Goal: Task Accomplishment & Management: Complete application form

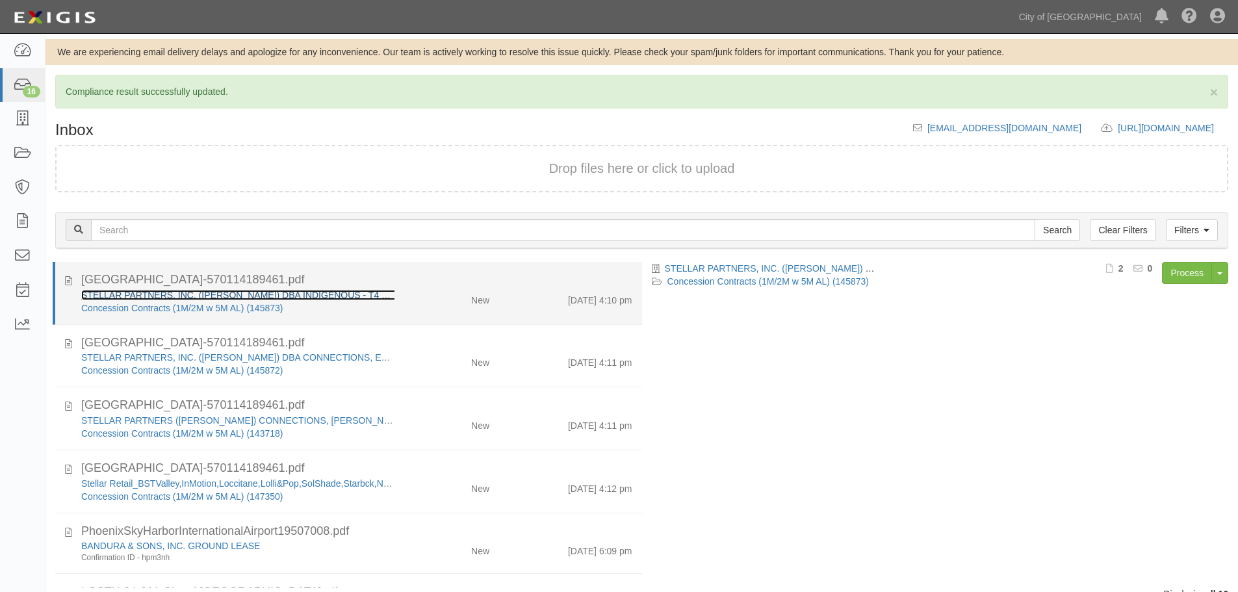
click at [224, 291] on link "STELLAR PARTNERS, INC. ([PERSON_NAME]) DBA INDIGENOUS - T4 RENT (LOBBY, N2, S2)" at bounding box center [279, 295] width 396 height 10
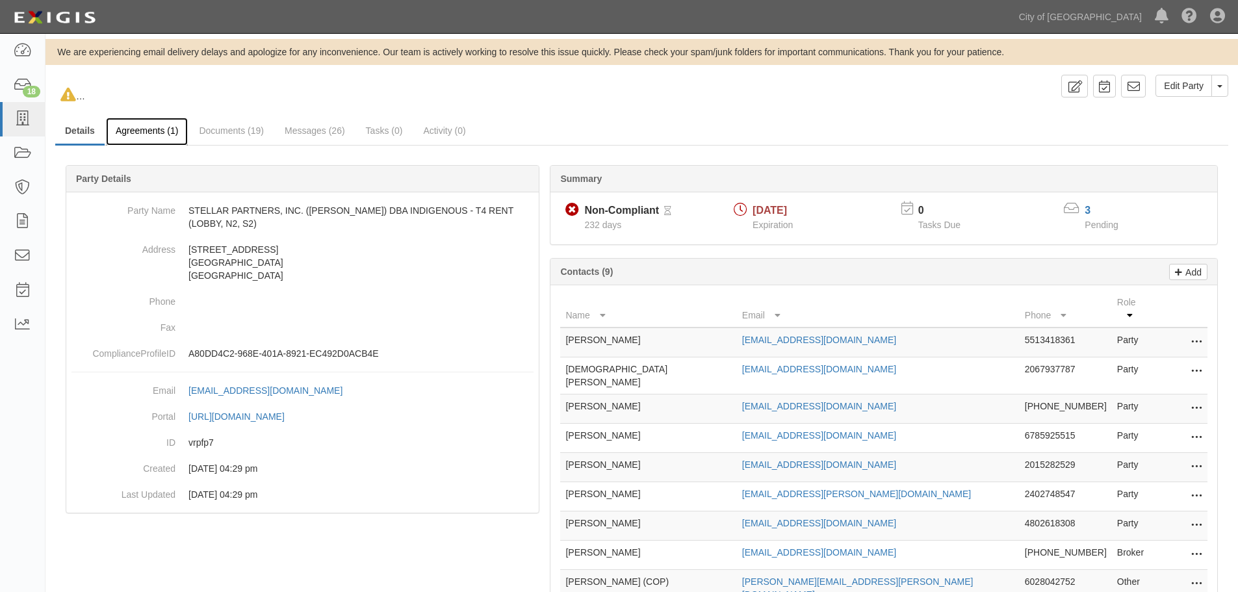
click at [176, 123] on link "Agreements (1)" at bounding box center [147, 132] width 82 height 28
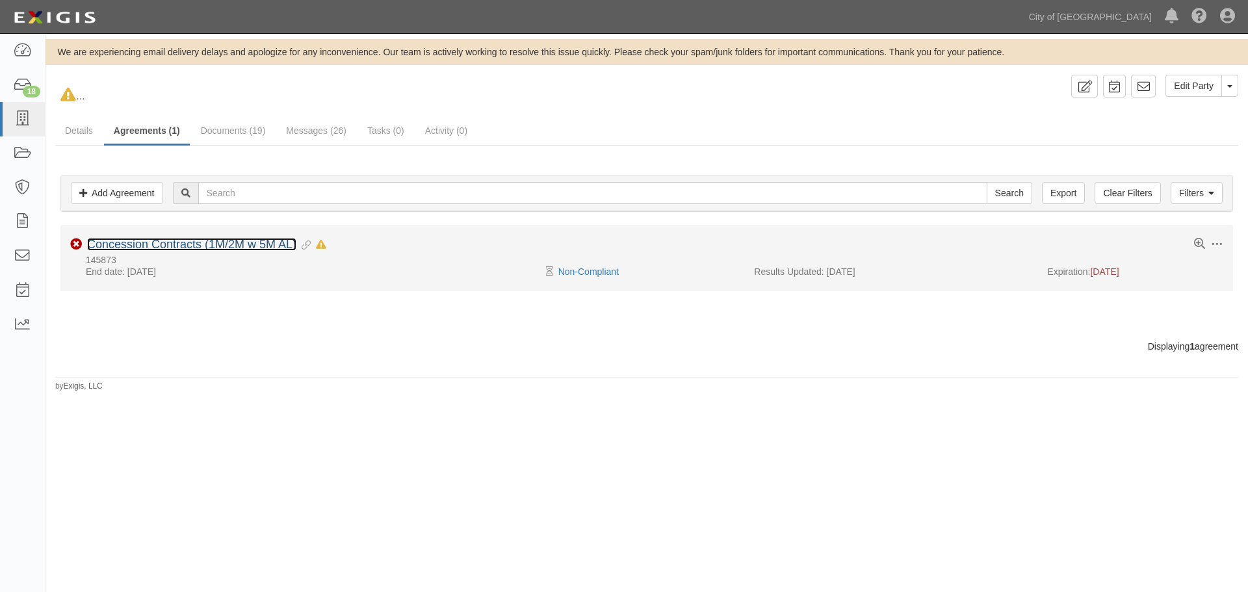
click at [137, 248] on link "Concession Contracts (1M/2M w 5M AL)" at bounding box center [191, 244] width 209 height 13
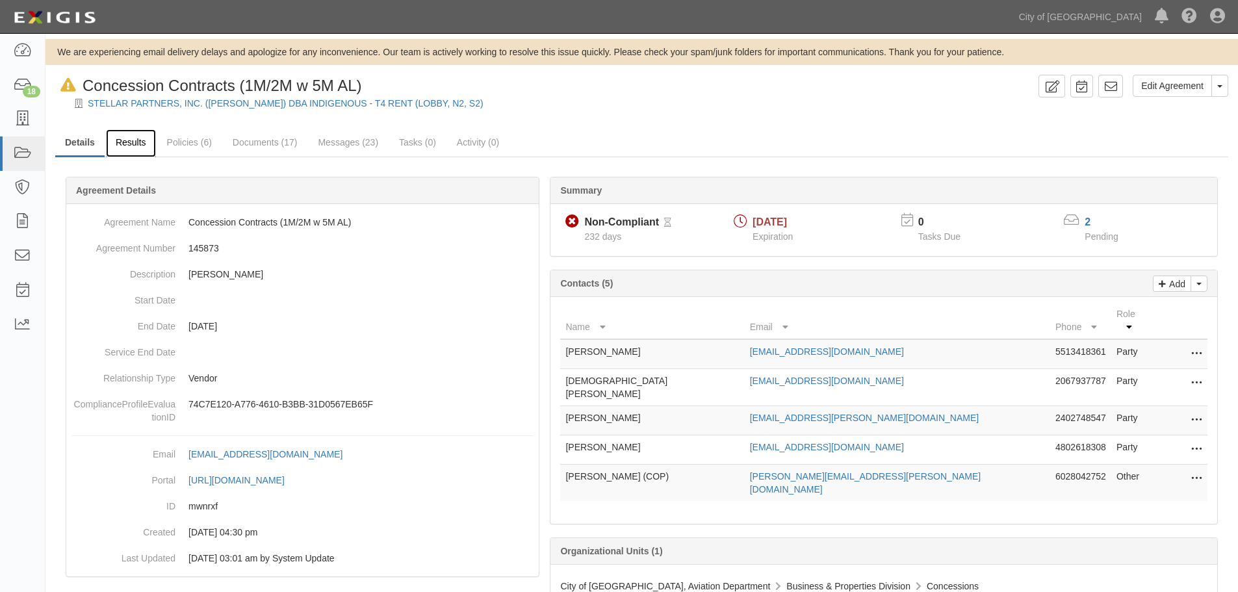
click at [125, 136] on link "Results" at bounding box center [131, 143] width 50 height 28
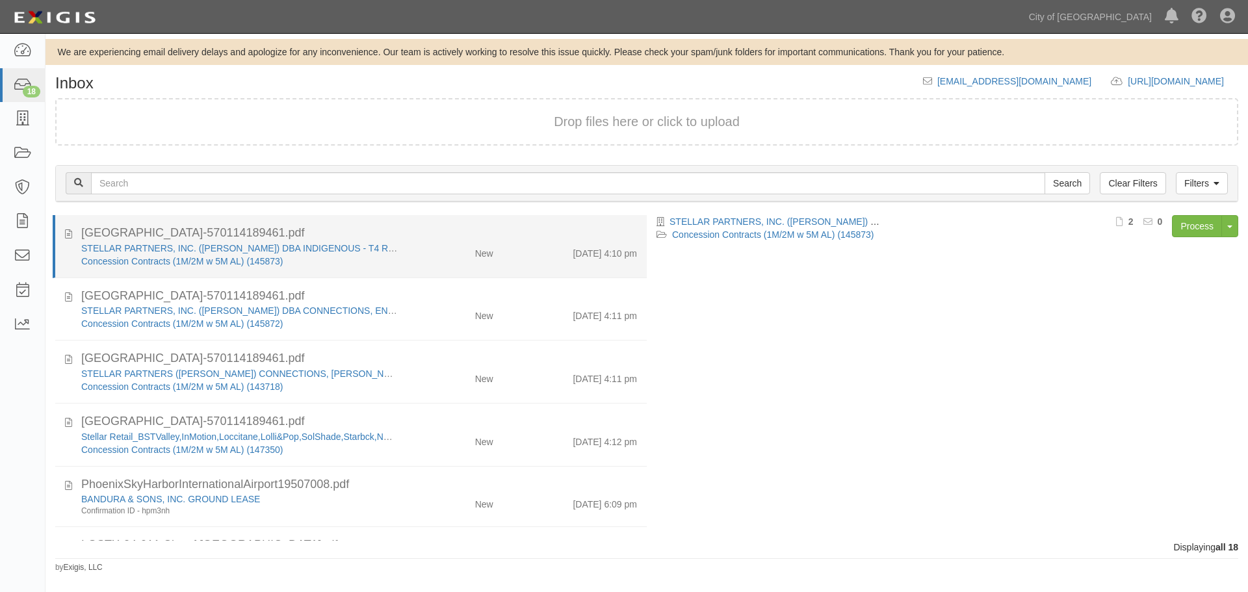
drag, startPoint x: 449, startPoint y: 253, endPoint x: 523, endPoint y: 259, distance: 74.3
click at [450, 253] on div "New" at bounding box center [455, 251] width 96 height 18
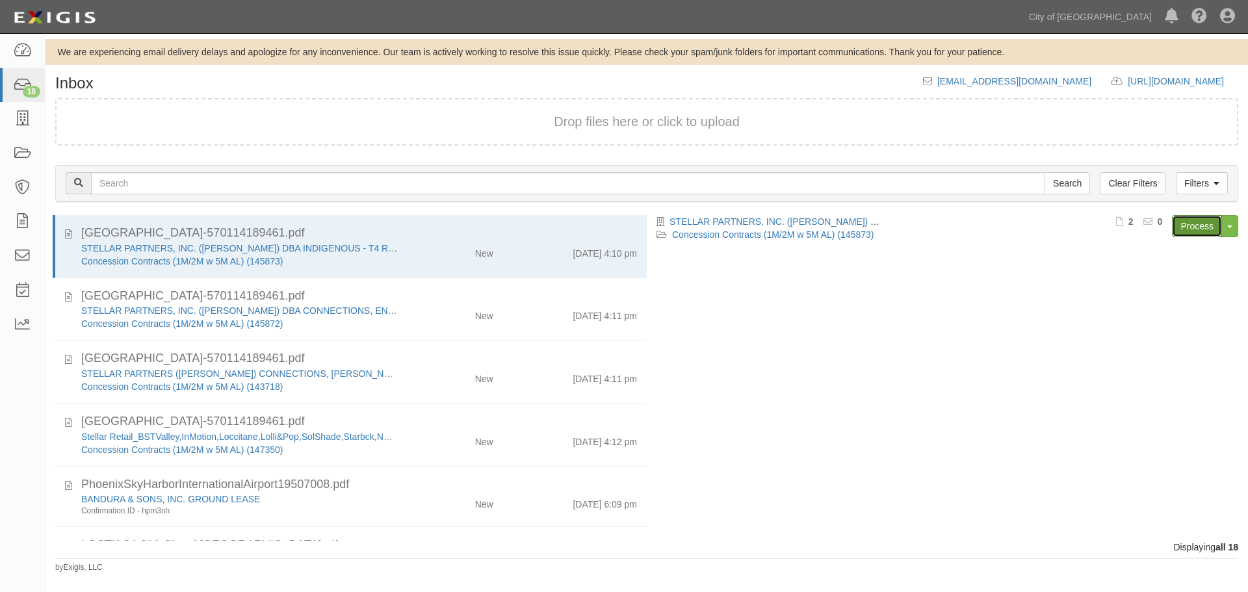
click at [1181, 231] on link "Process" at bounding box center [1197, 226] width 50 height 22
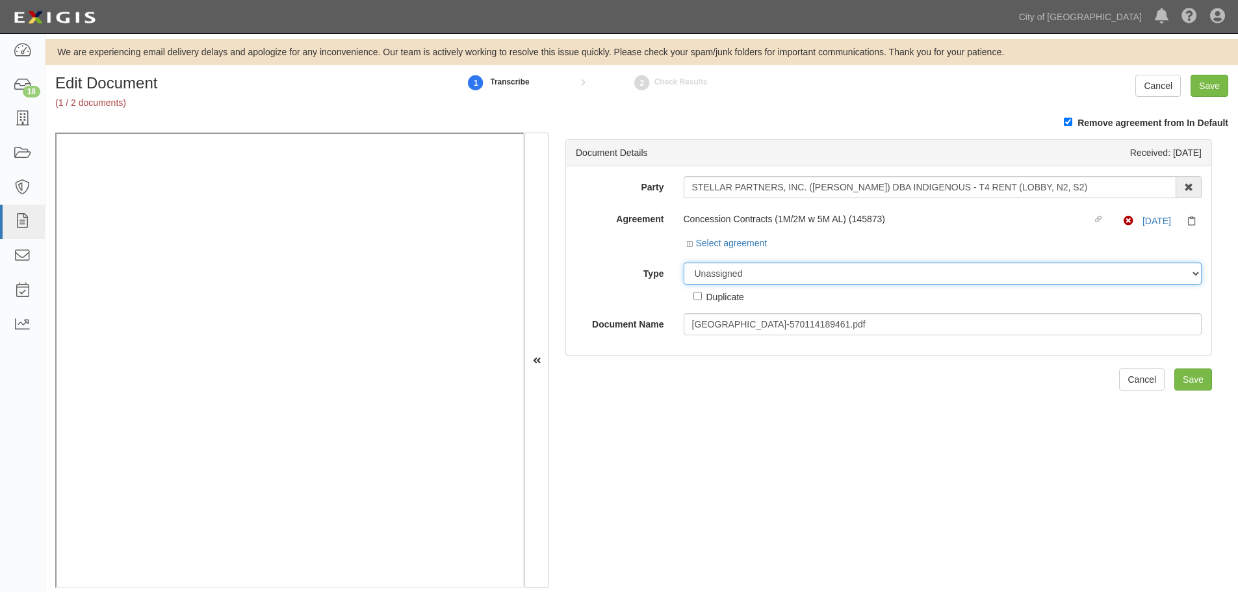
drag, startPoint x: 706, startPoint y: 280, endPoint x: 555, endPoint y: 316, distance: 155.1
click at [706, 280] on select "Unassigned Binder Cancellation Notice Certificate Contract Endorsement Insuranc…" at bounding box center [943, 274] width 519 height 22
select select "CertificateDetail"
click at [684, 263] on select "Unassigned Binder Cancellation Notice Certificate Contract Endorsement Insuranc…" at bounding box center [943, 274] width 519 height 22
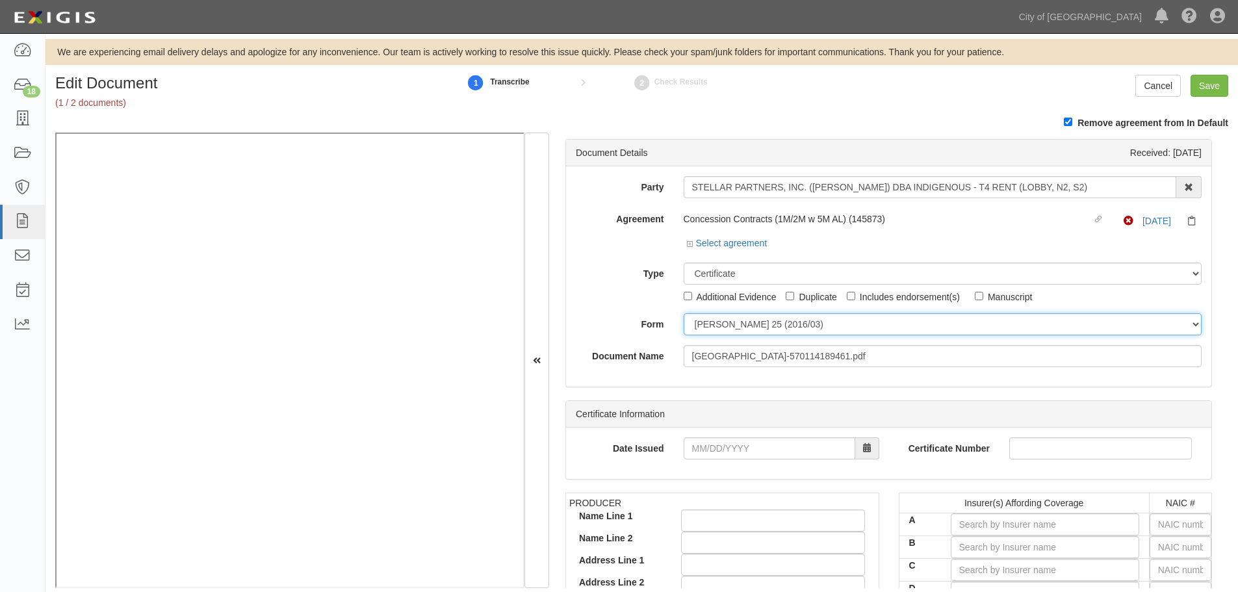
click at [716, 325] on select "[PERSON_NAME] 25 (2016/03) [PERSON_NAME] 101 [PERSON_NAME] 855 NY (2014/05) Gen…" at bounding box center [943, 324] width 519 height 22
select select "GeneralFormDetail"
click at [684, 313] on select "ACORD 25 (2016/03) ACORD 101 ACORD 855 NY (2014/05) General" at bounding box center [943, 324] width 519 height 22
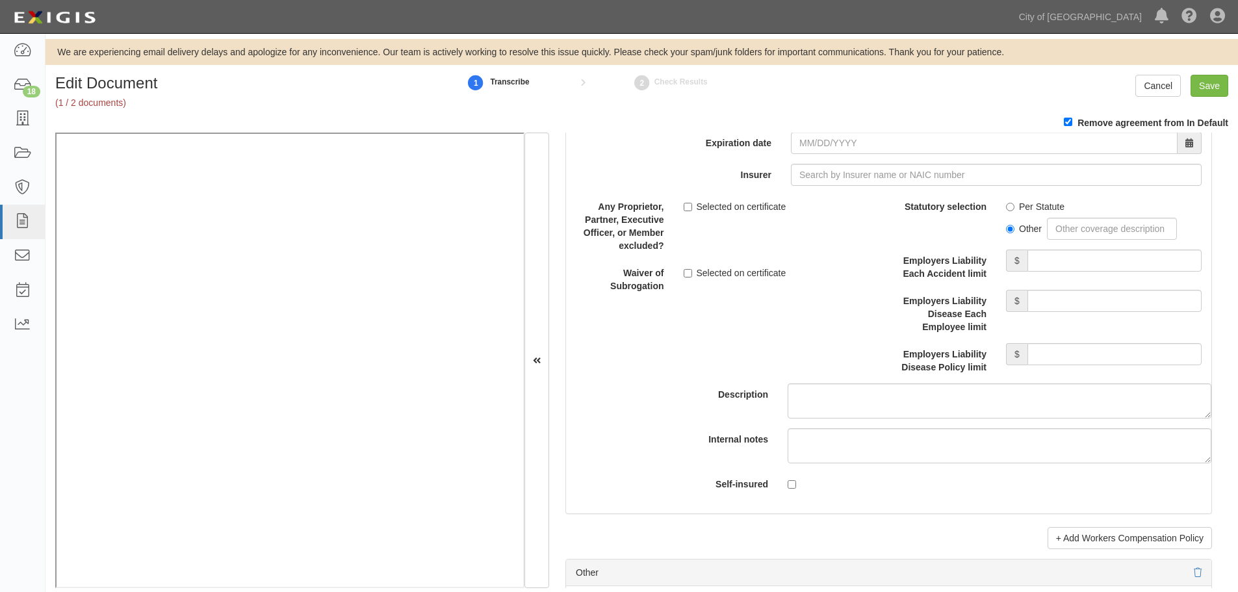
scroll to position [3792, 0]
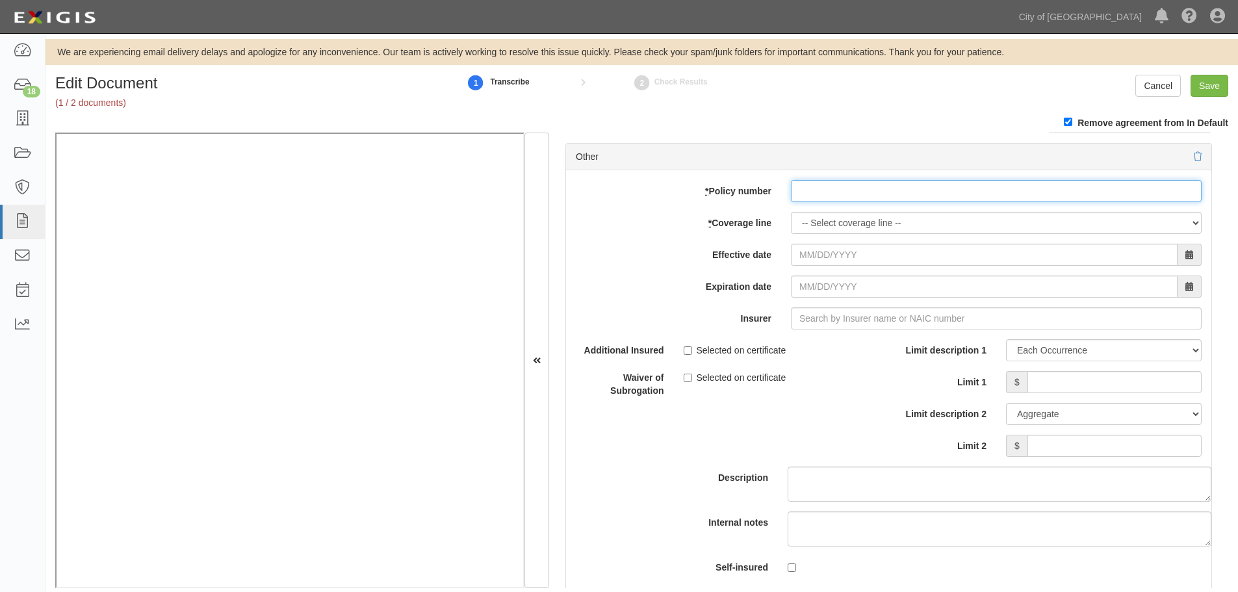
paste input "LPN-366"
click at [798, 199] on input "LPN-366" at bounding box center [996, 191] width 411 height 22
type input "LPN-366"
click at [815, 222] on select "-- Select coverage line -- Asbestos Abatement Auto Physical Damage Boiler & Mac…" at bounding box center [996, 223] width 411 height 22
drag, startPoint x: 888, startPoint y: 192, endPoint x: 753, endPoint y: 217, distance: 137.6
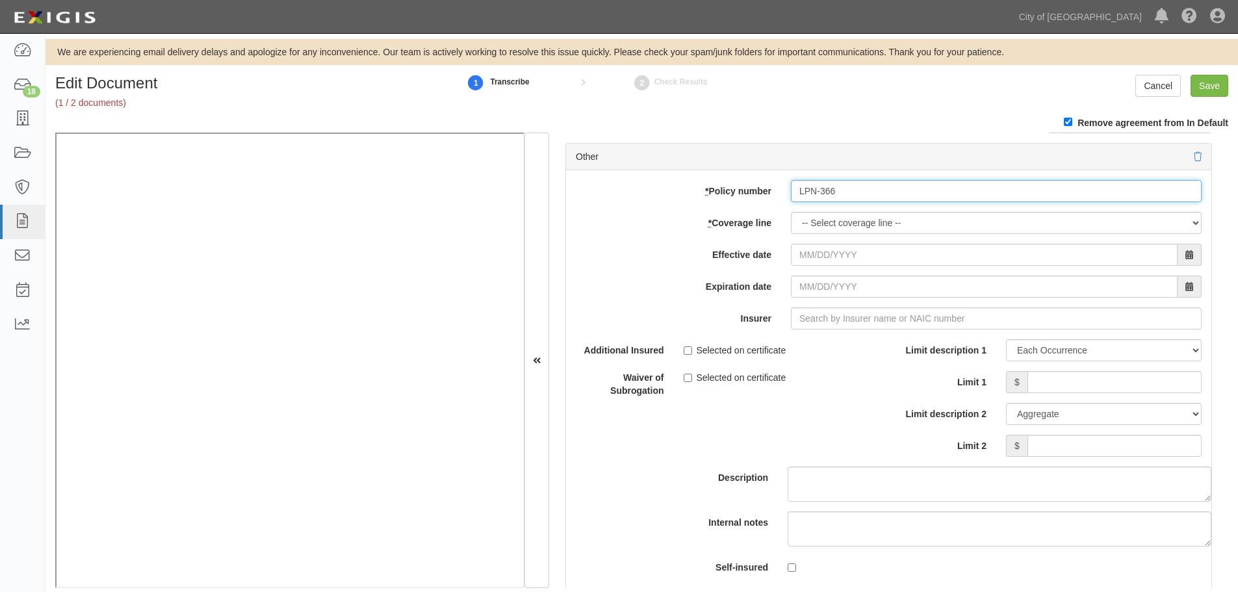
click at [751, 215] on div "add update renew This new policy will be added This new policy will update exis…" at bounding box center [889, 383] width 646 height 426
drag, startPoint x: 940, startPoint y: 166, endPoint x: 911, endPoint y: 189, distance: 37.0
click at [938, 167] on div "Other" at bounding box center [889, 157] width 646 height 27
paste input "MCP100937010"
drag, startPoint x: 911, startPoint y: 190, endPoint x: 894, endPoint y: 202, distance: 21.5
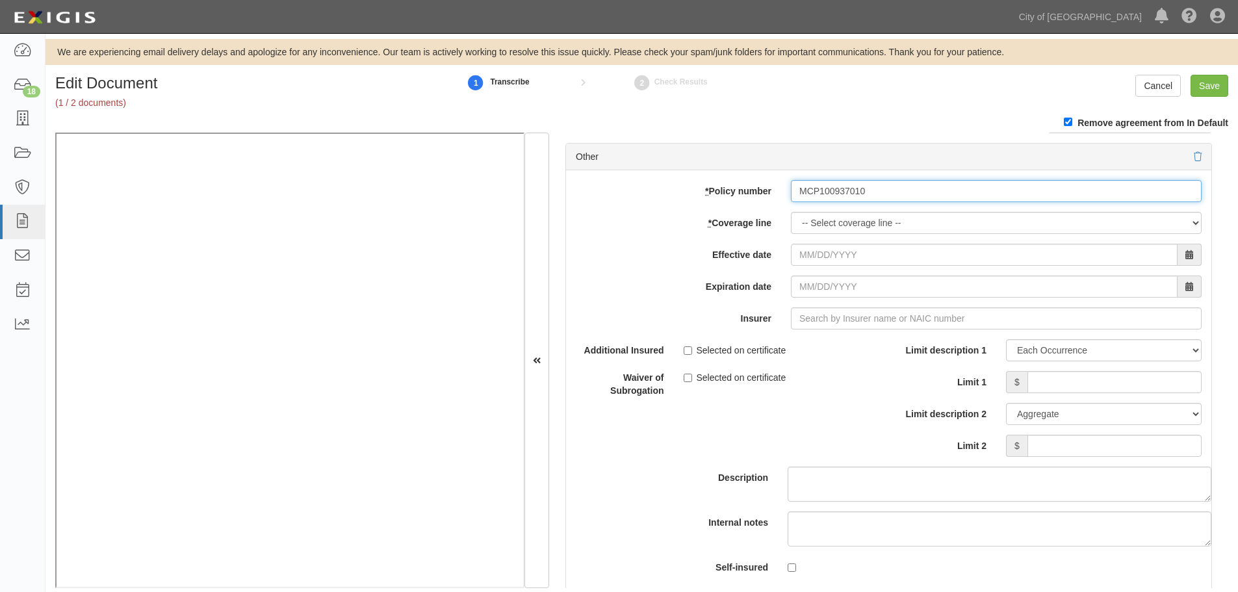
click at [908, 191] on input "MCP100937010" at bounding box center [996, 191] width 411 height 22
type input "MCP100937010"
click at [815, 215] on select "-- Select coverage line -- Asbestos Abatement Auto Physical Damage Boiler & Mac…" at bounding box center [996, 223] width 411 height 22
select select "46"
click at [791, 234] on select "-- Select coverage line -- Asbestos Abatement Auto Physical Damage Boiler & Mac…" at bounding box center [996, 223] width 411 height 22
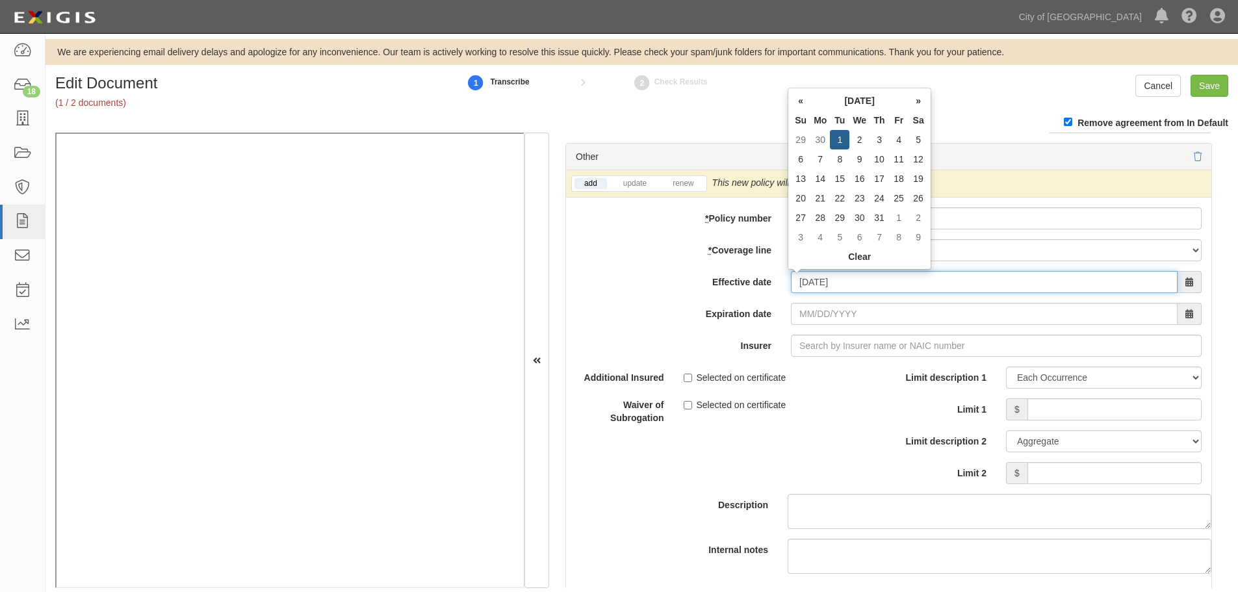
type input "07/01/2025"
type input "07/01/2026"
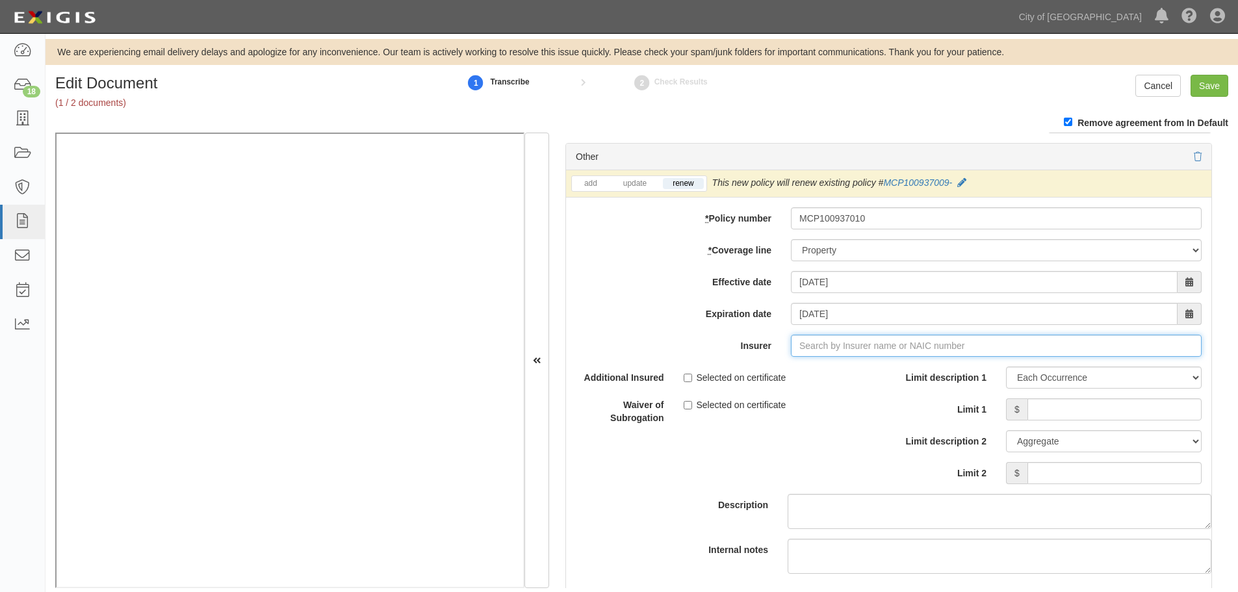
type input "180 Seguros S.A. (0) NR Rating"
type input "1"
drag, startPoint x: 873, startPoint y: 376, endPoint x: 898, endPoint y: 378, distance: 25.4
click at [874, 376] on div "Zurich American Insurance Company ( 16535 ) A+ XV Rating" at bounding box center [840, 370] width 267 height 17
type input "Zurich American Insurance Company (16535) A+ XV Rating"
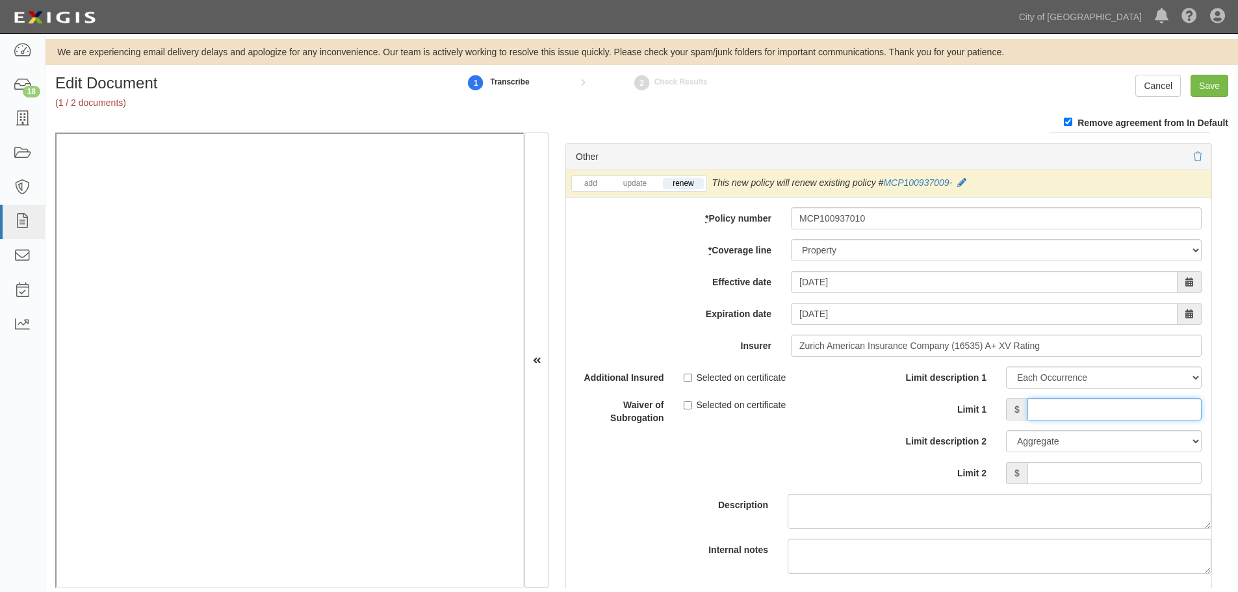
click at [1054, 415] on input "Limit 1" at bounding box center [1115, 409] width 174 height 22
type input "100,000,000"
click at [1067, 482] on input "Limit 2" at bounding box center [1115, 473] width 174 height 22
type input "100,000,000"
click at [1231, 84] on div "Cancel Save" at bounding box center [1089, 86] width 298 height 22
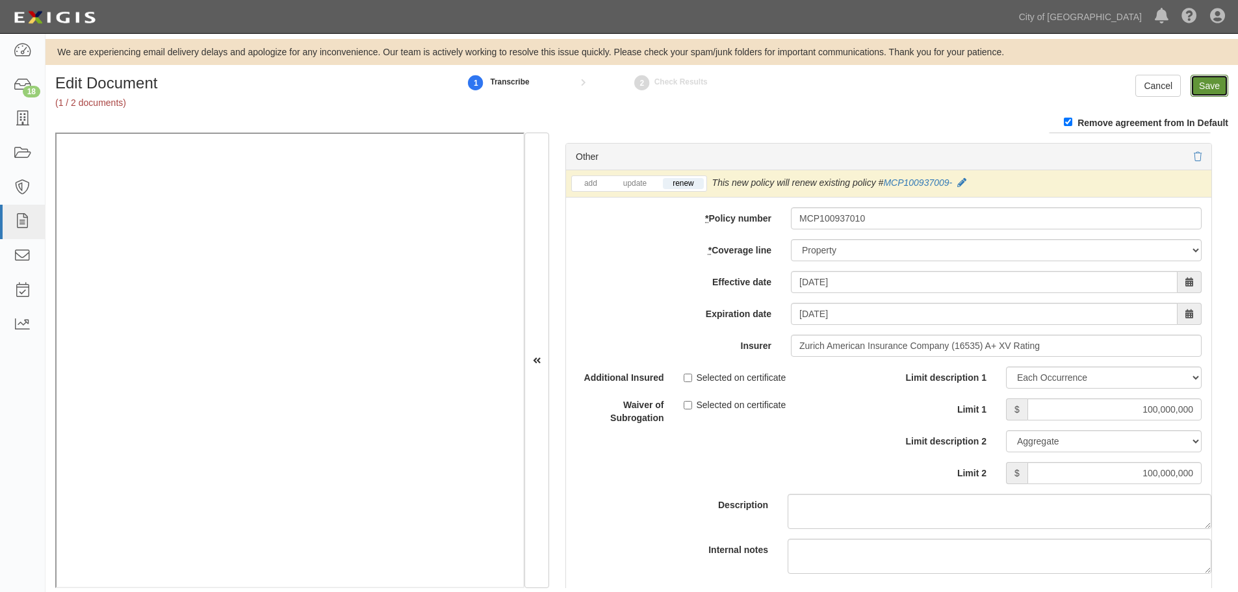
click at [1219, 84] on input "Save" at bounding box center [1210, 86] width 38 height 22
type input "100000000"
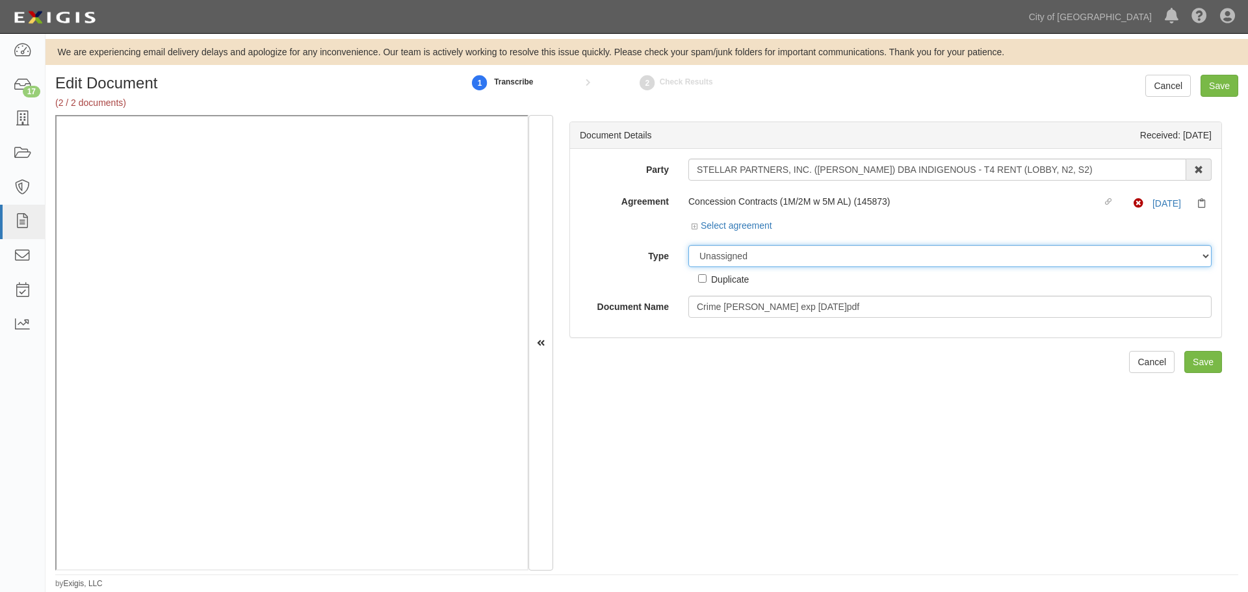
drag, startPoint x: 716, startPoint y: 254, endPoint x: 712, endPoint y: 267, distance: 12.8
click at [714, 264] on select "Unassigned Binder Cancellation Notice Certificate Contract Endorsement Insuranc…" at bounding box center [949, 256] width 523 height 22
select select "CertificateDetail"
click at [688, 245] on select "Unassigned Binder Cancellation Notice Certificate Contract Endorsement Insuranc…" at bounding box center [949, 256] width 523 height 22
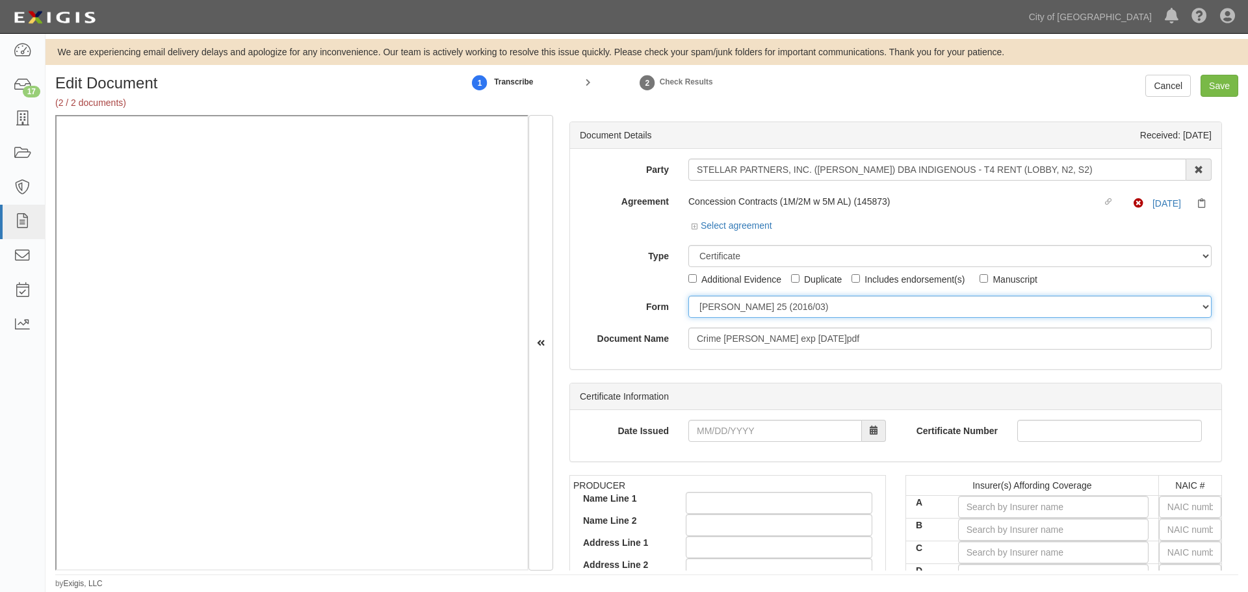
drag, startPoint x: 709, startPoint y: 302, endPoint x: 708, endPoint y: 315, distance: 13.1
click at [709, 305] on select "ACORD 25 (2016/03) ACORD 101 ACORD 855 NY (2014/05) General" at bounding box center [949, 307] width 523 height 22
select select "GeneralFormDetail"
click at [688, 296] on select "ACORD 25 (2016/03) ACORD 101 ACORD 855 NY (2014/05) General" at bounding box center [949, 307] width 523 height 22
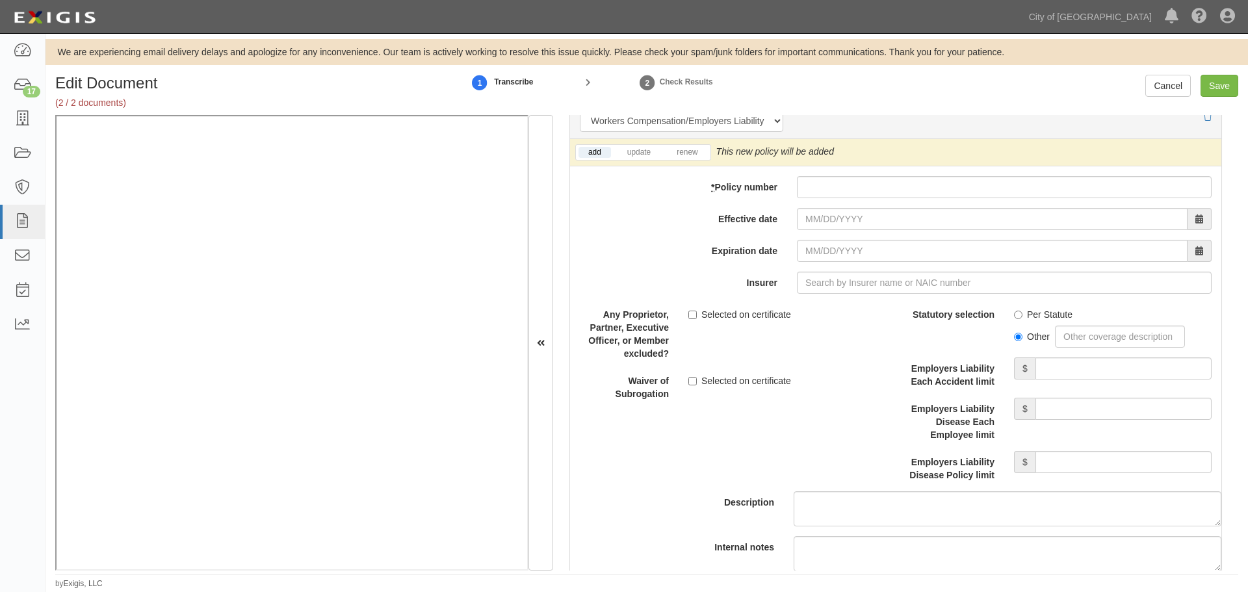
scroll to position [3684, 0]
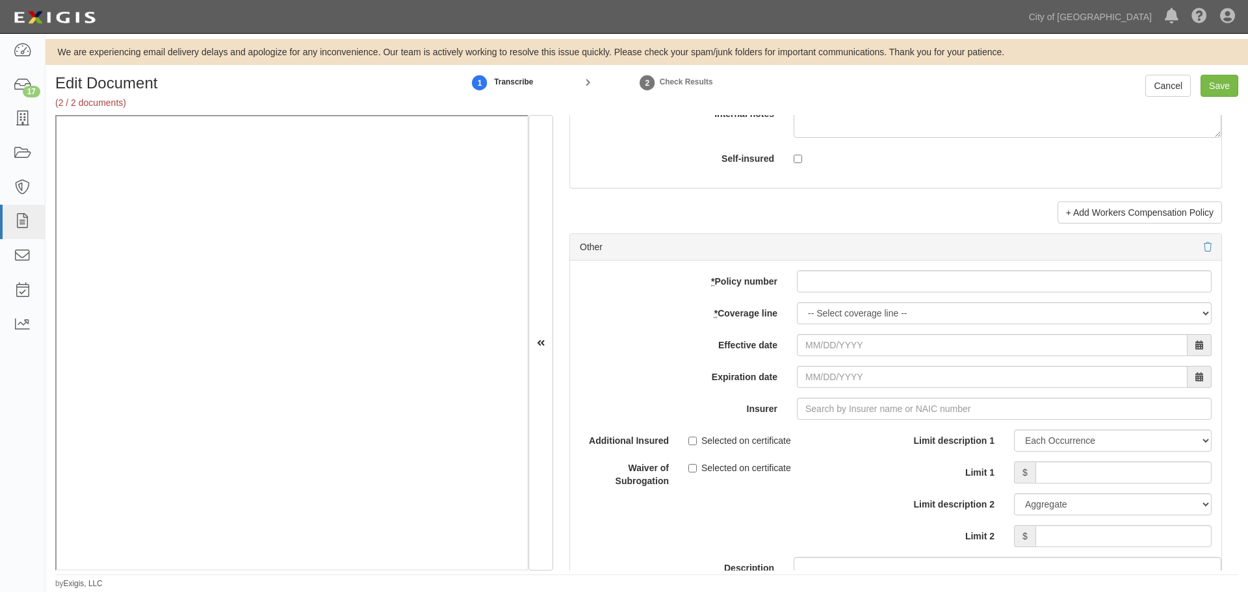
drag, startPoint x: 840, startPoint y: 295, endPoint x: 837, endPoint y: 280, distance: 15.8
click at [839, 294] on div "add update renew This new policy will be added This new policy will update exis…" at bounding box center [895, 474] width 651 height 426
click at [837, 280] on input "* Policy number" at bounding box center [1004, 281] width 415 height 22
paste input "023461463"
type input "023461463"
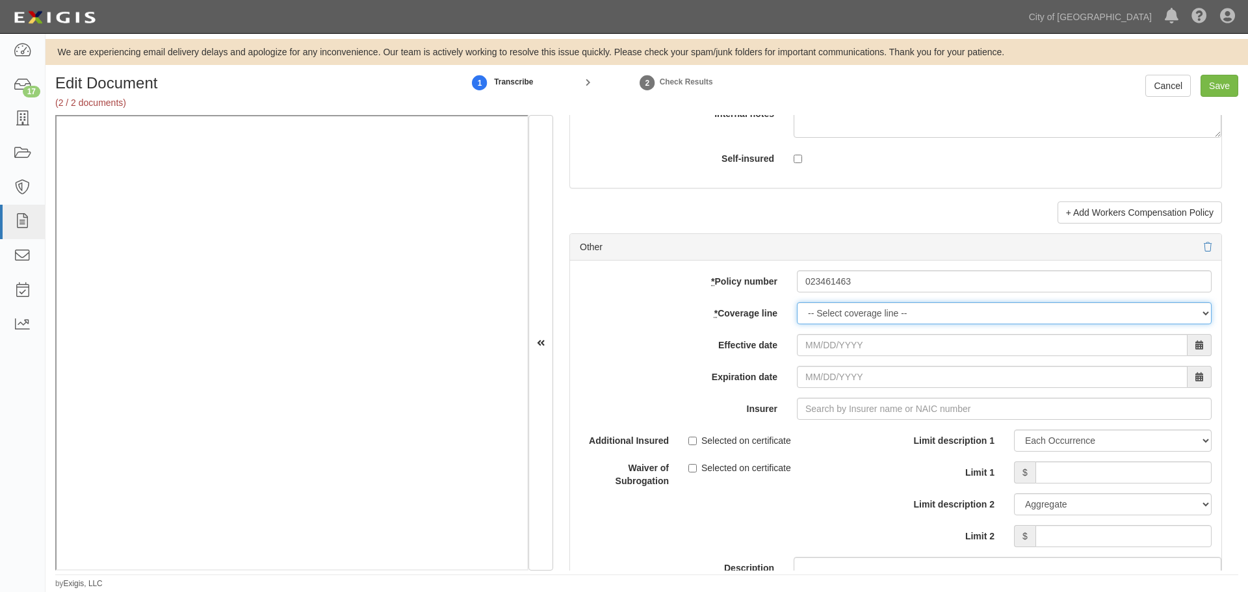
click at [828, 318] on select "-- Select coverage line -- Asbestos Abatement Auto Physical Damage Boiler & Mac…" at bounding box center [1004, 313] width 415 height 22
select select "16"
click at [797, 324] on select "-- Select coverage line -- Asbestos Abatement Auto Physical Damage Boiler & Mac…" at bounding box center [1004, 313] width 415 height 22
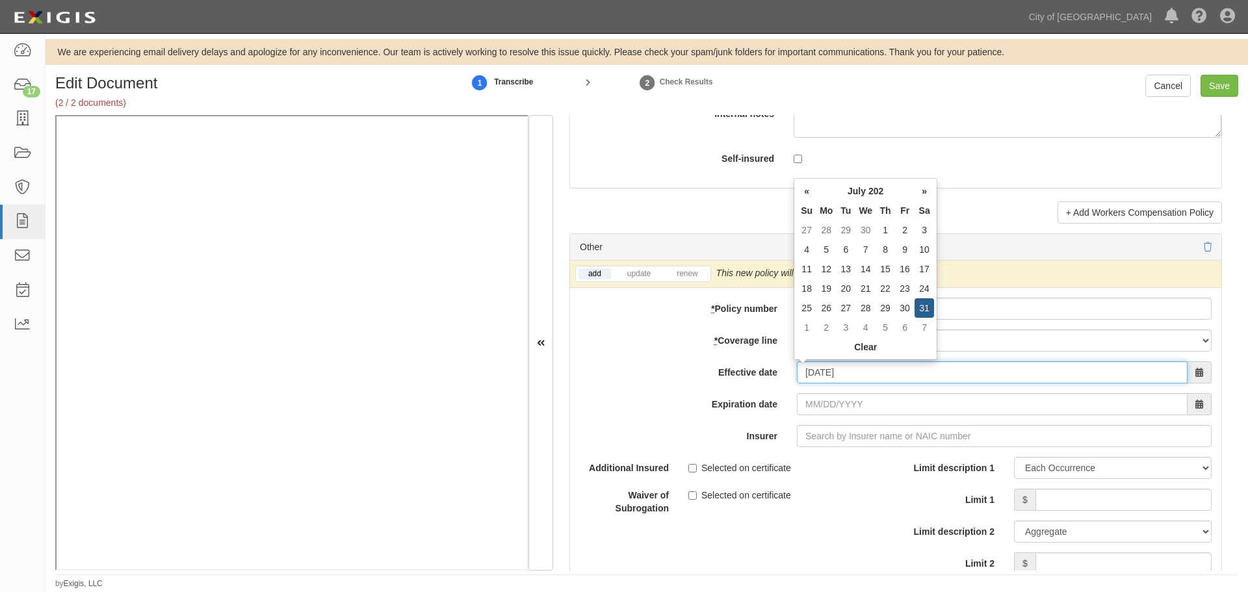
type input "07/31/2025"
type input "07/31/2026"
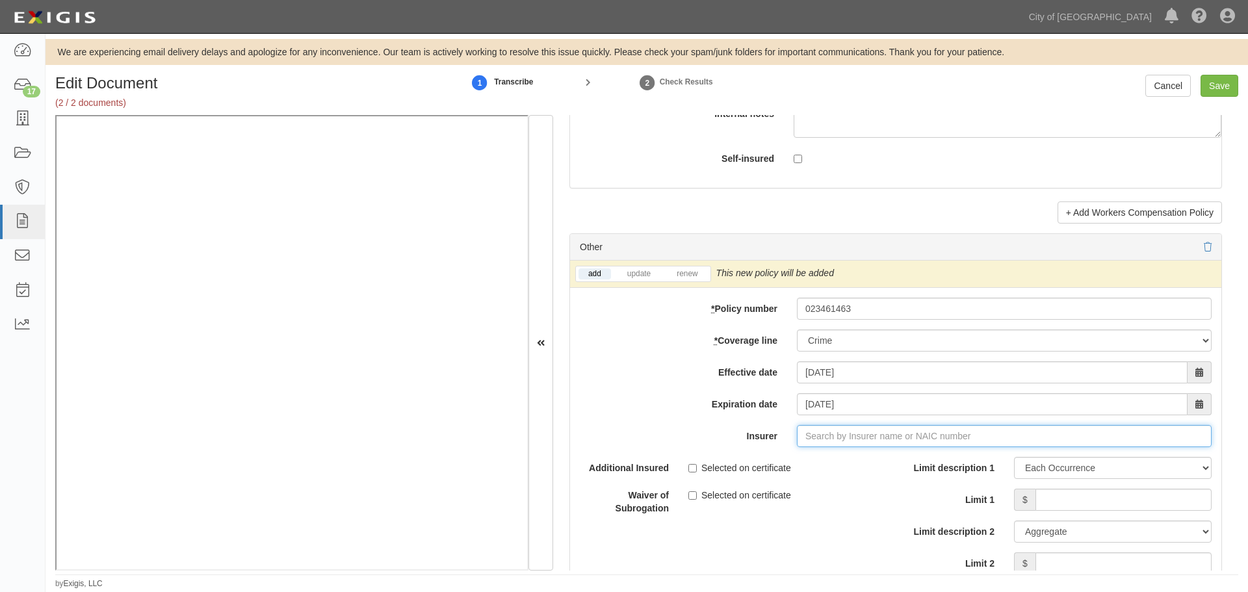
type input "180 Seguros S.A. (0) NR Rating"
type input "1"
drag, startPoint x: 874, startPoint y: 457, endPoint x: 755, endPoint y: 371, distance: 147.1
click at [874, 458] on div "National Union Fire Ins Co Pittsburgh PA ( 19445 ) A XV Rating" at bounding box center [919, 460] width 412 height 17
type input "National Union Fire Ins Co Pittsburgh PA (19445) A XV Rating"
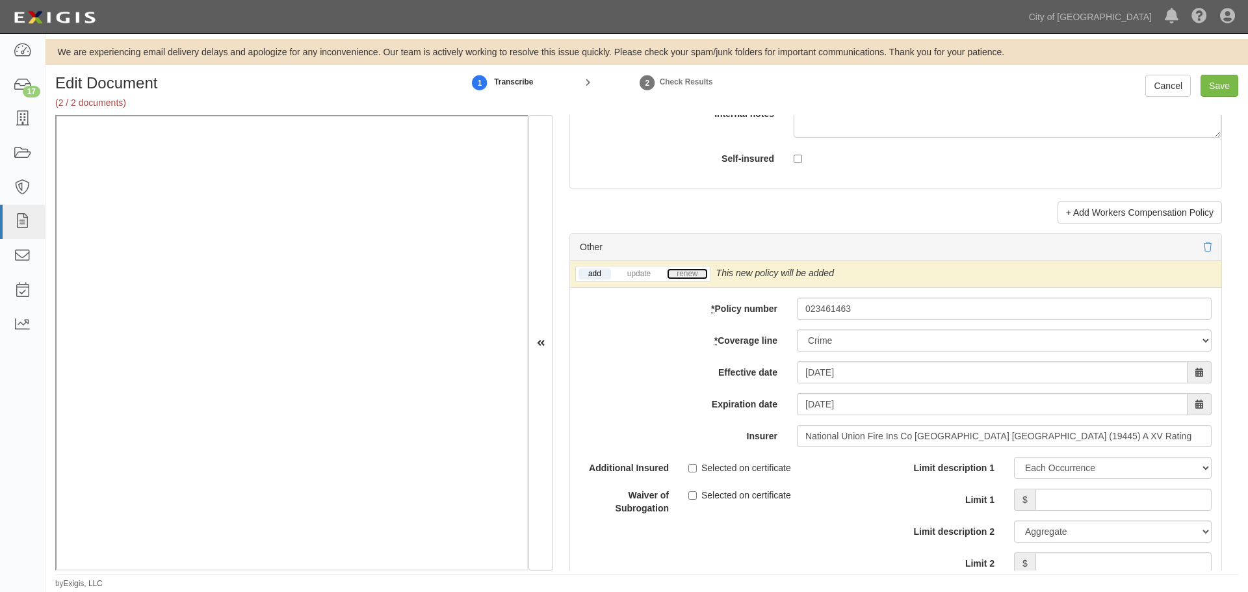
click at [692, 268] on link "renew" at bounding box center [687, 273] width 40 height 11
click at [1163, 506] on input "Limit 1" at bounding box center [1124, 500] width 176 height 22
type input "5,000,000"
drag, startPoint x: 1143, startPoint y: 551, endPoint x: 1143, endPoint y: 562, distance: 11.1
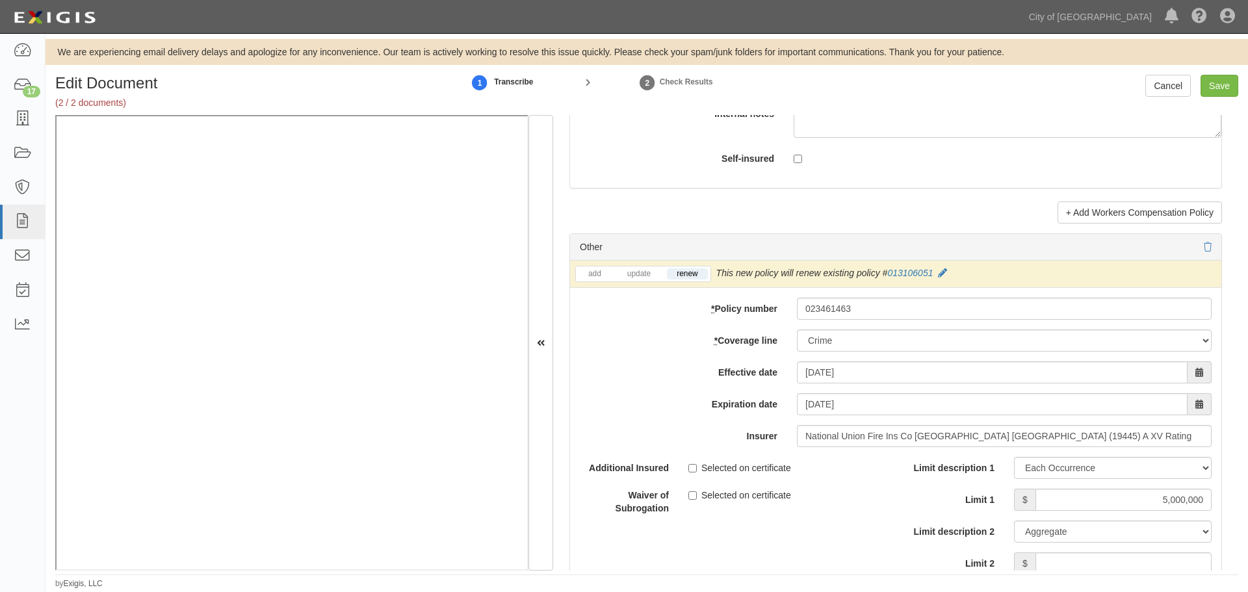
click at [1143, 553] on div "Limit description 1 Limit Each Occurrence Each Claim Aggregate Deductible Self-…" at bounding box center [1059, 516] width 306 height 118
click at [1145, 566] on input "Limit 2" at bounding box center [1124, 564] width 176 height 22
type input "0"
click at [1225, 90] on input "Save" at bounding box center [1220, 86] width 38 height 22
type input "5000000"
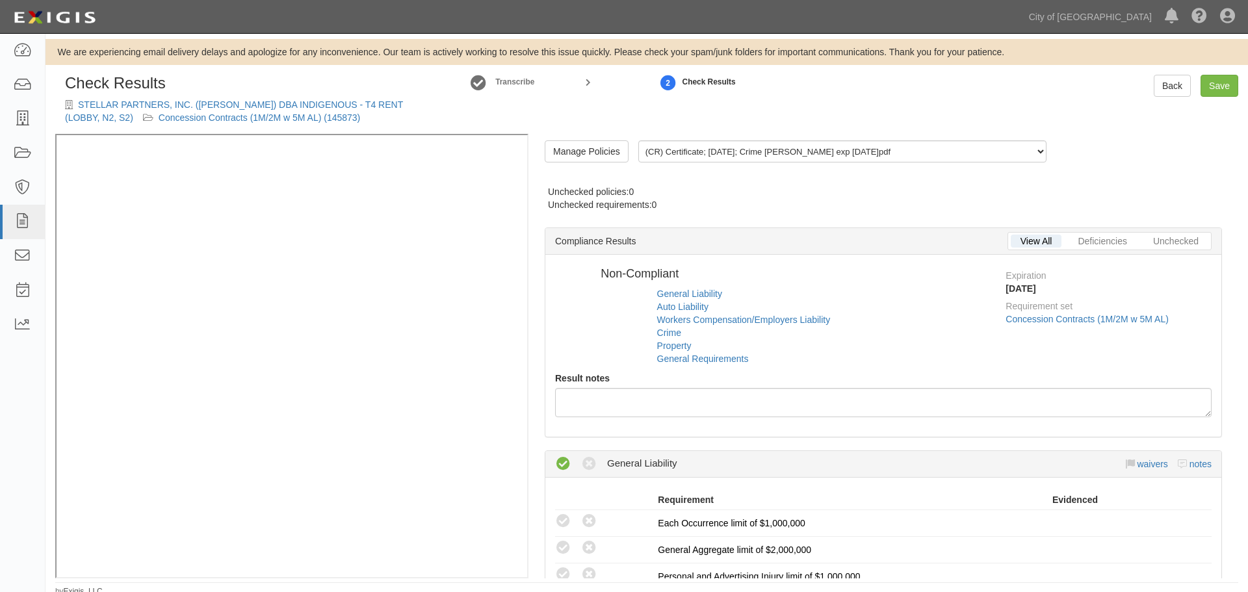
radio input "false"
radio input "true"
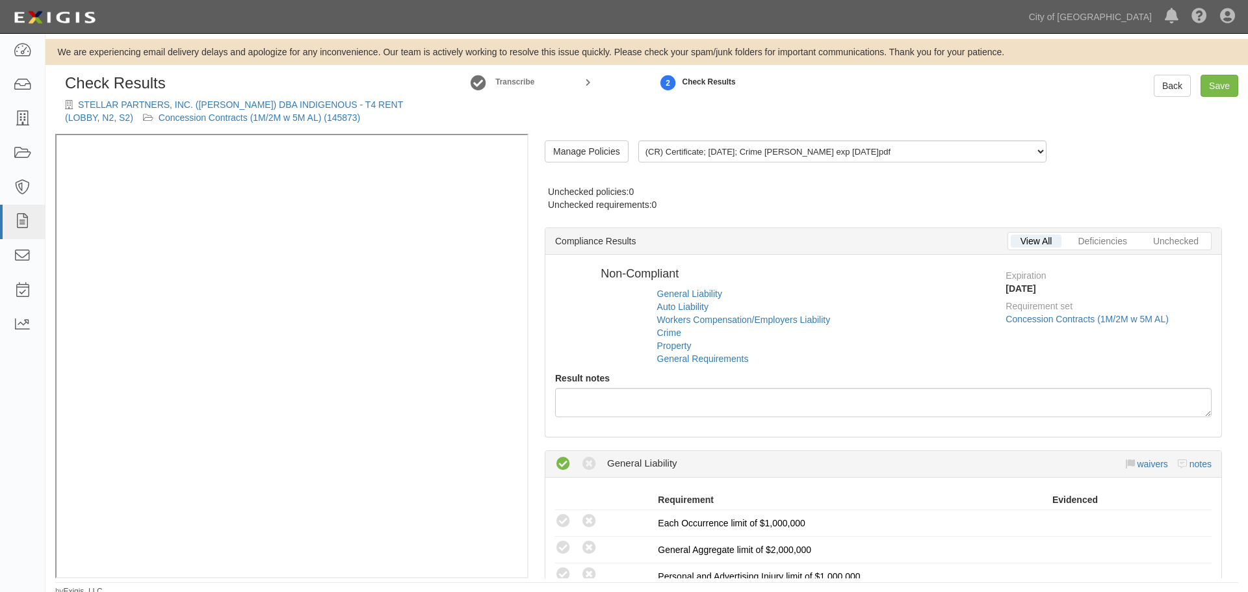
radio input "true"
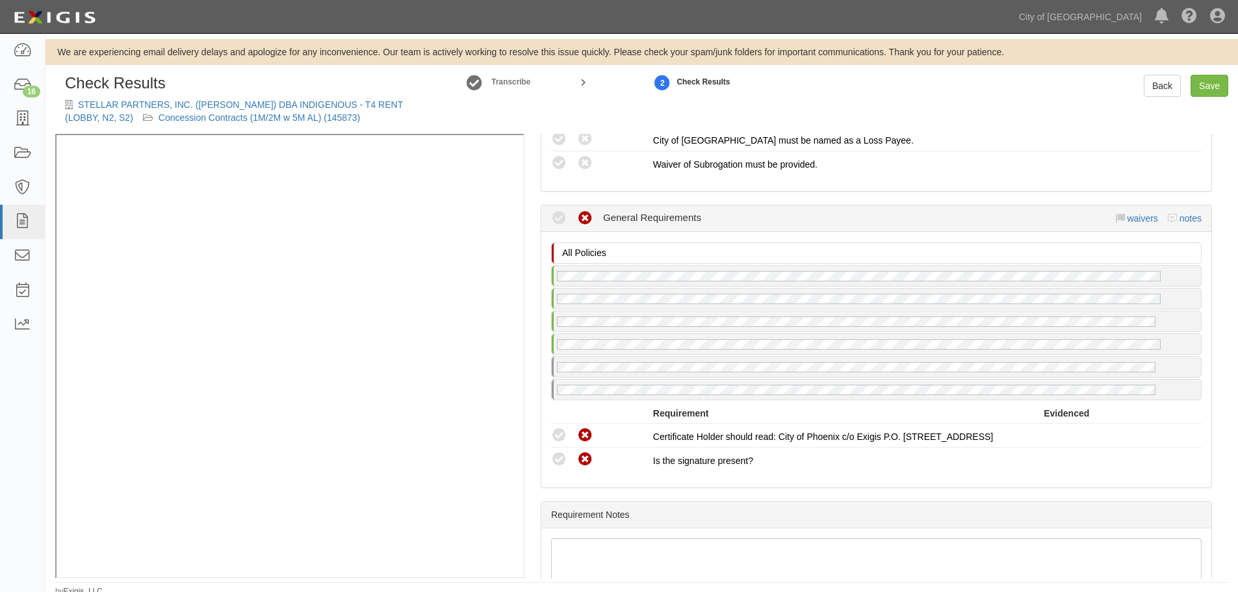
scroll to position [1375, 0]
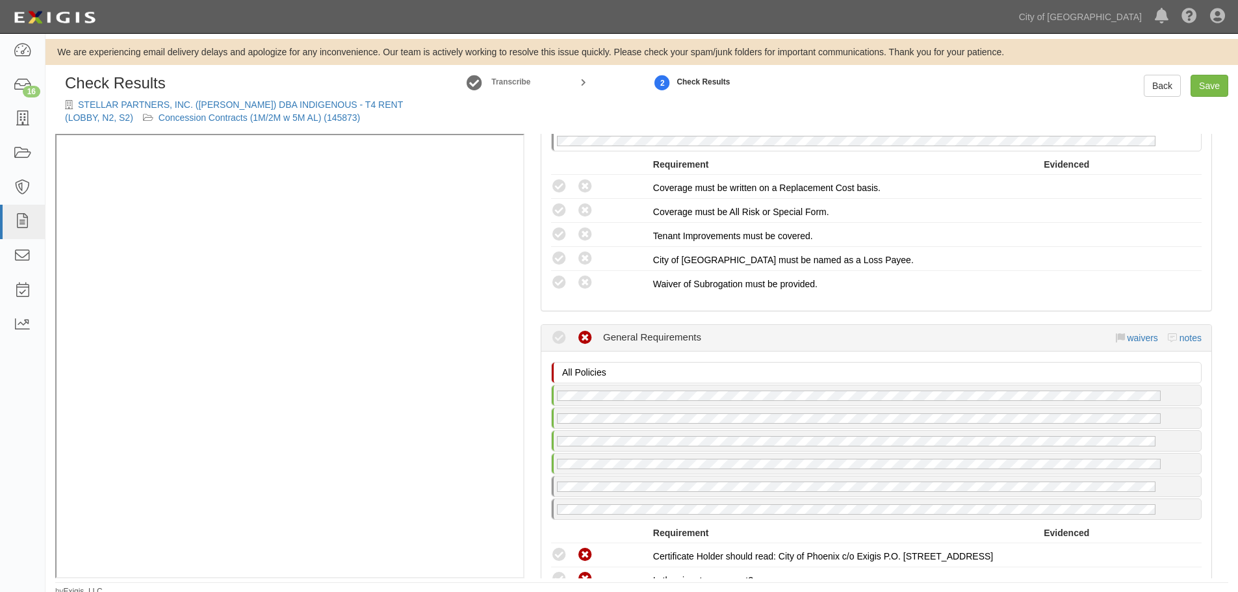
drag, startPoint x: 559, startPoint y: 553, endPoint x: 566, endPoint y: 579, distance: 27.4
click at [559, 555] on icon at bounding box center [559, 555] width 16 height 16
radio input "true"
click at [566, 582] on footer "by Exigis, LLC" at bounding box center [641, 584] width 1173 height 4
click at [565, 581] on div "Check Results STELLAR PARTNERS, INC. (AVILA) DBA INDIGENOUS - T4 RENT (LOBBY, N…" at bounding box center [642, 336] width 1193 height 523
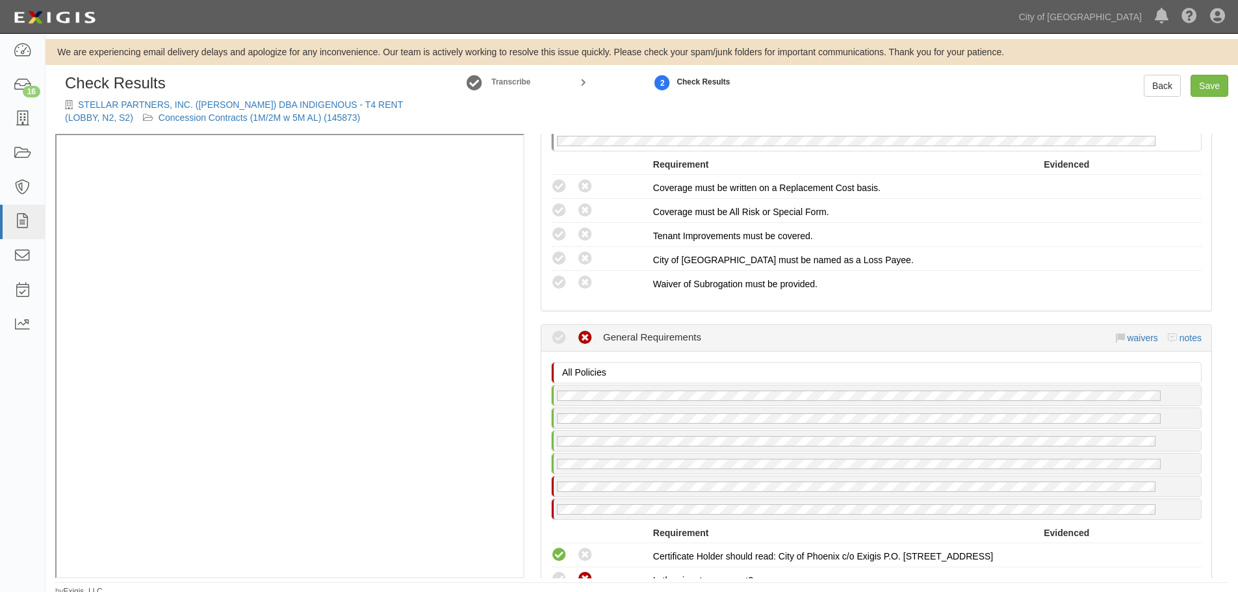
click at [562, 581] on div "Check Results STELLAR PARTNERS, INC. (AVILA) DBA INDIGENOUS - T4 RENT (LOBBY, N…" at bounding box center [642, 336] width 1193 height 523
click at [560, 577] on icon at bounding box center [559, 579] width 16 height 16
radio input "true"
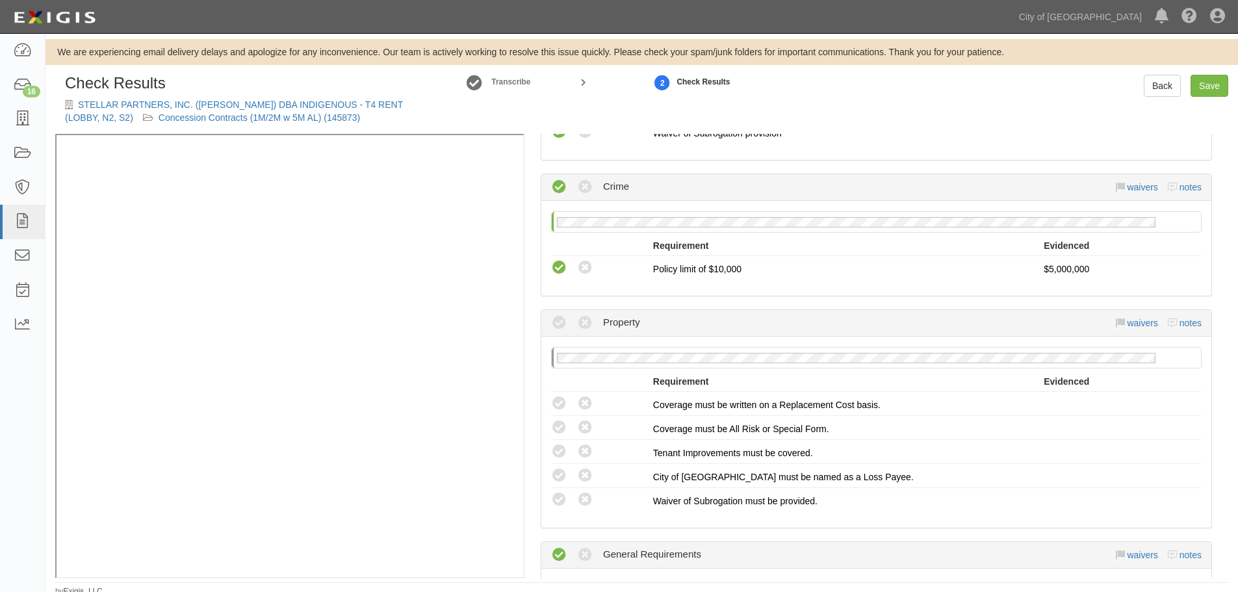
scroll to position [5, 0]
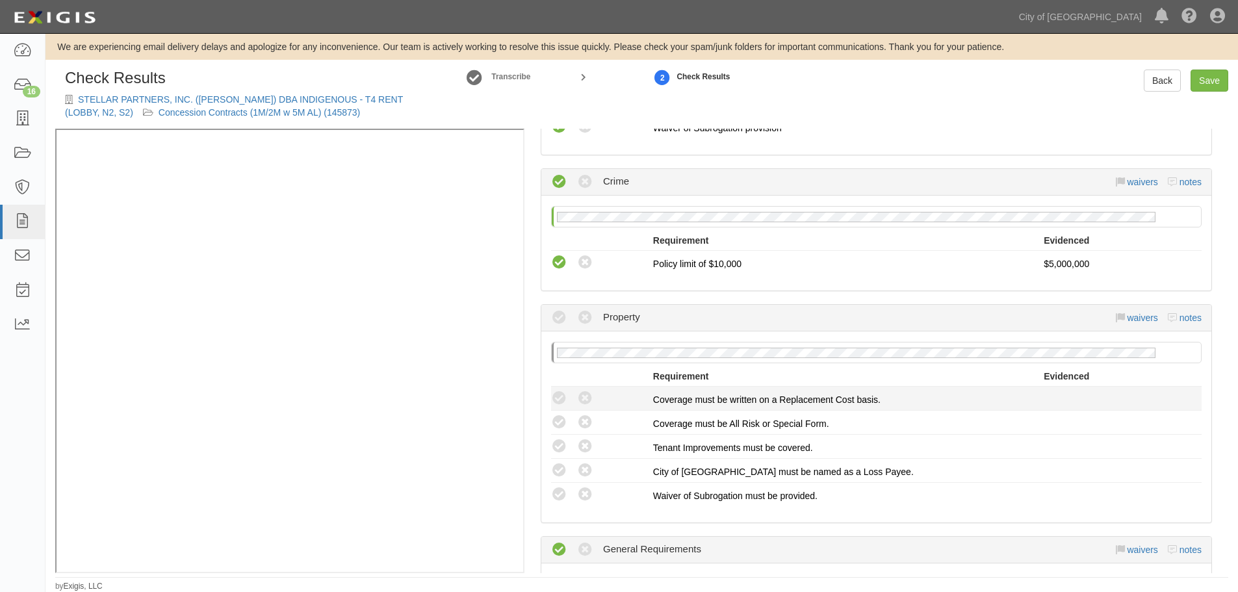
click at [558, 387] on li "Compliant Waived: Non-Compliant Coverage must be written on a Replacement Cost …" at bounding box center [876, 399] width 651 height 24
click at [552, 400] on icon at bounding box center [559, 399] width 16 height 16
radio input "true"
drag, startPoint x: 556, startPoint y: 427, endPoint x: 556, endPoint y: 441, distance: 14.3
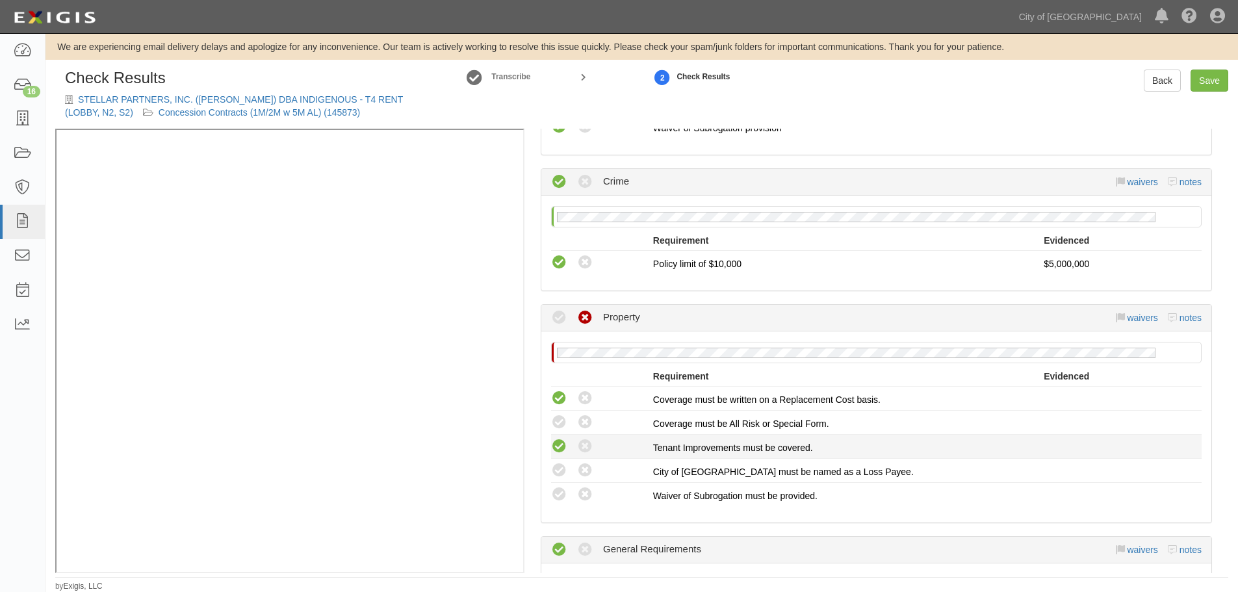
click at [556, 428] on icon at bounding box center [559, 423] width 16 height 16
radio input "true"
drag, startPoint x: 556, startPoint y: 442, endPoint x: 560, endPoint y: 450, distance: 9.3
click at [557, 443] on icon at bounding box center [559, 447] width 16 height 16
radio input "true"
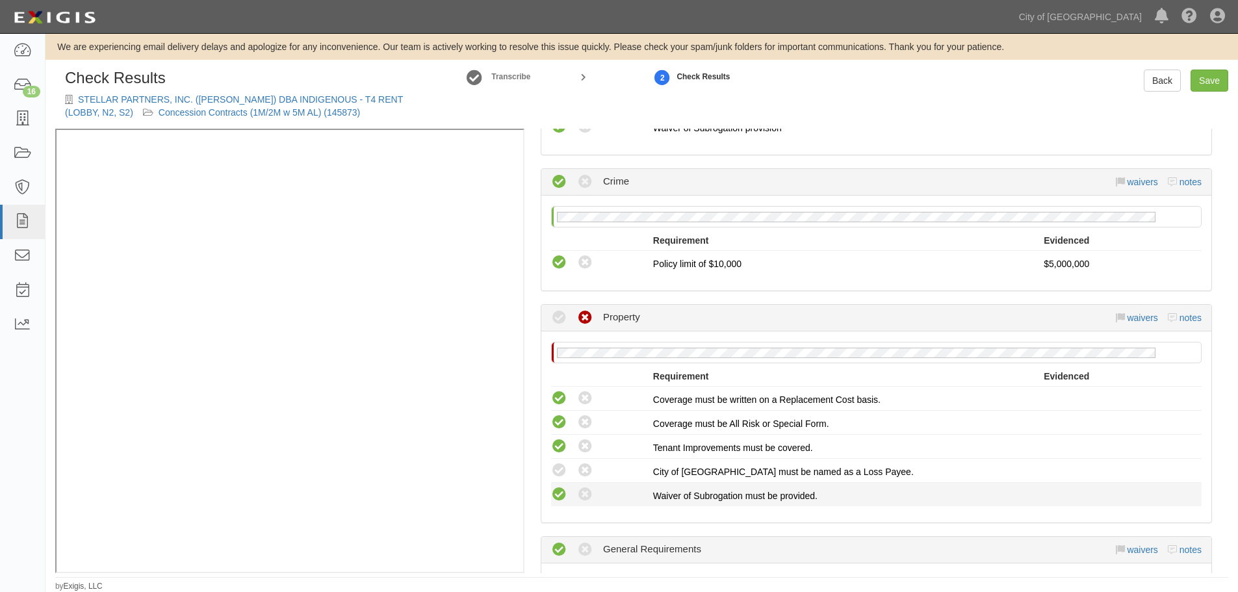
drag, startPoint x: 560, startPoint y: 469, endPoint x: 560, endPoint y: 488, distance: 18.9
click at [560, 470] on icon at bounding box center [559, 471] width 16 height 16
radio input "true"
click at [556, 501] on icon at bounding box center [559, 495] width 16 height 16
radio input "true"
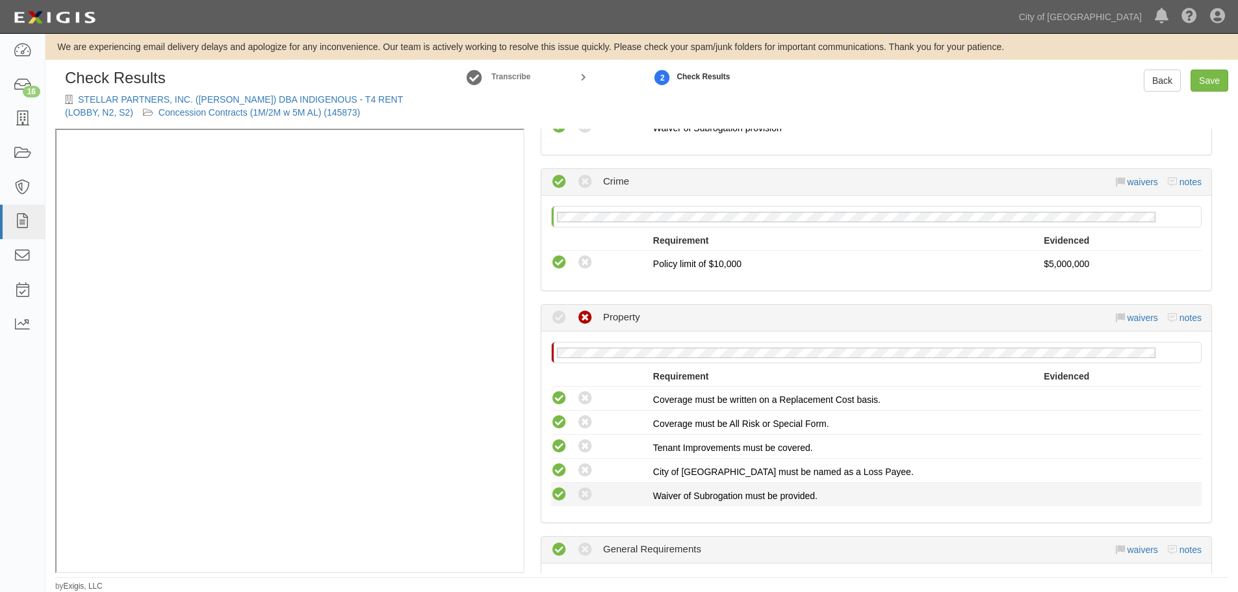
radio input "true"
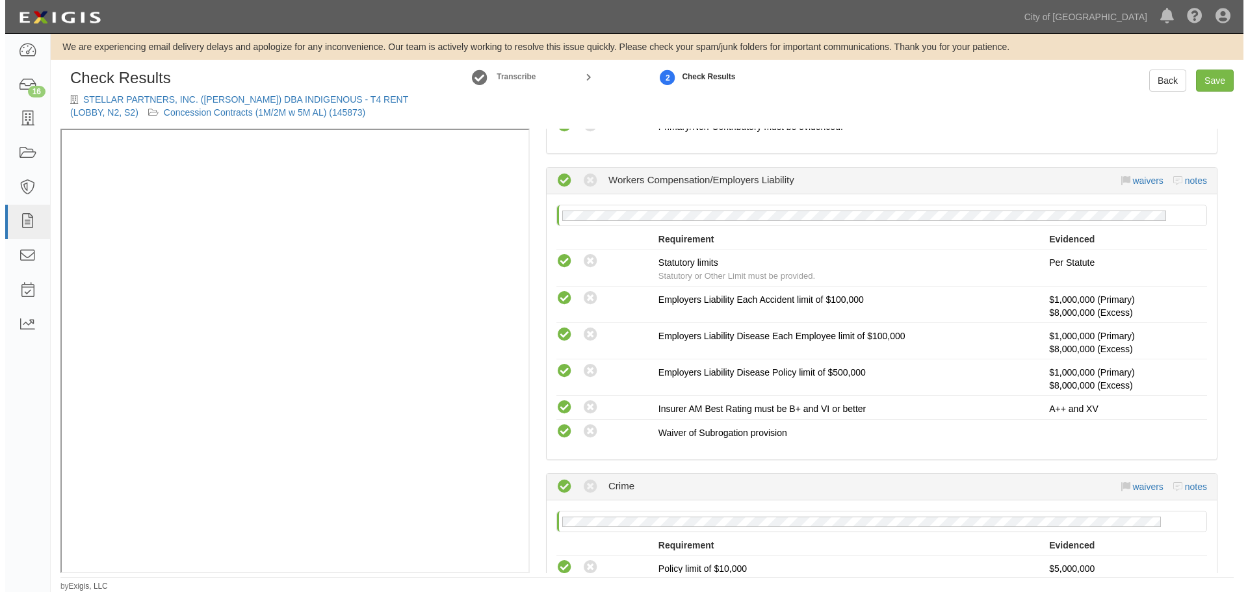
scroll to position [616, 0]
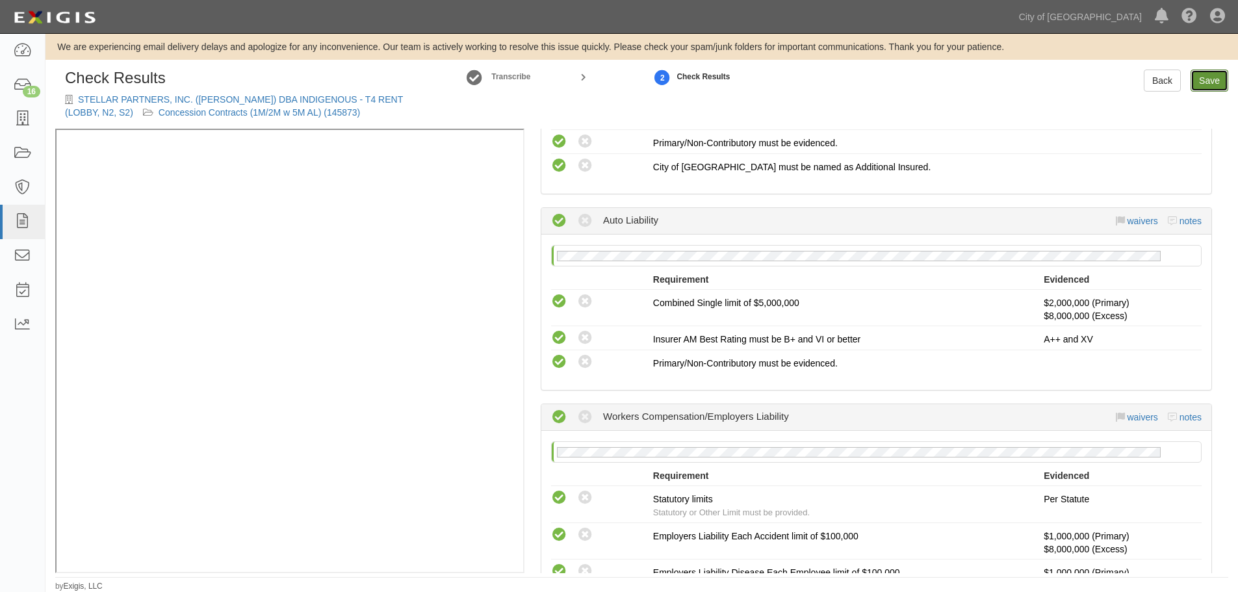
click at [1207, 77] on link "Save" at bounding box center [1210, 81] width 38 height 22
radio input "true"
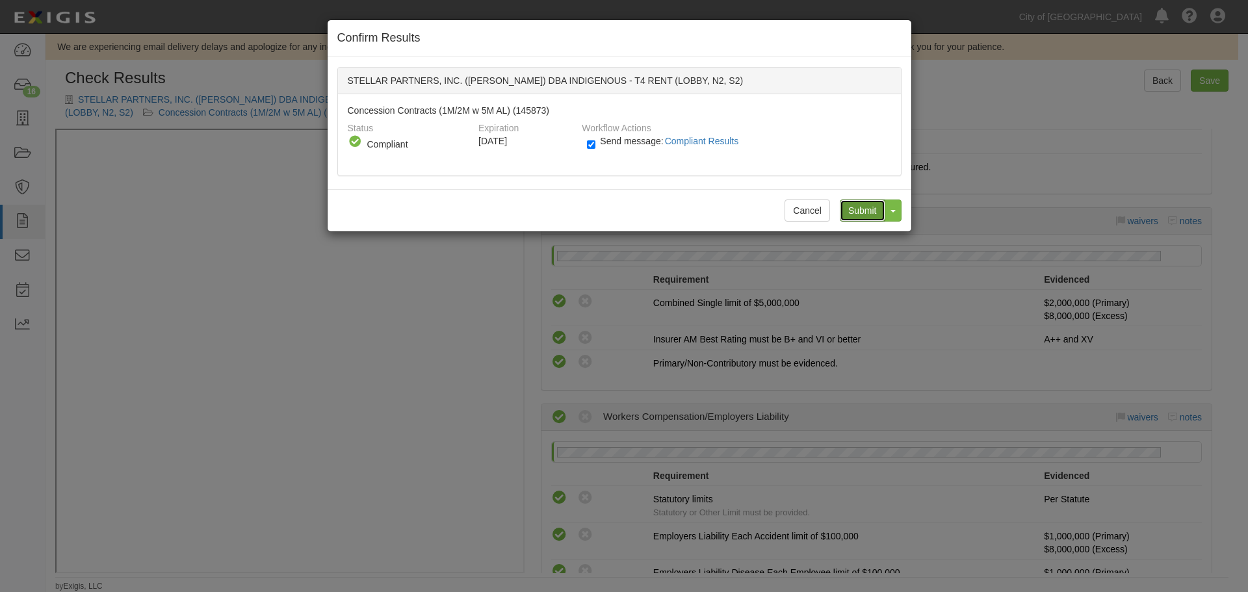
click at [858, 206] on input "Submit" at bounding box center [863, 211] width 46 height 22
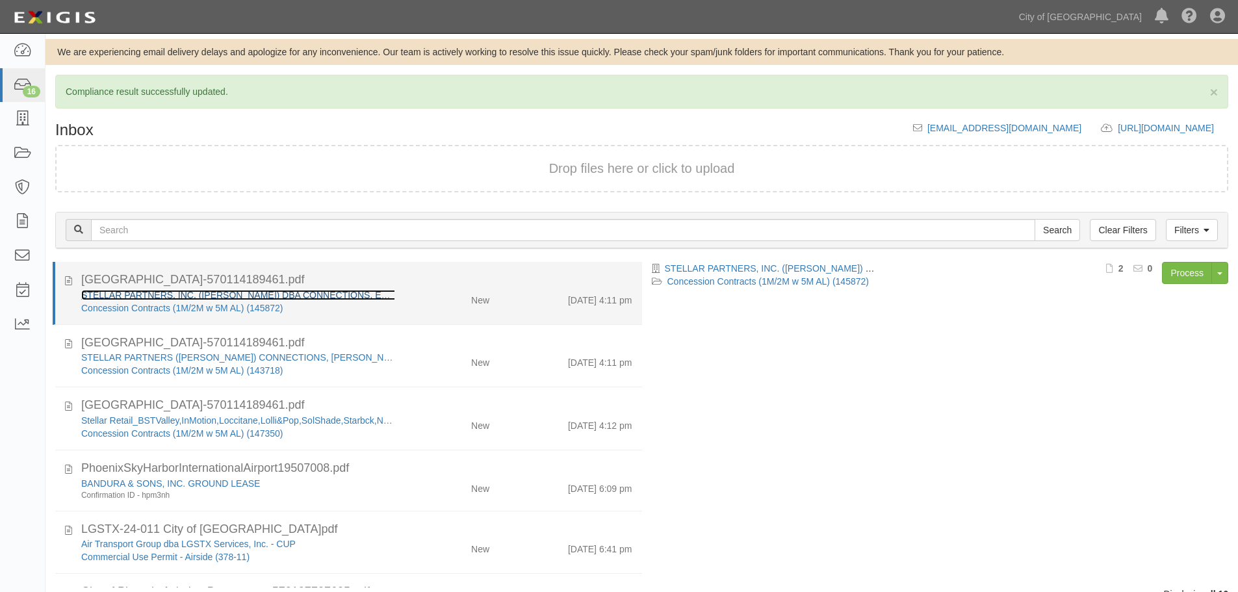
click at [148, 292] on link "STELLAR PARTNERS, INC. ([PERSON_NAME]) DBA CONNECTIONS, EN ROUTE, [GEOGRAPHIC_D…" at bounding box center [373, 295] width 584 height 10
click at [436, 300] on div "New" at bounding box center [451, 298] width 95 height 18
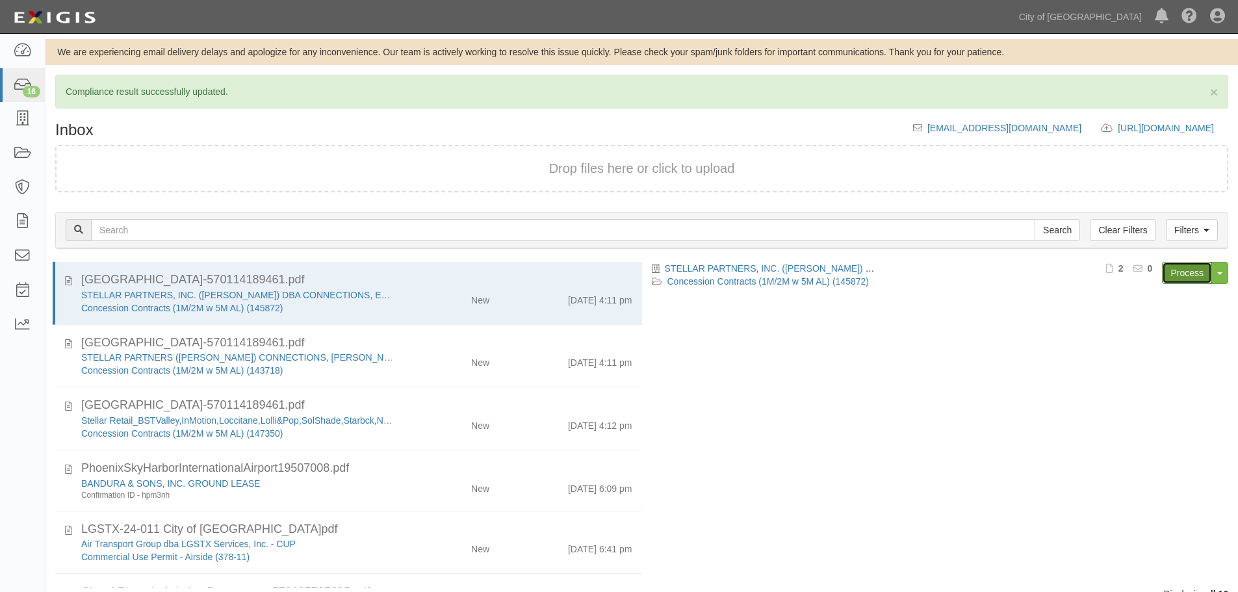
click at [1178, 274] on link "Process" at bounding box center [1187, 273] width 50 height 22
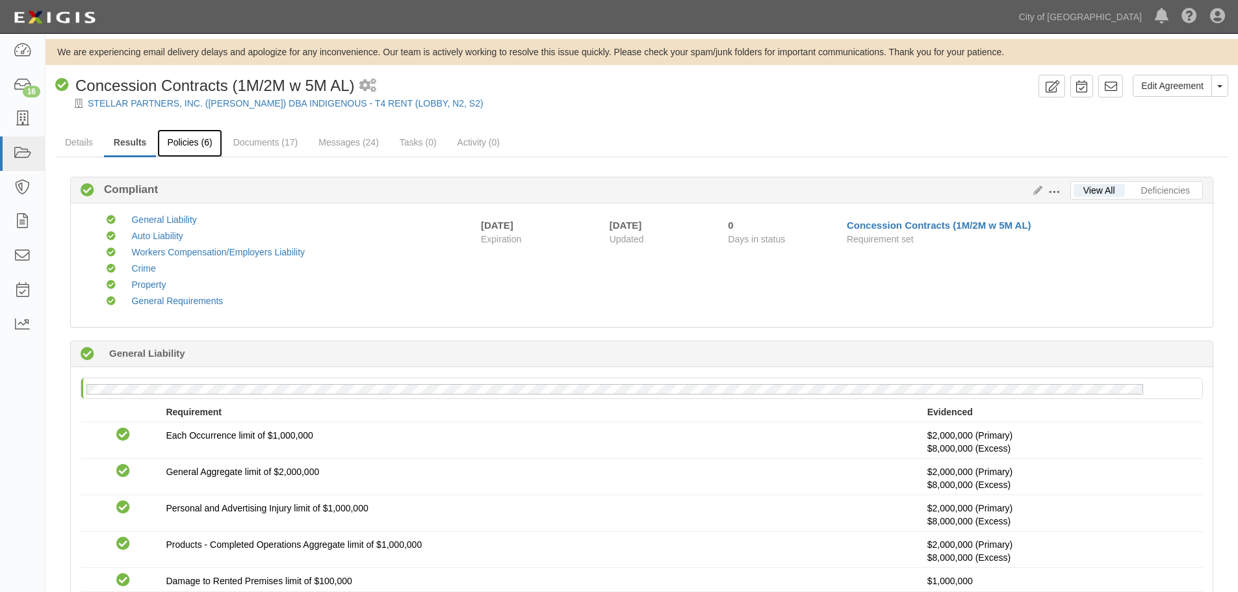
click at [182, 137] on link "Policies (6)" at bounding box center [189, 143] width 64 height 28
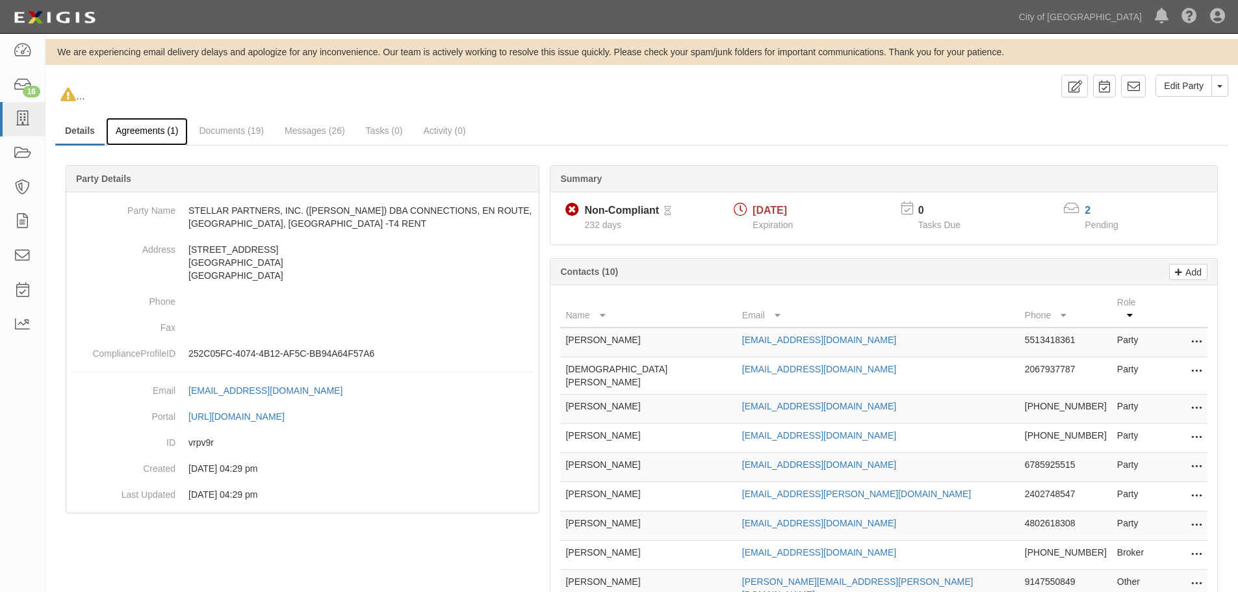
click at [127, 122] on link "Agreements (1)" at bounding box center [147, 132] width 82 height 28
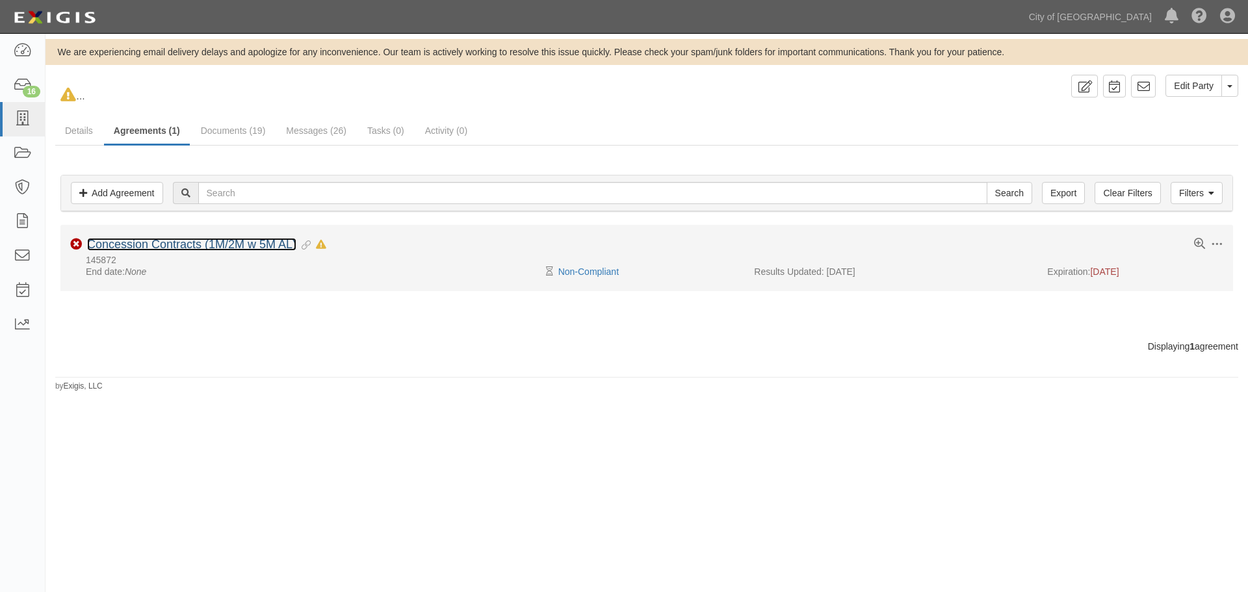
click at [157, 250] on link "Concession Contracts (1M/2M w 5M AL)" at bounding box center [191, 244] width 209 height 13
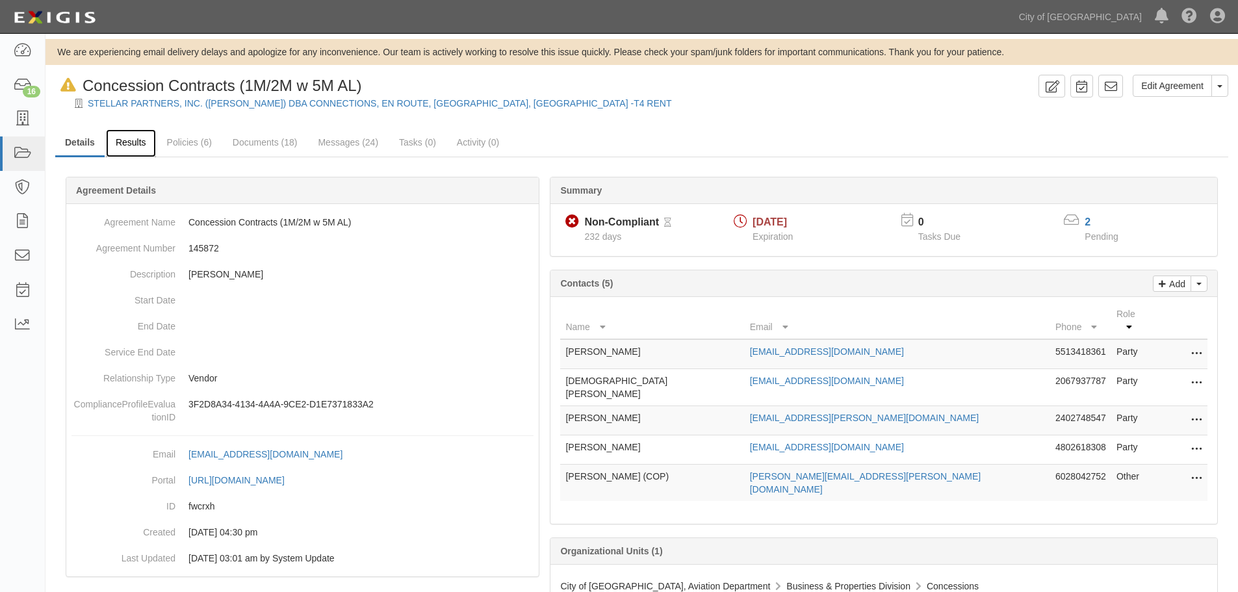
click at [138, 140] on link "Results" at bounding box center [131, 143] width 50 height 28
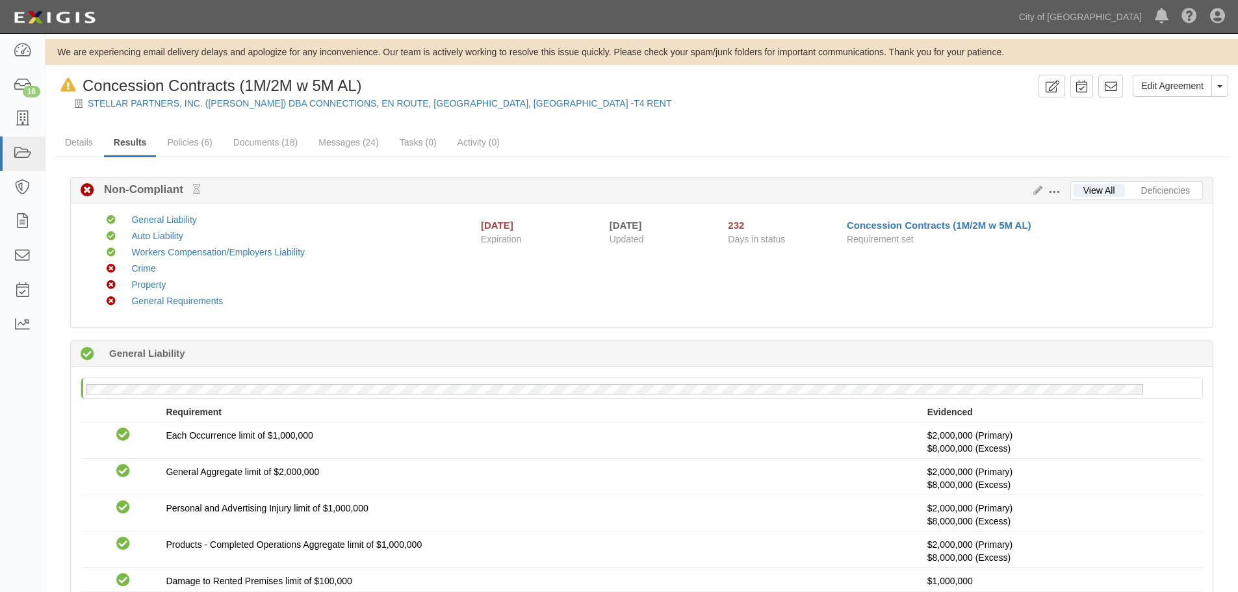
drag, startPoint x: 568, startPoint y: 436, endPoint x: 477, endPoint y: 400, distance: 97.8
click at [477, 400] on div at bounding box center [642, 389] width 1123 height 23
drag, startPoint x: 490, startPoint y: 359, endPoint x: 481, endPoint y: 365, distance: 10.8
click at [484, 363] on div "Compliant 28 days (since [DATE]) General Liability" at bounding box center [642, 354] width 1142 height 26
click at [434, 352] on div "Compliant 28 days (since [DATE]) General Liability" at bounding box center [642, 354] width 1142 height 26
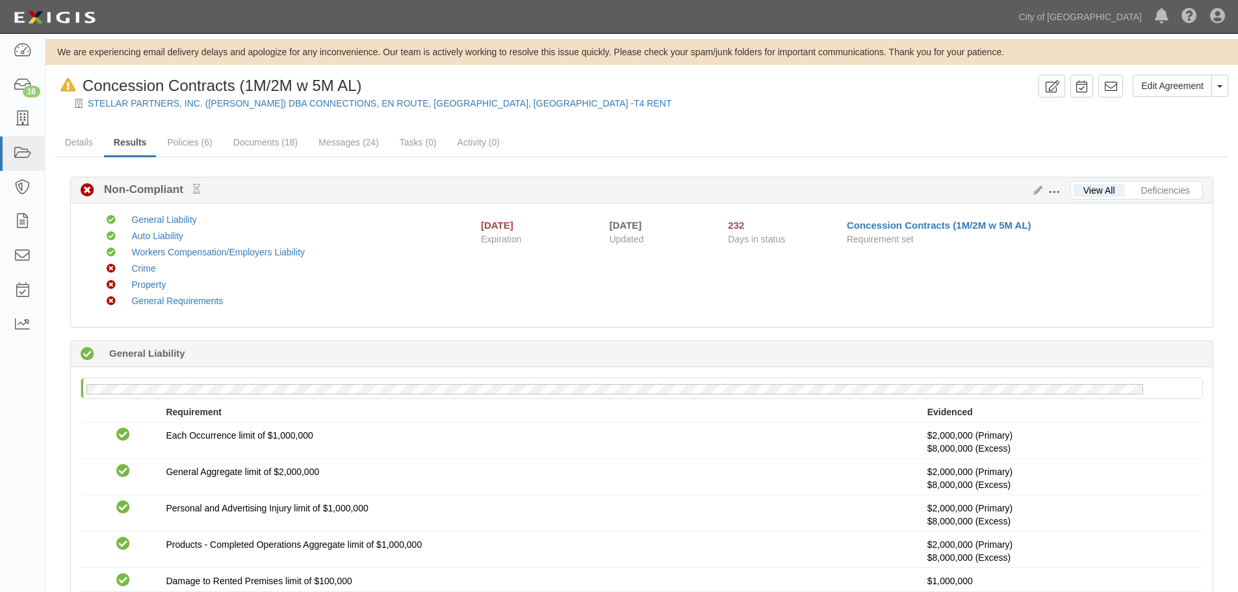
drag, startPoint x: 653, startPoint y: 416, endPoint x: 586, endPoint y: 409, distance: 68.0
drag, startPoint x: 586, startPoint y: 409, endPoint x: 310, endPoint y: 235, distance: 326.1
click at [310, 235] on div "Auto Liability" at bounding box center [291, 235] width 339 height 13
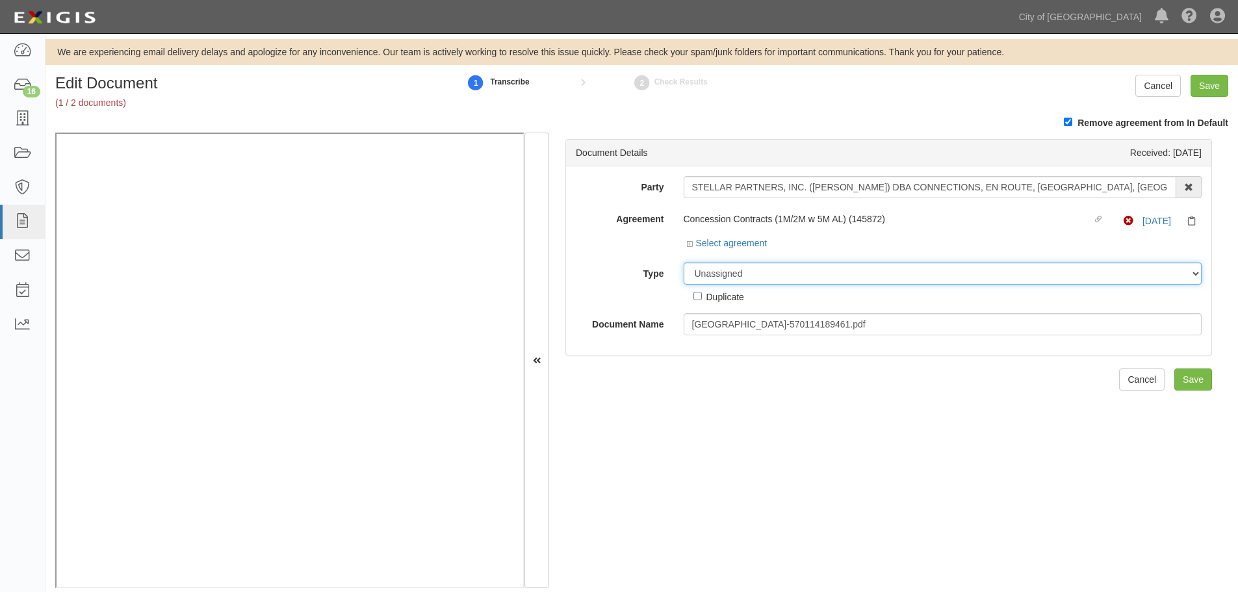
click at [716, 275] on select "Unassigned Binder Cancellation Notice Certificate Contract Endorsement Insuranc…" at bounding box center [943, 274] width 519 height 22
select select "CertificateDetail"
click at [684, 263] on select "Unassigned Binder Cancellation Notice Certificate Contract Endorsement Insuranc…" at bounding box center [943, 274] width 519 height 22
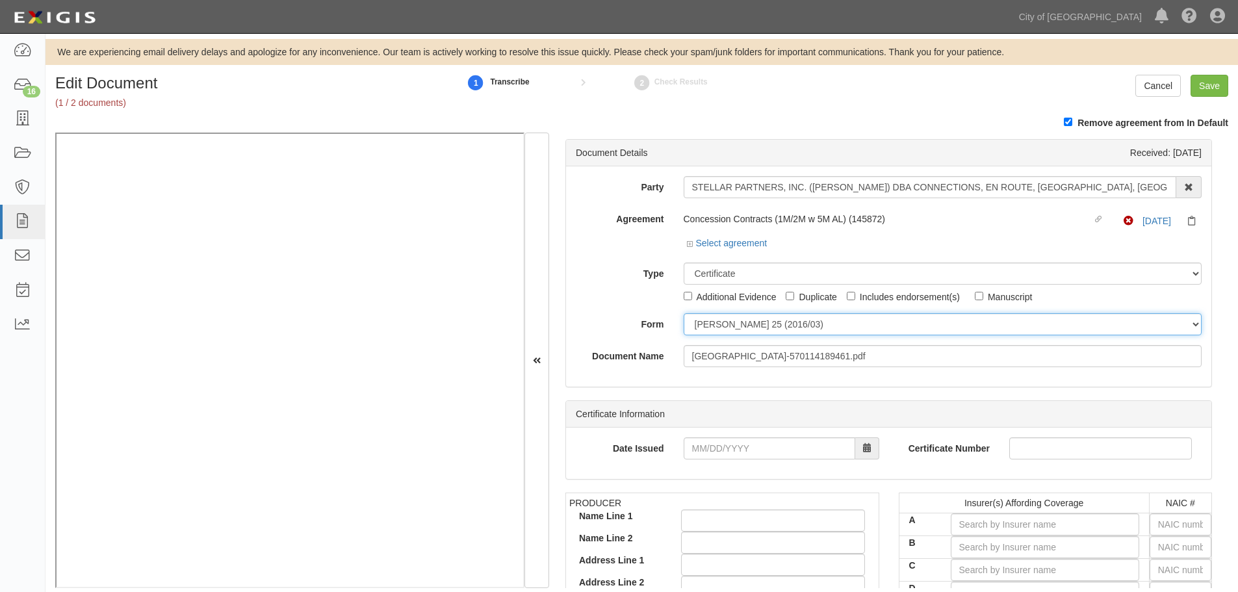
drag, startPoint x: 709, startPoint y: 316, endPoint x: 709, endPoint y: 333, distance: 16.9
click at [709, 321] on select "[PERSON_NAME] 25 (2016/03) [PERSON_NAME] 101 [PERSON_NAME] 855 NY (2014/05) Gen…" at bounding box center [943, 324] width 519 height 22
select select "GeneralFormDetail"
click at [684, 313] on select "ACORD 25 (2016/03) ACORD 101 ACORD 855 NY (2014/05) General" at bounding box center [943, 324] width 519 height 22
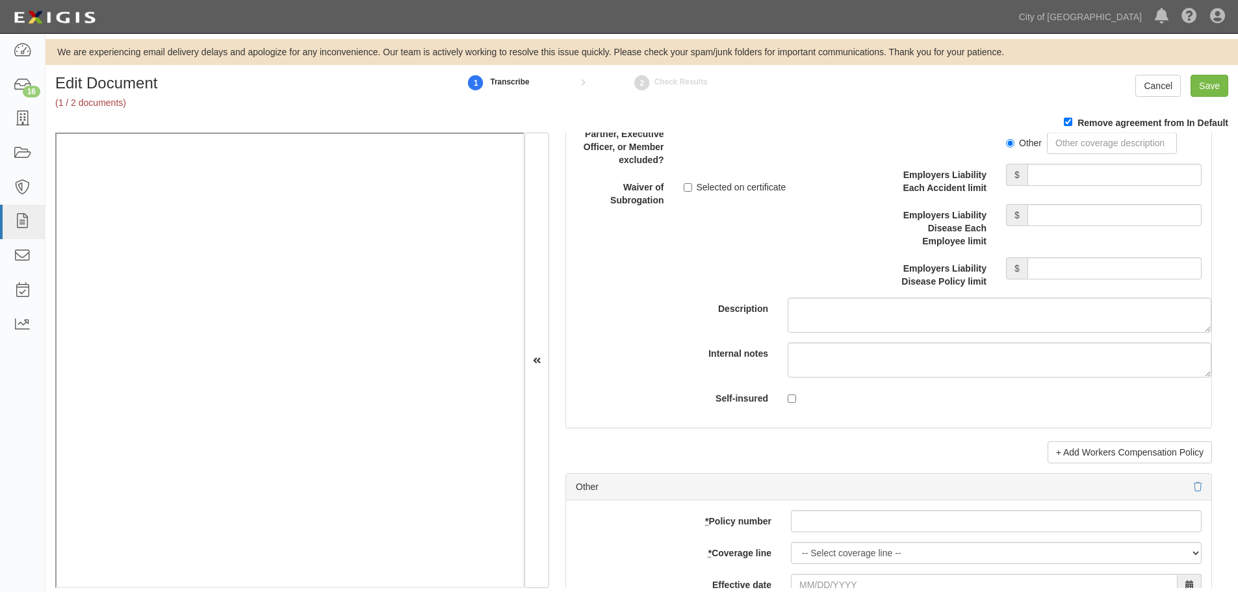
scroll to position [3792, 0]
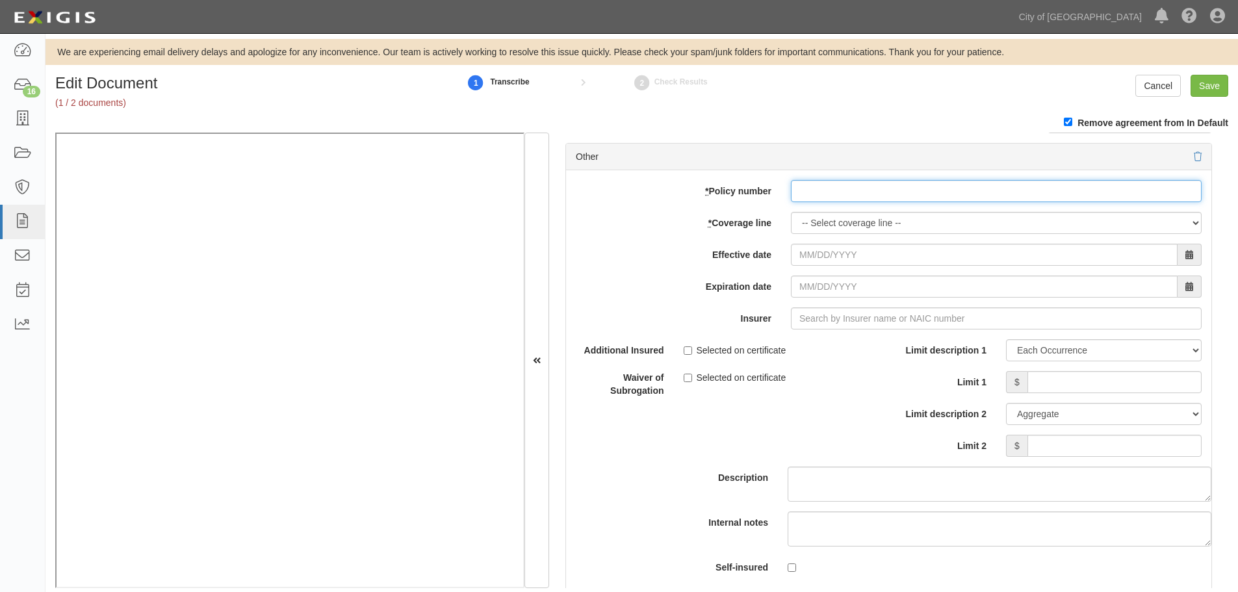
click at [896, 188] on input "* Policy number" at bounding box center [996, 191] width 411 height 22
paste input "MCP100937010"
type input "MCP100937010"
click at [804, 203] on div "add update renew This new policy will be added This new policy will update exis…" at bounding box center [889, 383] width 646 height 426
click at [804, 226] on select "-- Select coverage line -- Asbestos Abatement Auto Physical Damage Boiler & Mac…" at bounding box center [996, 223] width 411 height 22
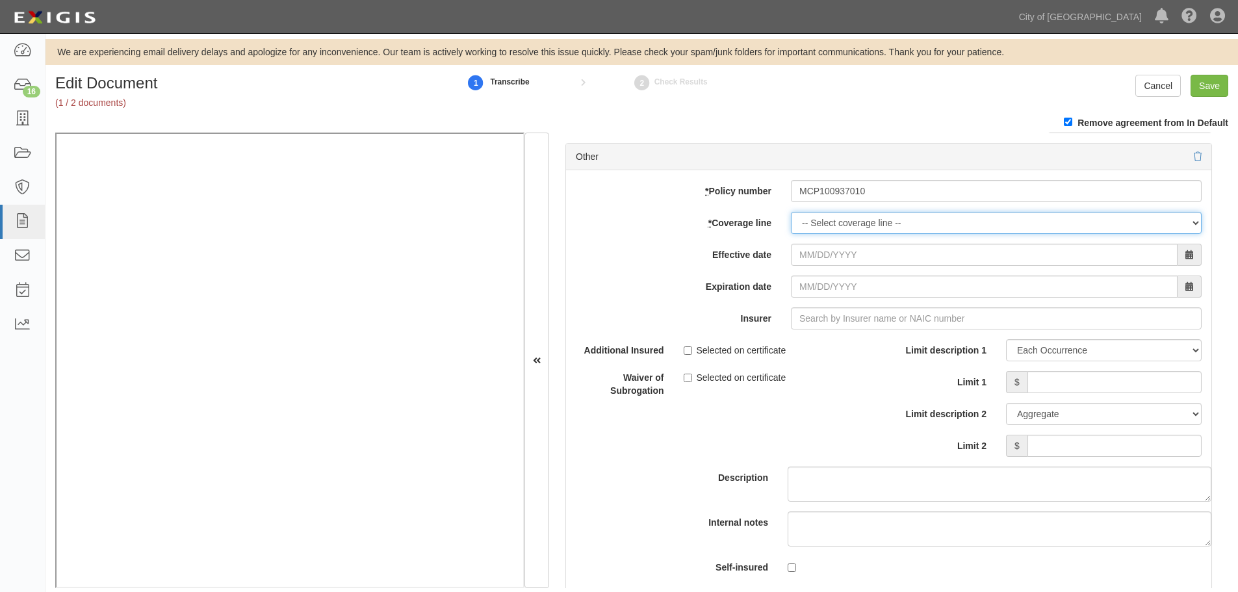
select select "46"
click at [791, 234] on select "-- Select coverage line -- Asbestos Abatement Auto Physical Damage Boiler & Mac…" at bounding box center [996, 223] width 411 height 22
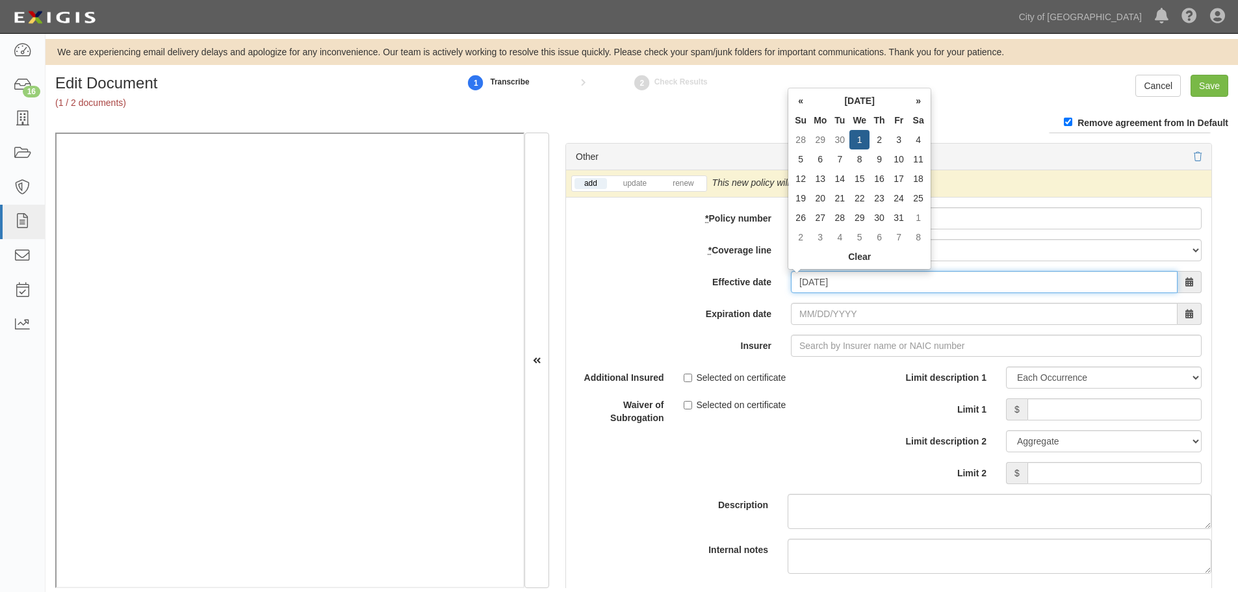
type input "07/01/2025"
type input "07/01/2026"
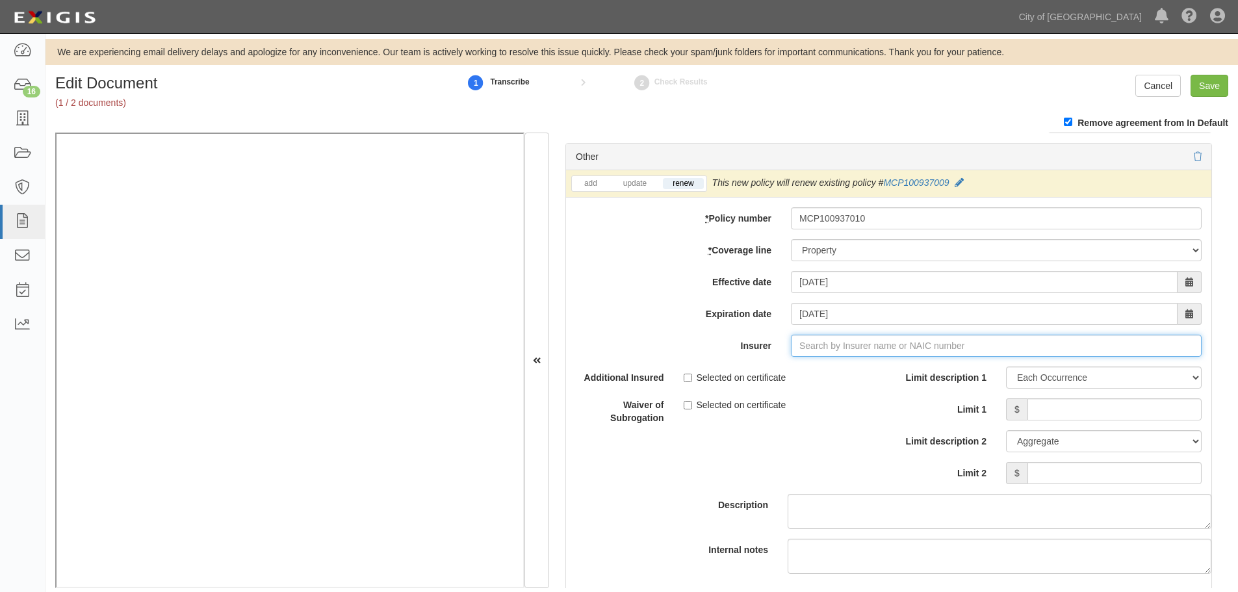
type input "180 Seguros S.A. (0) NR Rating"
type input "1"
click at [937, 374] on div "Zurich American Insurance Company ( 16535 ) A+ XV Rating" at bounding box center [840, 370] width 267 height 17
type input "Zurich American Insurance Company (16535) A+ XV Rating"
click at [1079, 414] on input "Limit 1" at bounding box center [1115, 409] width 174 height 22
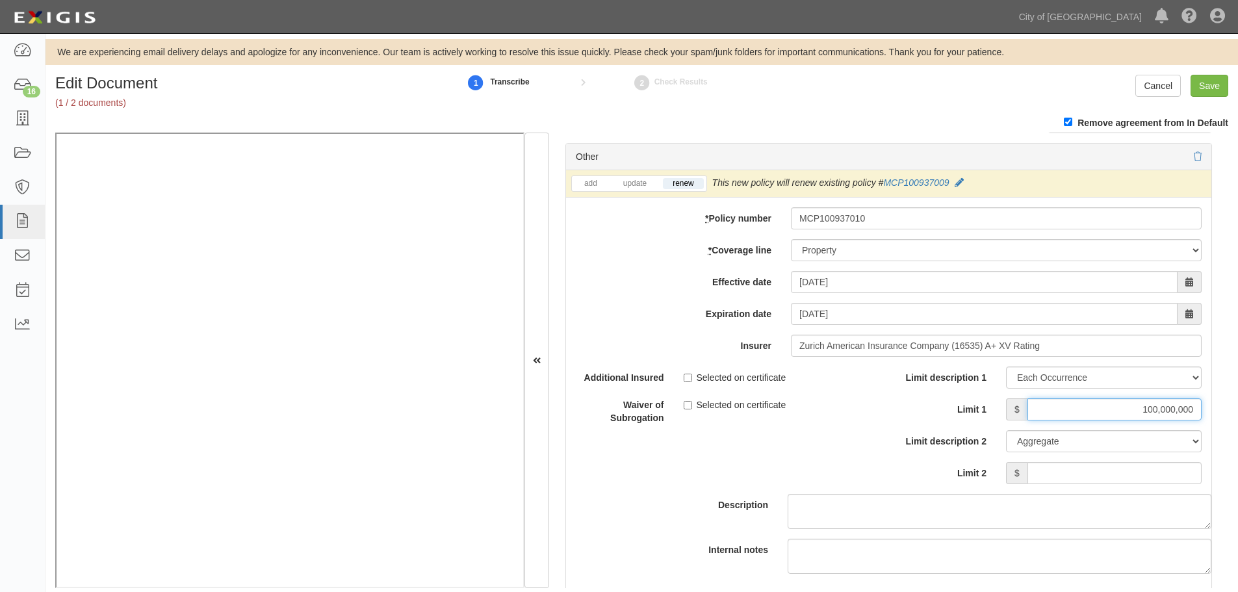
type input "100,000,000"
click at [1111, 463] on input "Limit 2" at bounding box center [1115, 473] width 174 height 22
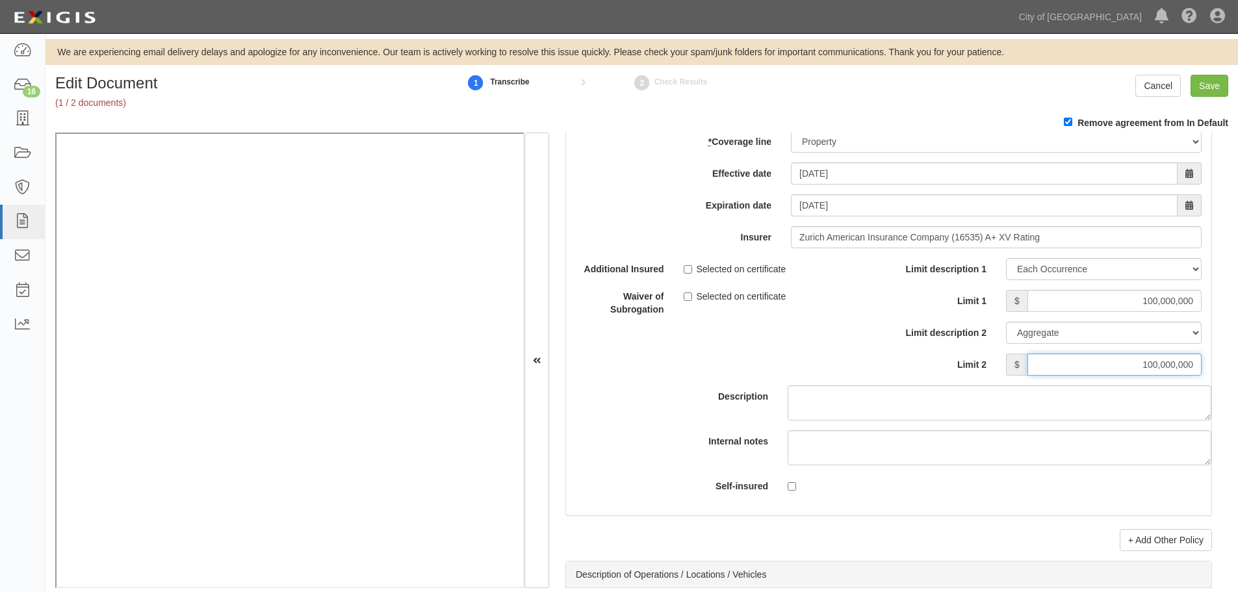
scroll to position [4290, 0]
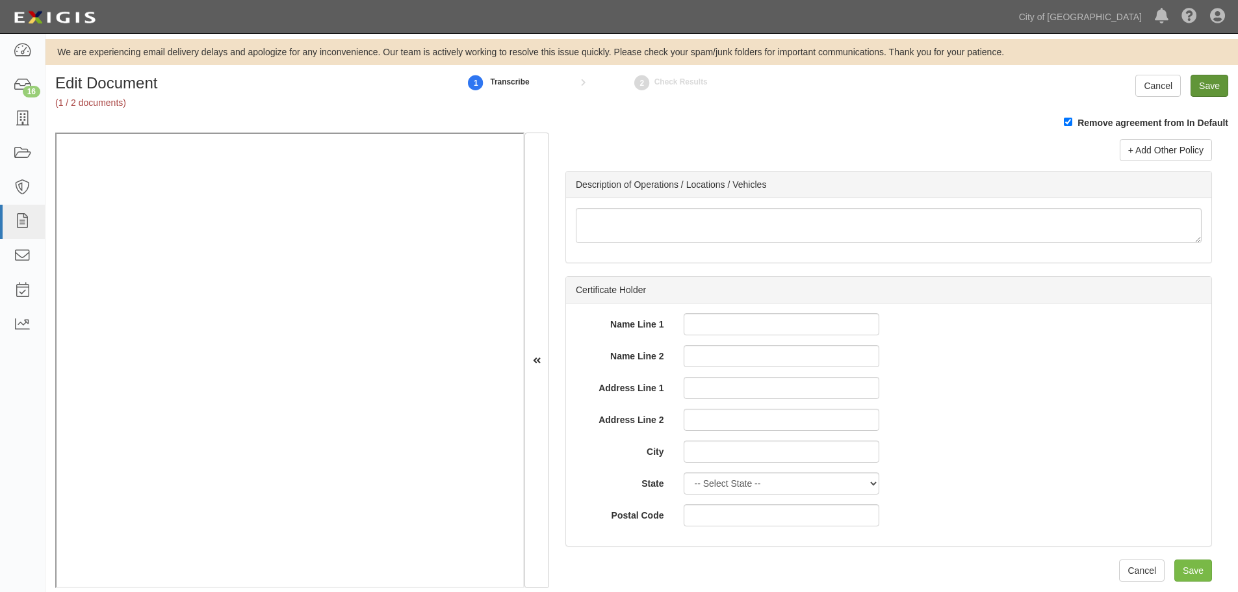
type input "100,000,000"
click at [1219, 82] on input "Save" at bounding box center [1210, 86] width 38 height 22
type input "100000000"
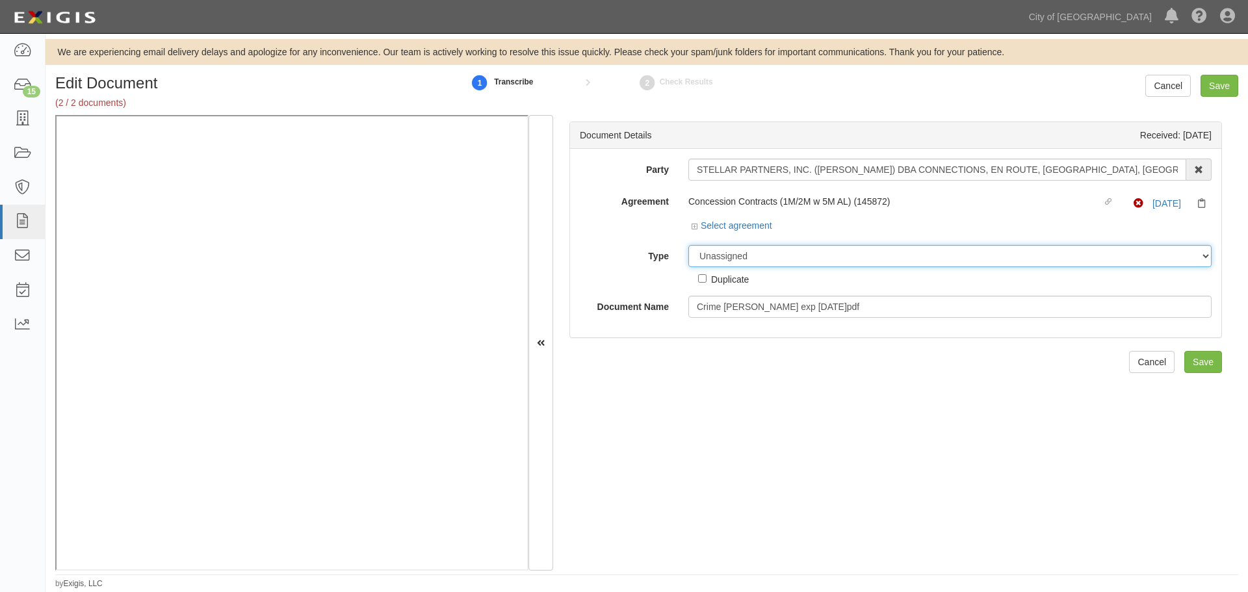
click at [777, 262] on select "Unassigned Binder Cancellation Notice Certificate Contract Endorsement Insuranc…" at bounding box center [949, 256] width 523 height 22
select select "CertificateDetail"
click at [688, 245] on select "Unassigned Binder Cancellation Notice Certificate Contract Endorsement Insuranc…" at bounding box center [949, 256] width 523 height 22
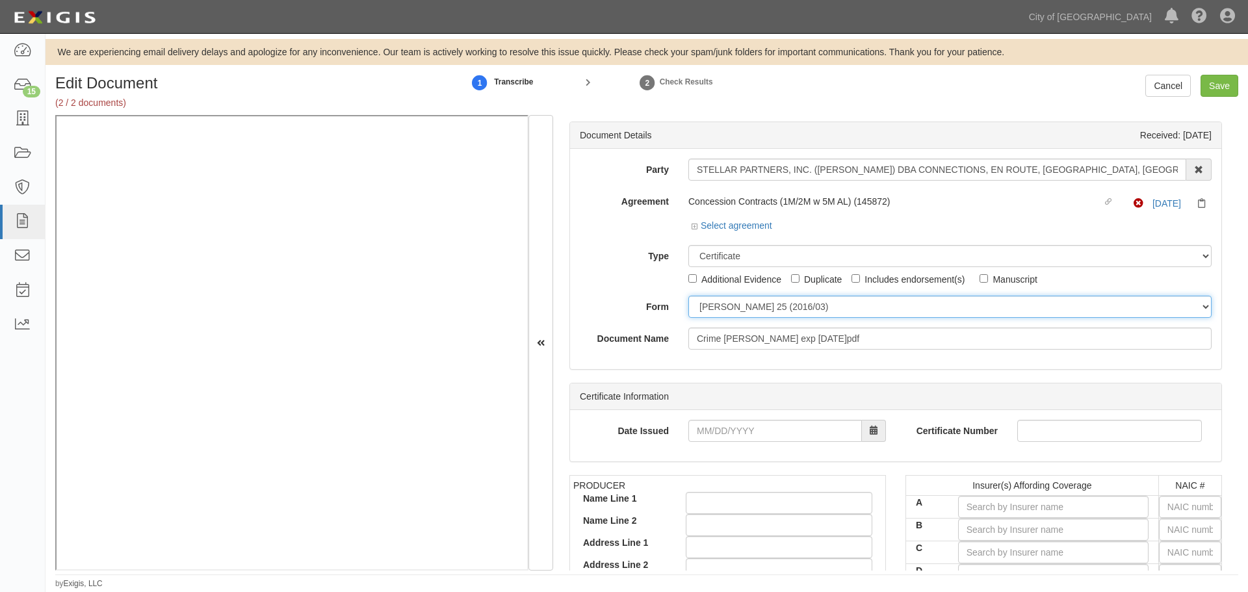
drag, startPoint x: 720, startPoint y: 301, endPoint x: 719, endPoint y: 311, distance: 10.5
click at [719, 301] on select "ACORD 25 (2016/03) ACORD 101 ACORD 855 NY (2014/05) General" at bounding box center [949, 307] width 523 height 22
click at [721, 384] on div "Certificate Information" at bounding box center [895, 397] width 651 height 27
click at [709, 307] on select "ACORD 25 (2016/03) ACORD 101 ACORD 855 NY (2014/05) General" at bounding box center [949, 307] width 523 height 22
click at [717, 382] on div "Document Details Received: 08/19/2025 Party STELLAR PARTNERS, INC. (AVILA) DBA …" at bounding box center [895, 343] width 685 height 456
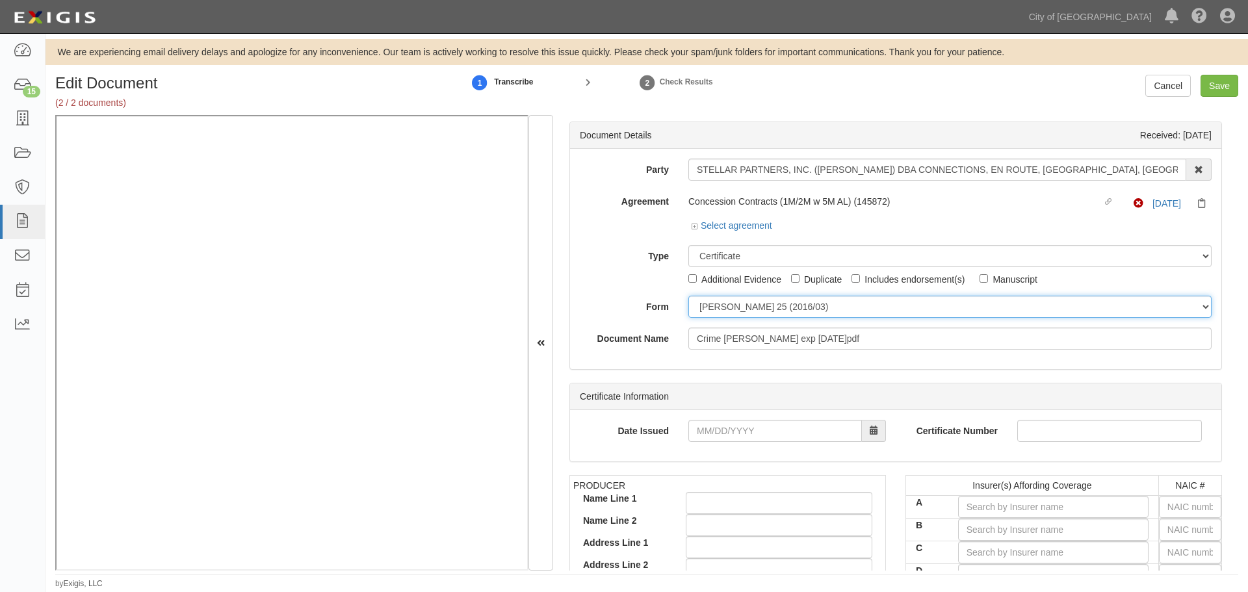
click at [714, 302] on select "ACORD 25 (2016/03) ACORD 101 ACORD 855 NY (2014/05) General" at bounding box center [949, 307] width 523 height 22
select select "GeneralFormDetail"
click at [688, 296] on select "ACORD 25 (2016/03) ACORD 101 ACORD 855 NY (2014/05) General" at bounding box center [949, 307] width 523 height 22
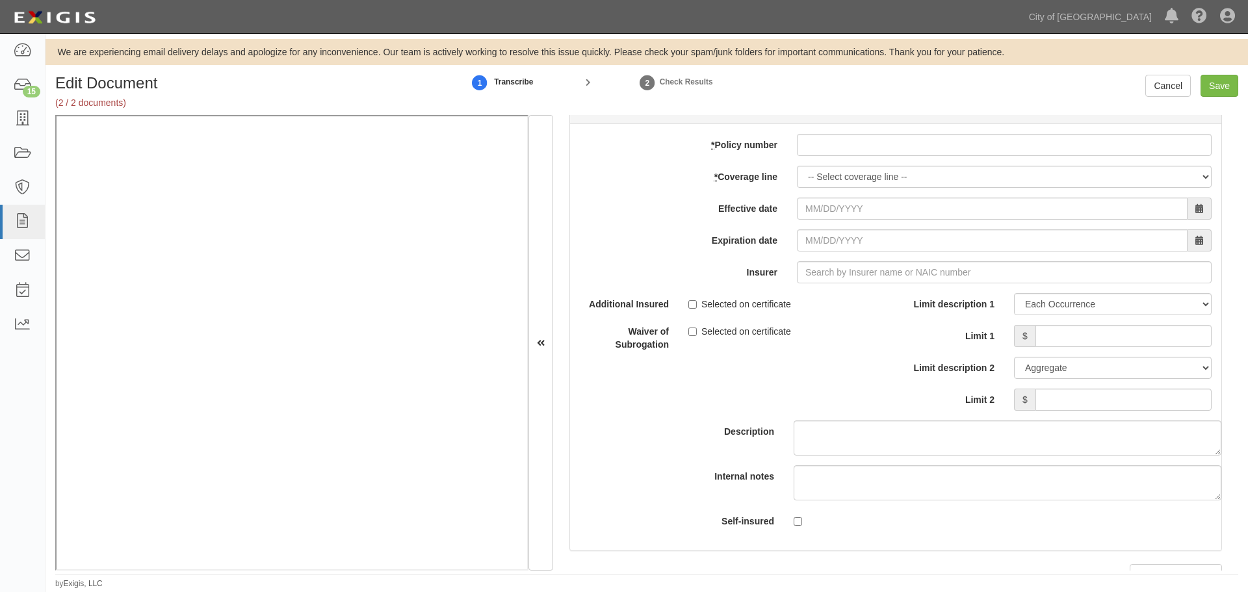
scroll to position [3829, 0]
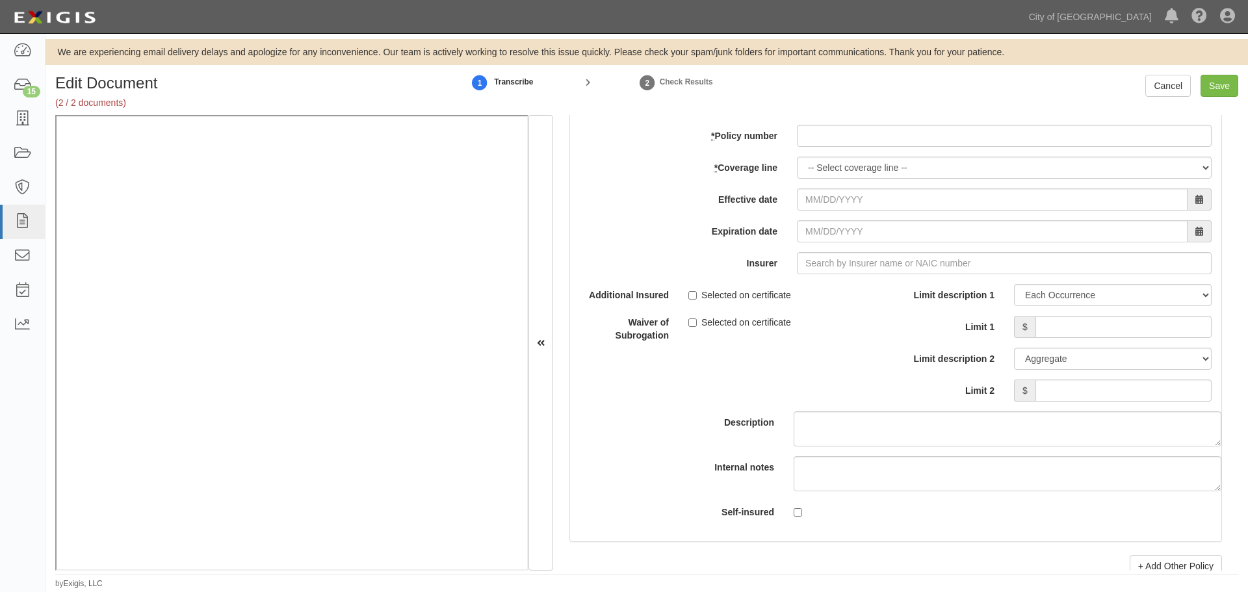
drag, startPoint x: 902, startPoint y: 155, endPoint x: 887, endPoint y: 148, distance: 16.6
click at [900, 155] on div "add update renew This new policy will be added This new policy will update exis…" at bounding box center [895, 328] width 651 height 426
paste input "023461463"
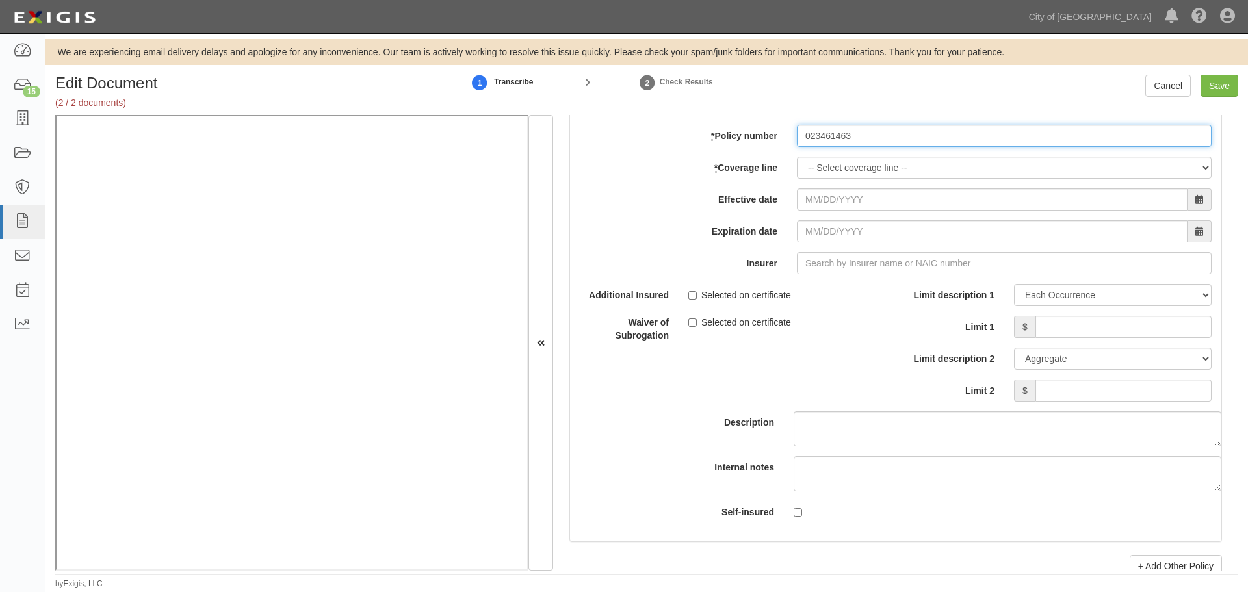
click at [869, 144] on input "023461463" at bounding box center [1004, 136] width 415 height 22
type input "023461463"
click at [839, 166] on select "-- Select coverage line -- Asbestos Abatement Auto Physical Damage Boiler & Mac…" at bounding box center [1004, 168] width 415 height 22
select select "16"
click at [797, 179] on select "-- Select coverage line -- Asbestos Abatement Auto Physical Damage Boiler & Mac…" at bounding box center [1004, 168] width 415 height 22
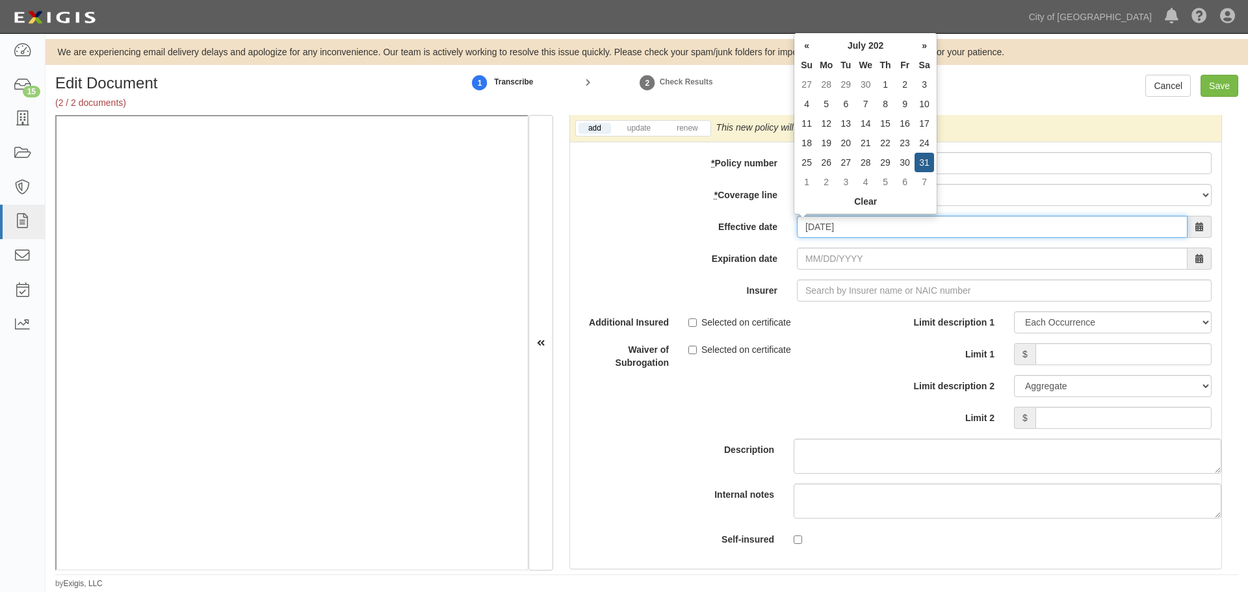
type input "07/31/2025"
type input "07/31/2026"
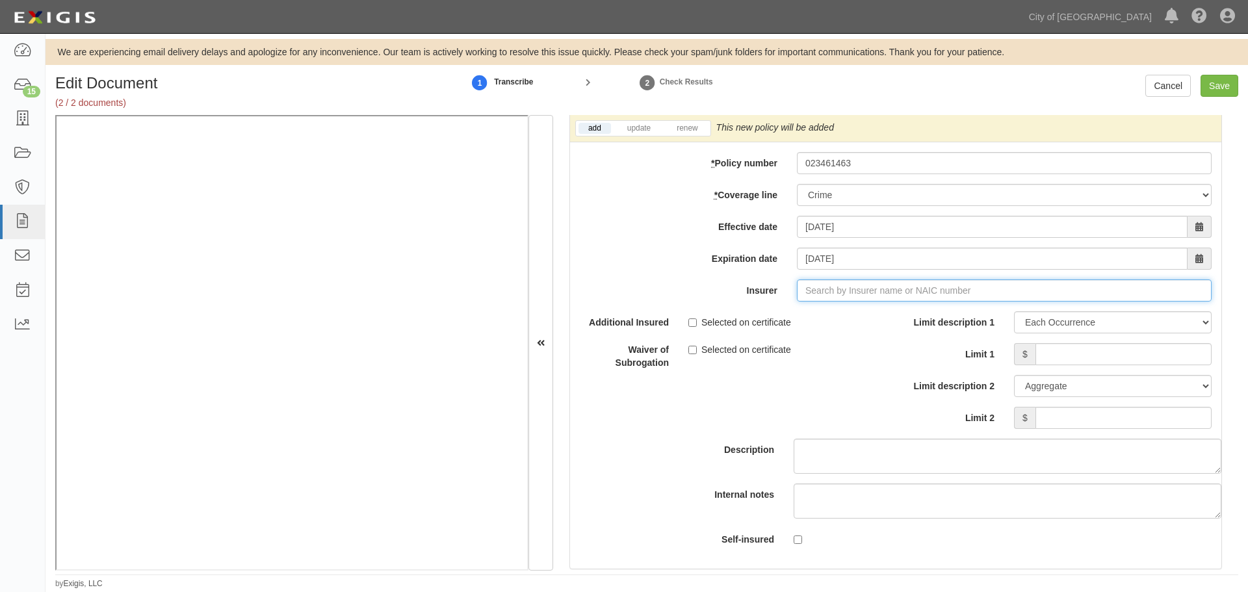
type input "180 Seguros S.A. (0) NR Rating"
type input "1"
drag, startPoint x: 854, startPoint y: 316, endPoint x: 802, endPoint y: 277, distance: 65.0
click at [853, 316] on div "National Union Fire Ins Co Pittsburgh PA ( 19445 ) A XV Rating" at bounding box center [919, 315] width 412 height 17
type input "National Union Fire Ins Co Pittsburgh PA (19445) A XV Rating"
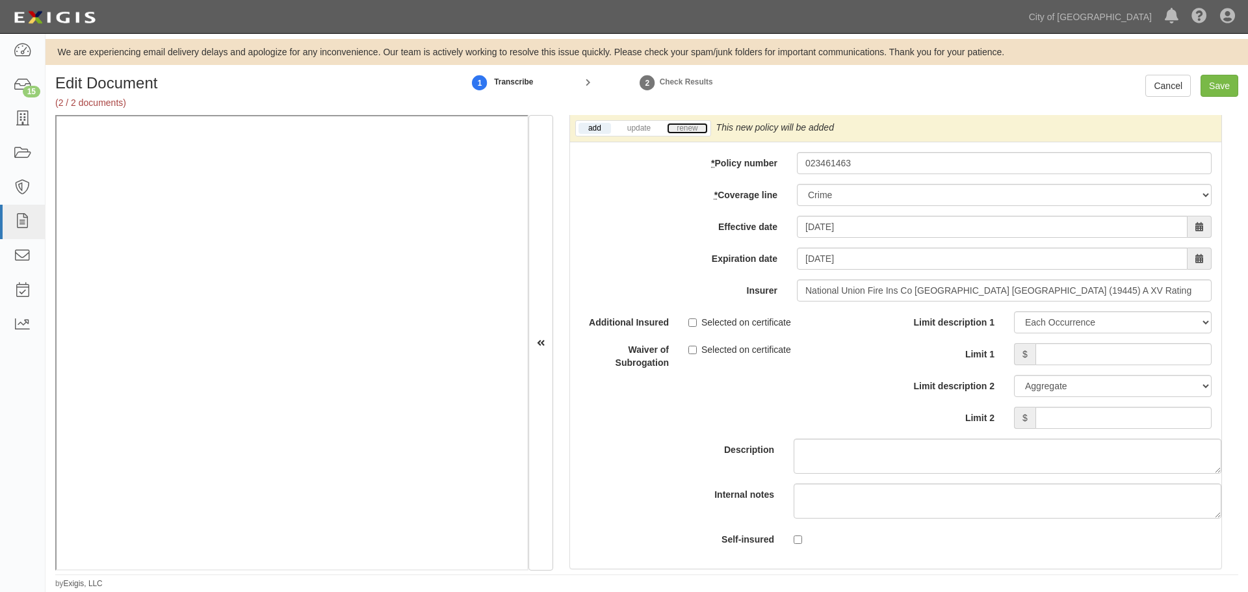
click at [673, 125] on link "renew" at bounding box center [687, 128] width 40 height 11
click at [676, 125] on link "renew" at bounding box center [687, 128] width 40 height 11
click at [1072, 350] on input "Limit 1" at bounding box center [1124, 354] width 176 height 22
type input "5,000,000"
click at [1108, 387] on select "Limit Each Occurrence Each Claim Aggregate Deductible Self-Insured Retention Pe…" at bounding box center [1113, 386] width 198 height 22
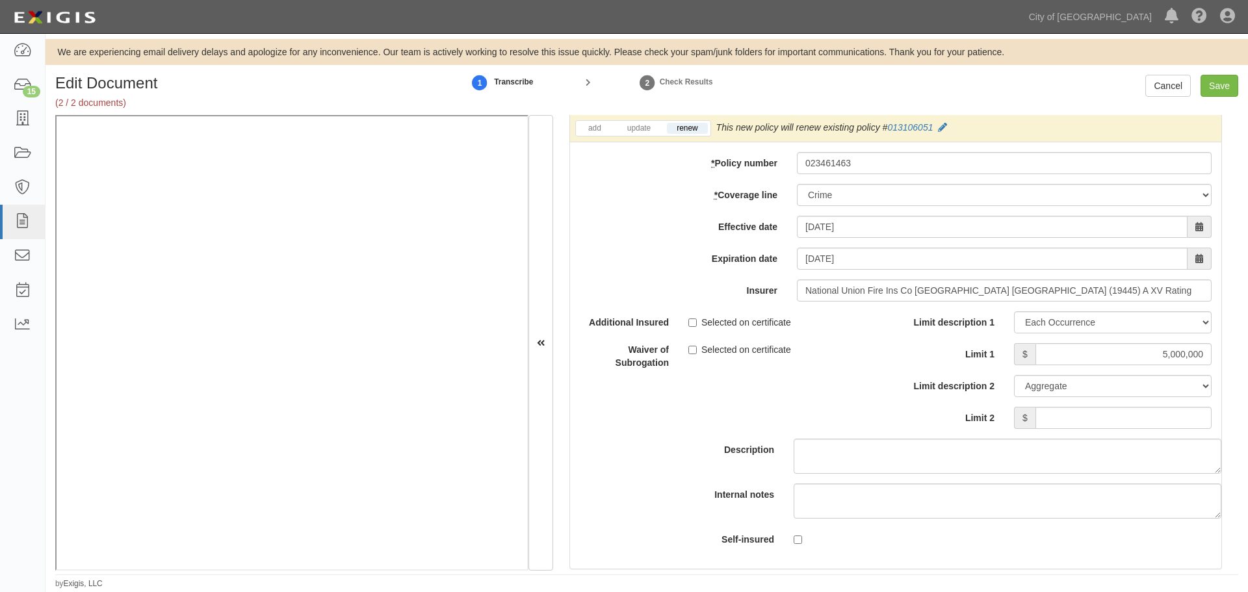
drag, startPoint x: 916, startPoint y: 358, endPoint x: 1073, endPoint y: 406, distance: 163.9
click at [919, 359] on label "Limit 1" at bounding box center [950, 352] width 109 height 18
click at [1036, 359] on input "5,000,000" at bounding box center [1124, 354] width 176 height 22
click at [1092, 414] on input "Limit 2" at bounding box center [1124, 418] width 176 height 22
type input "5,000,000"
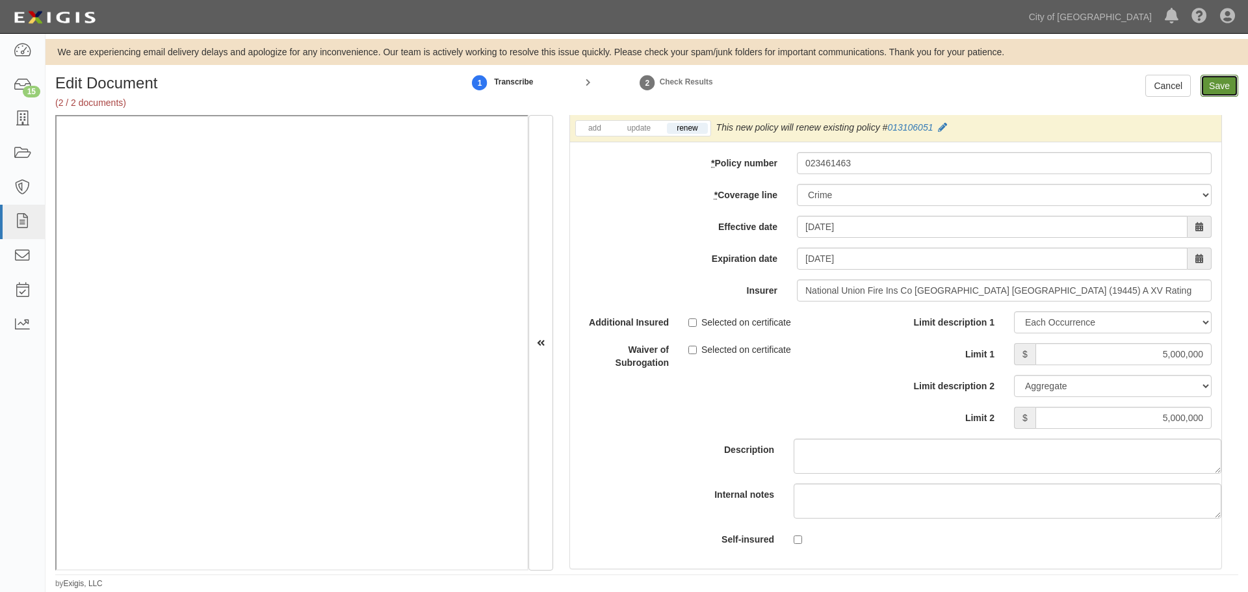
click at [1215, 90] on input "Save" at bounding box center [1220, 86] width 38 height 22
type input "5000000"
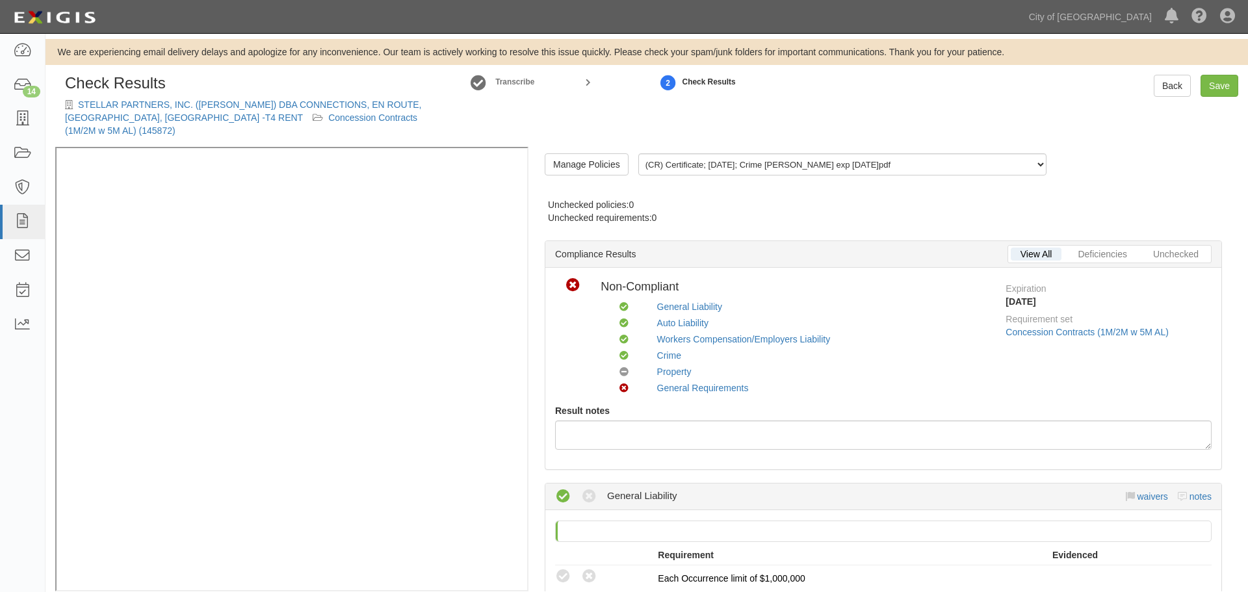
radio input "false"
radio input "true"
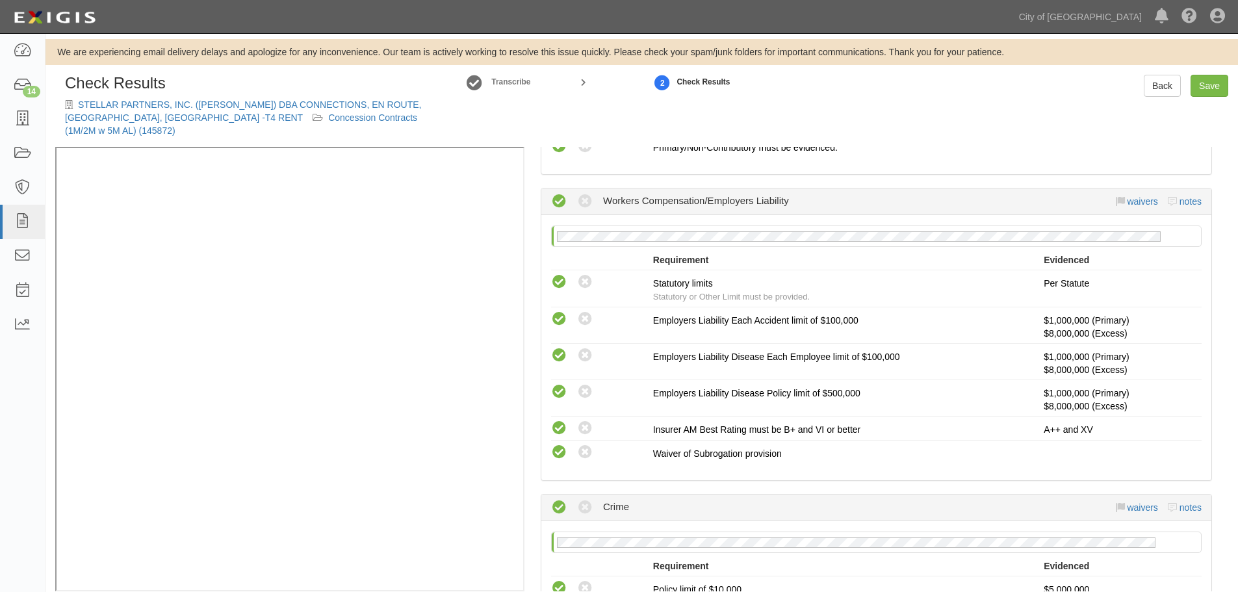
scroll to position [1409, 0]
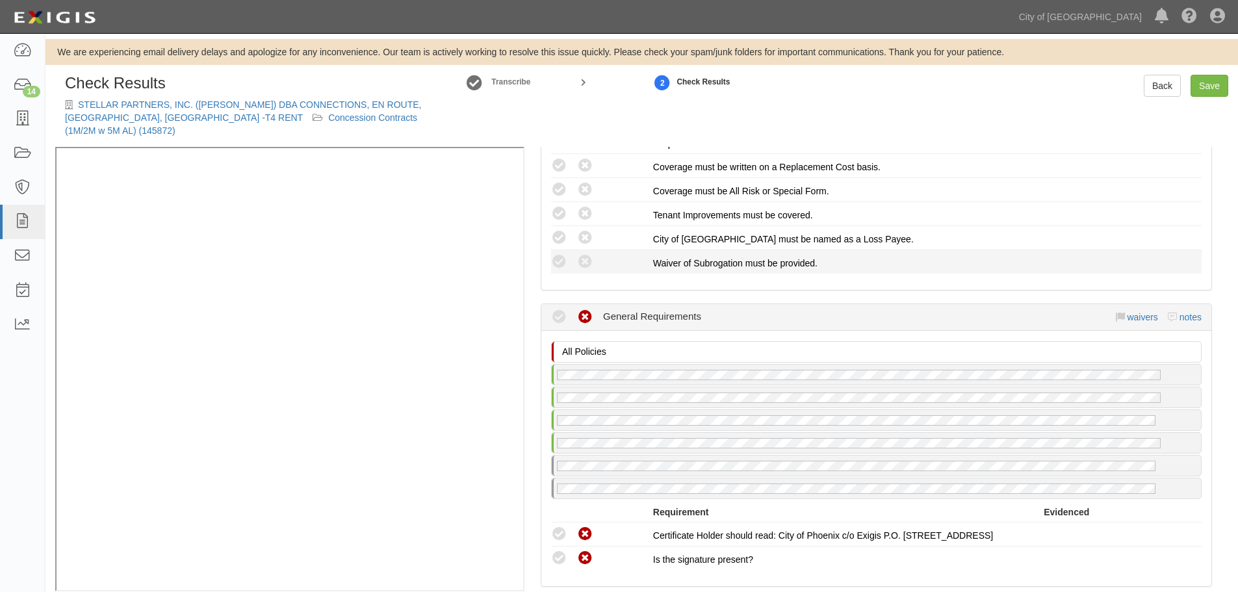
click at [560, 254] on icon at bounding box center [559, 262] width 16 height 16
radio input "true"
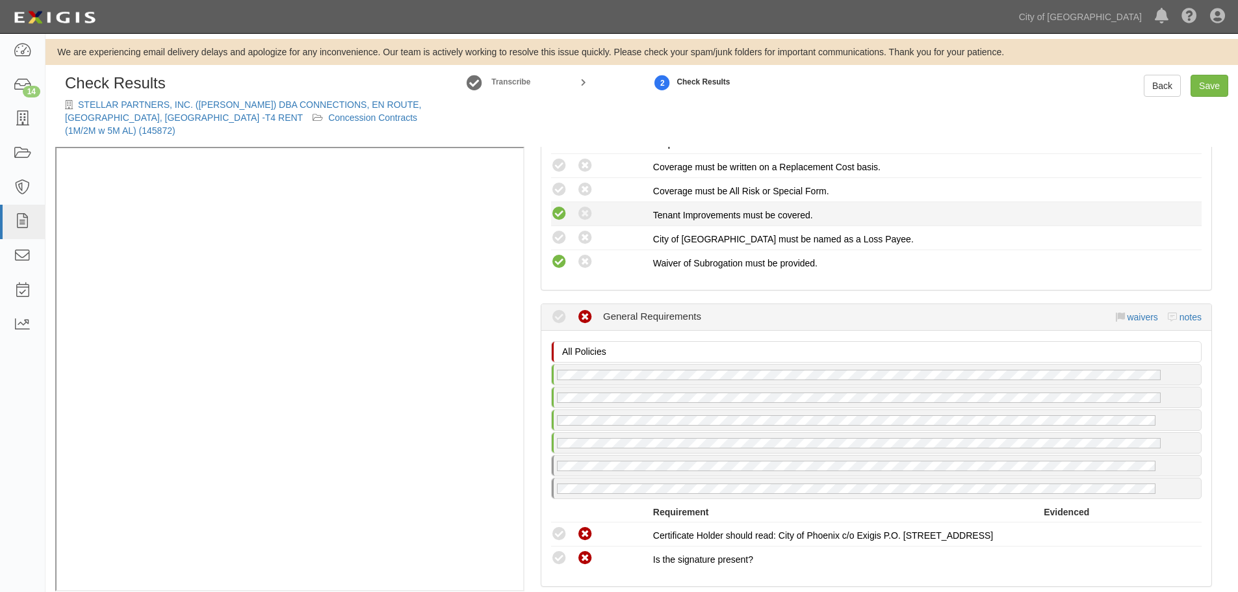
drag, startPoint x: 553, startPoint y: 225, endPoint x: 556, endPoint y: 201, distance: 24.3
click at [553, 230] on icon at bounding box center [559, 238] width 16 height 16
radio input "true"
click at [556, 206] on icon at bounding box center [559, 214] width 16 height 16
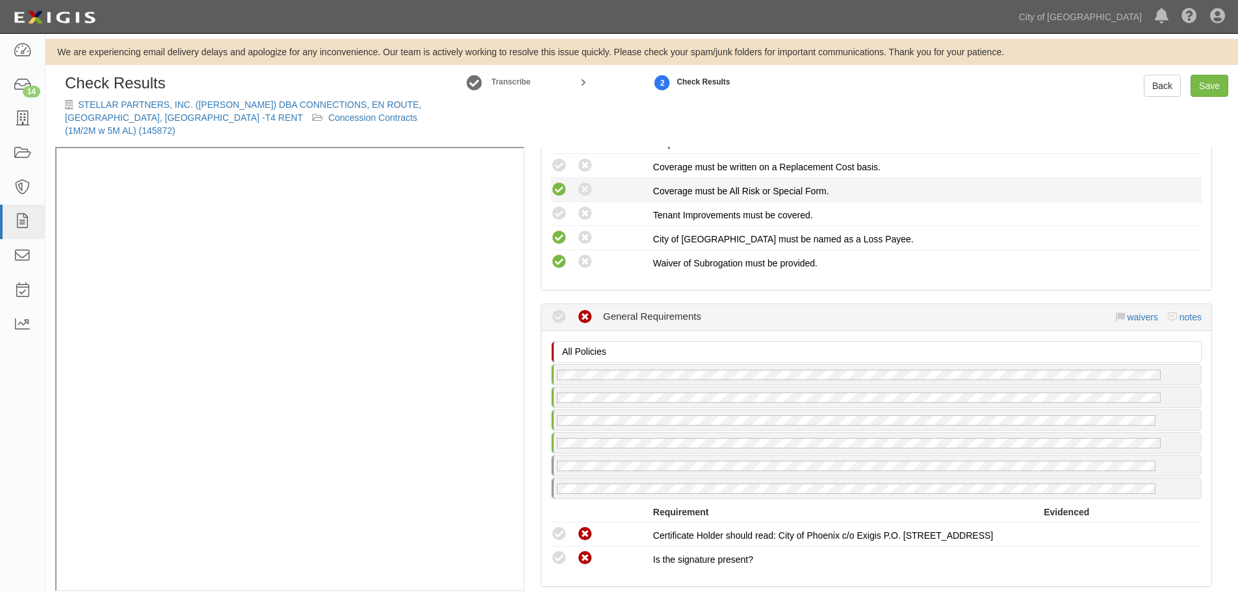
radio input "true"
click at [560, 182] on icon at bounding box center [559, 190] width 16 height 16
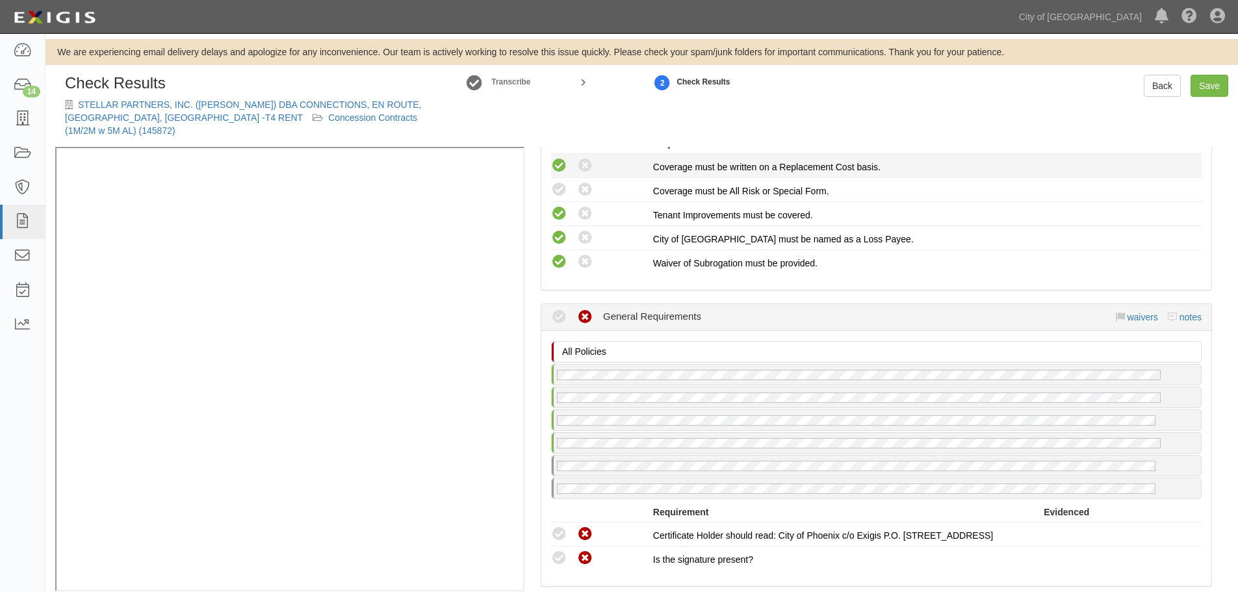
radio input "true"
drag, startPoint x: 559, startPoint y: 150, endPoint x: 556, endPoint y: 163, distance: 13.4
click at [559, 158] on icon at bounding box center [559, 166] width 16 height 16
radio input "true"
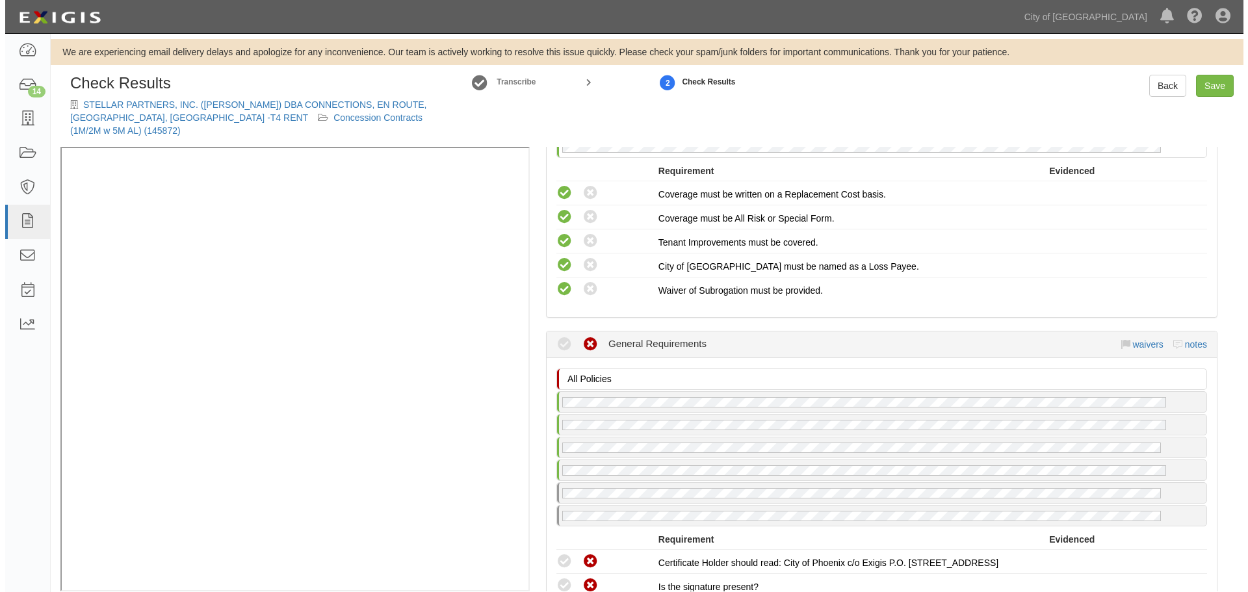
scroll to position [1591, 0]
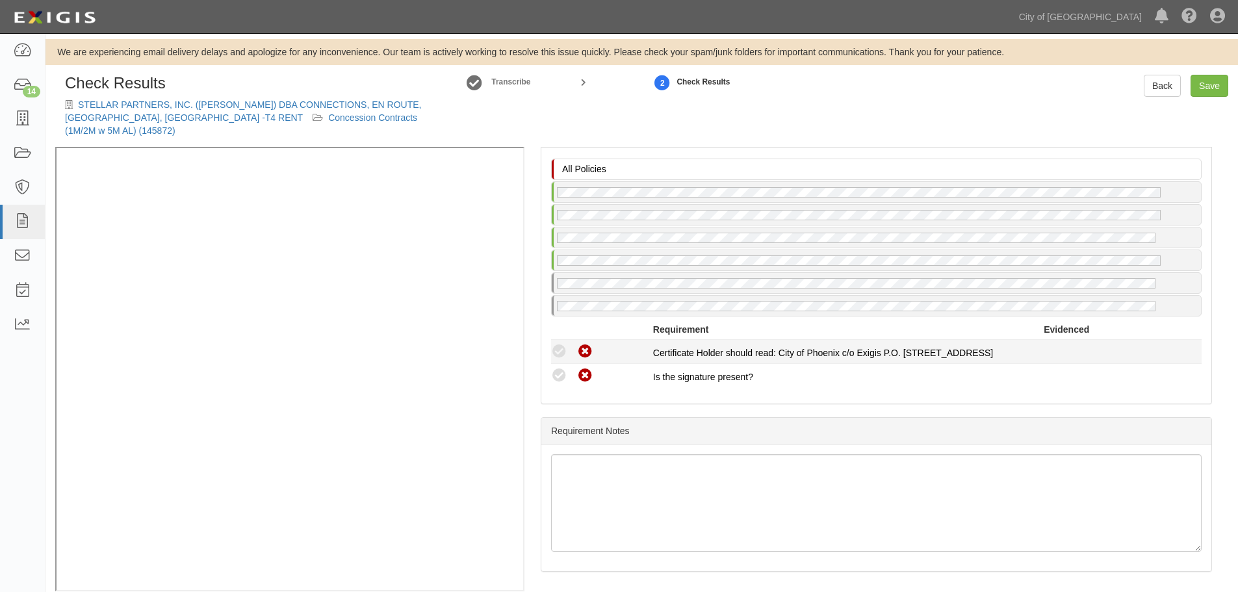
click at [555, 349] on li "Compliant Waived Non-Compliant Certificate Holder should read: City of Phoenix …" at bounding box center [876, 352] width 651 height 24
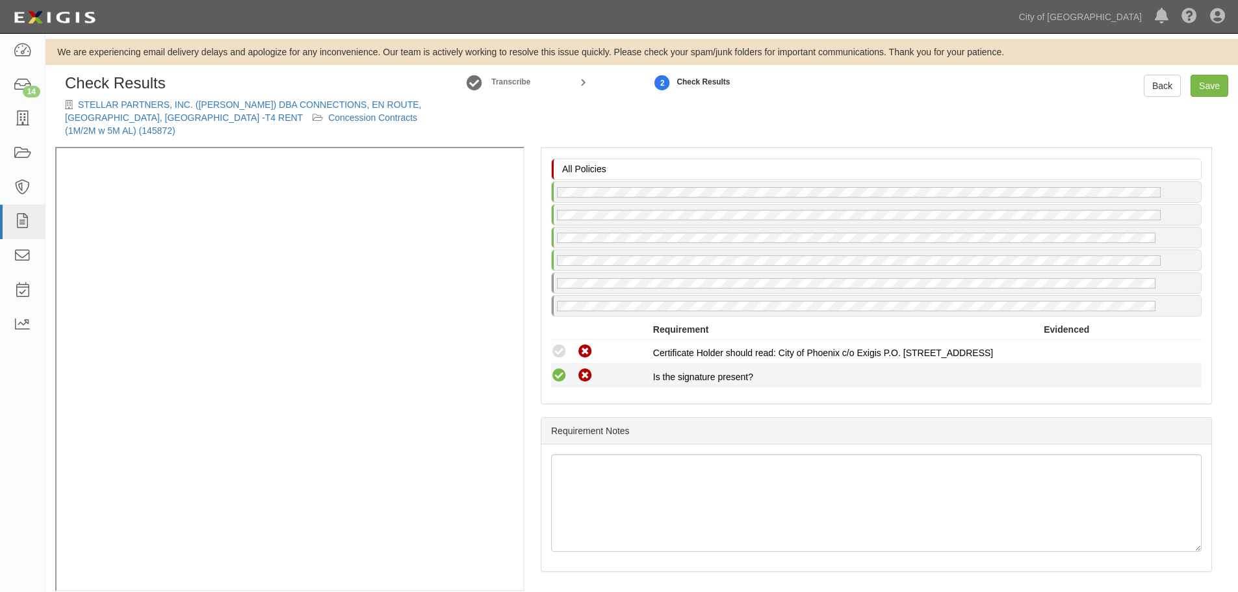
click at [556, 368] on icon at bounding box center [559, 376] width 16 height 16
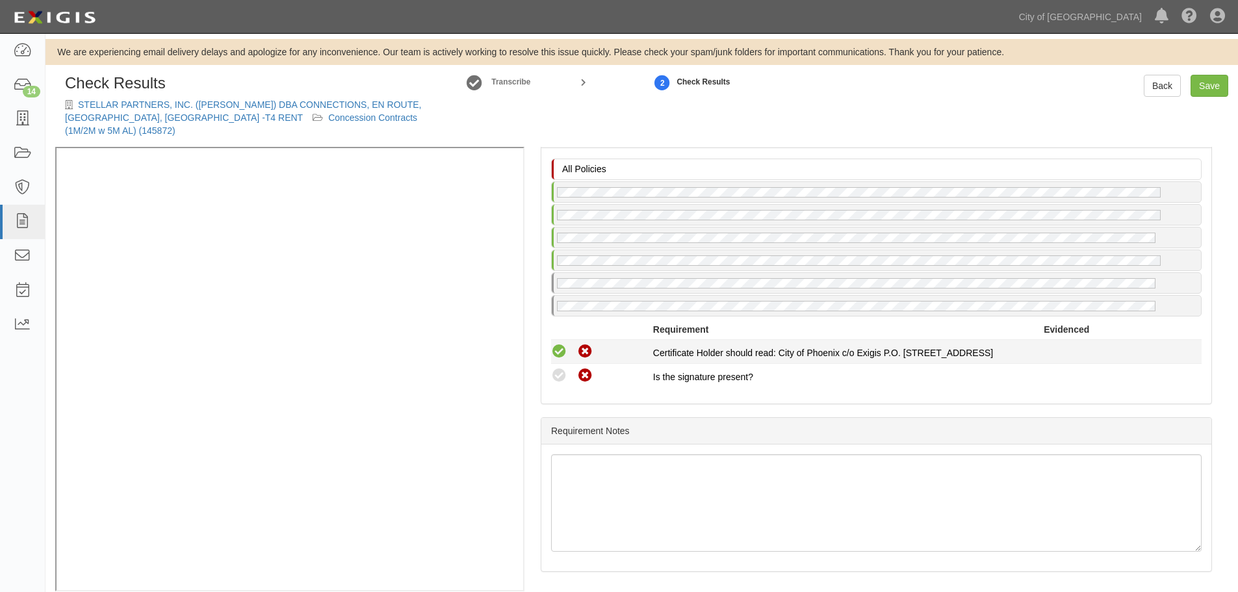
radio input "true"
click at [557, 344] on icon at bounding box center [559, 352] width 16 height 16
radio input "true"
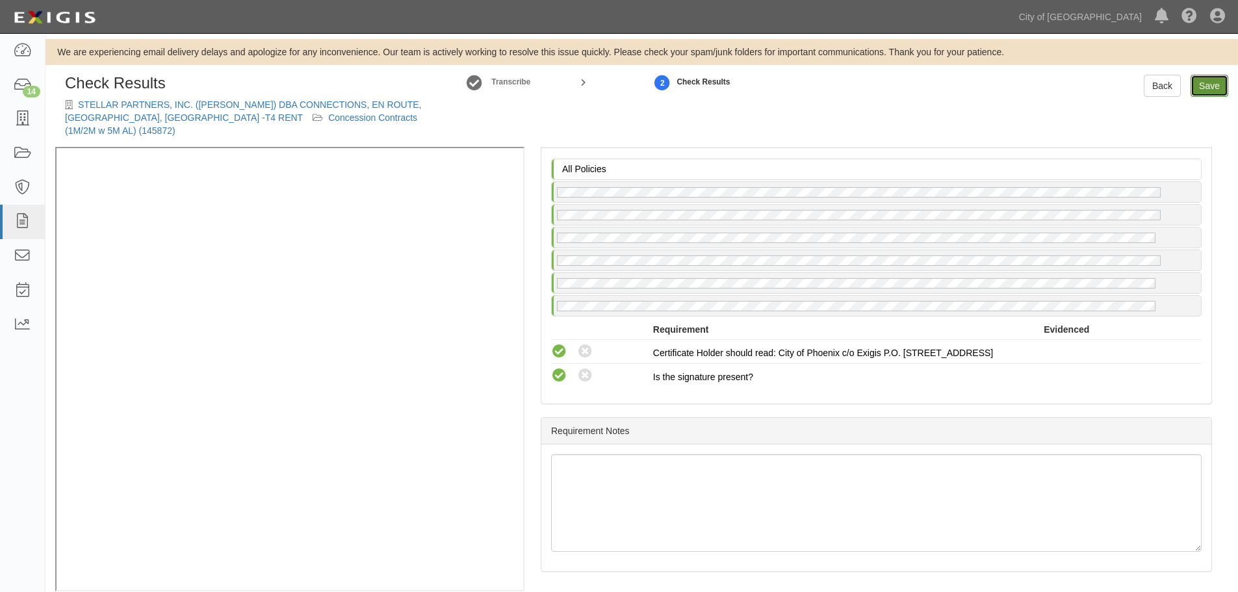
click at [1220, 88] on link "Save" at bounding box center [1210, 86] width 38 height 22
radio input "true"
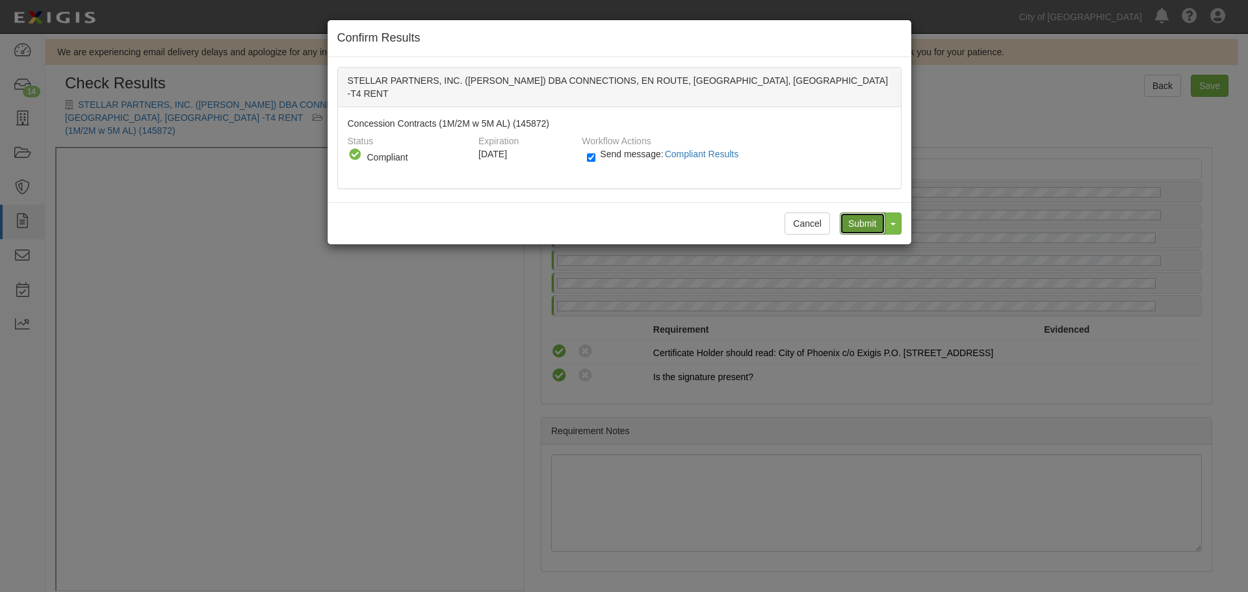
click at [865, 213] on input "Submit" at bounding box center [863, 224] width 46 height 22
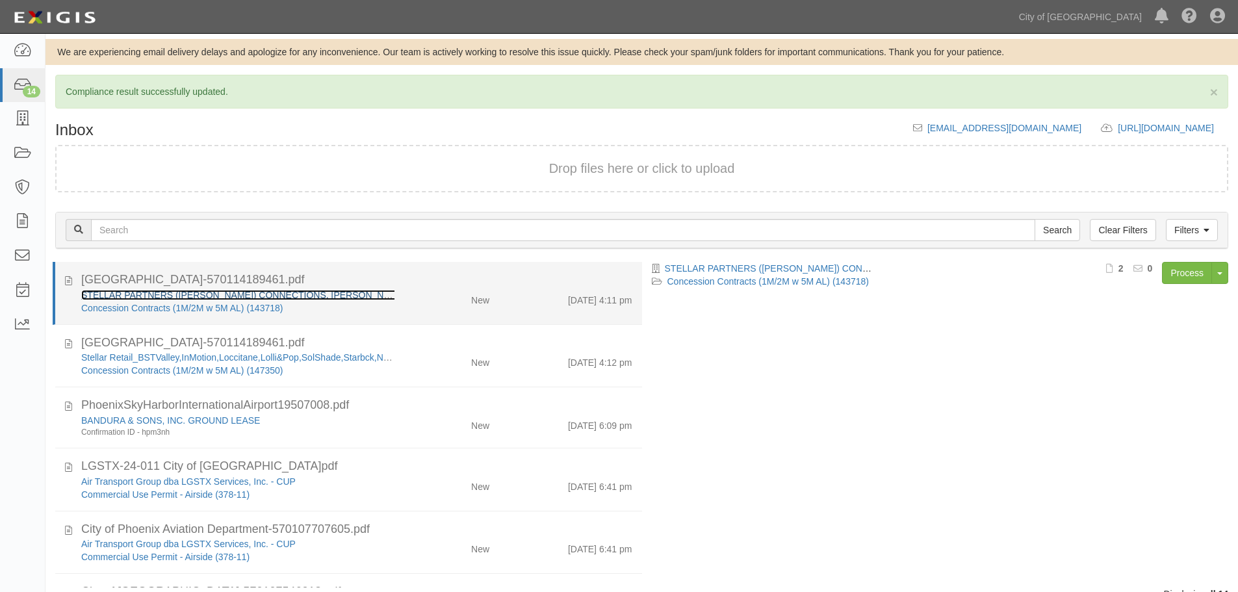
click at [127, 294] on link "STELLAR PARTNERS ([PERSON_NAME]) CONNECTIONS, [PERSON_NAME], [PERSON_NAME], UNO…" at bounding box center [324, 295] width 486 height 10
click at [527, 281] on div "[GEOGRAPHIC_DATA]-570114189461.pdf" at bounding box center [356, 280] width 551 height 17
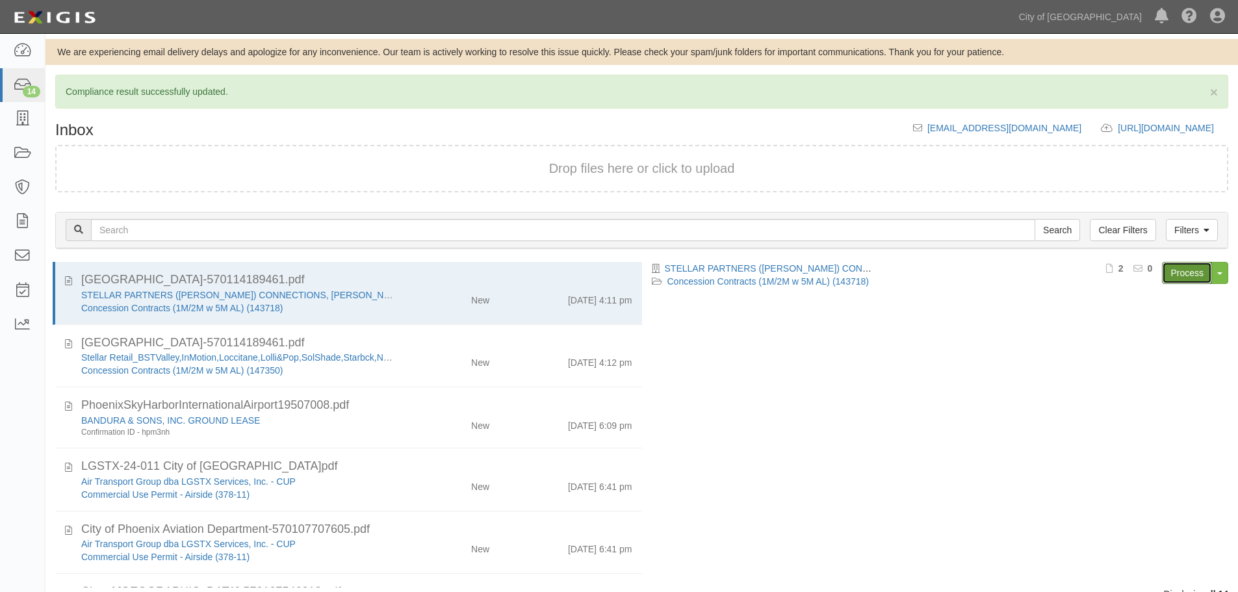
click at [1171, 280] on link "Process" at bounding box center [1187, 273] width 50 height 22
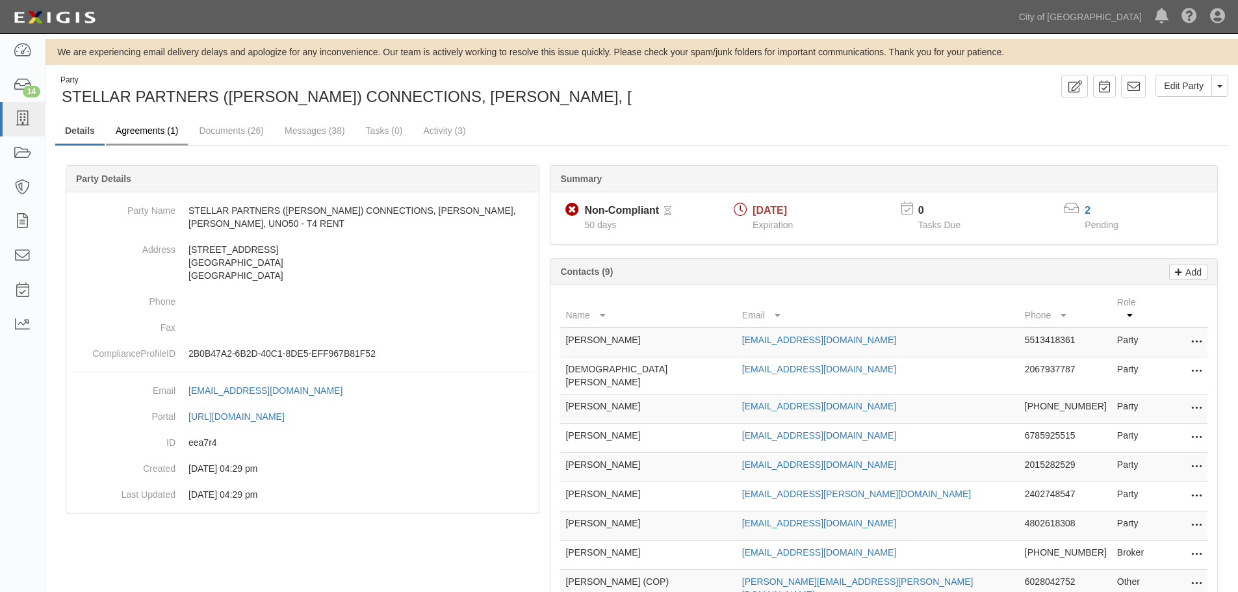
drag, startPoint x: 144, startPoint y: 147, endPoint x: 152, endPoint y: 136, distance: 13.5
click at [146, 145] on div "Party STELLAR PARTNERS ([PERSON_NAME]) CONNECTIONS, SUNGLASS, [PERSON_NAME], UN…" at bounding box center [642, 412] width 1193 height 675
click at [153, 136] on link "Agreements (1)" at bounding box center [147, 132] width 82 height 28
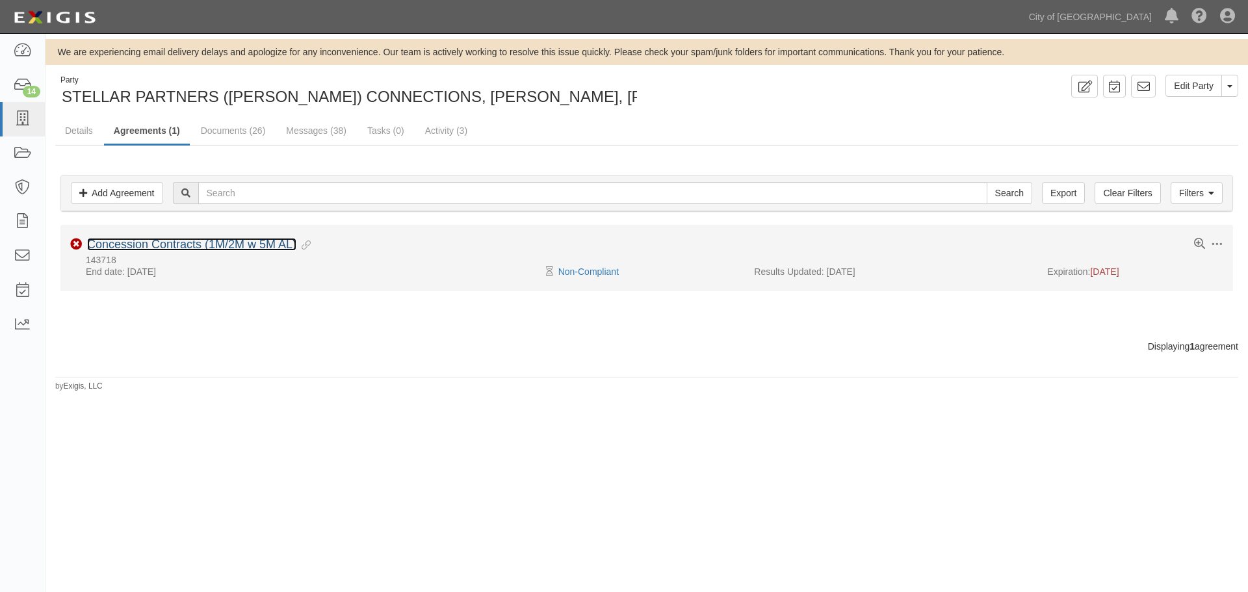
click at [140, 246] on link "Concession Contracts (1M/2M w 5M AL)" at bounding box center [191, 244] width 209 height 13
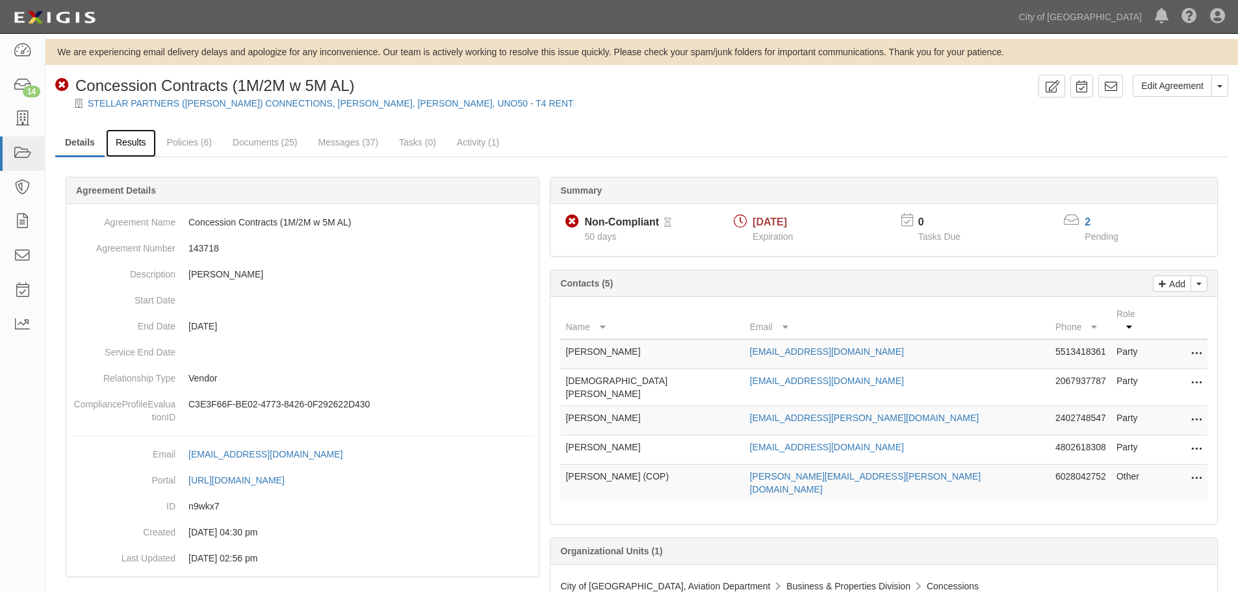
click at [107, 137] on link "Results" at bounding box center [131, 143] width 50 height 28
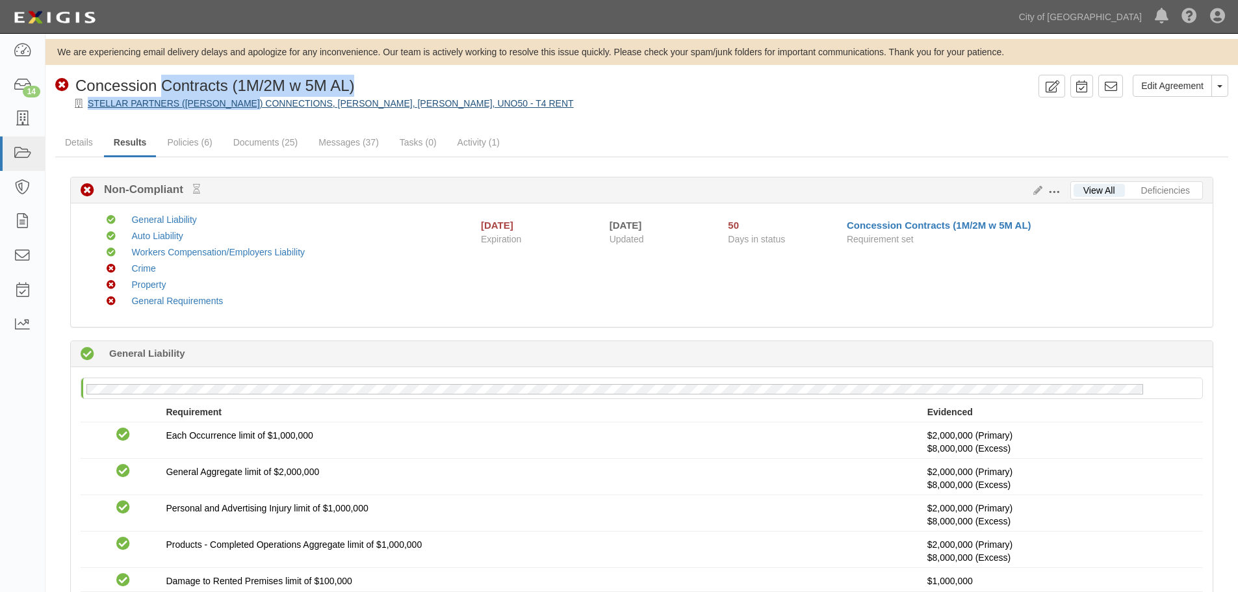
drag, startPoint x: 159, startPoint y: 93, endPoint x: 286, endPoint y: 101, distance: 127.0
click at [257, 109] on div "Edit Agreement Toggle Agreement Dropdown View Audit Trail Archive Agreement Pla…" at bounding box center [642, 92] width 1193 height 35
drag, startPoint x: 569, startPoint y: 88, endPoint x: 300, endPoint y: 96, distance: 268.6
click at [569, 88] on div "Non-Compliant Concession Contracts (1M/2M w 5M AL)" at bounding box center [544, 86] width 978 height 22
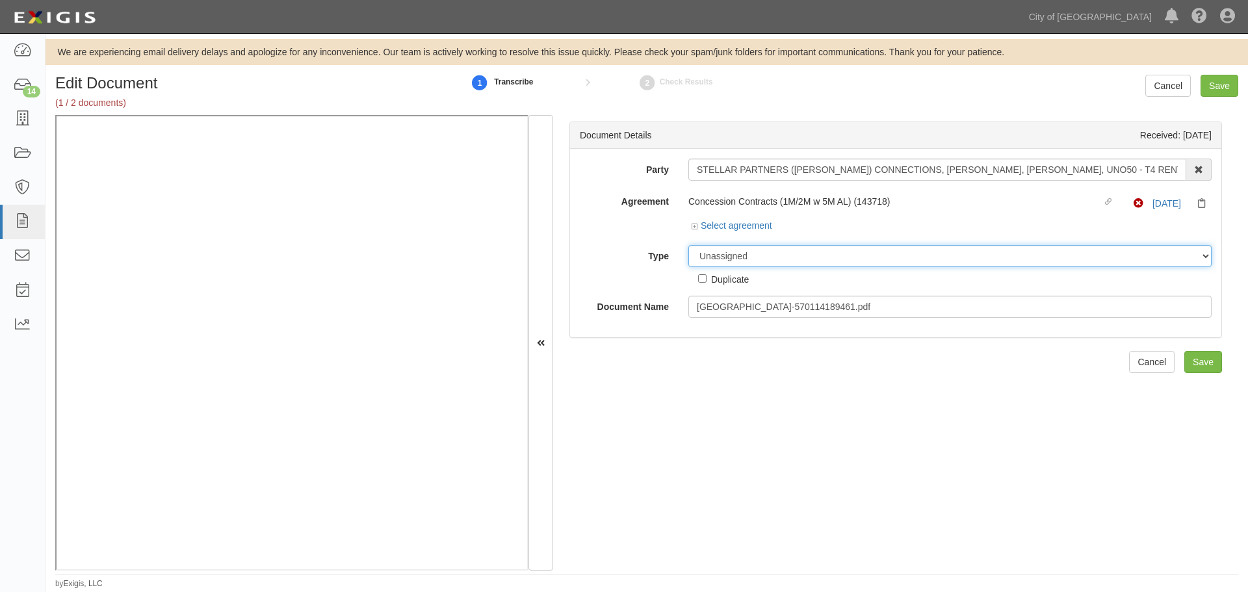
drag, startPoint x: 715, startPoint y: 249, endPoint x: 710, endPoint y: 265, distance: 17.1
click at [715, 250] on select "Unassigned Binder Cancellation Notice Certificate Contract Endorsement Insuranc…" at bounding box center [949, 256] width 523 height 22
select select "CertificateDetail"
click at [688, 245] on select "Unassigned Binder Cancellation Notice Certificate Contract Endorsement Insuranc…" at bounding box center [949, 256] width 523 height 22
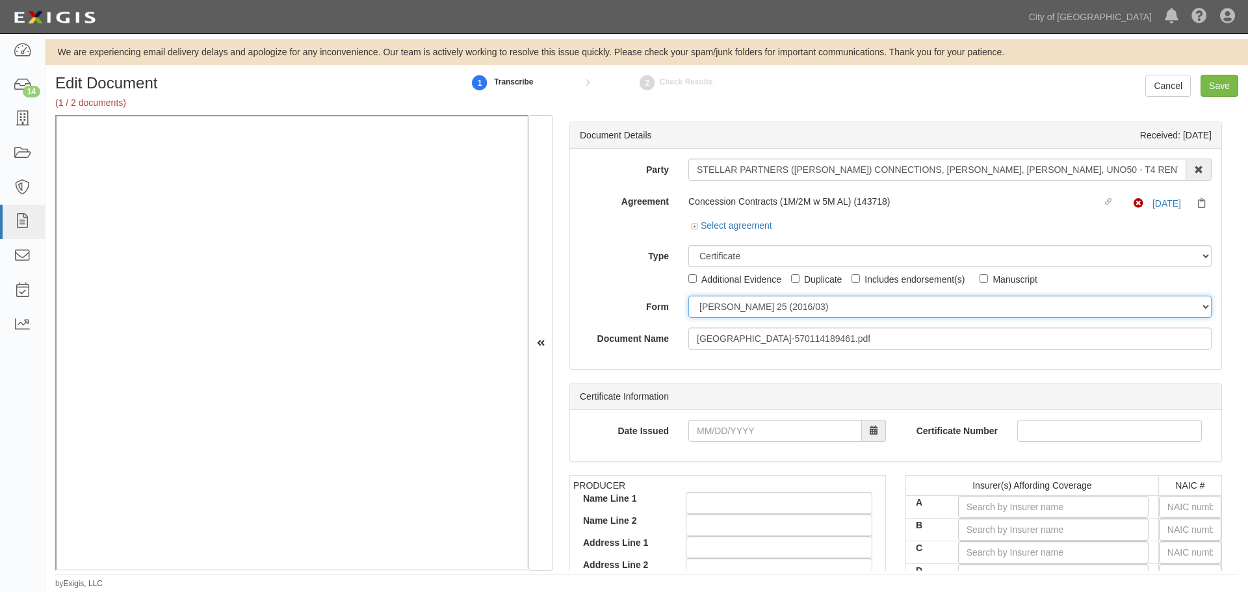
drag, startPoint x: 716, startPoint y: 305, endPoint x: 712, endPoint y: 316, distance: 12.0
click at [715, 306] on select "[PERSON_NAME] 25 (2016/03) [PERSON_NAME] 101 [PERSON_NAME] 855 NY (2014/05) Gen…" at bounding box center [949, 307] width 523 height 22
select select "GeneralFormDetail"
click at [688, 296] on select "[PERSON_NAME] 25 (2016/03) [PERSON_NAME] 101 [PERSON_NAME] 855 NY (2014/05) Gen…" at bounding box center [949, 307] width 523 height 22
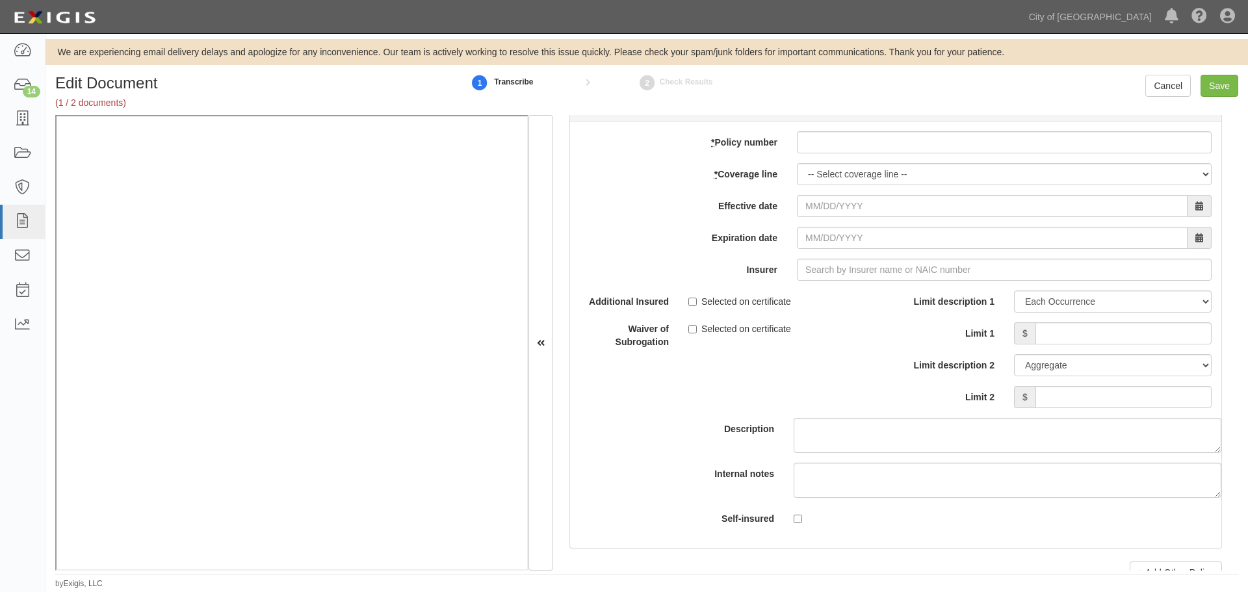
scroll to position [3792, 0]
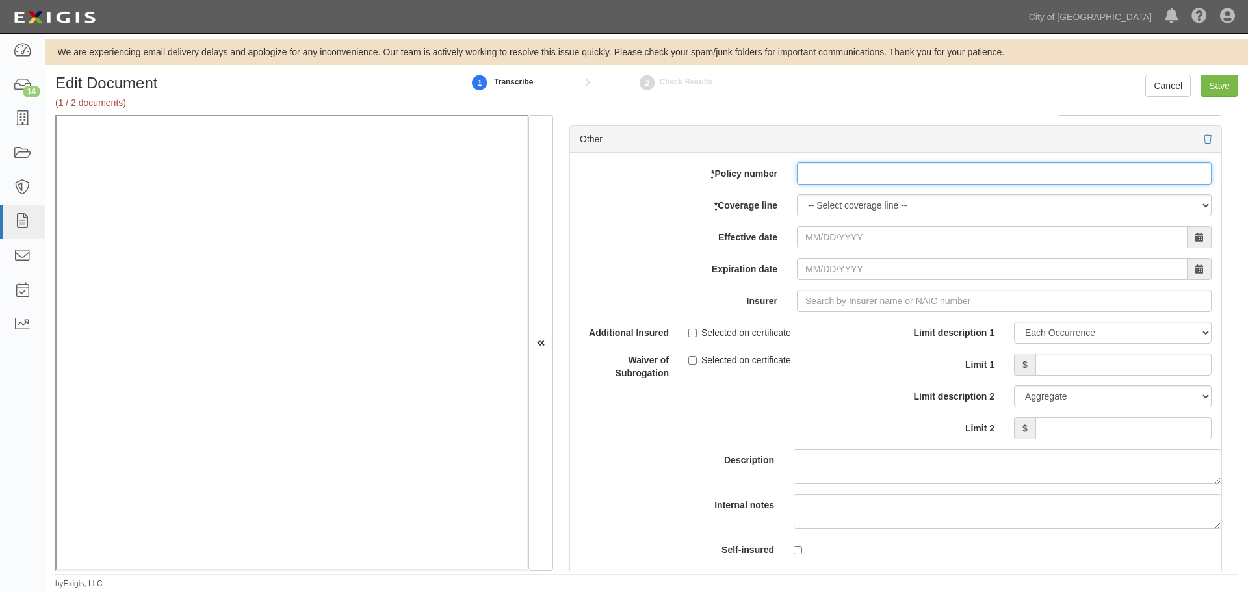
drag, startPoint x: 807, startPoint y: 164, endPoint x: 808, endPoint y: 172, distance: 8.6
click at [807, 171] on input "* Policy number" at bounding box center [1004, 174] width 415 height 22
paste input "MCP100937010"
type input "MCP100937010"
click at [829, 207] on select "-- Select coverage line -- Asbestos Abatement Auto Physical Damage Boiler & Mac…" at bounding box center [1004, 205] width 415 height 22
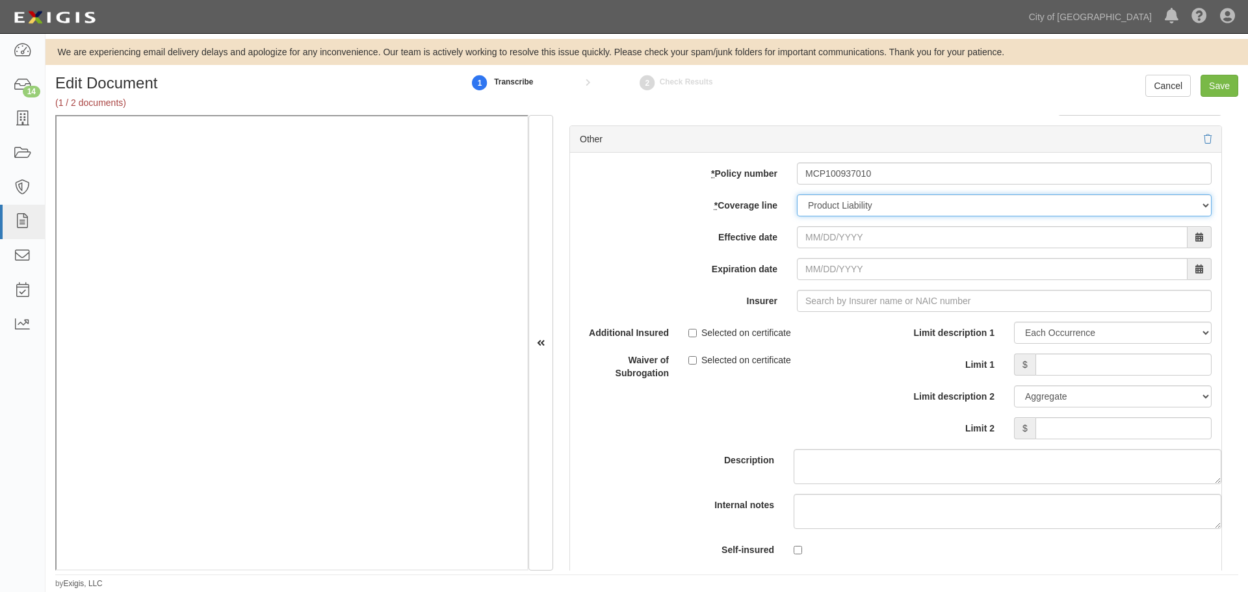
click at [797, 194] on select "-- Select coverage line -- Asbestos Abatement Auto Physical Damage Boiler & Mac…" at bounding box center [1004, 205] width 415 height 22
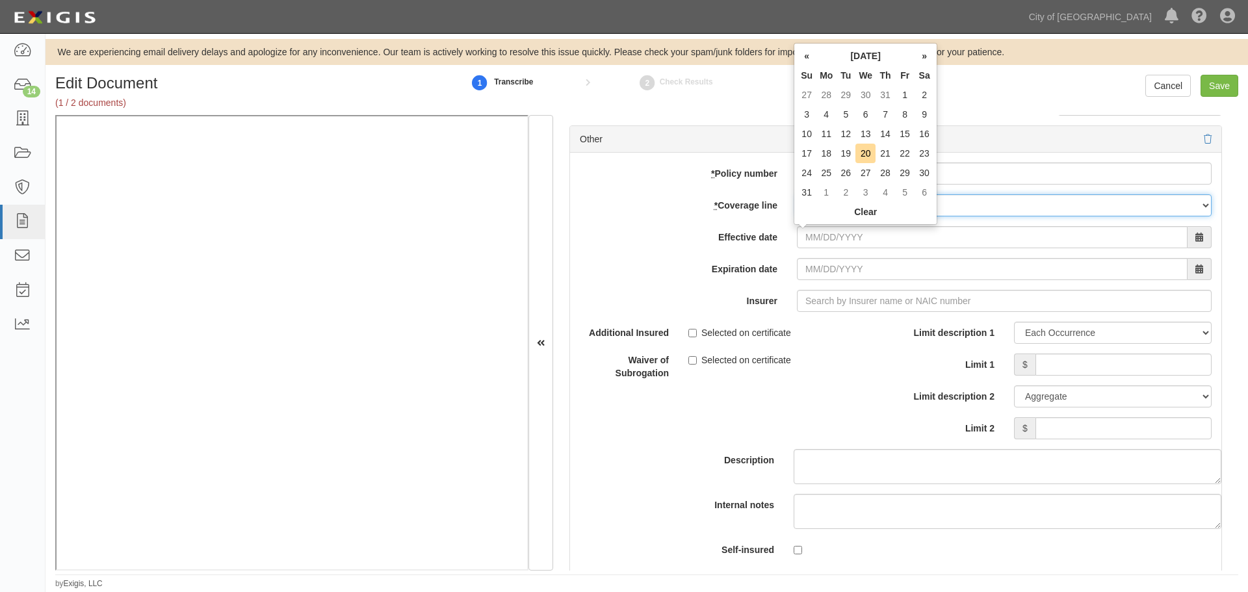
click at [1095, 207] on select "-- Select coverage line -- Asbestos Abatement Auto Physical Damage Boiler & Mac…" at bounding box center [1004, 205] width 415 height 22
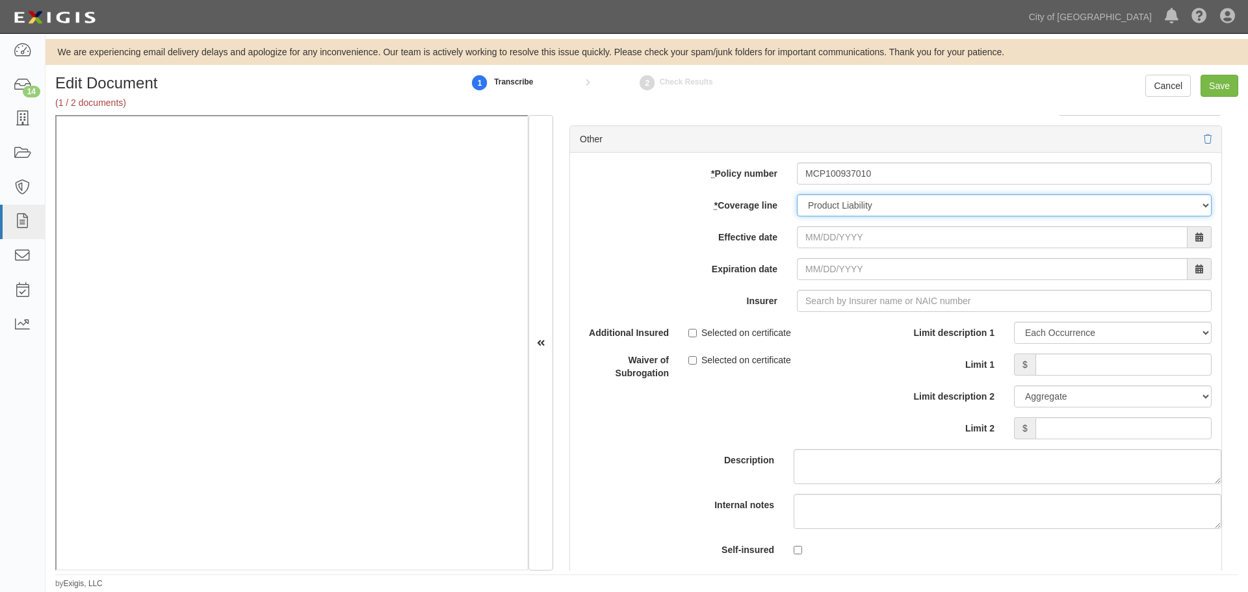
select select "46"
click at [797, 216] on select "-- Select coverage line -- Asbestos Abatement Auto Physical Damage Boiler & Mac…" at bounding box center [1004, 205] width 415 height 22
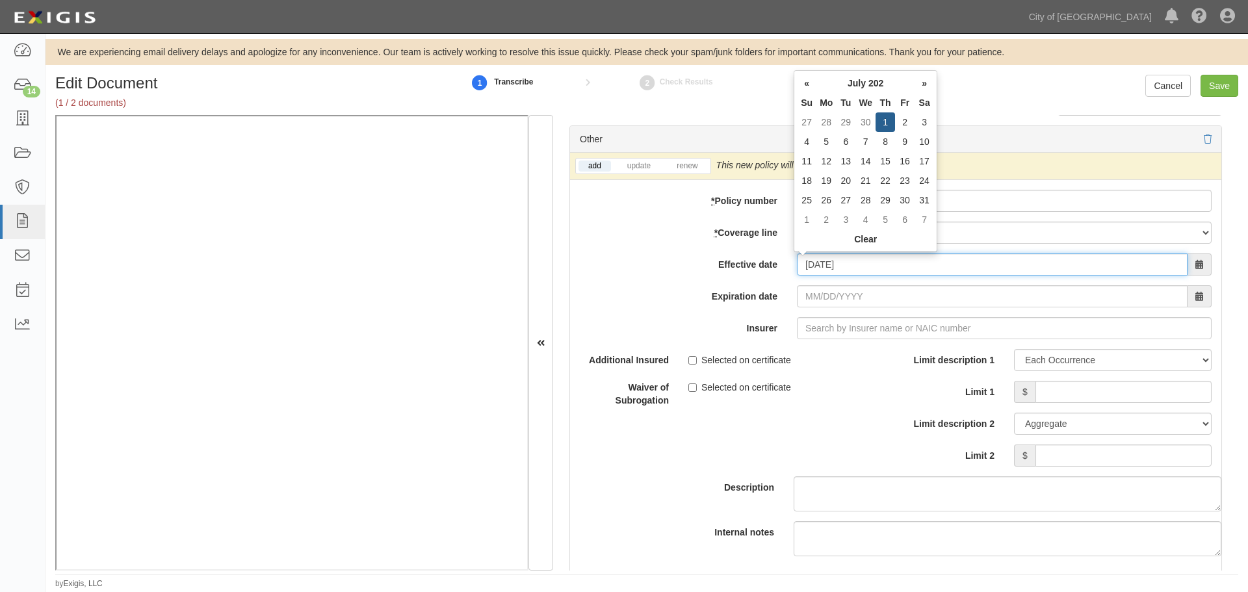
type input "07/01/2025"
type input "07/01/2026"
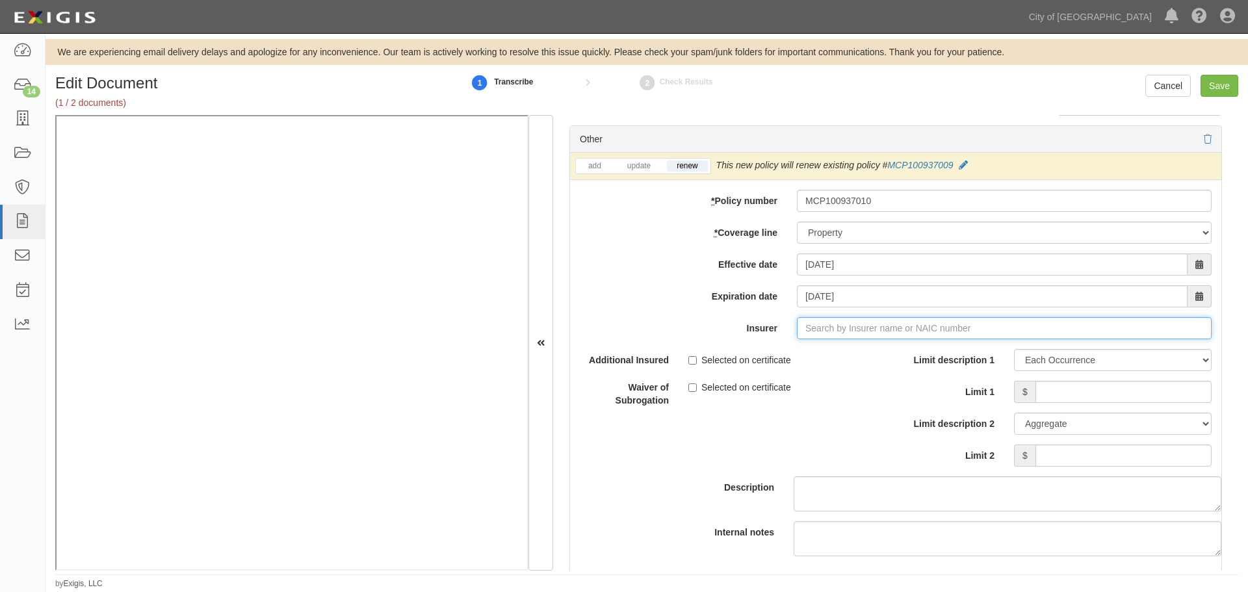
type input "180 Seguros S.A. (0) NR Rating"
type input "1"
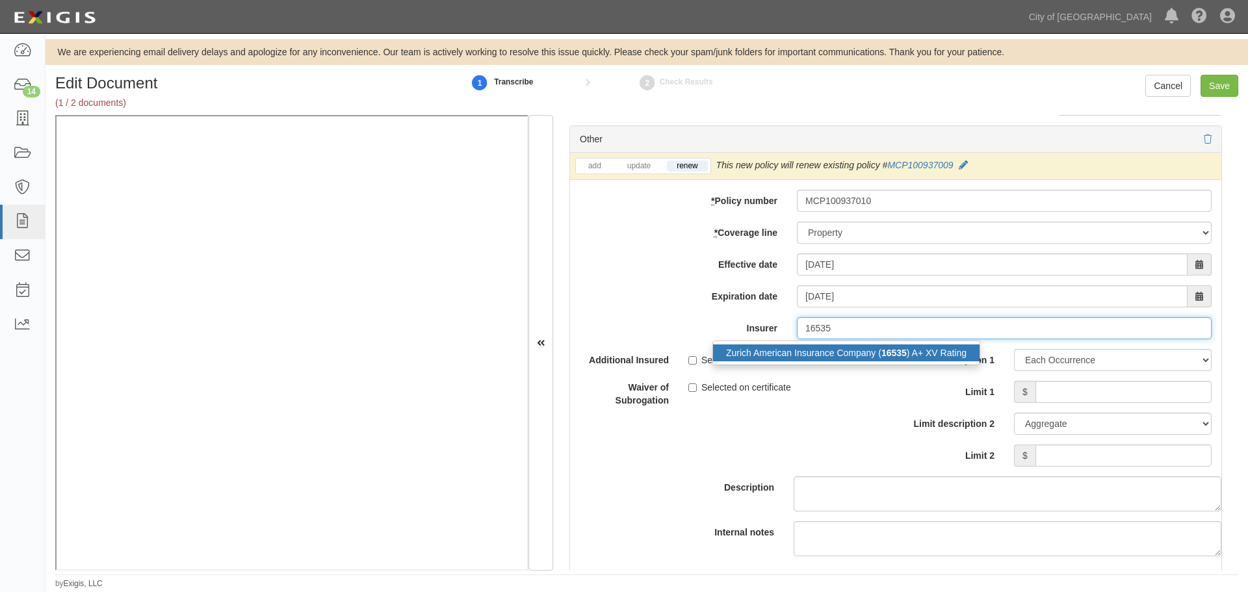
click at [861, 360] on div "Zurich American Insurance Company ( 16535 ) A+ XV Rating" at bounding box center [846, 353] width 267 height 17
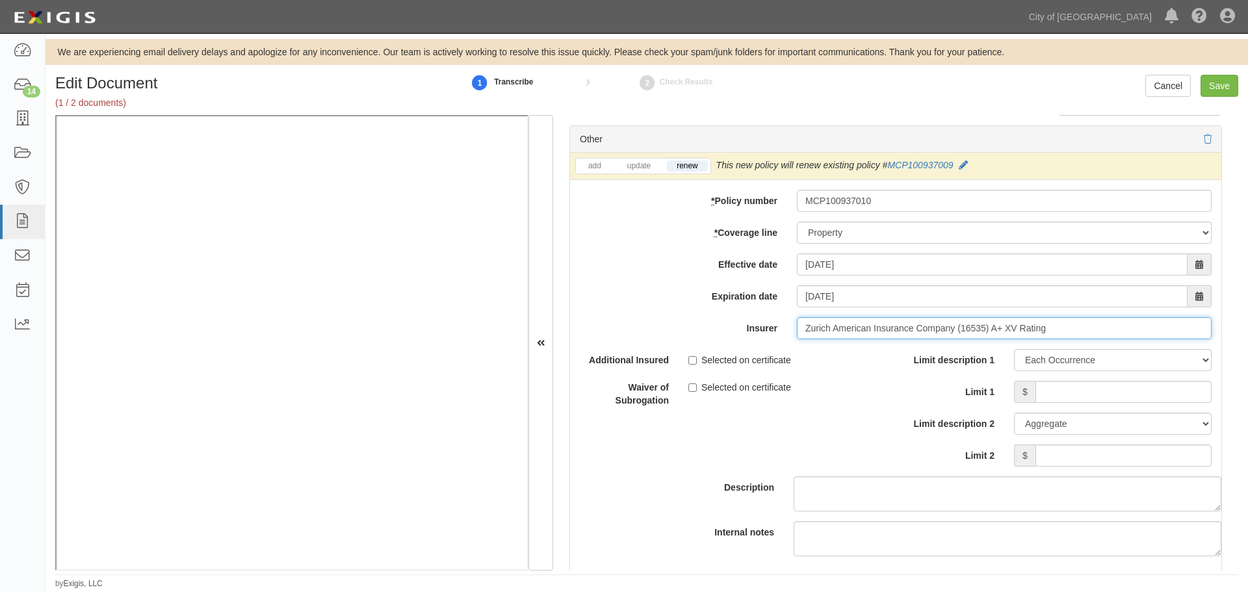
type input "Zurich American Insurance Company (16535) A+ XV Rating"
click at [1083, 404] on div "Limit description 1 Limit Each Occurrence Each Claim Aggregate Deductible Self-…" at bounding box center [1059, 408] width 306 height 118
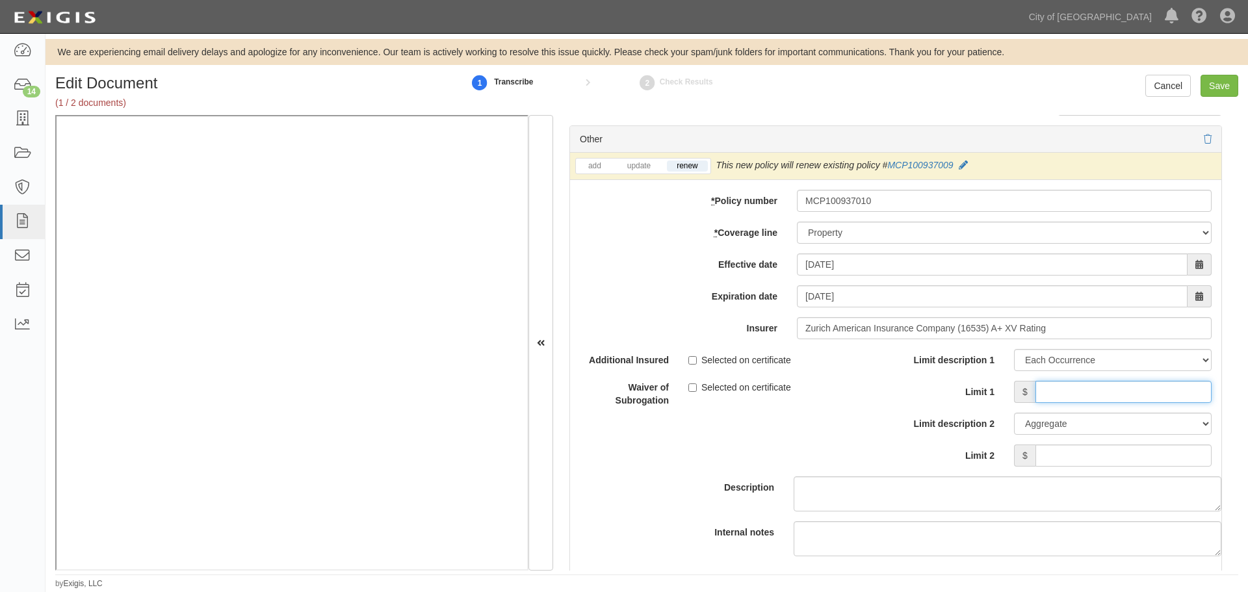
click at [1117, 389] on input "Limit 1" at bounding box center [1124, 392] width 176 height 22
type input "100,000,000"
click at [1129, 450] on input "Limit 2" at bounding box center [1124, 456] width 176 height 22
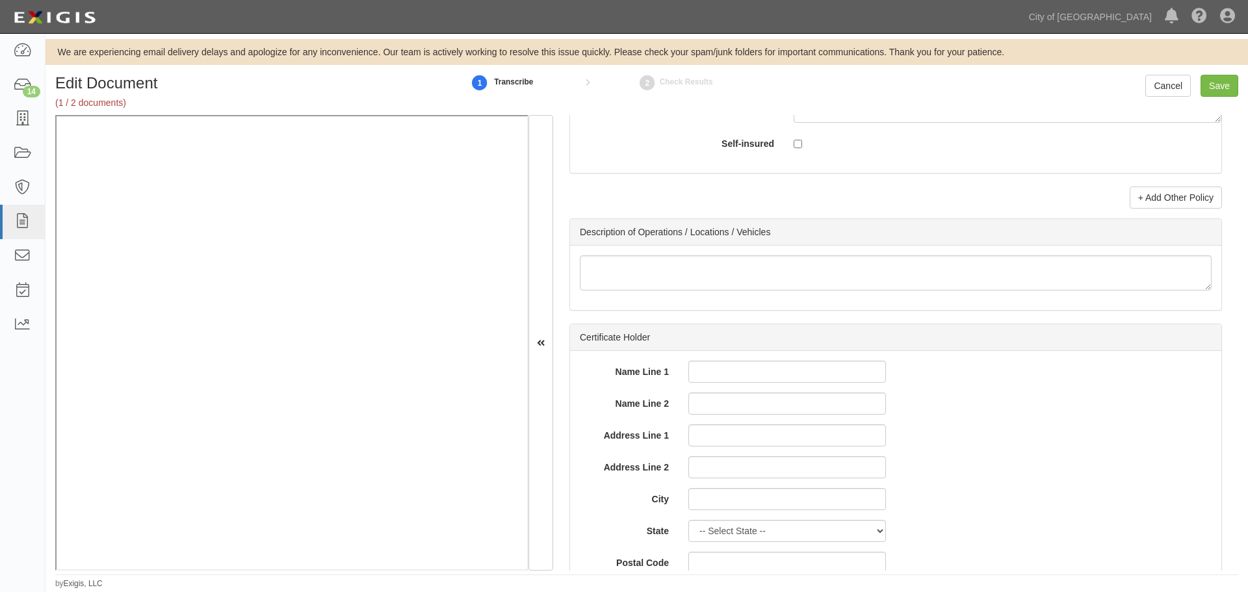
scroll to position [4127, 0]
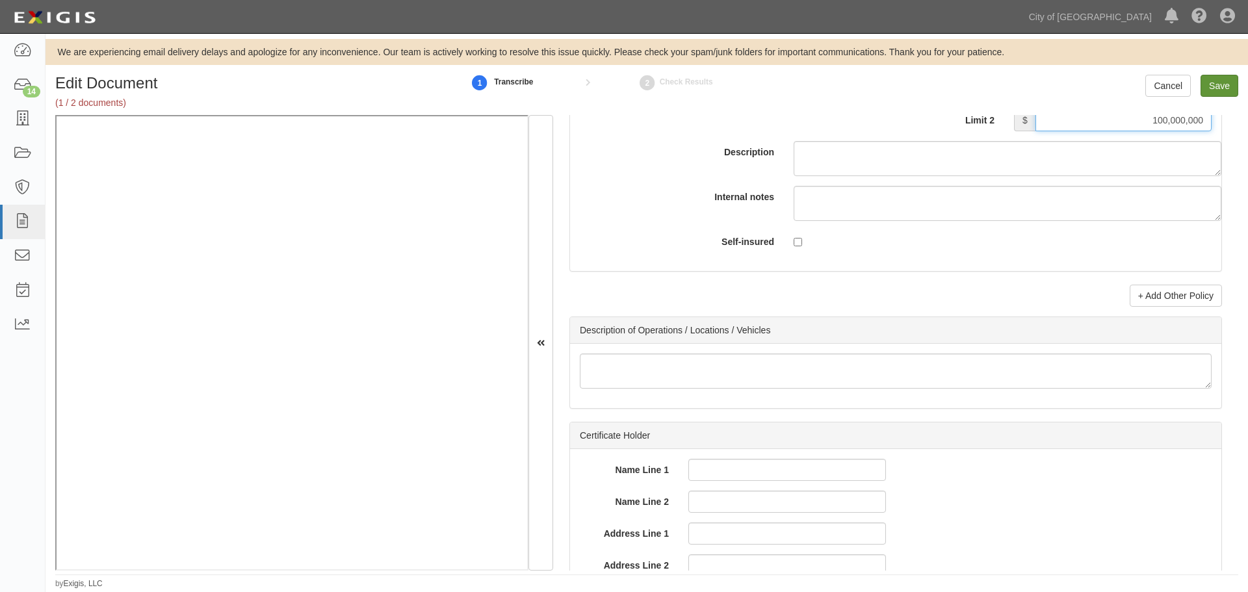
type input "100,000,000"
click at [1210, 87] on input "Save" at bounding box center [1220, 86] width 38 height 22
type input "100000000"
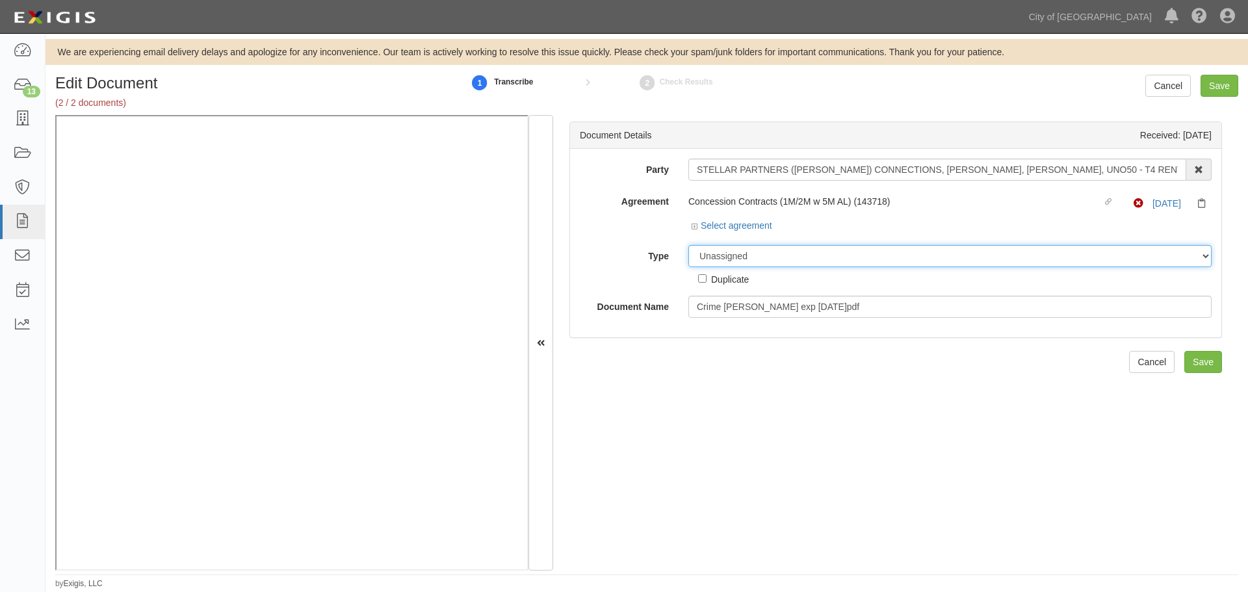
click at [826, 252] on select "Unassigned Binder Cancellation Notice Certificate Contract Endorsement Insuranc…" at bounding box center [949, 256] width 523 height 22
select select "CertificateDetail"
click at [688, 245] on select "Unassigned Binder Cancellation Notice Certificate Contract Endorsement Insuranc…" at bounding box center [949, 256] width 523 height 22
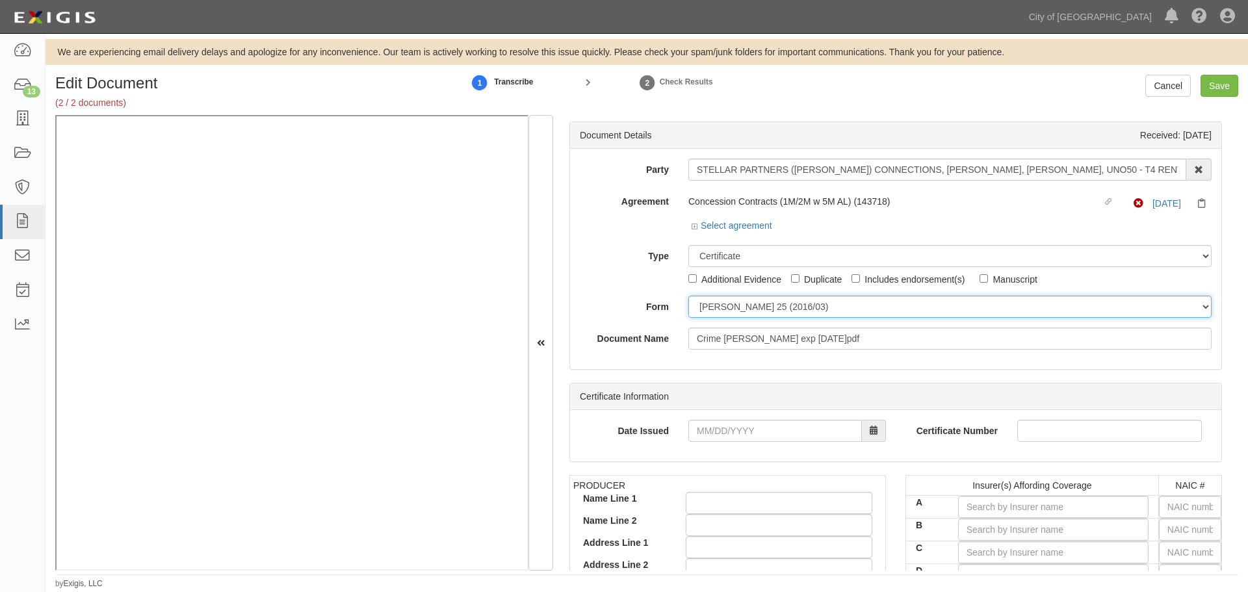
click at [716, 311] on select "[PERSON_NAME] 25 (2016/03) [PERSON_NAME] 101 [PERSON_NAME] 855 NY (2014/05) Gen…" at bounding box center [949, 307] width 523 height 22
select select "GeneralFormDetail"
click at [688, 296] on select "[PERSON_NAME] 25 (2016/03) [PERSON_NAME] 101 [PERSON_NAME] 855 NY (2014/05) Gen…" at bounding box center [949, 307] width 523 height 22
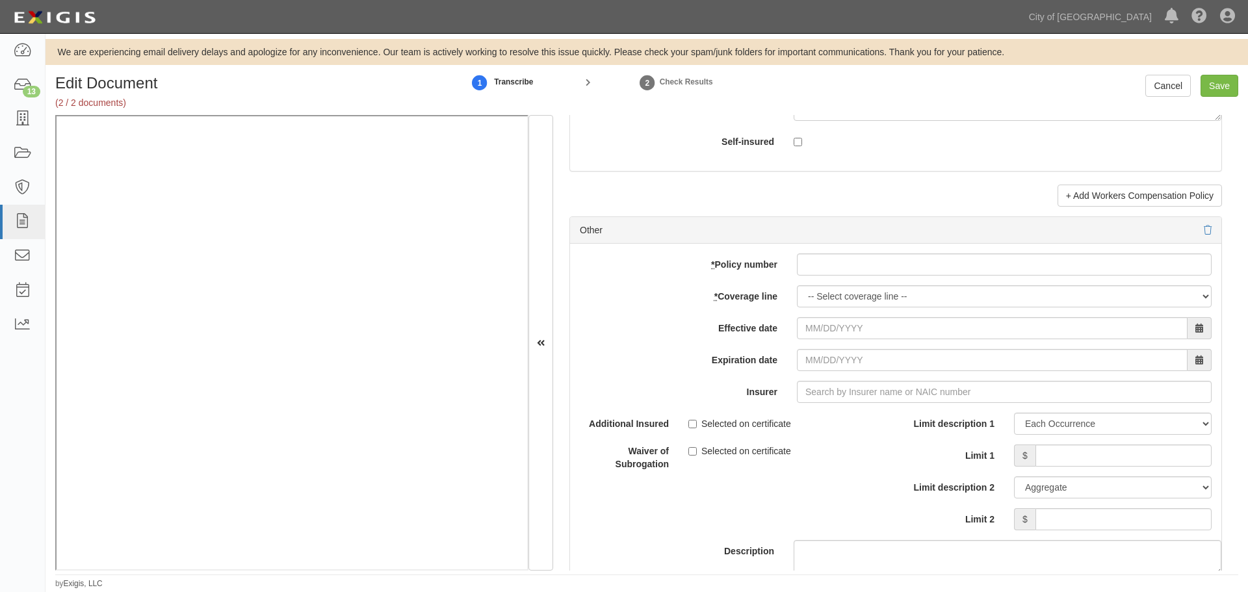
scroll to position [3684, 0]
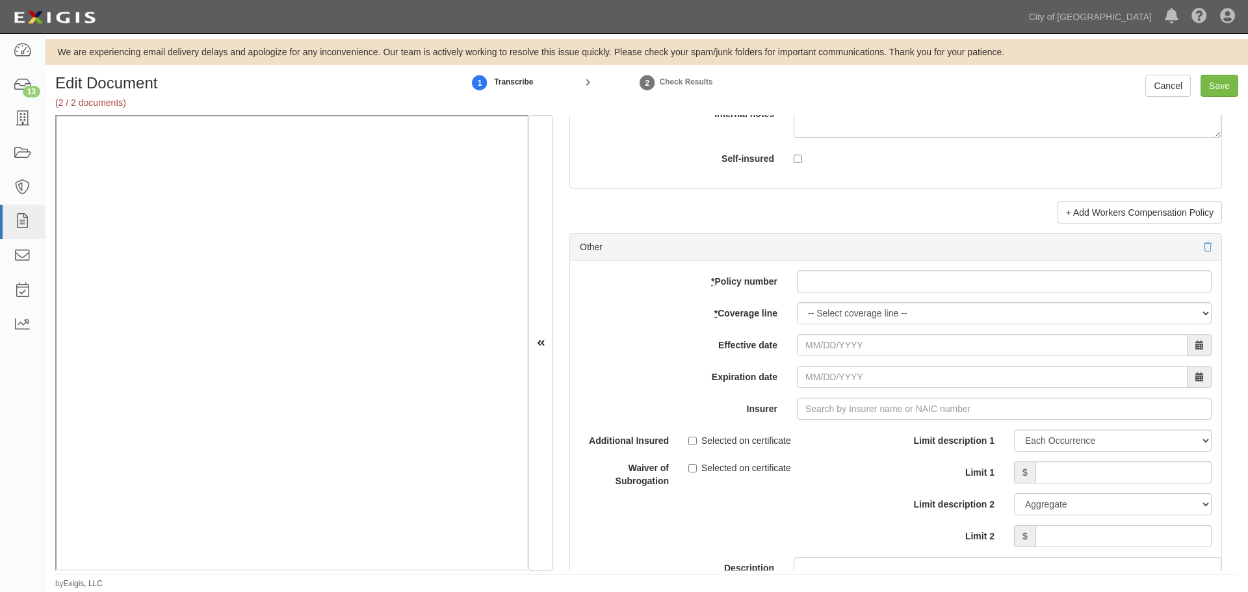
drag, startPoint x: 787, startPoint y: 279, endPoint x: 796, endPoint y: 285, distance: 10.8
click at [794, 285] on div at bounding box center [1004, 281] width 434 height 22
paste input "MCP100937010"
click at [809, 292] on input "* Policy number" at bounding box center [1004, 281] width 415 height 22
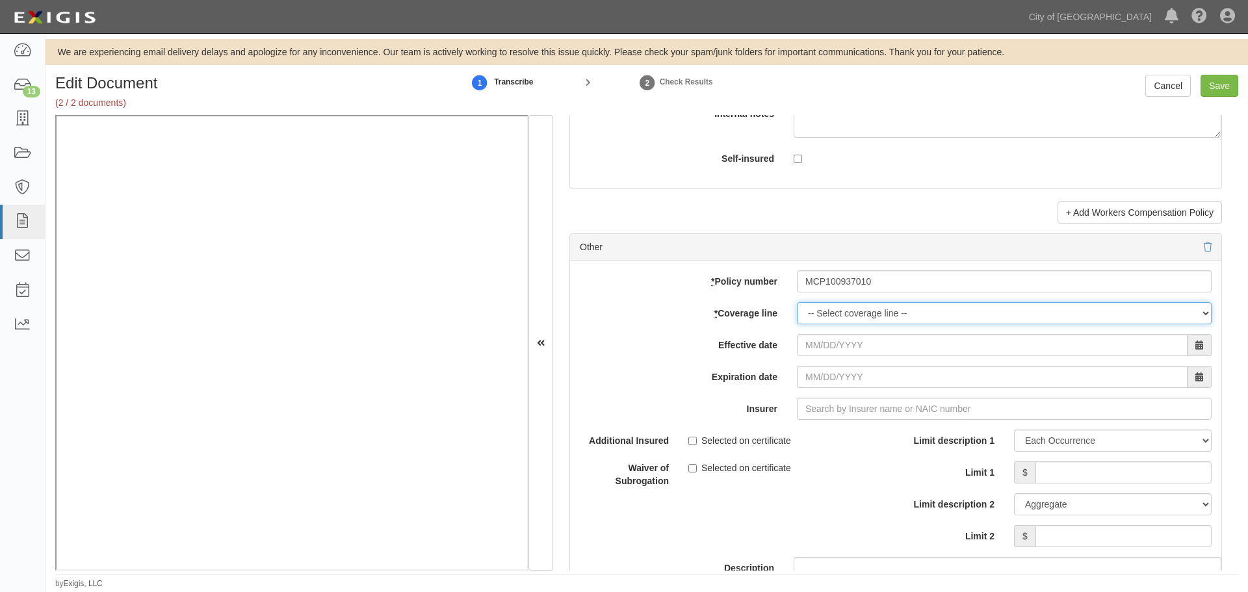
click at [813, 317] on select "-- Select coverage line -- Asbestos Abatement Auto Physical Damage Boiler & Mac…" at bounding box center [1004, 313] width 415 height 22
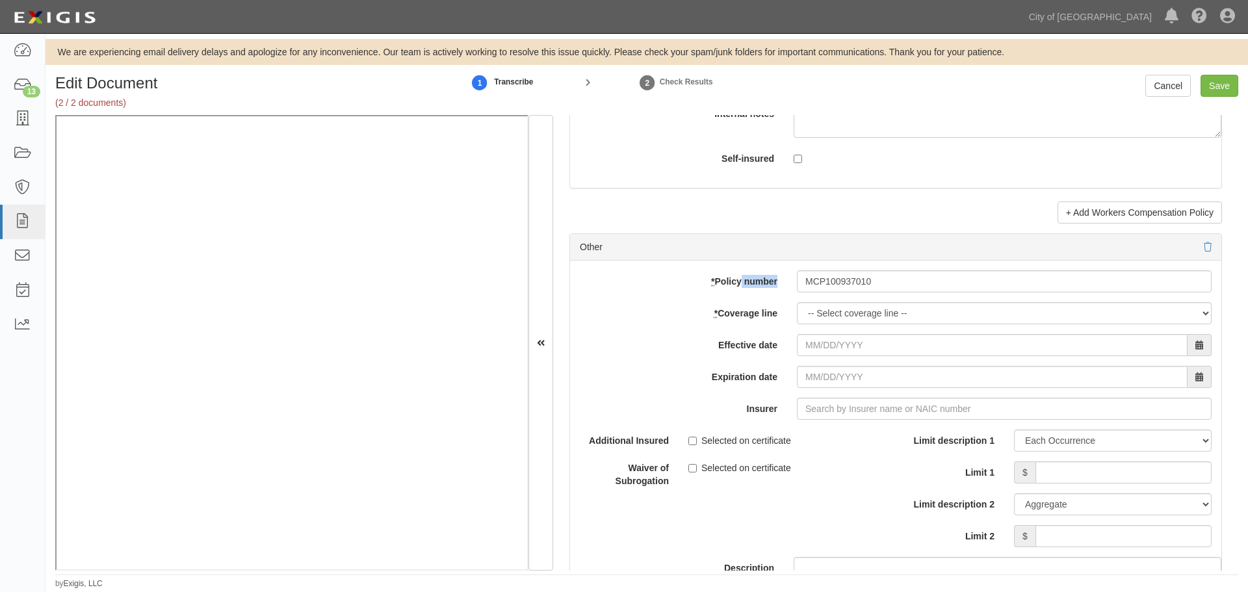
drag, startPoint x: 809, startPoint y: 278, endPoint x: 733, endPoint y: 293, distance: 77.4
click at [731, 291] on div "add update renew This new policy will be added This new policy will update exis…" at bounding box center [895, 474] width 651 height 426
drag, startPoint x: 807, startPoint y: 294, endPoint x: 785, endPoint y: 299, distance: 22.7
click at [785, 299] on div "add update renew This new policy will be added This new policy will update exis…" at bounding box center [895, 474] width 651 height 426
paste input "023461463"
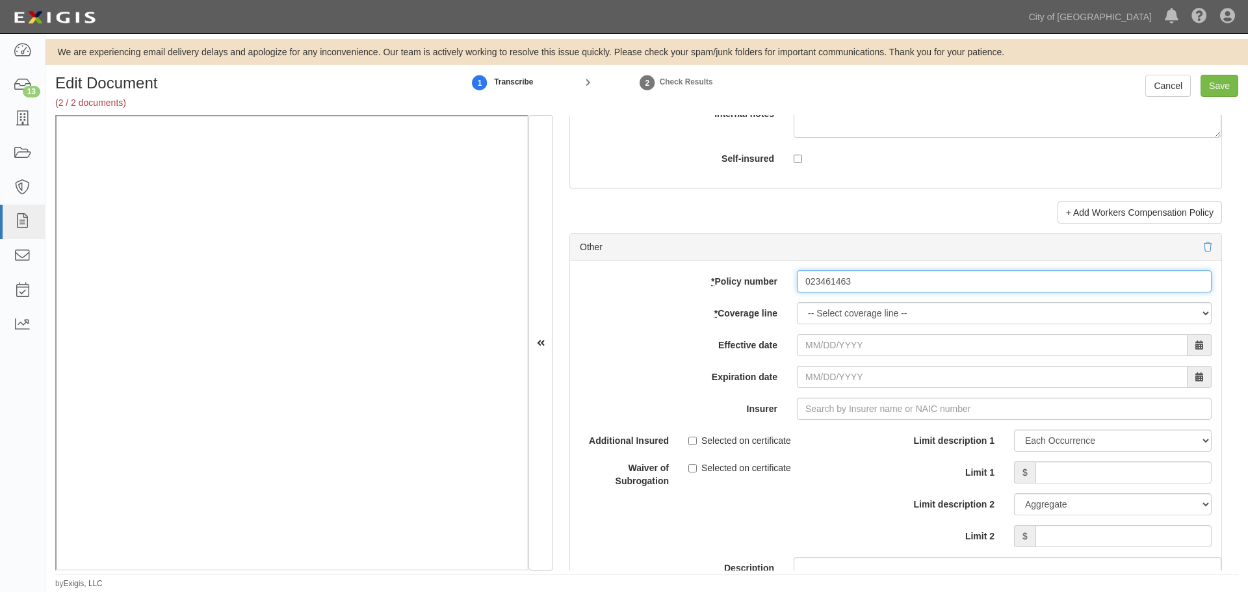
type input "023461463"
click at [819, 325] on div "add update renew This new policy will be added This new policy will update exis…" at bounding box center [895, 474] width 651 height 426
select select "16"
click at [797, 324] on select "-- Select coverage line -- Asbestos Abatement Auto Physical Damage Boiler & Mac…" at bounding box center [1004, 313] width 415 height 22
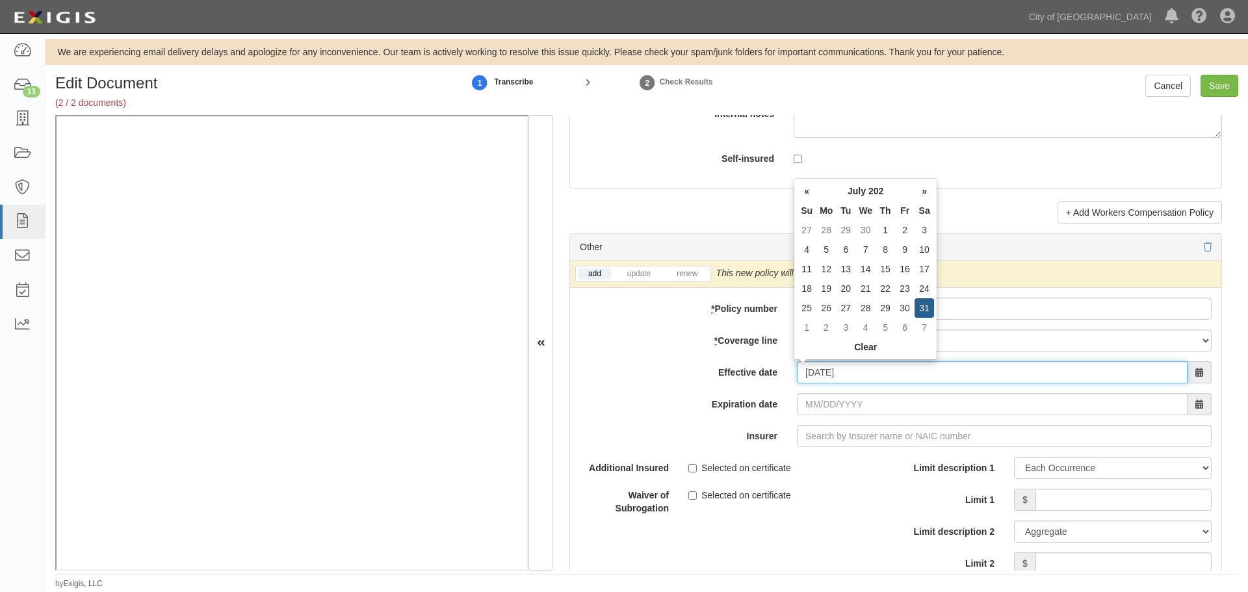
type input "[DATE]"
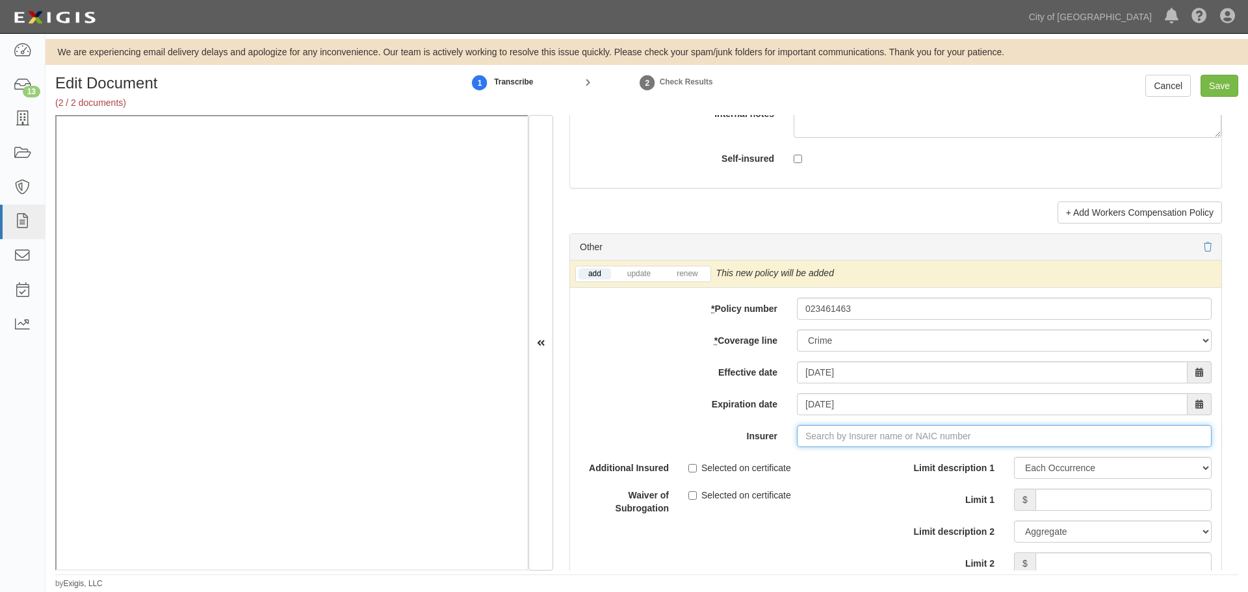
type input "180 Seguros S.A. (0) NR Rating"
type input "1"
type input "19445"
click at [977, 467] on label "Limit description 1" at bounding box center [950, 466] width 109 height 18
click at [939, 442] on input "Insurer" at bounding box center [1004, 436] width 415 height 22
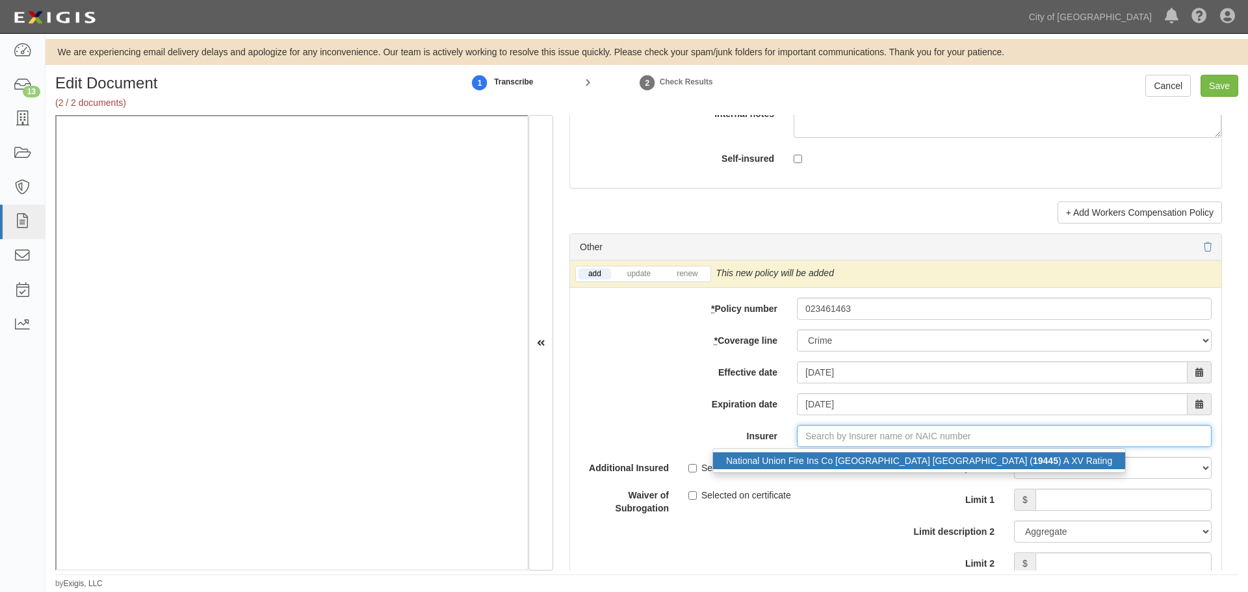
click at [932, 460] on div "National Union Fire Ins Co Pittsburgh PA ( 19445 ) A XV Rating" at bounding box center [919, 460] width 412 height 17
type input "National Union Fire Ins Co Pittsburgh PA (19445) A XV Rating"
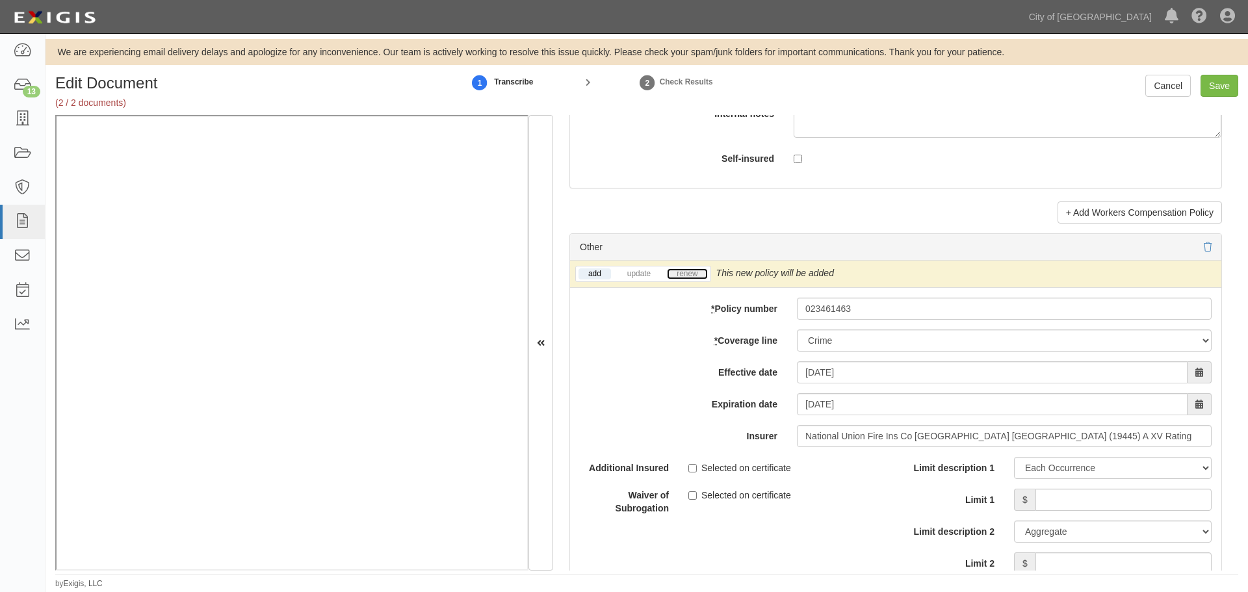
click at [690, 274] on link "renew" at bounding box center [687, 273] width 40 height 11
click at [1066, 501] on input "Limit 1" at bounding box center [1124, 500] width 176 height 22
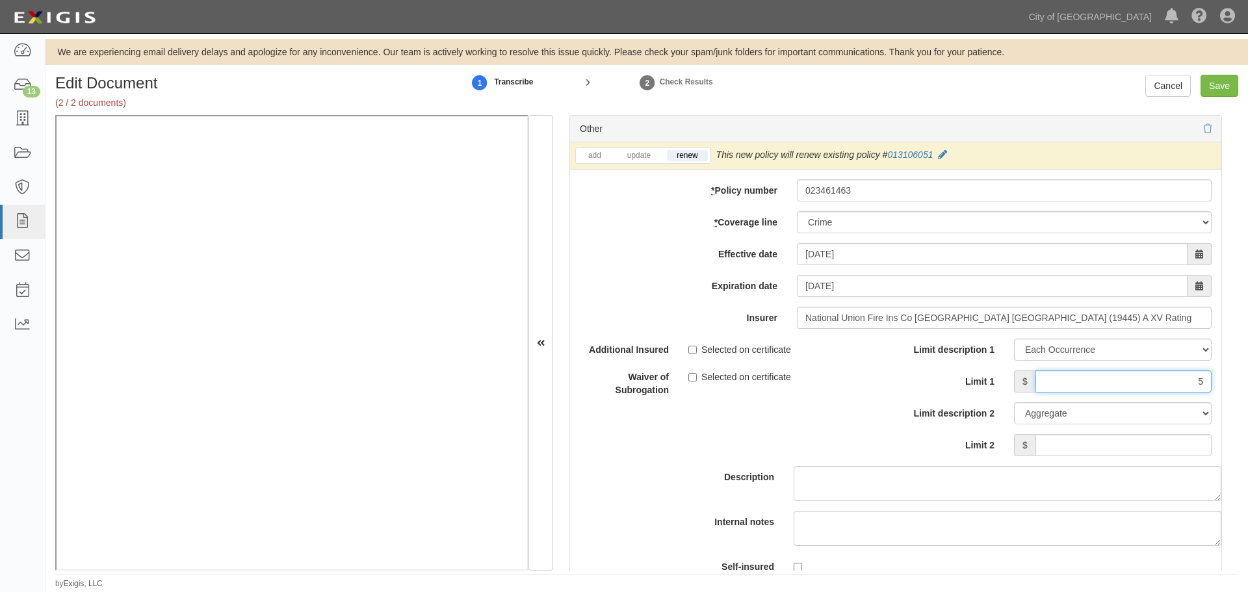
scroll to position [3900, 0]
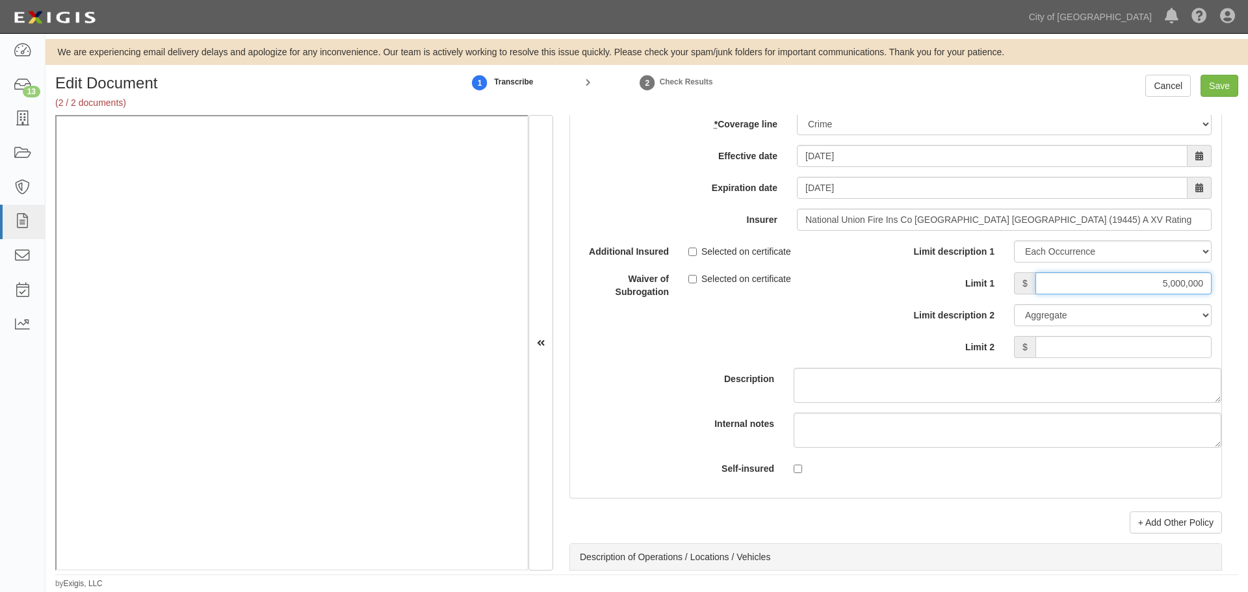
type input "5,000,000"
click at [1151, 342] on input "Limit 2" at bounding box center [1124, 347] width 176 height 22
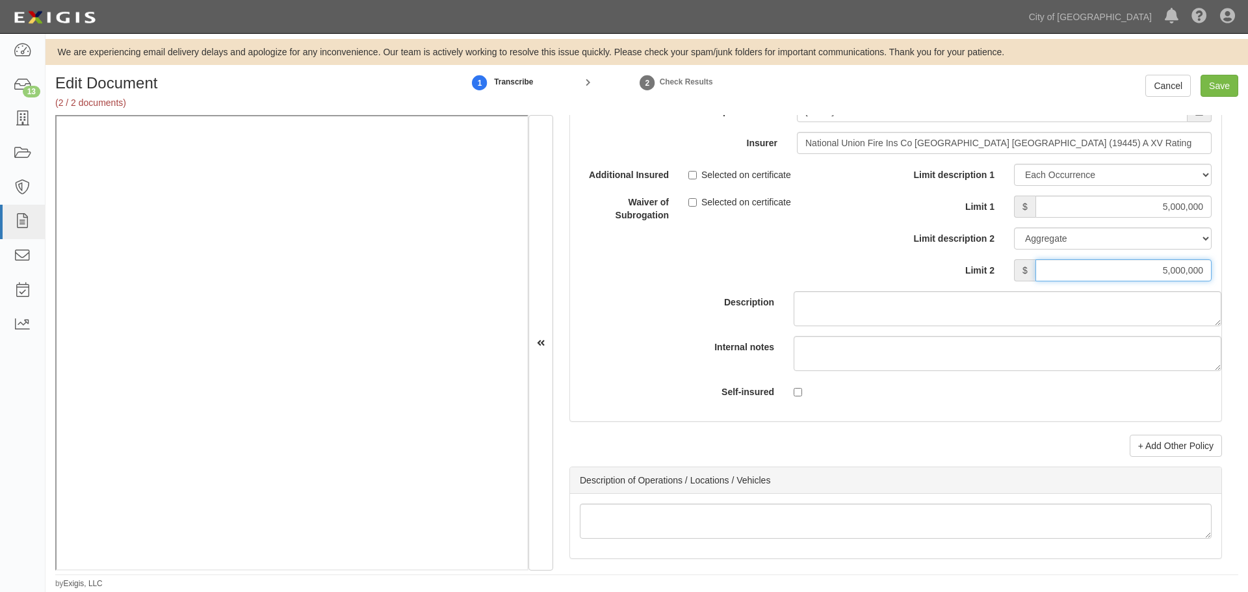
scroll to position [4009, 0]
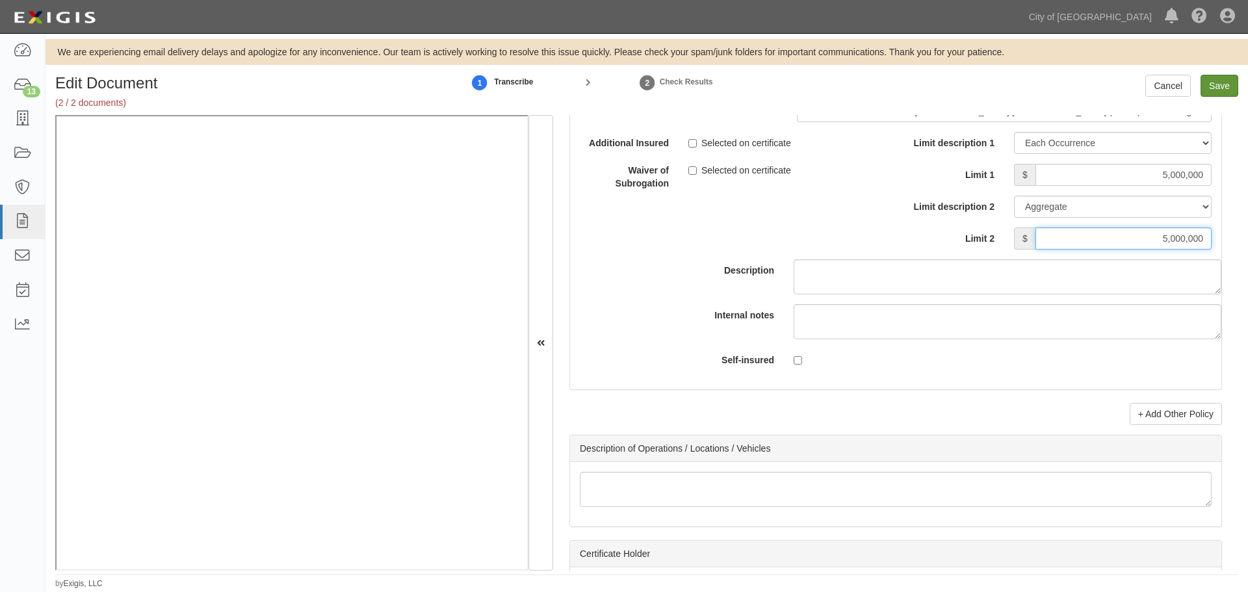
type input "5,000,000"
click at [1229, 89] on input "Save" at bounding box center [1220, 86] width 38 height 22
type input "5000000"
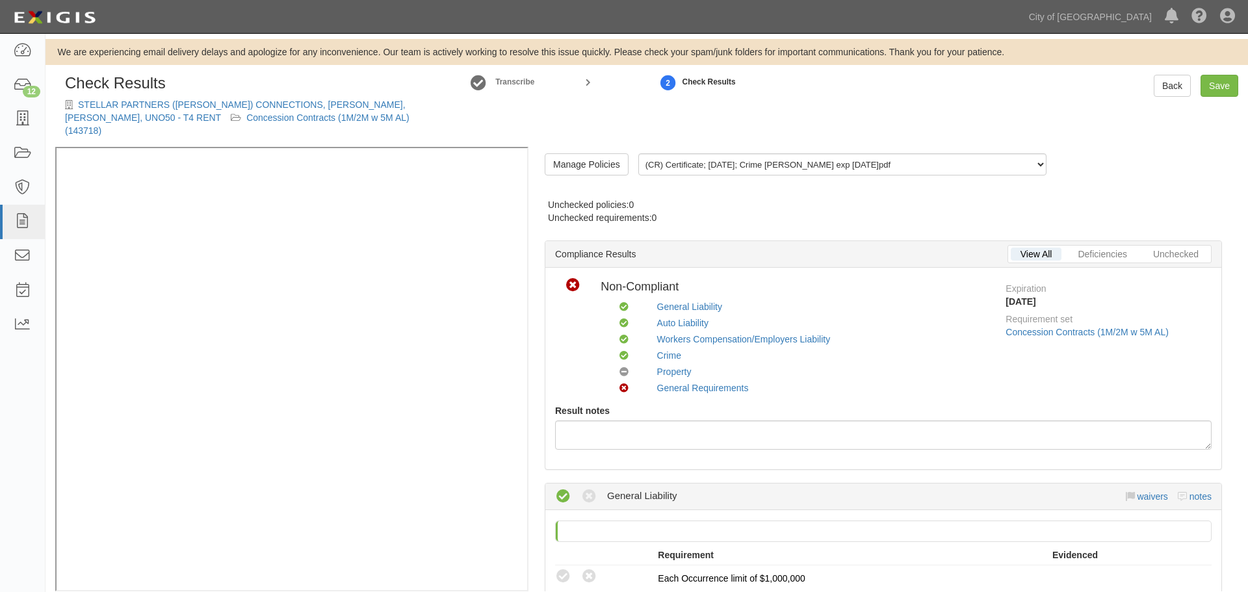
radio input "false"
radio input "true"
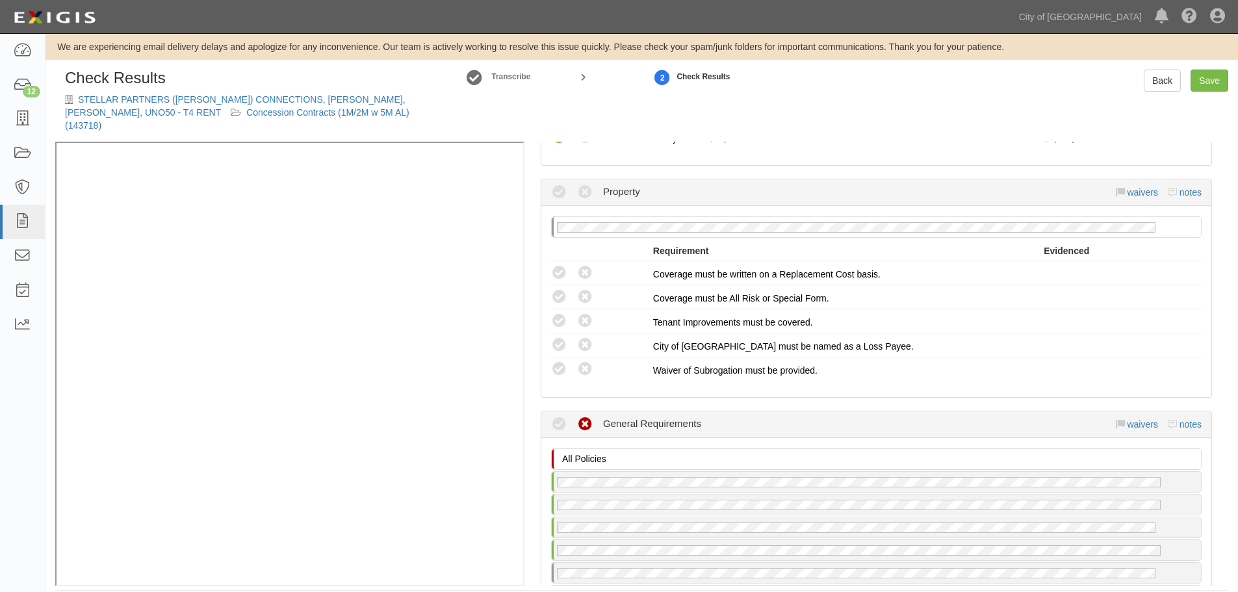
scroll to position [1517, 0]
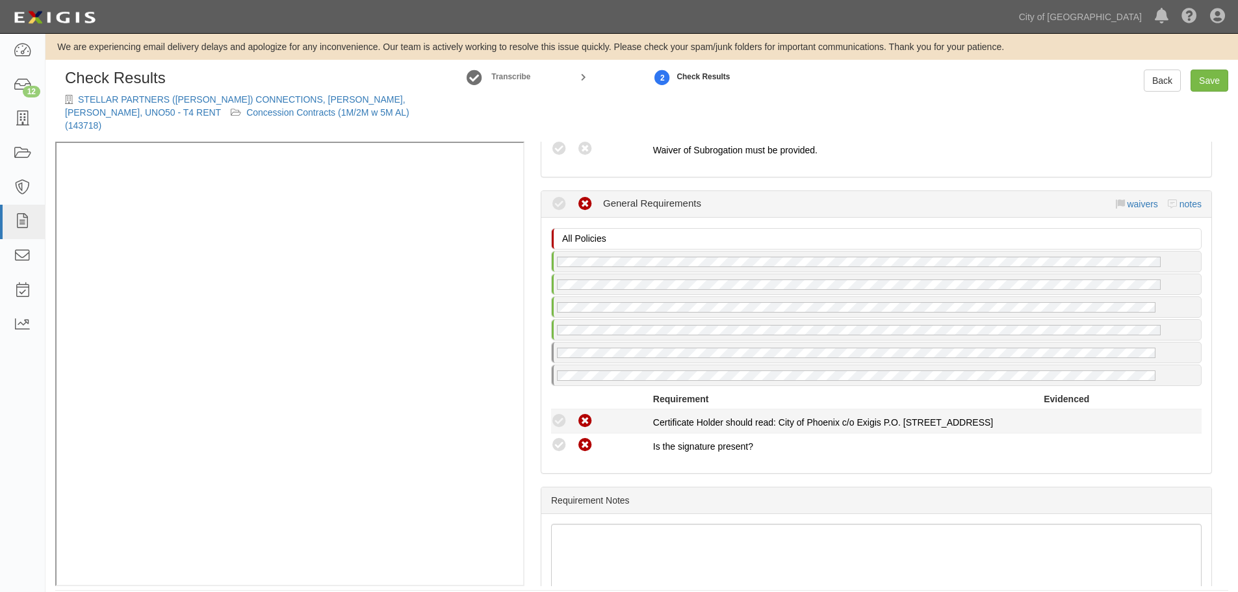
drag, startPoint x: 557, startPoint y: 433, endPoint x: 561, endPoint y: 419, distance: 14.2
click at [557, 437] on icon at bounding box center [559, 445] width 16 height 16
radio input "true"
drag, startPoint x: 561, startPoint y: 414, endPoint x: 575, endPoint y: 424, distance: 17.3
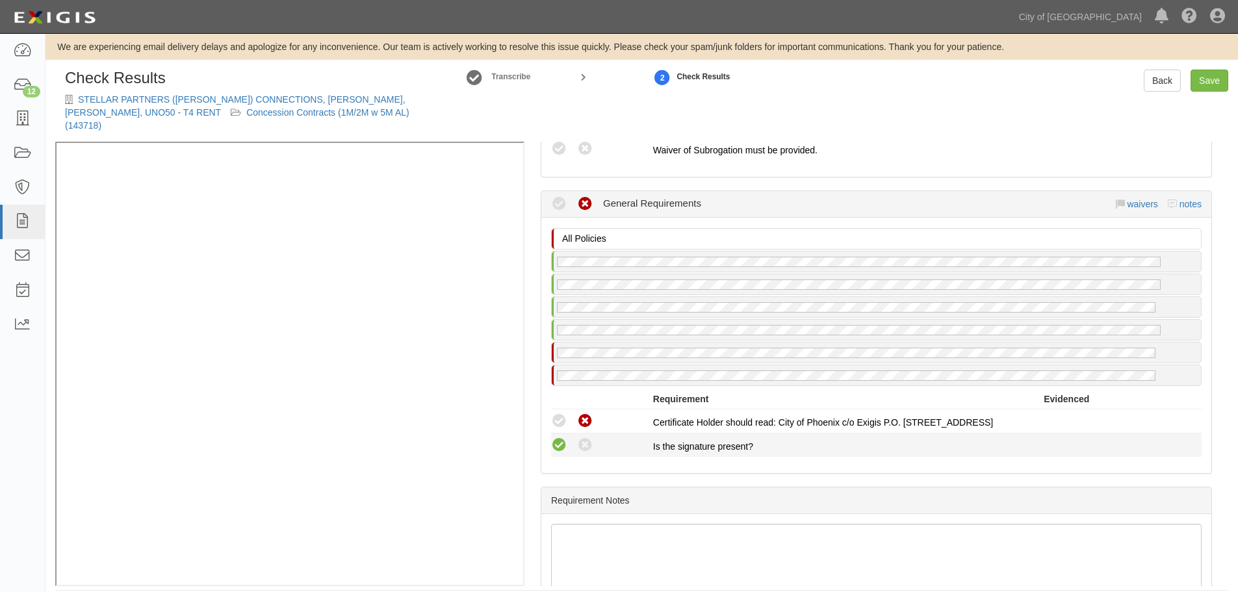
click at [562, 414] on icon at bounding box center [559, 421] width 16 height 16
radio input "true"
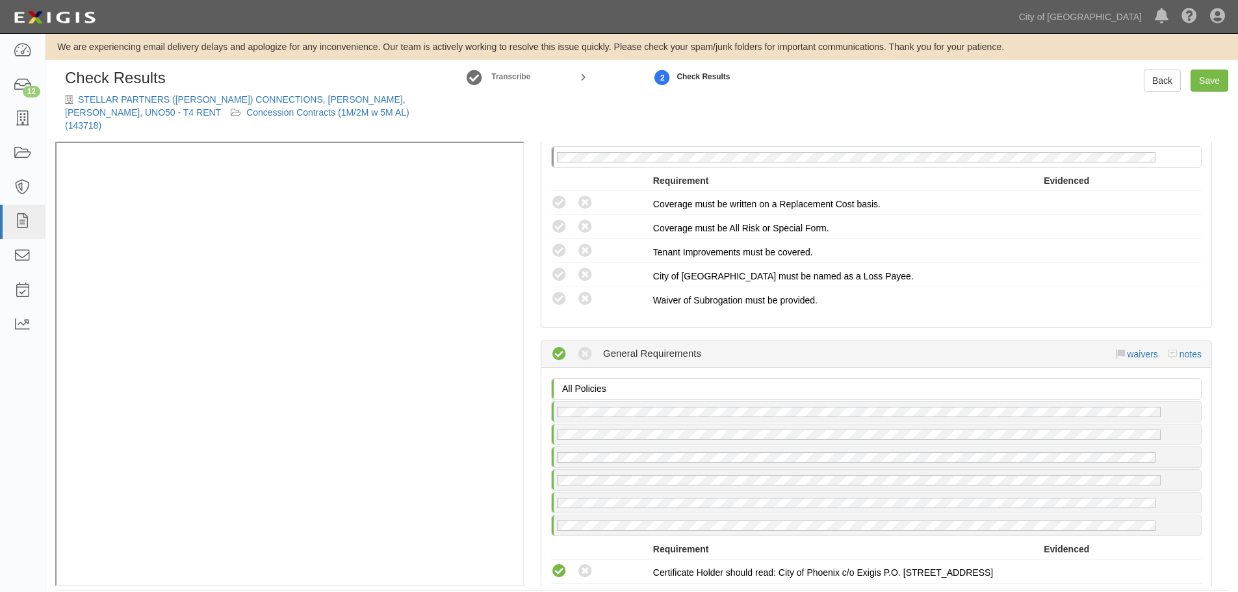
scroll to position [1300, 0]
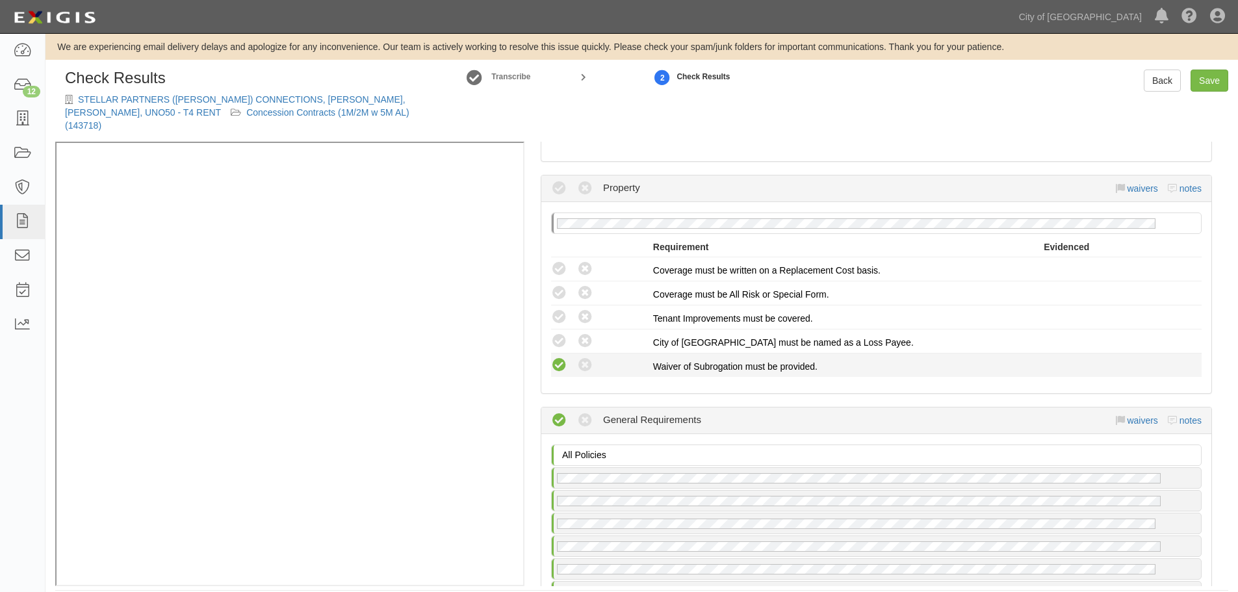
click at [561, 358] on icon at bounding box center [559, 366] width 16 height 16
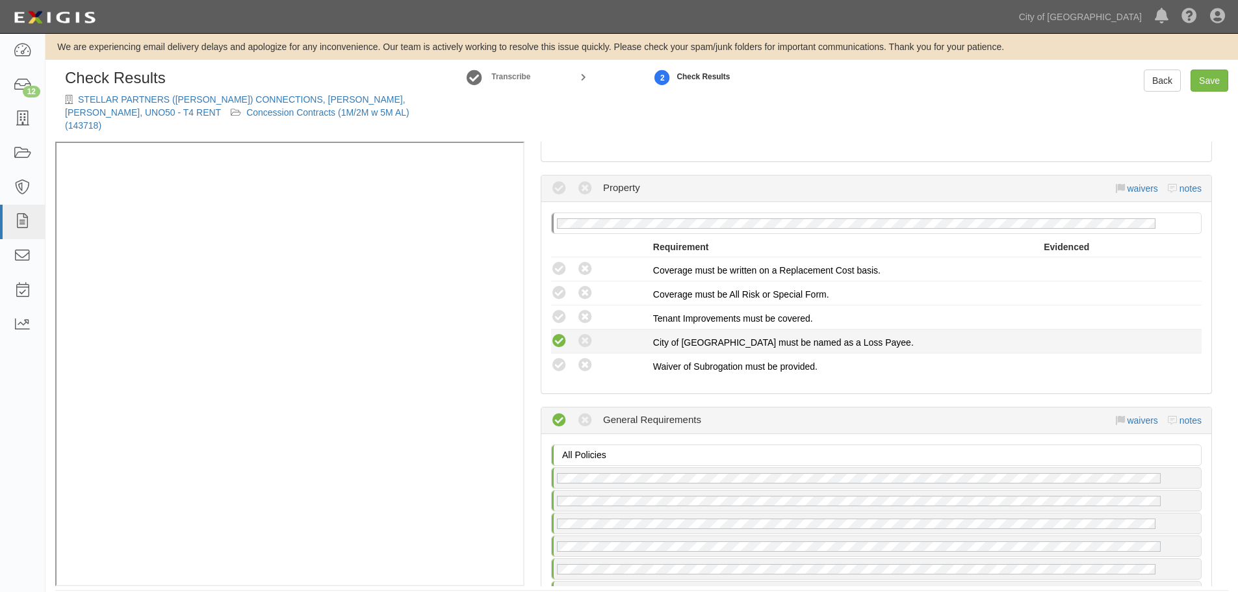
radio input "true"
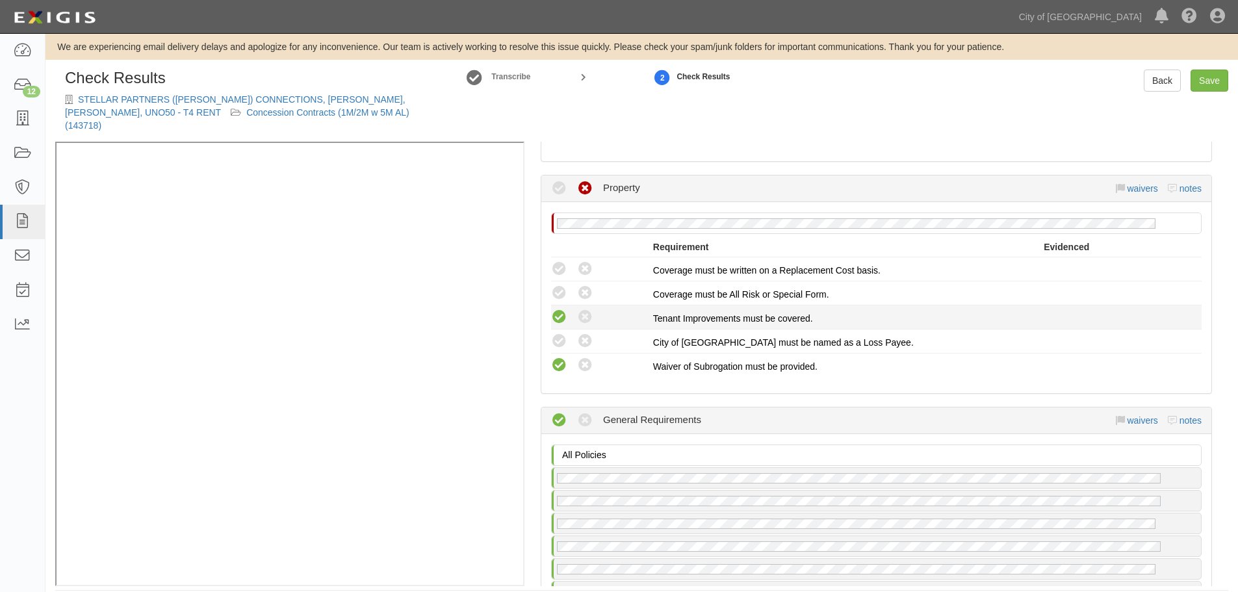
drag, startPoint x: 564, startPoint y: 322, endPoint x: 564, endPoint y: 309, distance: 12.4
click at [564, 333] on icon at bounding box center [559, 341] width 16 height 16
radio input "true"
click at [564, 309] on icon at bounding box center [559, 317] width 16 height 16
radio input "true"
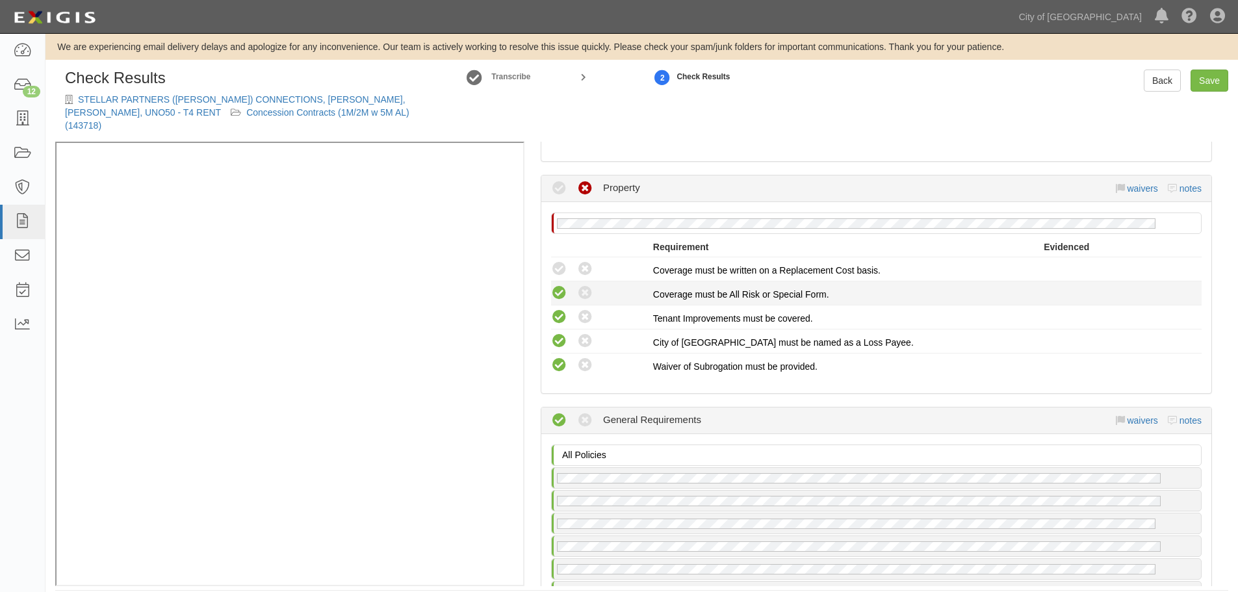
click at [564, 285] on icon at bounding box center [559, 293] width 16 height 16
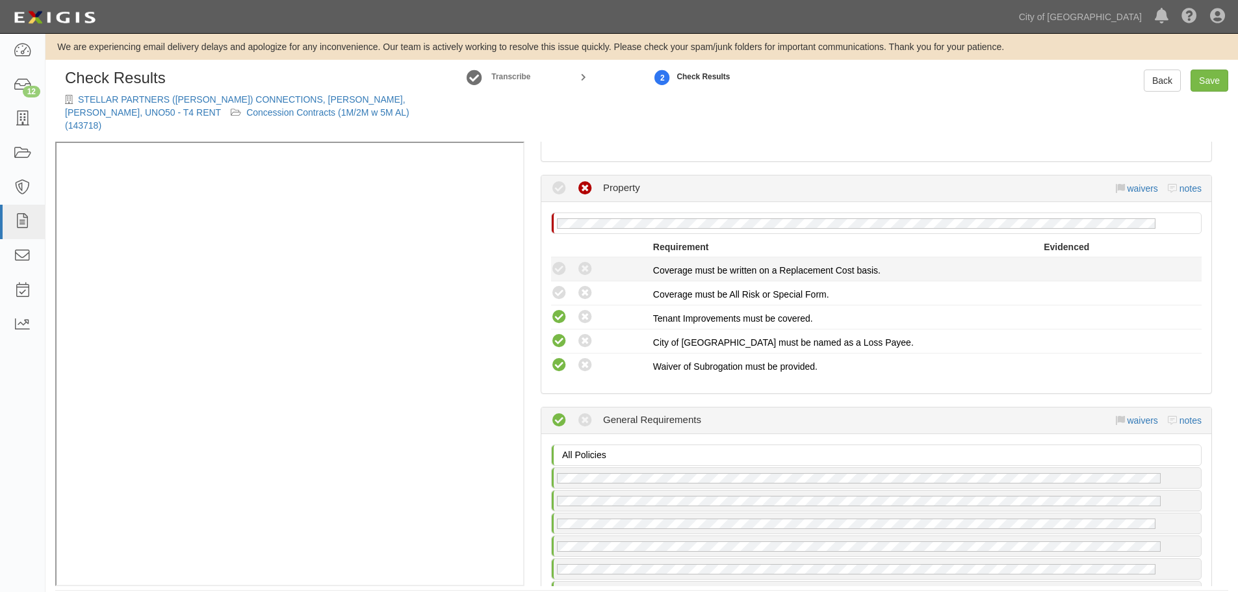
radio input "true"
click at [559, 257] on li "Compliant Waived: Non-Compliant Coverage must be written on a Replacement Cost …" at bounding box center [876, 269] width 651 height 24
click at [563, 261] on icon at bounding box center [559, 269] width 16 height 16
radio input "true"
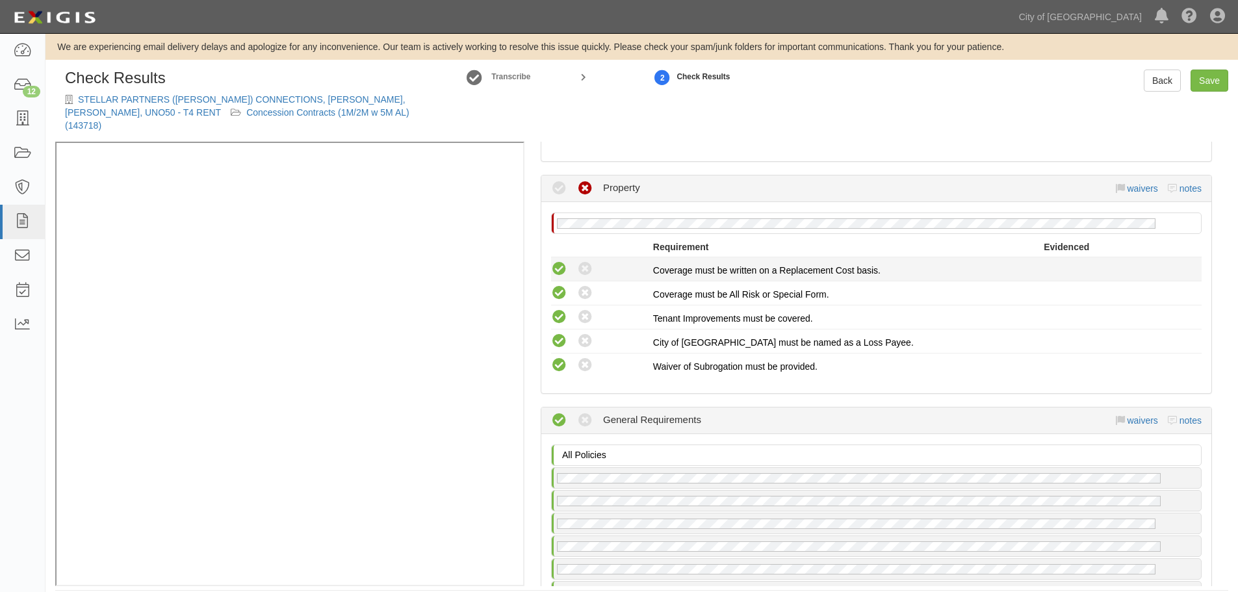
radio input "true"
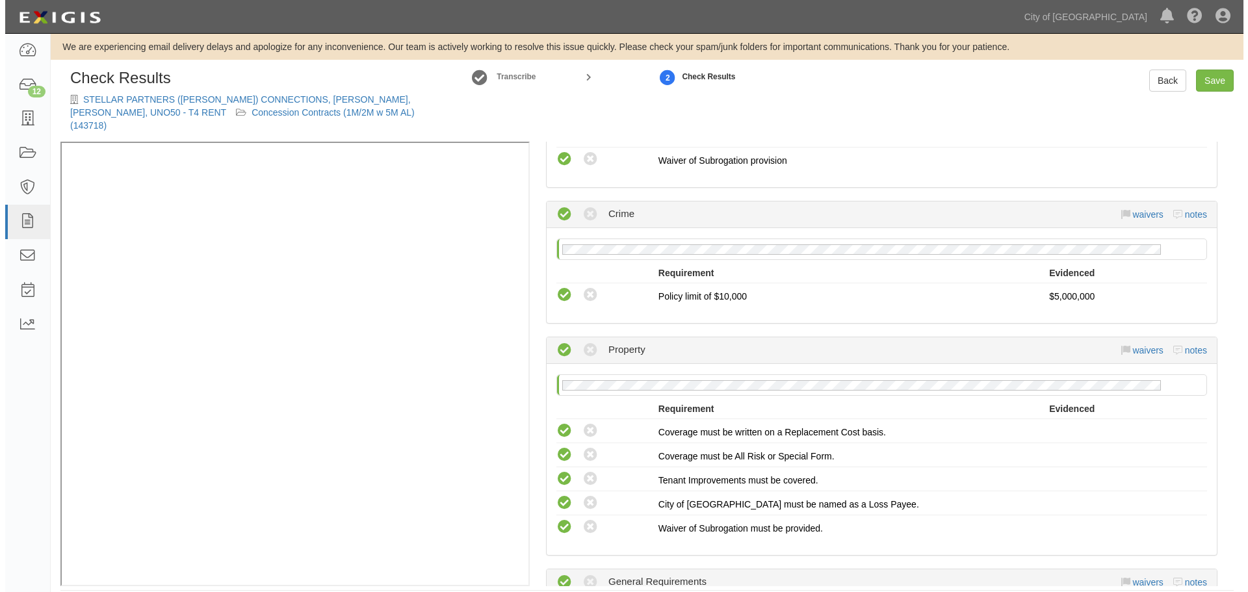
scroll to position [975, 0]
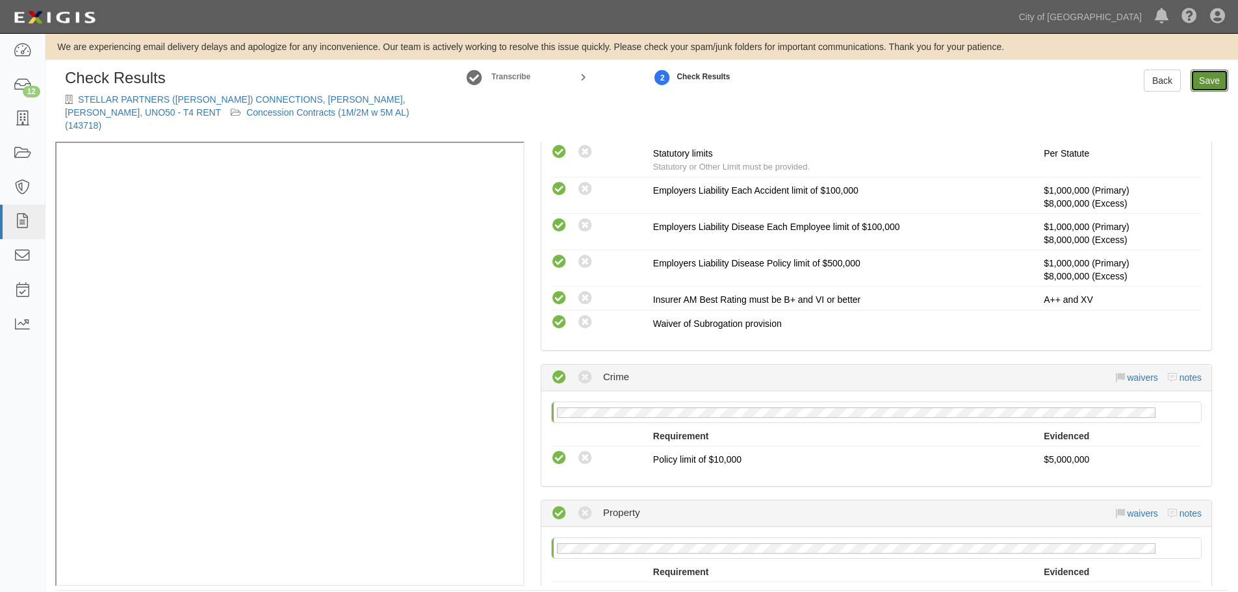
click at [1212, 76] on link "Save" at bounding box center [1210, 81] width 38 height 22
radio input "true"
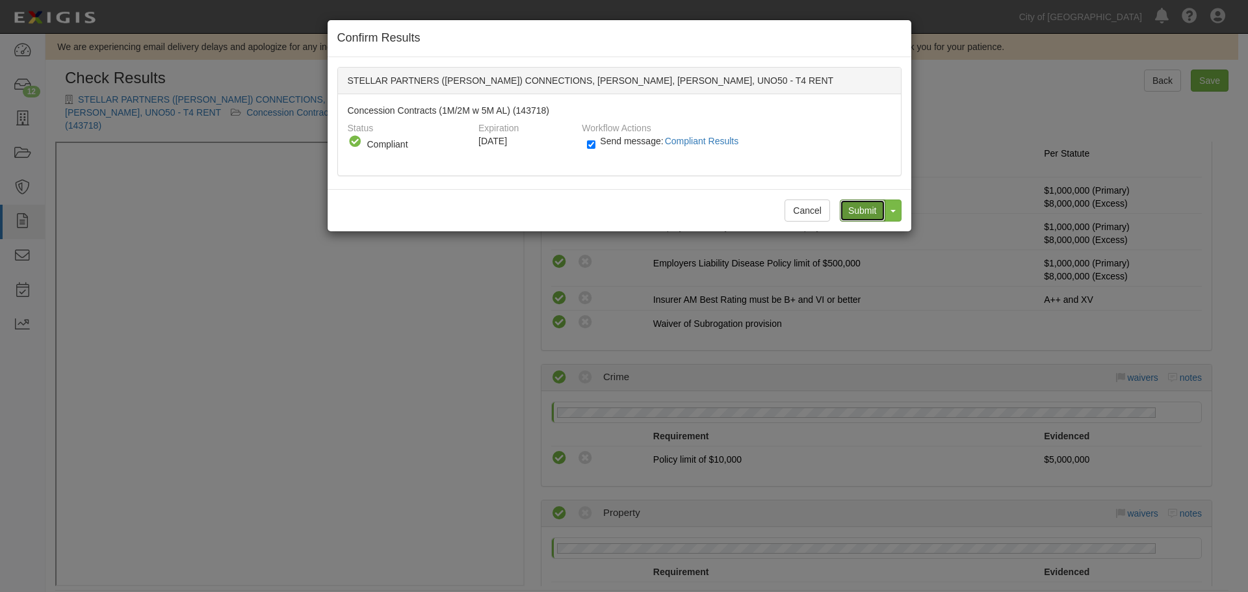
click at [869, 219] on input "Submit" at bounding box center [863, 211] width 46 height 22
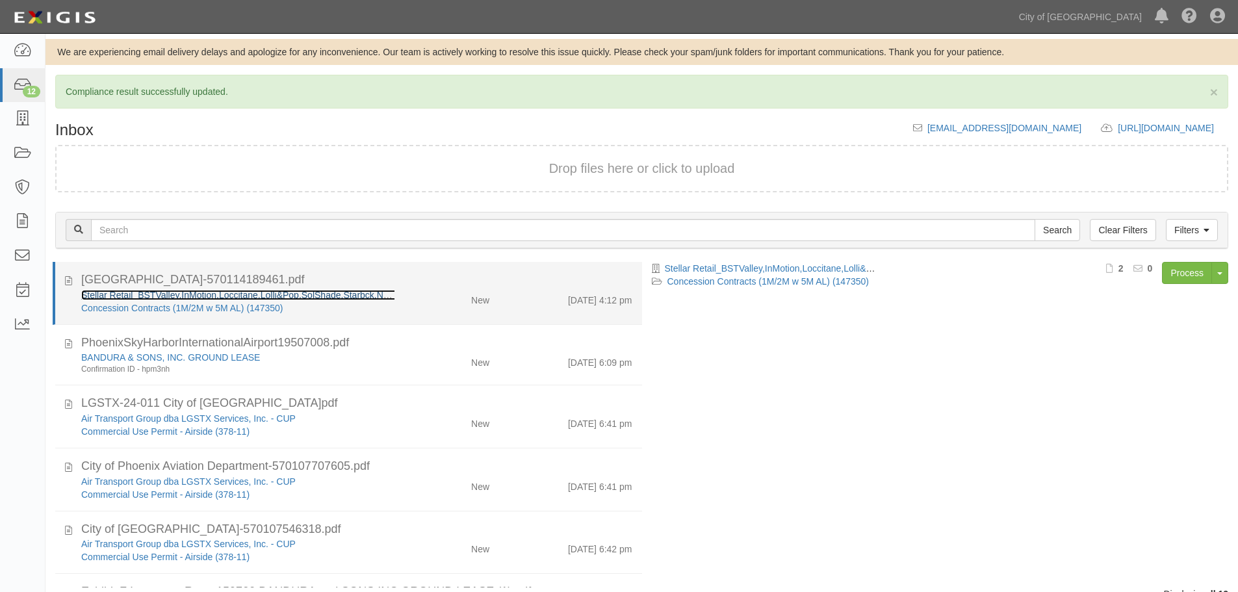
click at [110, 296] on link "Stellar Retail_BSTValley,InMotion,Loccitane,Lolli&Pop,SolShade,Starbck,News - […" at bounding box center [281, 295] width 400 height 10
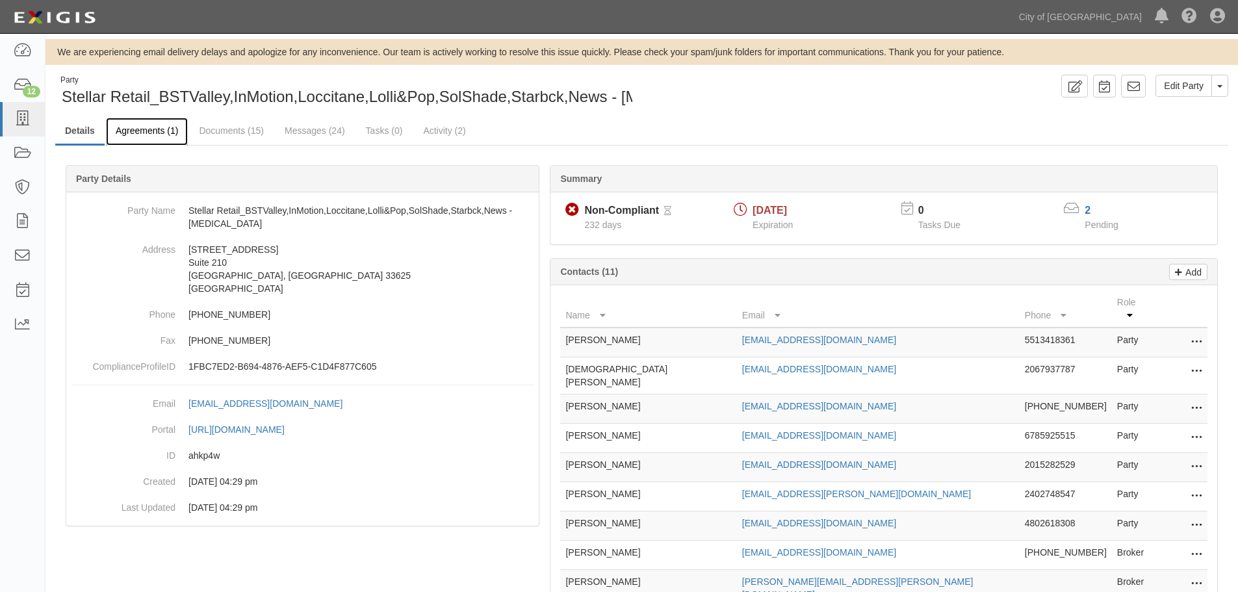
click at [149, 135] on link "Agreements (1)" at bounding box center [147, 132] width 82 height 28
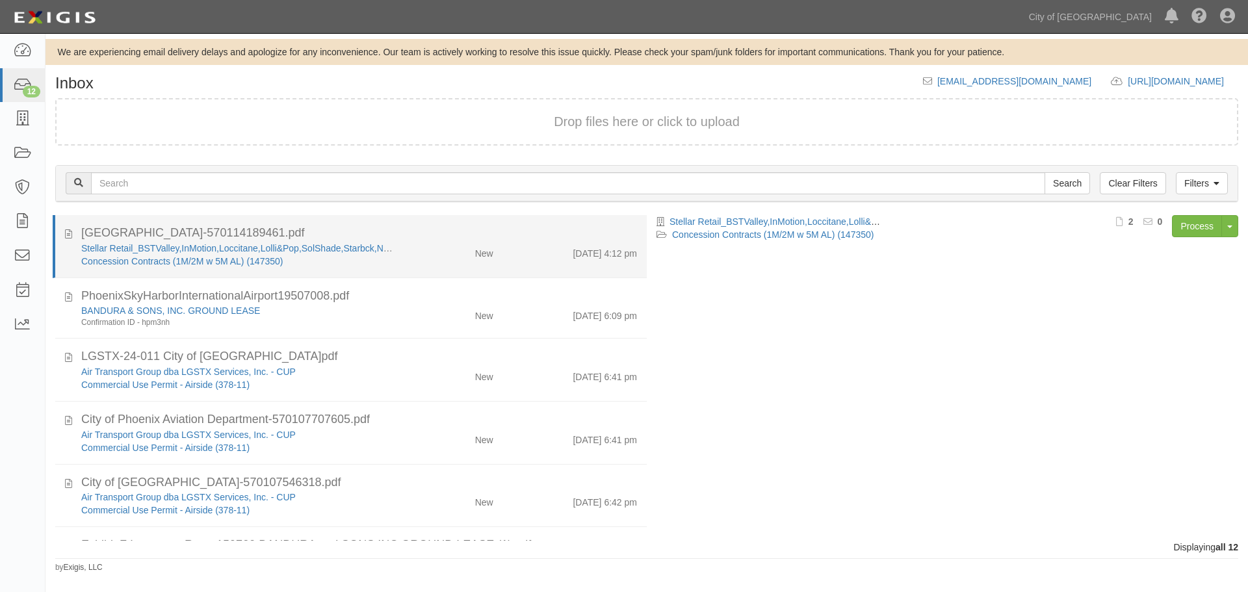
click at [408, 243] on div "New" at bounding box center [455, 251] width 96 height 18
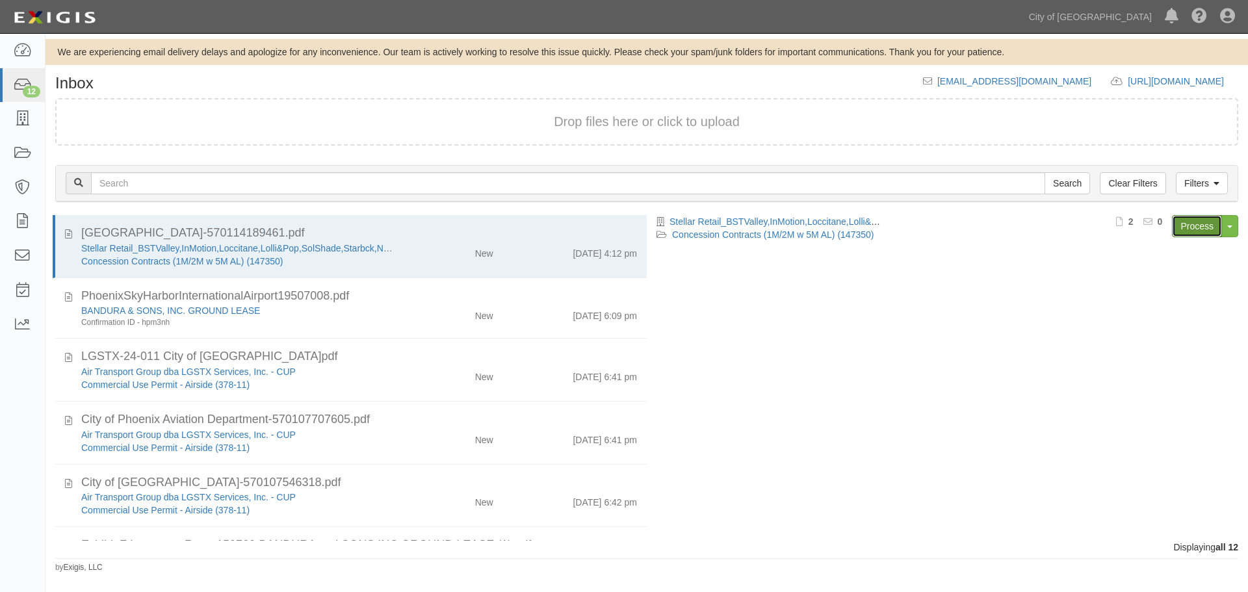
click at [1182, 222] on link "Process" at bounding box center [1197, 226] width 50 height 22
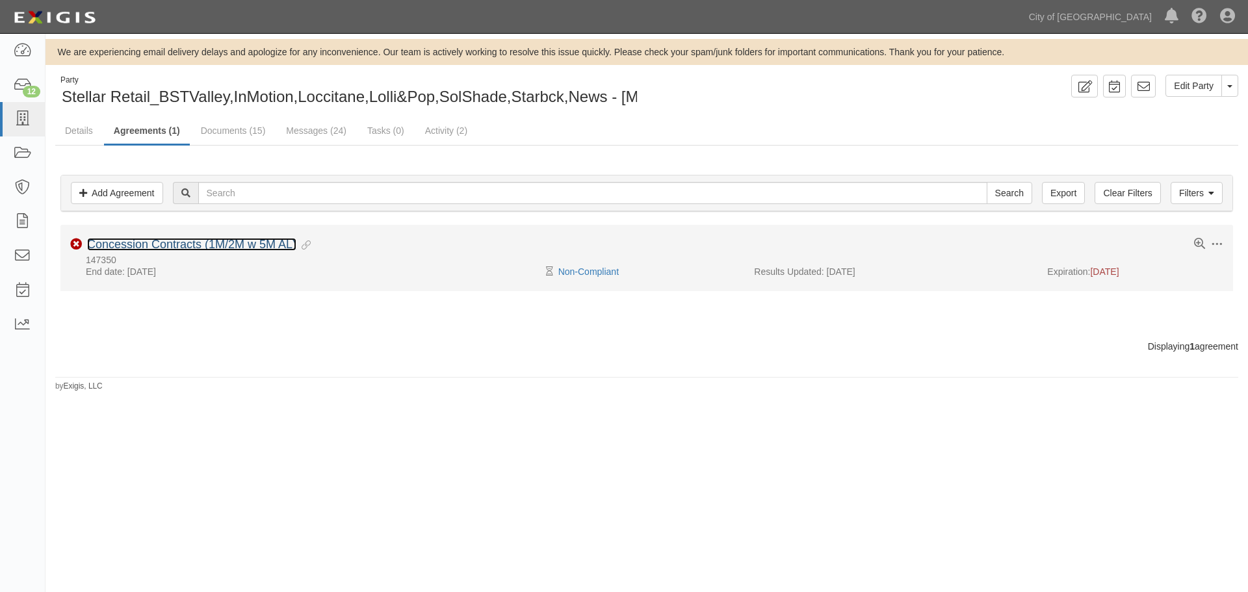
click at [235, 244] on link "Concession Contracts (1M/2M w 5M AL)" at bounding box center [191, 244] width 209 height 13
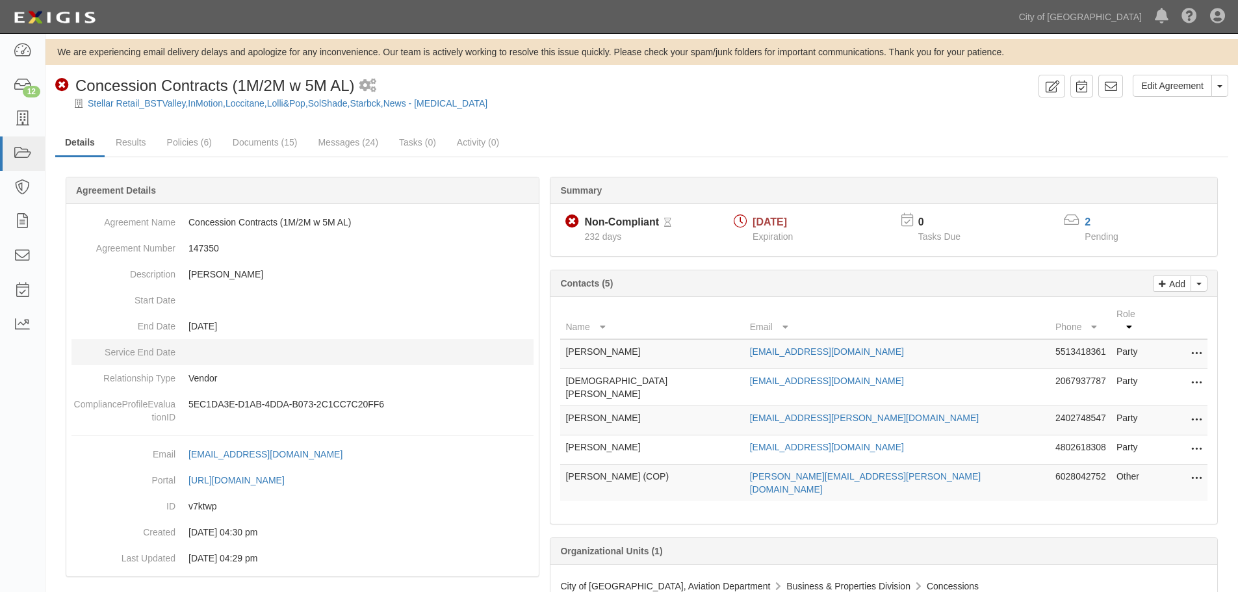
drag, startPoint x: 126, startPoint y: 377, endPoint x: 129, endPoint y: 350, distance: 27.4
drag, startPoint x: 129, startPoint y: 350, endPoint x: 753, endPoint y: 124, distance: 663.8
click at [753, 124] on div "Edit Agreement Toggle Agreement Dropdown View Audit Trail Archive Agreement Pla…" at bounding box center [642, 360] width 1193 height 570
click at [119, 141] on link "Results" at bounding box center [131, 143] width 50 height 28
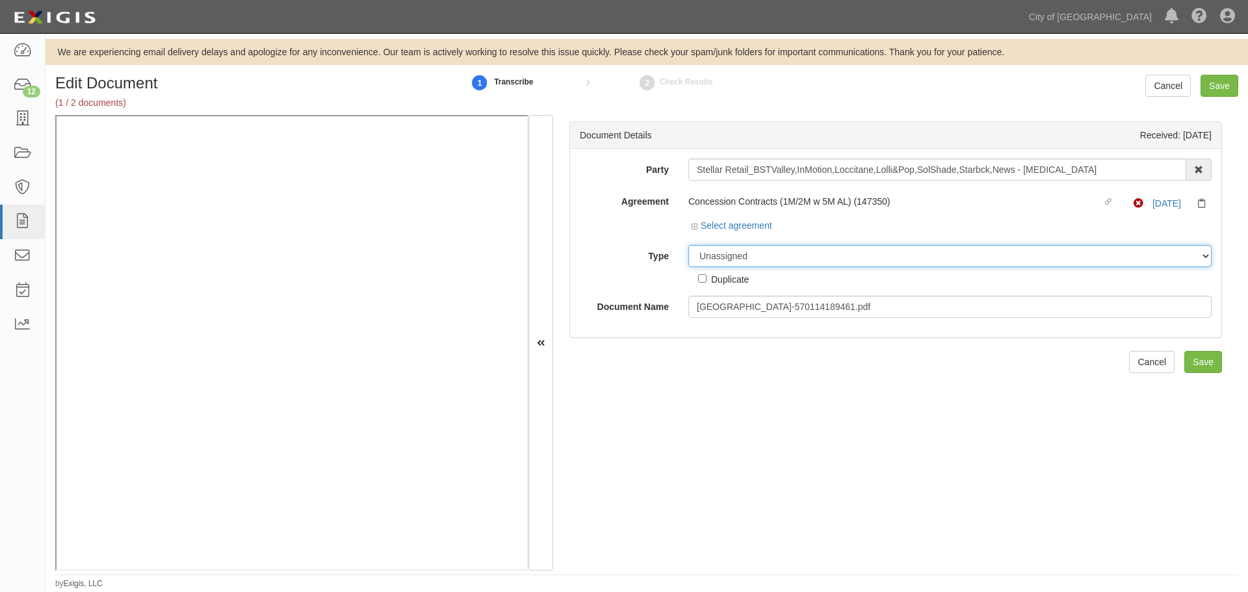
click at [713, 255] on select "Unassigned Binder Cancellation Notice Certificate Contract Endorsement Insuranc…" at bounding box center [949, 256] width 523 height 22
select select "CertificateDetail"
click at [688, 245] on select "Unassigned Binder Cancellation Notice Certificate Contract Endorsement Insuranc…" at bounding box center [949, 256] width 523 height 22
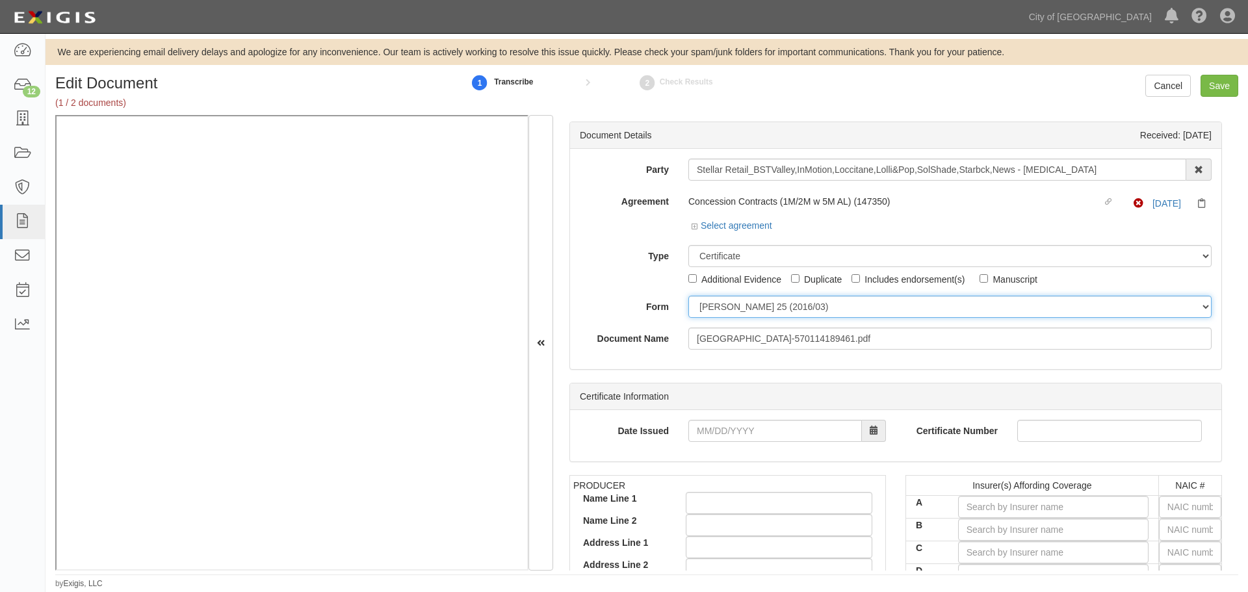
drag, startPoint x: 705, startPoint y: 304, endPoint x: 705, endPoint y: 317, distance: 13.0
click at [705, 305] on select "ACORD 25 (2016/03) ACORD 101 ACORD 855 NY (2014/05) General" at bounding box center [949, 307] width 523 height 22
select select "GeneralFormDetail"
click at [688, 296] on select "[PERSON_NAME] 25 (2016/03) [PERSON_NAME] 101 [PERSON_NAME] 855 NY (2014/05) Gen…" at bounding box center [949, 307] width 523 height 22
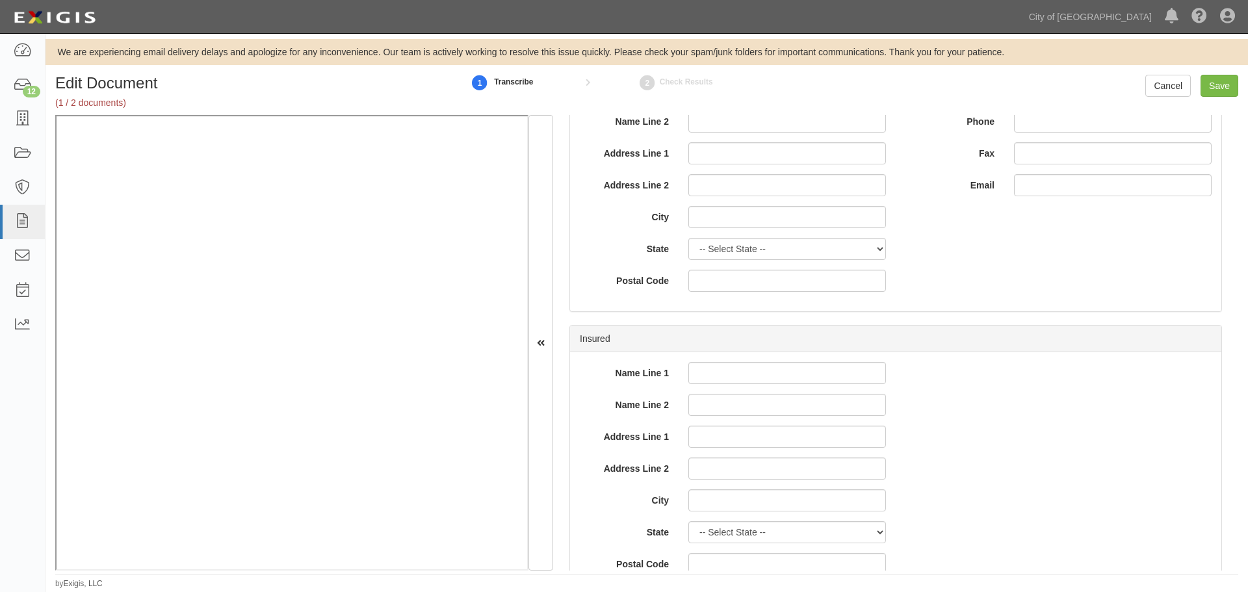
scroll to position [867, 0]
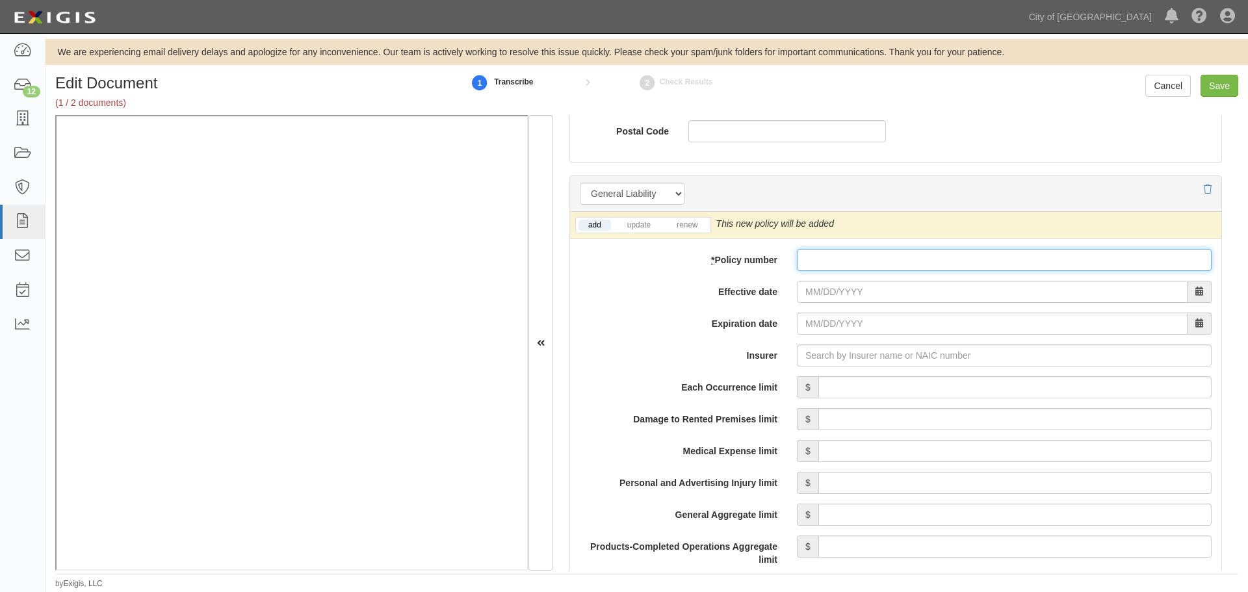
drag, startPoint x: 850, startPoint y: 252, endPoint x: 831, endPoint y: 268, distance: 24.4
click at [848, 253] on input "* Policy number" at bounding box center [1004, 260] width 415 height 22
paste input "MCP100937010"
type input "MCP100937010"
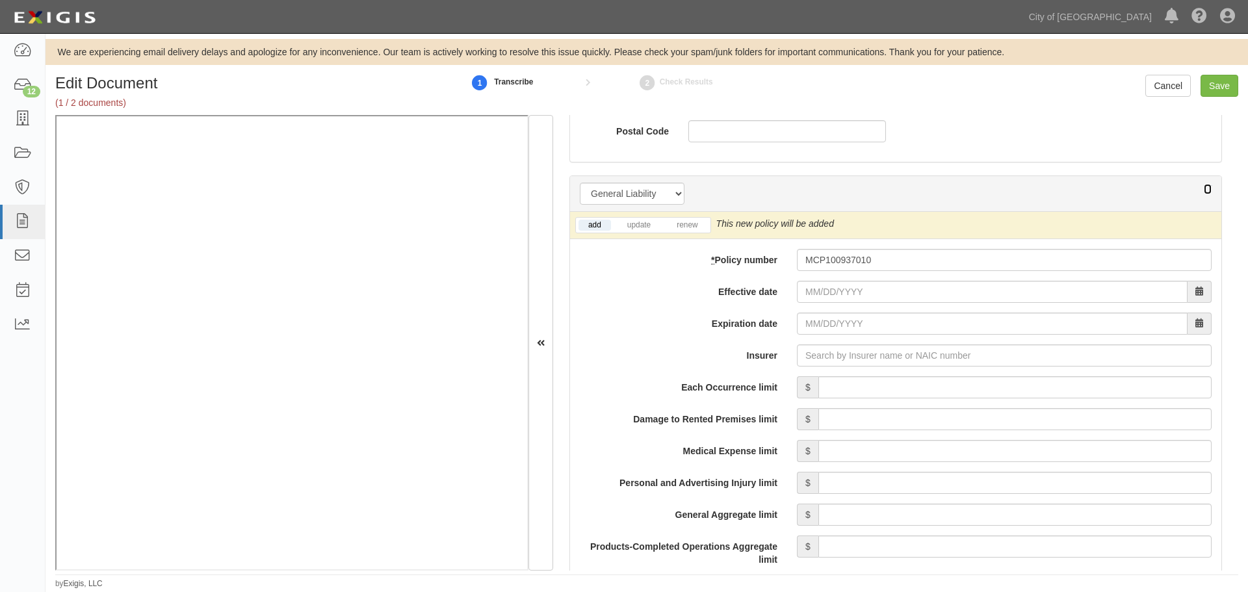
click at [1204, 190] on icon at bounding box center [1208, 189] width 8 height 9
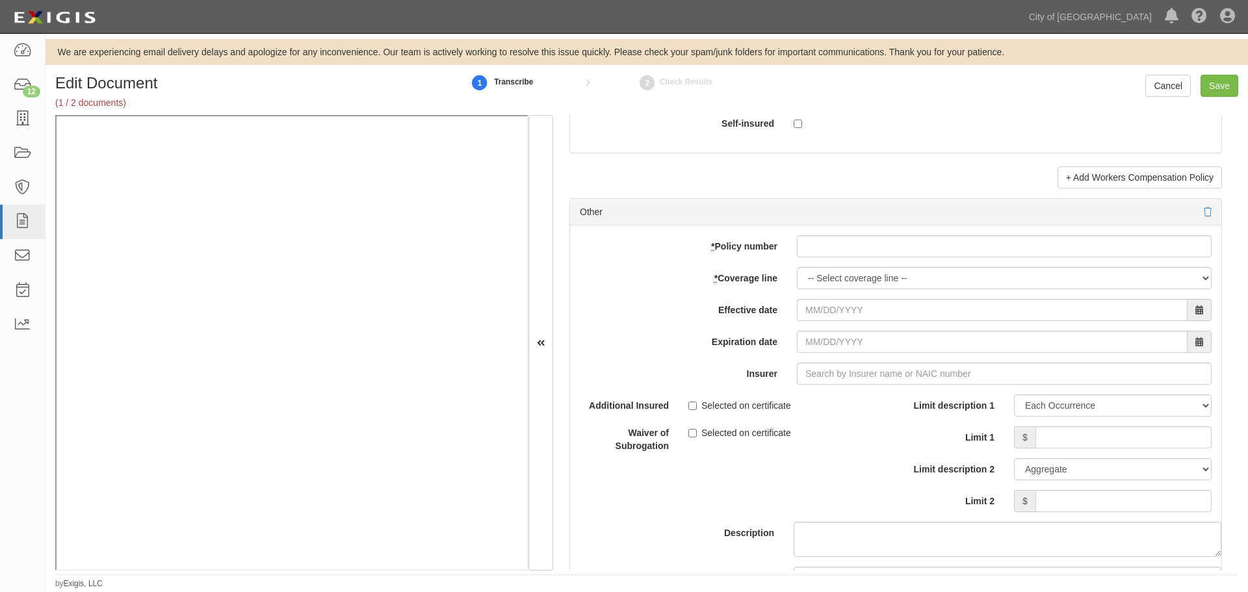
scroll to position [2925, 0]
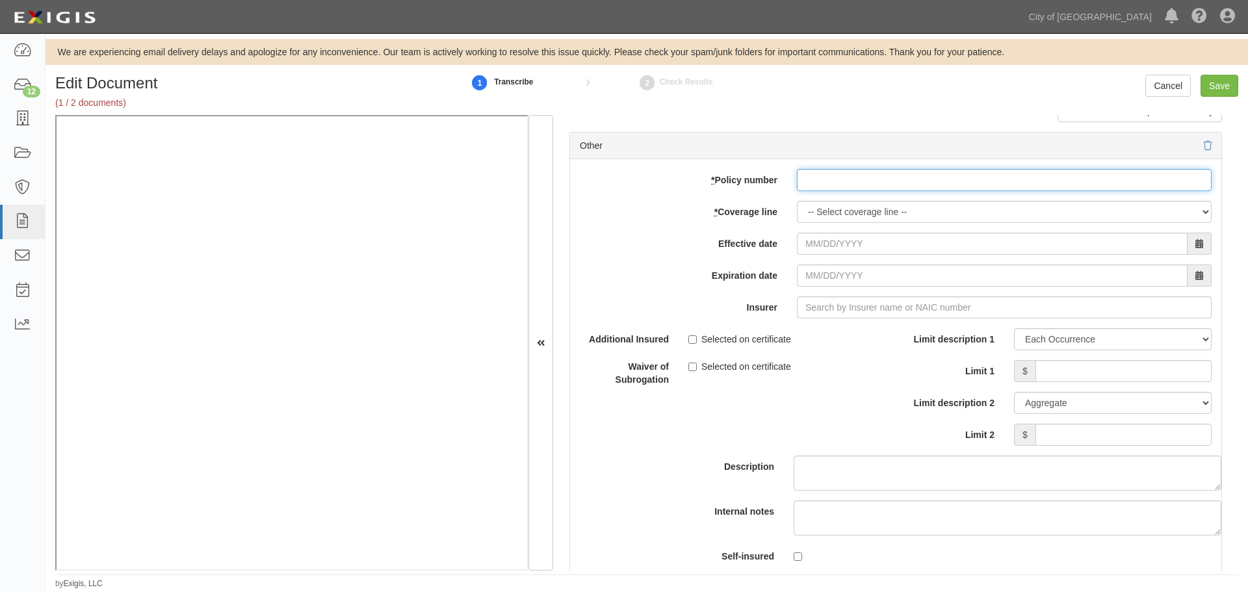
click at [829, 183] on input "* Policy number" at bounding box center [1004, 180] width 415 height 22
paste input "MCP100937010"
type input "MCP100937010"
click at [815, 217] on select "-- Select coverage line -- Asbestos Abatement Auto Physical Damage Boiler & Mac…" at bounding box center [1004, 212] width 415 height 22
select select "46"
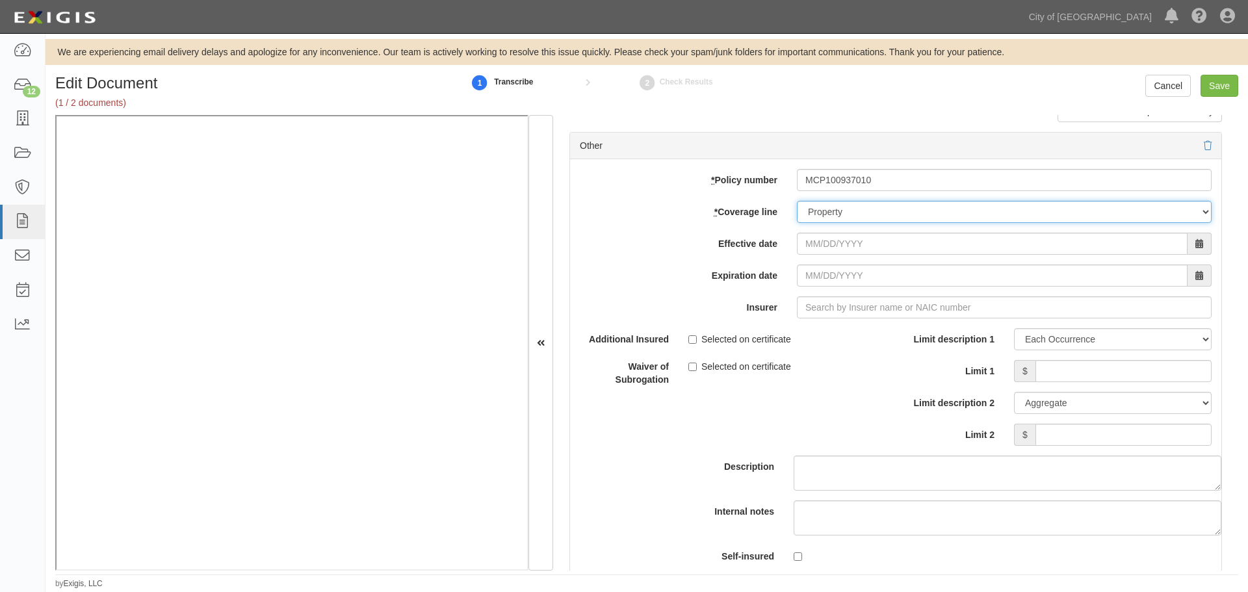
click at [797, 223] on select "-- Select coverage line -- Asbestos Abatement Auto Physical Damage Boiler & Mac…" at bounding box center [1004, 212] width 415 height 22
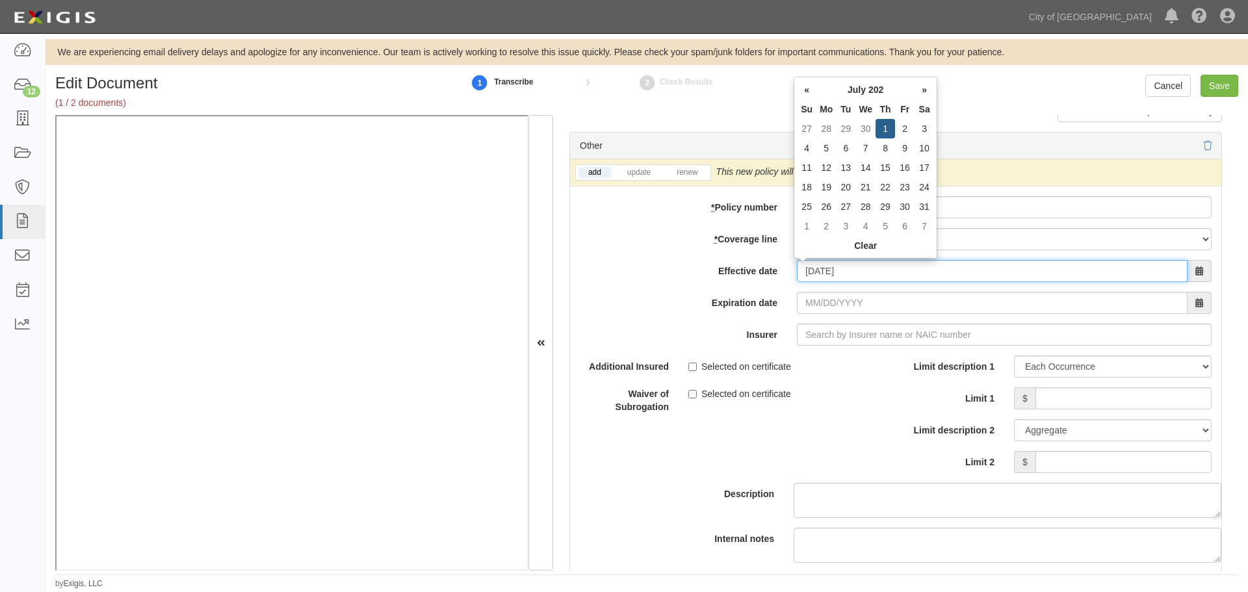
type input "07/01/2025"
type input "07/01/2026"
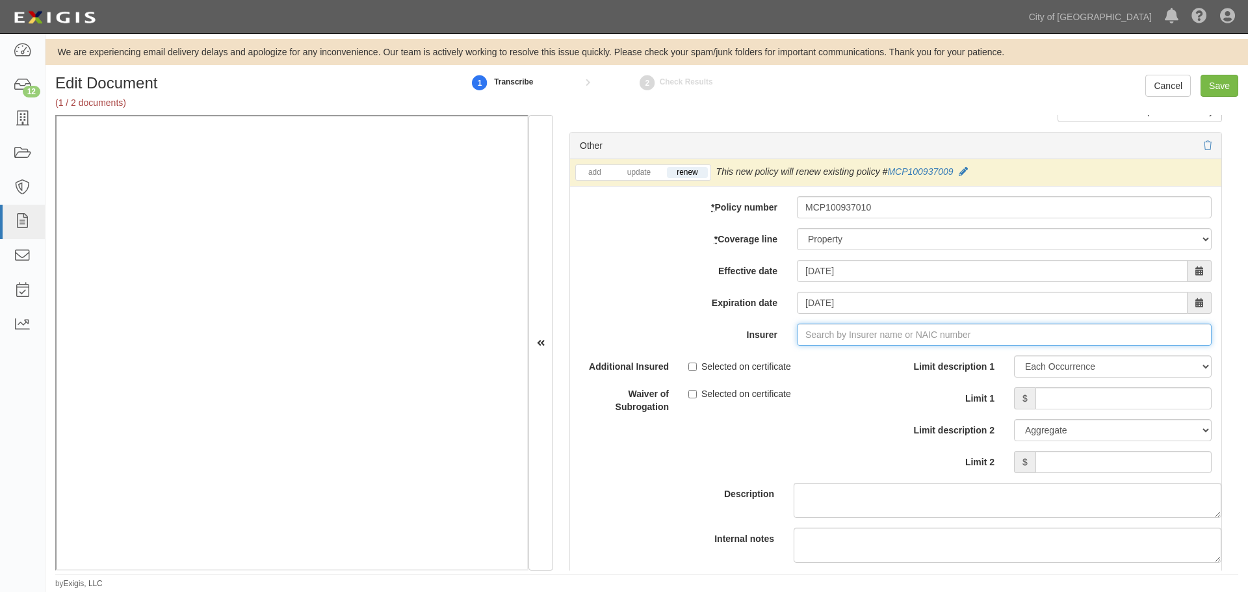
type input "180 Seguros S.A. (0) NR Rating"
type input "1"
click at [763, 363] on div "Zurich American Insurance Company ( 16535 ) A+ XV Rating" at bounding box center [846, 359] width 267 height 17
type input "Zurich American Insurance Company (16535) A+ XV Rating"
click at [1051, 396] on input "Limit 1" at bounding box center [1124, 398] width 176 height 22
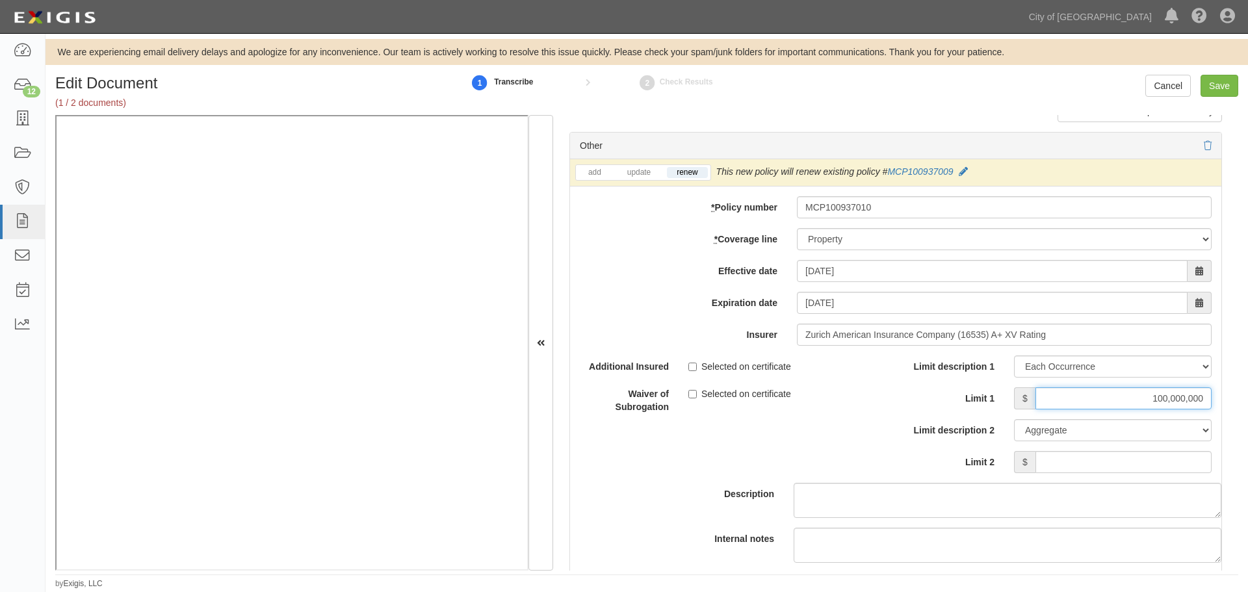
type input "100,000,000"
click at [1123, 470] on input "Limit 2" at bounding box center [1124, 462] width 176 height 22
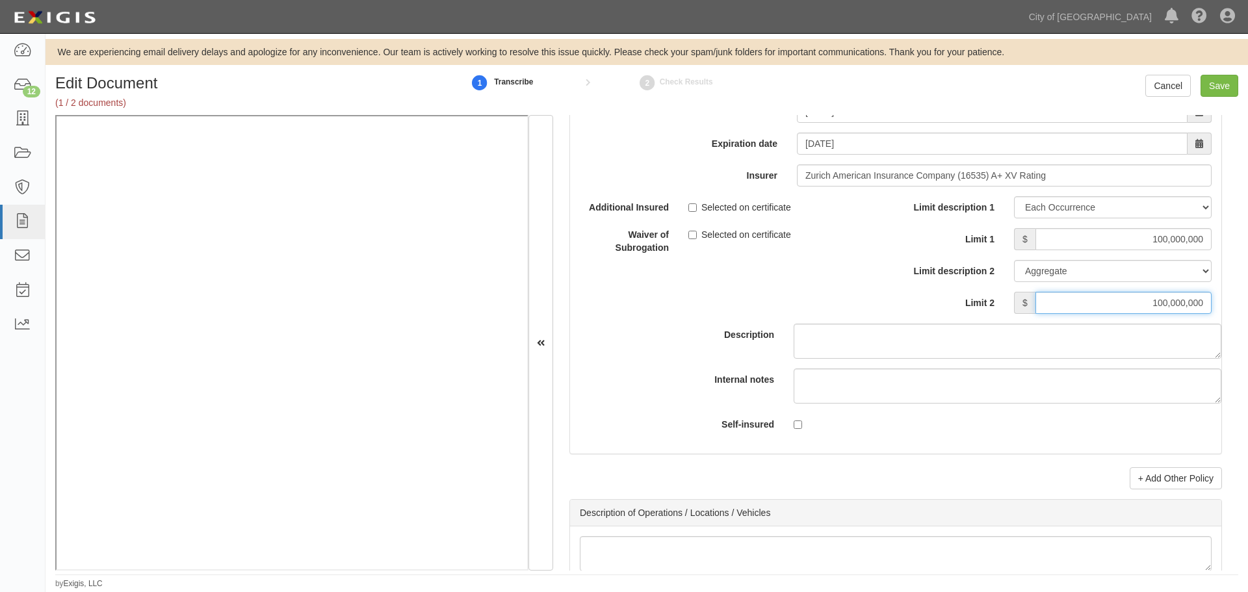
scroll to position [3142, 0]
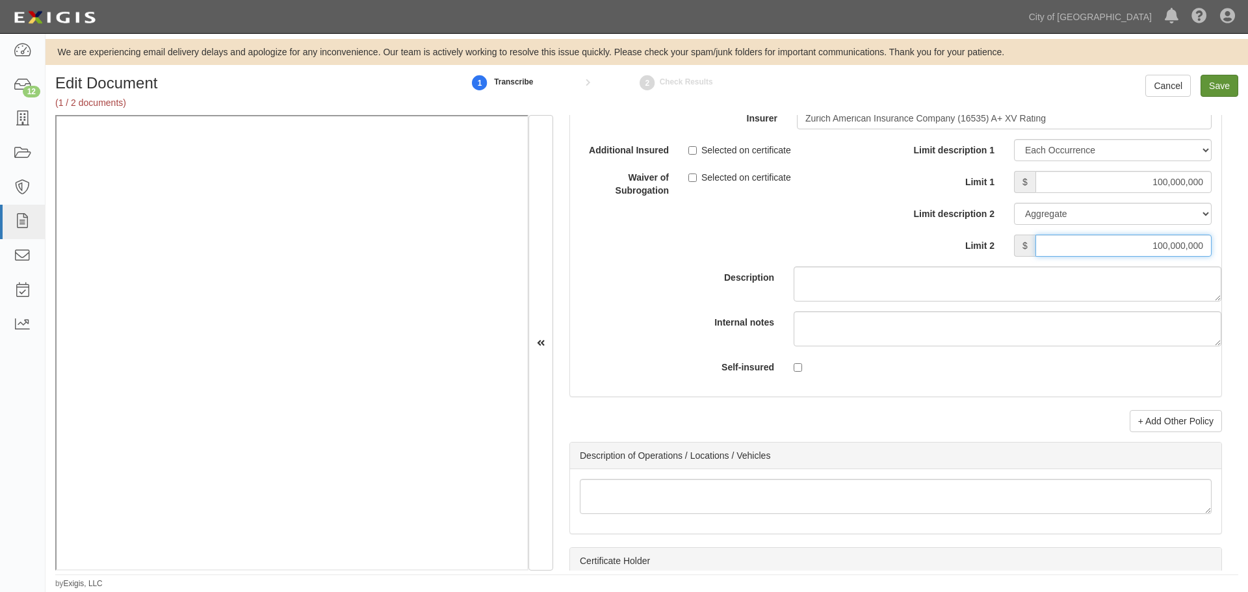
type input "100,000,000"
click at [1218, 86] on input "Save" at bounding box center [1220, 86] width 38 height 22
type input "100000000"
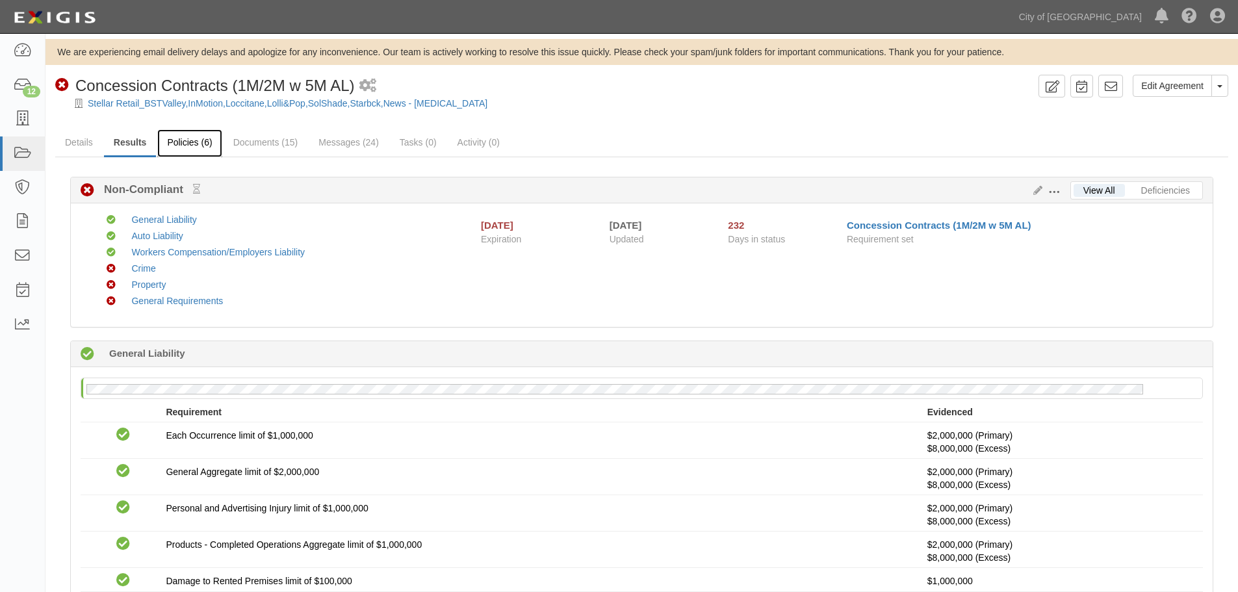
click at [213, 148] on link "Policies (6)" at bounding box center [189, 143] width 64 height 28
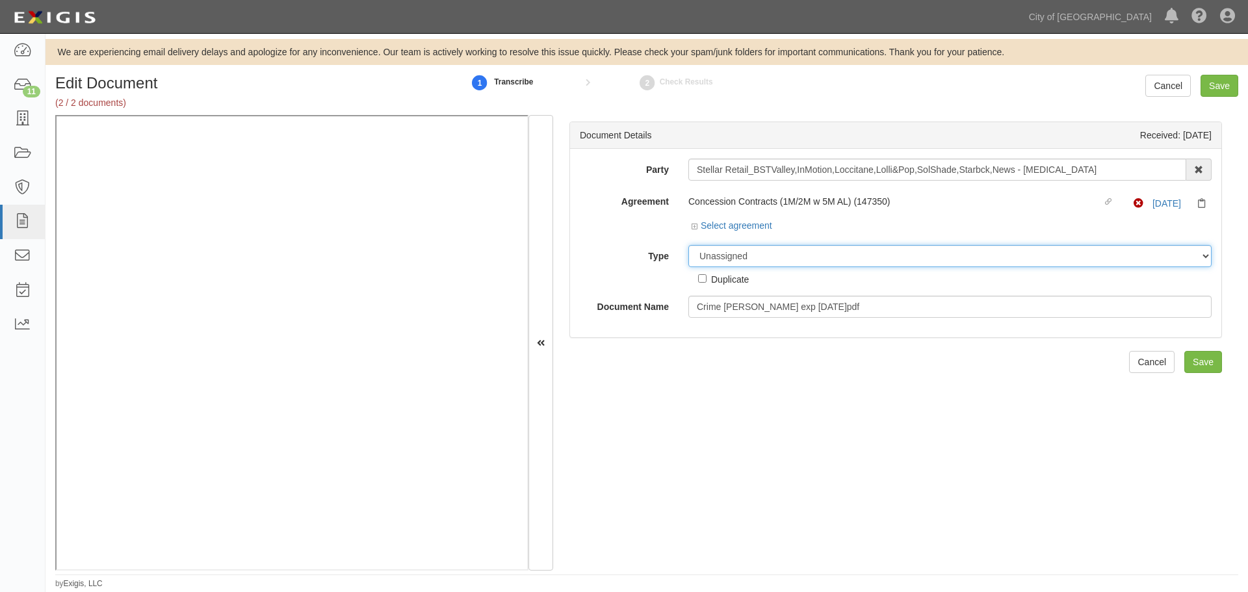
click at [720, 263] on select "Unassigned Binder Cancellation Notice Certificate Contract Endorsement Insuranc…" at bounding box center [949, 256] width 523 height 22
click at [688, 245] on select "Unassigned Binder Cancellation Notice Certificate Contract Endorsement Insuranc…" at bounding box center [949, 256] width 523 height 22
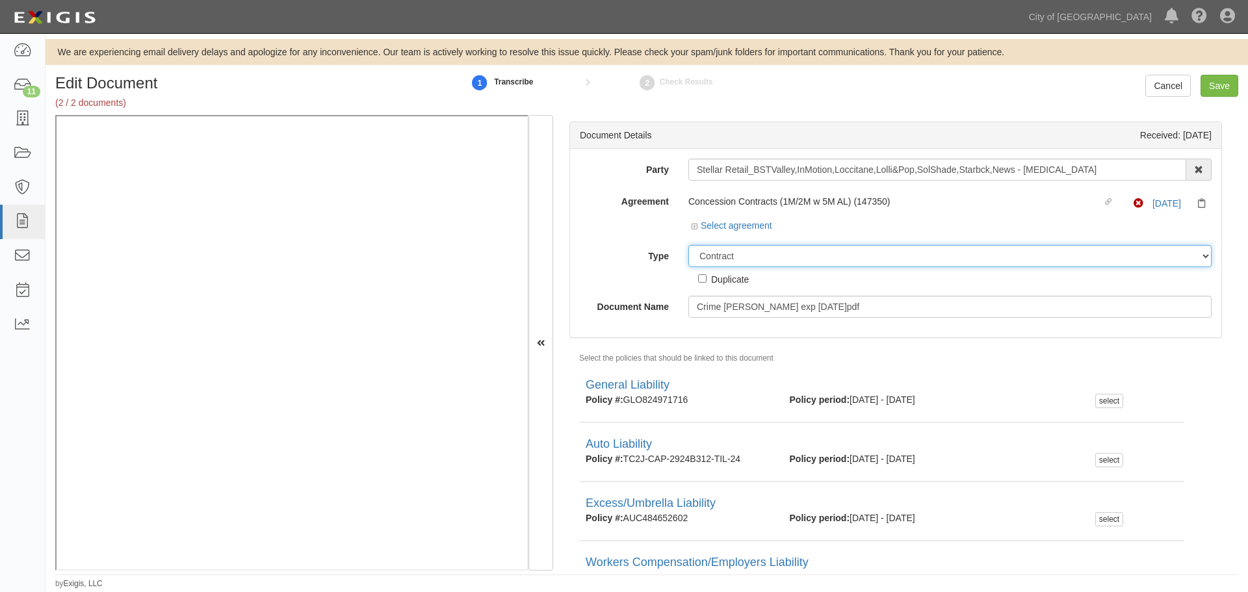
drag, startPoint x: 718, startPoint y: 263, endPoint x: 720, endPoint y: 272, distance: 9.9
click at [720, 272] on div "Unassigned Binder Cancellation Notice Certificate Contract Endorsement Insuranc…" at bounding box center [950, 265] width 543 height 41
select select "CertificateDetail"
click at [688, 245] on select "Unassigned Binder Cancellation Notice Certificate Contract Endorsement Insuranc…" at bounding box center [949, 256] width 523 height 22
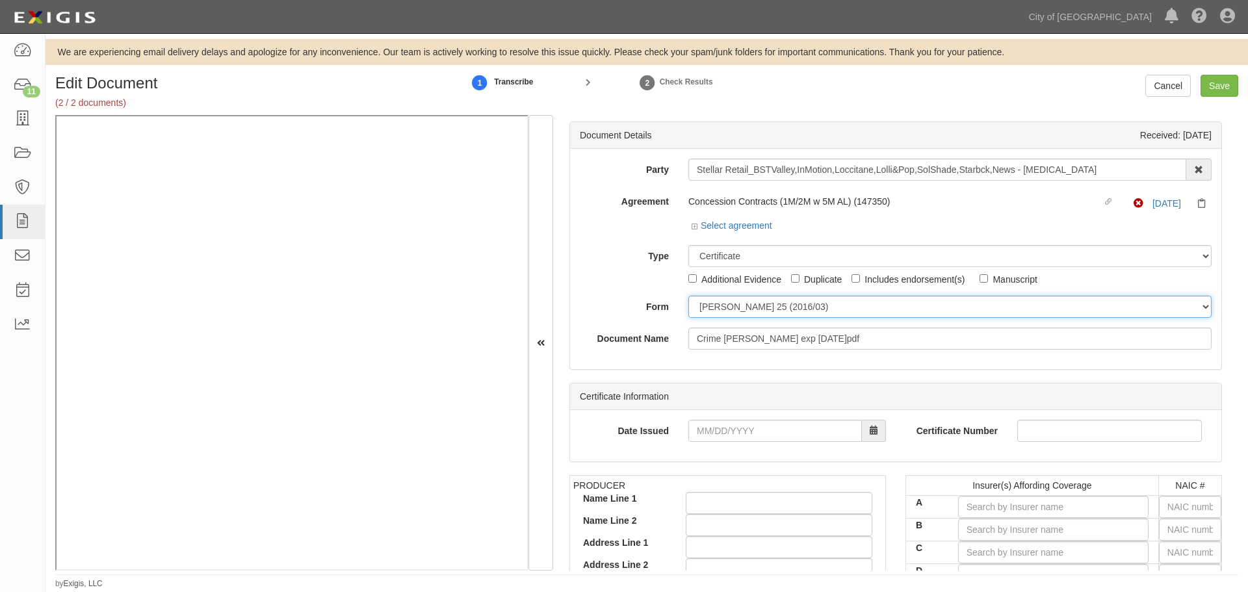
drag, startPoint x: 724, startPoint y: 302, endPoint x: 724, endPoint y: 311, distance: 9.1
click at [724, 303] on select "[PERSON_NAME] 25 (2016/03) [PERSON_NAME] 101 [PERSON_NAME] 855 NY (2014/05) Gen…" at bounding box center [949, 307] width 523 height 22
select select "GeneralFormDetail"
click at [688, 296] on select "[PERSON_NAME] 25 (2016/03) [PERSON_NAME] 101 [PERSON_NAME] 855 NY (2014/05) Gen…" at bounding box center [949, 307] width 523 height 22
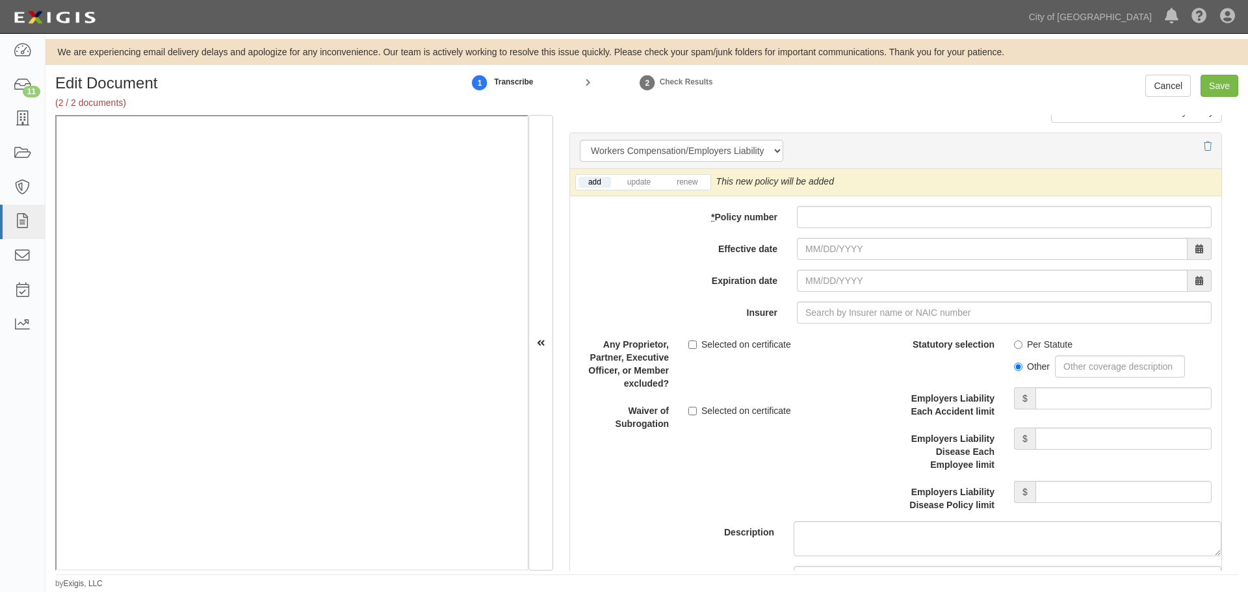
scroll to position [3684, 0]
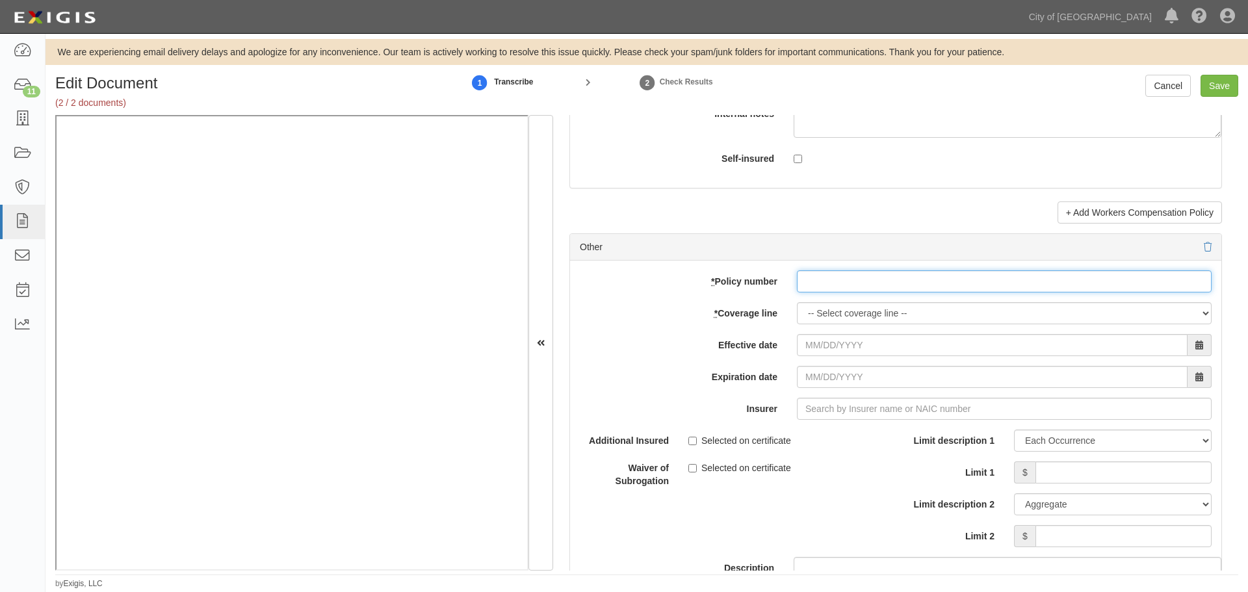
click at [950, 284] on input "* Policy number" at bounding box center [1004, 281] width 415 height 22
paste input "023461463"
type input "023461463"
drag, startPoint x: 897, startPoint y: 305, endPoint x: 878, endPoint y: 316, distance: 21.9
click at [896, 306] on select "-- Select coverage line -- Asbestos Abatement Auto Physical Damage Boiler & Mac…" at bounding box center [1004, 313] width 415 height 22
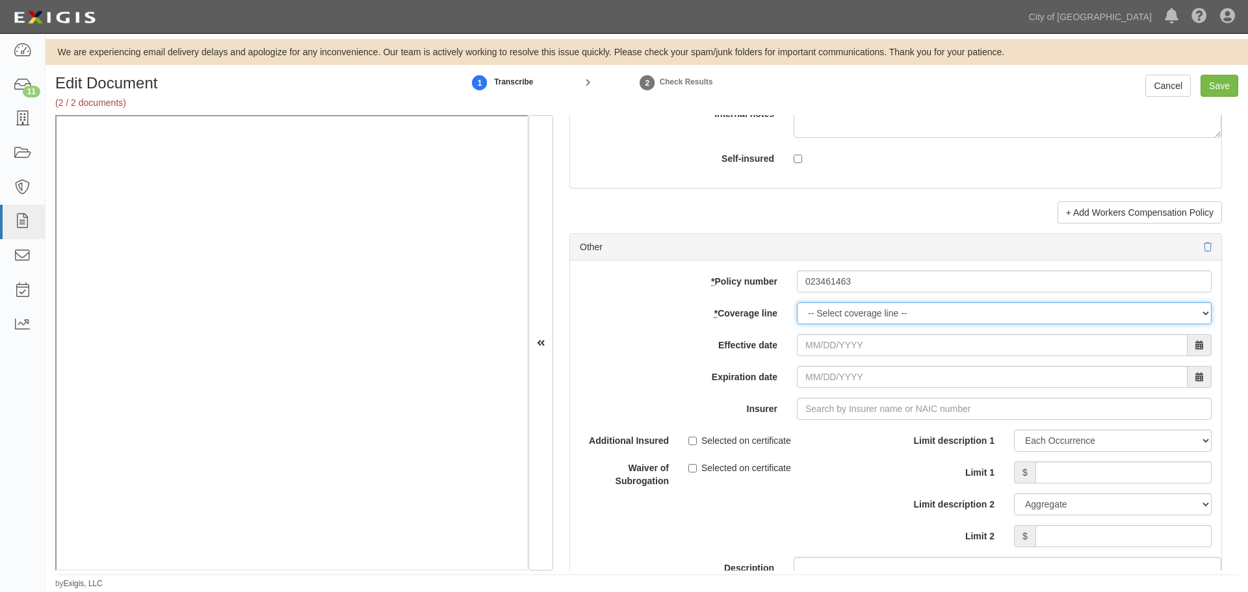
select select "16"
click at [797, 324] on select "-- Select coverage line -- Asbestos Abatement Auto Physical Damage Boiler & Mac…" at bounding box center [1004, 313] width 415 height 22
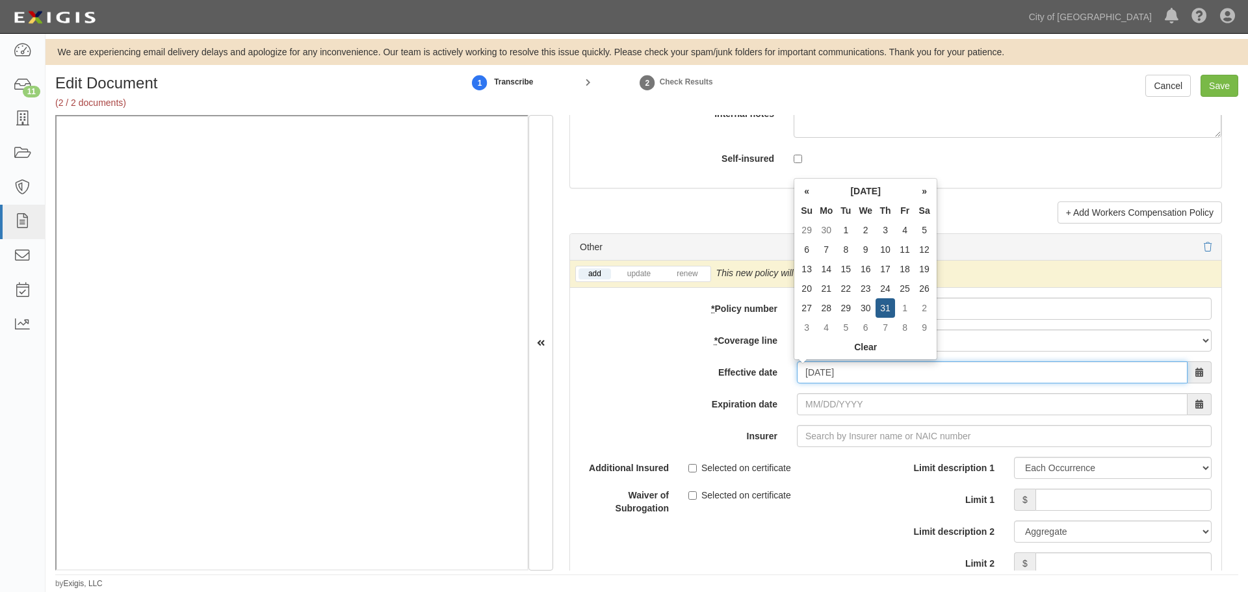
type input "[DATE]"
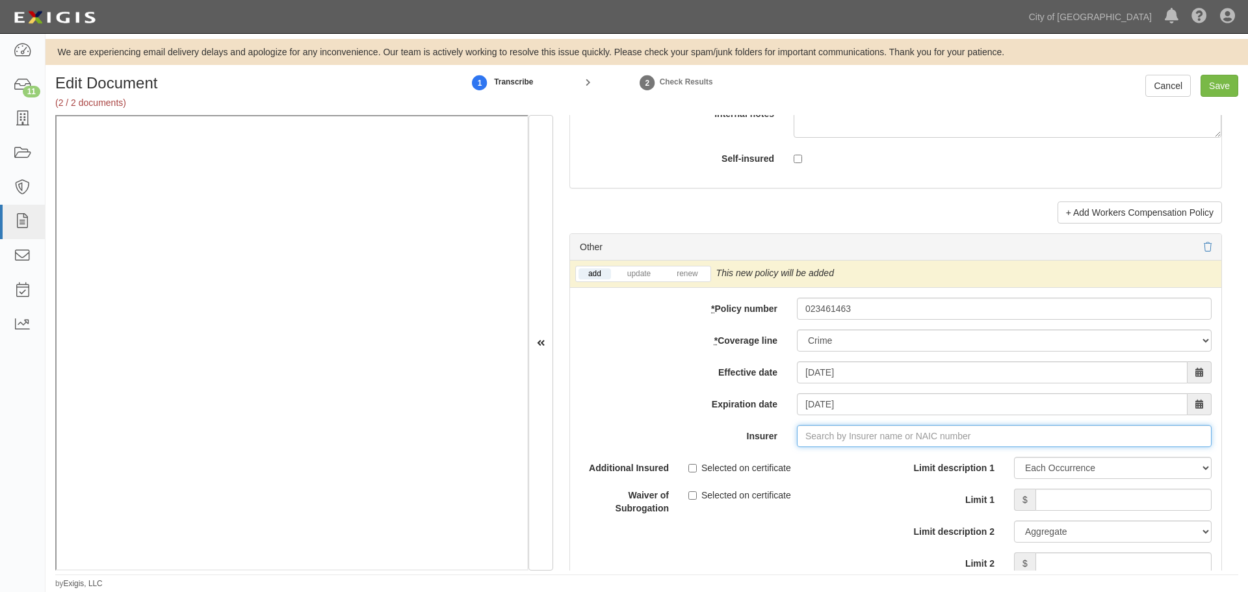
type input "180 Seguros S.A. (0) NR Rating"
type input "1"
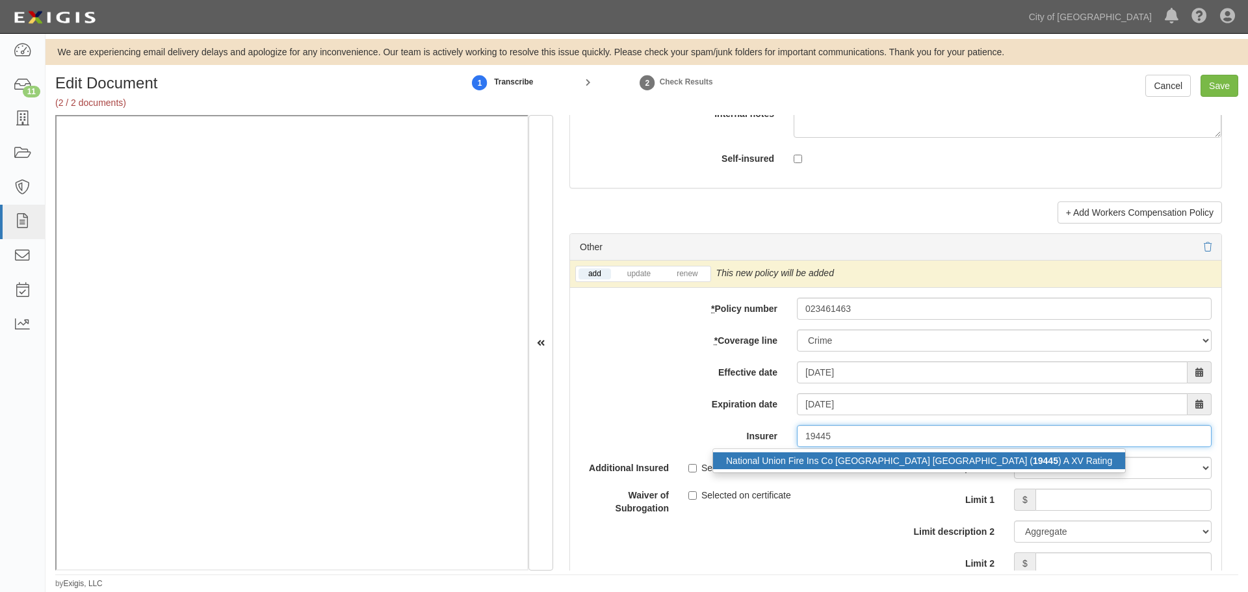
drag, startPoint x: 896, startPoint y: 471, endPoint x: 902, endPoint y: 465, distance: 8.7
click at [896, 471] on div "National Union Fire Ins Co [GEOGRAPHIC_DATA] [GEOGRAPHIC_DATA] ( 19445 ) A XV R…" at bounding box center [918, 461] width 413 height 25
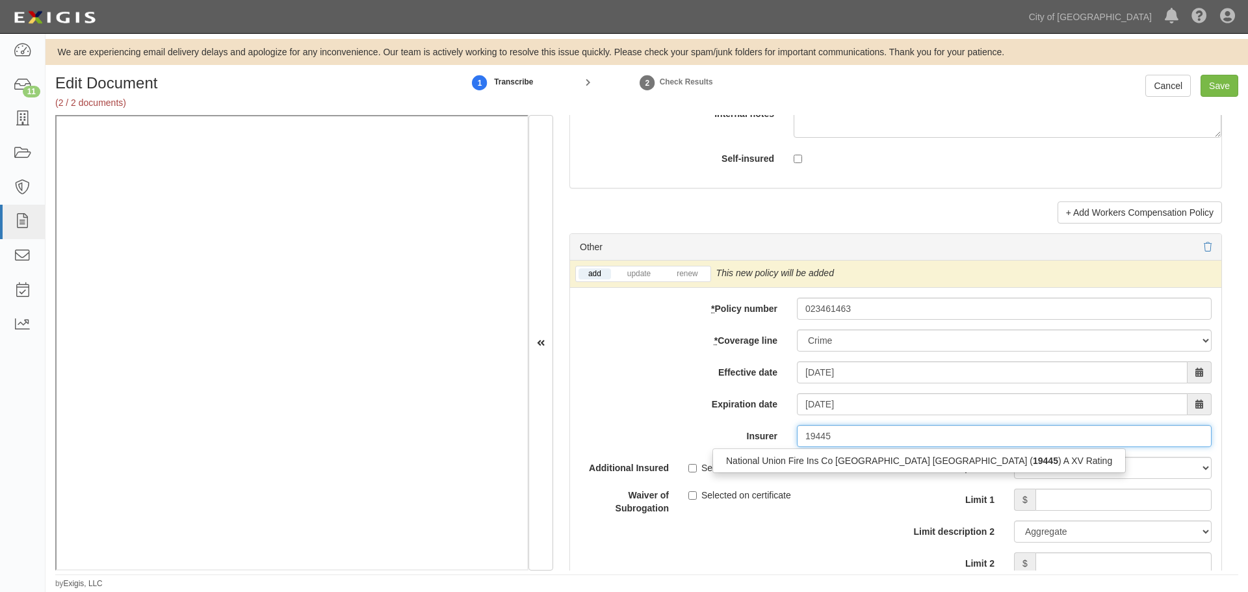
click at [1033, 463] on strong "19445" at bounding box center [1045, 461] width 25 height 10
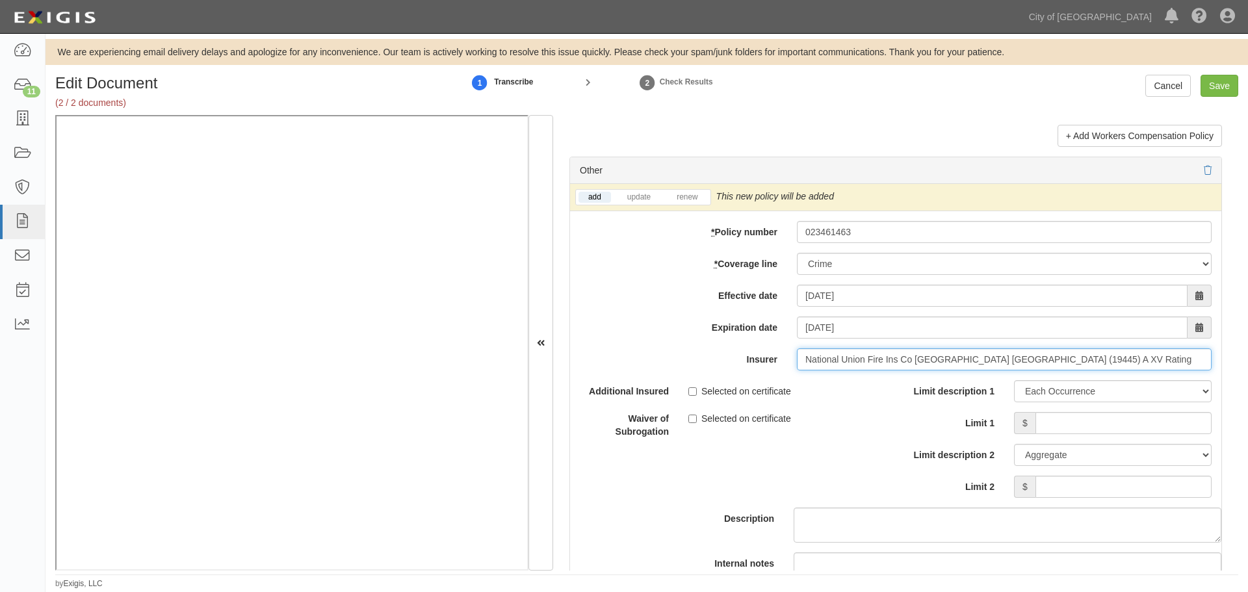
scroll to position [3792, 0]
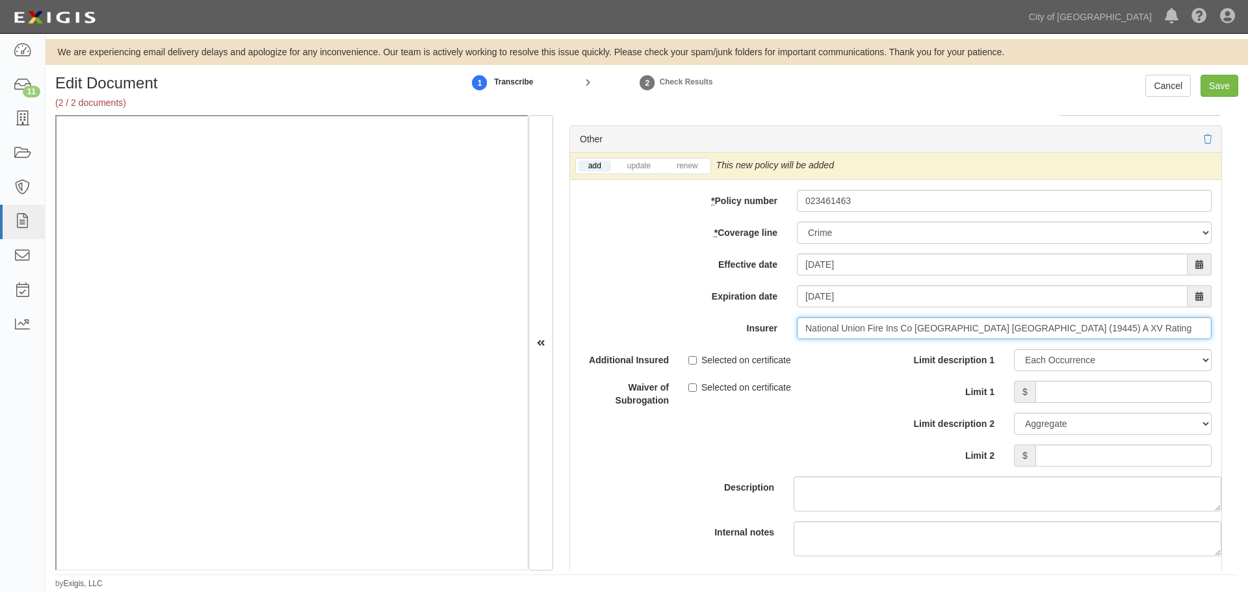
type input "National Union Fire Ins Co [GEOGRAPHIC_DATA] [GEOGRAPHIC_DATA] (19445) A XV Rat…"
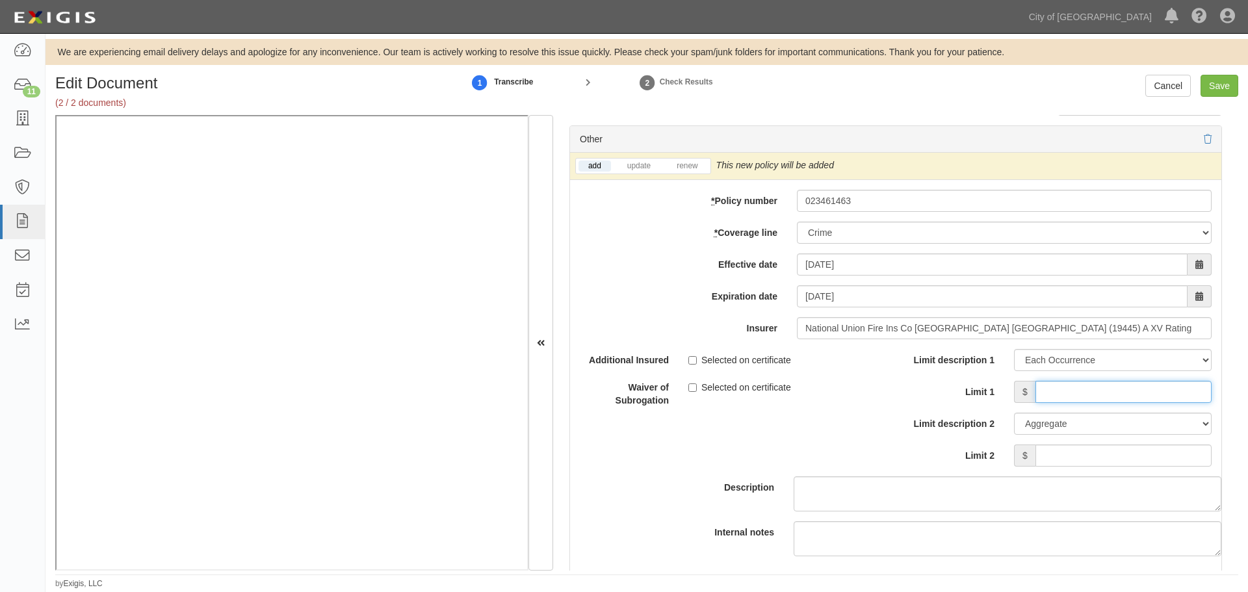
click at [1132, 393] on input "Limit 1" at bounding box center [1124, 392] width 176 height 22
type input "5,000,000"
click at [1153, 447] on input "Limit 2" at bounding box center [1124, 456] width 176 height 22
type input "5,000,000"
click at [1214, 90] on input "Save" at bounding box center [1220, 86] width 38 height 22
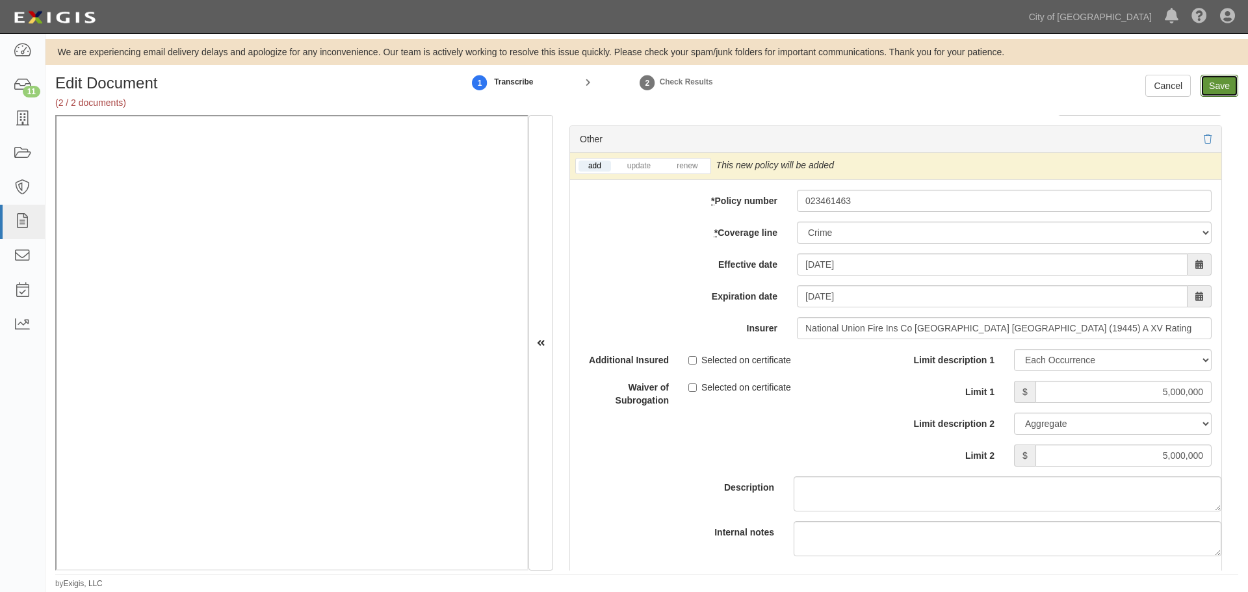
type input "5000000"
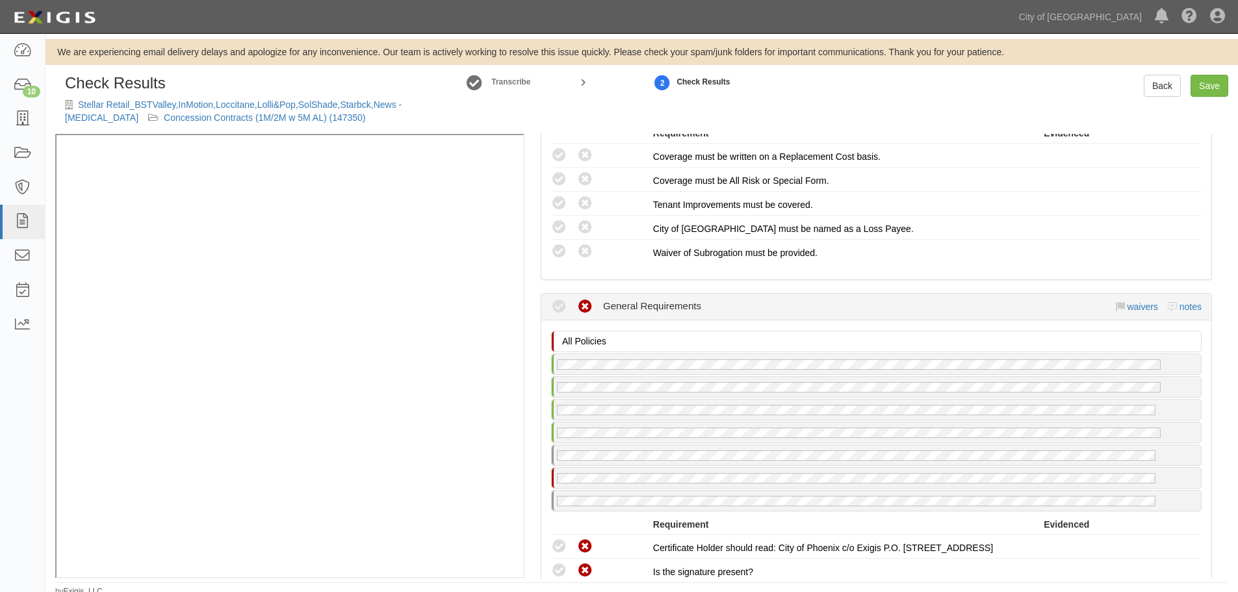
scroll to position [1625, 0]
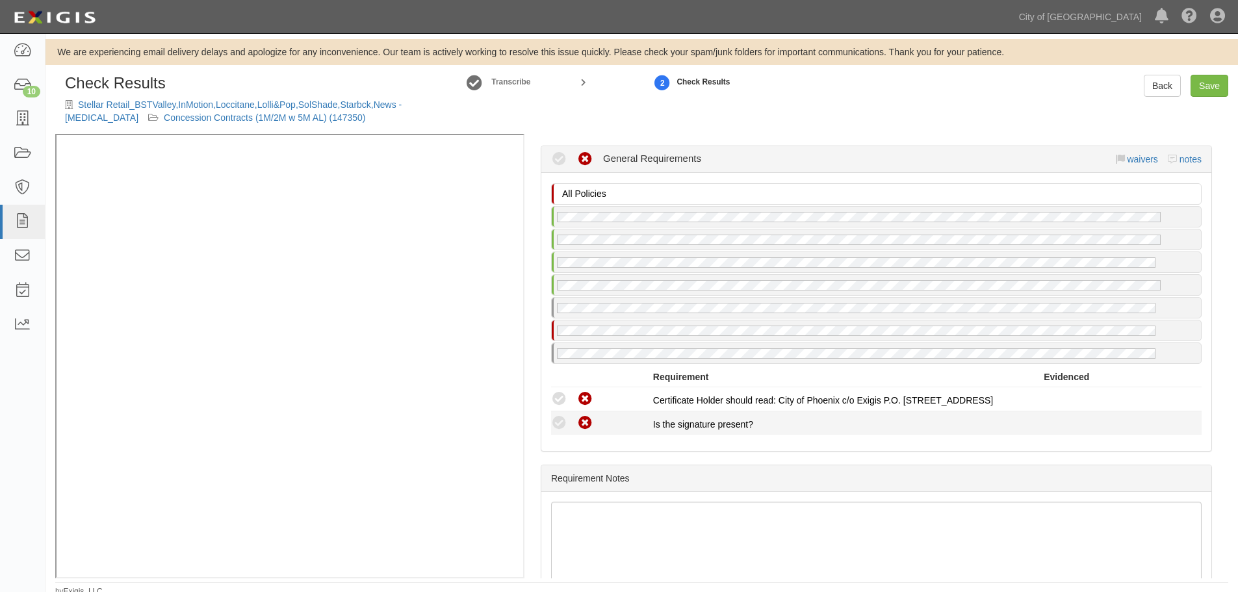
drag, startPoint x: 549, startPoint y: 426, endPoint x: 559, endPoint y: 421, distance: 11.4
click at [554, 427] on div "Compliant Waived Non-Compliant" at bounding box center [597, 423] width 112 height 17
click at [560, 419] on icon at bounding box center [559, 423] width 16 height 16
drag, startPoint x: 555, startPoint y: 393, endPoint x: 698, endPoint y: 364, distance: 145.2
click at [555, 392] on icon at bounding box center [559, 399] width 16 height 16
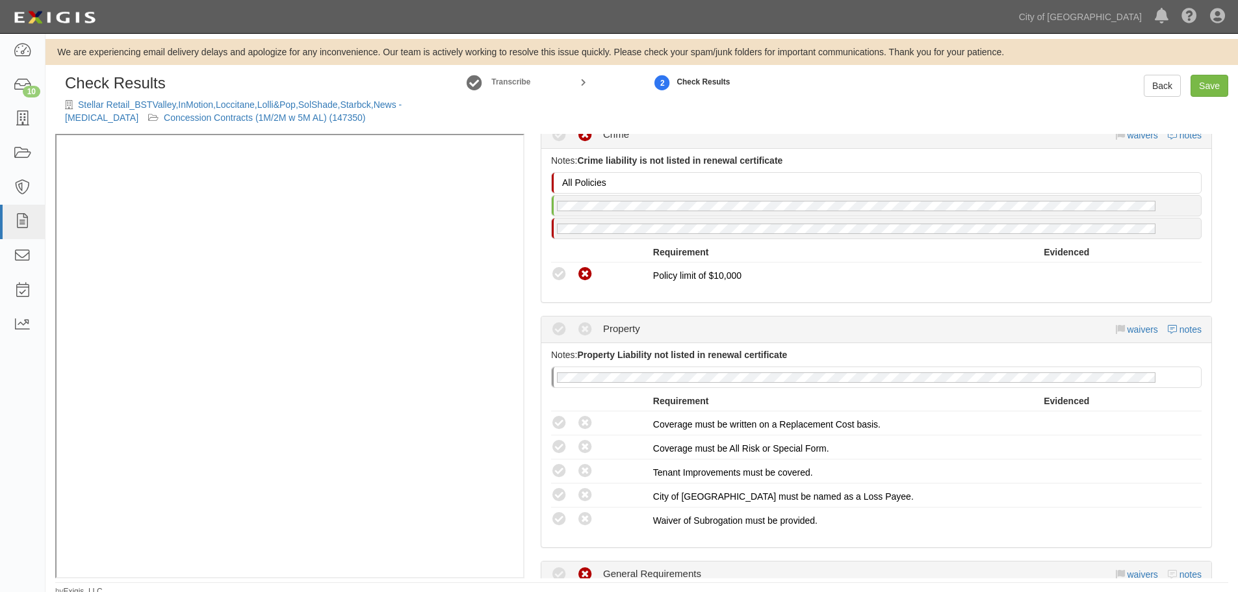
scroll to position [1192, 0]
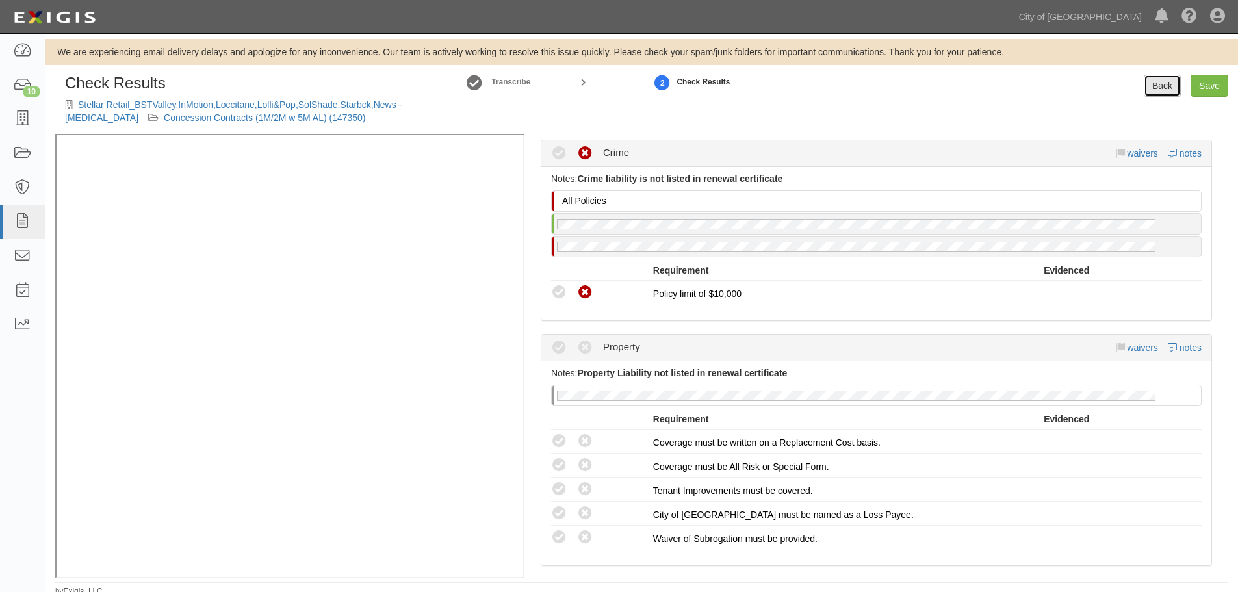
click at [1164, 79] on link "Back" at bounding box center [1162, 86] width 37 height 22
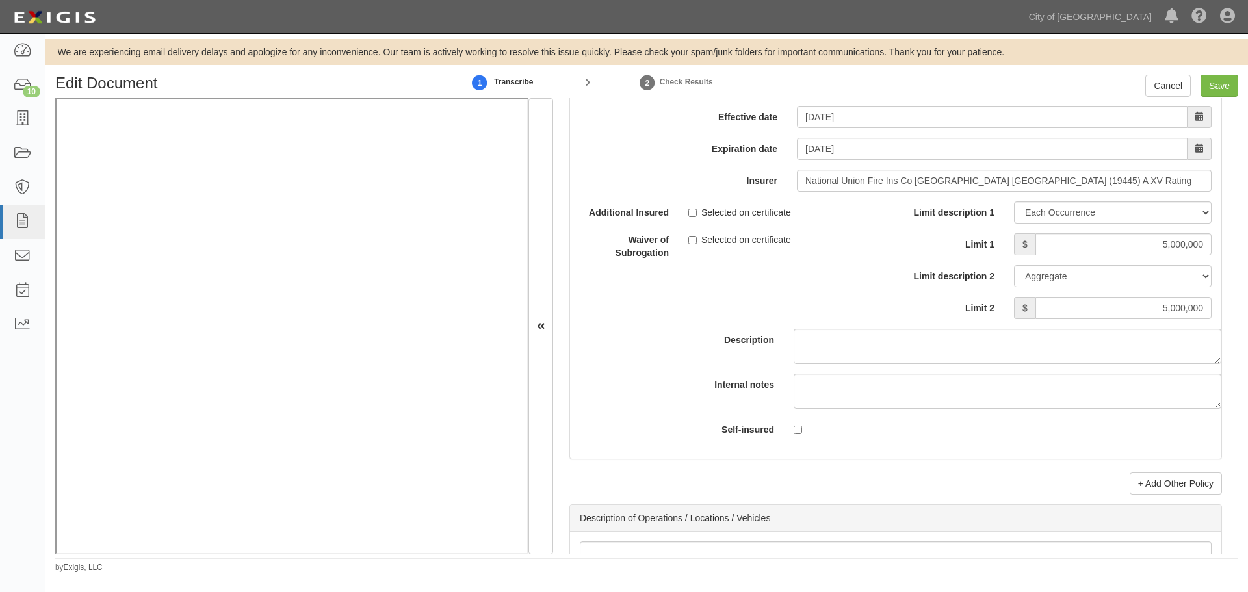
scroll to position [3900, 0]
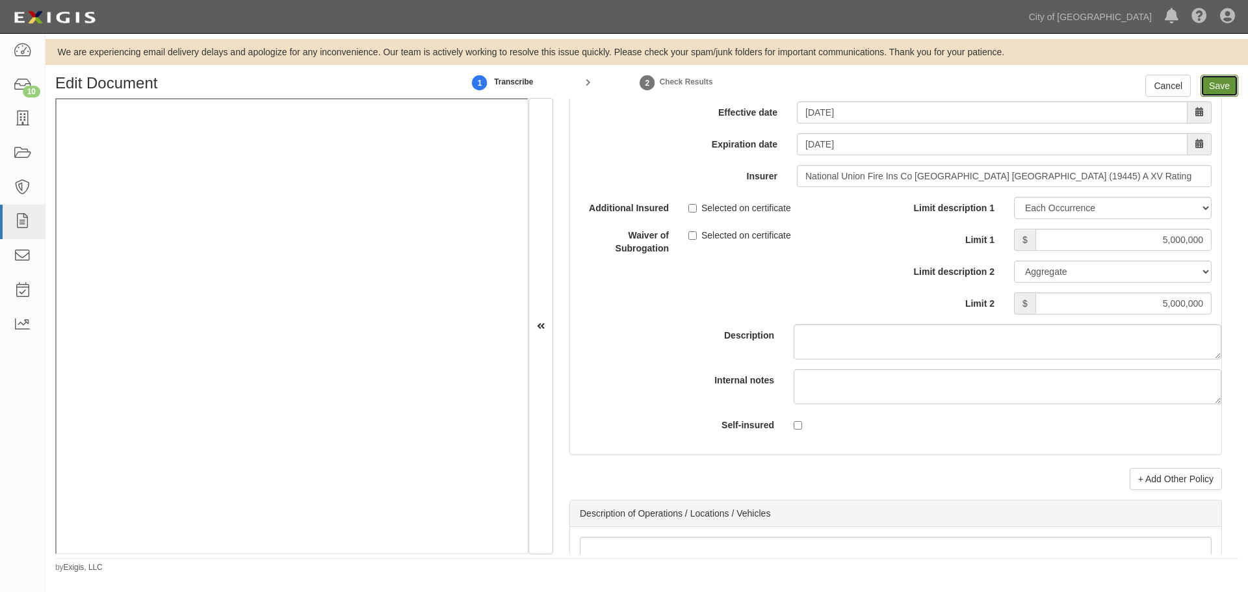
click at [1215, 88] on input "Save" at bounding box center [1220, 86] width 38 height 22
type input "5000000"
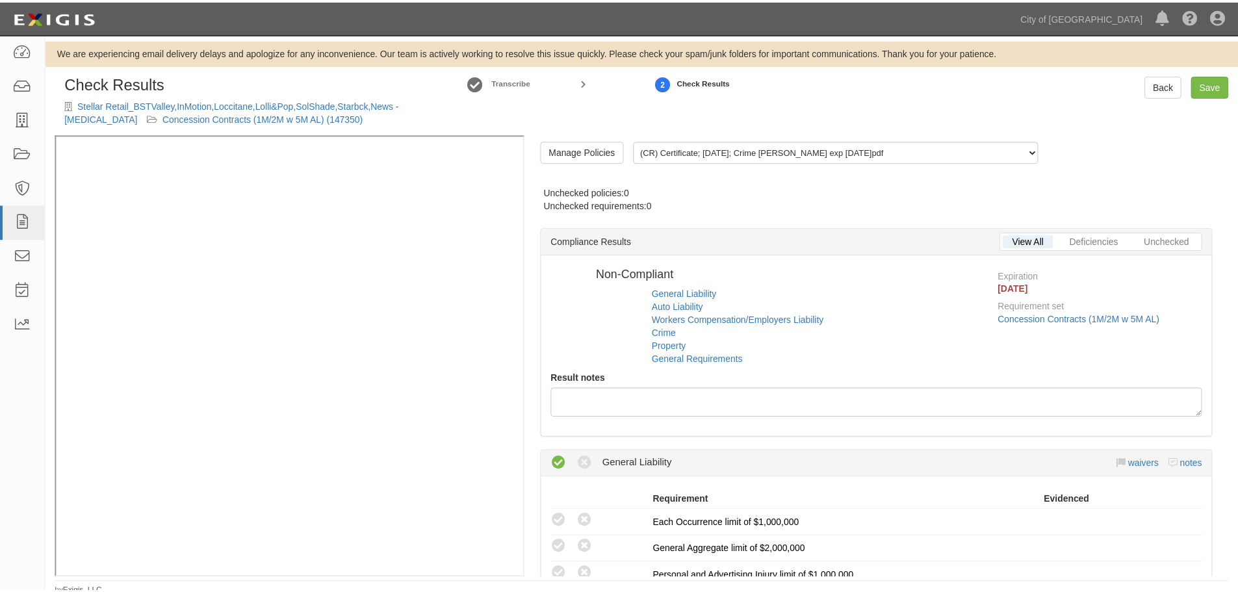
scroll to position [5, 0]
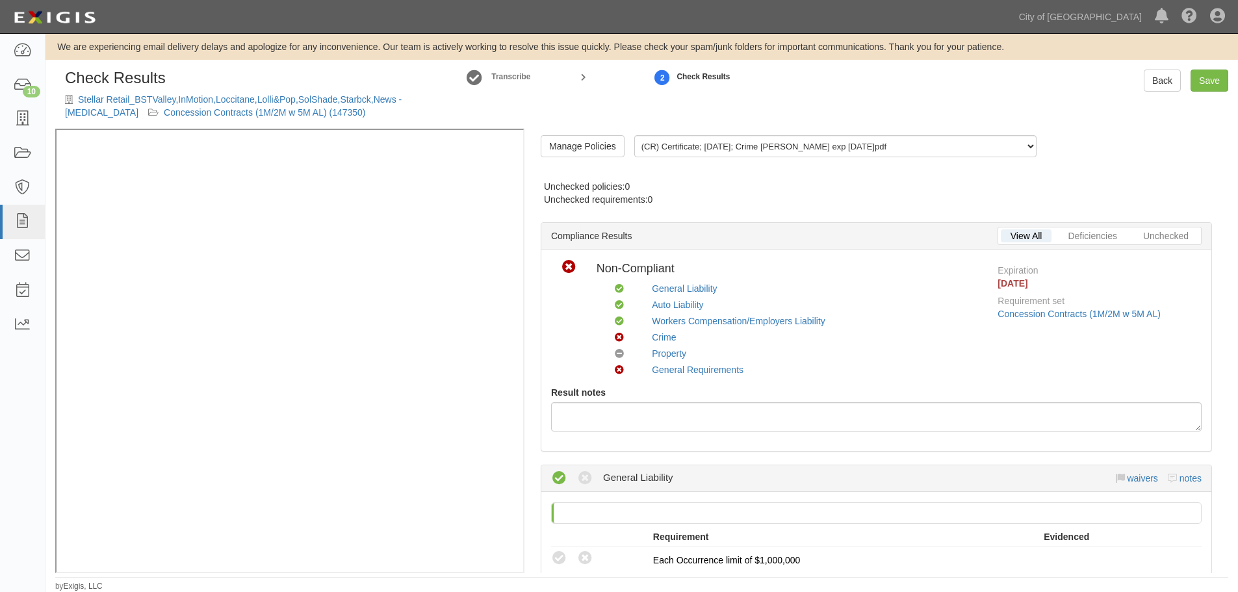
radio input "false"
radio input "true"
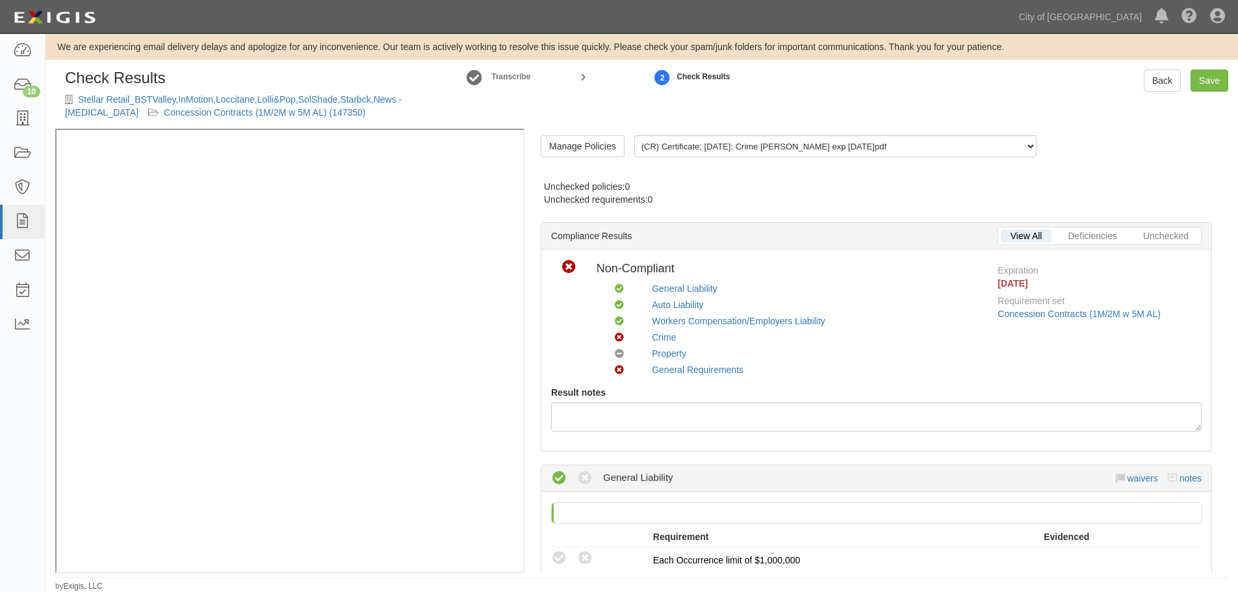
radio input "true"
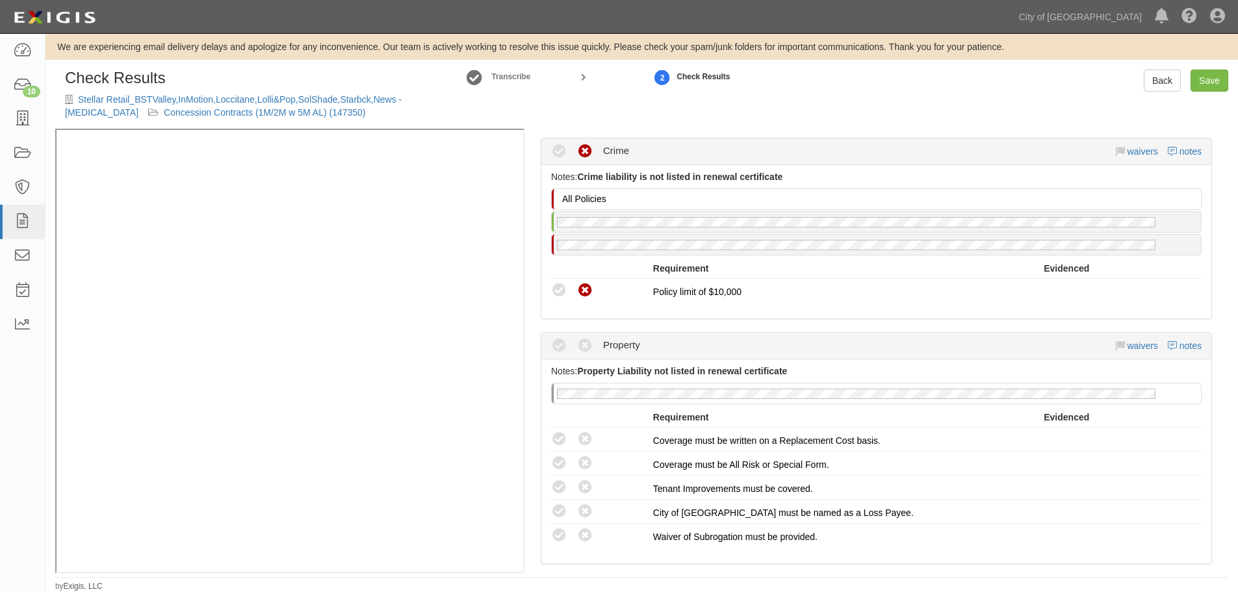
scroll to position [1192, 0]
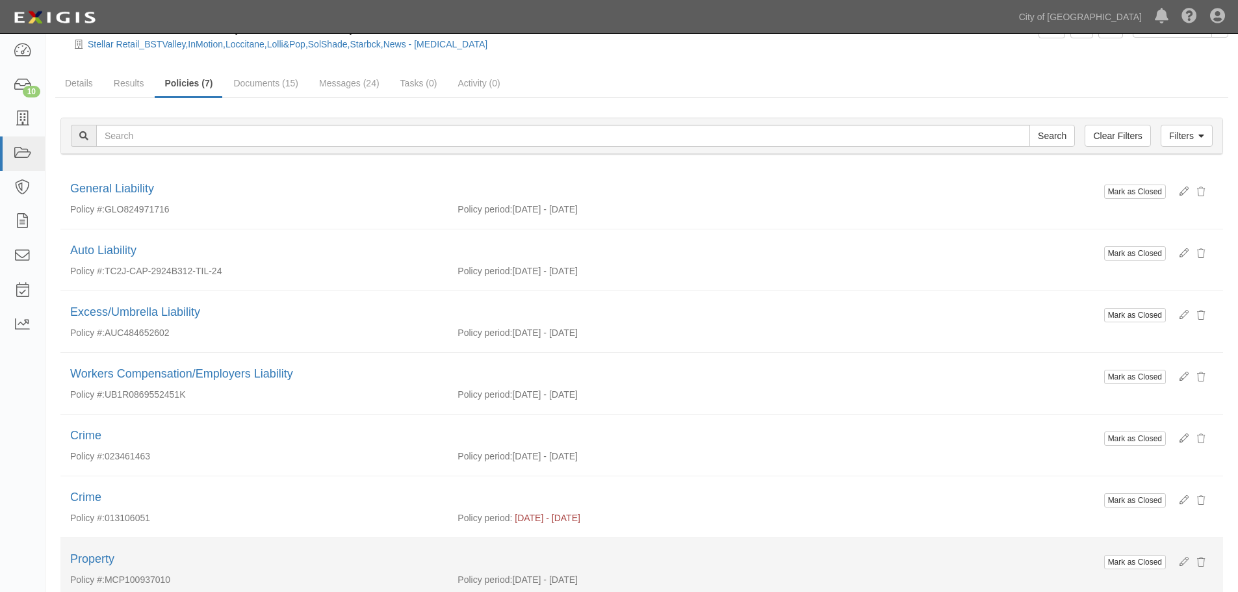
scroll to position [135, 0]
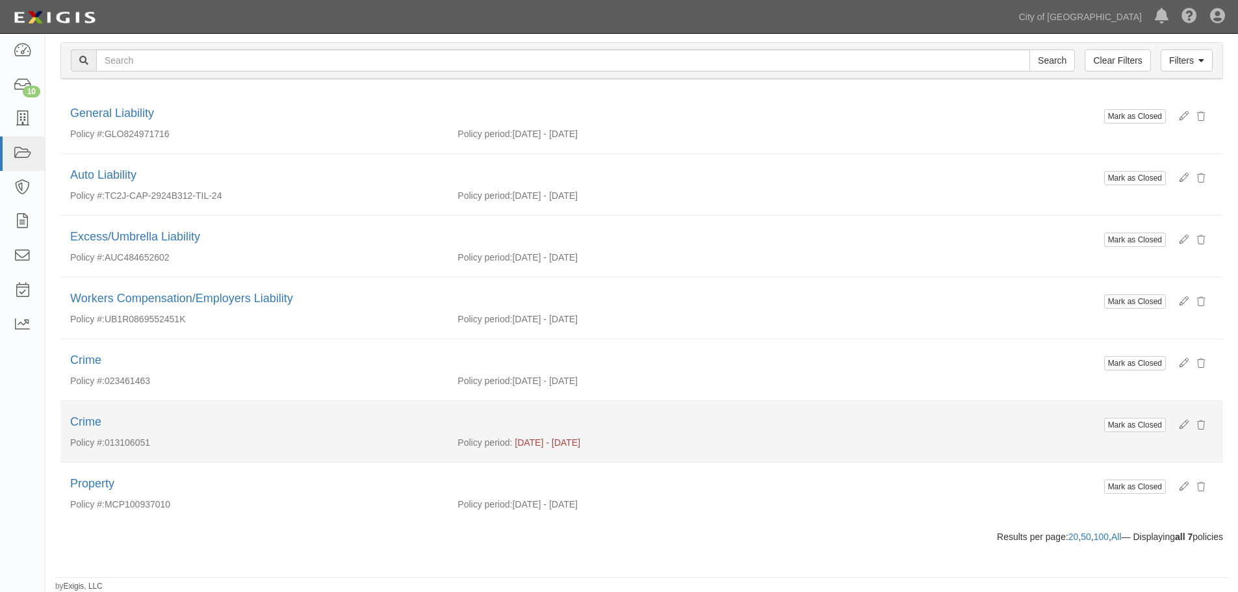
click at [1119, 417] on form "Mark as Closed" at bounding box center [1136, 425] width 70 height 17
click at [1119, 424] on button "Mark as Closed" at bounding box center [1135, 425] width 62 height 14
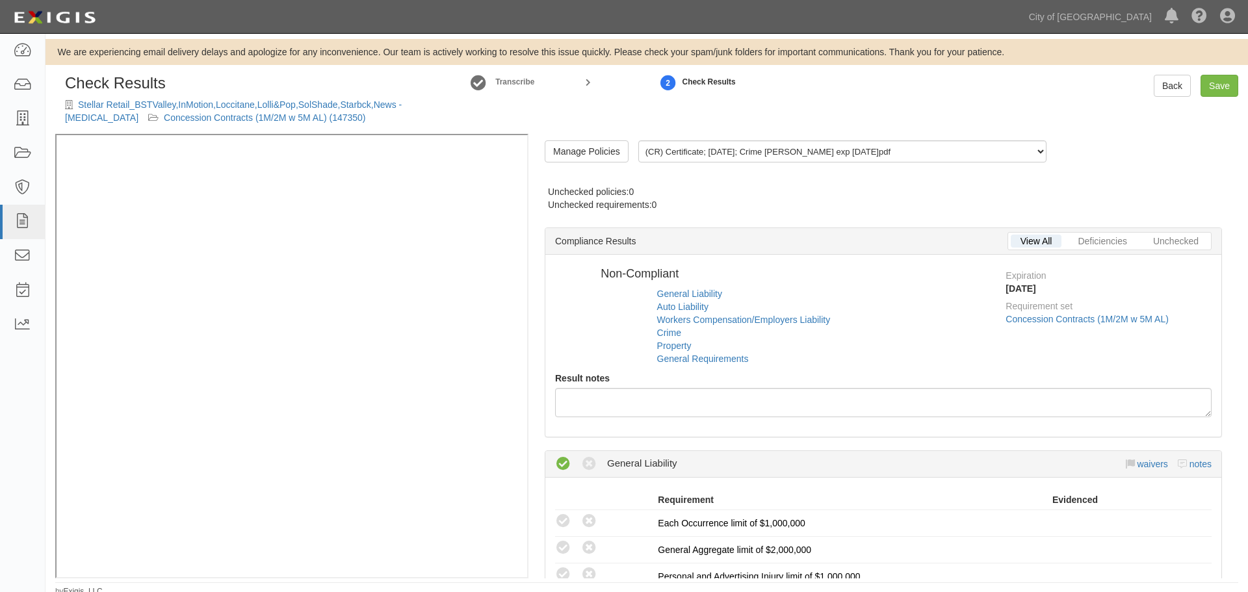
radio input "false"
radio input "true"
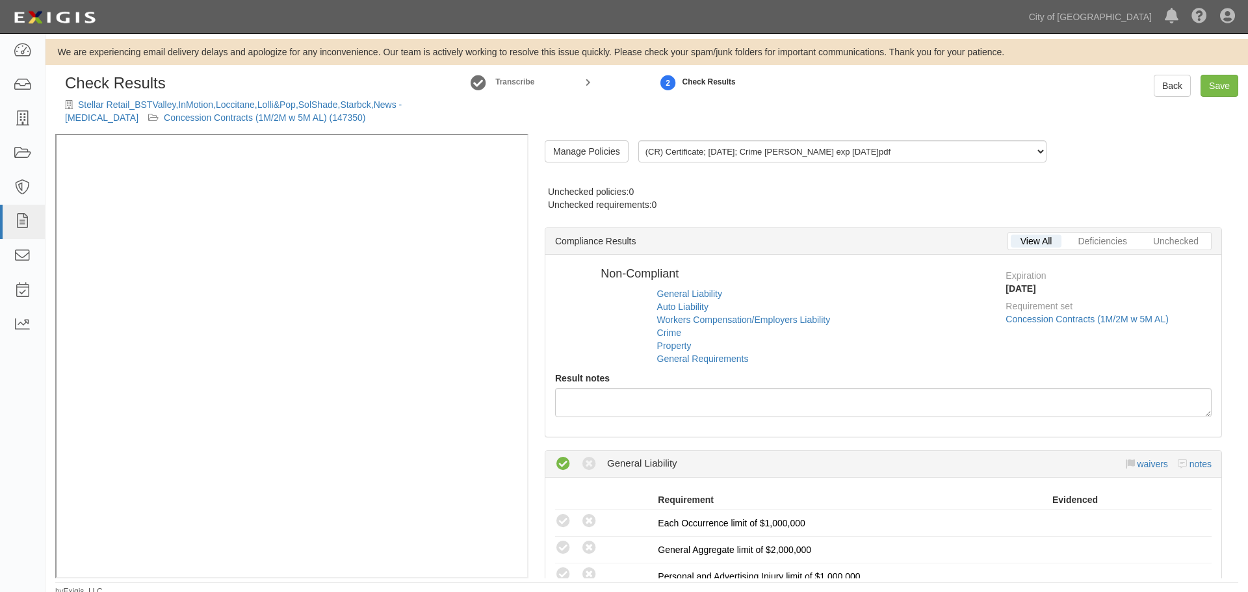
radio input "true"
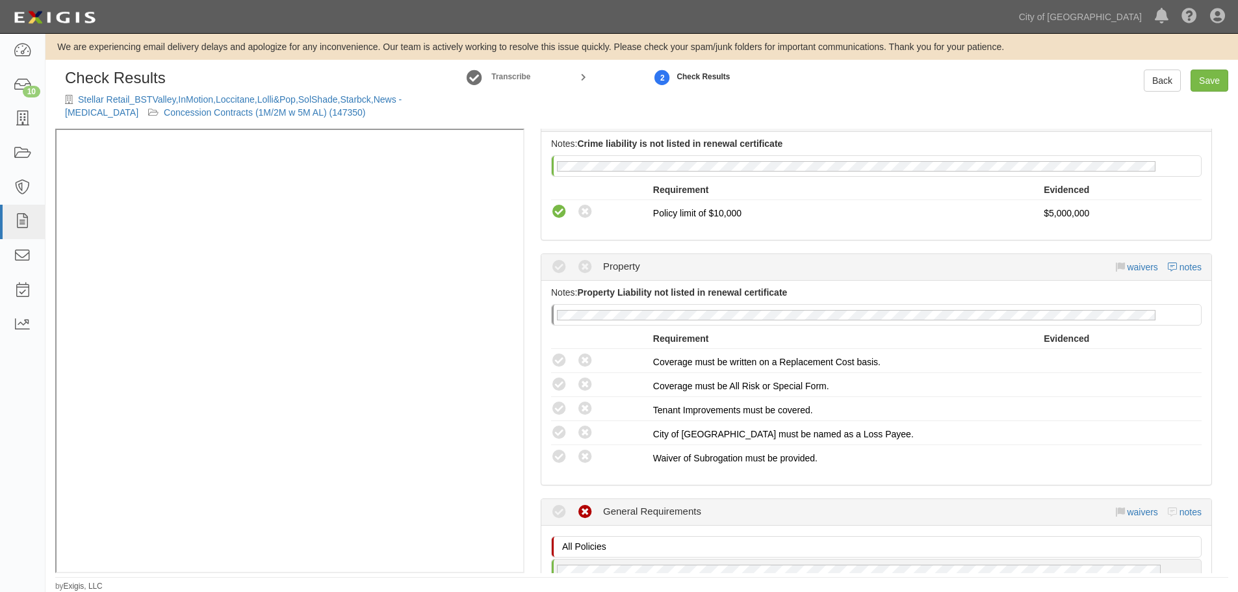
scroll to position [1300, 0]
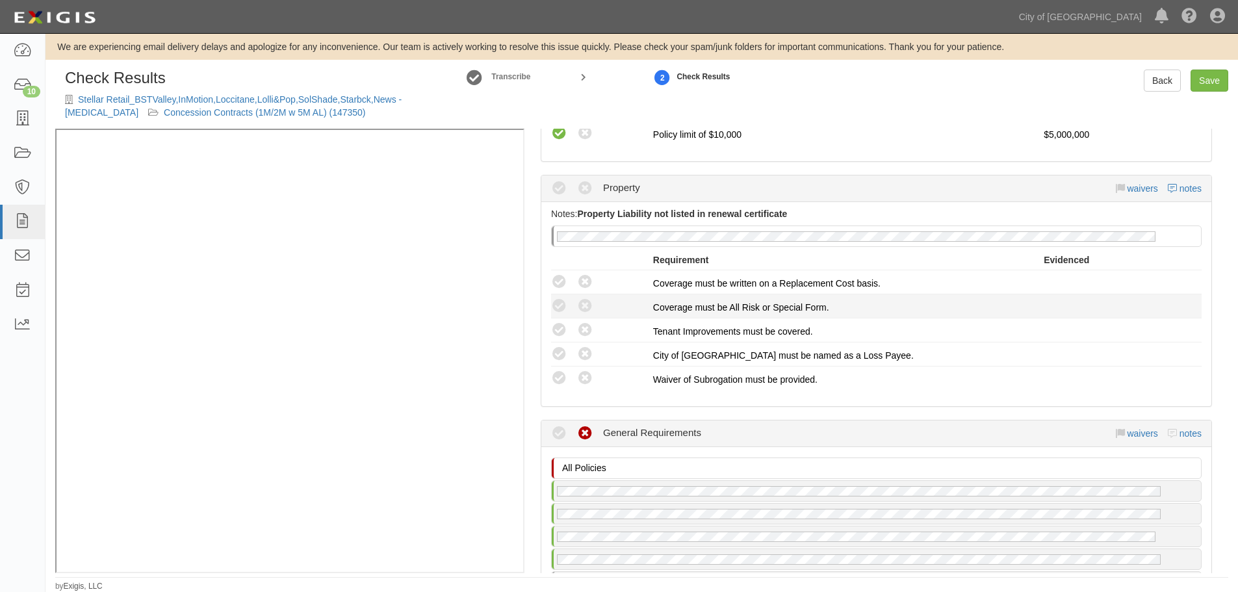
drag, startPoint x: 564, startPoint y: 274, endPoint x: 562, endPoint y: 295, distance: 21.0
click at [562, 284] on icon at bounding box center [559, 282] width 16 height 16
radio input "true"
click at [556, 307] on icon at bounding box center [559, 306] width 16 height 16
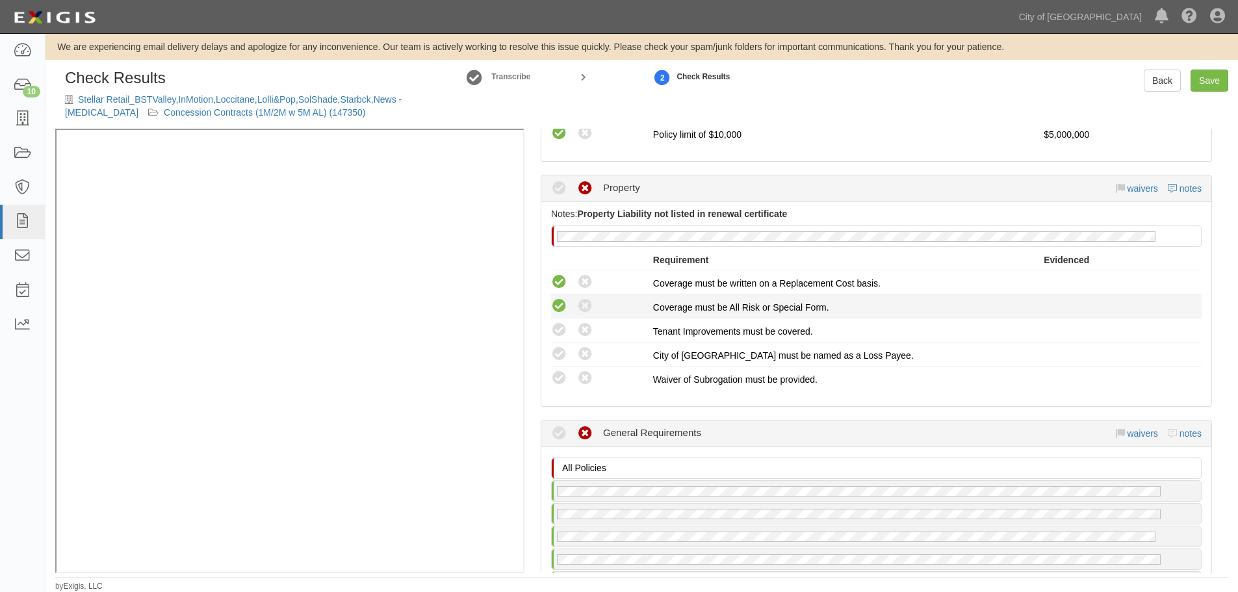
radio input "true"
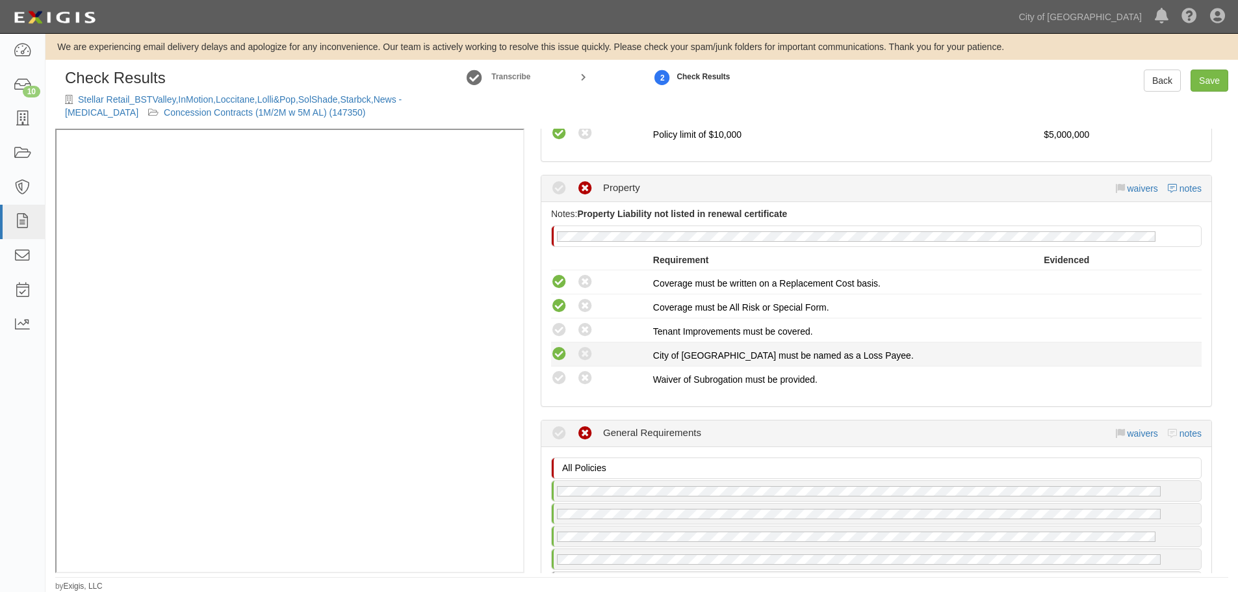
drag, startPoint x: 556, startPoint y: 330, endPoint x: 552, endPoint y: 347, distance: 17.5
click at [554, 335] on icon at bounding box center [559, 330] width 16 height 16
radio input "true"
click at [553, 361] on icon at bounding box center [559, 354] width 16 height 16
radio input "true"
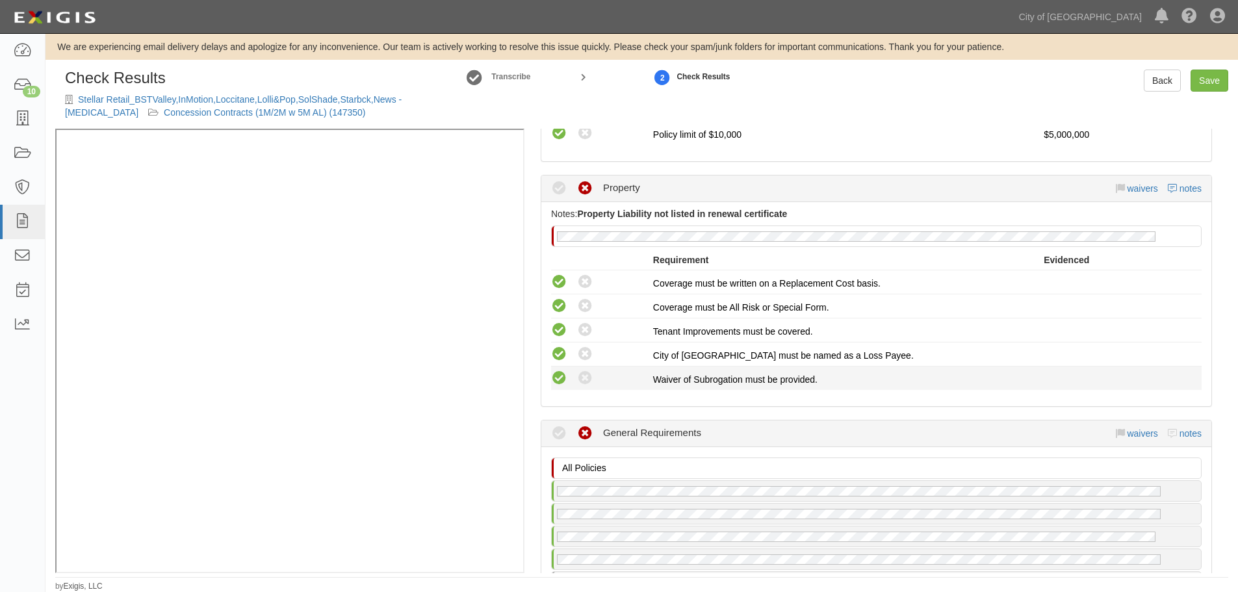
click at [555, 377] on icon at bounding box center [559, 379] width 16 height 16
radio input "true"
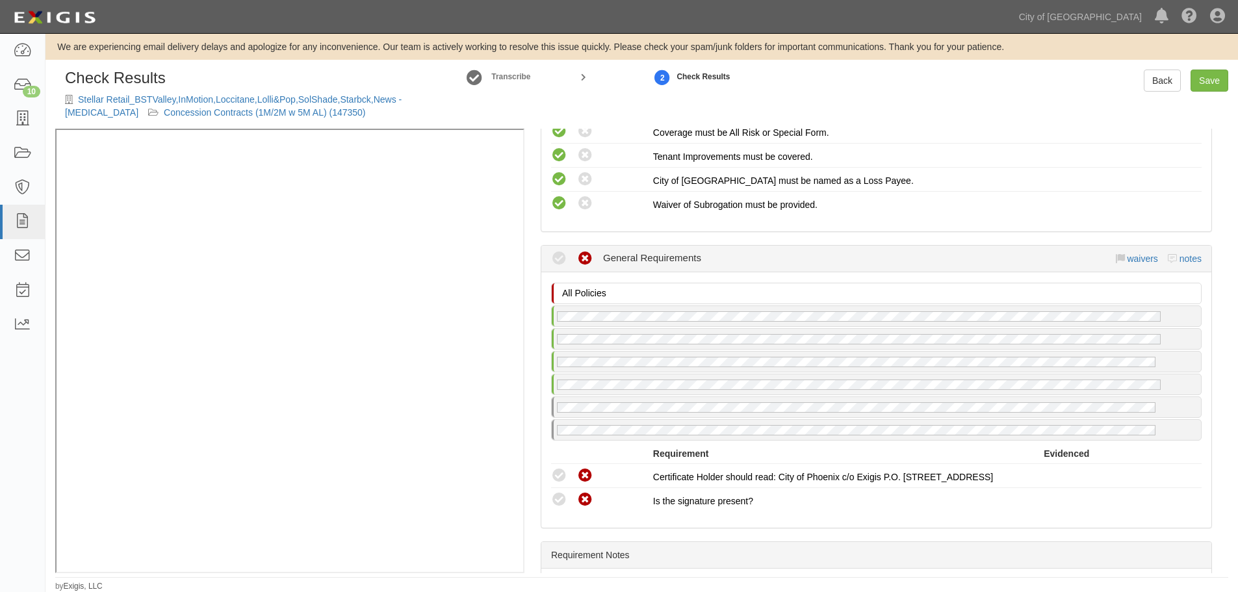
scroll to position [1617, 0]
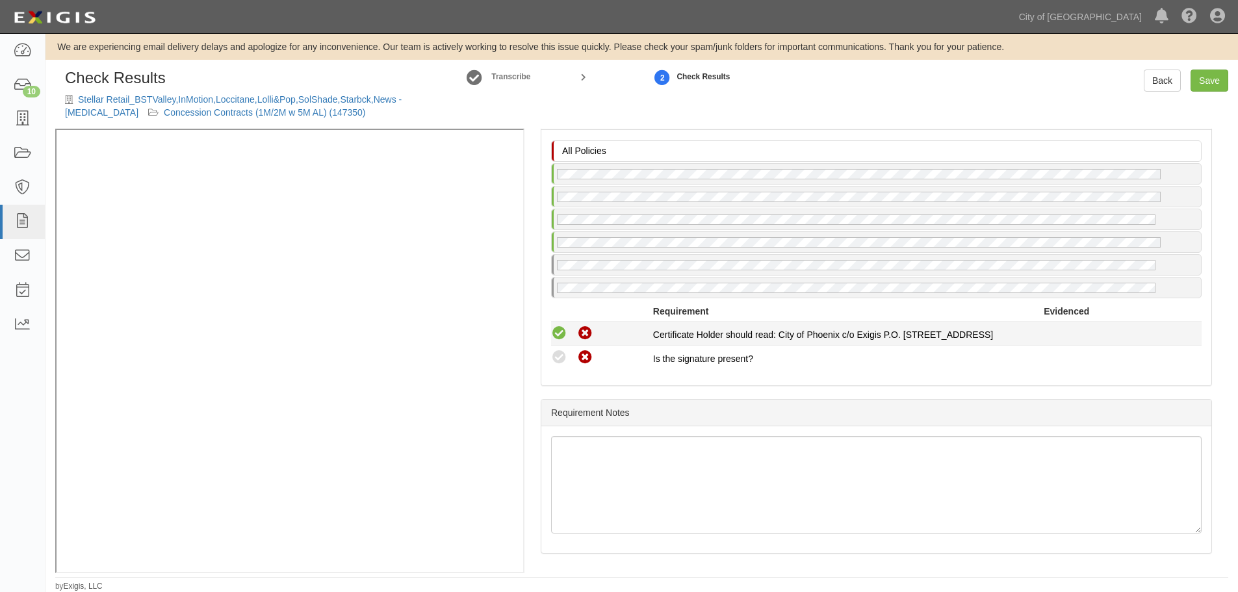
click at [557, 331] on icon at bounding box center [559, 334] width 16 height 16
radio input "true"
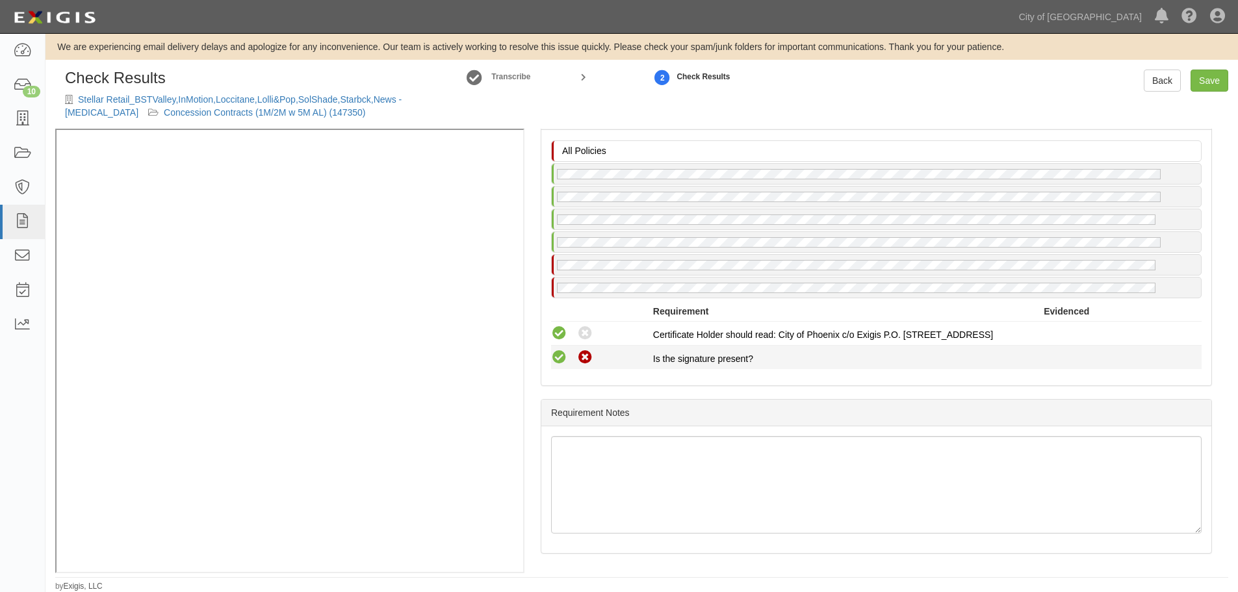
click at [562, 357] on icon at bounding box center [559, 358] width 16 height 16
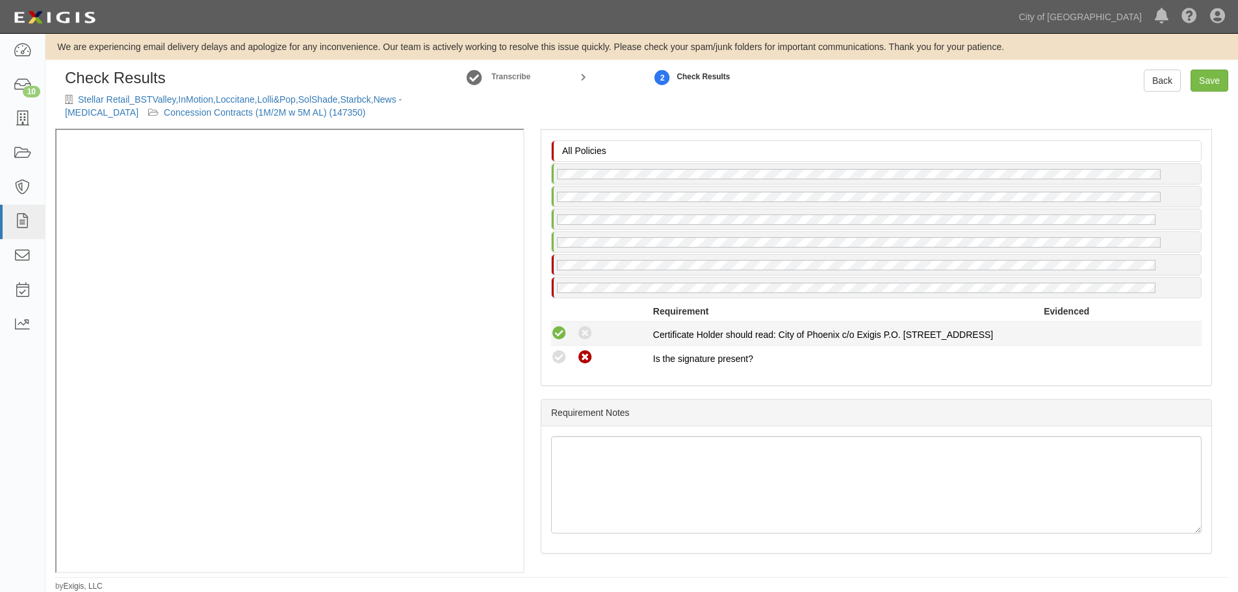
radio input "true"
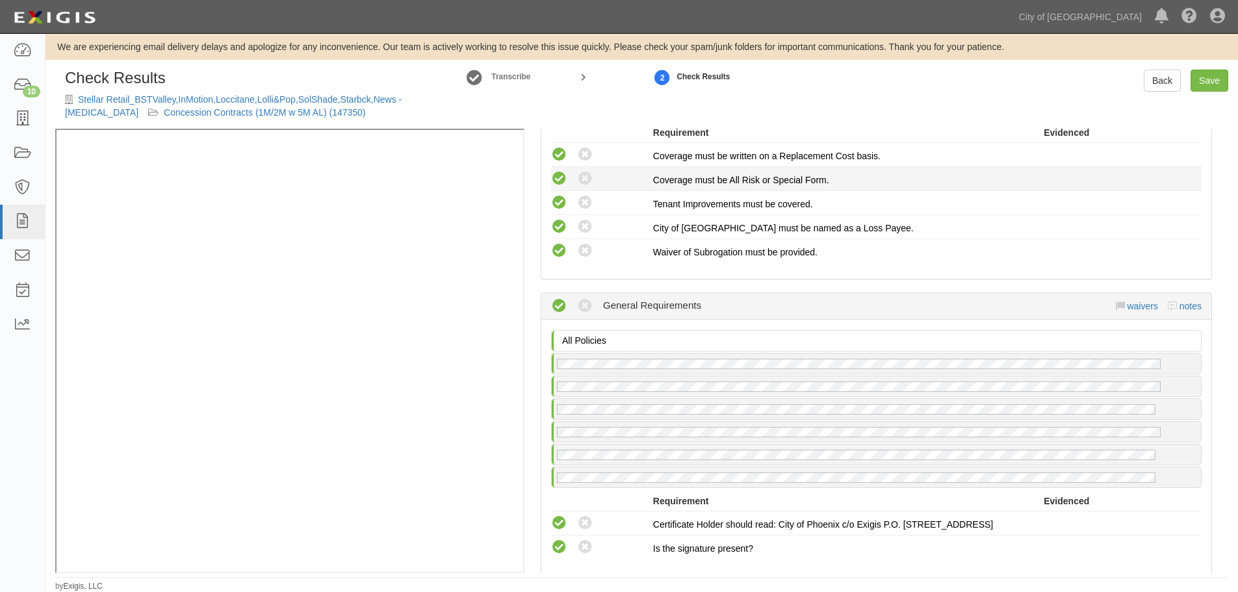
scroll to position [1292, 0]
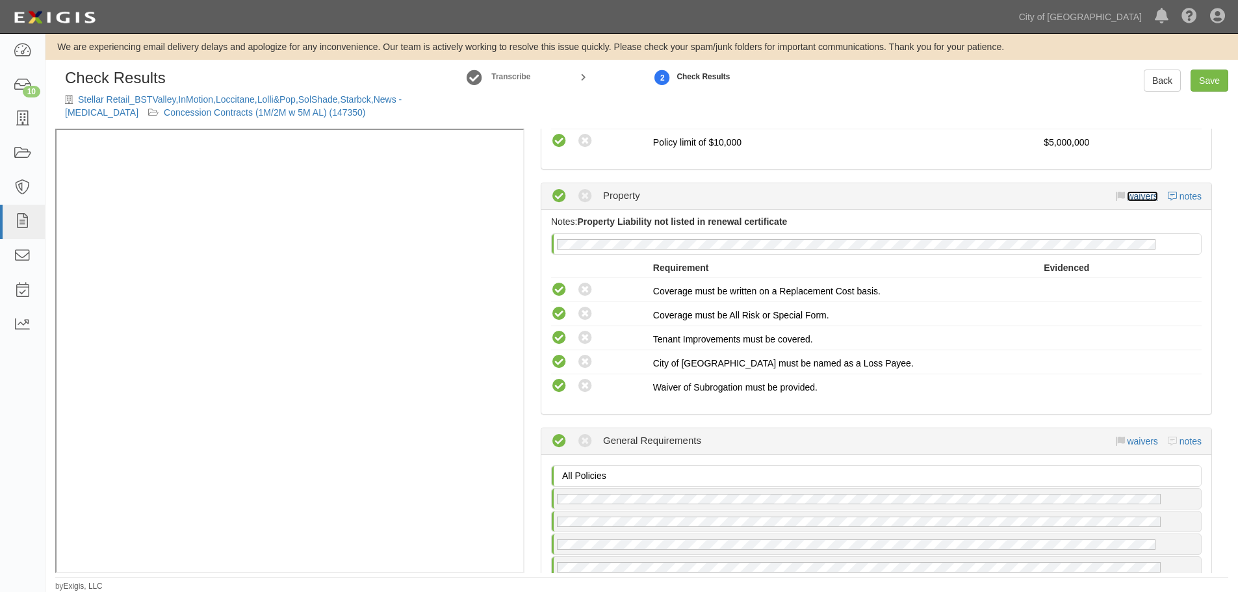
click at [1135, 194] on link "waivers" at bounding box center [1142, 196] width 31 height 10
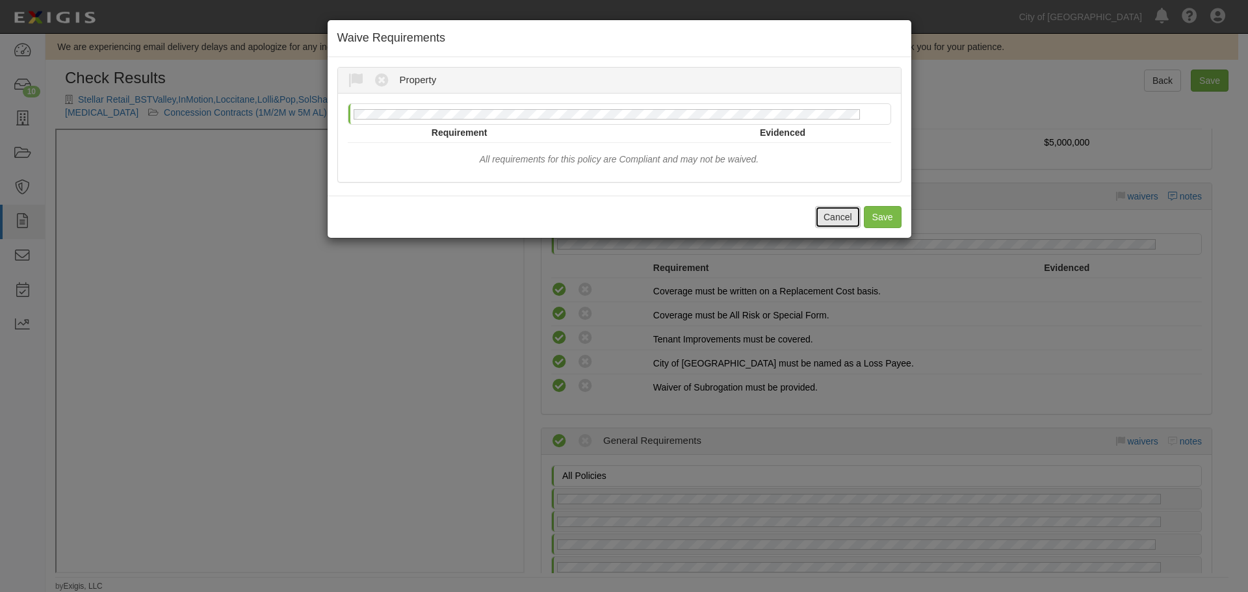
click at [846, 220] on button "Cancel" at bounding box center [838, 217] width 46 height 22
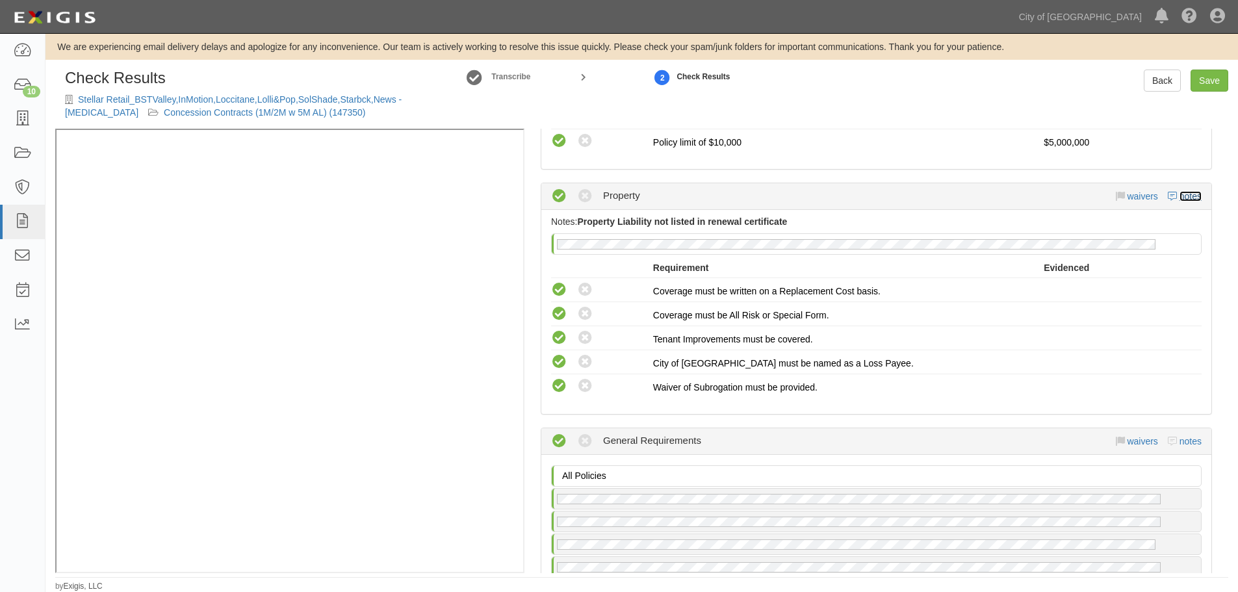
click at [1184, 196] on link "notes" at bounding box center [1191, 196] width 22 height 10
radio input "true"
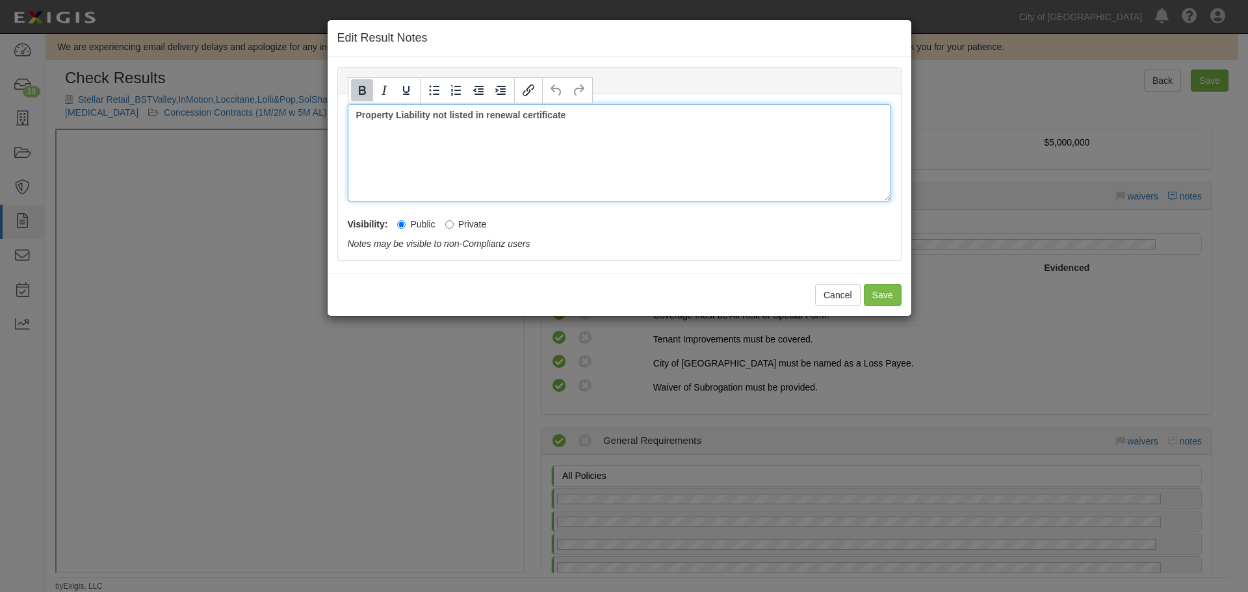
drag, startPoint x: 646, startPoint y: 114, endPoint x: 307, endPoint y: 110, distance: 338.1
click at [298, 112] on div "Edit Result Notes Property Notes Property Liability not listed in renewal certi…" at bounding box center [624, 296] width 1248 height 592
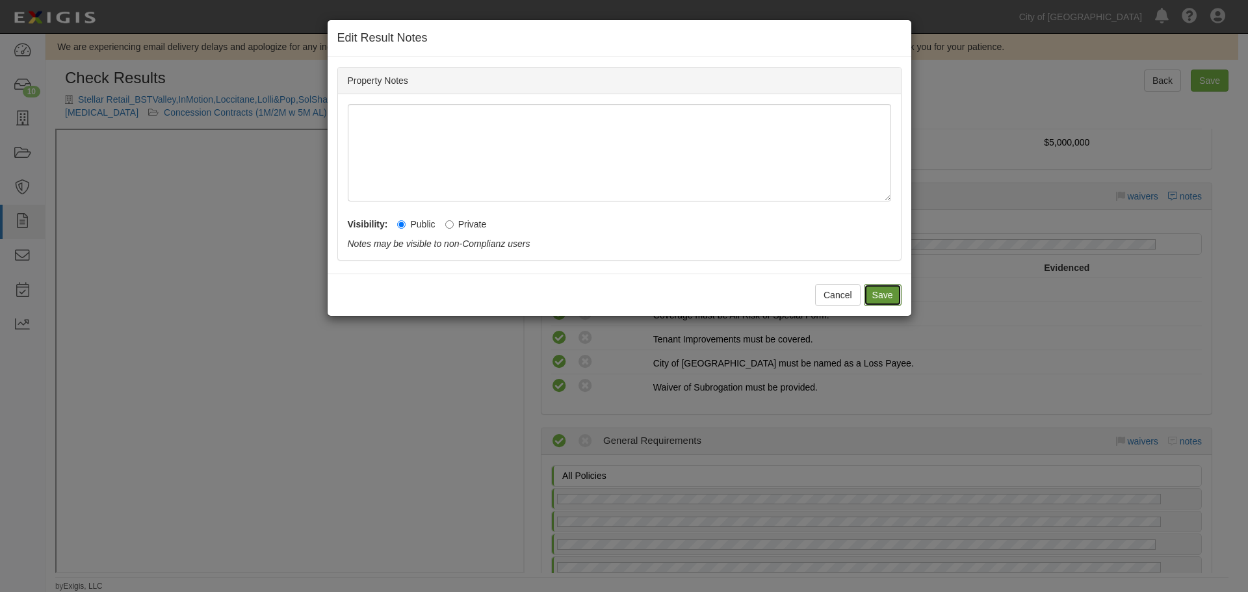
click at [870, 300] on button "Save" at bounding box center [883, 295] width 38 height 22
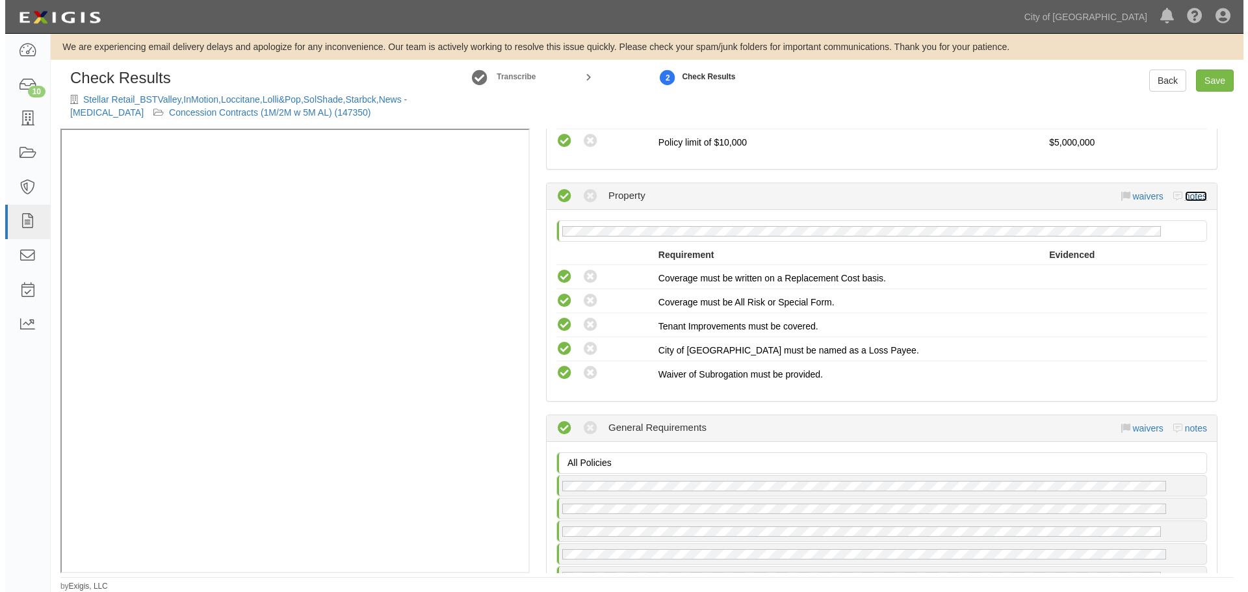
scroll to position [1604, 0]
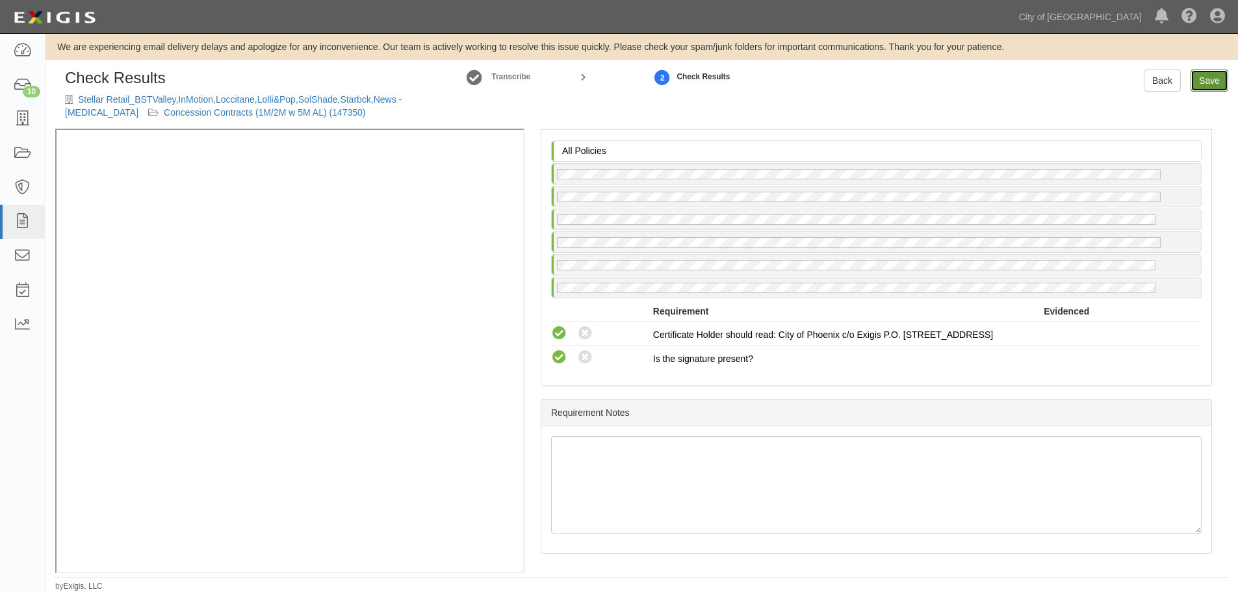
click at [1203, 77] on link "Save" at bounding box center [1210, 81] width 38 height 22
radio input "true"
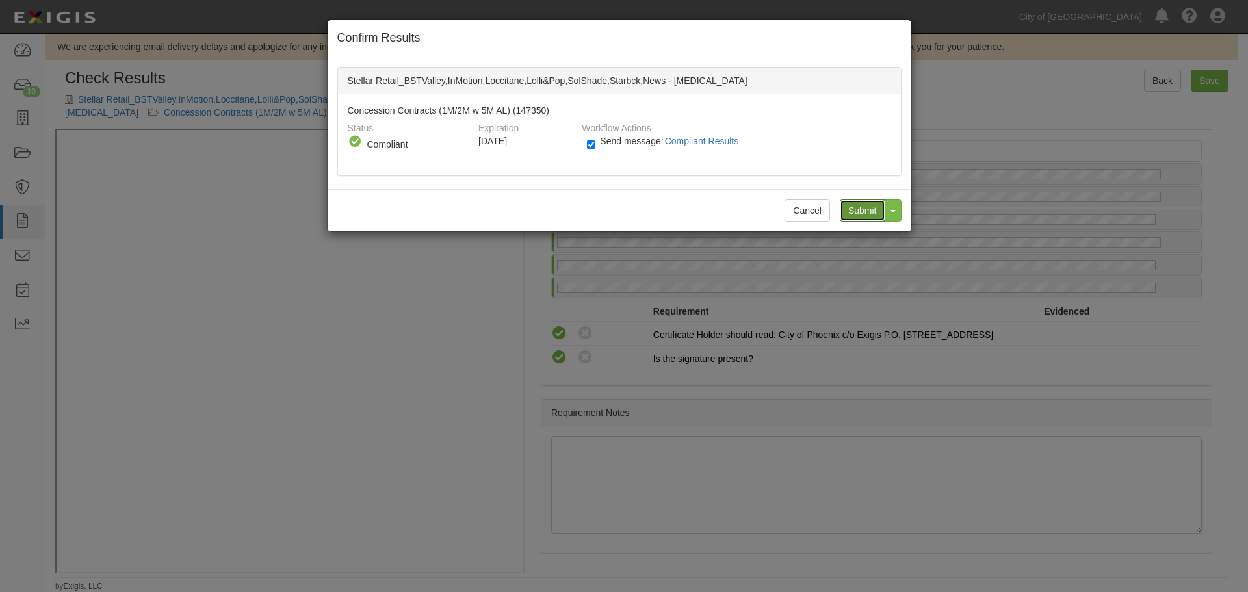
click at [859, 207] on input "Submit" at bounding box center [863, 211] width 46 height 22
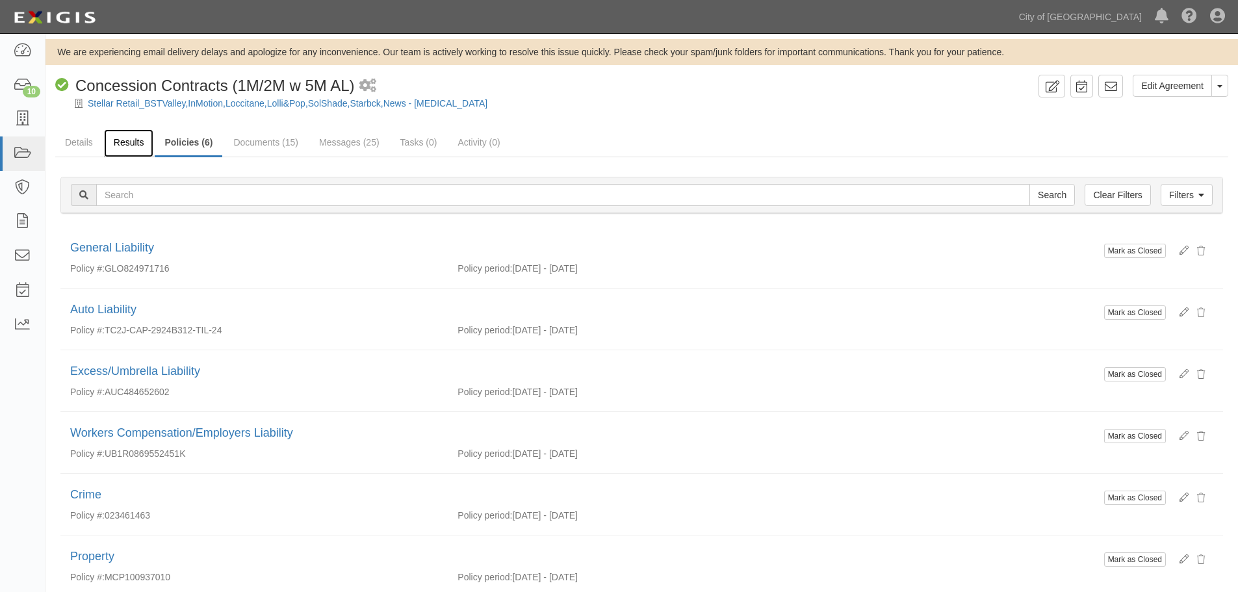
click at [130, 150] on link "Results" at bounding box center [129, 143] width 50 height 28
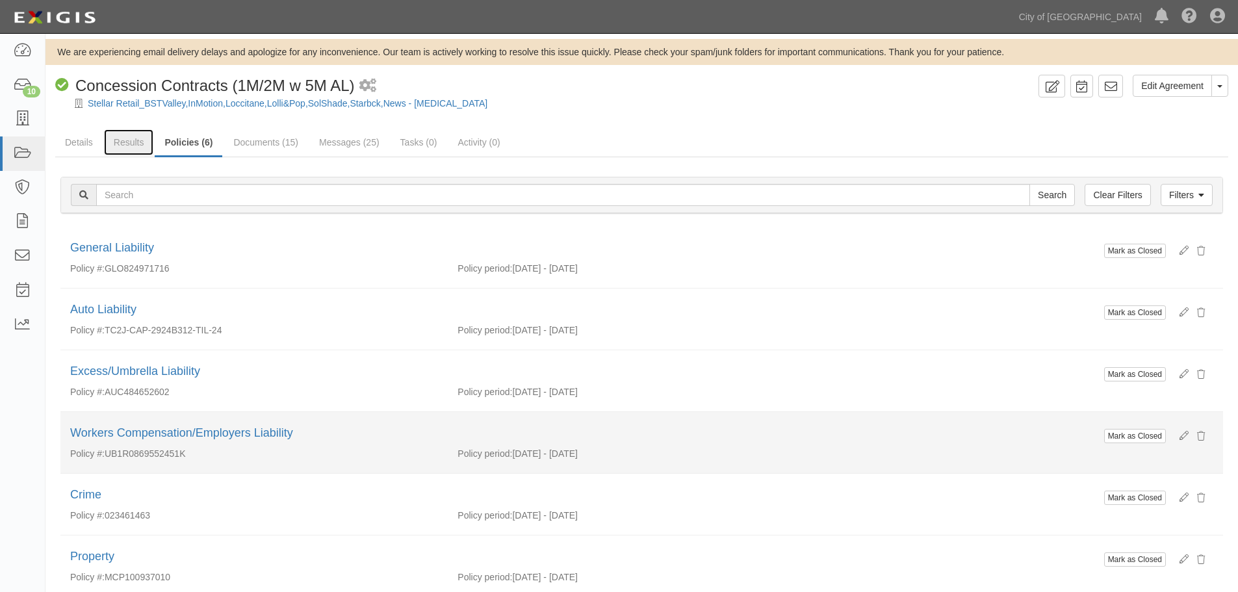
scroll to position [73, 0]
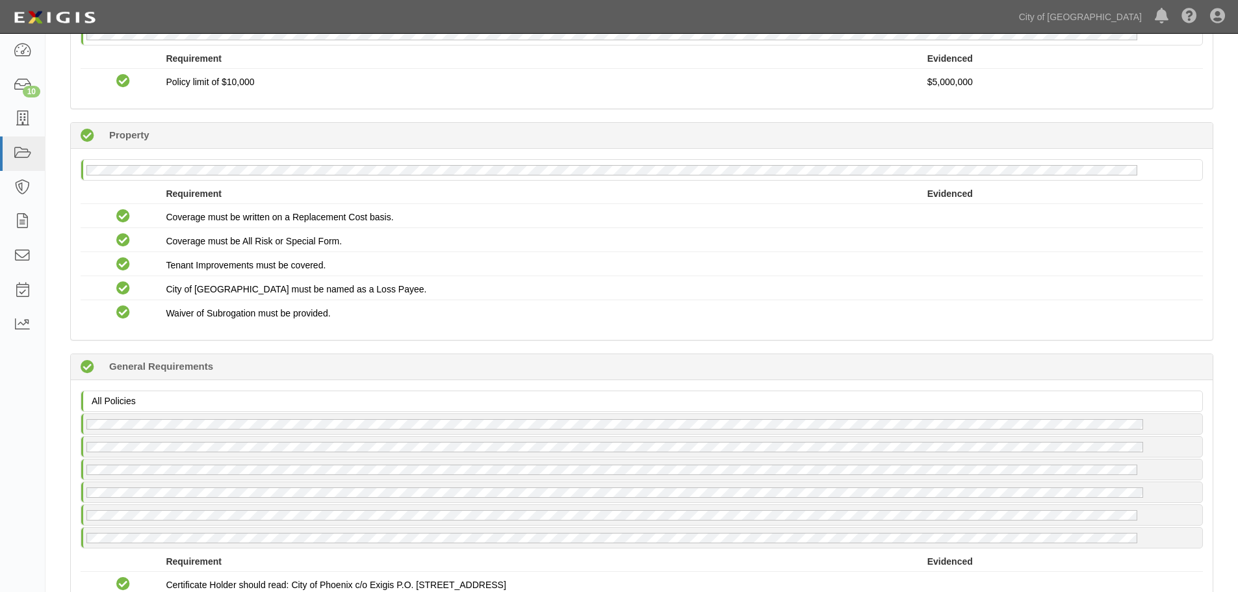
scroll to position [1300, 0]
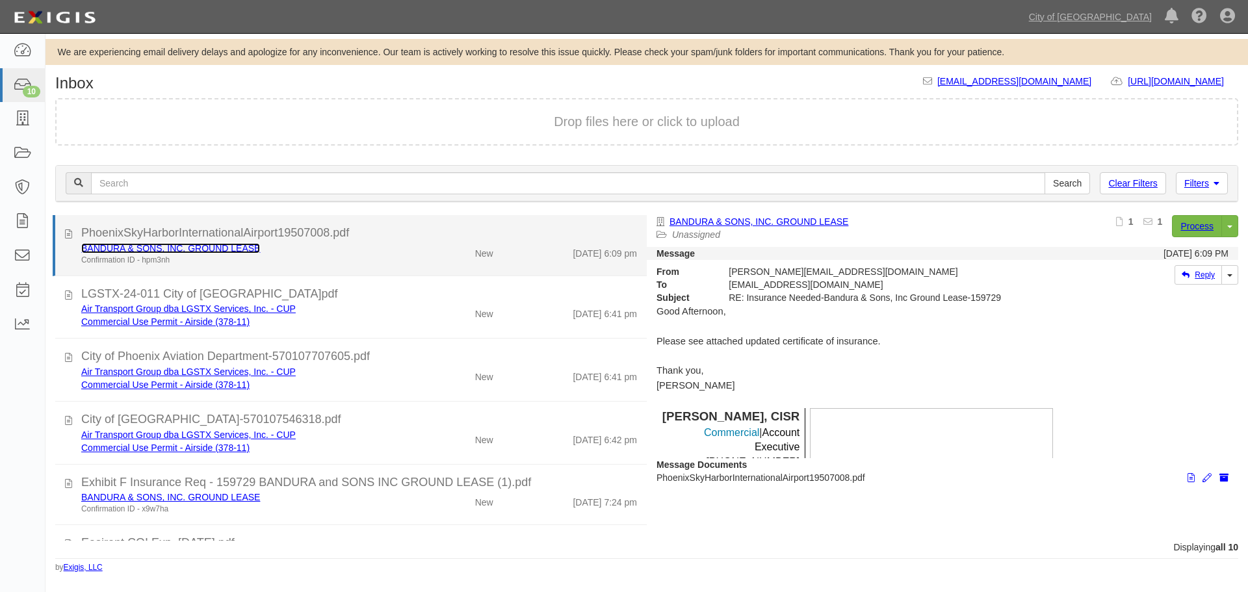
click at [217, 252] on link "BANDURA & SONS, INC. GROUND LEASE" at bounding box center [170, 248] width 179 height 10
click at [528, 259] on div "[DATE] 6:09 pm" at bounding box center [575, 251] width 144 height 18
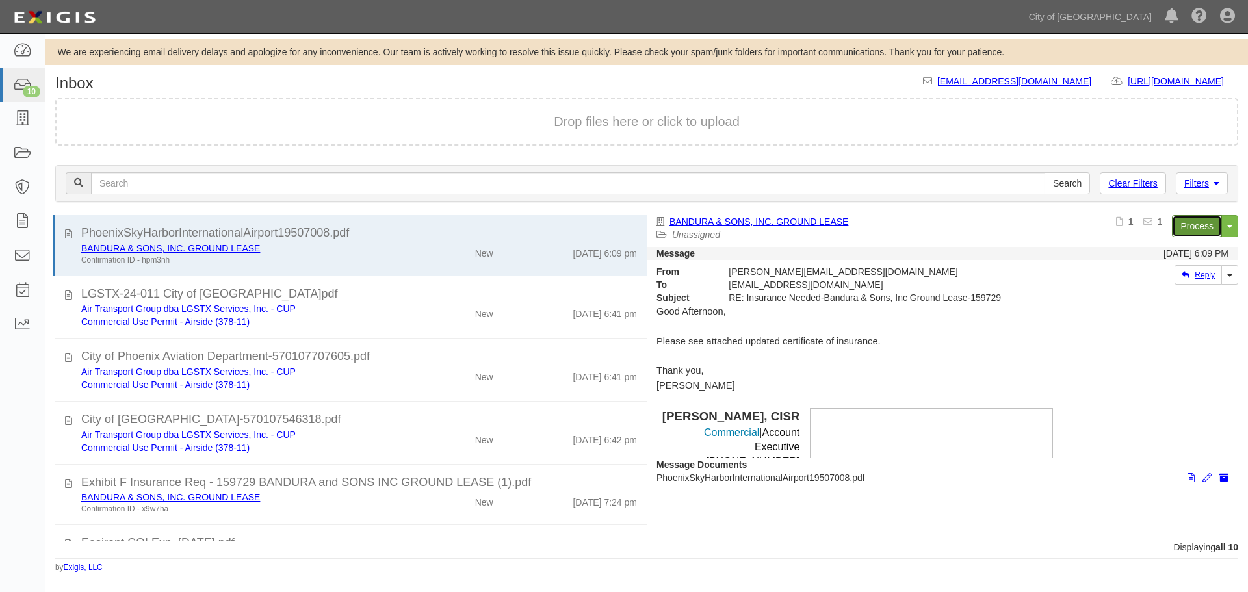
click at [1189, 233] on link "Process" at bounding box center [1197, 226] width 50 height 22
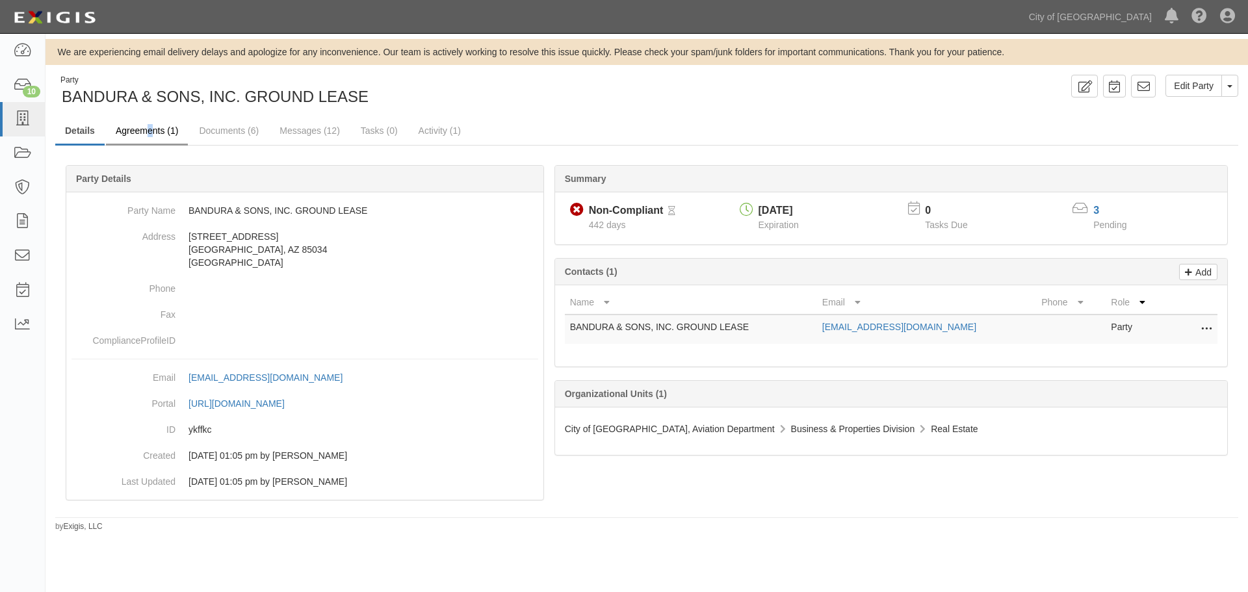
drag, startPoint x: 149, startPoint y: 112, endPoint x: 142, endPoint y: 131, distance: 19.9
click at [147, 120] on div "Party BANDURA & SONS, INC. GROUND LEASE Edit Party Toggle Party Dropdown View A…" at bounding box center [647, 304] width 1203 height 458
click at [141, 135] on link "Agreements (1)" at bounding box center [147, 132] width 82 height 28
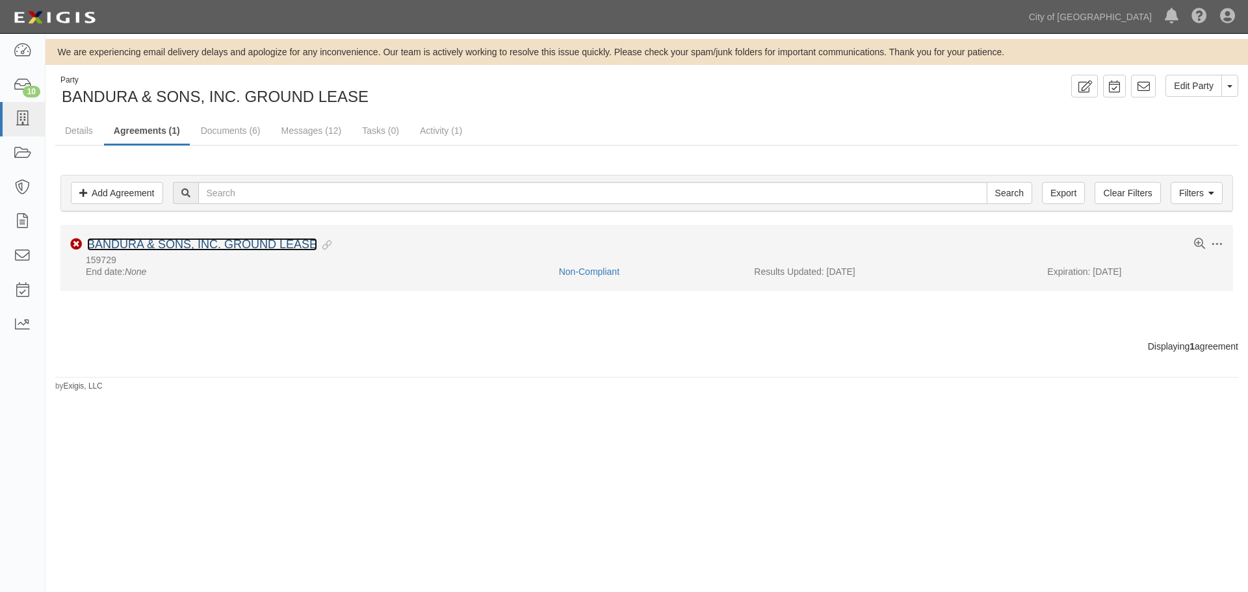
click at [163, 242] on link "BANDURA & SONS, INC. GROUND LEASE" at bounding box center [202, 244] width 230 height 13
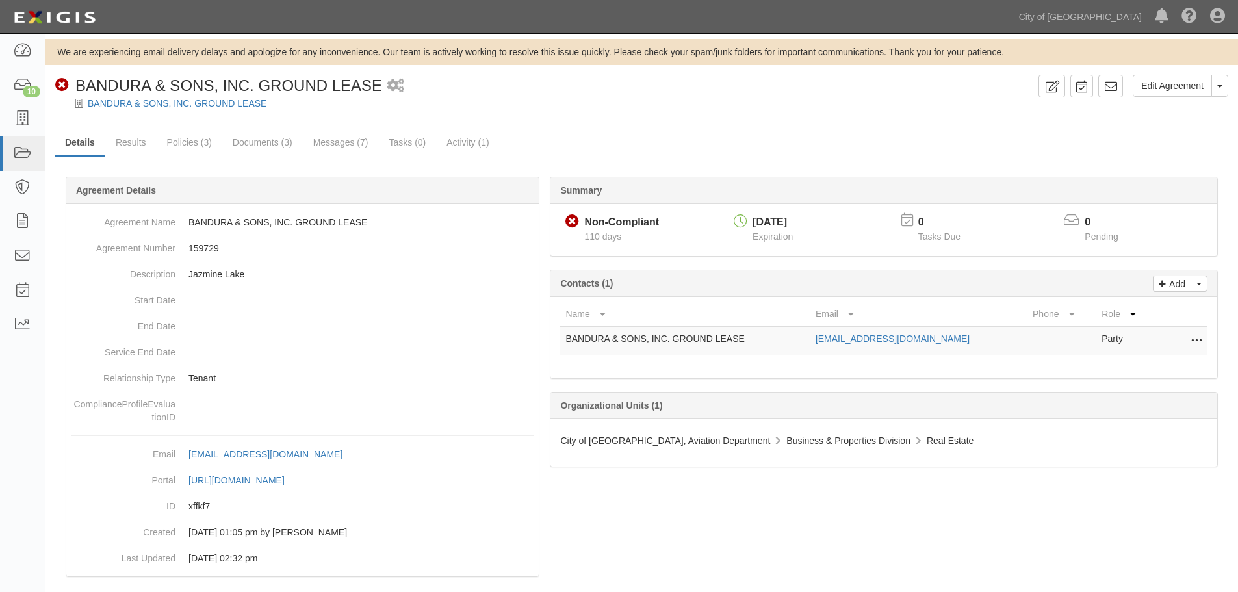
click at [137, 163] on div "Summary Non-Compliant Non-Compliant 110 days [DATE] Expiration 0 Tasks Due 0 Pe…" at bounding box center [641, 176] width 1173 height 39
click at [136, 151] on link "Results" at bounding box center [131, 143] width 50 height 28
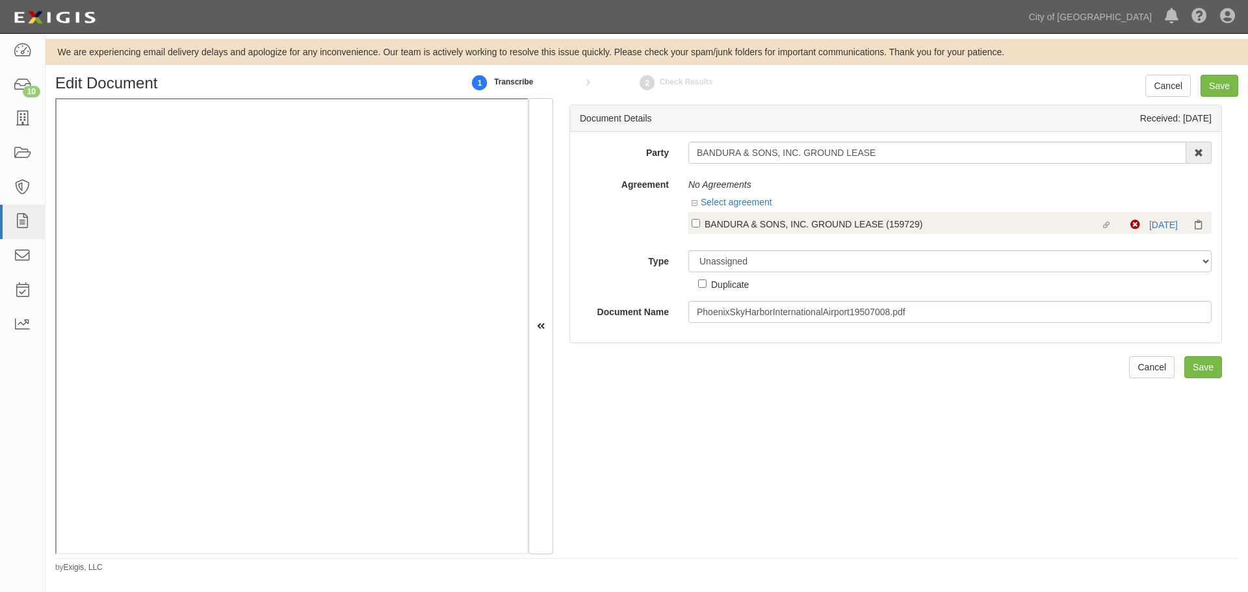
click at [707, 228] on div "BANDURA & SONS, INC. GROUND LEASE (159729)" at bounding box center [903, 223] width 396 height 14
click at [700, 228] on input "Linked agreement BANDURA & SONS, INC. GROUND LEASE (159729) Linked agreement" at bounding box center [696, 223] width 8 height 8
checkbox input "true"
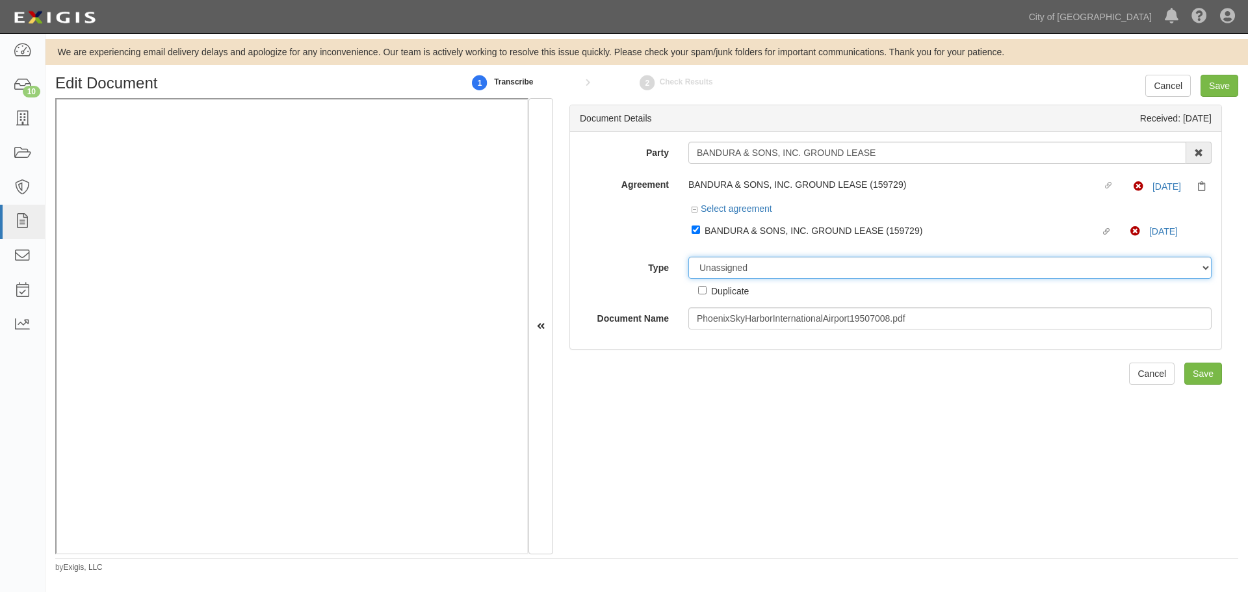
drag, startPoint x: 732, startPoint y: 270, endPoint x: 731, endPoint y: 278, distance: 7.2
click at [732, 271] on select "Unassigned Binder Cancellation Notice Certificate Contract Endorsement Insuranc…" at bounding box center [949, 268] width 523 height 22
select select "CertificateDetail"
click at [688, 257] on select "Unassigned Binder Cancellation Notice Certificate Contract Endorsement Insuranc…" at bounding box center [949, 268] width 523 height 22
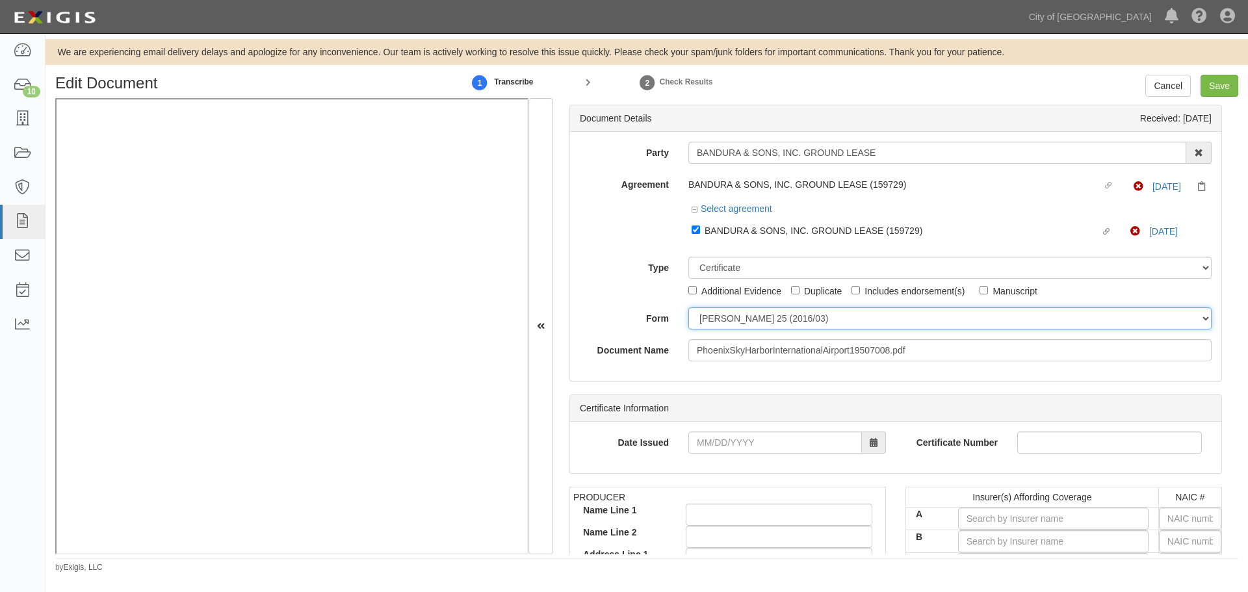
drag, startPoint x: 721, startPoint y: 322, endPoint x: 720, endPoint y: 332, distance: 9.2
click at [720, 332] on div "Party BANDURA & SONS, INC. GROUND LEASE 22nd Century Technologies, Inc. 3H & 3H…" at bounding box center [896, 252] width 632 height 220
select select "GeneralFormDetail"
click at [688, 307] on select "[PERSON_NAME] 25 (2016/03) [PERSON_NAME] 101 [PERSON_NAME] 855 NY (2014/05) Gen…" at bounding box center [949, 318] width 523 height 22
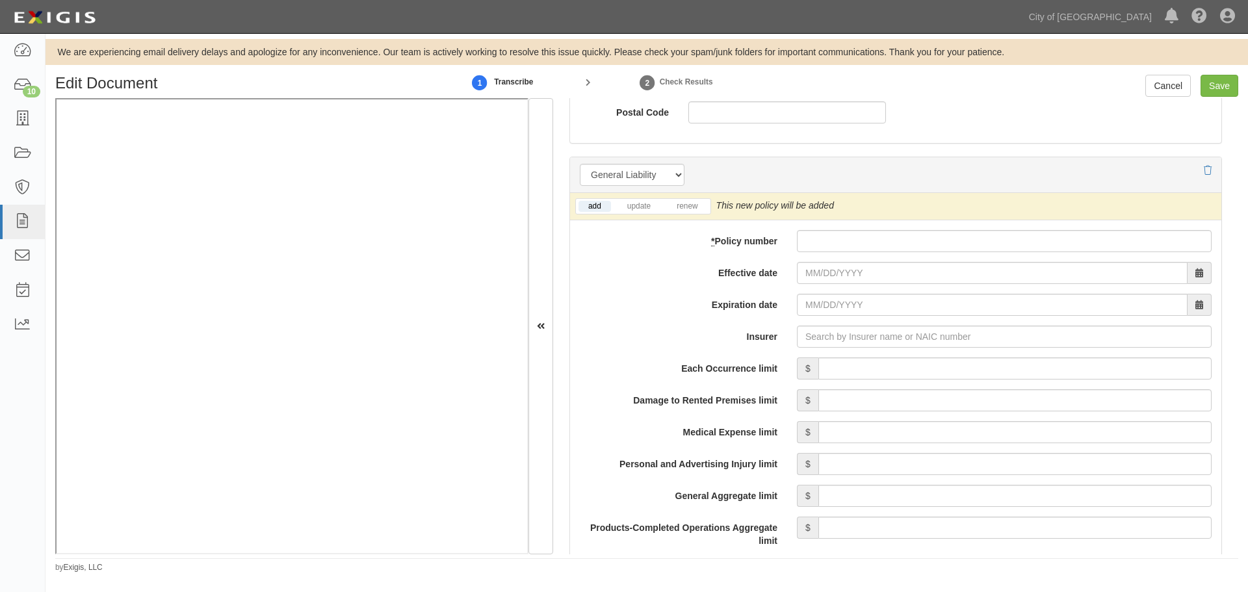
scroll to position [867, 0]
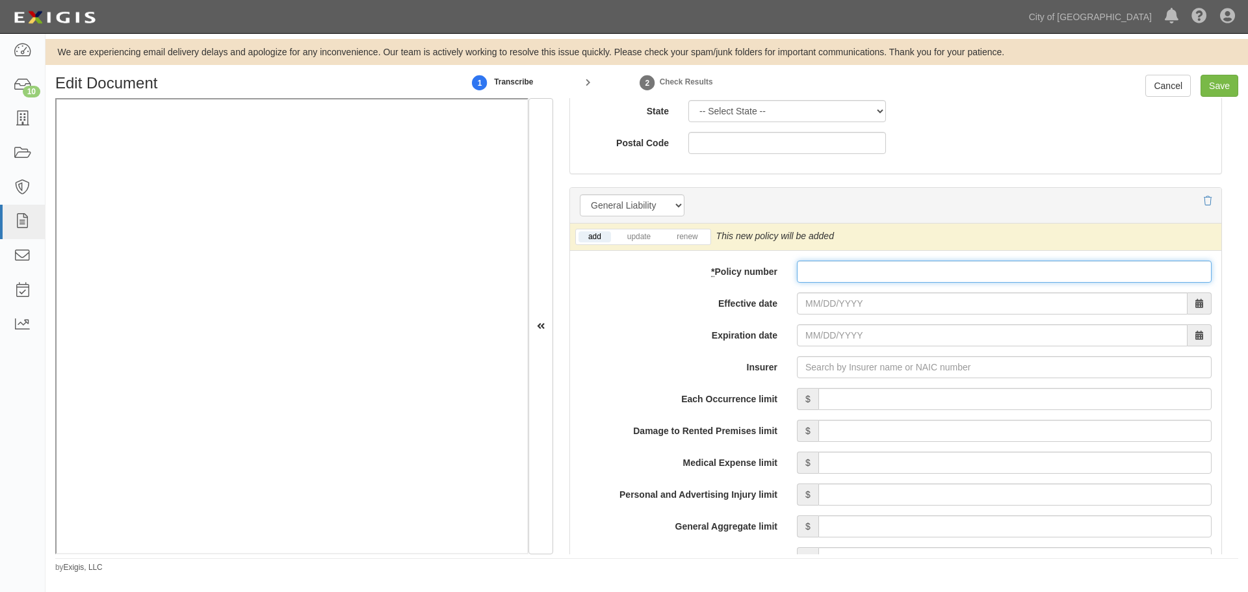
paste input "006445577"
click at [813, 282] on input "* Policy number" at bounding box center [1004, 272] width 415 height 22
type input "006445577"
click at [677, 241] on link "renew" at bounding box center [687, 236] width 40 height 11
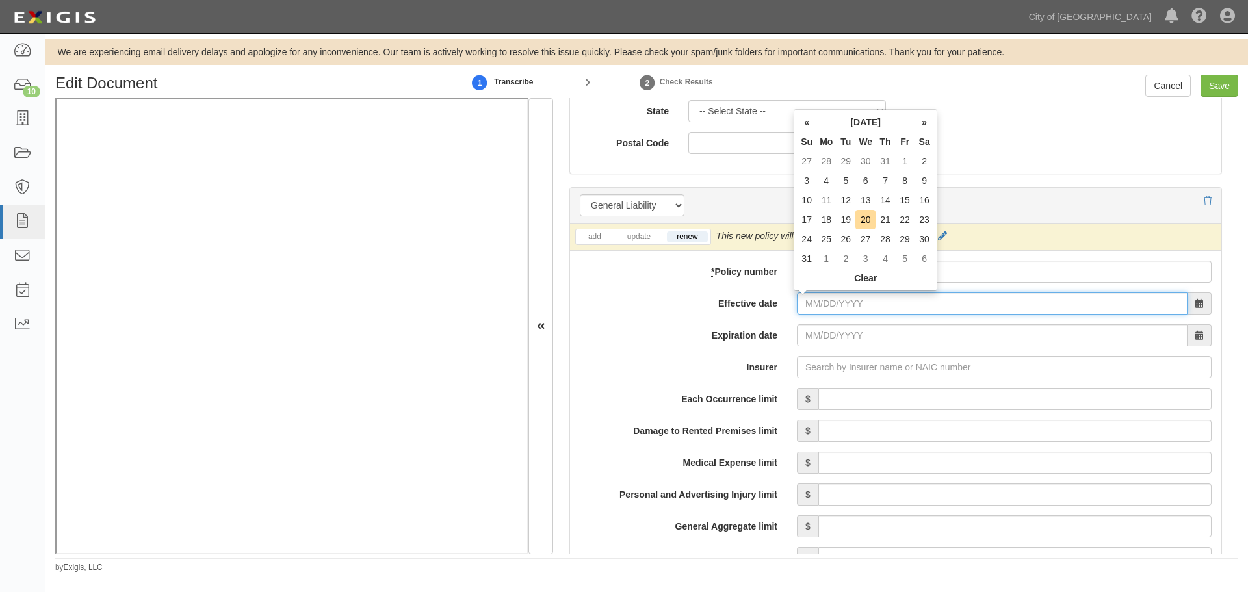
drag, startPoint x: 815, startPoint y: 300, endPoint x: 833, endPoint y: 296, distance: 18.1
click at [816, 302] on input "Effective date" at bounding box center [992, 304] width 391 height 22
type input "[DATE]"
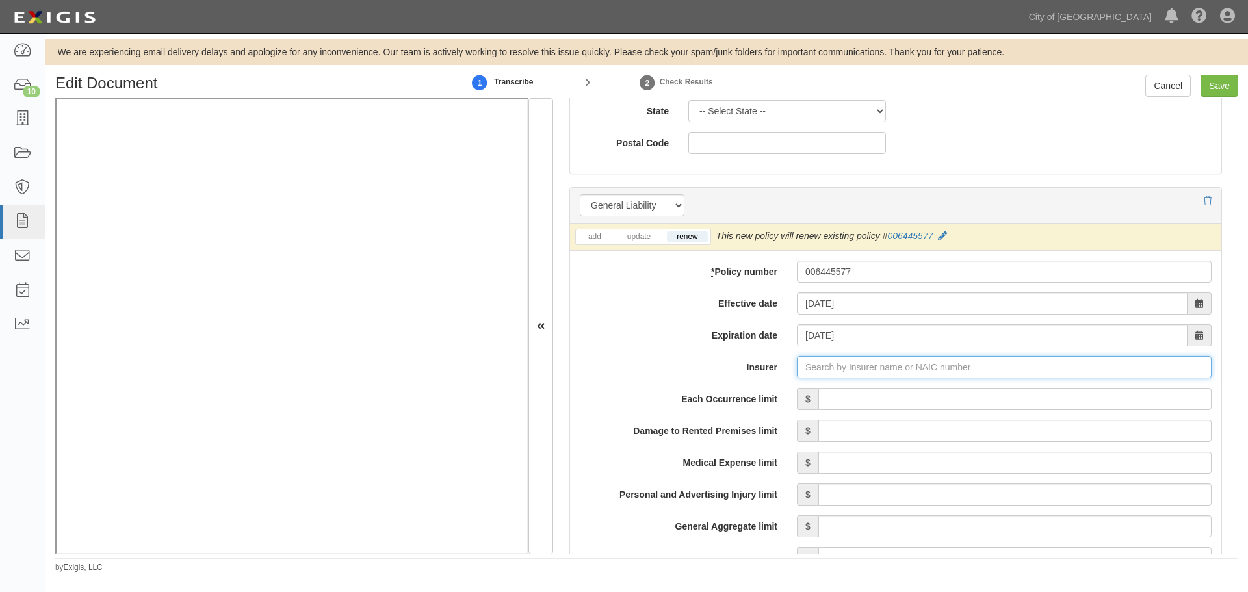
type input "21st Century Advantage Insurance Company (25232) NR Rating"
type input "2"
click at [892, 393] on div "Pekin Insurance Company ( 24228 ) A- IX Rating" at bounding box center [822, 392] width 218 height 17
type input "Pekin Insurance Company (24228) A- IX Rating"
click at [894, 398] on input "Each Occurrence limit" at bounding box center [1014, 399] width 393 height 22
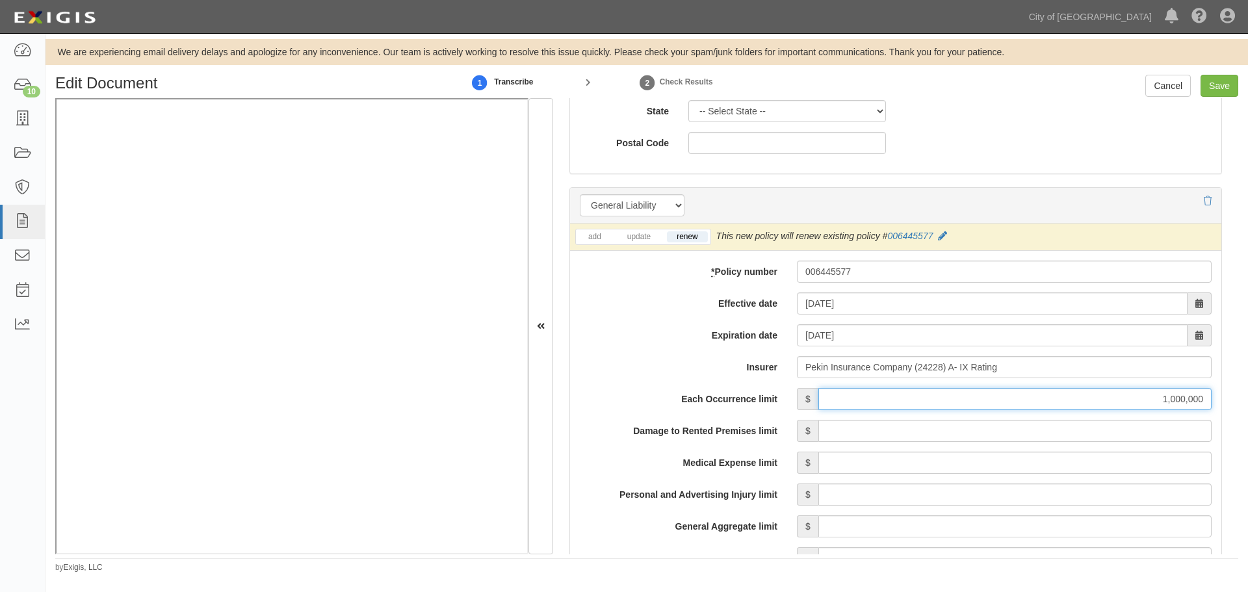
type input "1,000,000"
click at [867, 430] on input "Damage to Rented Premises limit" at bounding box center [1014, 431] width 393 height 22
type input "100,000"
click at [858, 462] on input "Medical Expense limit" at bounding box center [1014, 463] width 393 height 22
type input "5,000"
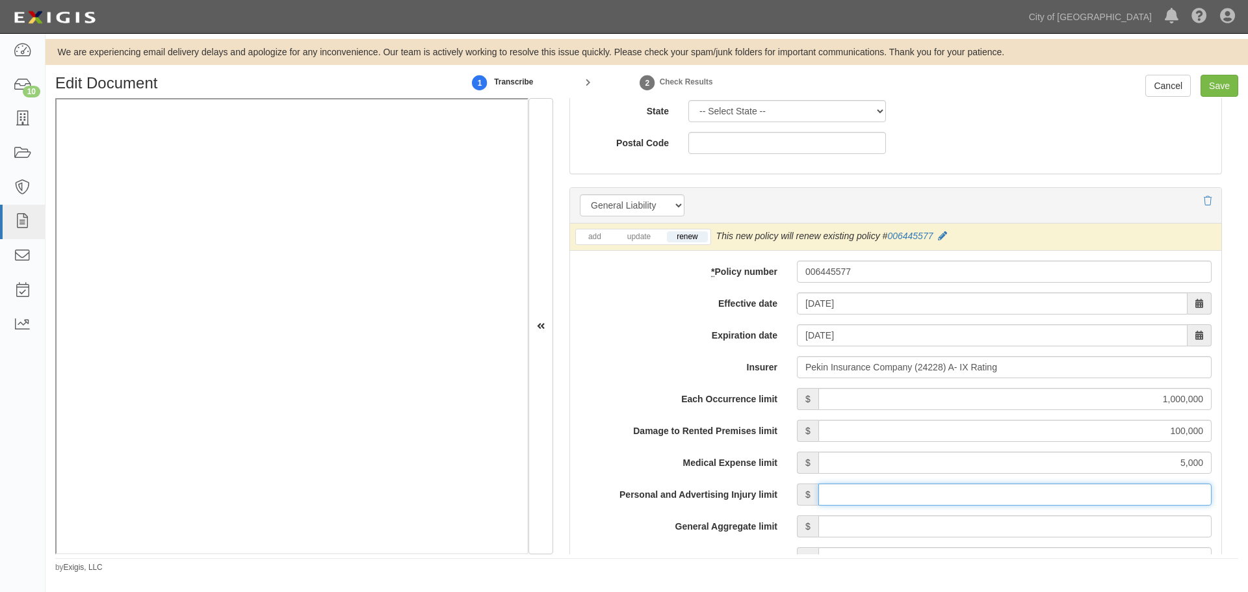
click at [852, 501] on input "Personal and Advertising Injury limit" at bounding box center [1014, 495] width 393 height 22
type input "1,000,000"
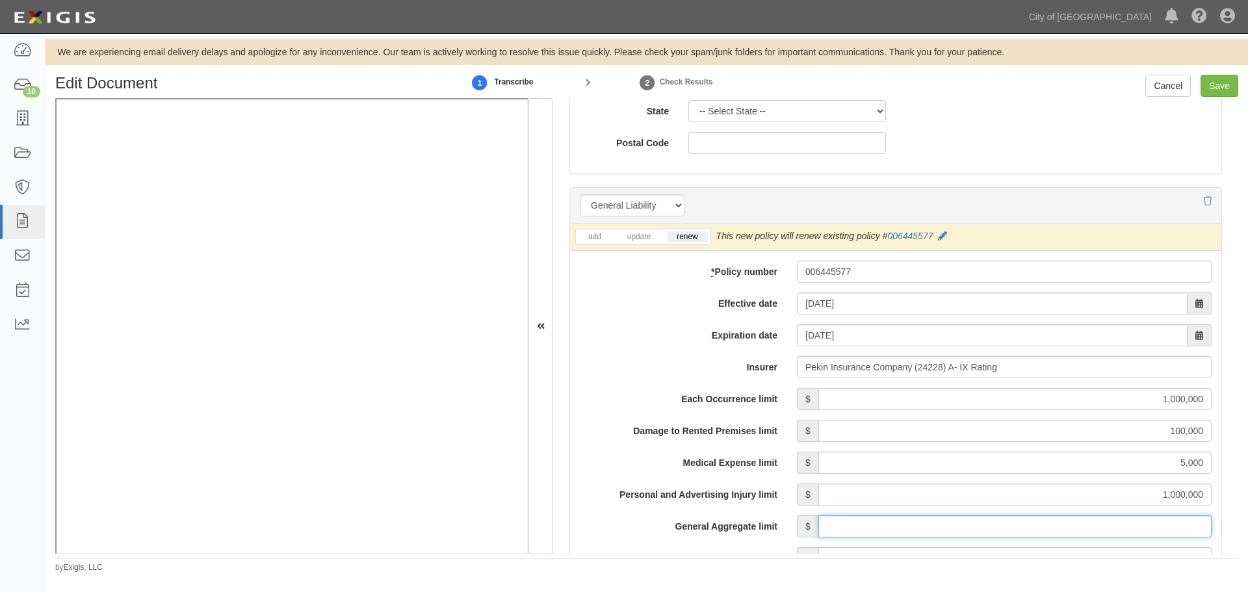
click at [856, 523] on input "General Aggregate limit" at bounding box center [1014, 526] width 393 height 22
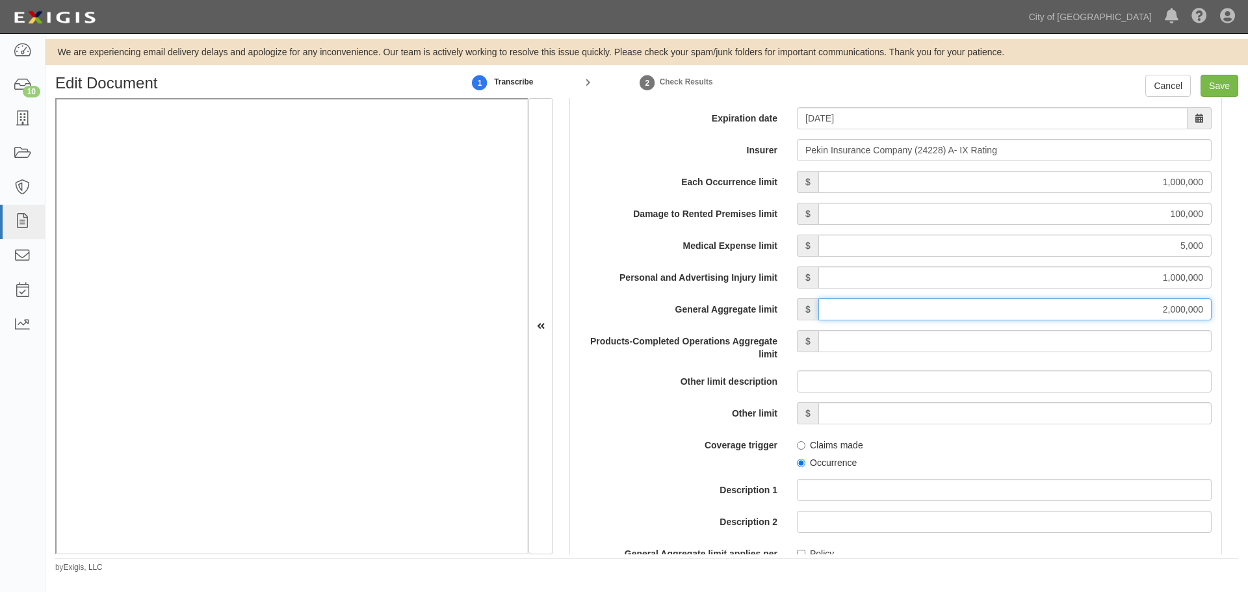
type input "2,000,000"
click at [842, 336] on input "Products-Completed Operations Aggregate limit" at bounding box center [1014, 341] width 393 height 22
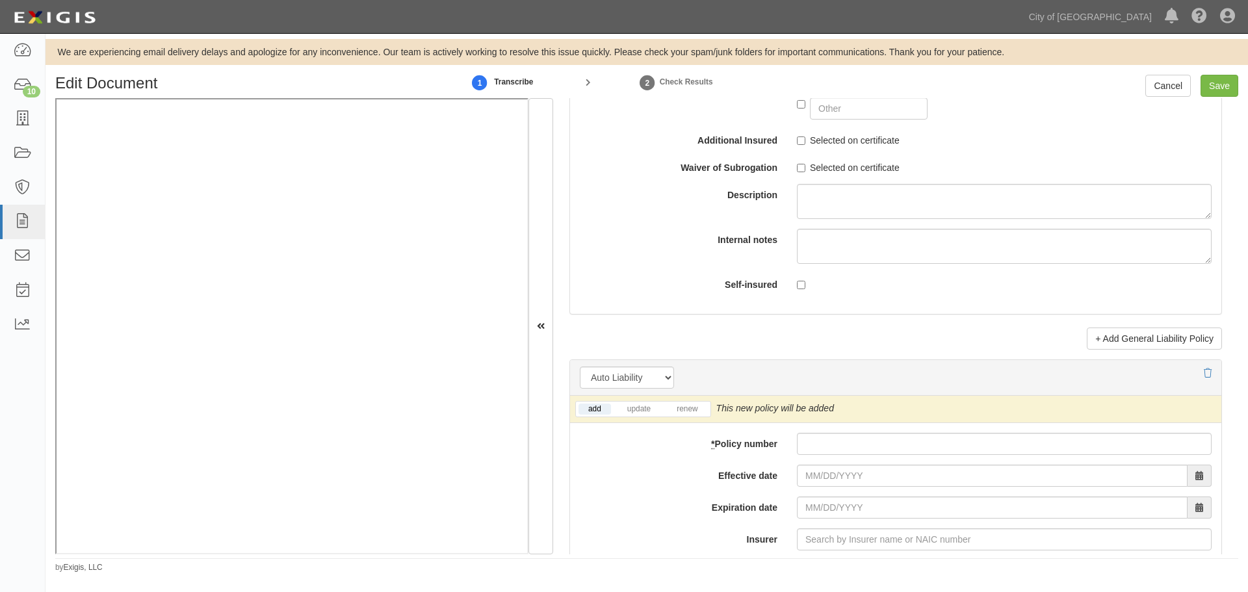
scroll to position [1734, 0]
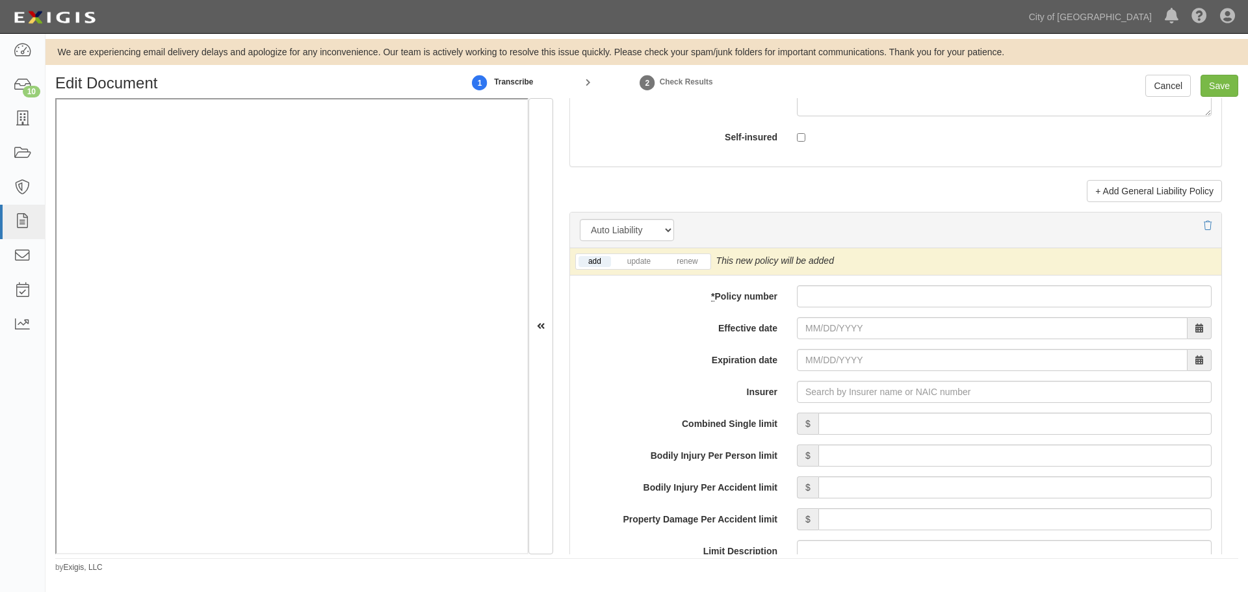
type input "2,000,000"
paste input "006445578"
drag, startPoint x: 908, startPoint y: 298, endPoint x: 857, endPoint y: 313, distance: 53.1
click at [902, 299] on input "006445578" at bounding box center [1004, 296] width 415 height 22
type input "006445578"
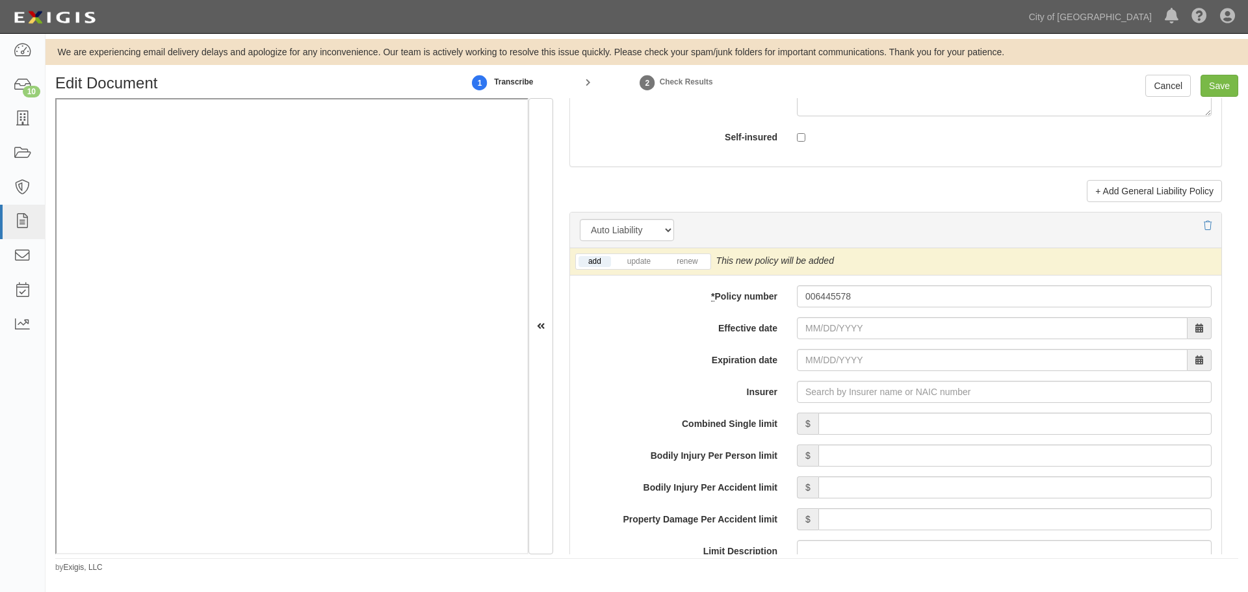
click at [842, 316] on div "add update renew This new policy will be added This new policy will update exis…" at bounding box center [895, 593] width 651 height 691
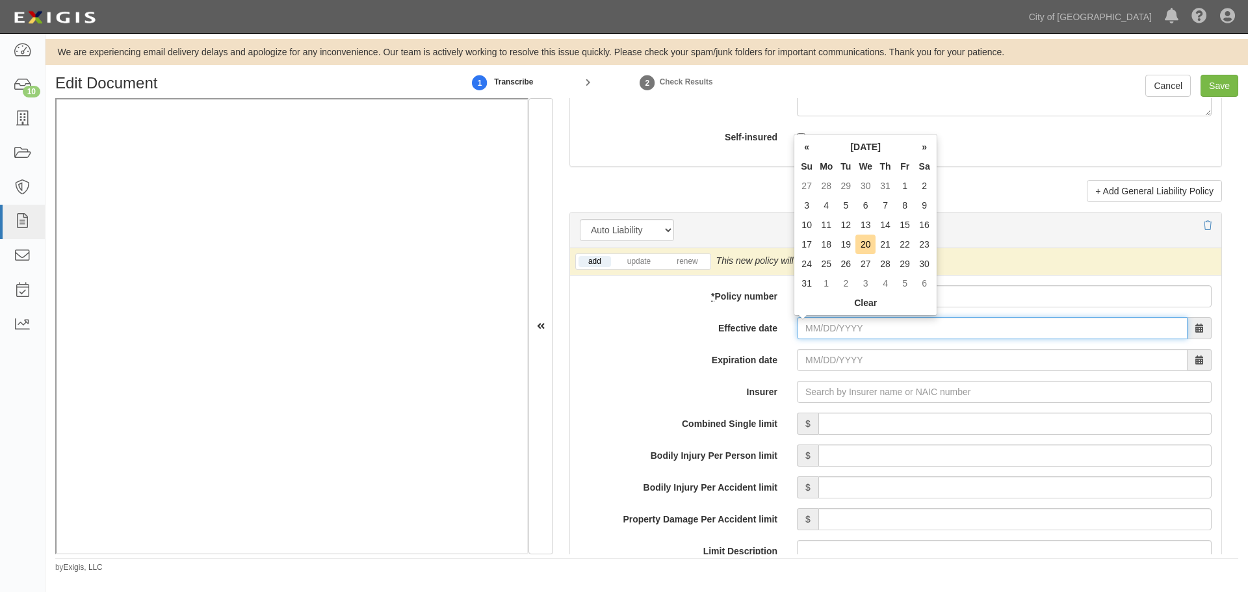
click at [824, 333] on input "Effective date" at bounding box center [992, 328] width 391 height 22
type input "09/03/2025"
type input "[DATE]"
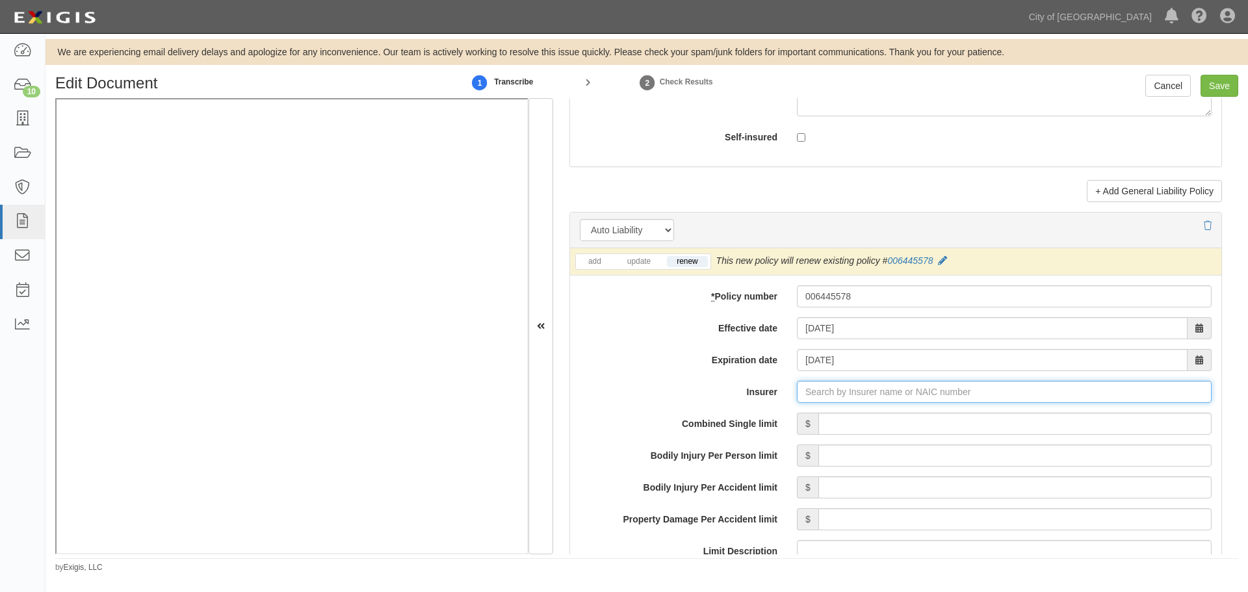
type input "21st Century Advantage Insurance Company (25232) NR Rating"
type input "2"
click at [870, 424] on div "Pekin Insurance Company ( 24228 ) A- IX Rating" at bounding box center [822, 416] width 218 height 17
type input "Pekin Insurance Company (24228) A- IX Rating"
click at [870, 423] on input "Combined Single limit" at bounding box center [1014, 424] width 393 height 22
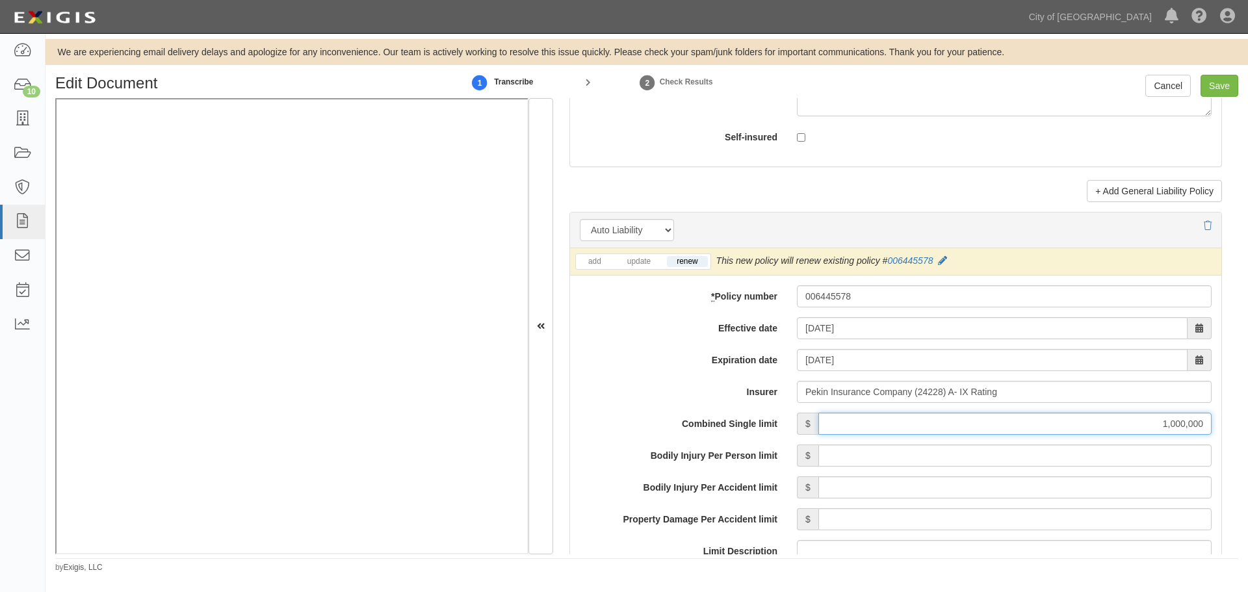
scroll to position [1950, 0]
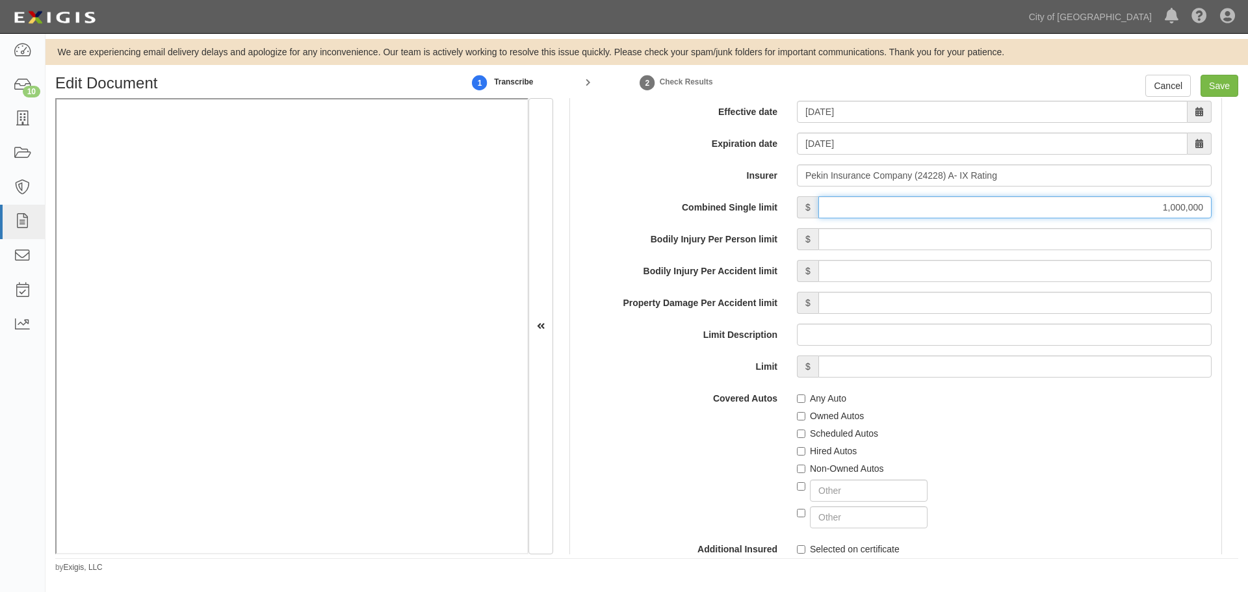
type input "1,000,000"
drag, startPoint x: 818, startPoint y: 400, endPoint x: 815, endPoint y: 420, distance: 20.4
click at [818, 400] on label "Any Auto" at bounding box center [821, 398] width 49 height 13
click at [805, 400] on input "Any Auto" at bounding box center [801, 399] width 8 height 8
checkbox input "true"
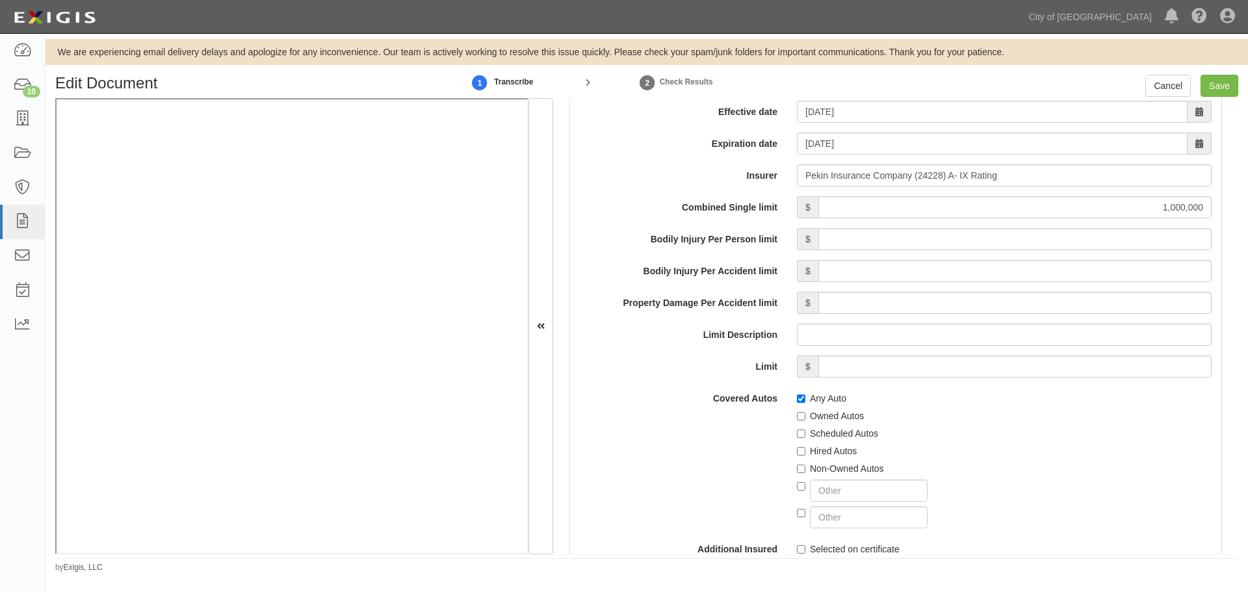
drag, startPoint x: 815, startPoint y: 427, endPoint x: 822, endPoint y: 445, distance: 19.0
click at [815, 428] on label "Scheduled Autos" at bounding box center [837, 433] width 81 height 13
click at [823, 447] on label "Hired Autos" at bounding box center [827, 451] width 60 height 13
click at [805, 447] on input "Hired Autos" at bounding box center [801, 451] width 8 height 8
checkbox input "true"
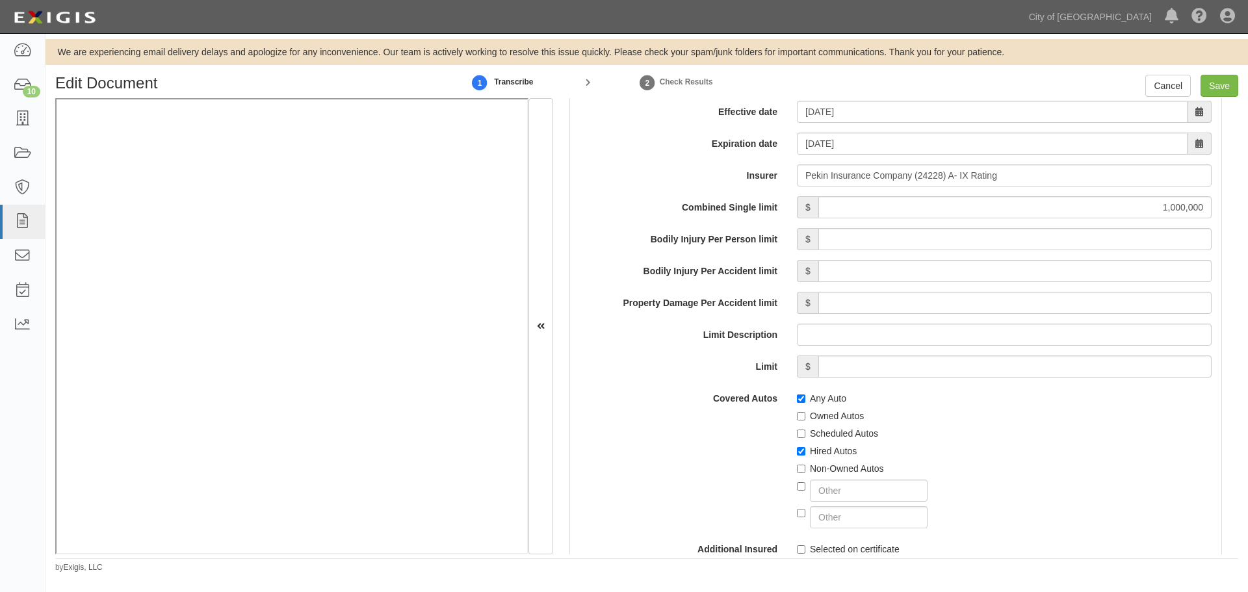
click at [831, 432] on label "Scheduled Autos" at bounding box center [837, 433] width 81 height 13
click at [805, 432] on input "Scheduled Autos" at bounding box center [801, 434] width 8 height 8
checkbox input "true"
click at [833, 459] on div "Non-Owned Autos" at bounding box center [1004, 467] width 415 height 18
click at [833, 467] on label "Non-Owned Autos" at bounding box center [840, 468] width 87 height 13
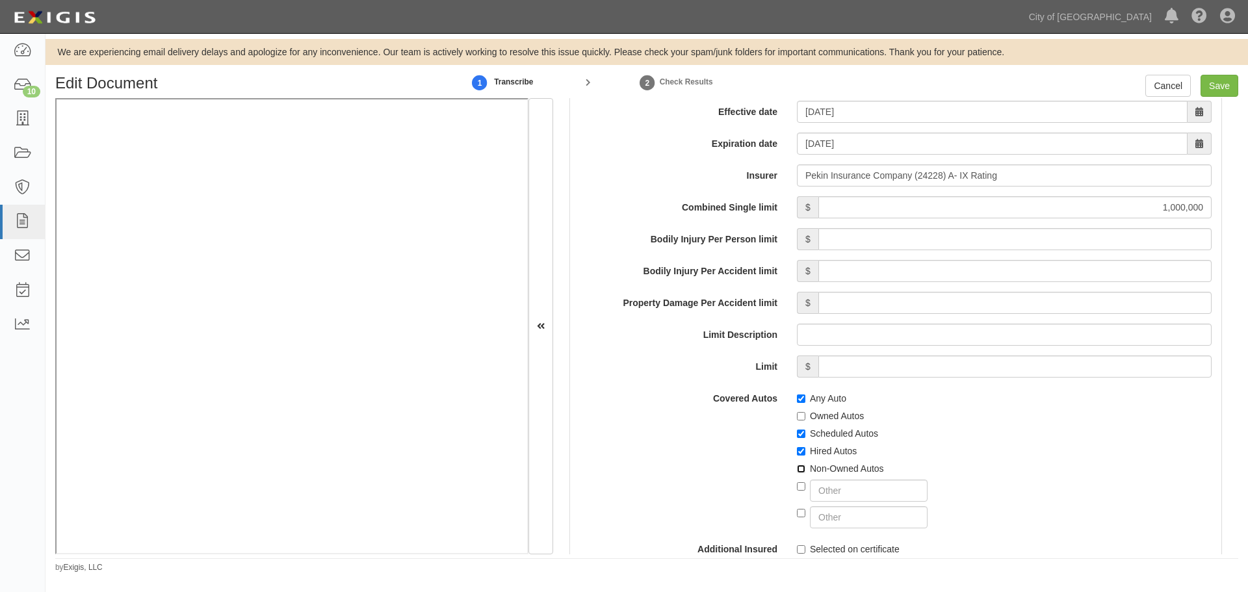
click at [805, 467] on input "Non-Owned Autos" at bounding box center [801, 469] width 8 height 8
checkbox input "true"
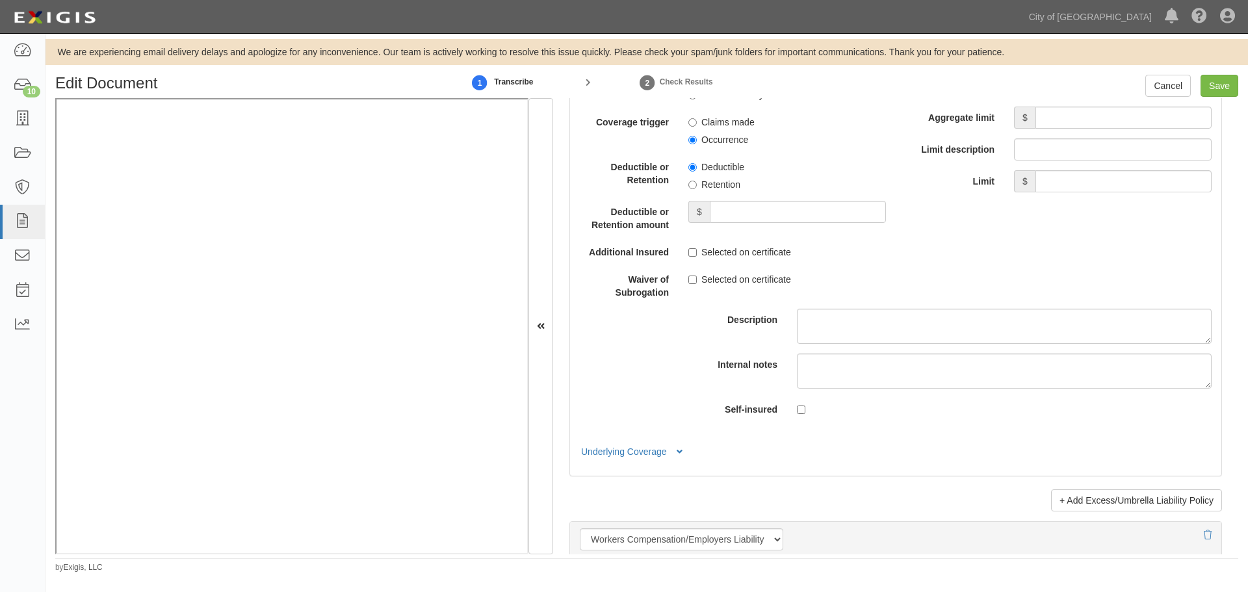
scroll to position [2492, 0]
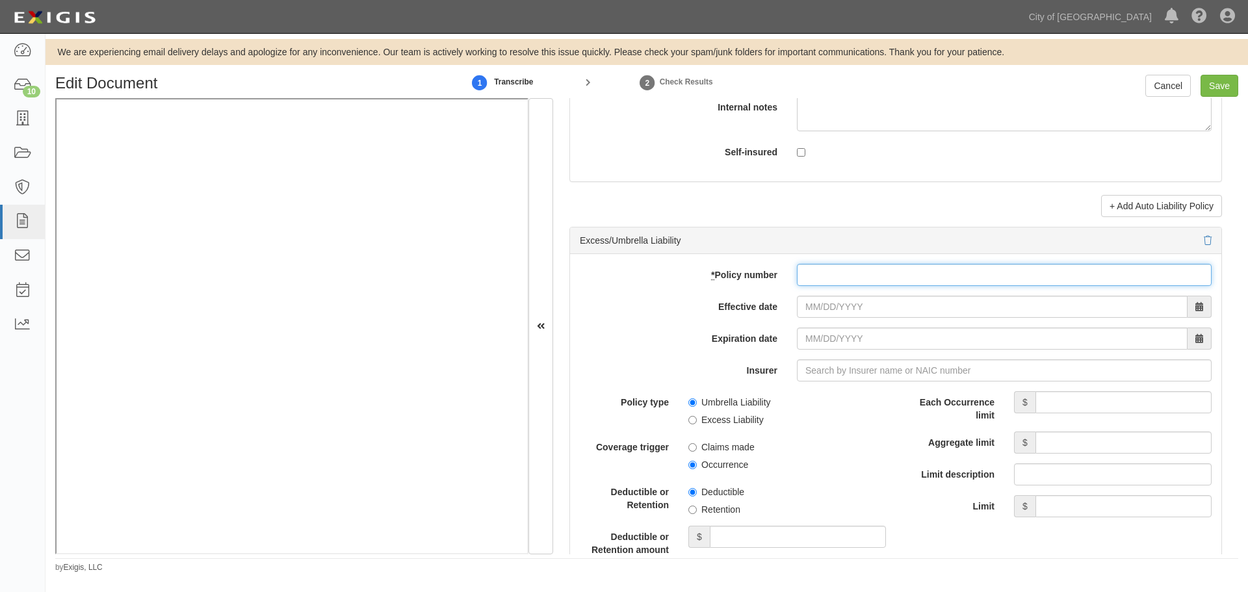
drag, startPoint x: 843, startPoint y: 270, endPoint x: 837, endPoint y: 291, distance: 21.0
click at [841, 279] on input "* Policy number" at bounding box center [1004, 275] width 415 height 22
paste input "006445587"
type input "006445587"
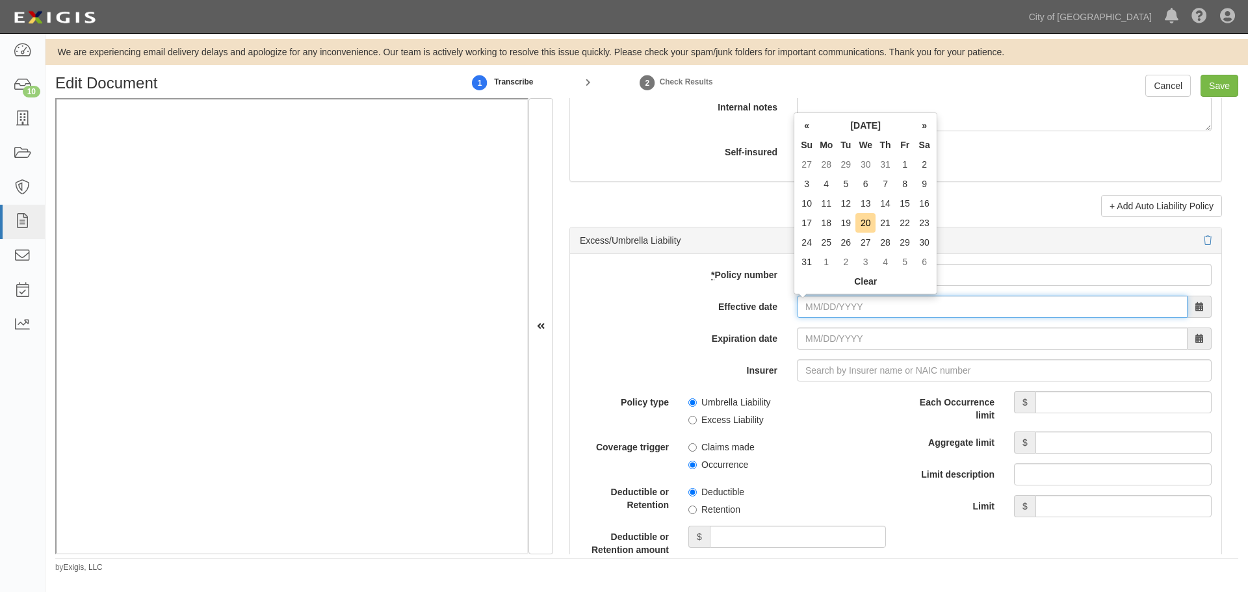
click at [828, 310] on input "Effective date" at bounding box center [992, 307] width 391 height 22
type input "09/03/2025"
type input "09/03/2026"
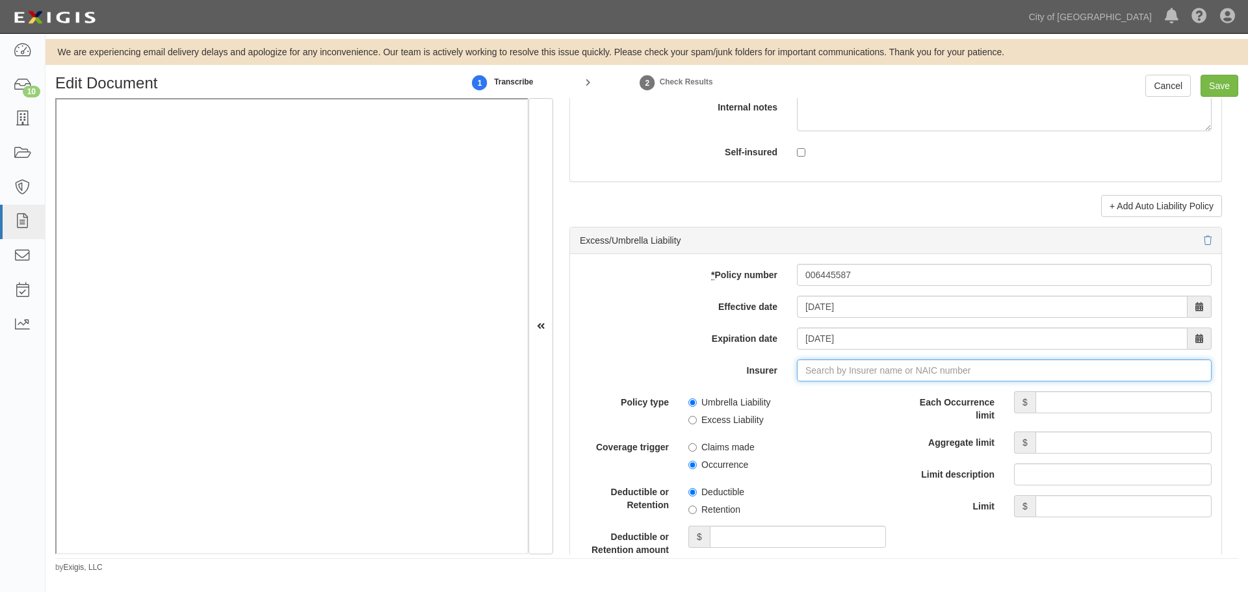
type input "21st Century Advantage Insurance Company (25232) NR Rating"
type input "2"
click at [839, 391] on strong "24228" at bounding box center [851, 395] width 25 height 10
type input "Pekin Insurance Company (24228) A- IX Rating"
click at [1097, 408] on input "Each Occurrence limit" at bounding box center [1124, 402] width 176 height 22
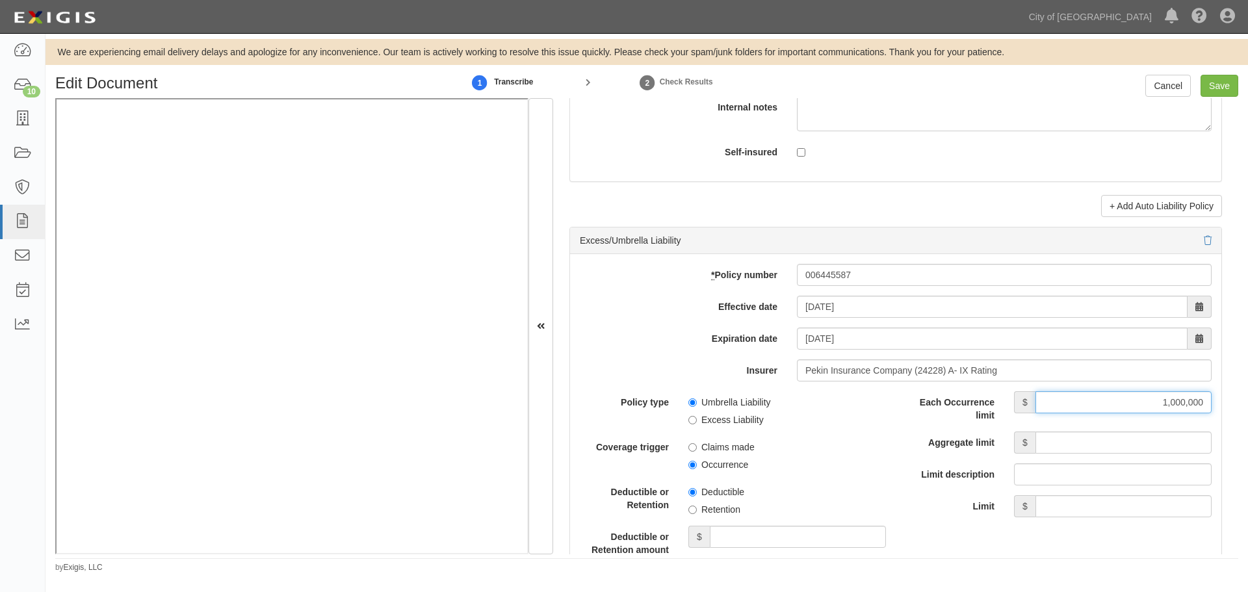
type input "1,000,000"
click at [1107, 430] on div "Each Occurrence limit $ 1,000,000 Aggregate limit $ Limit description Limit $" at bounding box center [1059, 454] width 306 height 126
click at [1102, 434] on input "Aggregate limit" at bounding box center [1124, 443] width 176 height 22
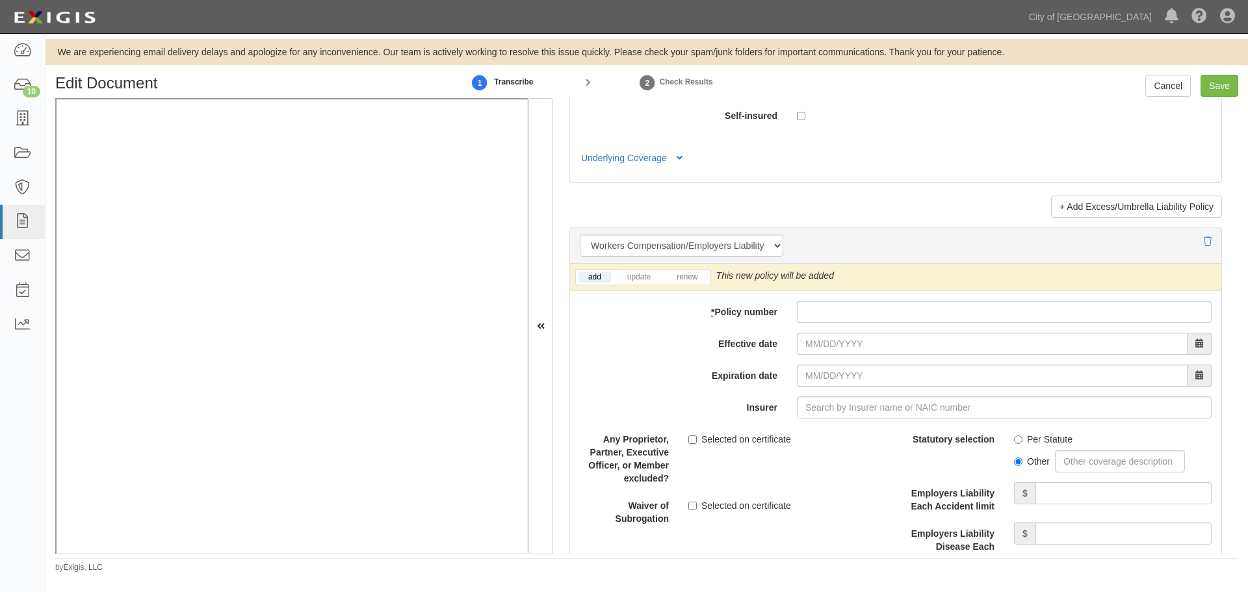
scroll to position [3142, 0]
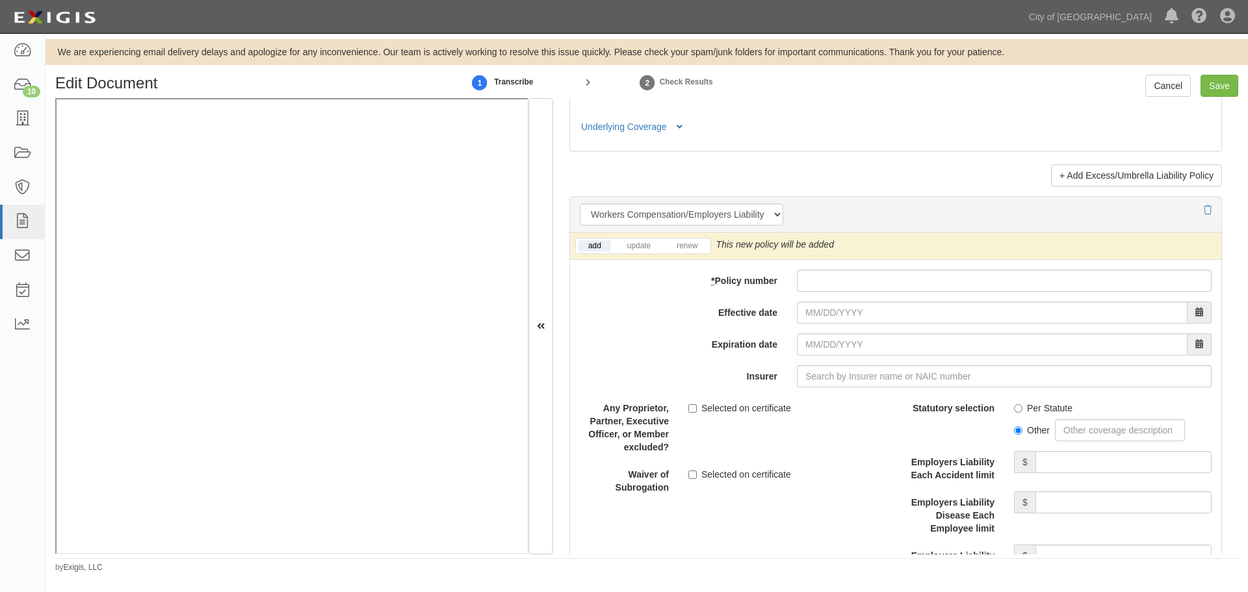
type input "1,000,000"
drag, startPoint x: 941, startPoint y: 277, endPoint x: 928, endPoint y: 286, distance: 15.9
click at [932, 282] on input "* Policy number" at bounding box center [1004, 281] width 415 height 22
paste input "006445581"
type input "006445581"
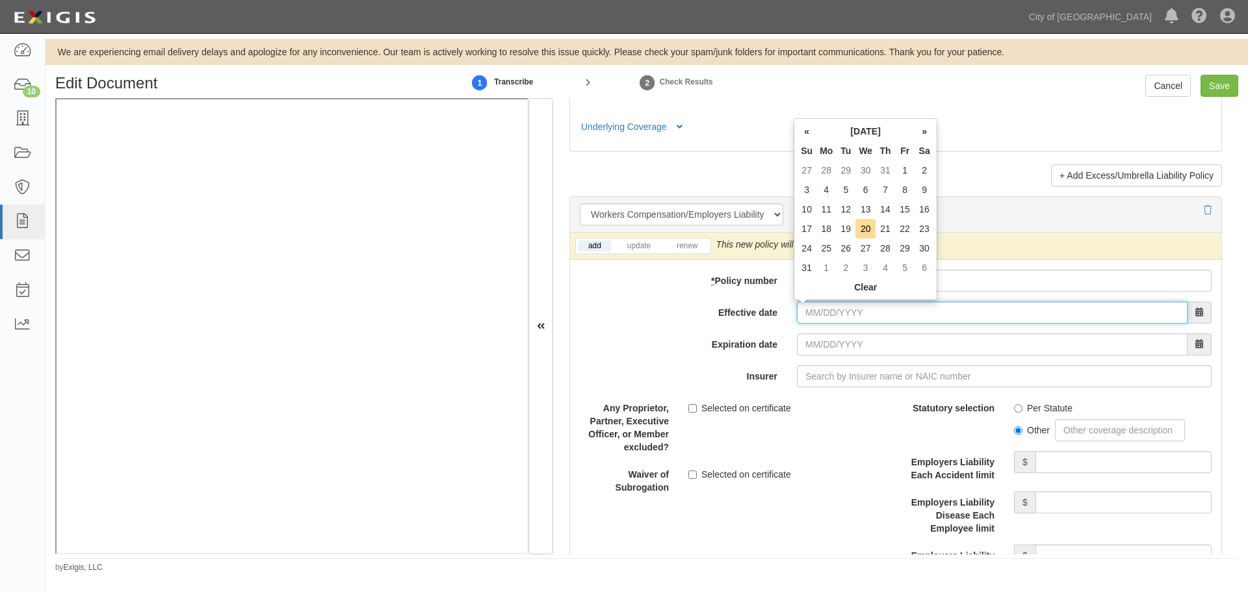
drag, startPoint x: 831, startPoint y: 313, endPoint x: 822, endPoint y: 304, distance: 13.8
click at [831, 313] on input "Effective date" at bounding box center [992, 313] width 391 height 22
type input "09/03/2025"
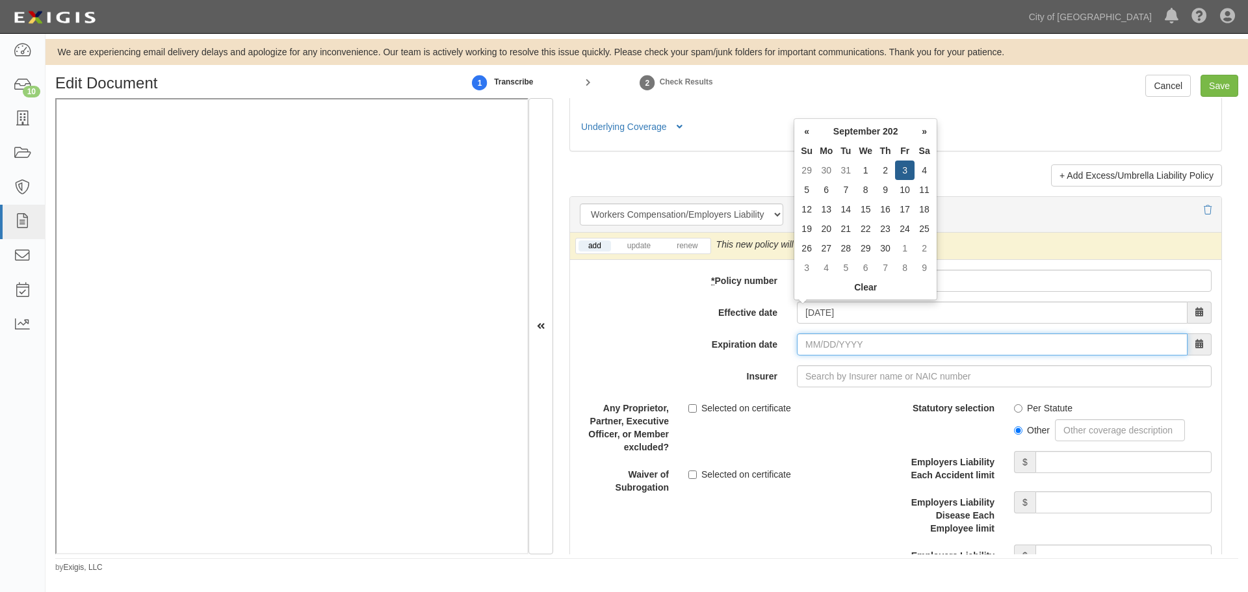
type input "09/03/2026"
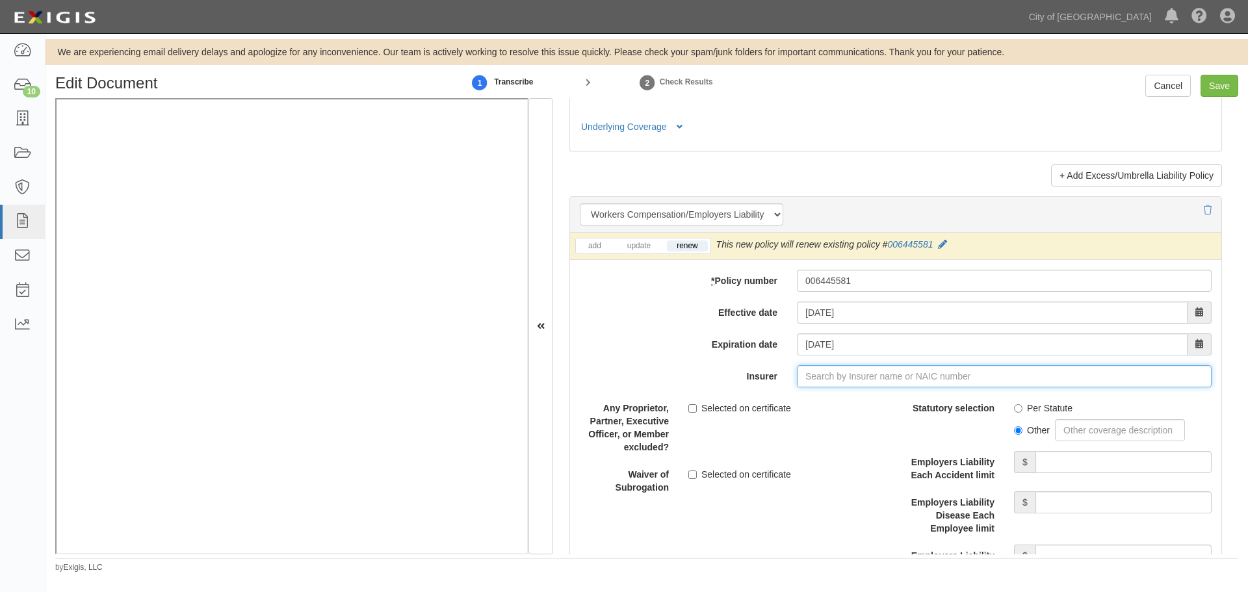
type input "21st Century Advantage Insurance Company (25232) NR Rating"
type input "2"
click at [737, 400] on div "Pekin Insurance Company ( 24228 ) A- IX Rating" at bounding box center [822, 401] width 218 height 17
type input "Pekin Insurance Company (24228) A- IX Rating"
click at [1050, 415] on div "Other" at bounding box center [1113, 428] width 198 height 27
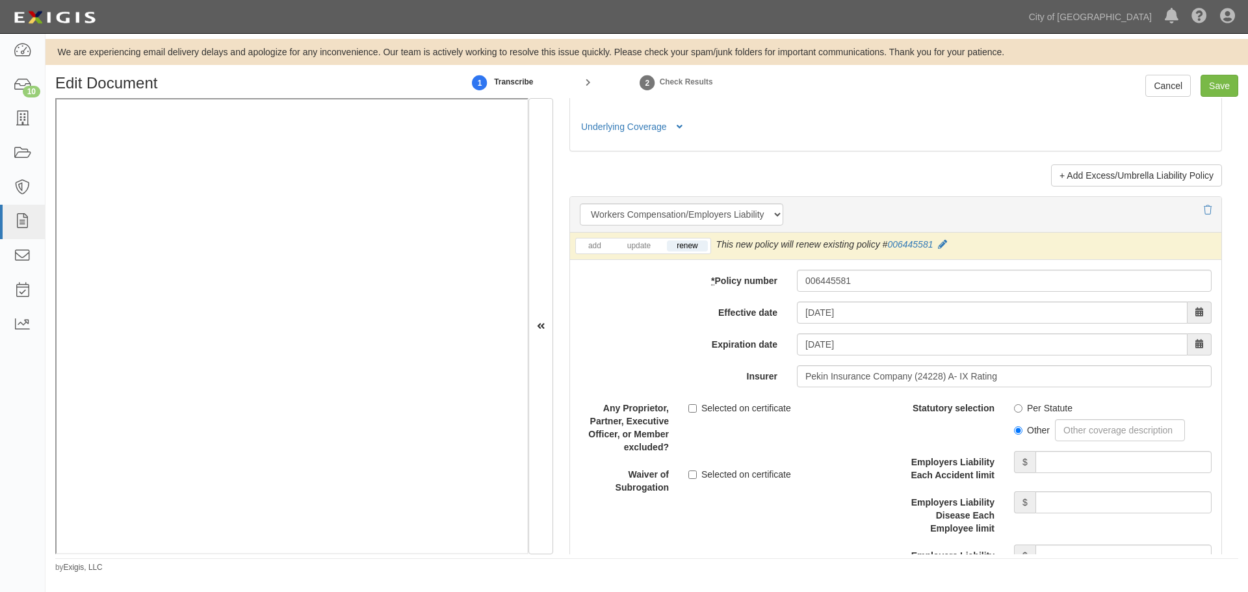
click at [1044, 408] on label "Per Statute" at bounding box center [1043, 408] width 59 height 13
click at [1023, 408] on input "Per Statute" at bounding box center [1018, 408] width 8 height 8
radio input "true"
click at [1057, 458] on input "Employers Liability Each Accident limit" at bounding box center [1124, 462] width 176 height 22
type input "1,000,000"
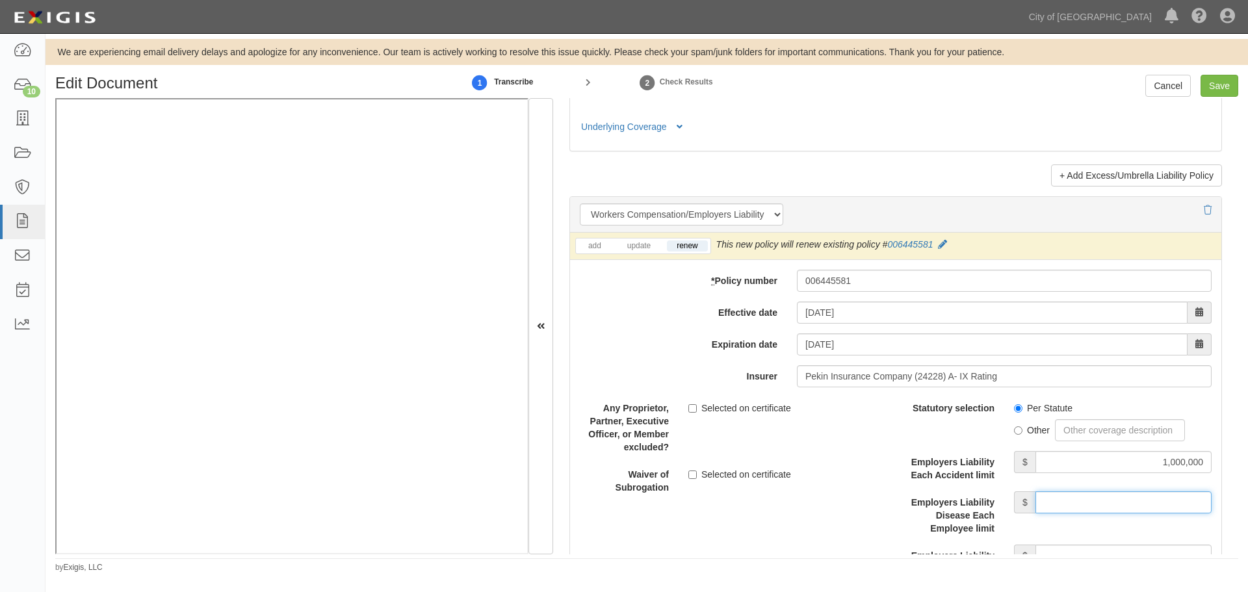
click at [1109, 499] on input "Employers Liability Disease Each Employee limit" at bounding box center [1124, 502] width 176 height 22
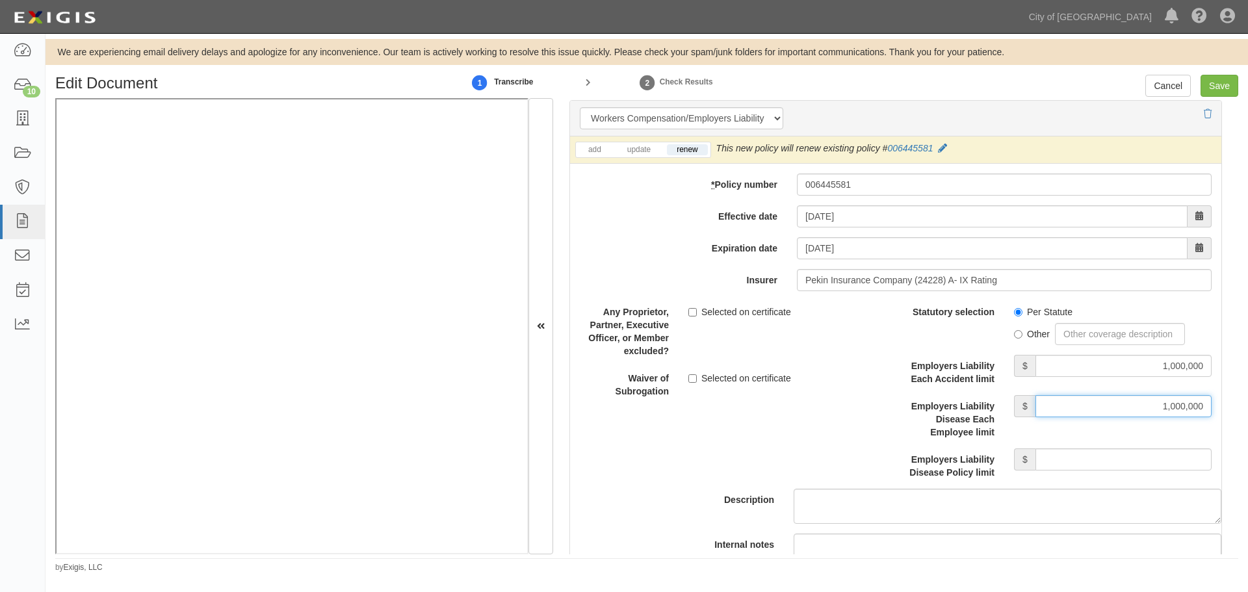
scroll to position [3359, 0]
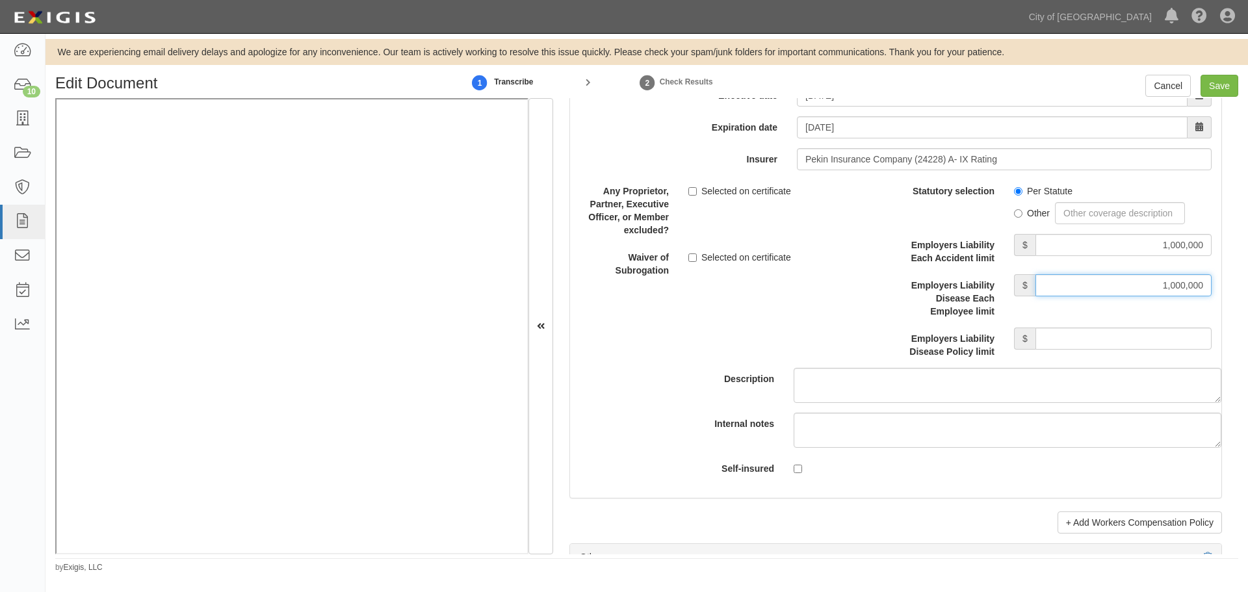
type input "1,000,000"
click at [1106, 343] on input "Employers Liability Disease Policy limit" at bounding box center [1124, 339] width 176 height 22
type input "1,000,000"
click at [1223, 89] on input "Save" at bounding box center [1220, 86] width 38 height 22
type input "1000000"
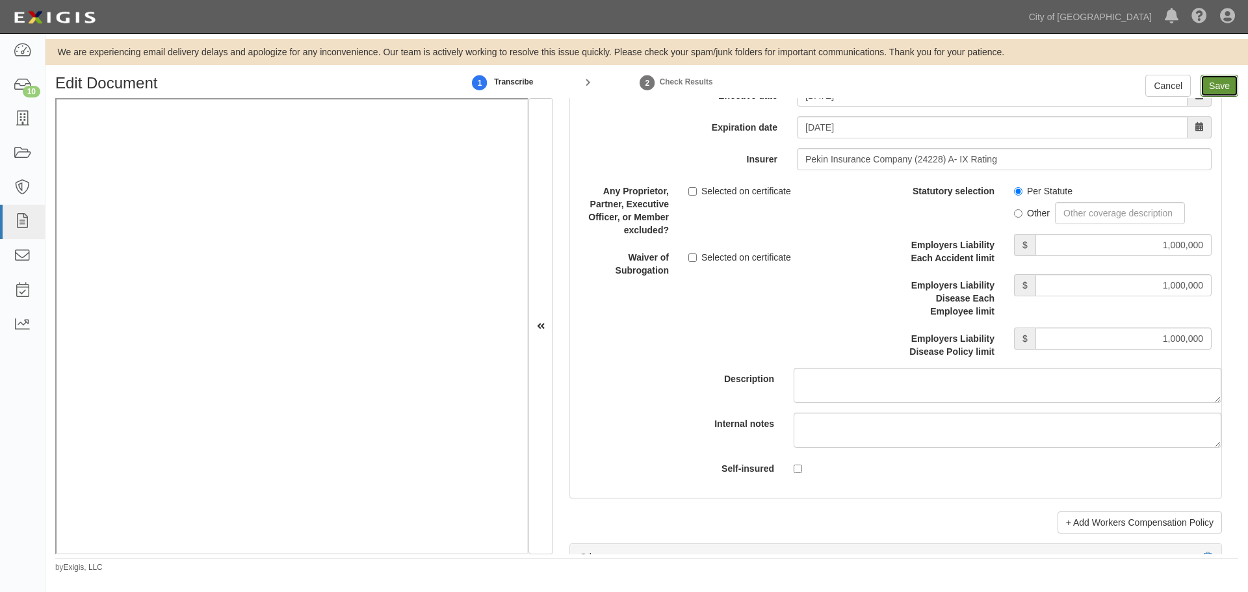
type input "100000"
type input "5000"
type input "1000000"
type input "2000000"
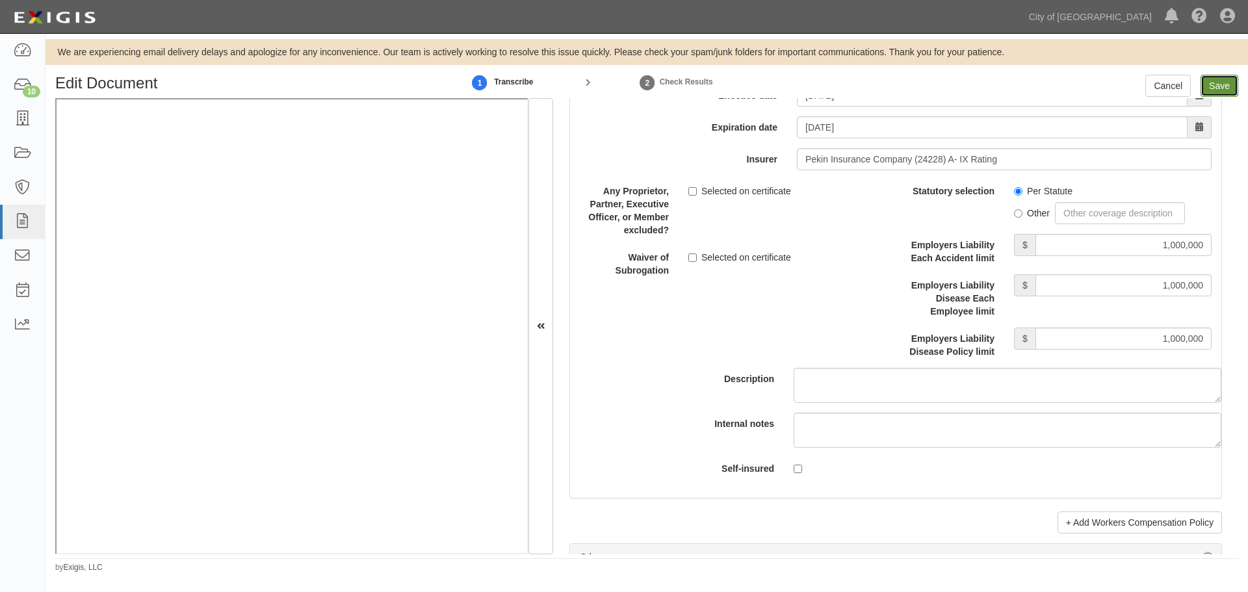
type input "1000000"
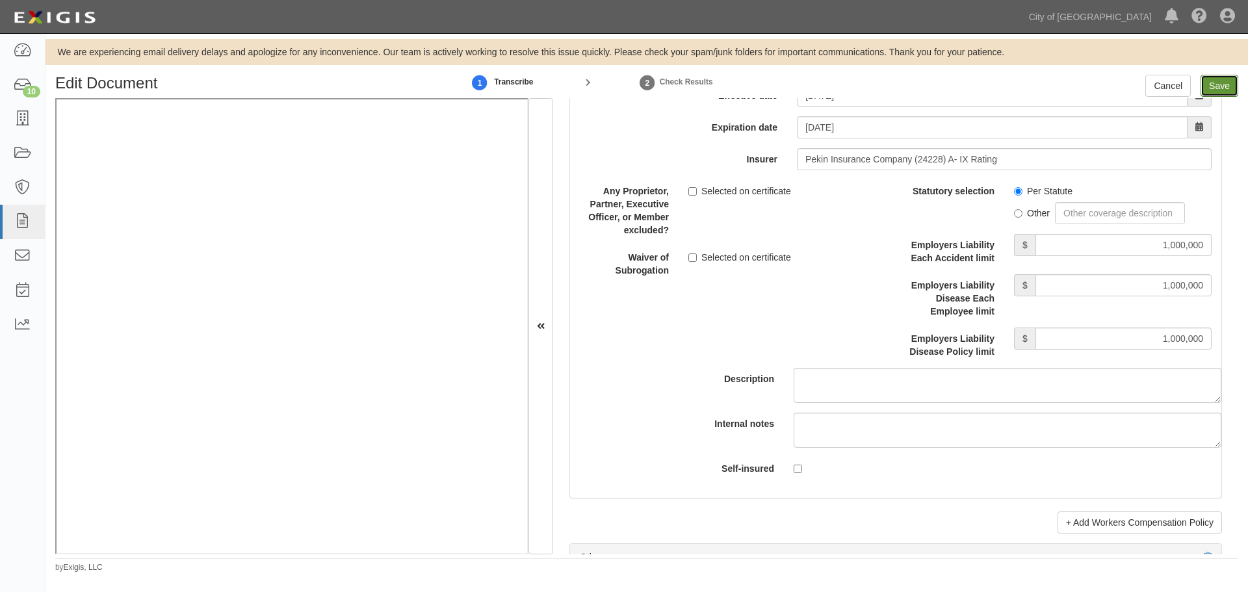
type input "1000000"
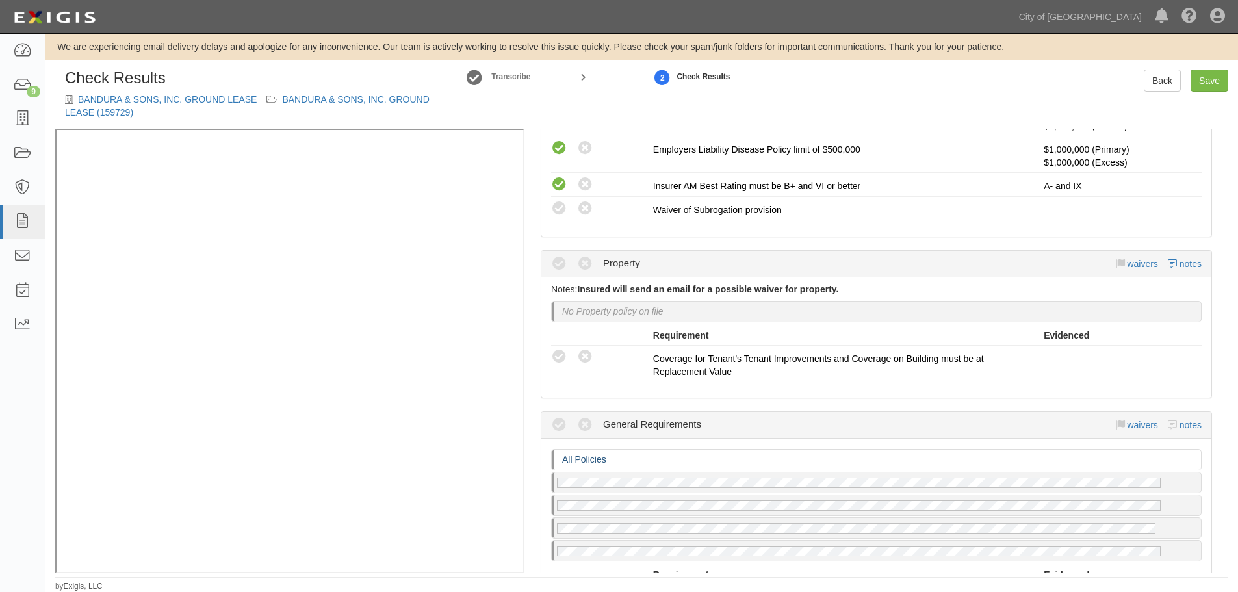
scroll to position [1300, 0]
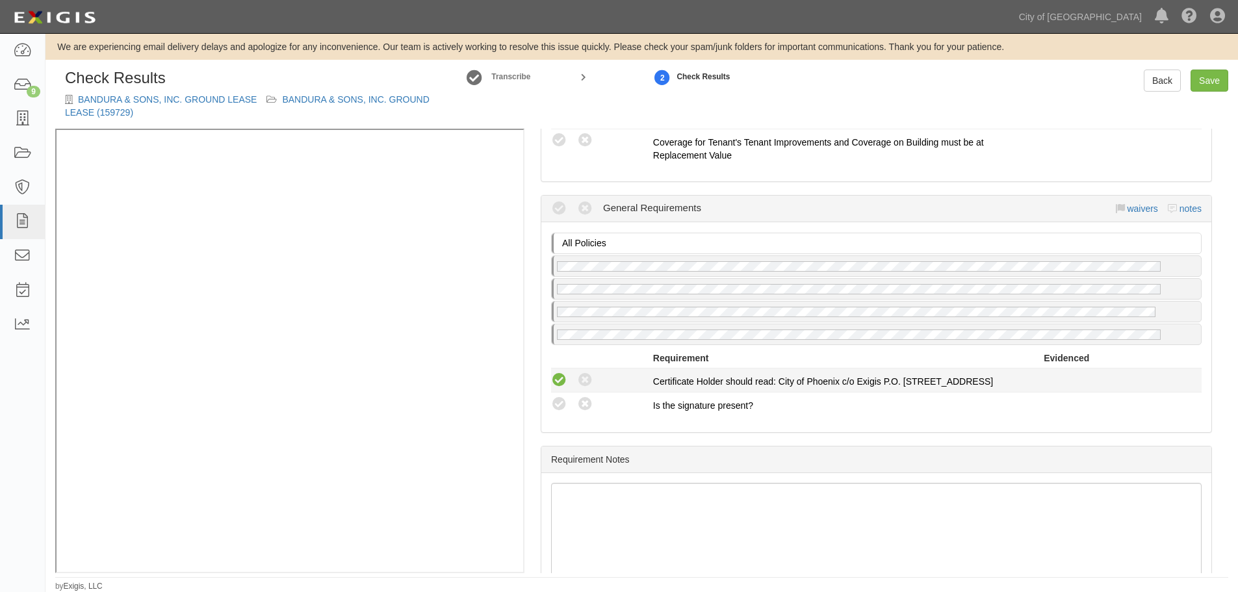
drag, startPoint x: 558, startPoint y: 404, endPoint x: 555, endPoint y: 385, distance: 19.0
click at [558, 404] on icon at bounding box center [559, 405] width 16 height 16
radio input "true"
click at [556, 385] on icon at bounding box center [559, 380] width 16 height 16
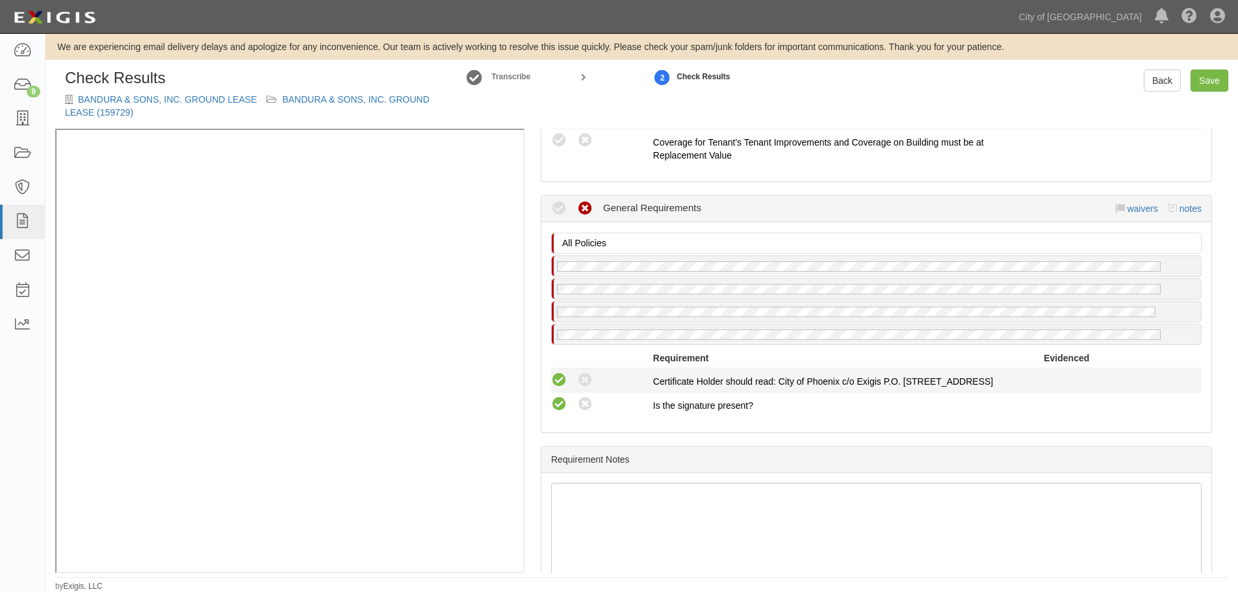
radio input "true"
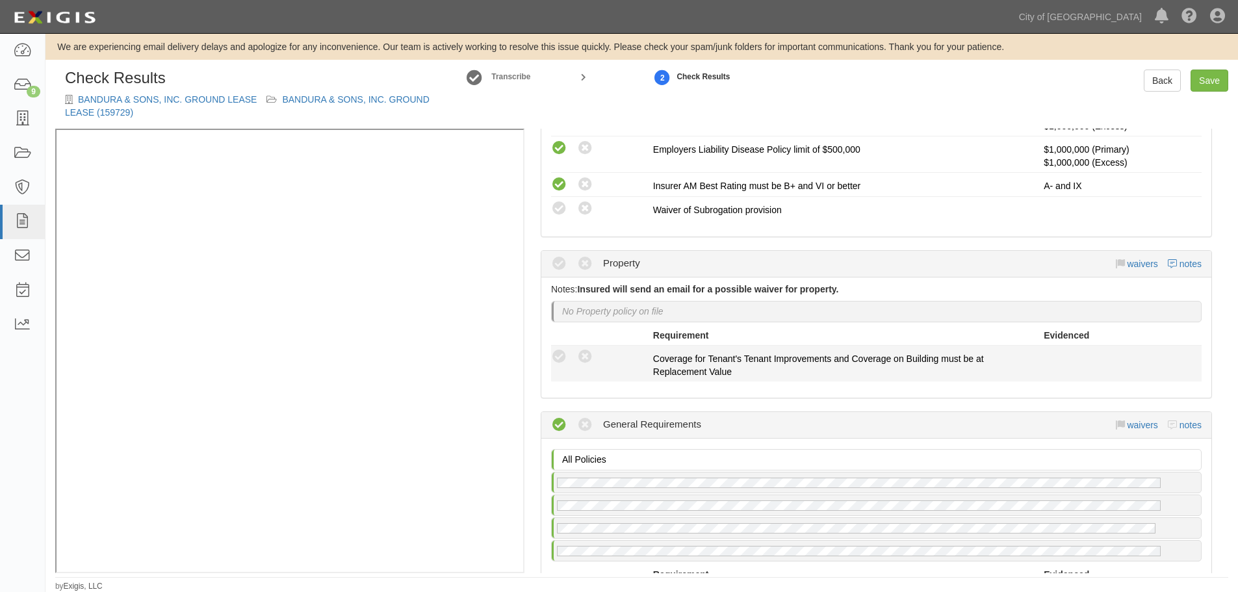
scroll to position [975, 0]
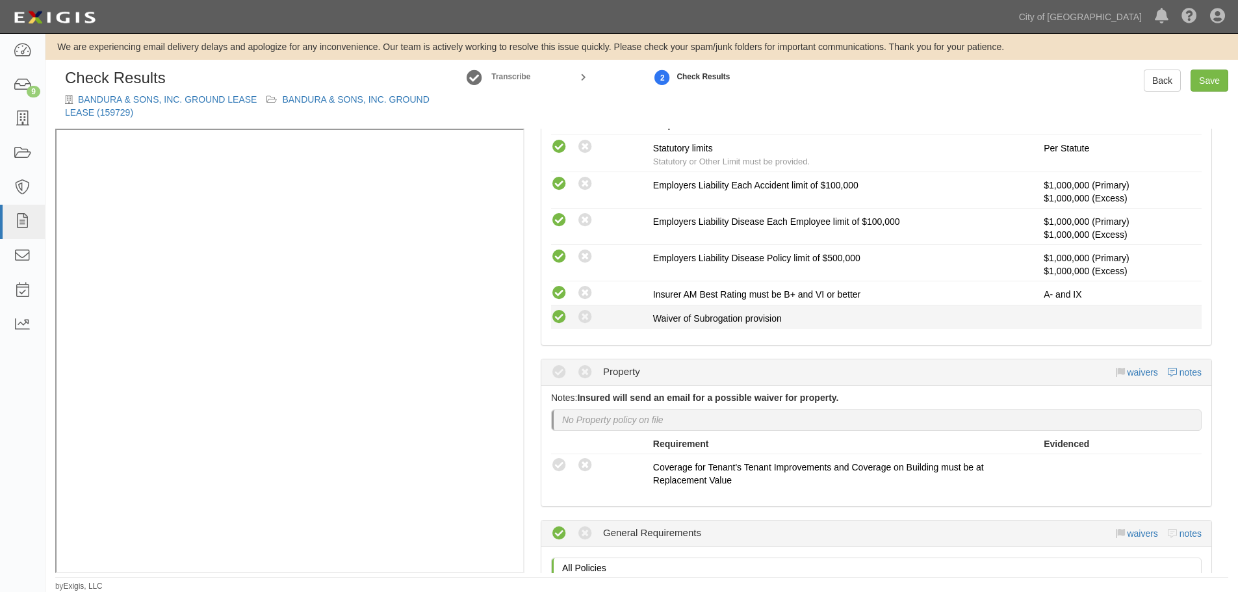
click at [558, 324] on icon at bounding box center [559, 317] width 16 height 16
radio input "true"
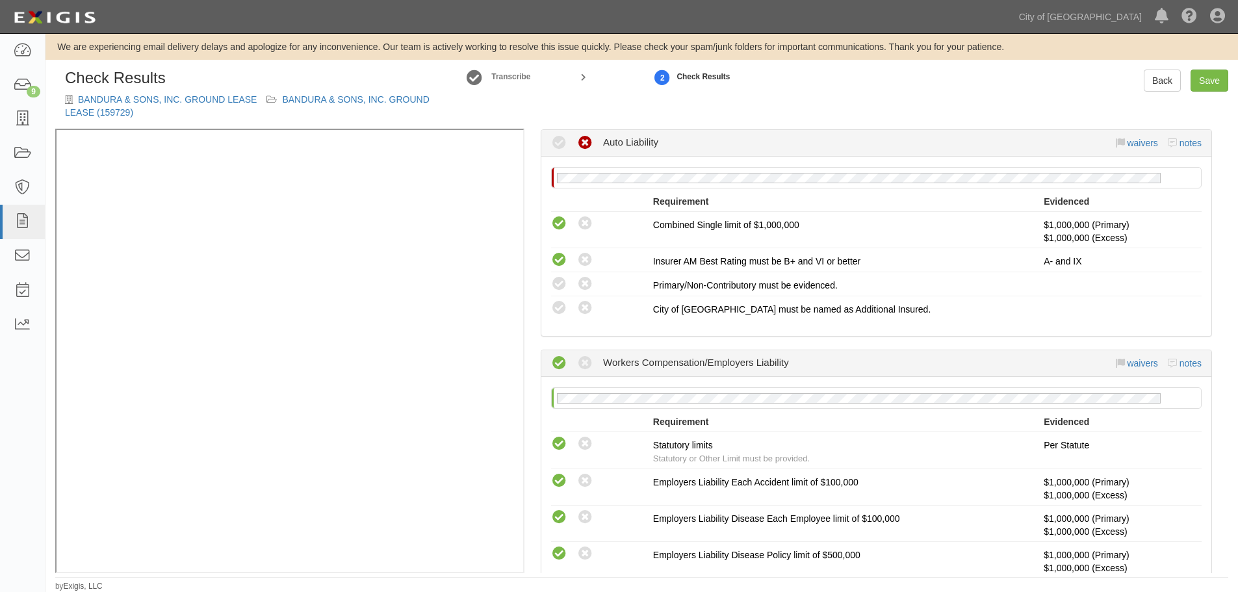
scroll to position [650, 0]
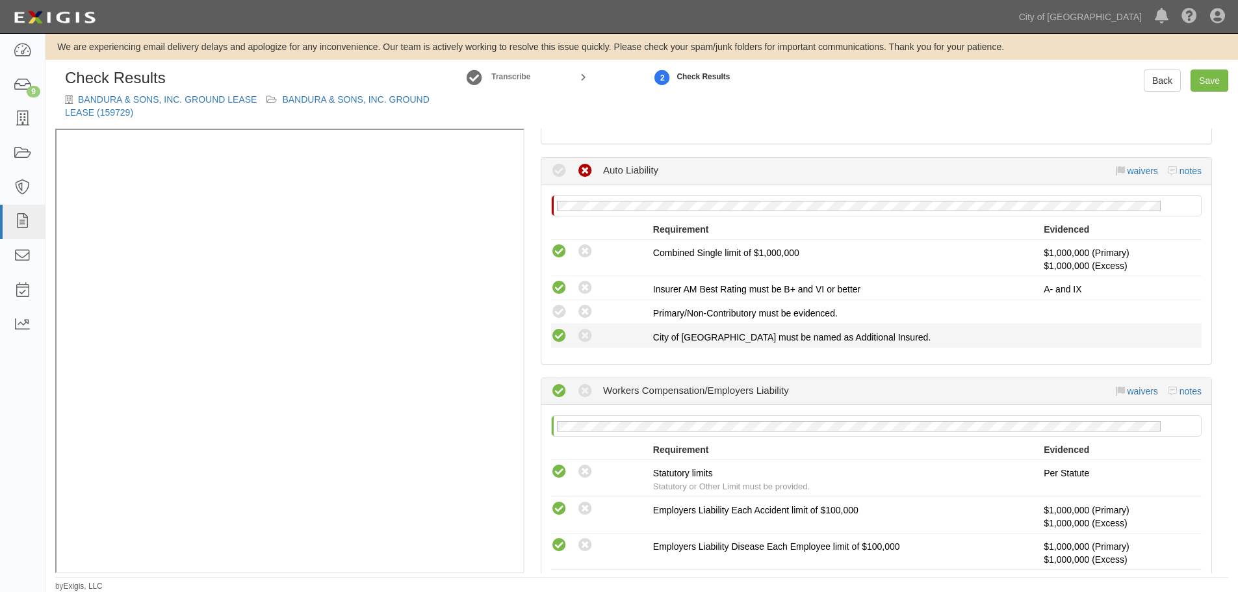
click at [560, 343] on icon at bounding box center [559, 336] width 16 height 16
radio input "true"
drag, startPoint x: 560, startPoint y: 311, endPoint x: 569, endPoint y: 320, distance: 12.4
click at [562, 312] on icon at bounding box center [559, 312] width 16 height 16
radio input "true"
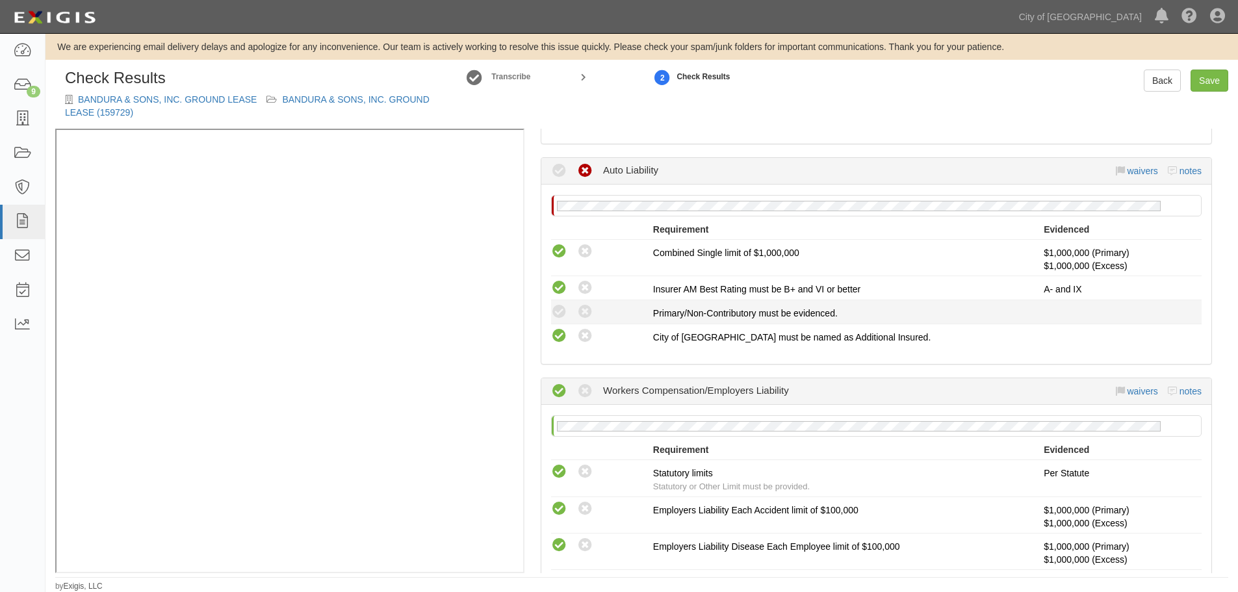
radio input "true"
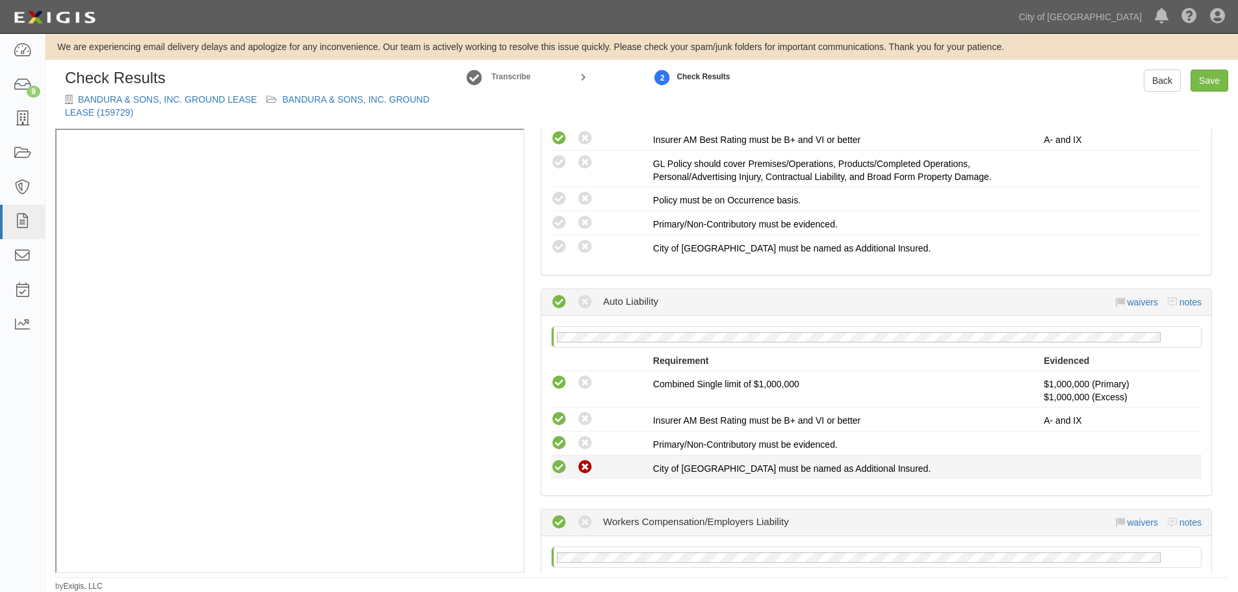
scroll to position [434, 0]
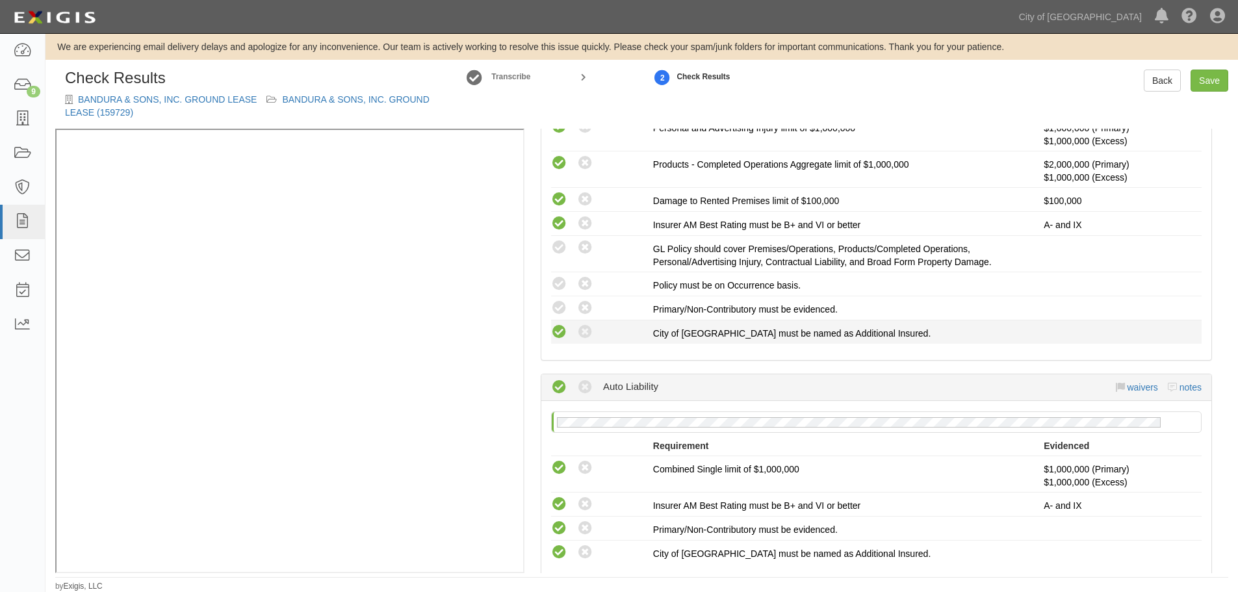
click at [557, 334] on icon at bounding box center [559, 332] width 16 height 16
radio input "true"
click at [557, 313] on icon at bounding box center [559, 308] width 16 height 16
radio input "true"
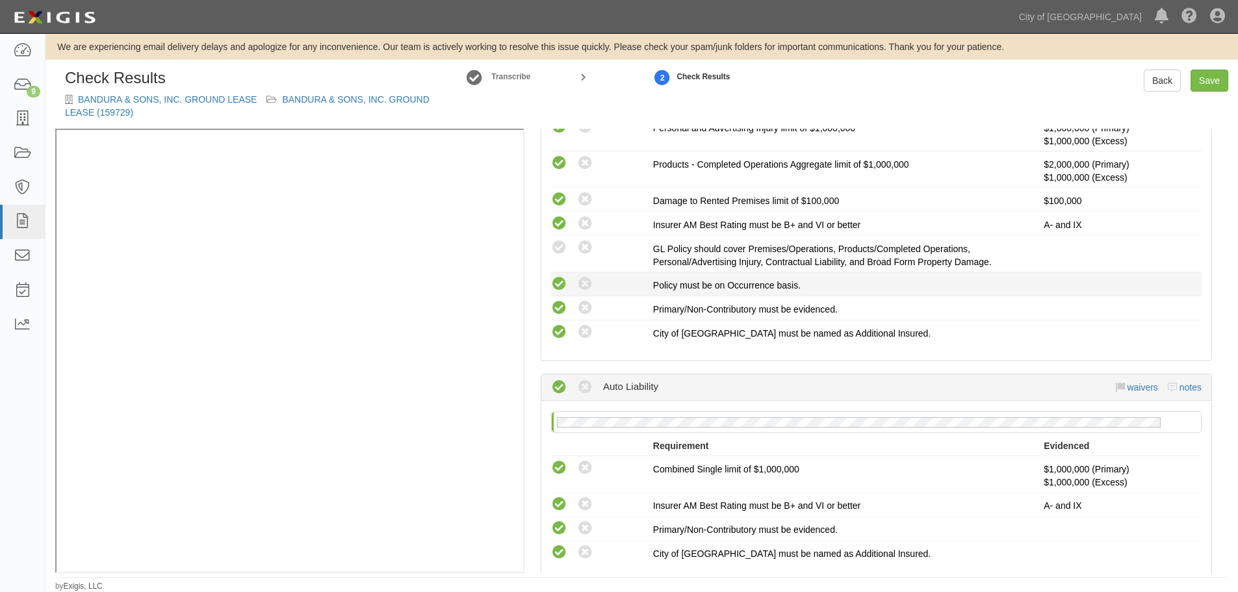
click at [557, 282] on icon at bounding box center [559, 284] width 16 height 16
radio input "true"
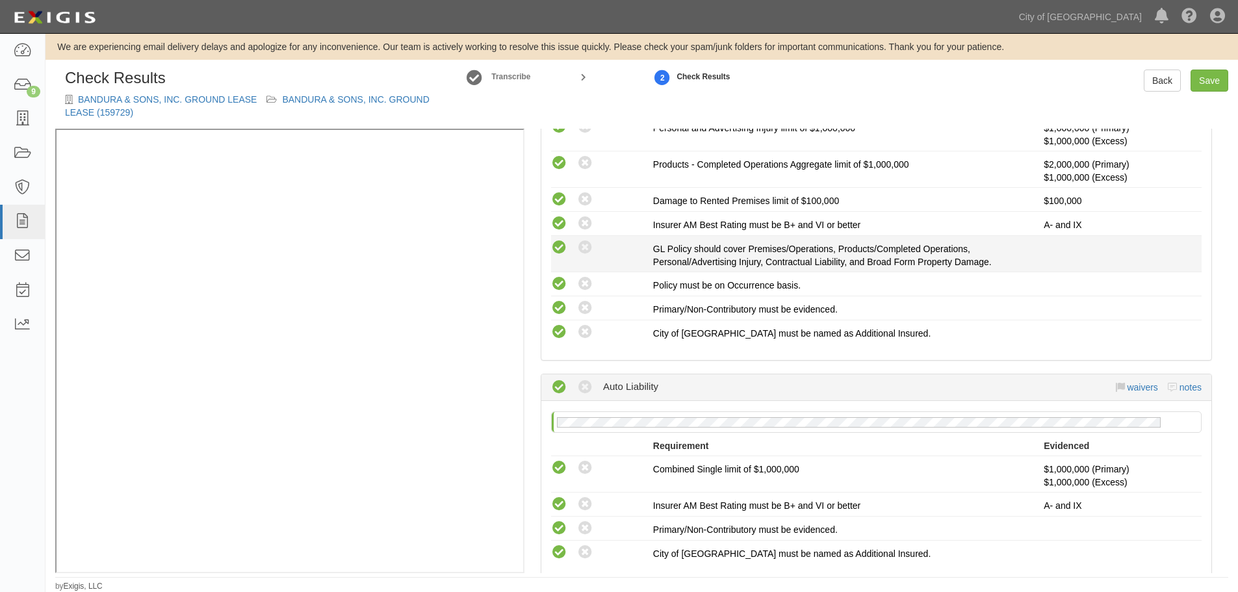
click at [556, 248] on icon at bounding box center [559, 248] width 16 height 16
radio input "true"
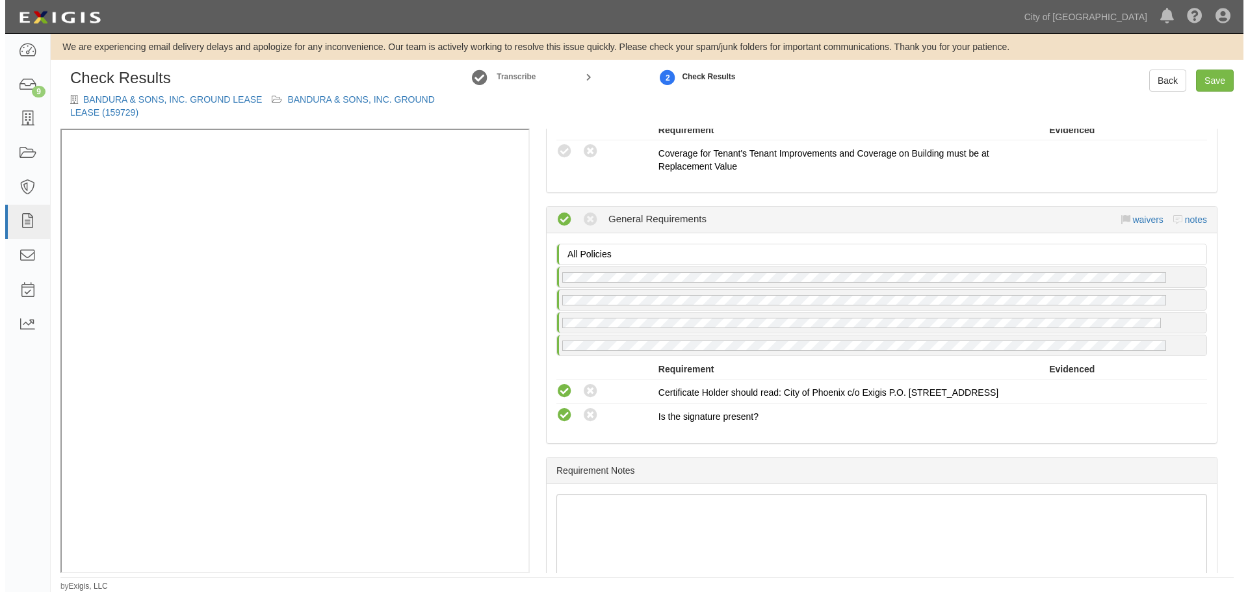
scroll to position [1347, 0]
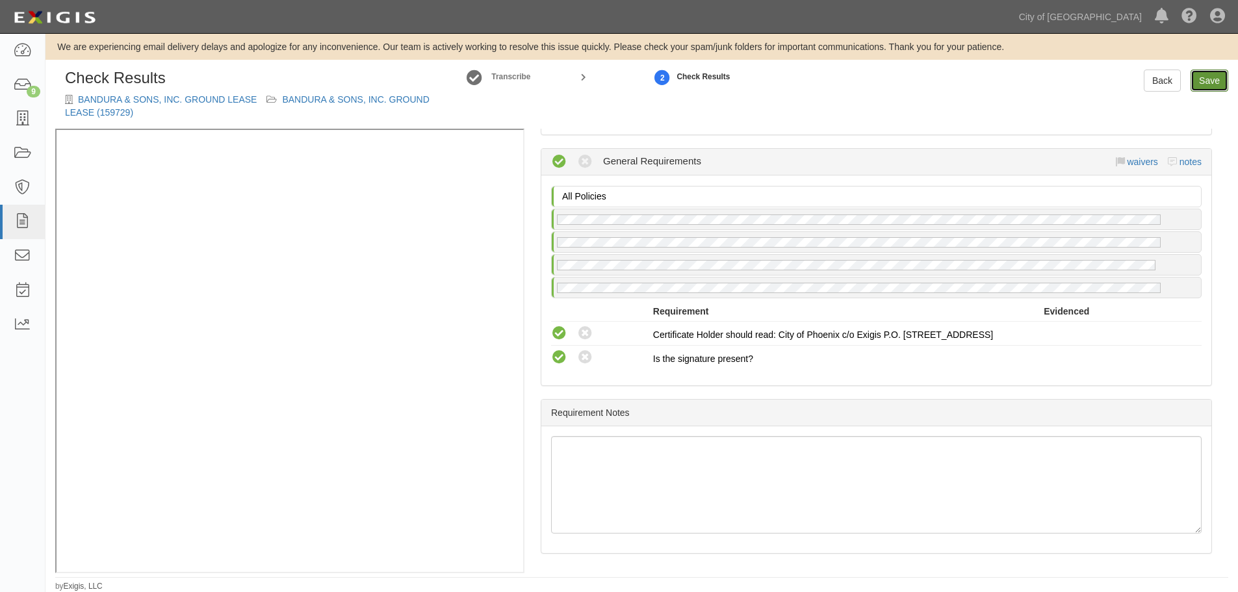
click at [1204, 75] on link "Save" at bounding box center [1210, 81] width 38 height 22
radio input "true"
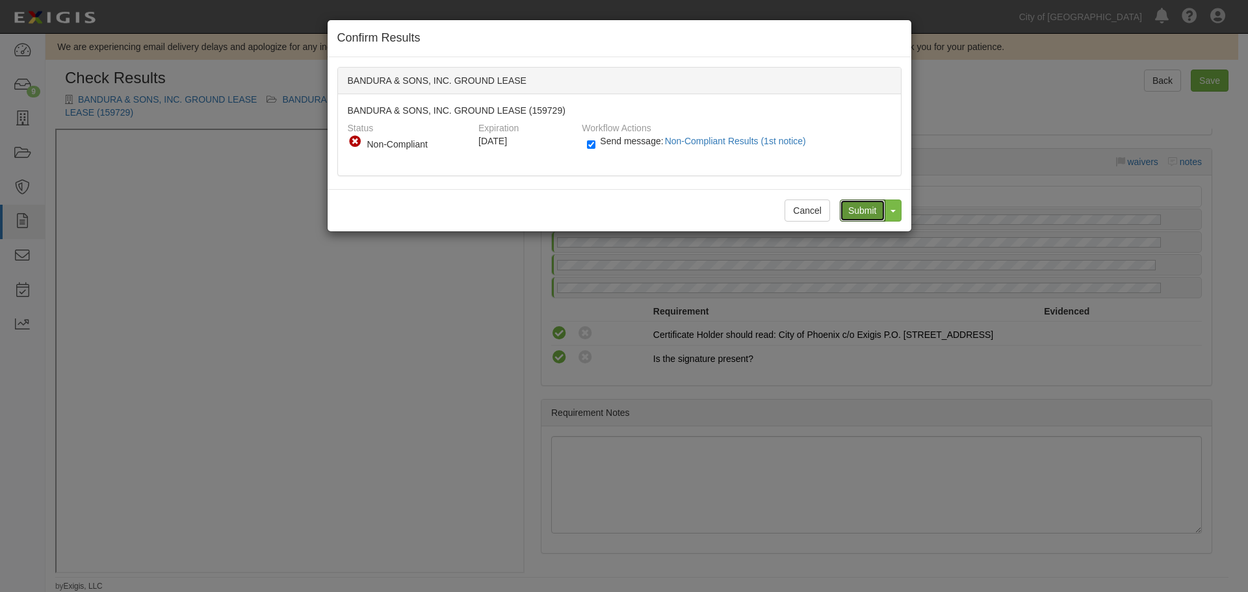
click at [845, 215] on input "Submit" at bounding box center [863, 211] width 46 height 22
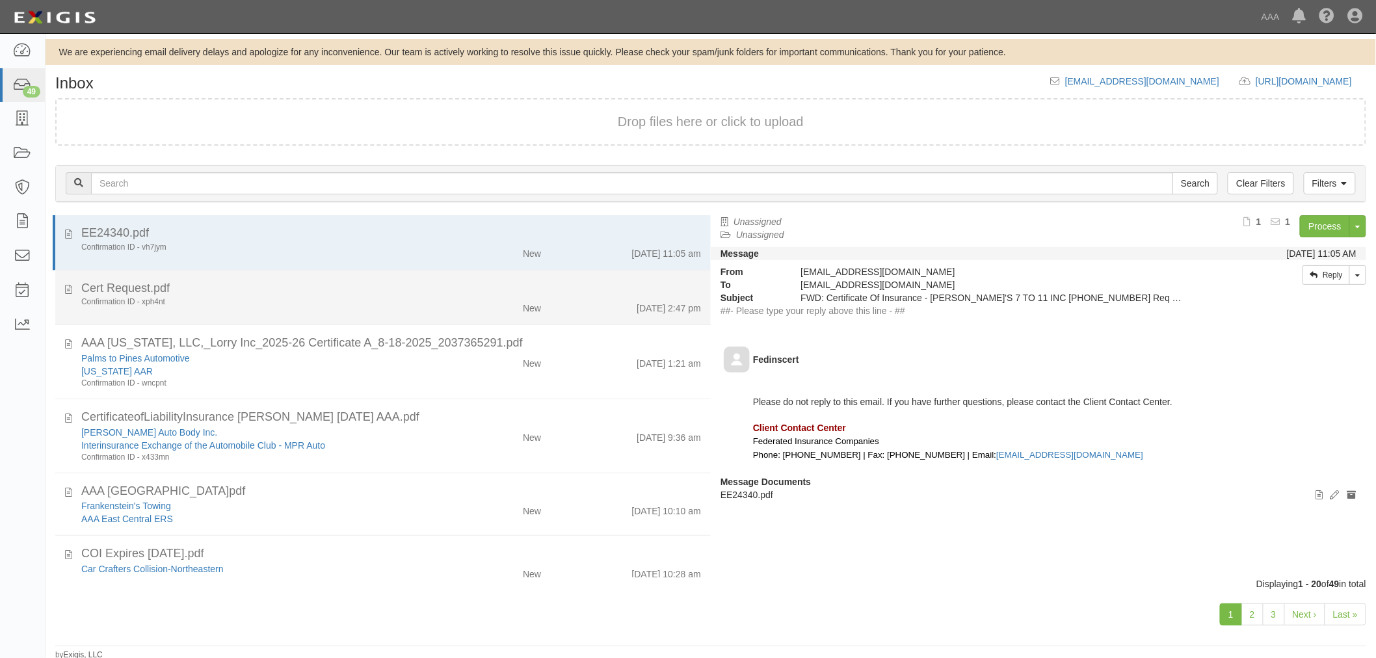
click at [268, 304] on div "Confirmation ID - xph4nt" at bounding box center [257, 301] width 353 height 11
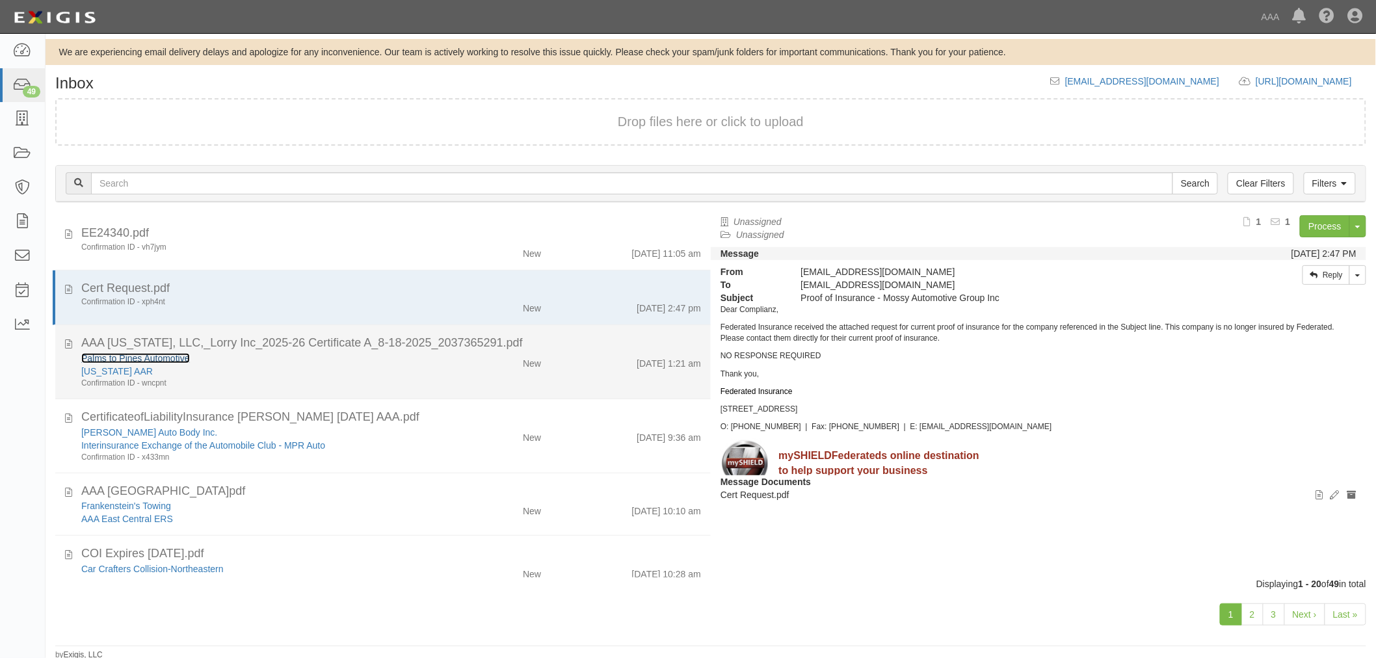
click at [118, 359] on link "Palms to Pines Automotive" at bounding box center [135, 358] width 109 height 10
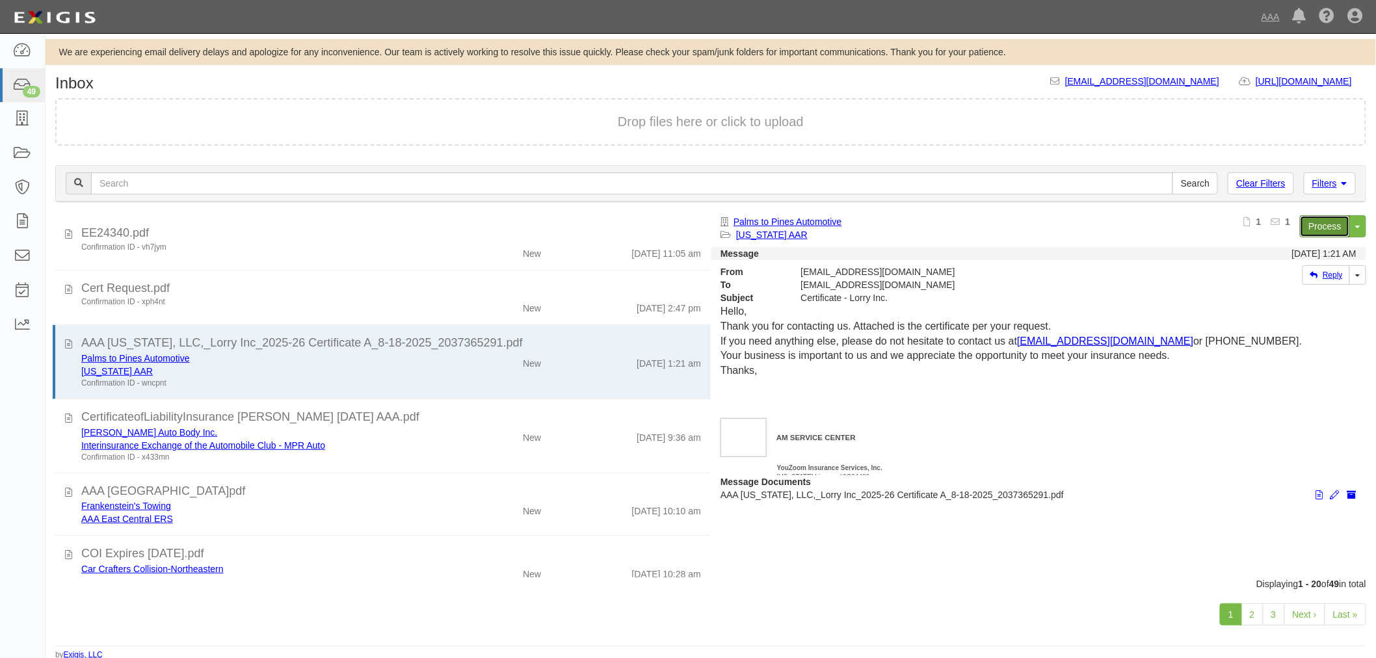
click at [1312, 226] on link "Process" at bounding box center [1324, 226] width 50 height 22
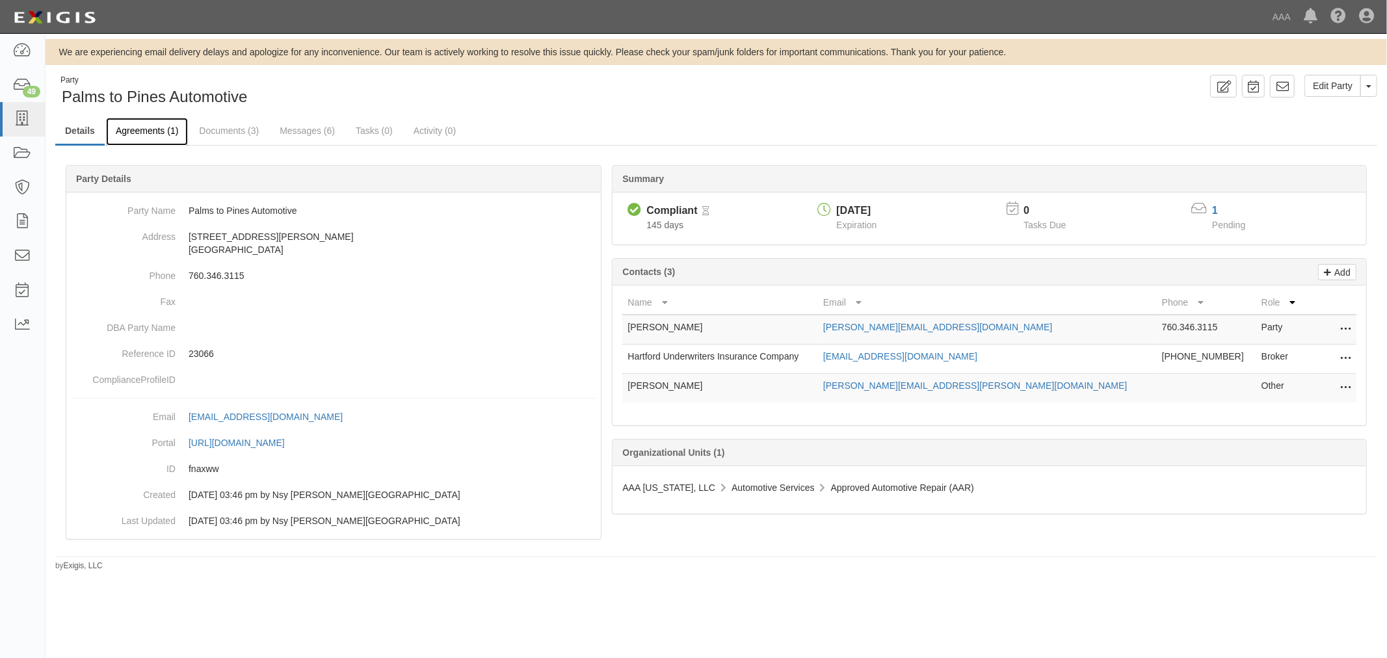
click at [134, 131] on link "Agreements (1)" at bounding box center [147, 132] width 82 height 28
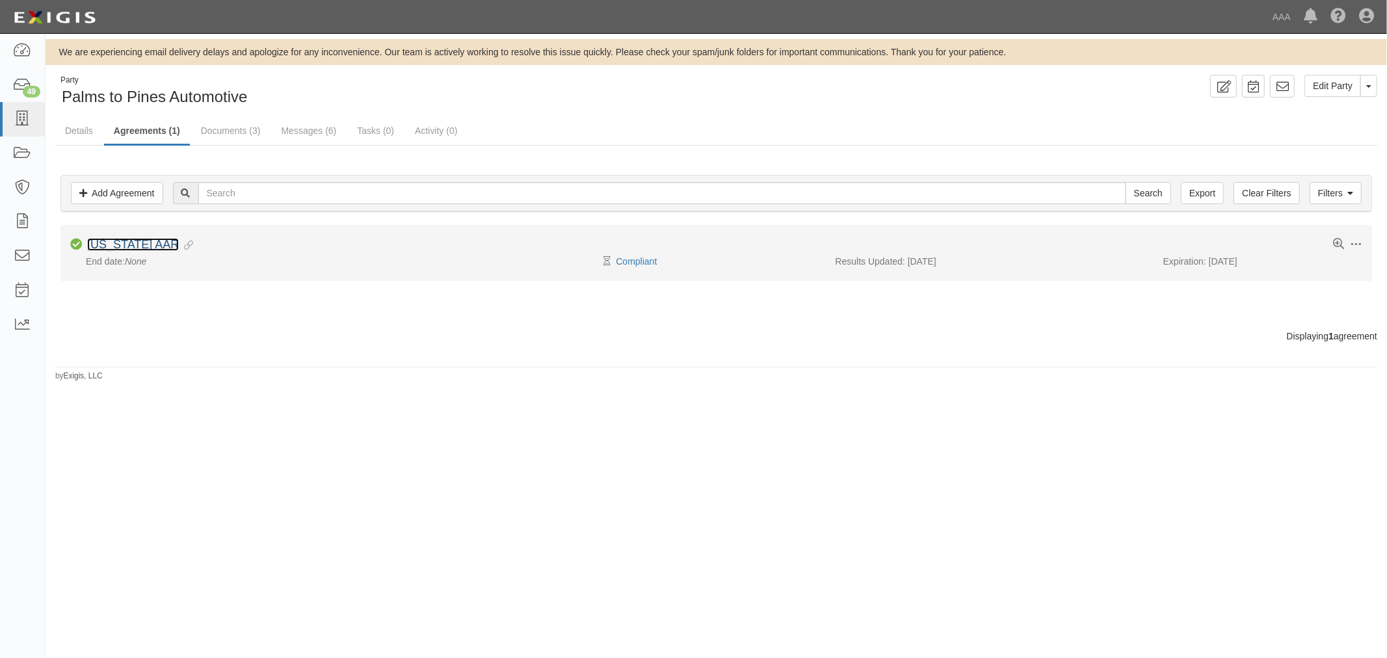
click at [111, 241] on link "[US_STATE] AAR" at bounding box center [133, 244] width 92 height 13
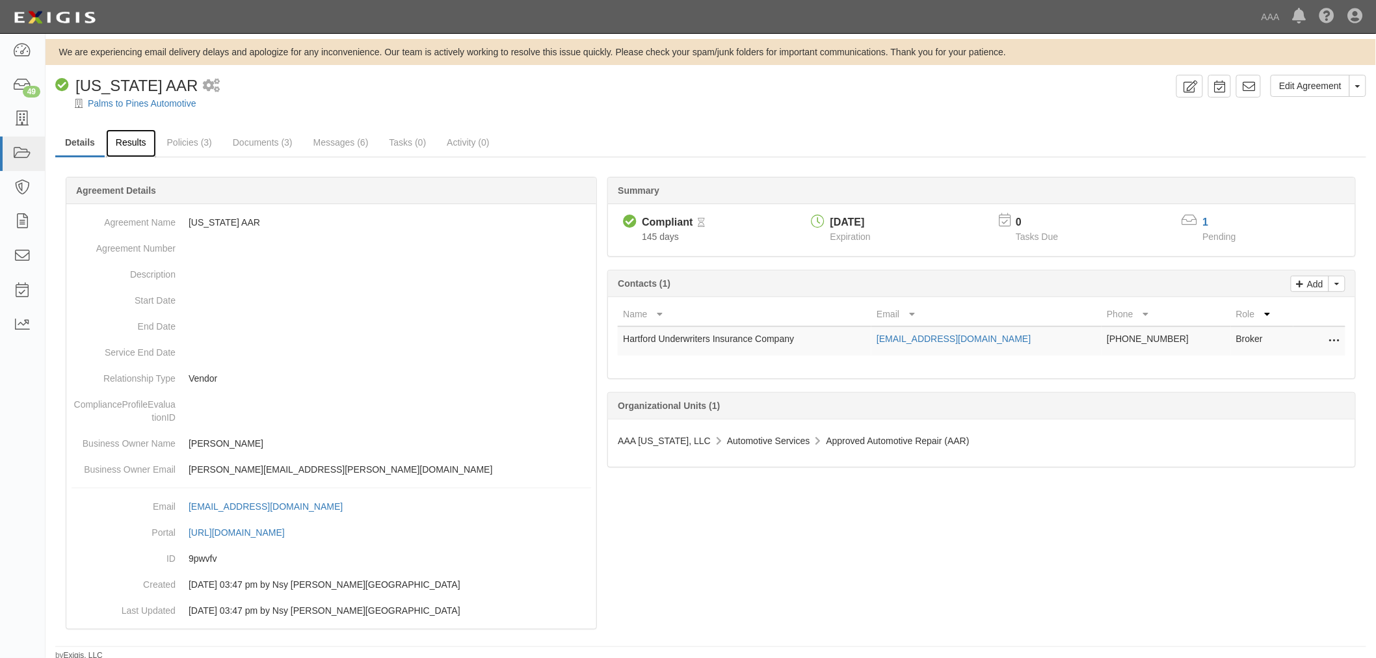
click at [131, 147] on link "Results" at bounding box center [131, 143] width 50 height 28
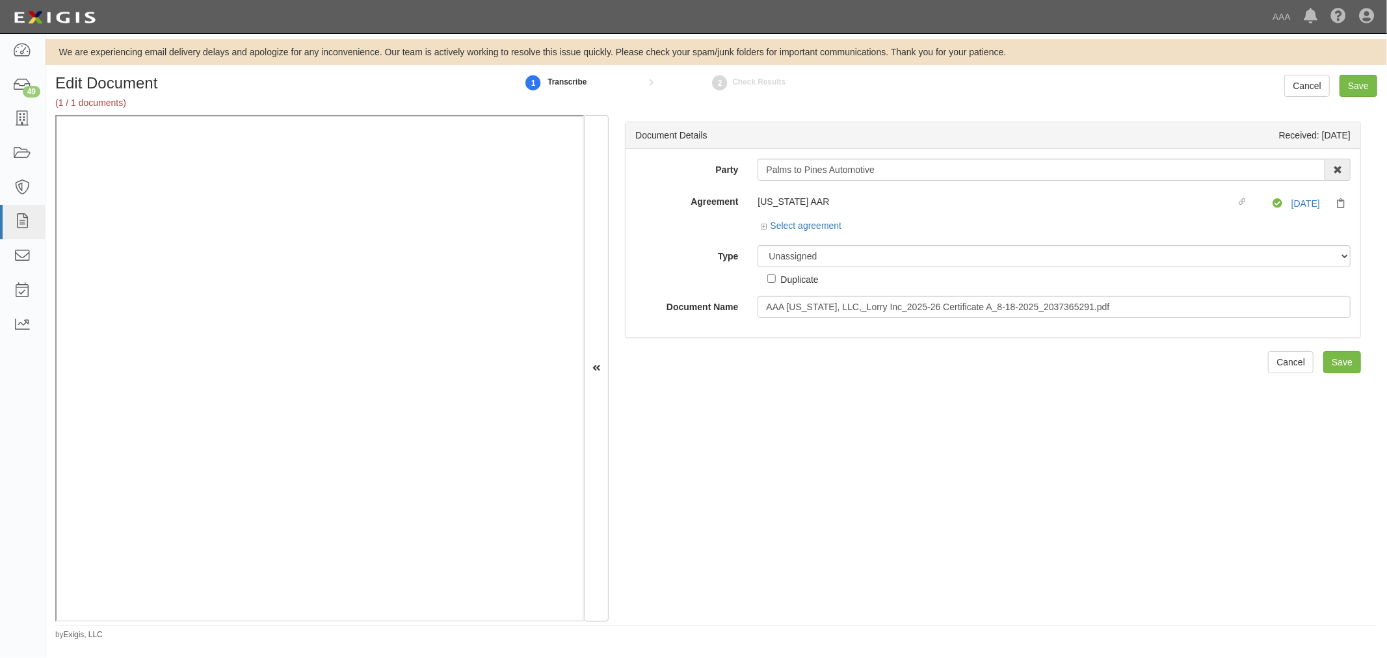
click at [816, 268] on div "Duplicate" at bounding box center [792, 276] width 51 height 19
drag, startPoint x: 803, startPoint y: 252, endPoint x: 810, endPoint y: 259, distance: 10.1
click at [807, 252] on select "Unassigned Binder Cancellation Notice Certificate Contract Endorsement Insuranc…" at bounding box center [1053, 256] width 593 height 22
click at [757, 246] on select "Unassigned Binder Cancellation Notice Certificate Contract Endorsement Insuranc…" at bounding box center [1053, 256] width 593 height 22
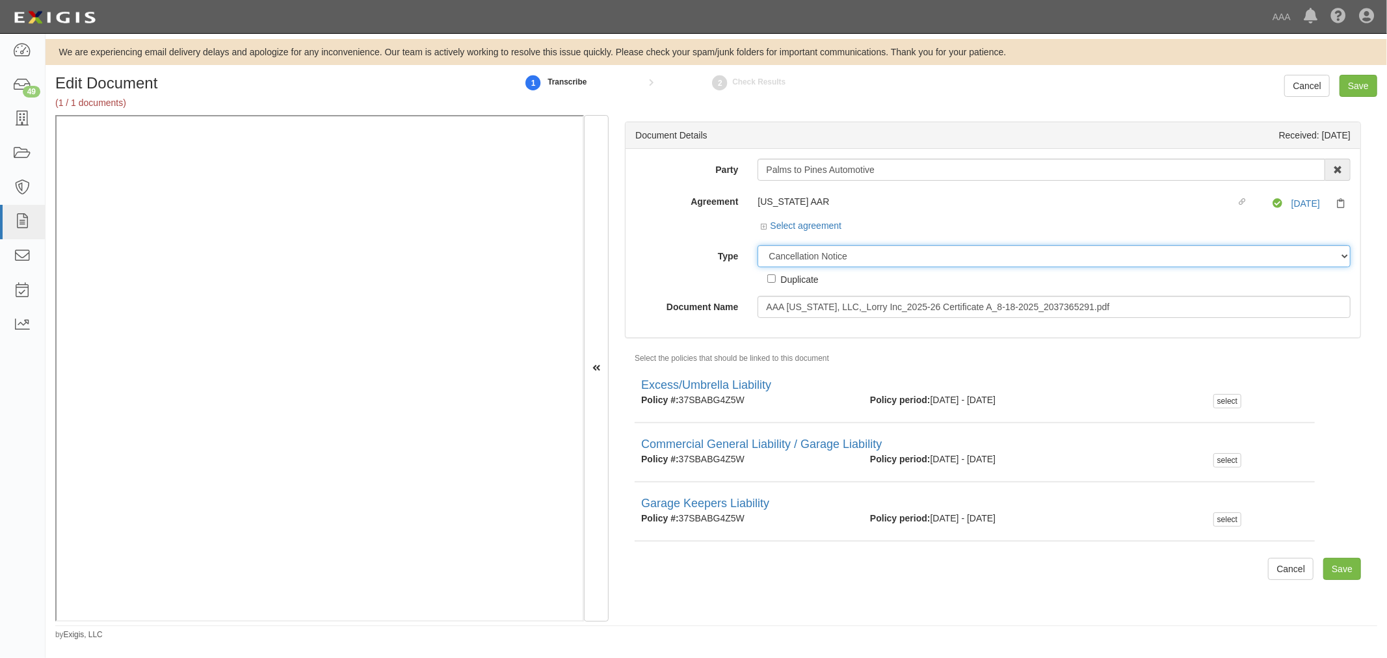
drag, startPoint x: 775, startPoint y: 255, endPoint x: 775, endPoint y: 272, distance: 16.3
click at [775, 272] on div "Unassigned Binder Cancellation Notice Certificate Contract Endorsement Insuranc…" at bounding box center [1054, 265] width 612 height 41
select select "CertificateDetail"
click at [757, 246] on select "Unassigned Binder Cancellation Notice Certificate Contract Endorsement Insuranc…" at bounding box center [1053, 256] width 593 height 22
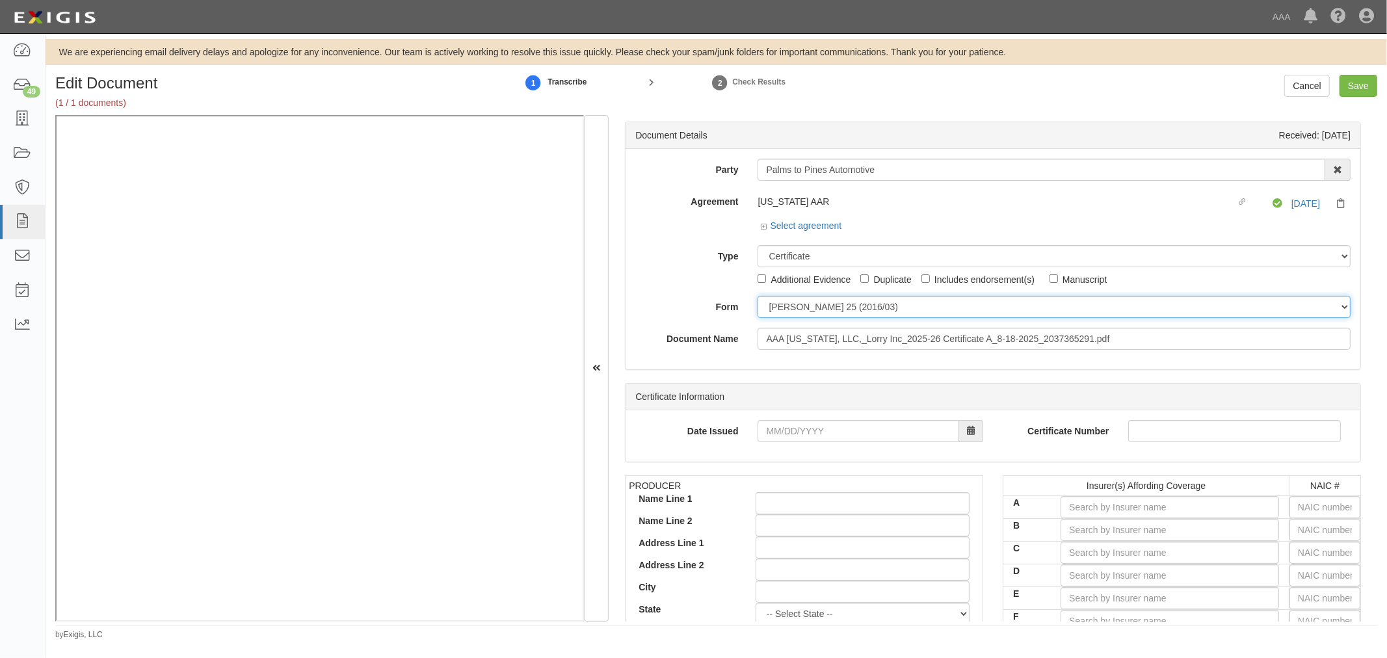
click at [803, 309] on select "[PERSON_NAME] 25 (2016/03) [PERSON_NAME] 101 [PERSON_NAME] 855 NY (2014/05) Gen…" at bounding box center [1053, 307] width 593 height 22
select select "GeneralFormDetail"
click at [757, 296] on select "[PERSON_NAME] 25 (2016/03) [PERSON_NAME] 101 [PERSON_NAME] 855 NY (2014/05) Gen…" at bounding box center [1053, 307] width 593 height 22
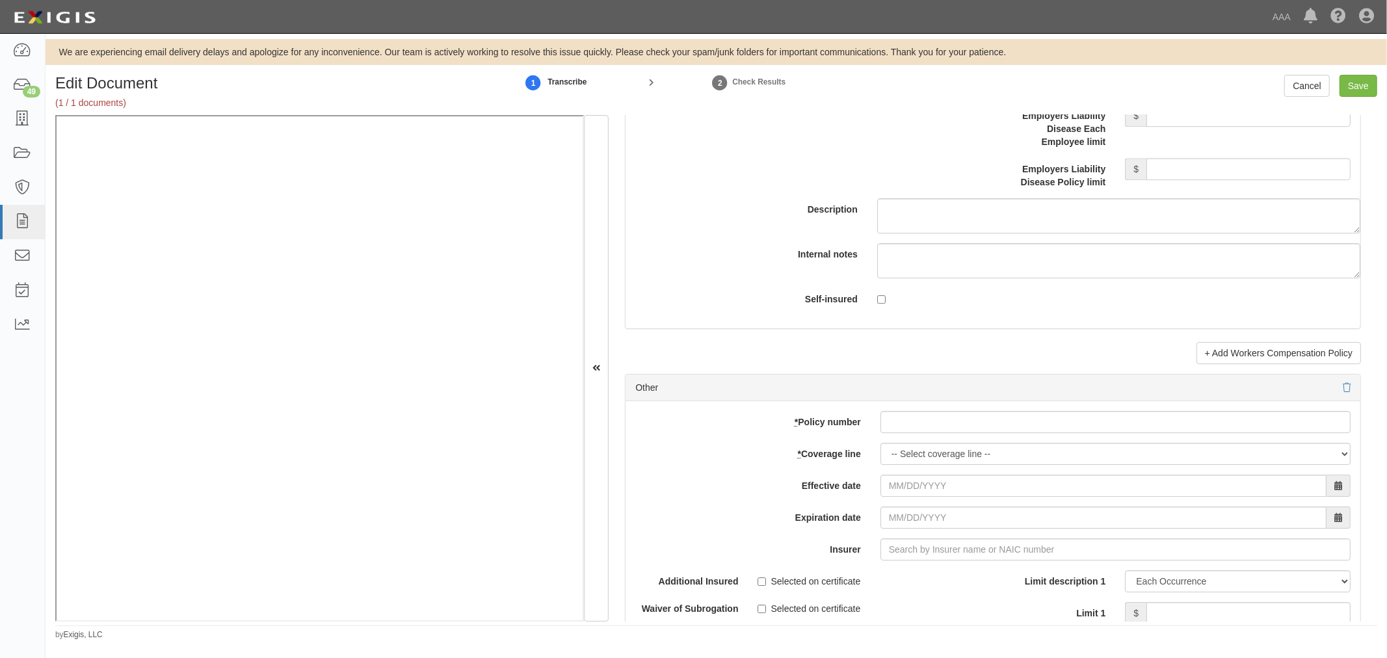
scroll to position [3611, 0]
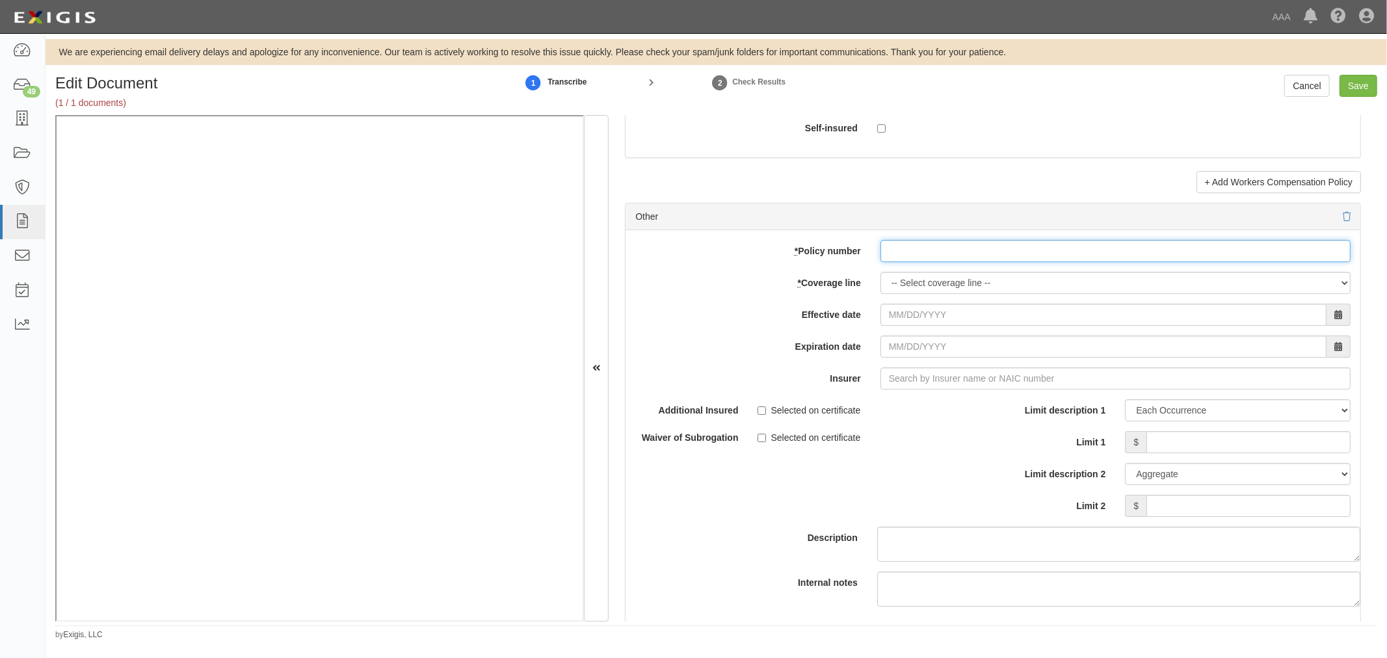
drag, startPoint x: 956, startPoint y: 255, endPoint x: 930, endPoint y: 267, distance: 27.9
click at [950, 257] on input "* Policy number" at bounding box center [1115, 251] width 470 height 22
paste input "37SBABG4Z5W"
type input "37SBABG4Z5W"
click at [888, 286] on select "-- Select coverage line -- Asbestos Abatement Auto Physical Damage Boiler & Mac…" at bounding box center [1115, 283] width 470 height 22
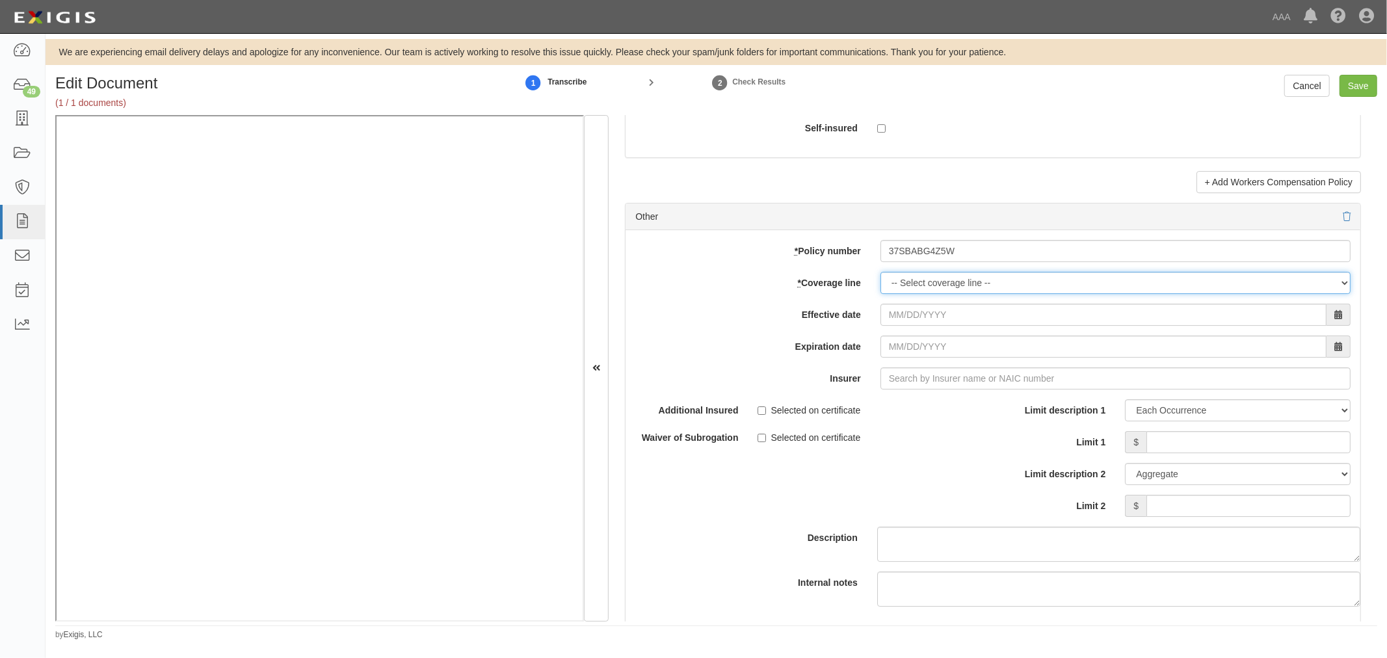
select select "70"
click at [880, 294] on select "-- Select coverage line -- Asbestos Abatement Auto Physical Damage Boiler & Mac…" at bounding box center [1115, 283] width 470 height 22
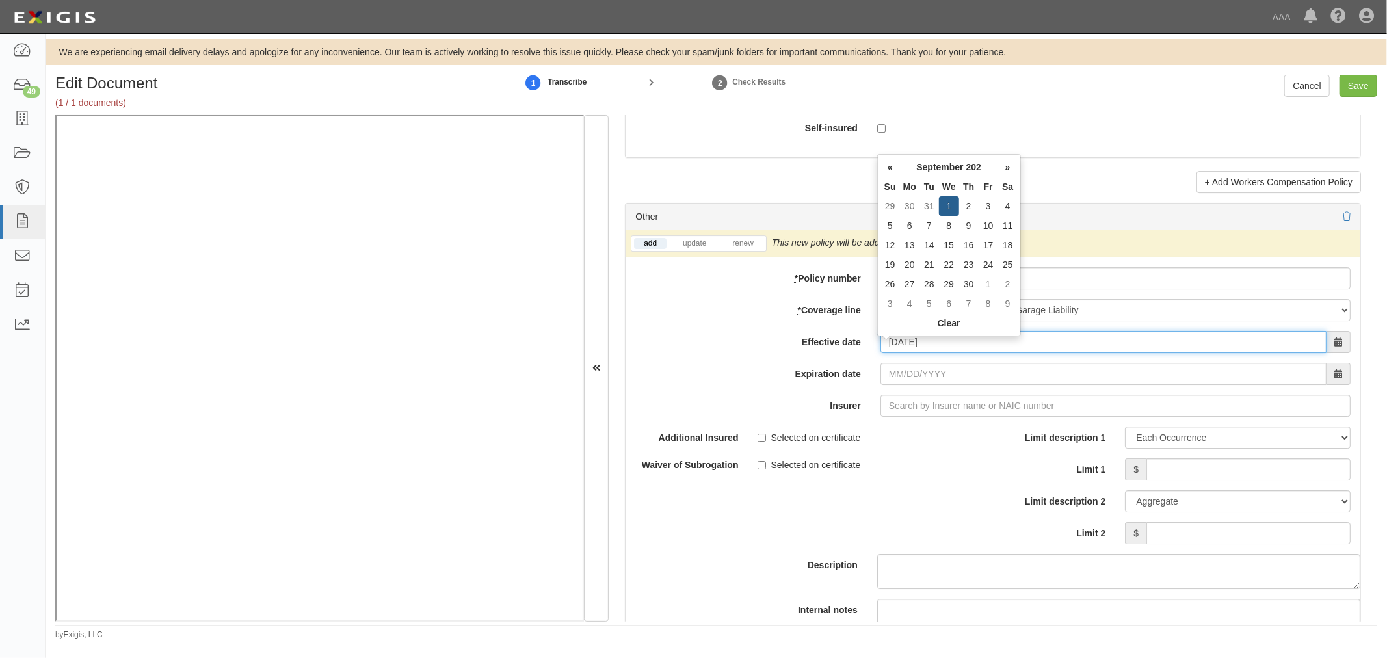
type input "[DATE]"
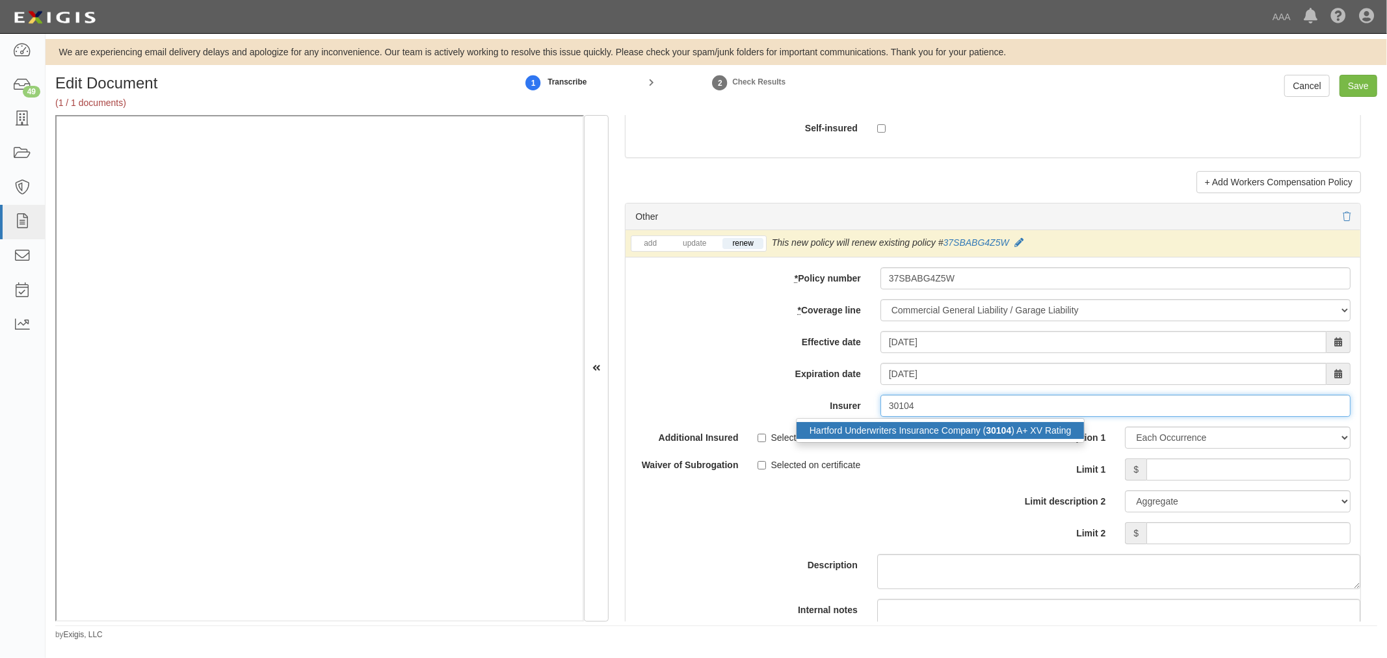
click at [923, 432] on div "Hartford Underwriters Insurance Company ( 30104 ) A+ XV Rating" at bounding box center [940, 430] width 288 height 17
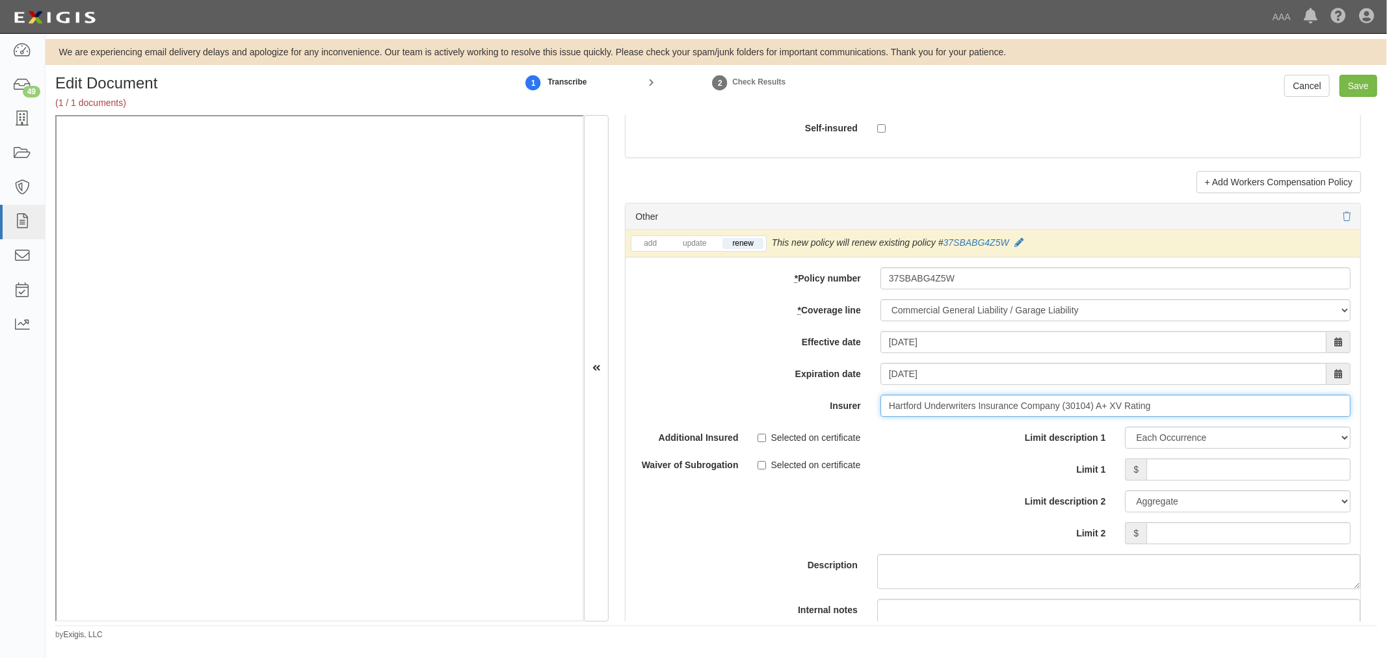
type input "Hartford Underwriters Insurance Company (30104) A+ XV Rating"
click at [1181, 469] on input "Limit 1" at bounding box center [1248, 469] width 204 height 22
type input "1,000,000"
click at [1224, 554] on div "Limit description 1 Limit Each Occurrence Each Claim Aggregate Deductible Self-…" at bounding box center [1176, 489] width 367 height 127
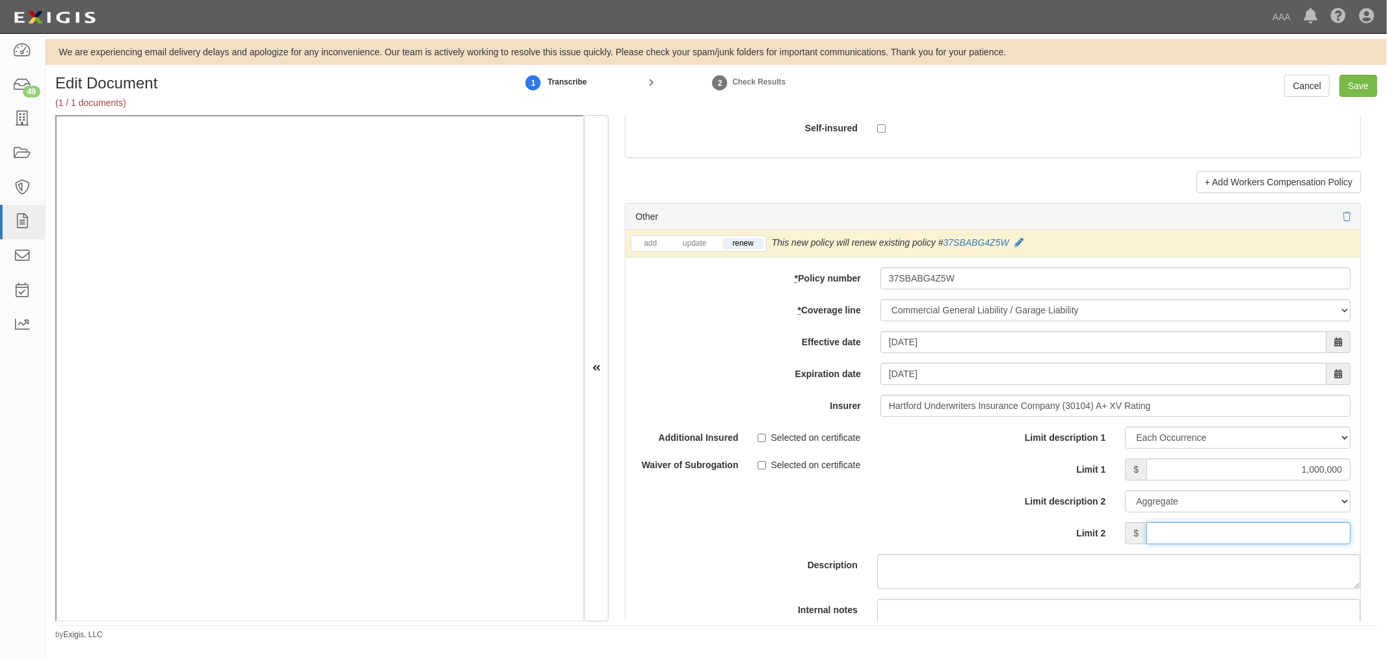
click at [1223, 541] on input "Limit 2" at bounding box center [1248, 533] width 204 height 22
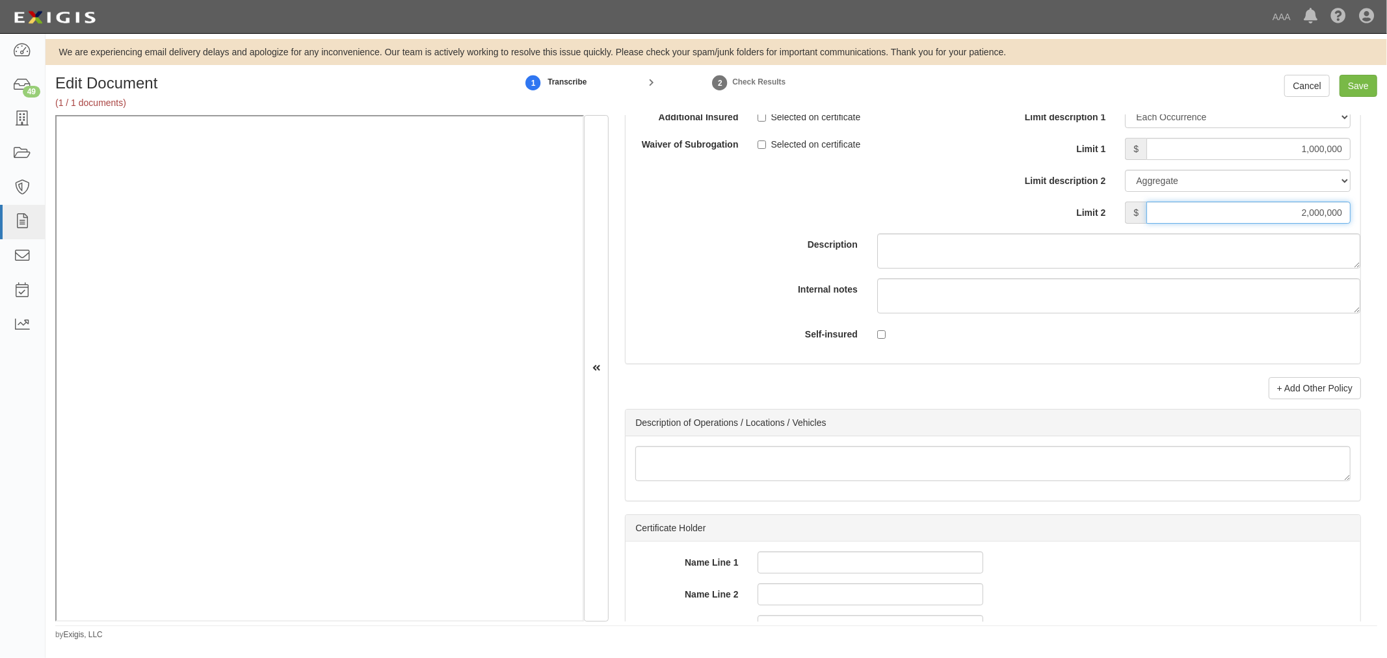
scroll to position [3973, 0]
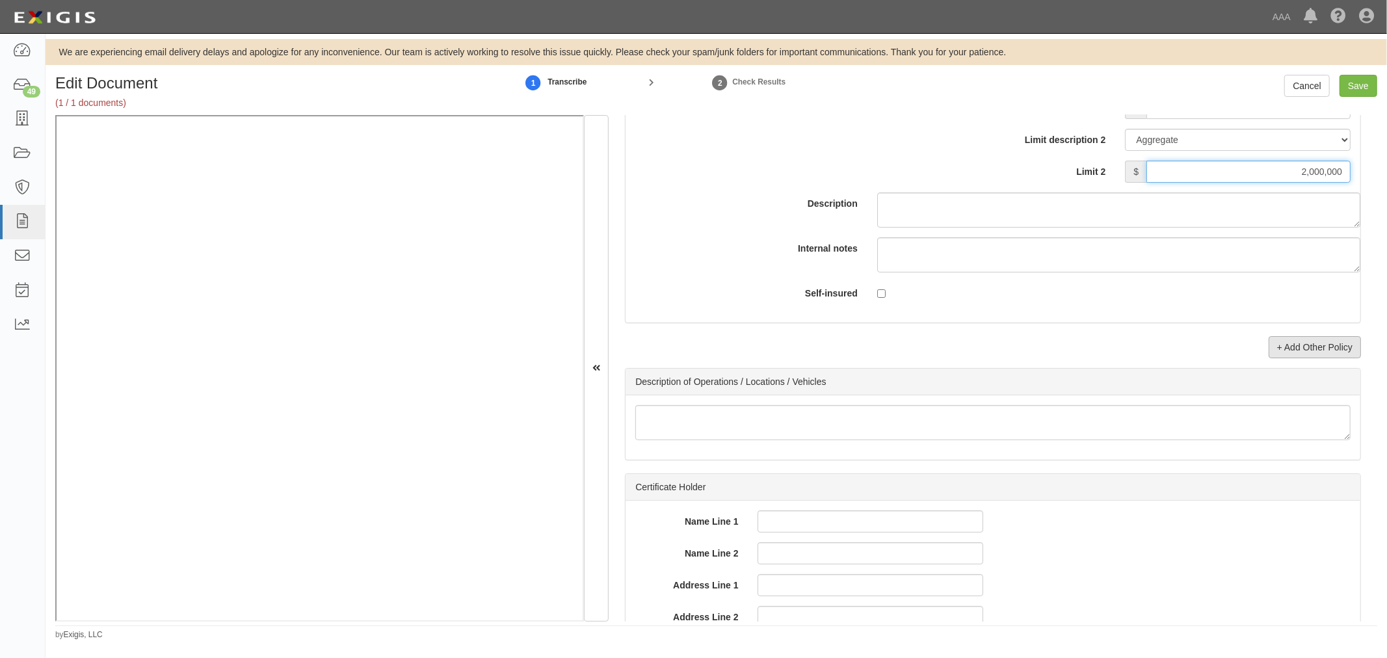
type input "2,000,000"
click at [1316, 358] on link "+ Add Other Policy" at bounding box center [1314, 347] width 92 height 22
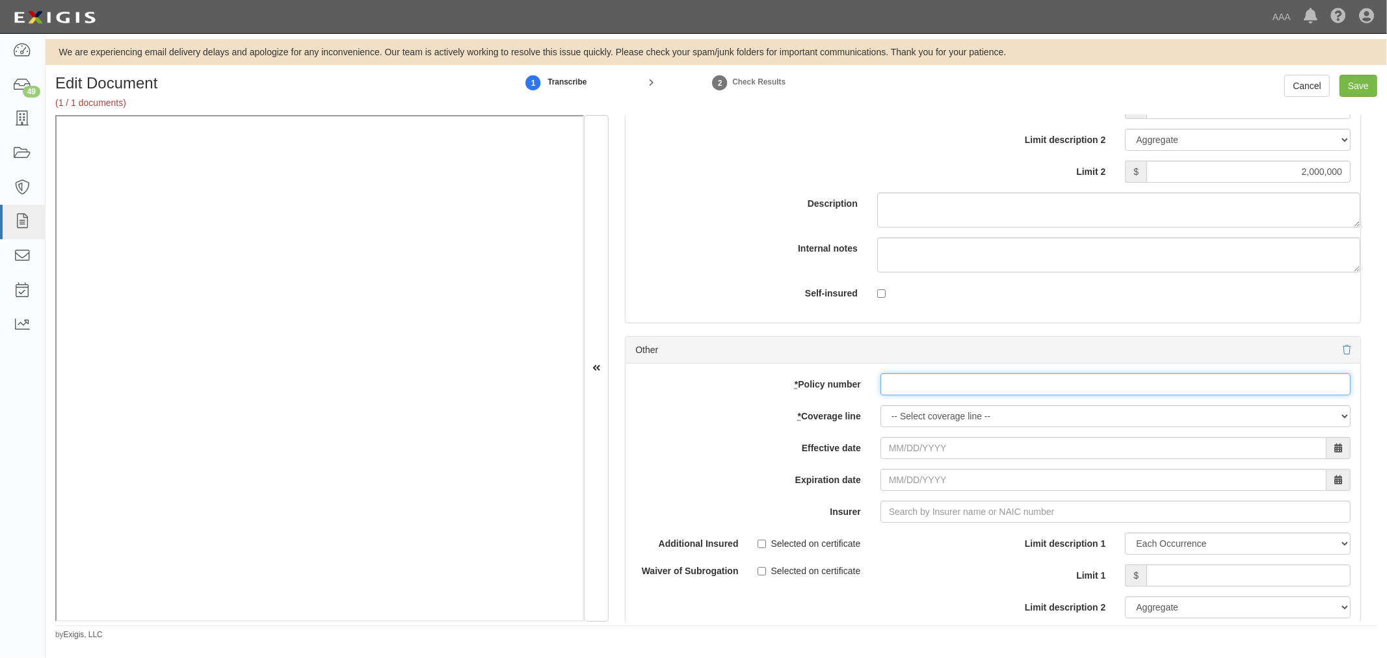
drag, startPoint x: 1002, startPoint y: 398, endPoint x: 985, endPoint y: 408, distance: 19.8
click at [998, 404] on div "add update renew This new policy will be added This new policy will update exis…" at bounding box center [992, 576] width 735 height 426
paste input "37SBABG4Z5W"
type input "37SBABG4Z5W"
click at [936, 420] on select "-- Select coverage line -- Asbestos Abatement Auto Physical Damage Boiler & Mac…" at bounding box center [1115, 416] width 470 height 22
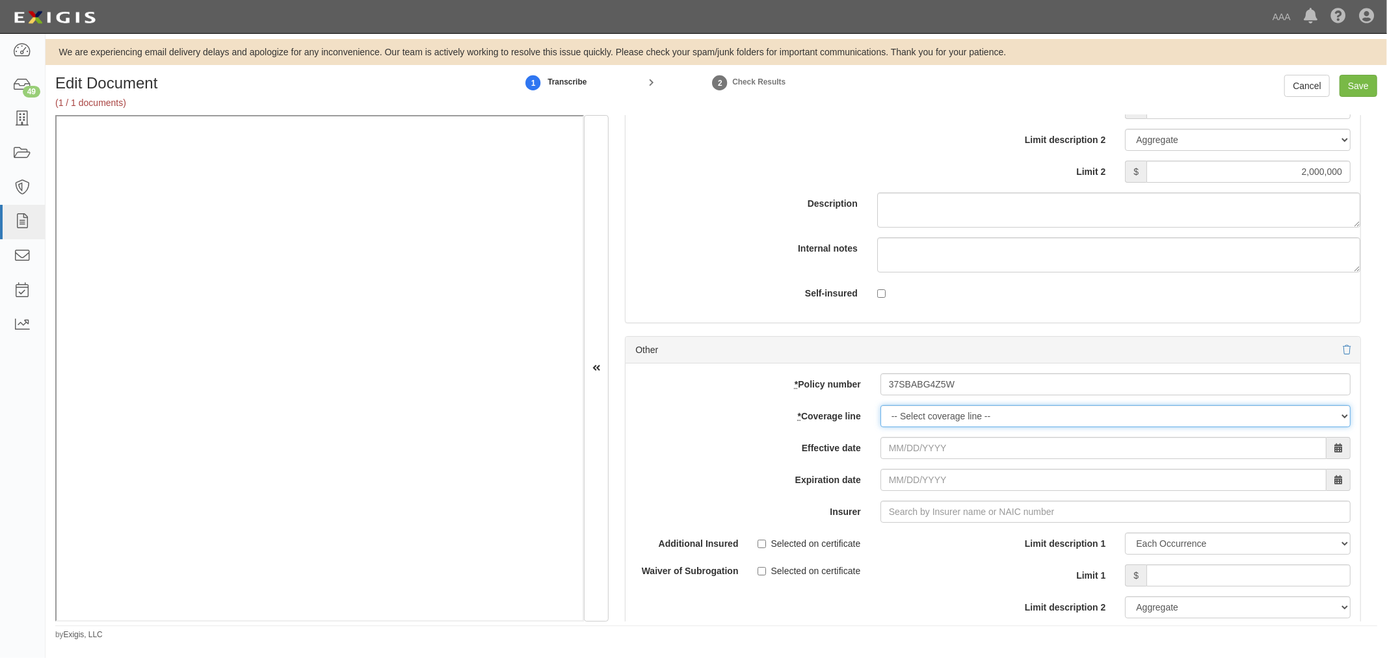
select select "56"
click at [880, 427] on select "-- Select coverage line -- Asbestos Abatement Auto Physical Damage Boiler & Mac…" at bounding box center [1115, 416] width 470 height 22
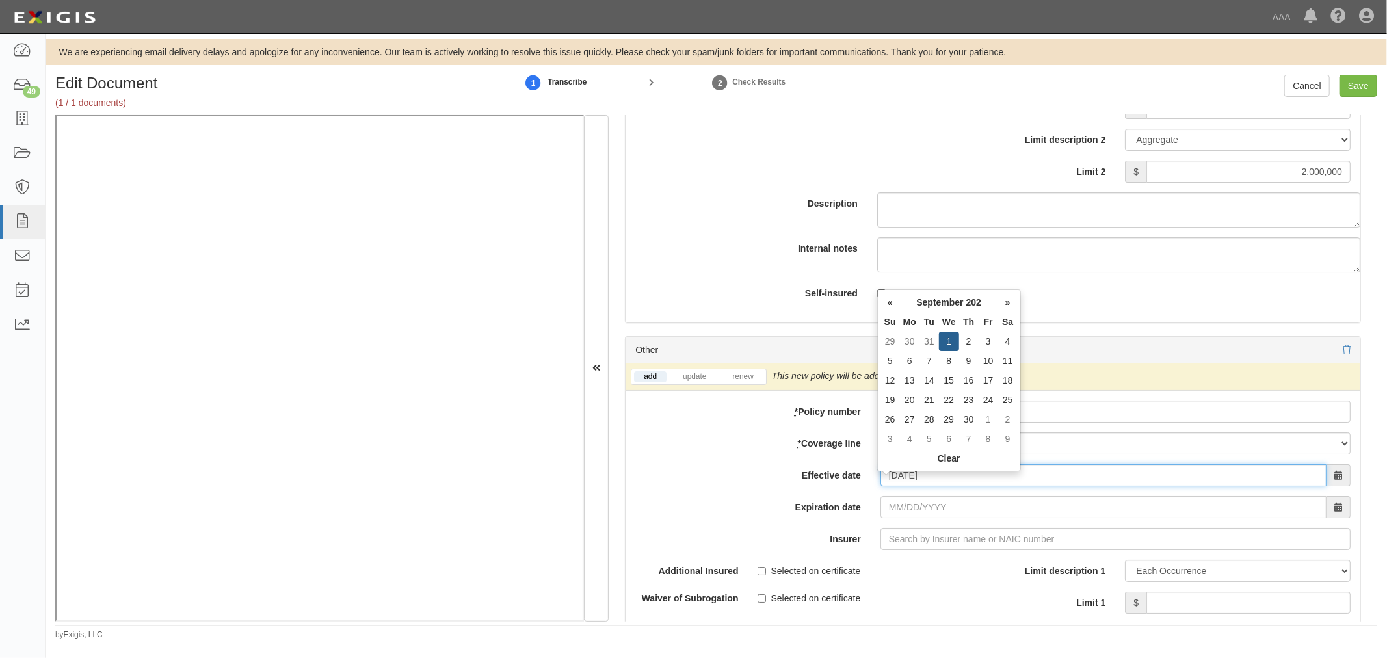
type input "[DATE]"
type input "09/01/2026"
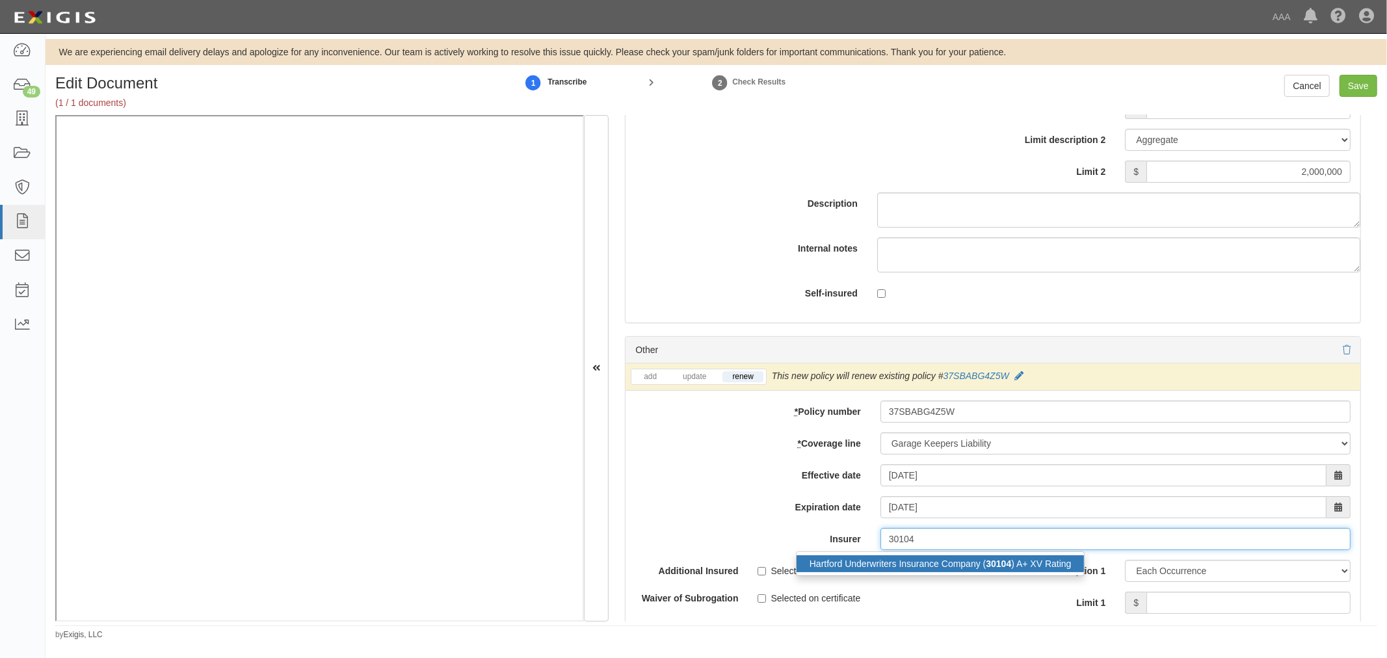
click at [907, 568] on div "Hartford Underwriters Insurance Company ( 30104 ) A+ XV Rating" at bounding box center [940, 563] width 288 height 17
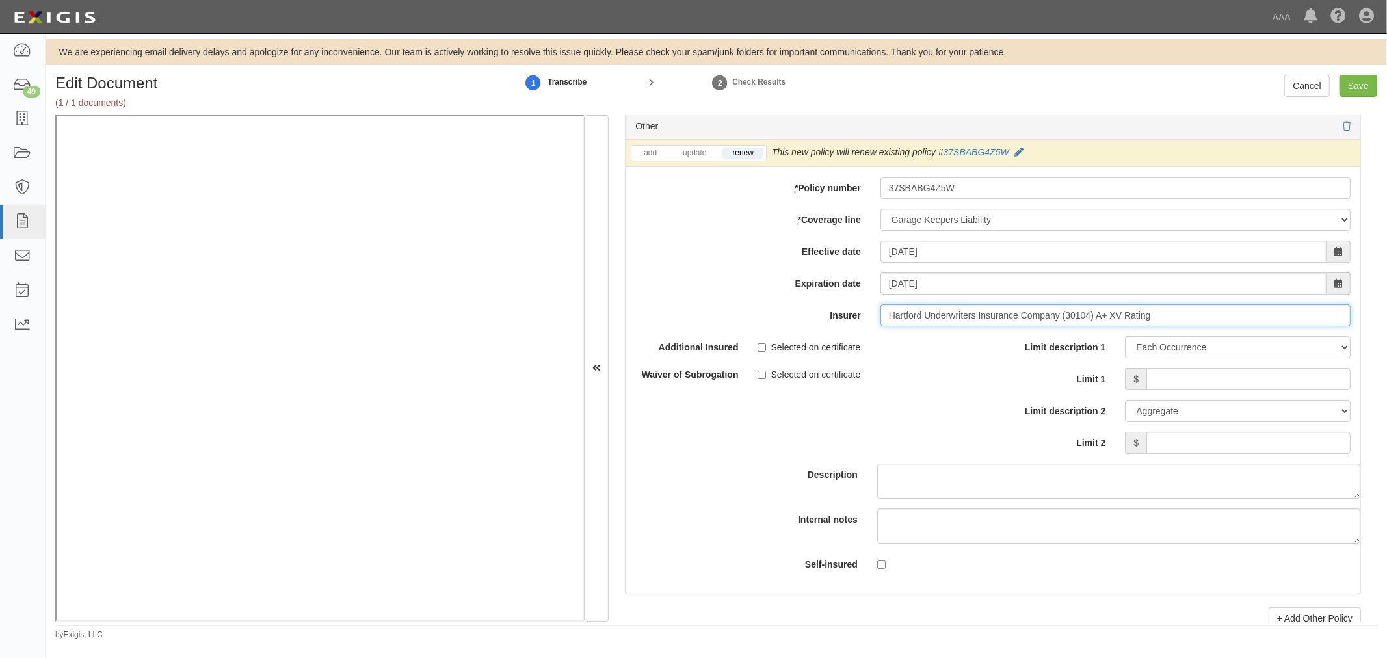
scroll to position [4213, 0]
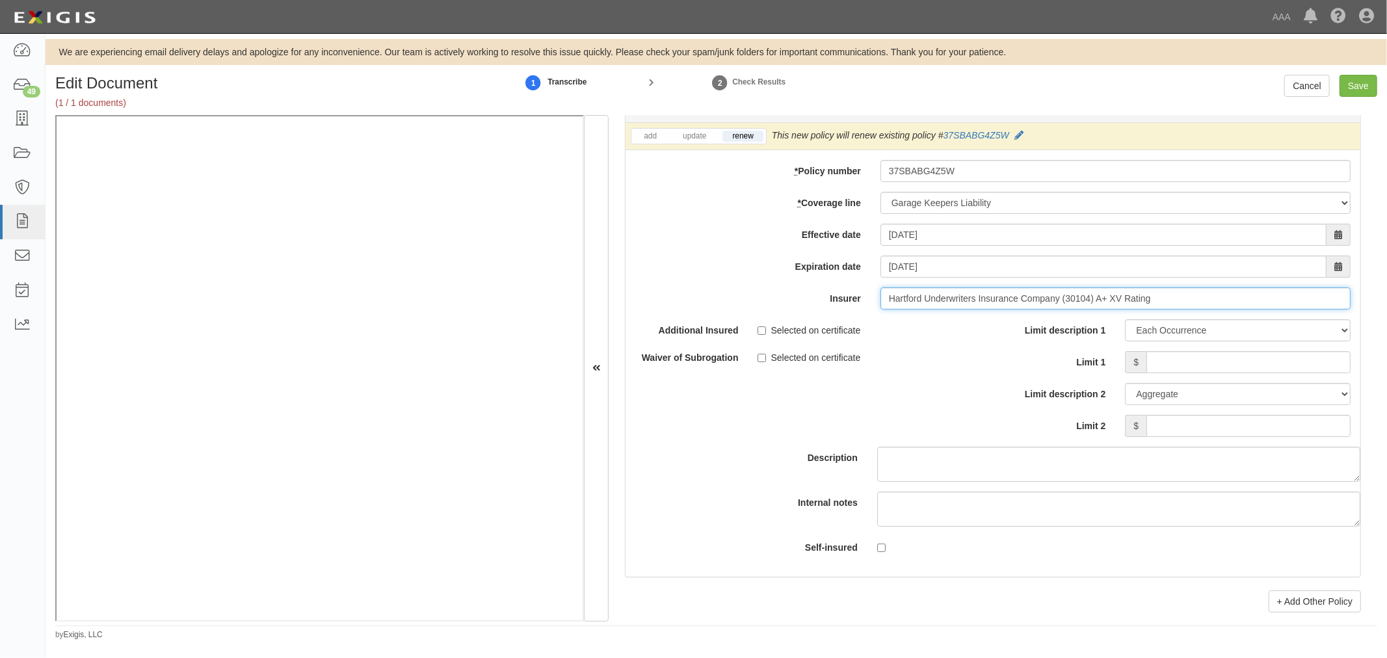
type input "Hartford Underwriters Insurance Company (30104) A+ XV Rating"
drag, startPoint x: 1201, startPoint y: 369, endPoint x: 1201, endPoint y: 378, distance: 9.1
click at [1203, 369] on input "Limit 1" at bounding box center [1248, 362] width 204 height 22
type input "250,000"
click at [1225, 436] on input "Limit 2" at bounding box center [1248, 426] width 204 height 22
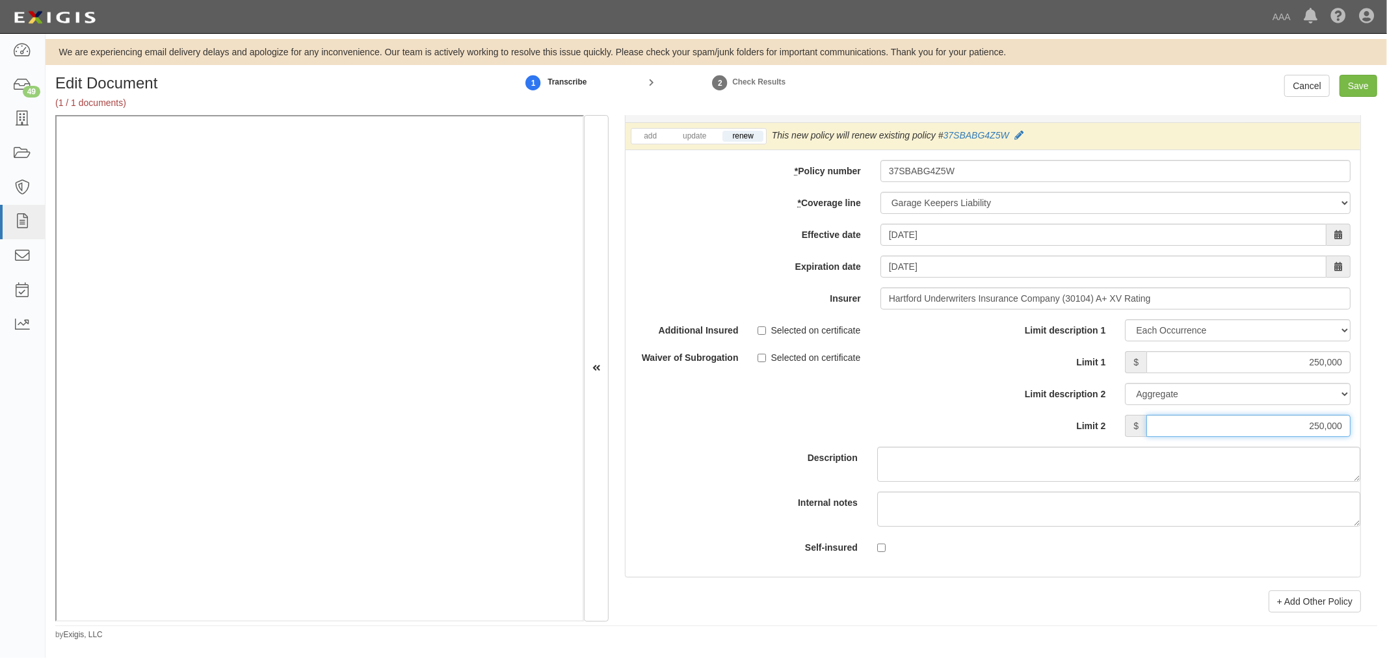
scroll to position [4333, 0]
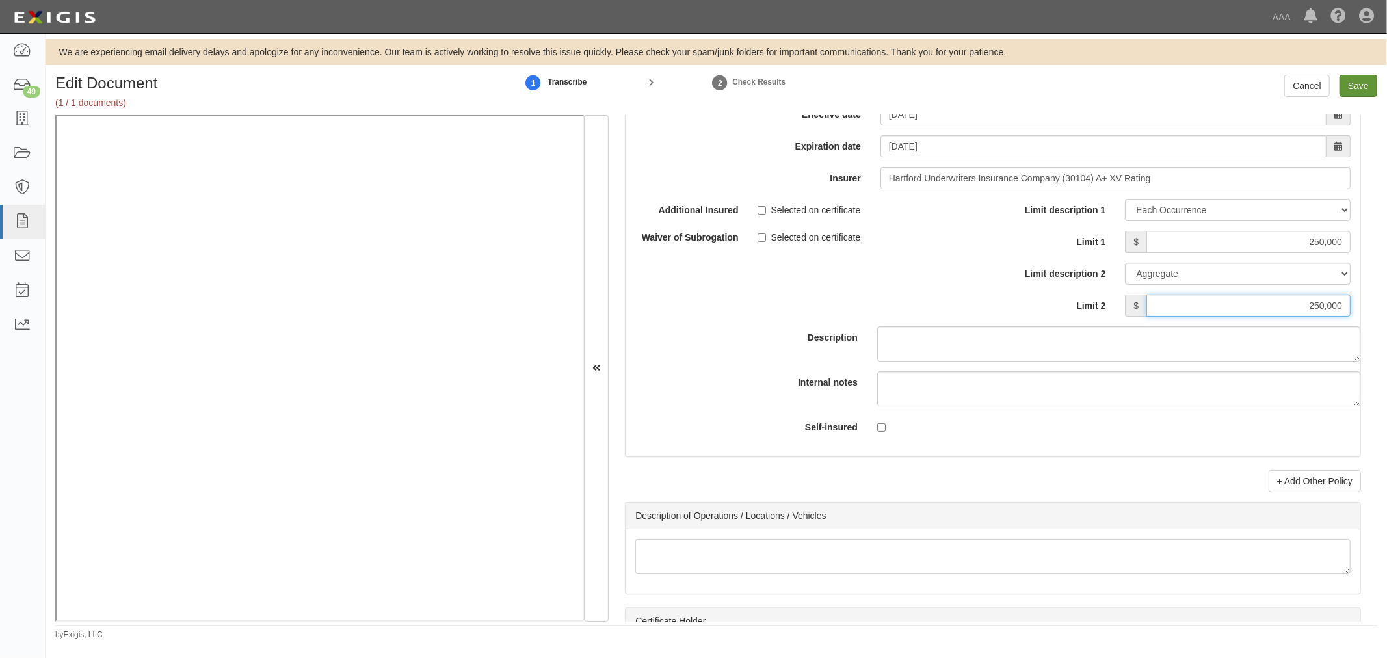
type input "250,000"
click at [1357, 87] on input "Save" at bounding box center [1358, 86] width 38 height 22
type input "1000000"
type input "2000000"
type input "250000"
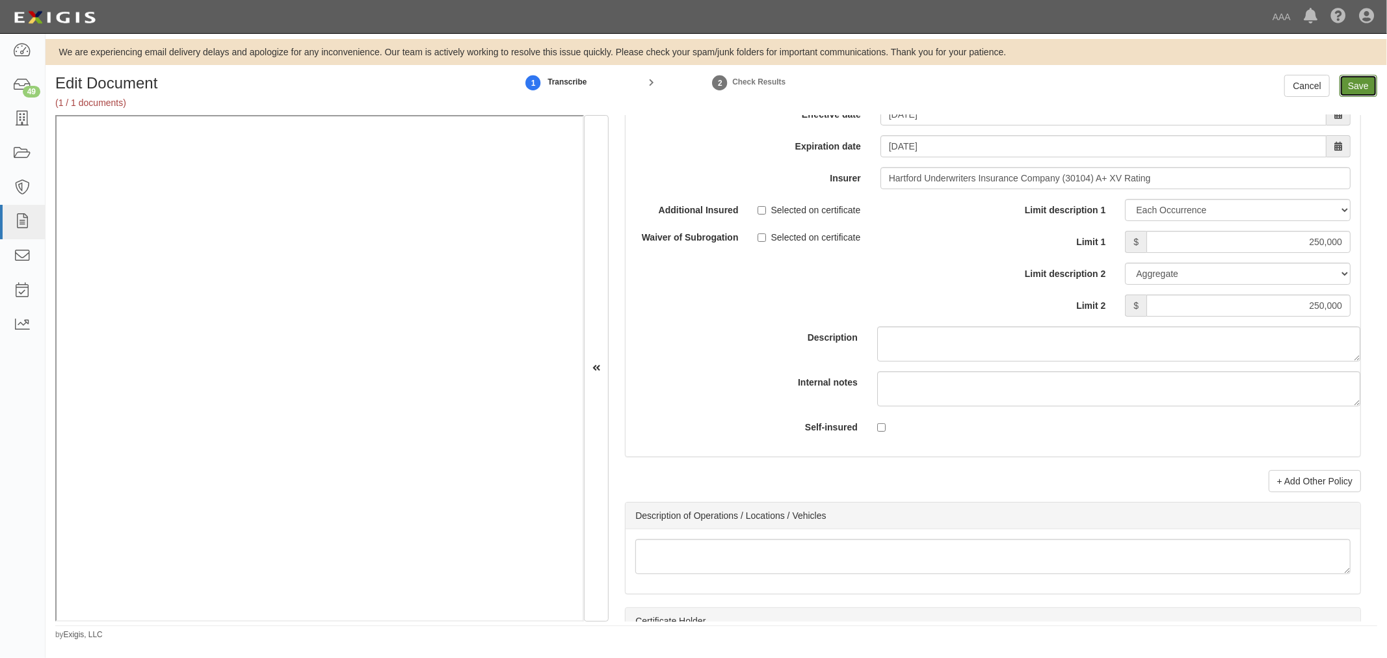
type input "250000"
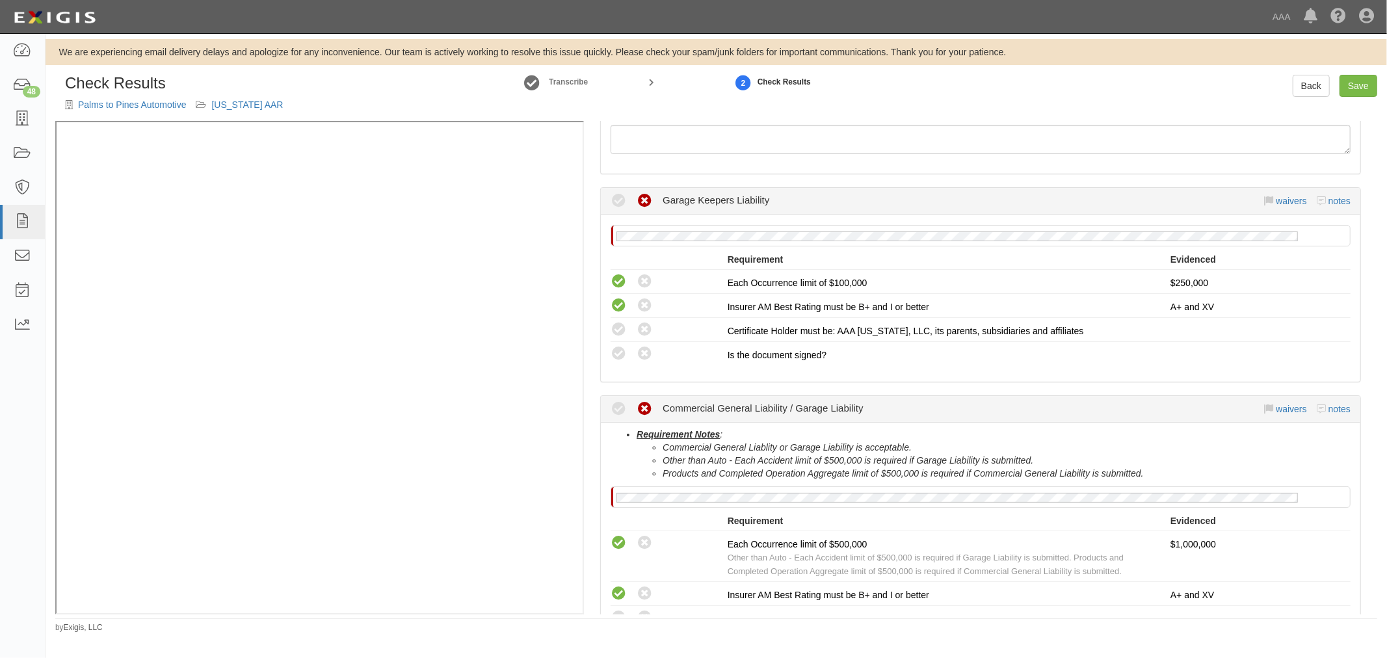
scroll to position [437, 0]
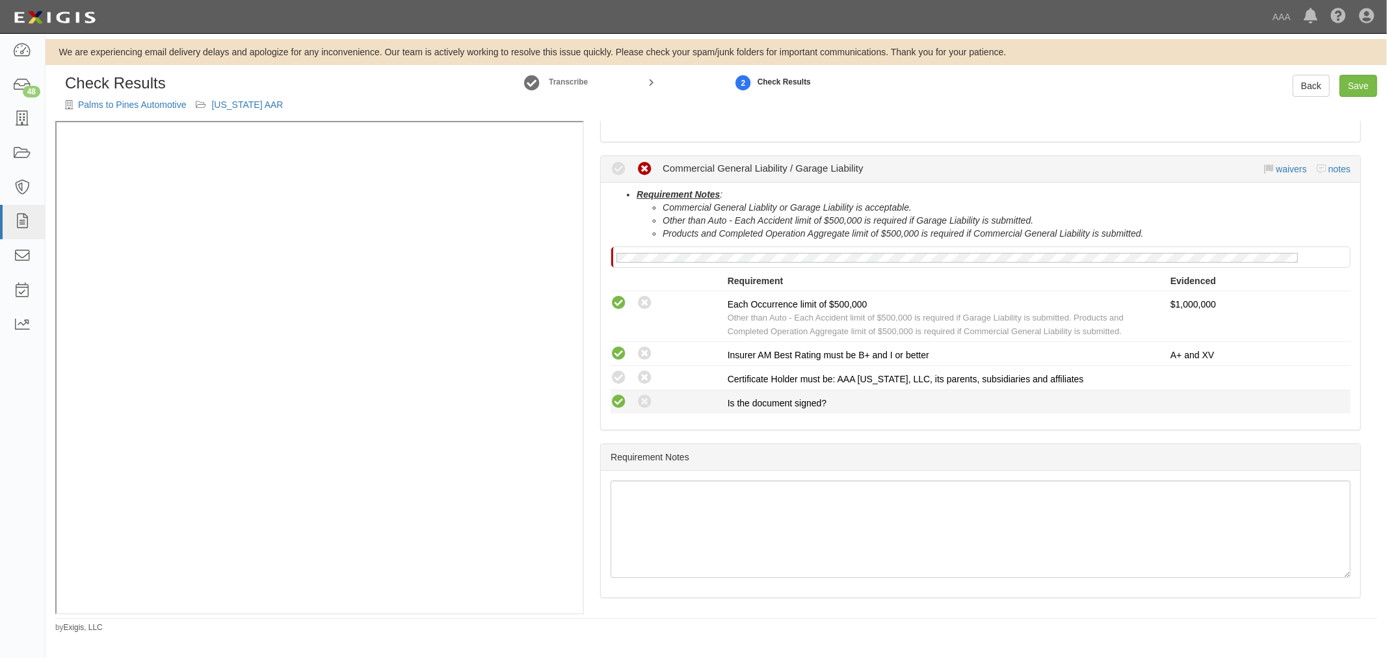
click at [618, 403] on icon at bounding box center [618, 402] width 16 height 16
radio input "true"
click at [616, 378] on icon at bounding box center [618, 378] width 16 height 16
radio input "true"
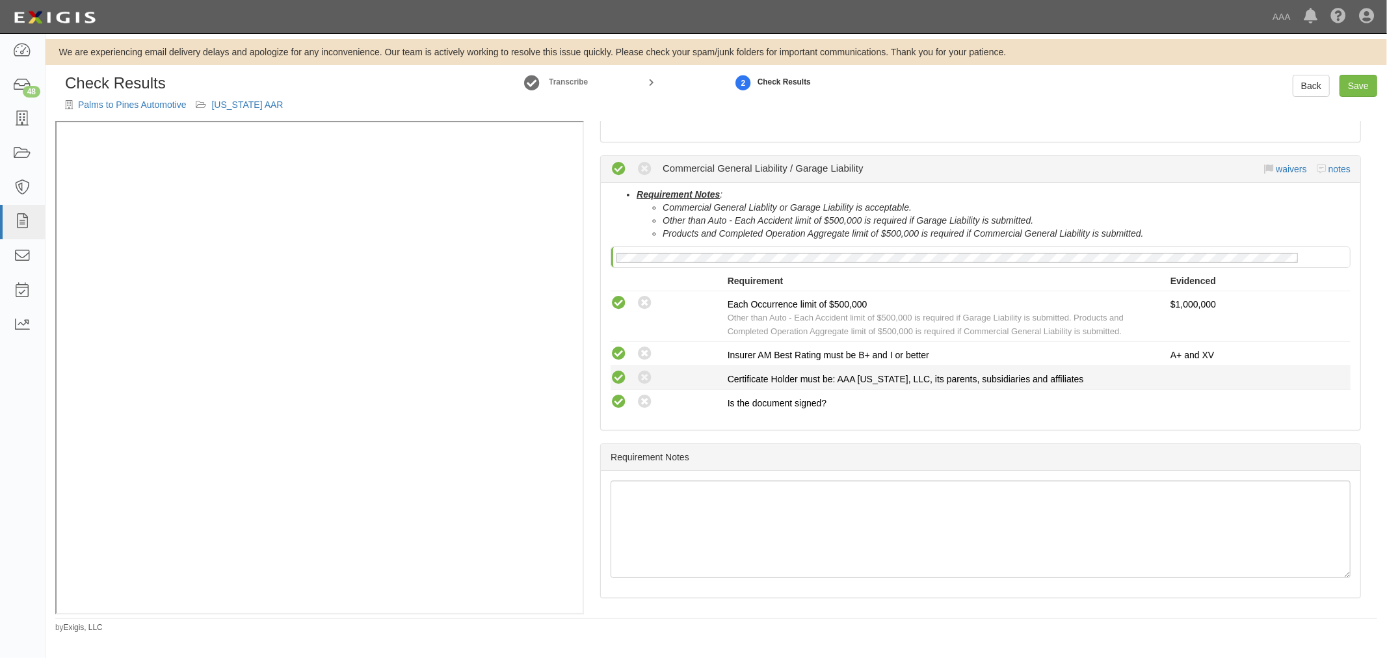
scroll to position [197, 0]
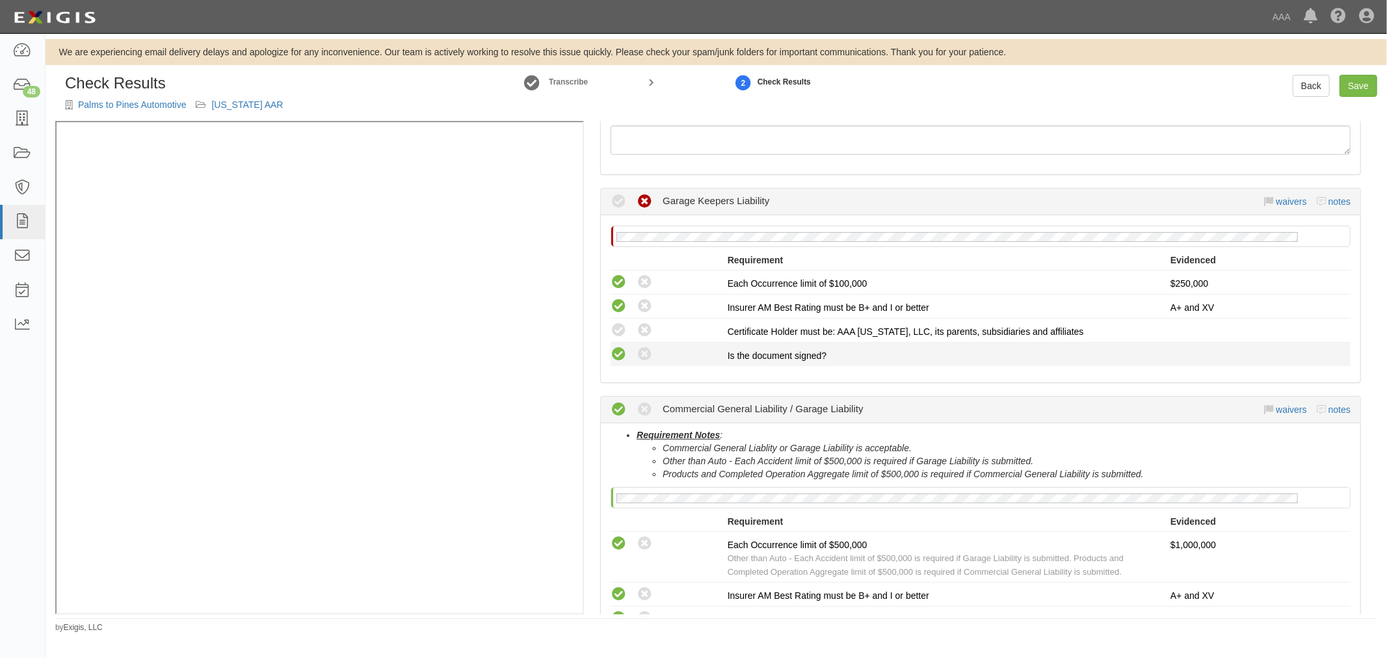
click at [619, 348] on icon at bounding box center [618, 354] width 16 height 16
radio input "true"
click at [616, 328] on icon at bounding box center [618, 330] width 16 height 16
radio input "true"
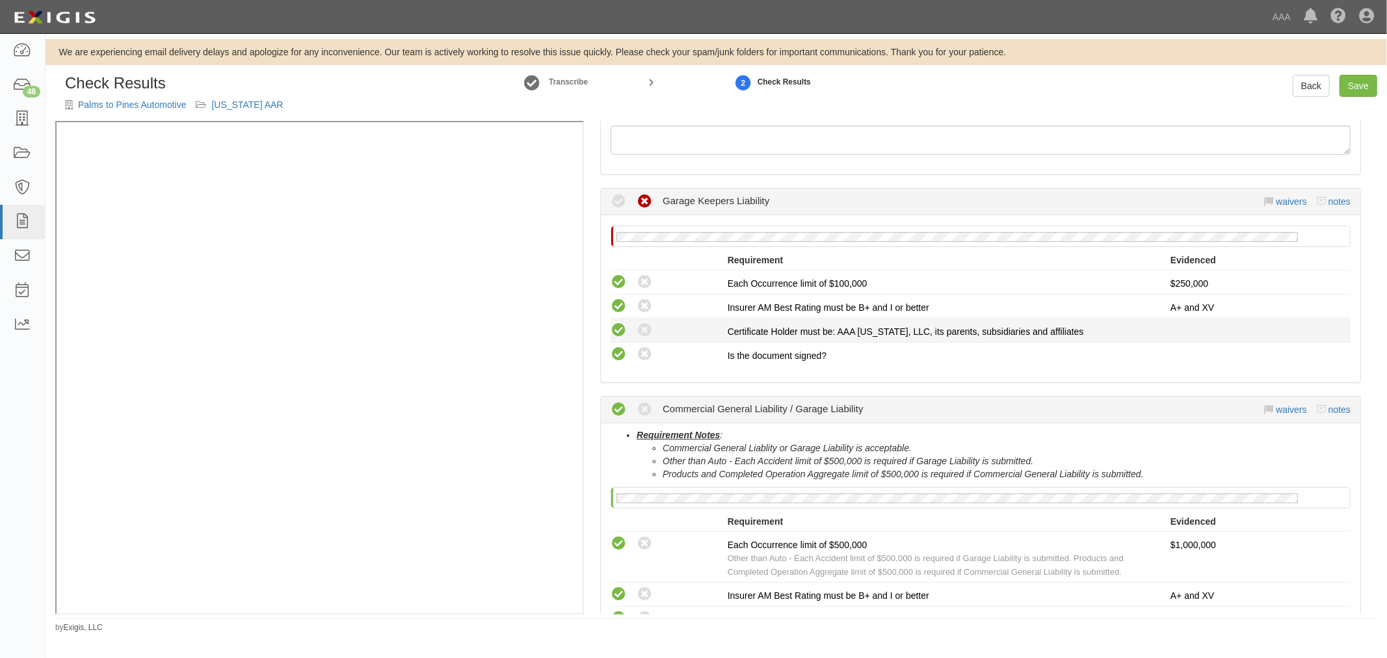
radio input "true"
click at [1364, 79] on link "Save" at bounding box center [1358, 86] width 38 height 22
radio input "true"
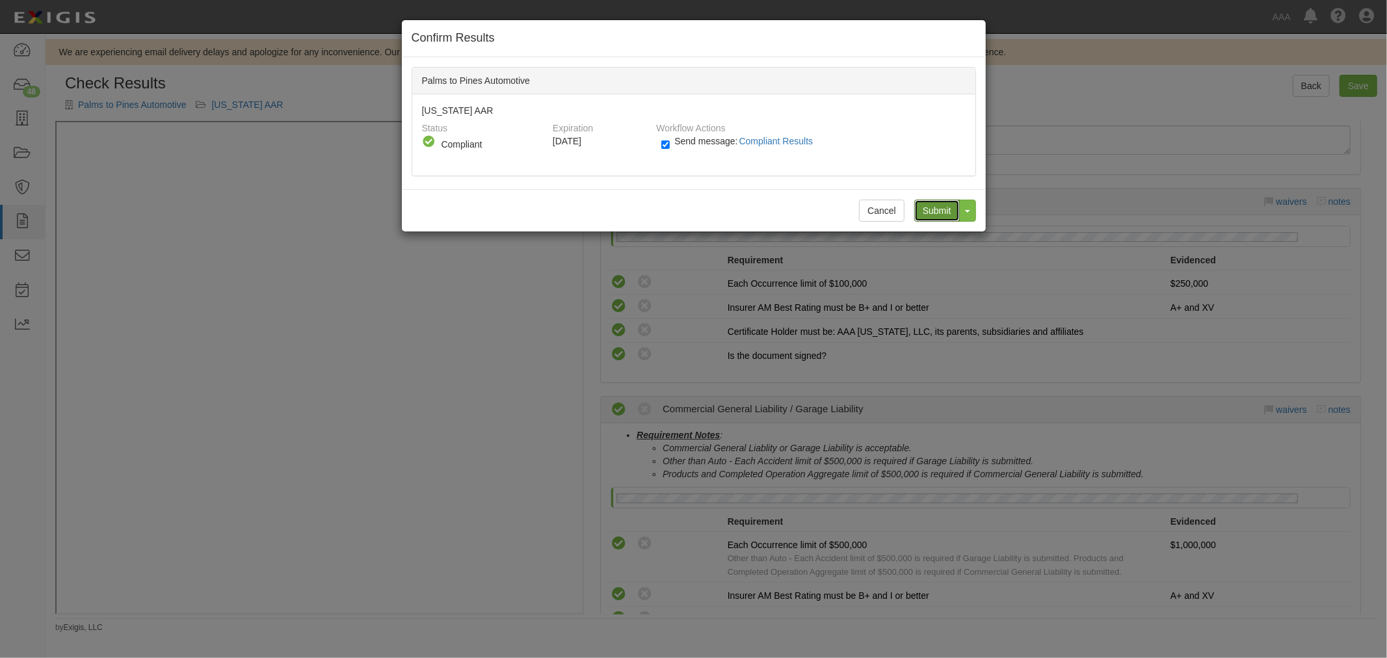
click at [931, 210] on input "Submit" at bounding box center [937, 211] width 46 height 22
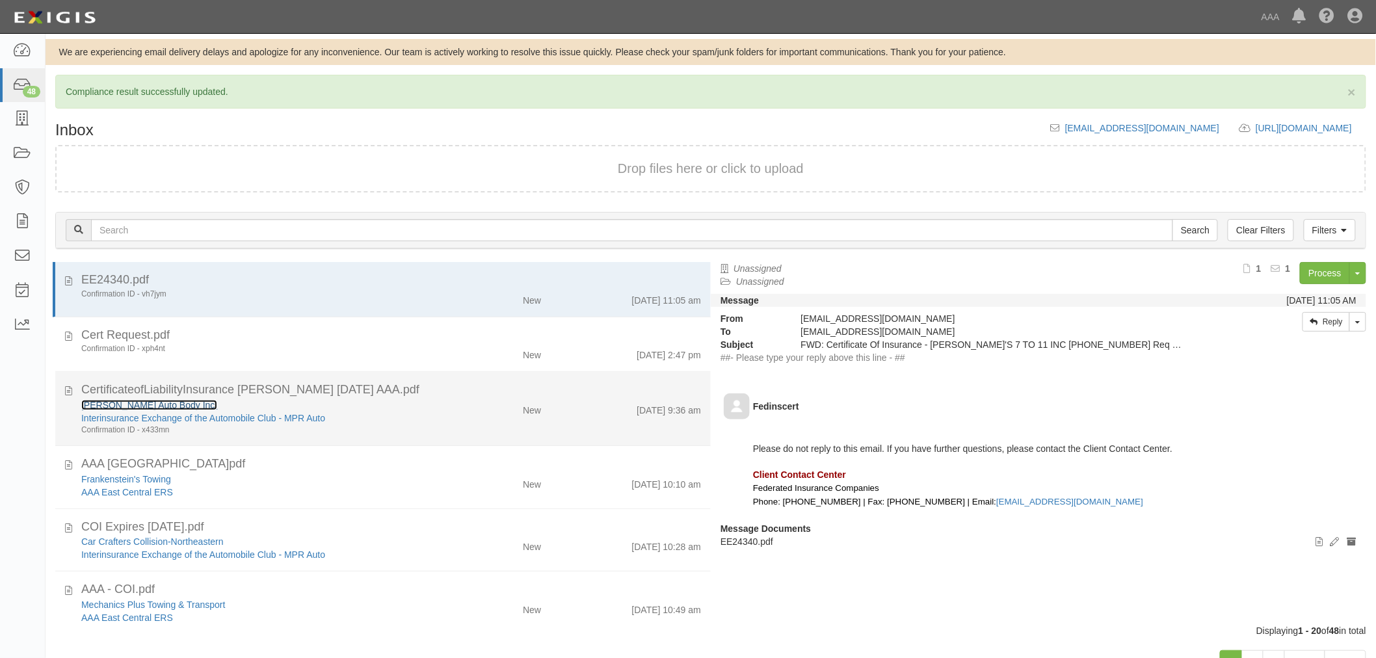
click at [142, 407] on link "[PERSON_NAME] Auto Body Inc." at bounding box center [149, 405] width 136 height 10
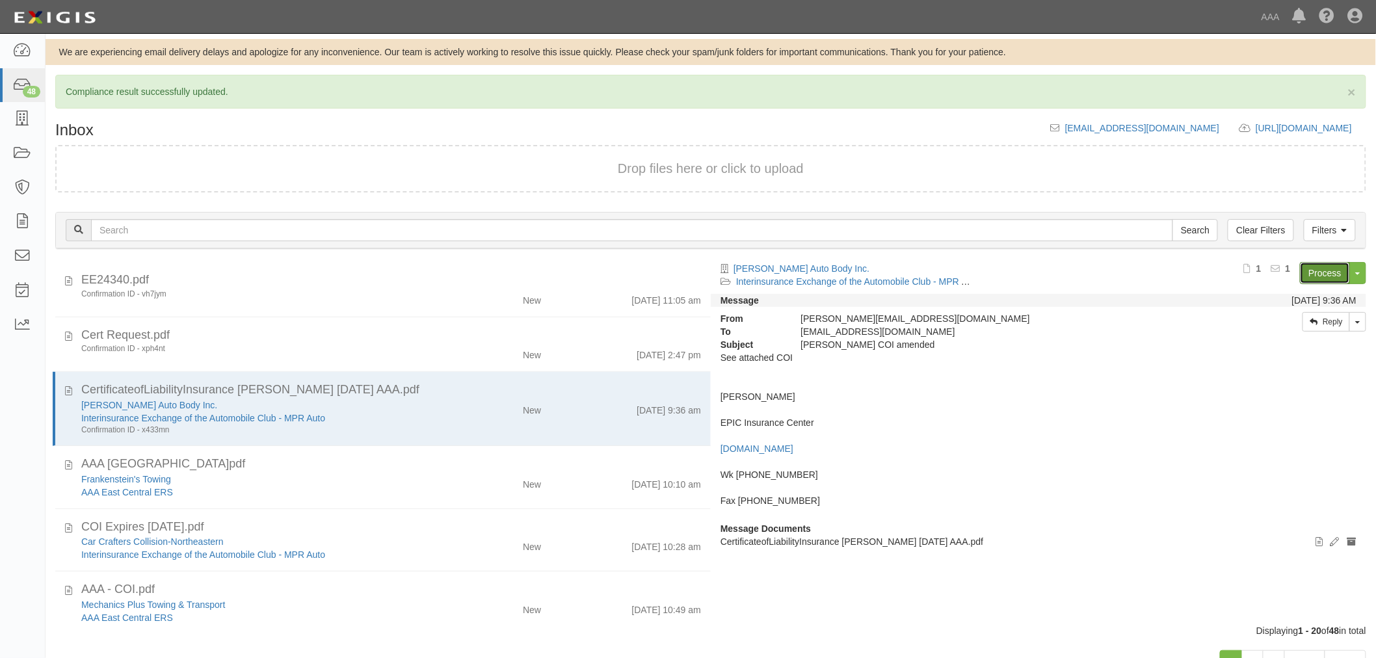
click at [1339, 280] on link "Process" at bounding box center [1324, 273] width 50 height 22
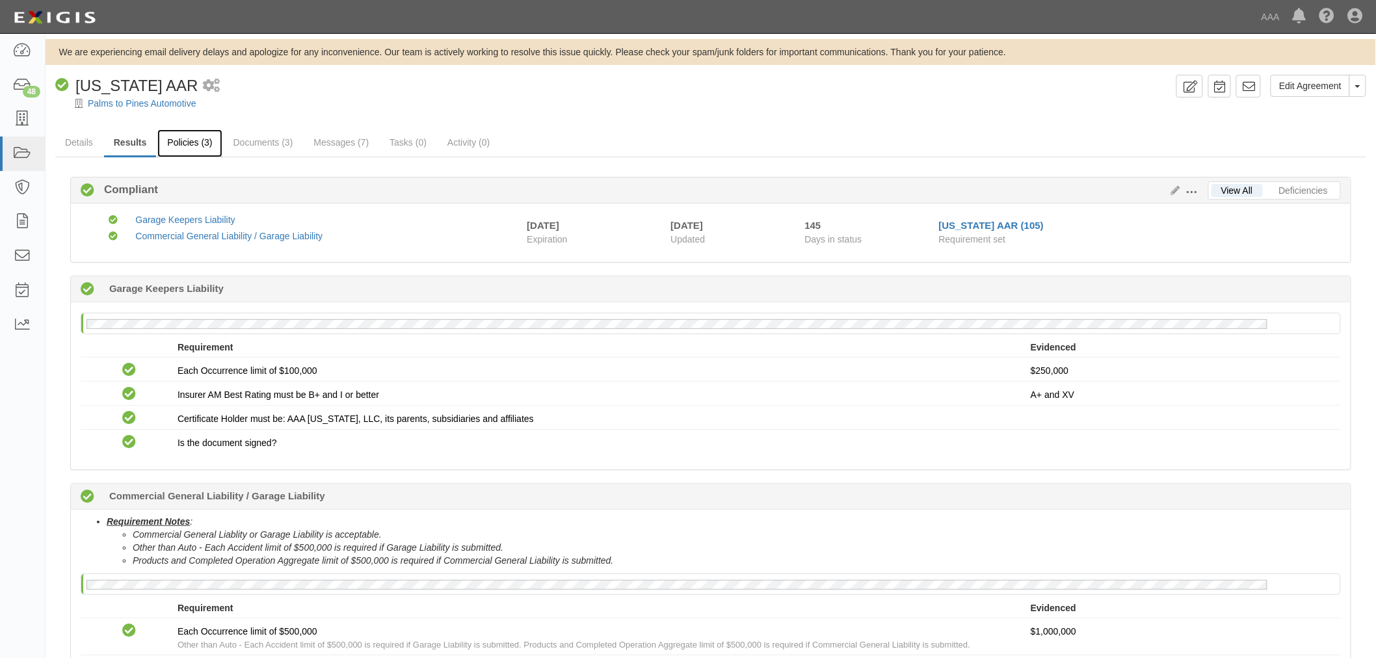
click at [192, 142] on link "Policies (3)" at bounding box center [189, 143] width 64 height 28
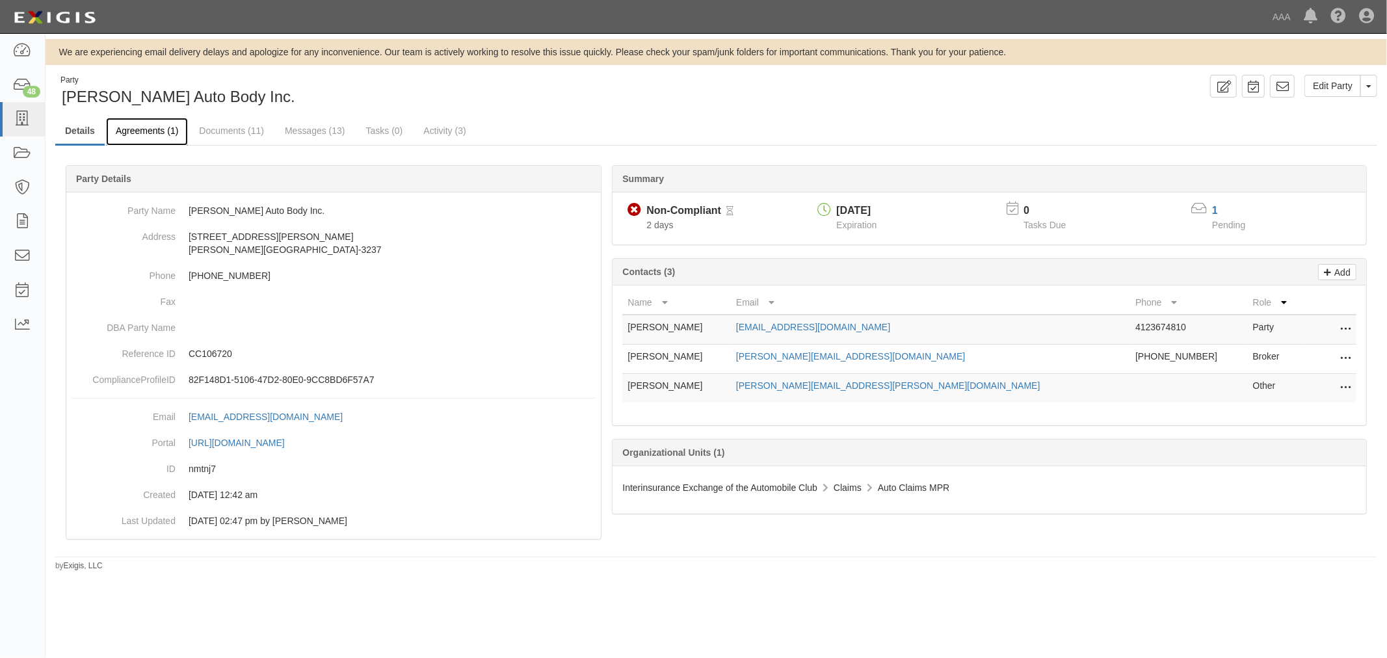
click at [166, 129] on link "Agreements (1)" at bounding box center [147, 132] width 82 height 28
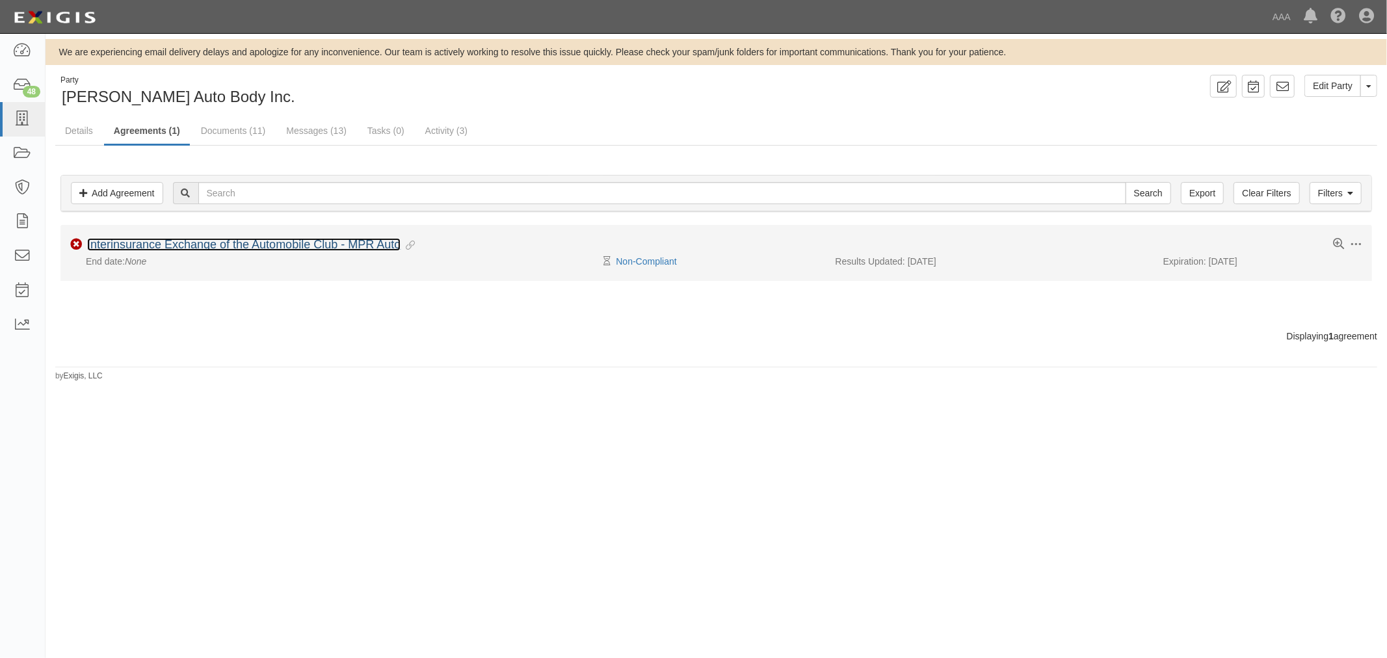
click at [138, 246] on link "Interinsurance Exchange of the Automobile Club - MPR Auto" at bounding box center [243, 244] width 313 height 13
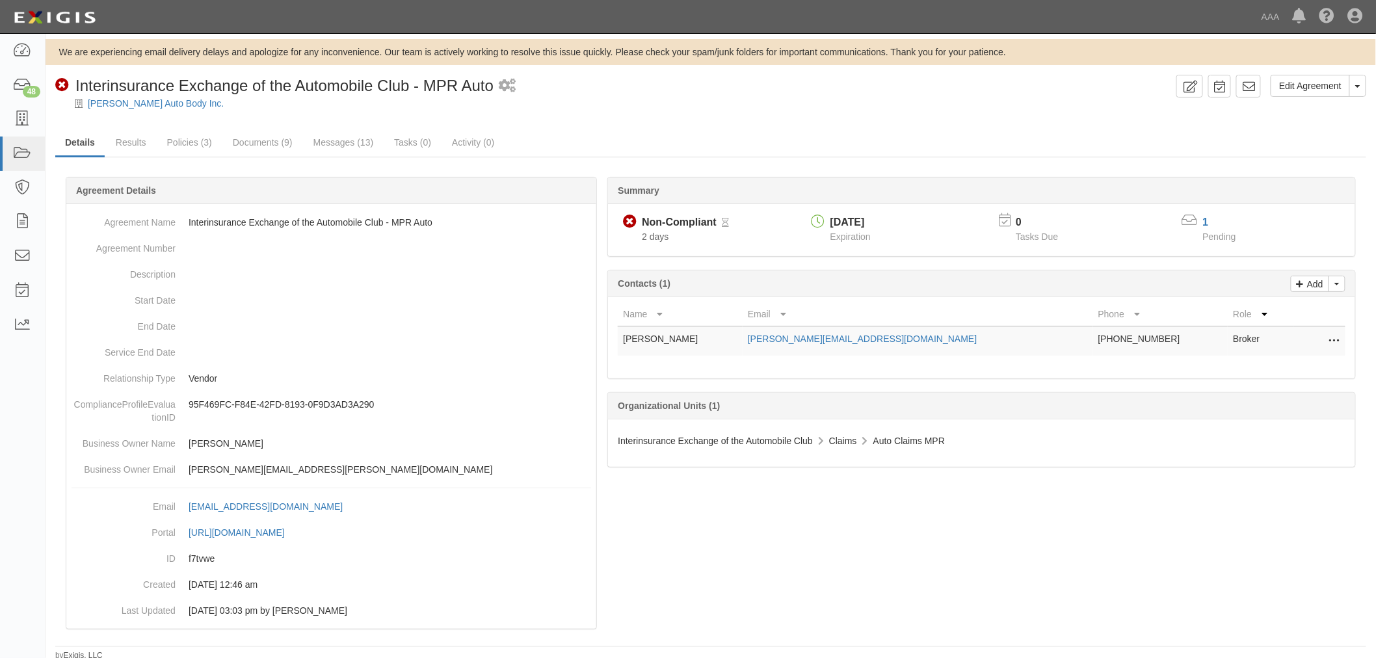
click at [133, 159] on div "Summary Non-Compliant Non-Compliant Pending Review 2 days [DATE] Expiration 0 T…" at bounding box center [710, 176] width 1311 height 39
click at [130, 153] on link "Results" at bounding box center [131, 143] width 50 height 28
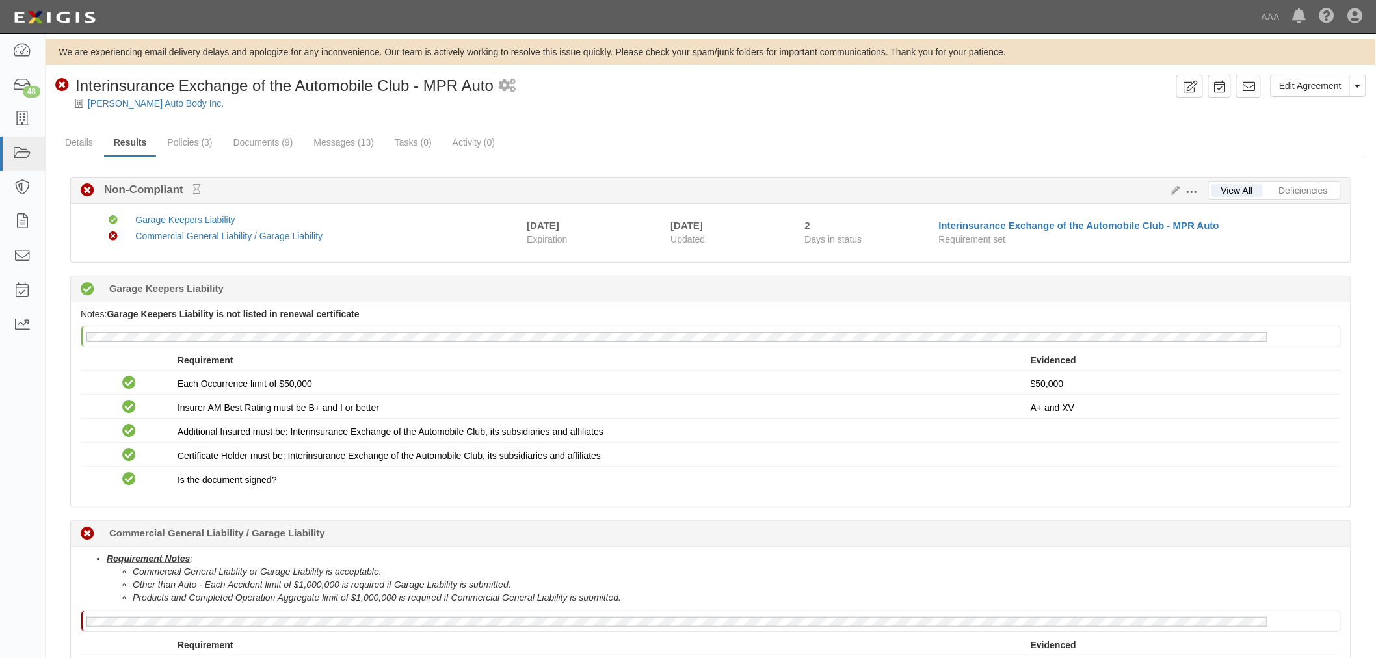
drag, startPoint x: 1363, startPoint y: 265, endPoint x: 824, endPoint y: 160, distance: 549.7
click at [824, 160] on div "View All Deficiencies Edit Requirements View History Non-Compliant Non-Complian…" at bounding box center [710, 510] width 1311 height 706
drag, startPoint x: 918, startPoint y: 48, endPoint x: 915, endPoint y: 33, distance: 15.3
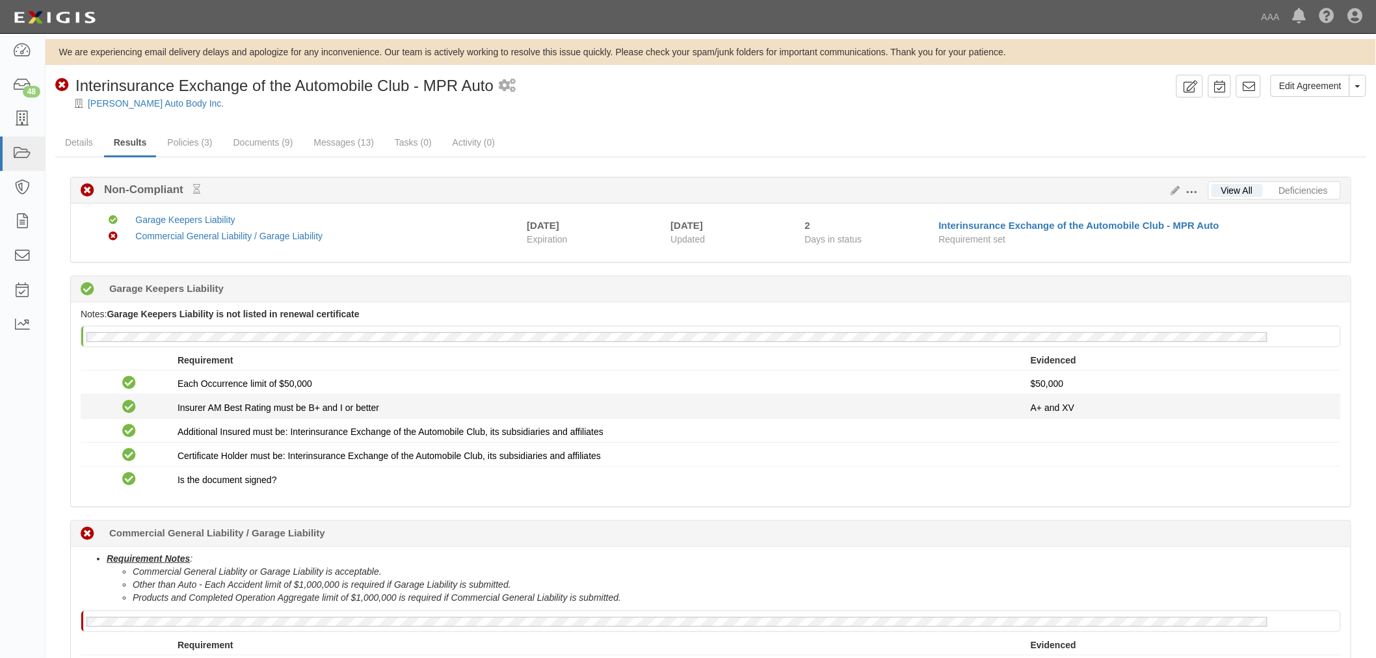
drag, startPoint x: 915, startPoint y: 33, endPoint x: 562, endPoint y: 419, distance: 522.2
click at [562, 419] on li "Compliant Insurer AM Best Rating must be B+ and I or better A+ and XV" at bounding box center [711, 407] width 1260 height 24
click at [620, 413] on div "Insurer AM Best Rating must be B+ and I or better" at bounding box center [603, 407] width 853 height 13
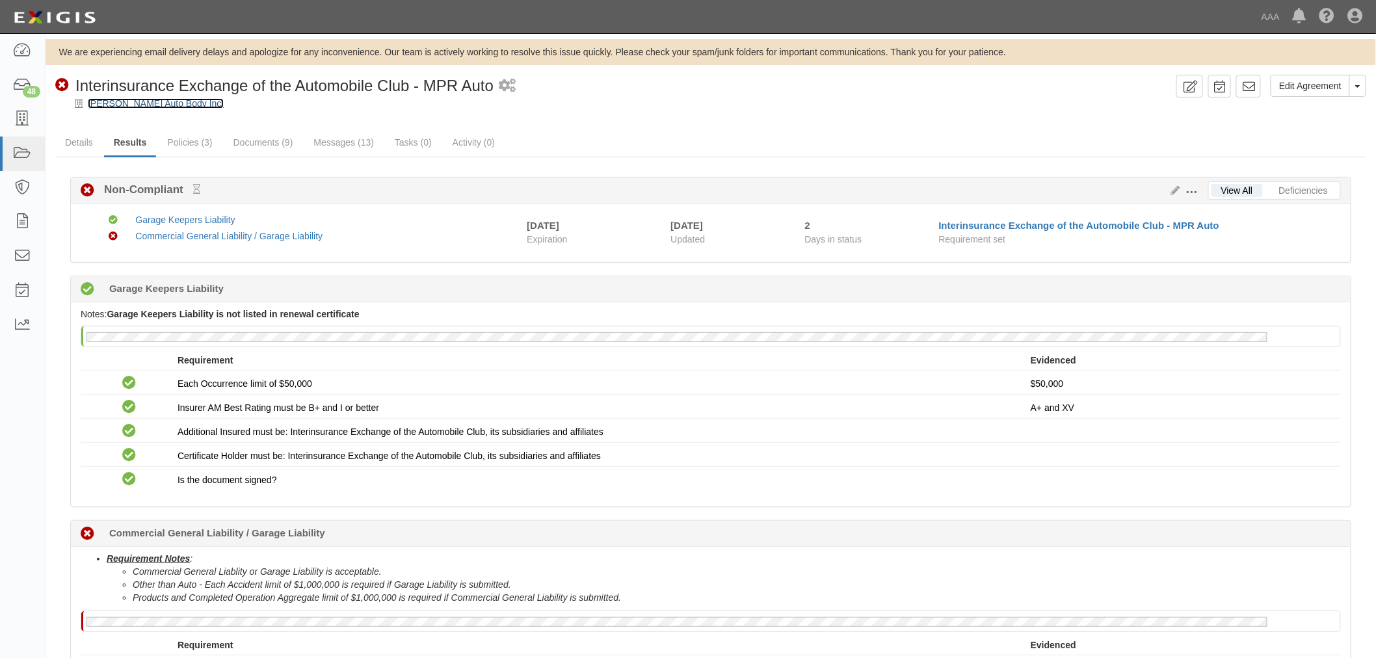
drag, startPoint x: 105, startPoint y: 93, endPoint x: 104, endPoint y: 101, distance: 8.6
click at [138, 112] on div at bounding box center [711, 115] width 1330 height 10
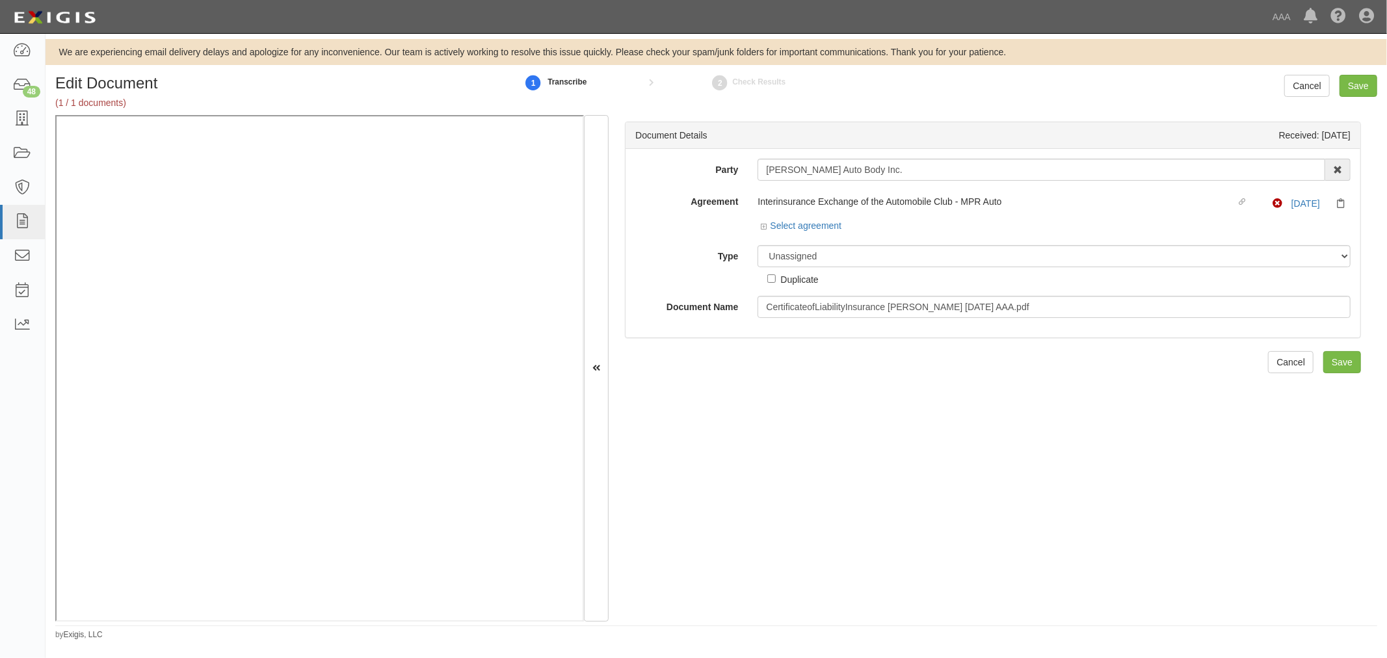
click at [651, 257] on label "Type" at bounding box center [686, 254] width 122 height 18
click at [757, 257] on select "Unassigned Binder Cancellation Notice Certificate Contract Endorsement Insuranc…" at bounding box center [1053, 256] width 593 height 22
drag, startPoint x: 806, startPoint y: 250, endPoint x: 806, endPoint y: 257, distance: 7.2
click at [805, 252] on select "Unassigned Binder Cancellation Notice Certificate Contract Endorsement Insuranc…" at bounding box center [1053, 256] width 593 height 22
select select "CertificateDetail"
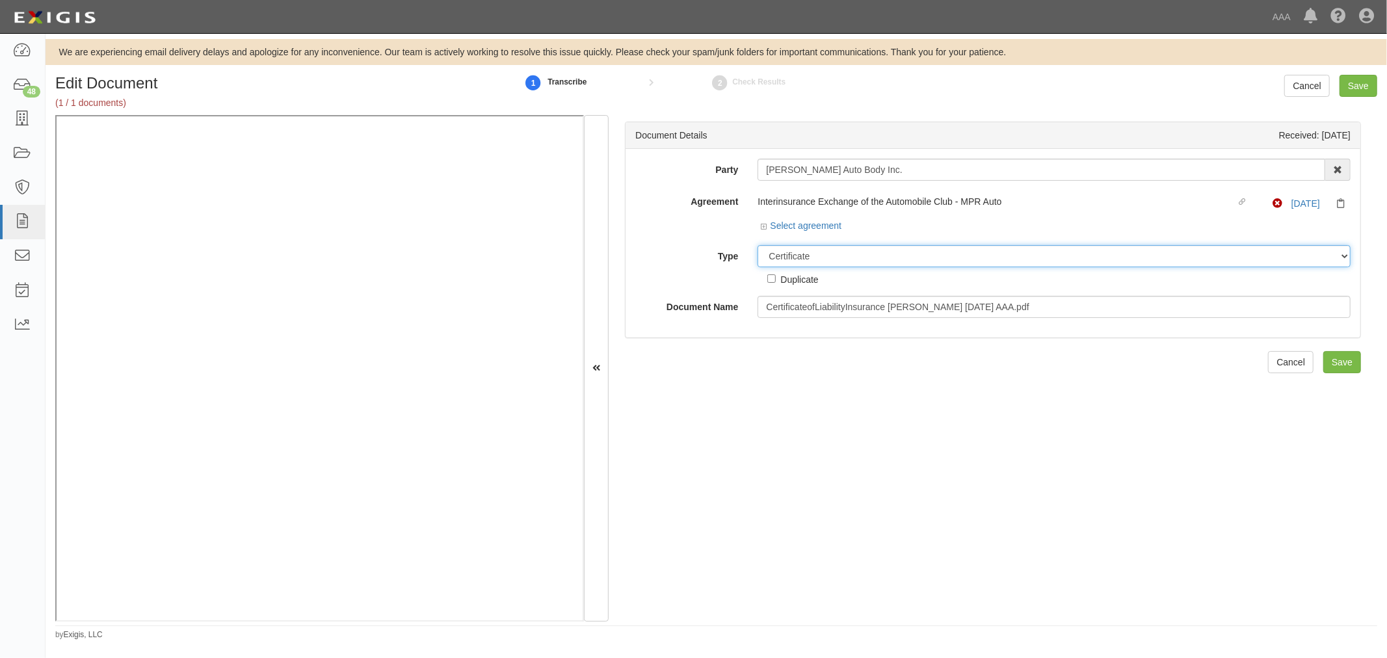
click at [757, 246] on select "Unassigned Binder Cancellation Notice Certificate Contract Endorsement Insuranc…" at bounding box center [1053, 256] width 593 height 22
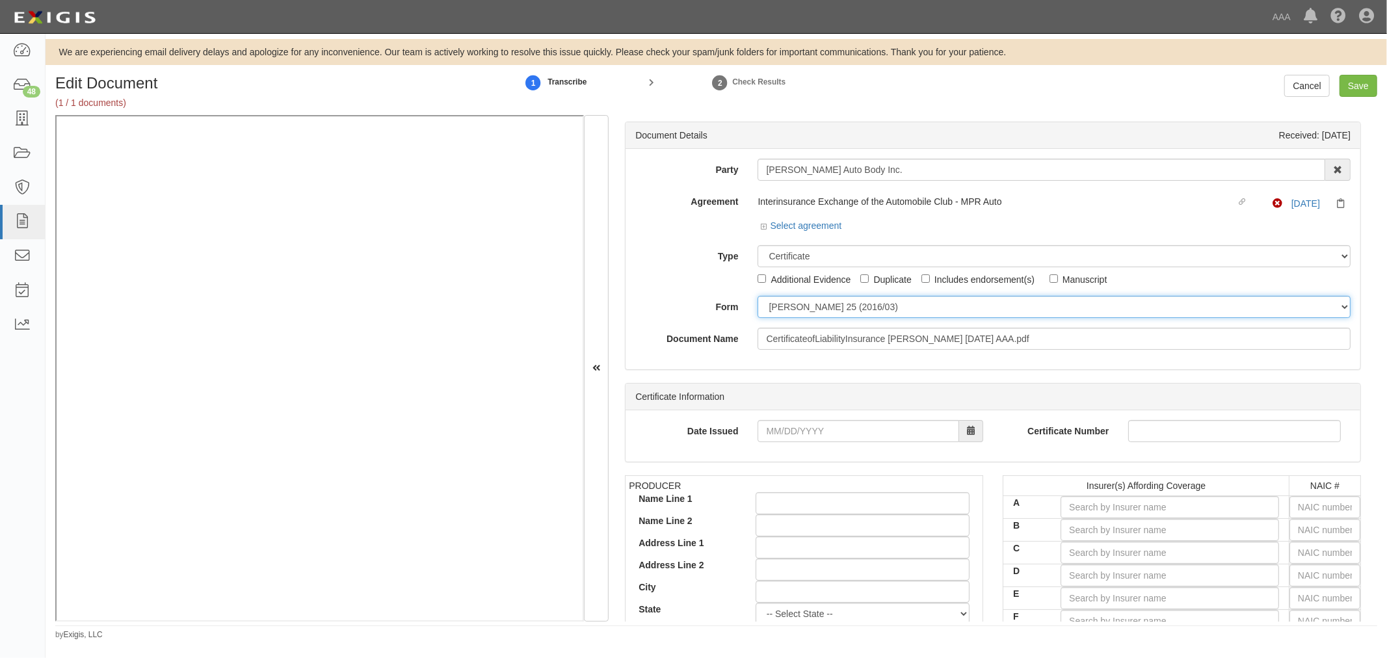
click at [767, 313] on select "[PERSON_NAME] 25 (2016/03) [PERSON_NAME] 101 [PERSON_NAME] 855 NY (2014/05) Gen…" at bounding box center [1053, 307] width 593 height 22
select select "GeneralFormDetail"
click at [757, 296] on select "ACORD 25 (2016/03) ACORD 101 ACORD 855 NY (2014/05) General" at bounding box center [1053, 307] width 593 height 22
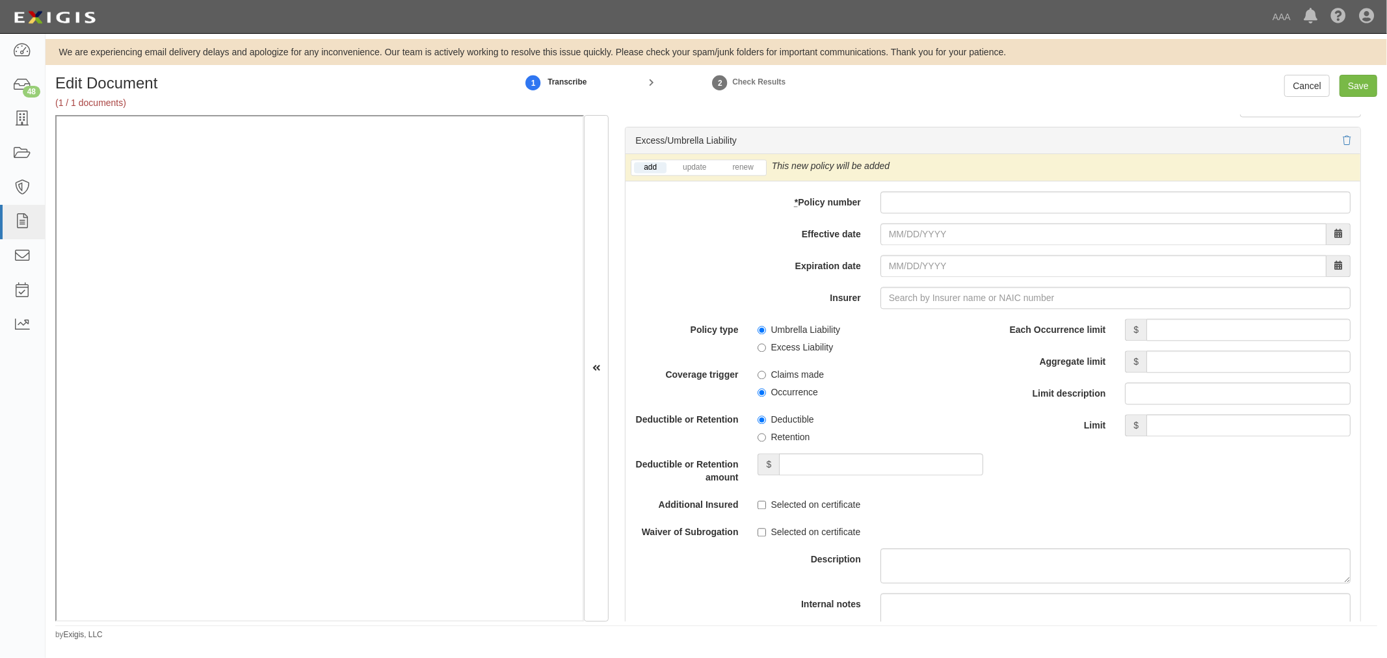
scroll to position [2407, 0]
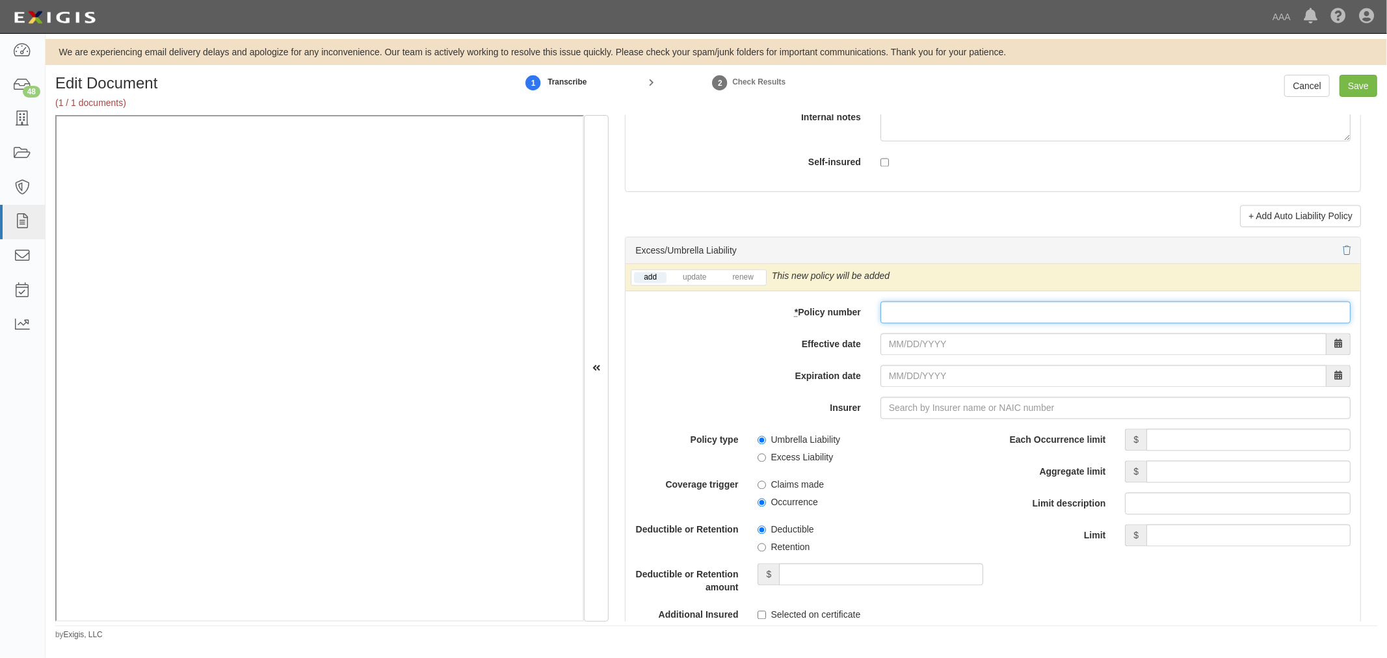
click at [894, 315] on input "* Policy number" at bounding box center [1115, 312] width 470 height 22
paste input "Q09-0181013"
type input "Q09-0181013"
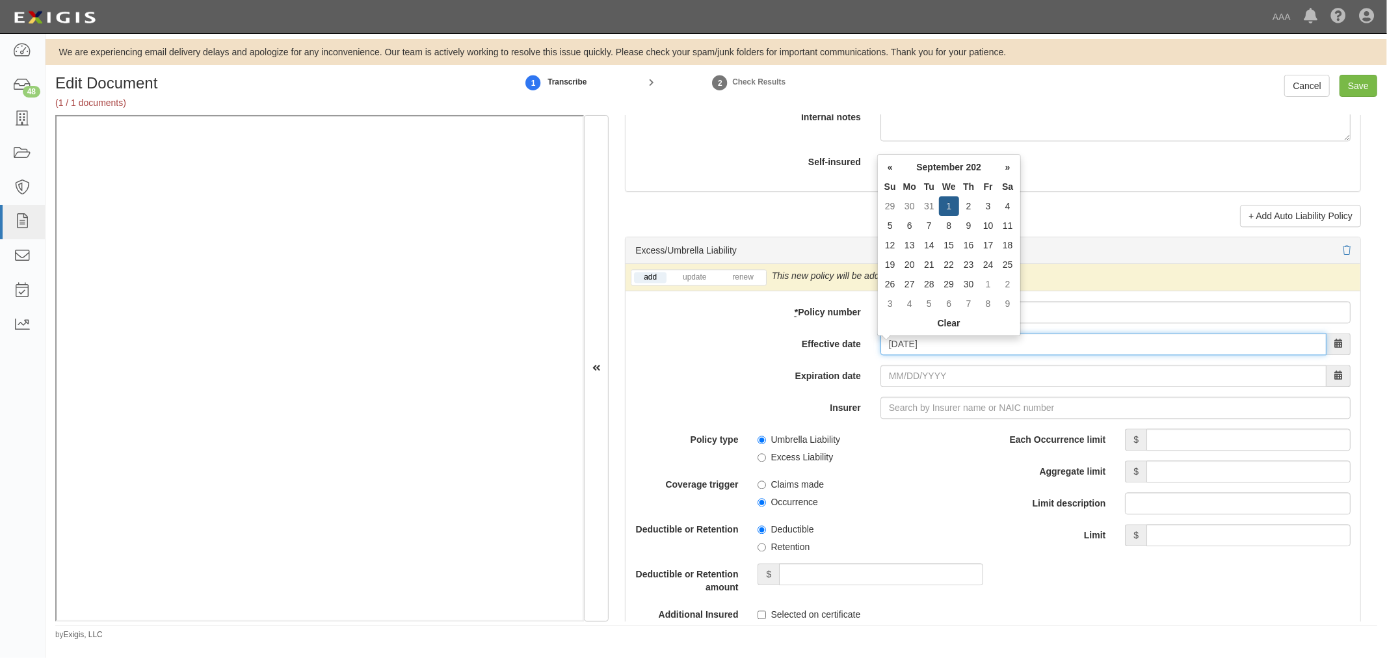
type input "[DATE]"
type input "09/01/2026"
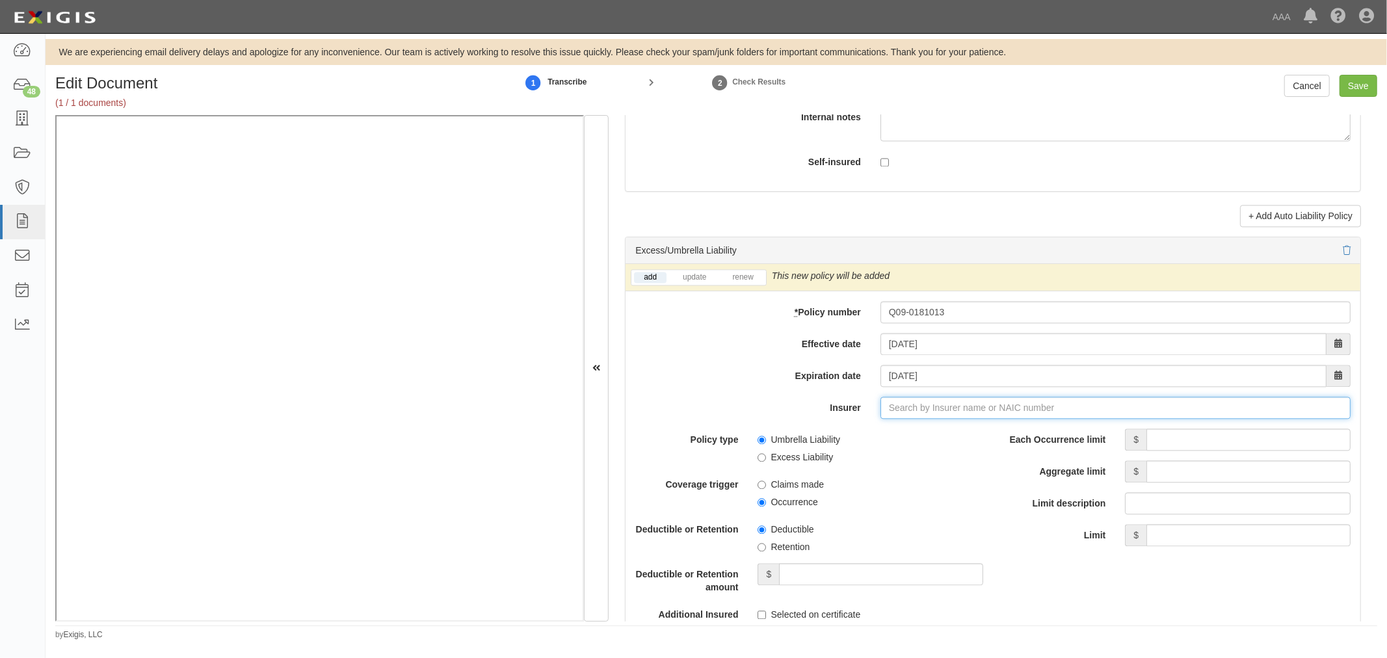
type input "21st Century Advantage Insurance Company (25232) NR Rating"
type input "2"
click at [917, 437] on strong "26263" at bounding box center [927, 432] width 25 height 10
type input "Erie Insurance Company (26263) A+ XV Rating"
click at [738, 285] on li "renew" at bounding box center [743, 277] width 46 height 15
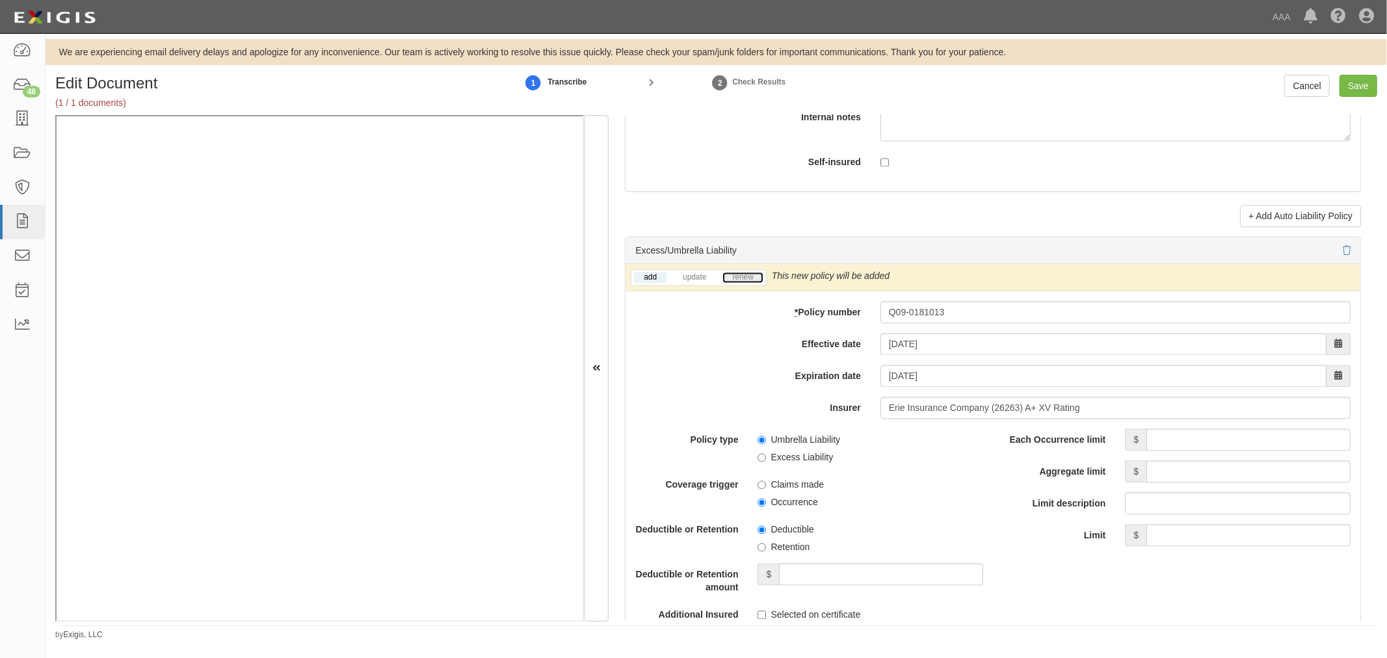
click at [740, 283] on link "renew" at bounding box center [742, 277] width 40 height 11
click at [738, 283] on link "renew" at bounding box center [742, 277] width 40 height 11
click at [1208, 444] on input "Each Occurrence limit" at bounding box center [1248, 439] width 204 height 22
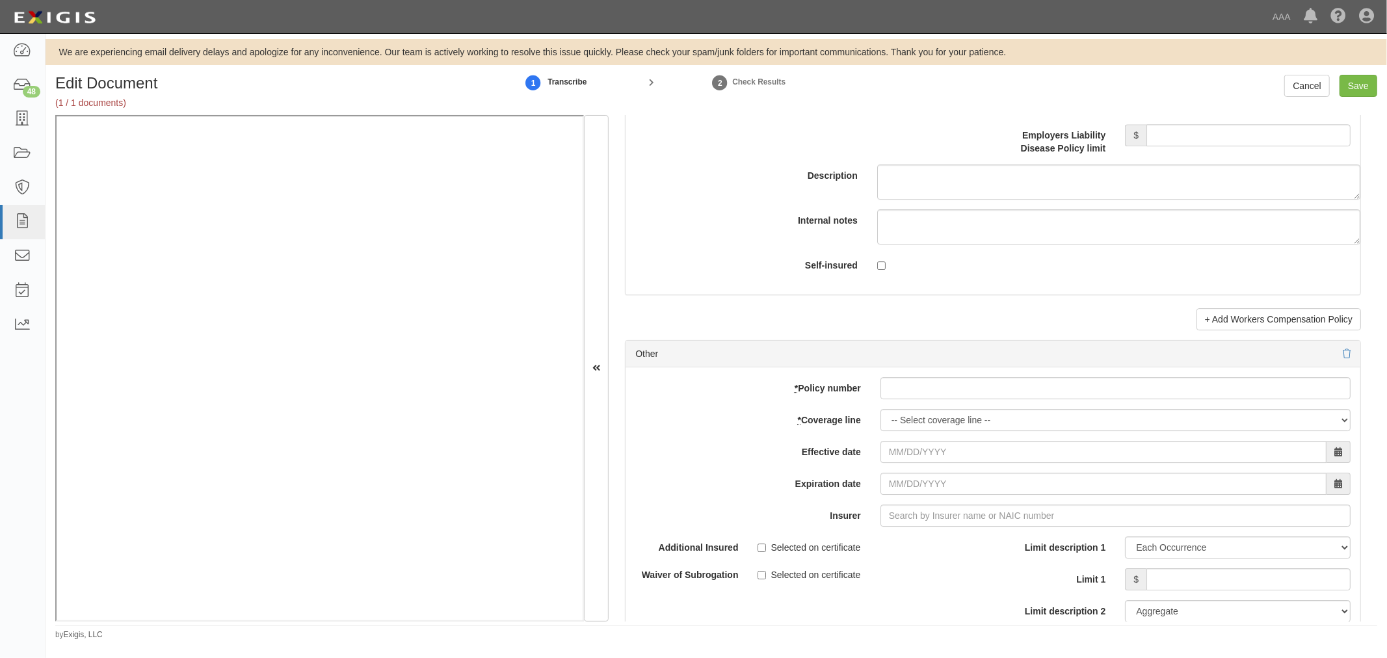
scroll to position [3491, 0]
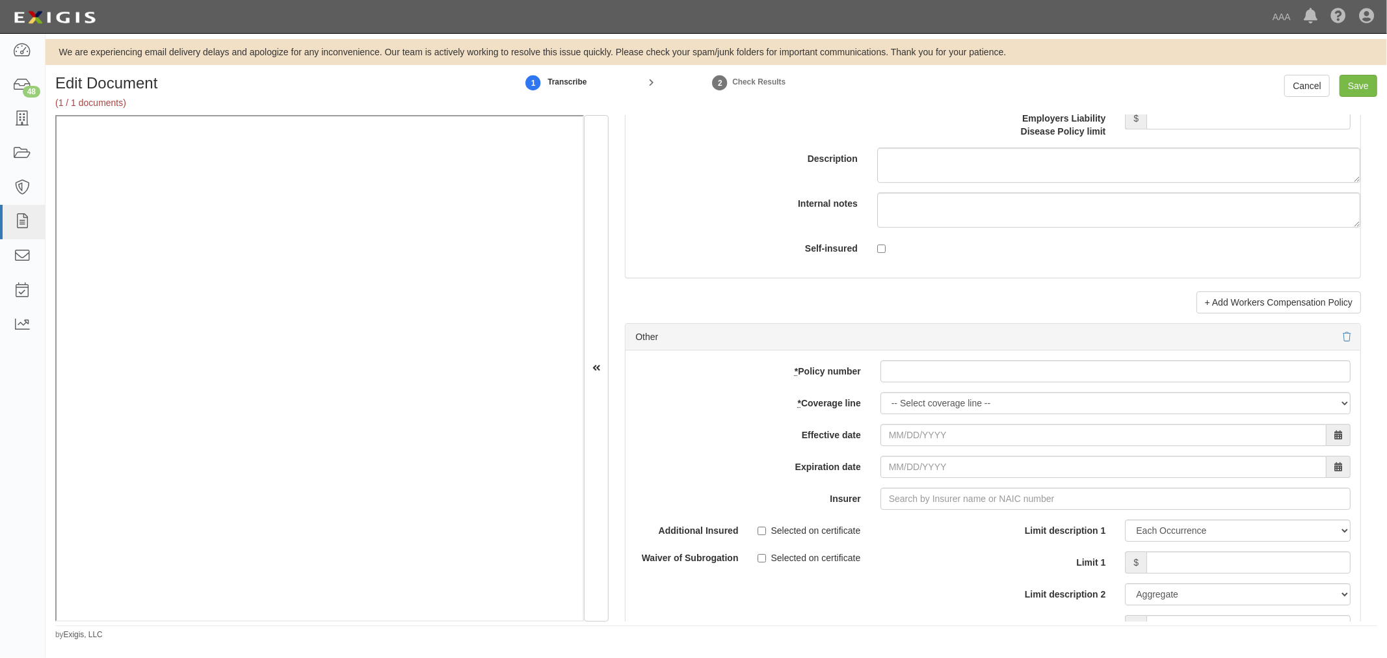
type input "7,000,000"
drag, startPoint x: 954, startPoint y: 381, endPoint x: 947, endPoint y: 389, distance: 10.2
click at [954, 382] on input "* Policy number" at bounding box center [1115, 371] width 470 height 22
paste input "Q61-0130263"
type input "Q61-0130263"
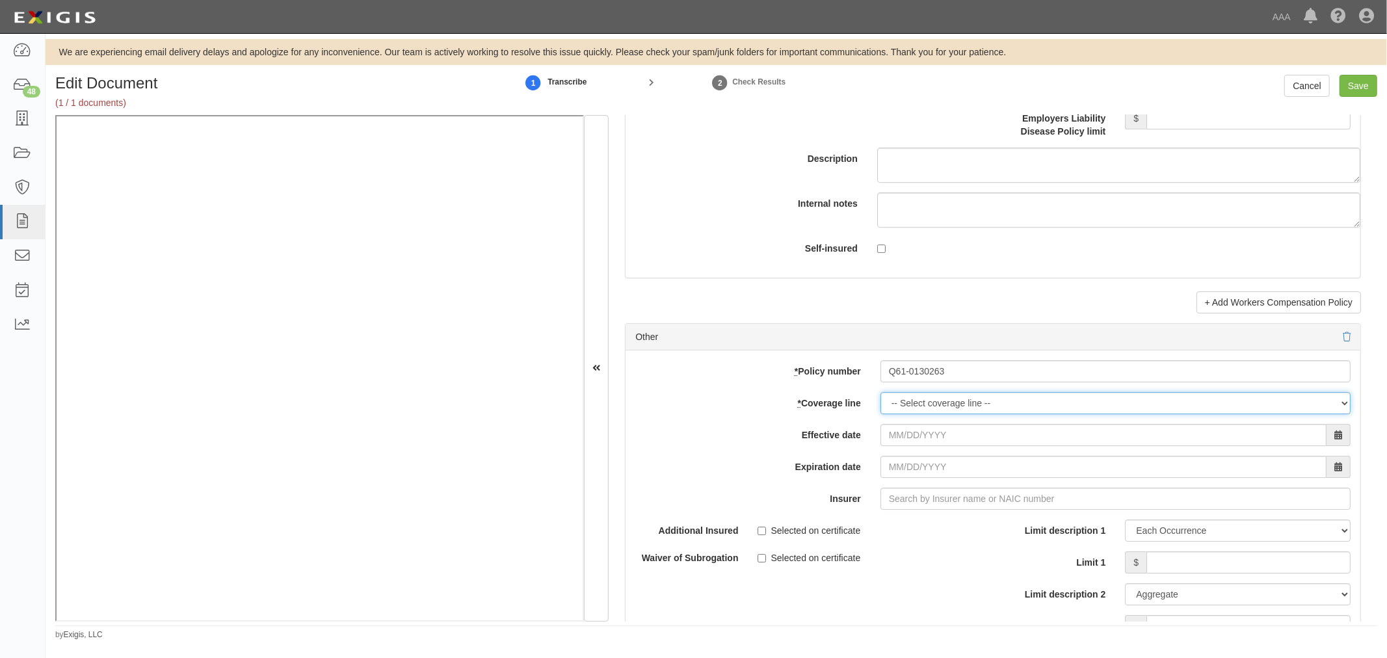
click at [920, 414] on select "-- Select coverage line -- Asbestos Abatement Auto Physical Damage Boiler & Mac…" at bounding box center [1115, 403] width 470 height 22
select select "70"
click at [880, 414] on select "-- Select coverage line -- Asbestos Abatement Auto Physical Damage Boiler & Mac…" at bounding box center [1115, 403] width 470 height 22
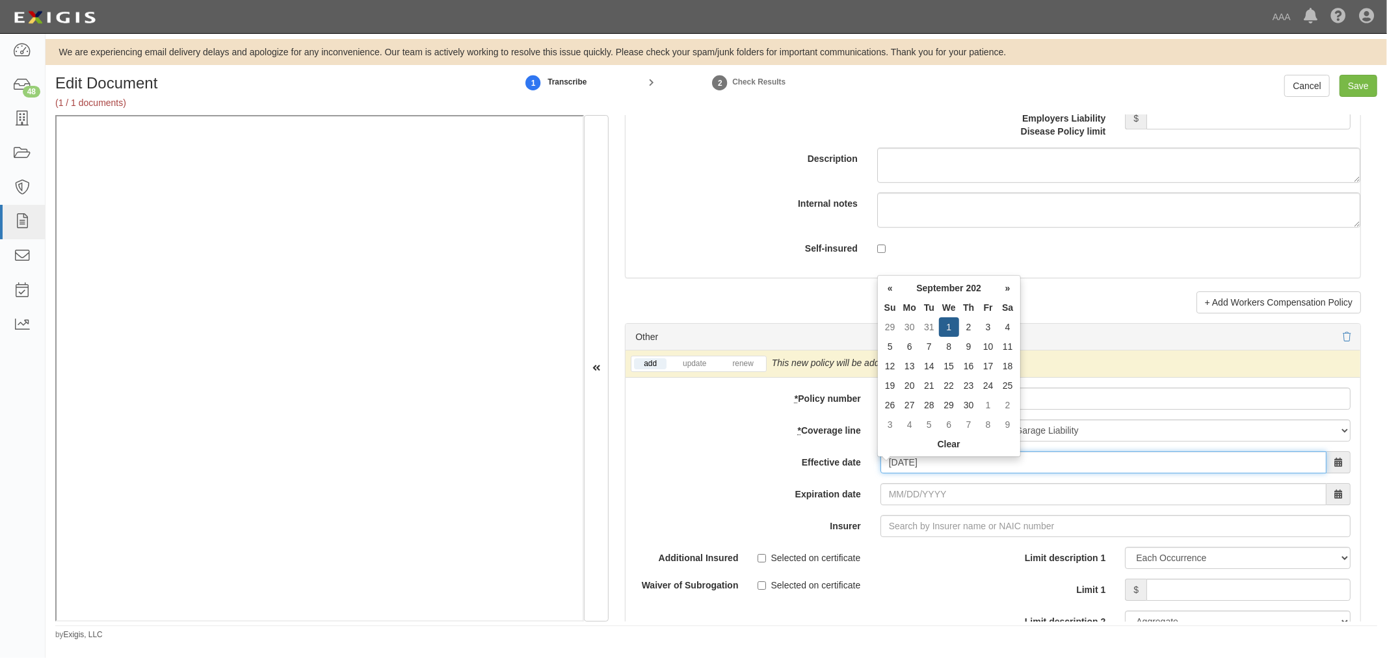
type input "[DATE]"
type input "09/01/2026"
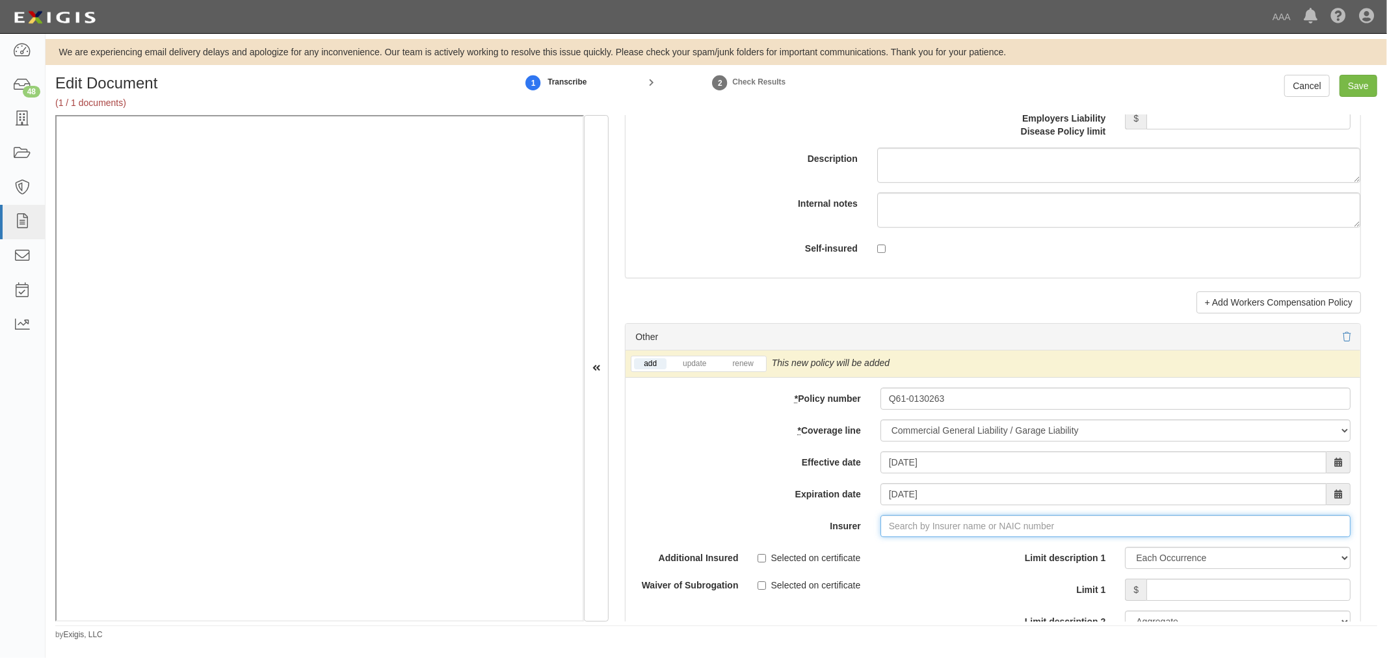
type input "21st Century Advantage Insurance Company (25232) NR Rating"
type input "2"
click at [954, 556] on div "Erie Insurance Company ( 26263 ) A+ XV Rating" at bounding box center [904, 550] width 217 height 17
type input "Erie Insurance Company (26263) A+ XV Rating"
click at [748, 371] on li "renew" at bounding box center [743, 363] width 46 height 15
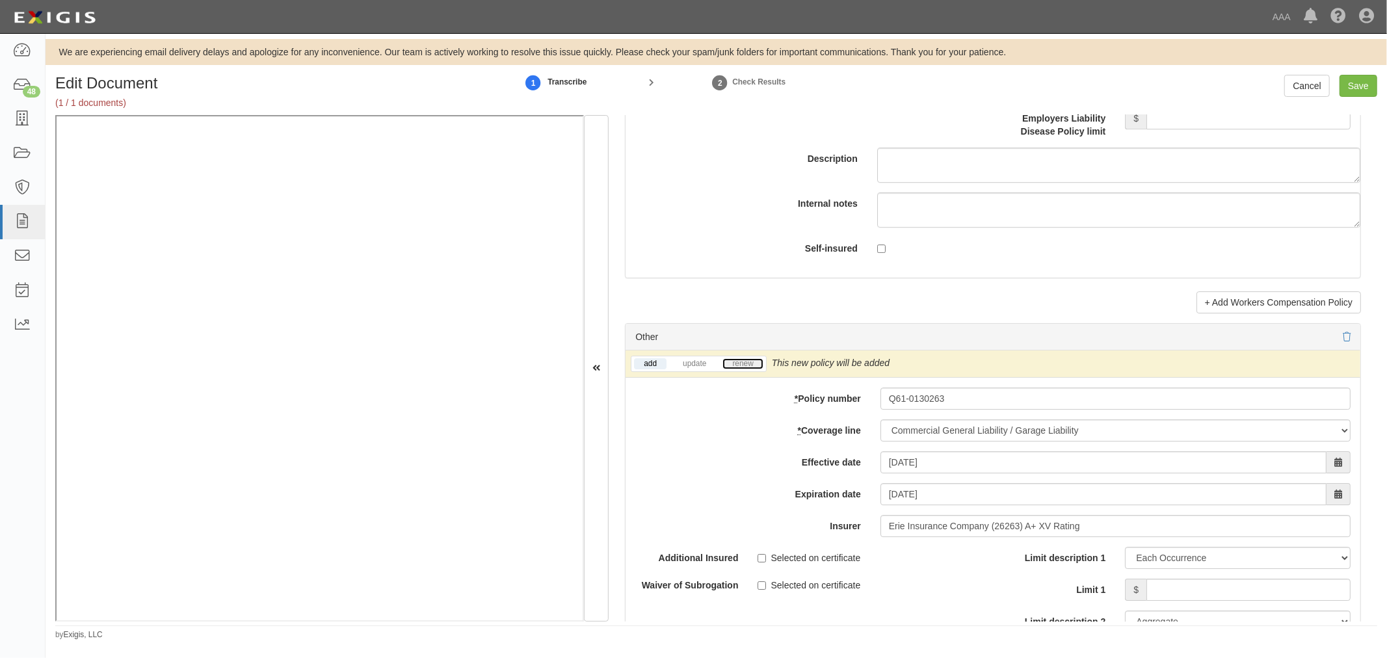
click at [745, 365] on link "renew" at bounding box center [742, 363] width 40 height 11
drag, startPoint x: 745, startPoint y: 365, endPoint x: 770, endPoint y: 364, distance: 25.4
click at [745, 364] on li "renew" at bounding box center [743, 363] width 46 height 15
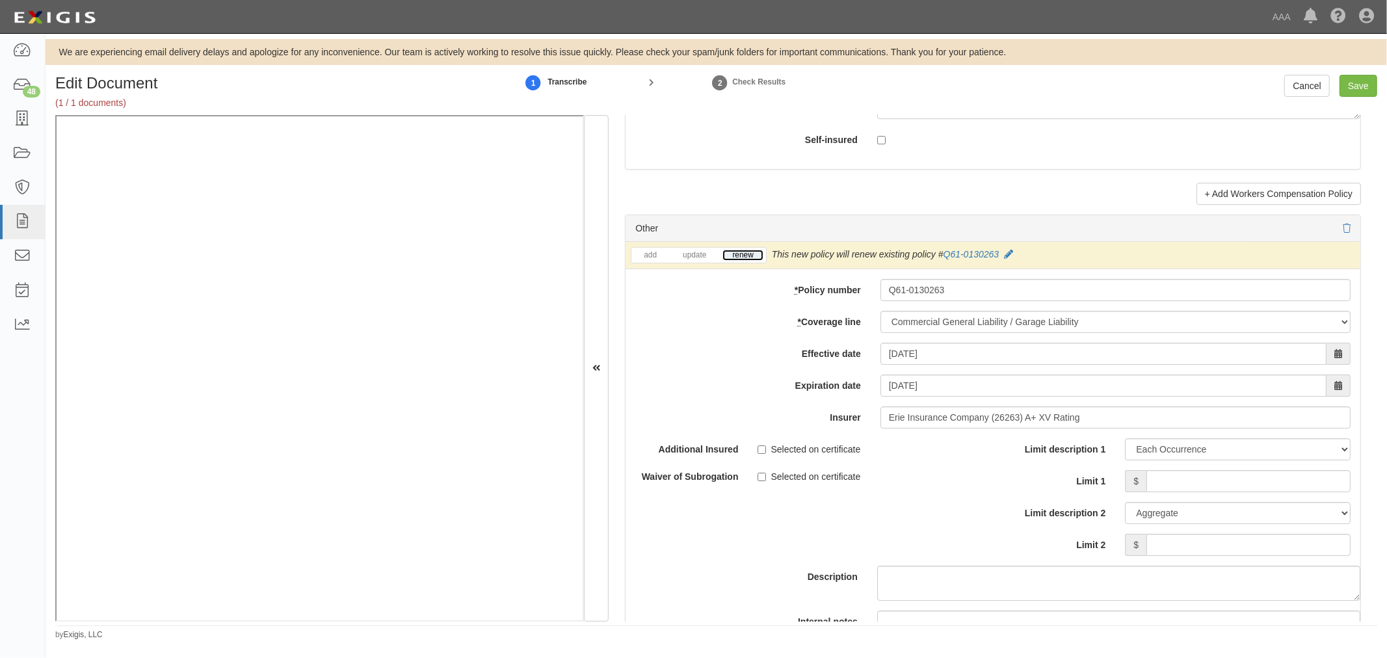
scroll to position [3732, 0]
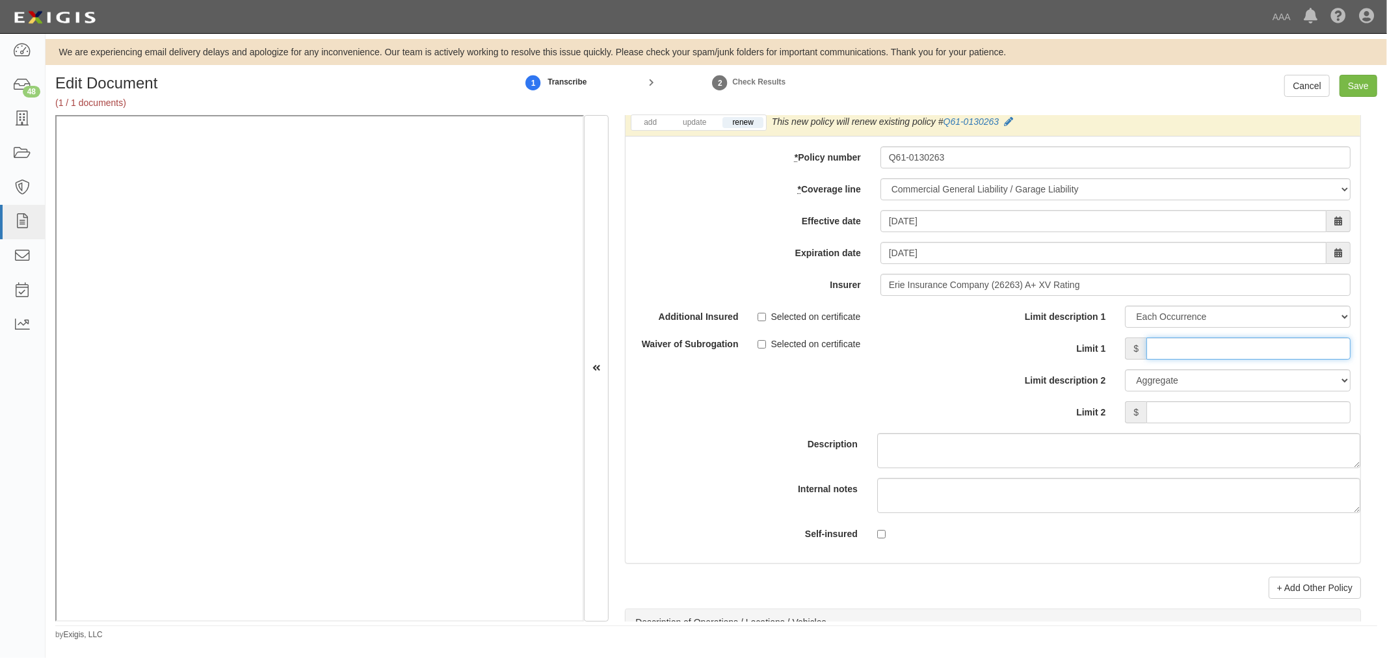
click at [1188, 347] on input "Limit 1" at bounding box center [1248, 348] width 204 height 22
type input "1,000,000"
click at [1236, 418] on input "Limit 2" at bounding box center [1248, 412] width 204 height 22
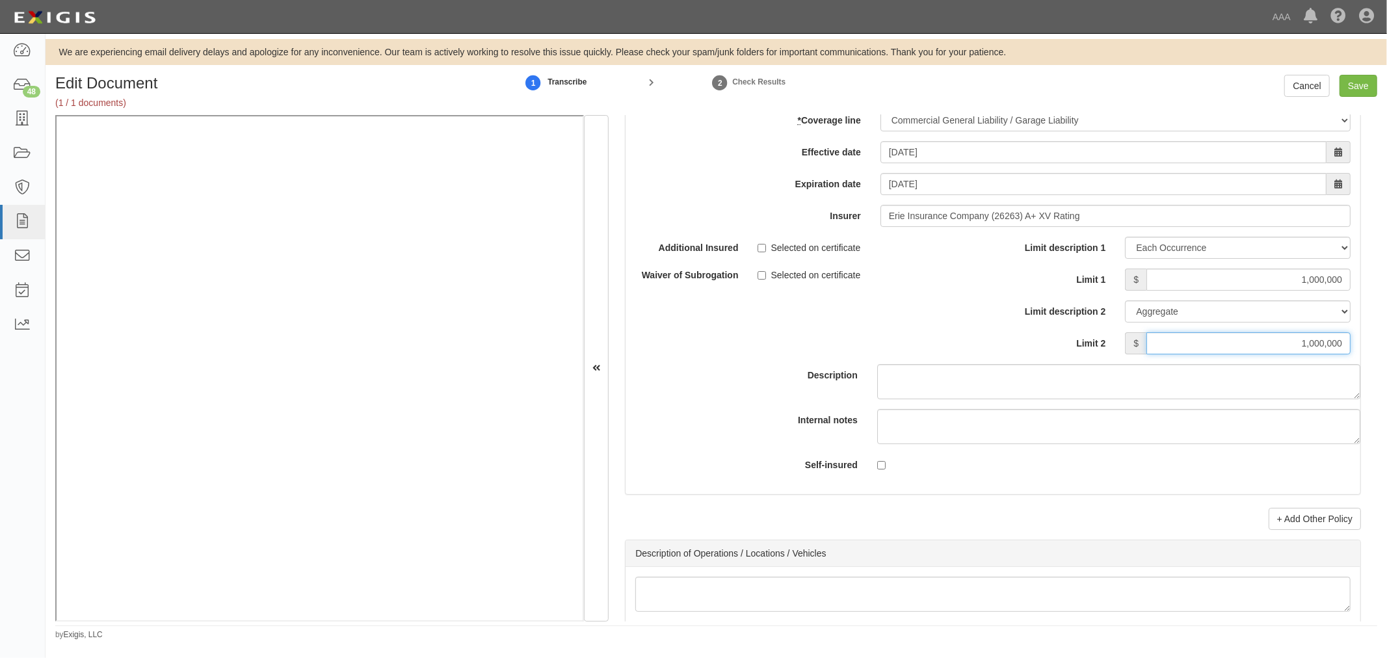
scroll to position [3852, 0]
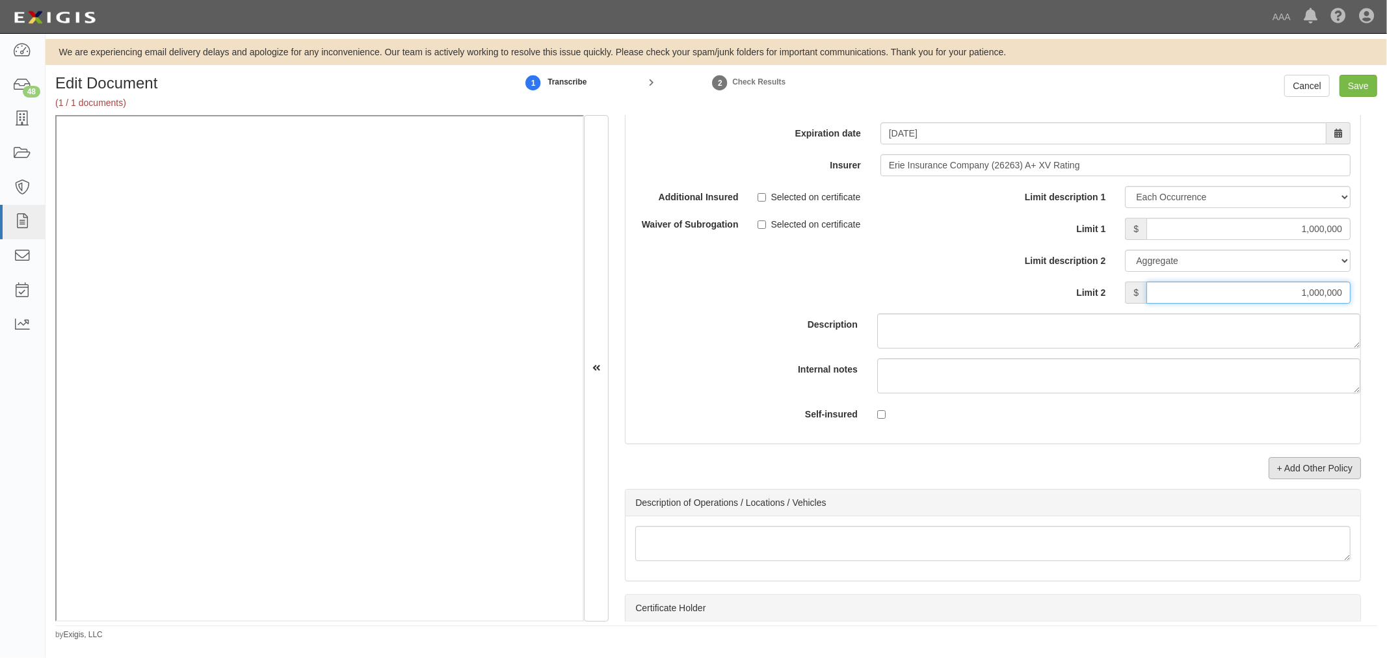
type input "1,000,000"
click at [1305, 479] on link "+ Add Other Policy" at bounding box center [1314, 468] width 92 height 22
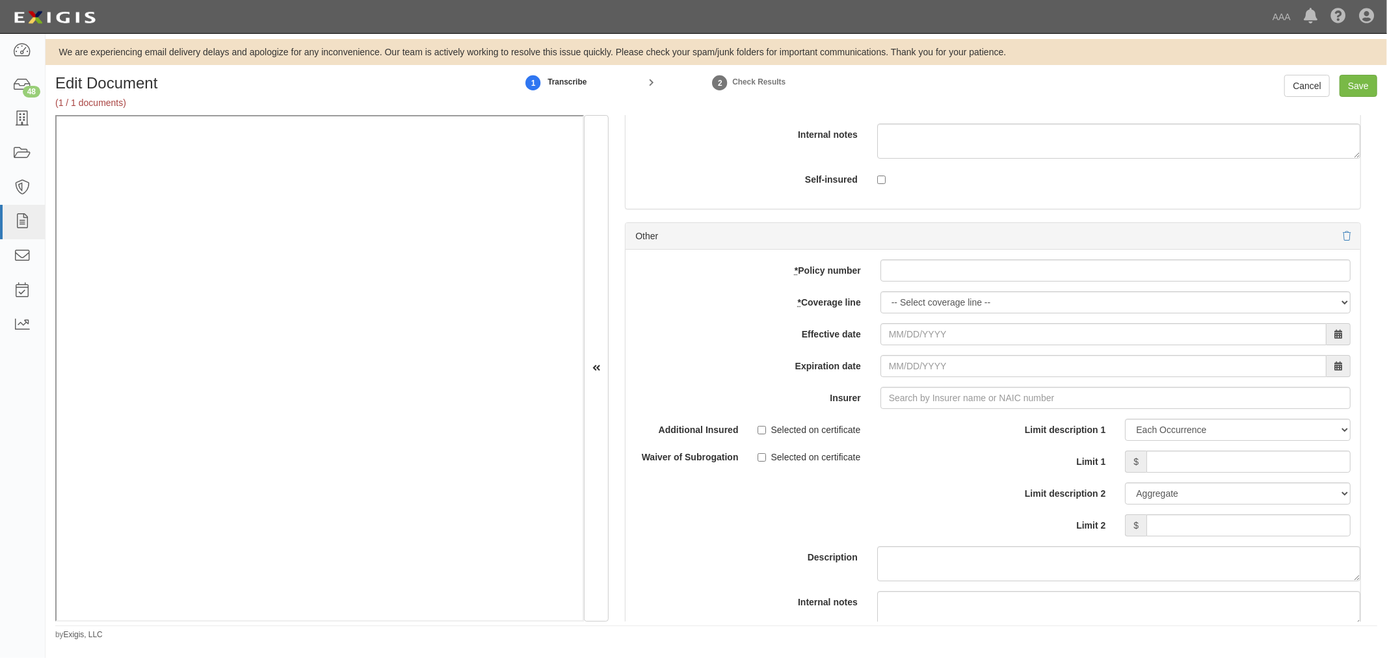
scroll to position [4093, 0]
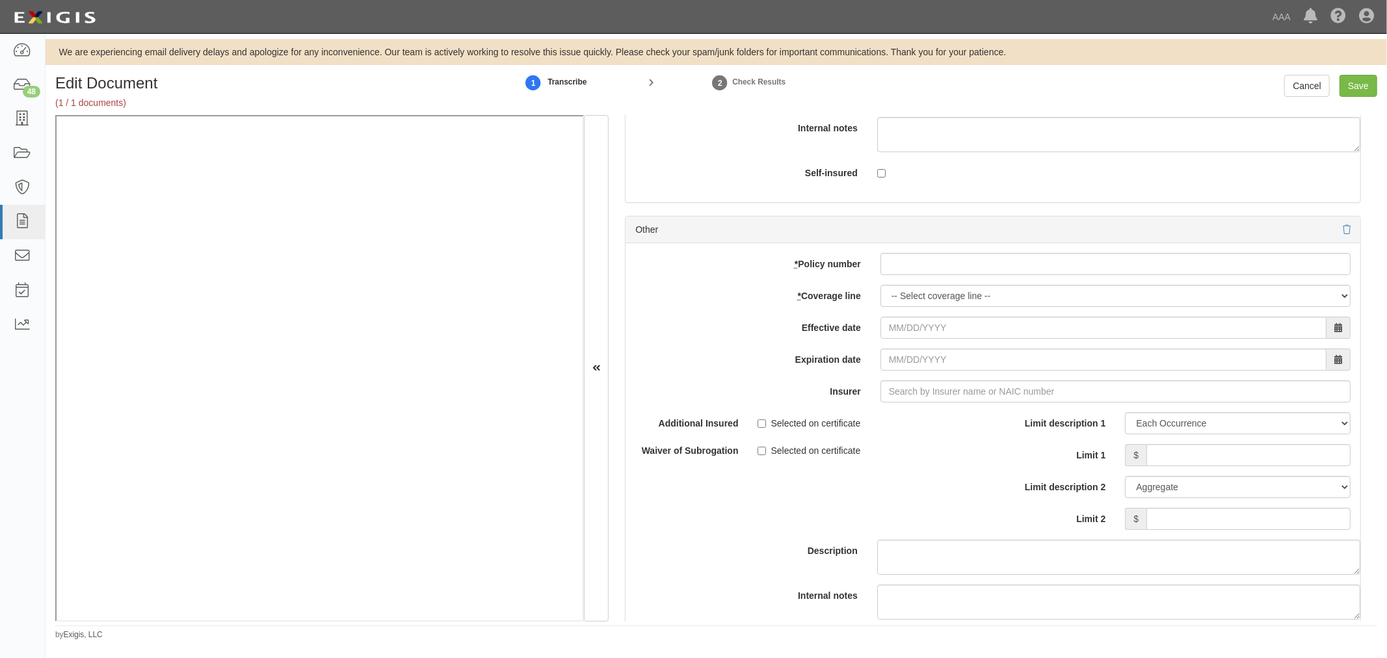
click at [1342, 231] on div at bounding box center [1346, 229] width 8 height 13
click at [1329, 235] on div at bounding box center [992, 229] width 715 height 13
click at [1335, 235] on div "Other" at bounding box center [992, 229] width 735 height 27
click at [1342, 235] on icon at bounding box center [1346, 230] width 8 height 9
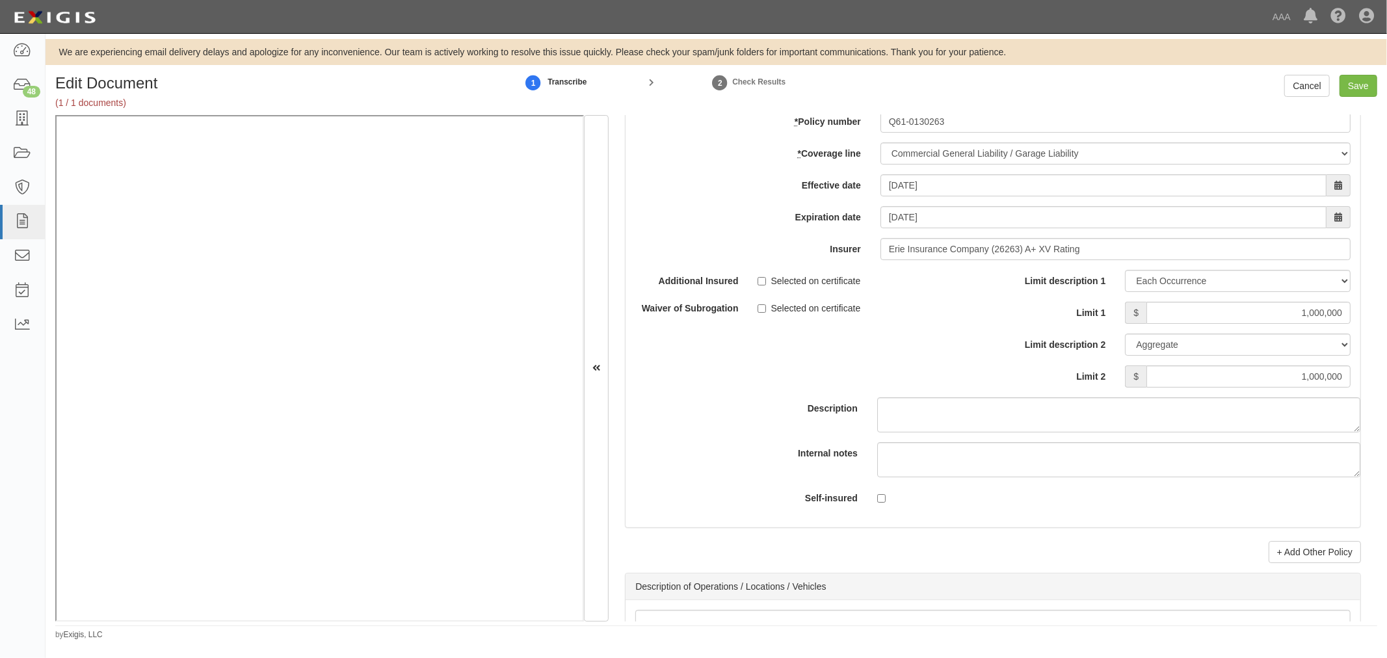
scroll to position [3732, 0]
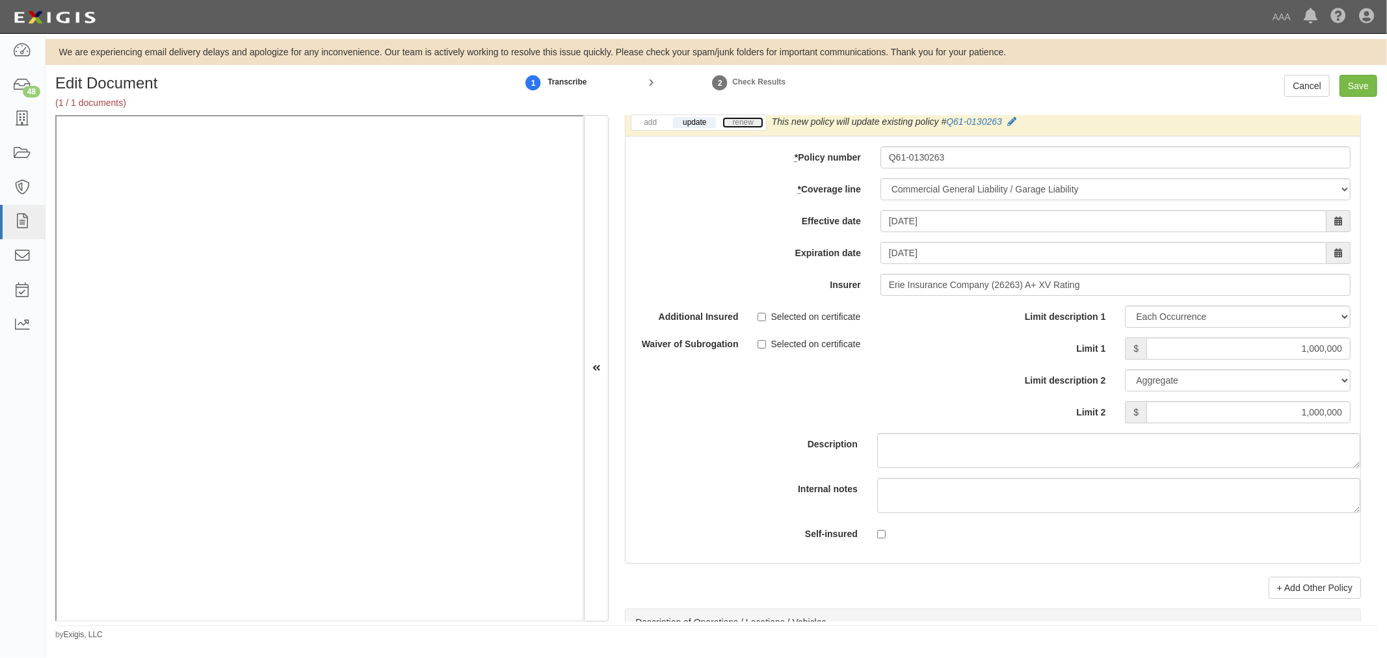
click at [733, 128] on link "renew" at bounding box center [742, 122] width 40 height 11
click at [1366, 86] on input "Save" at bounding box center [1358, 86] width 38 height 22
type input "7000000"
type input "1000000"
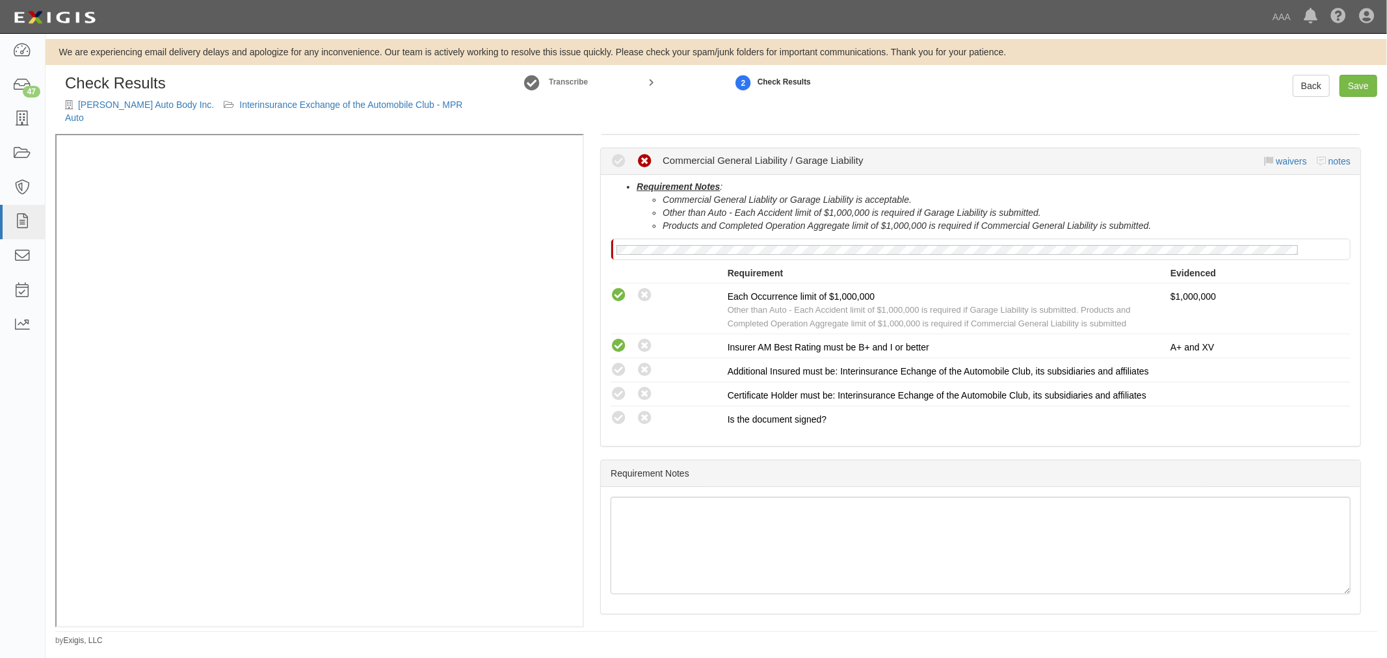
scroll to position [482, 0]
click at [615, 423] on icon at bounding box center [618, 415] width 16 height 16
radio input "true"
click at [612, 399] on label "Compliant" at bounding box center [618, 391] width 16 height 16
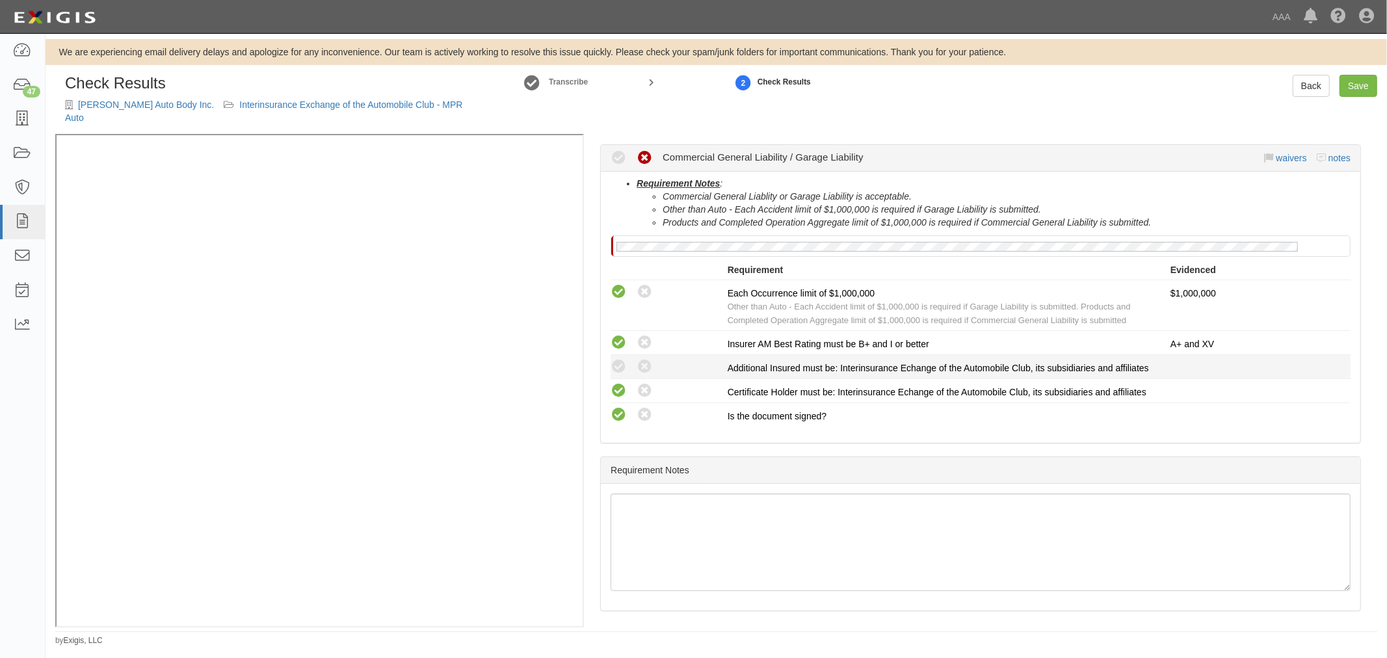
drag, startPoint x: 614, startPoint y: 407, endPoint x: 620, endPoint y: 372, distance: 35.6
click at [614, 399] on icon at bounding box center [618, 391] width 16 height 16
radio input "false"
click at [620, 359] on icon at bounding box center [618, 367] width 16 height 16
radio input "true"
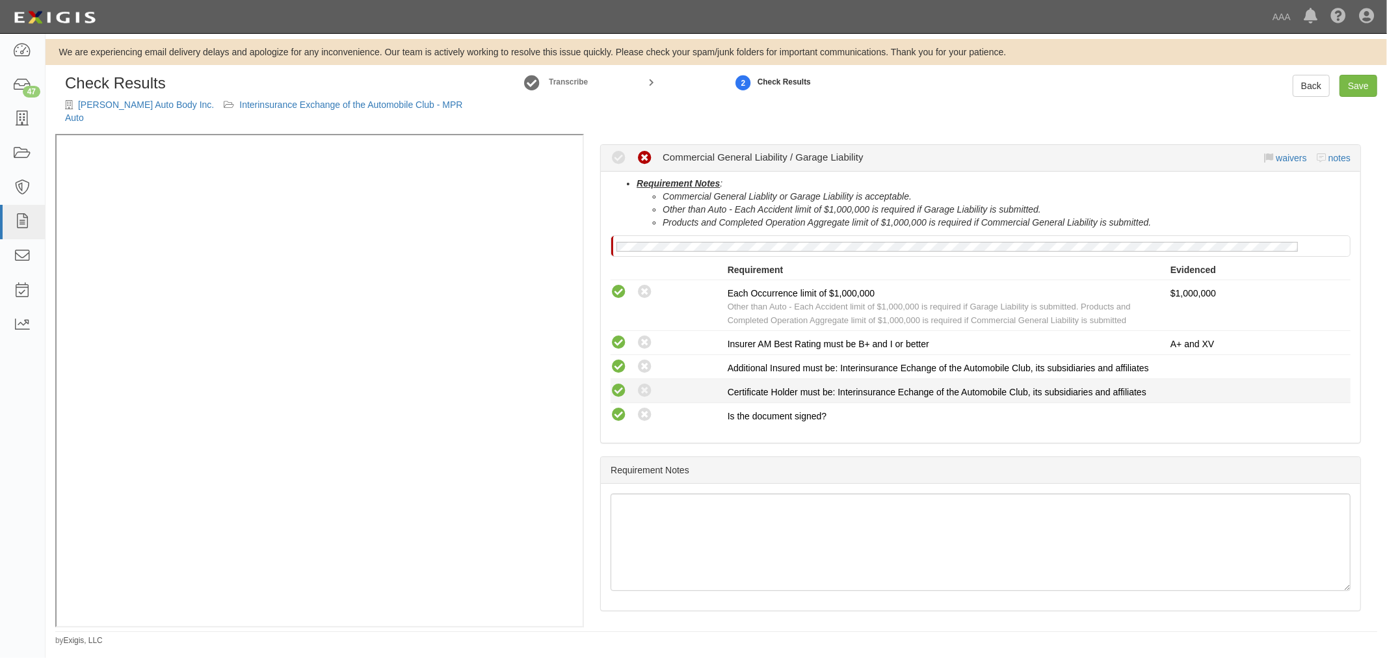
click at [623, 398] on icon at bounding box center [618, 391] width 16 height 16
radio input "true"
click at [629, 392] on div "Compliant Waived: Non-Compliant" at bounding box center [668, 390] width 117 height 17
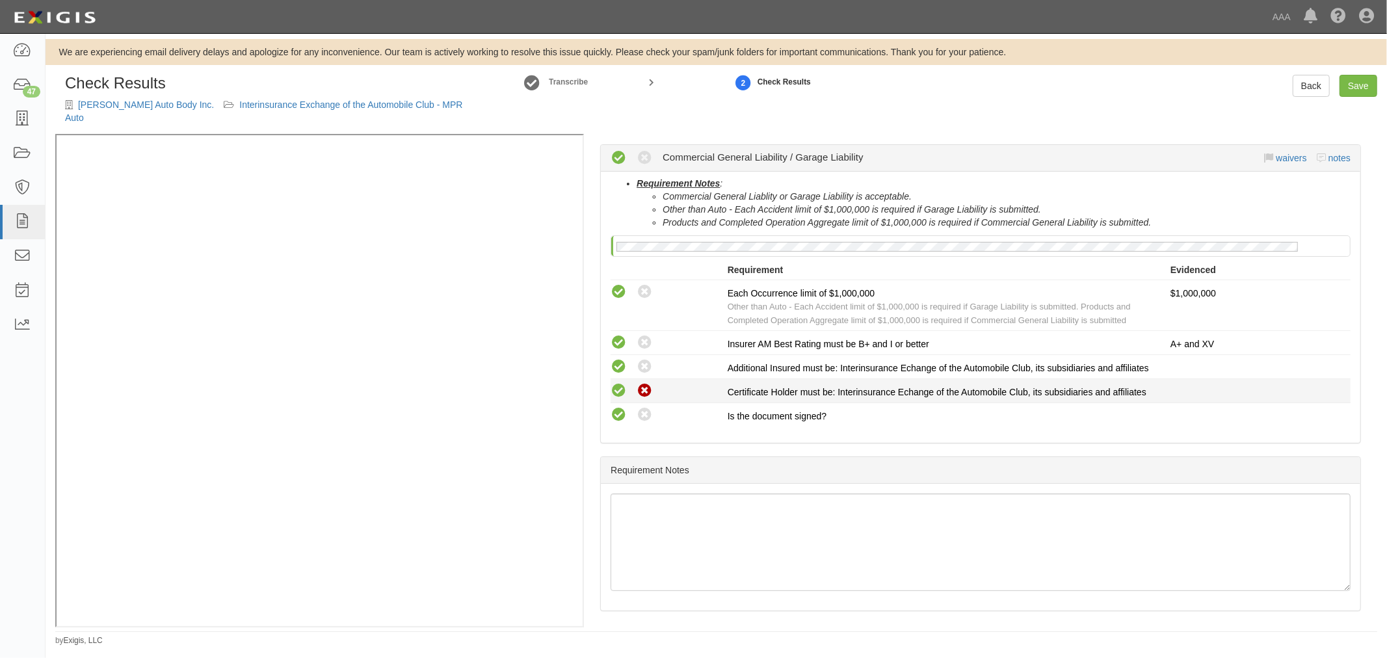
click at [647, 399] on icon at bounding box center [644, 391] width 16 height 16
radio input "true"
radio input "false"
radio input "true"
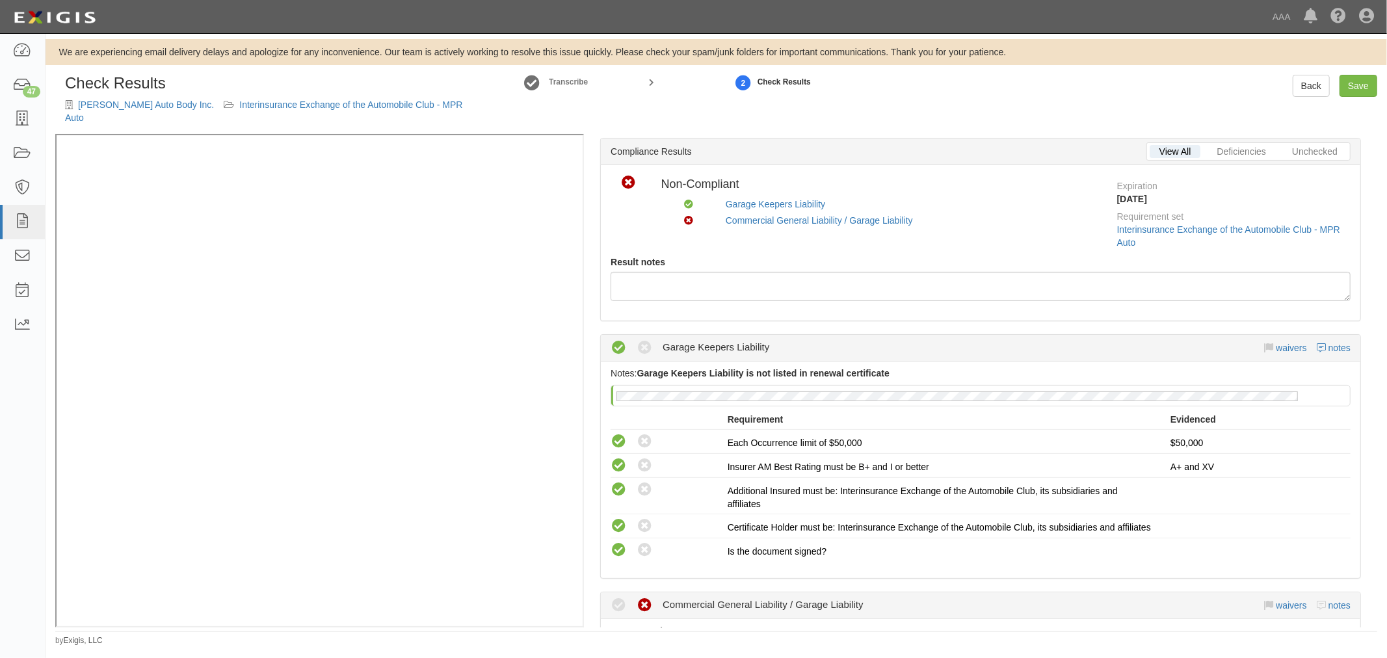
scroll to position [0, 0]
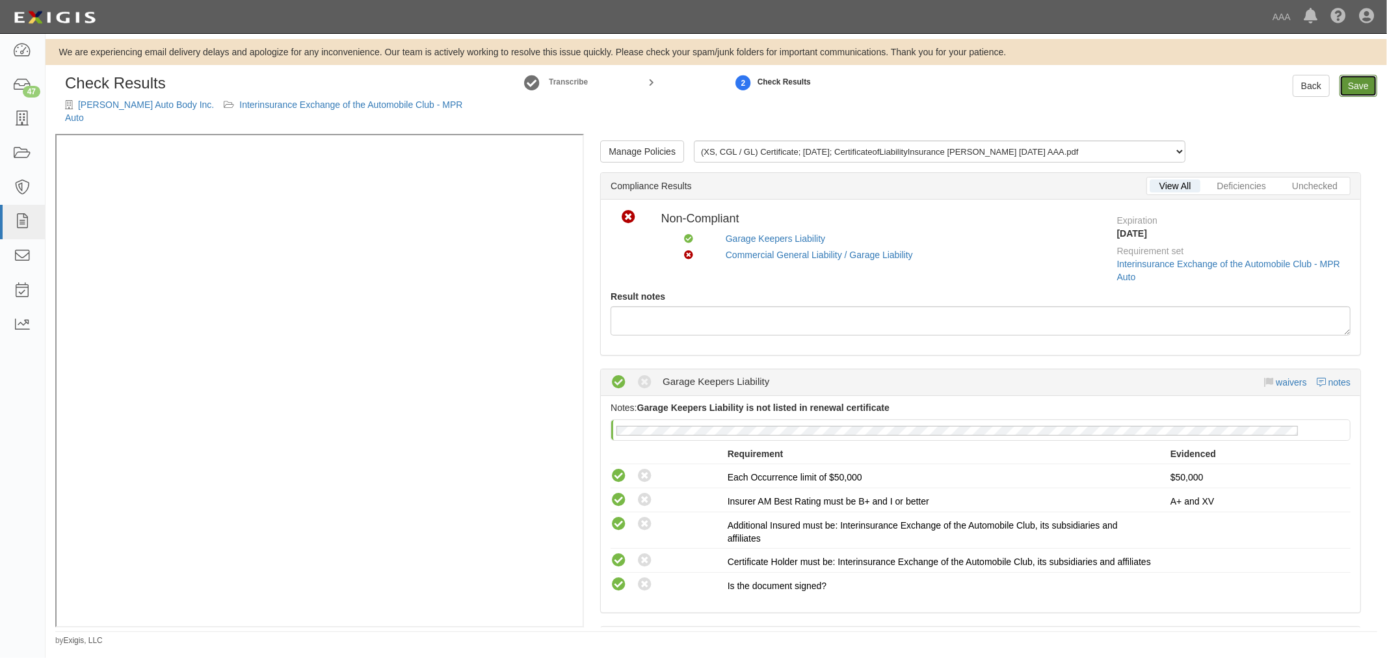
click at [1366, 88] on link "Save" at bounding box center [1358, 86] width 38 height 22
radio input "true"
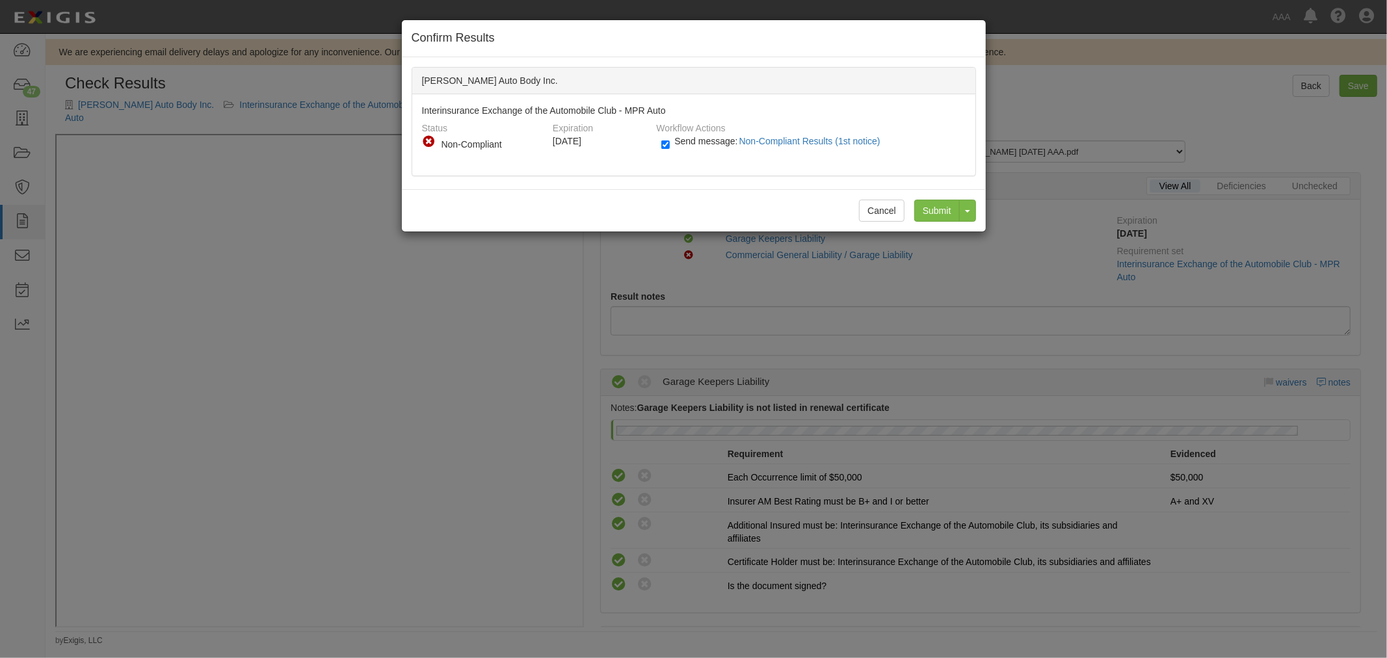
click at [938, 195] on div "Cancel Submit Toggle Dropdown Submit and Continue to Agreement" at bounding box center [694, 210] width 584 height 42
click at [937, 200] on input "Submit" at bounding box center [937, 211] width 46 height 22
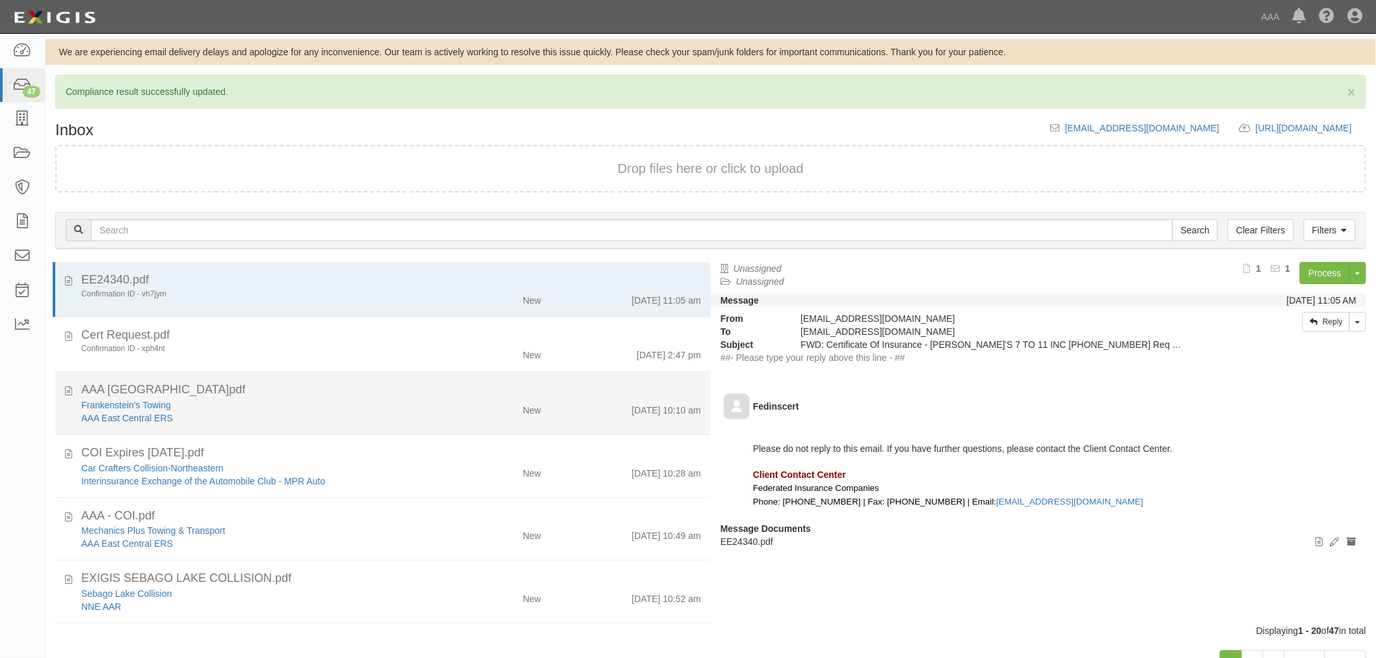
drag, startPoint x: 285, startPoint y: 390, endPoint x: 204, endPoint y: 414, distance: 84.1
click at [283, 570] on div "AAA [GEOGRAPHIC_DATA]pdf" at bounding box center [391, 578] width 620 height 17
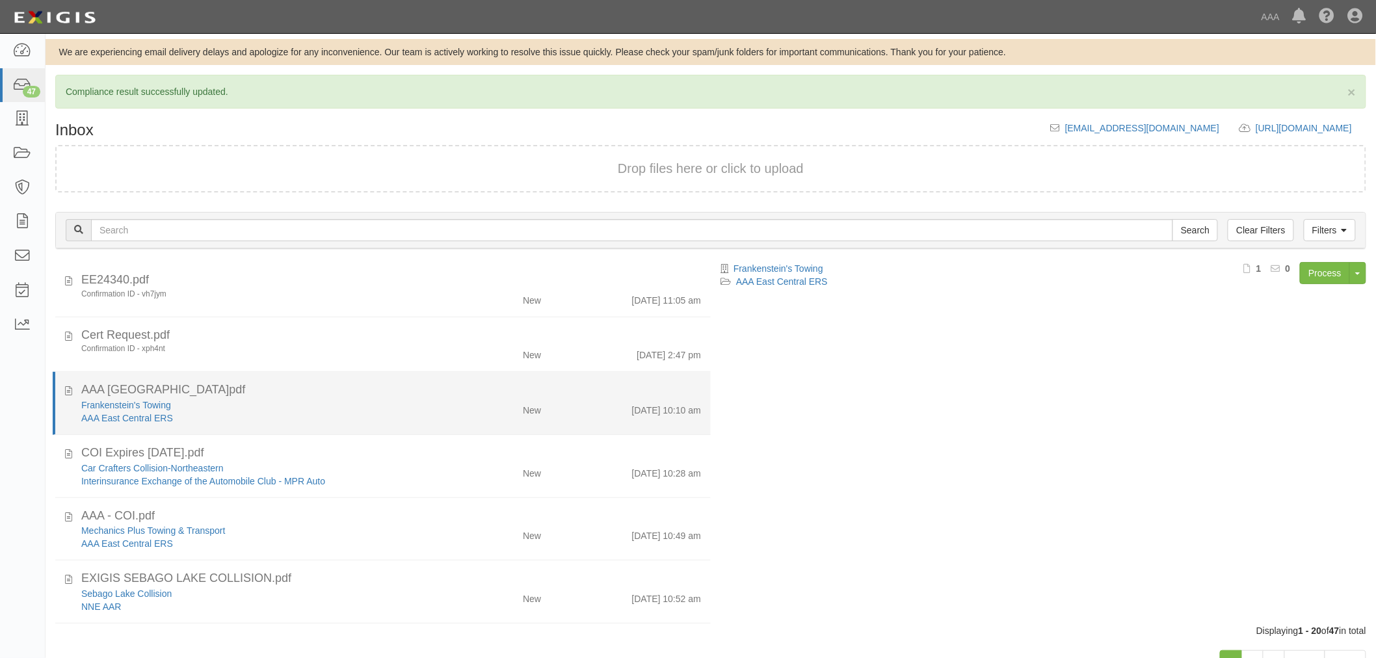
click at [138, 408] on div "Frankenstein's Towing" at bounding box center [257, 404] width 353 height 13
click at [138, 404] on link "Frankenstein's Towing" at bounding box center [126, 405] width 90 height 10
click at [405, 406] on div "Frankenstein's Towing" at bounding box center [257, 404] width 353 height 13
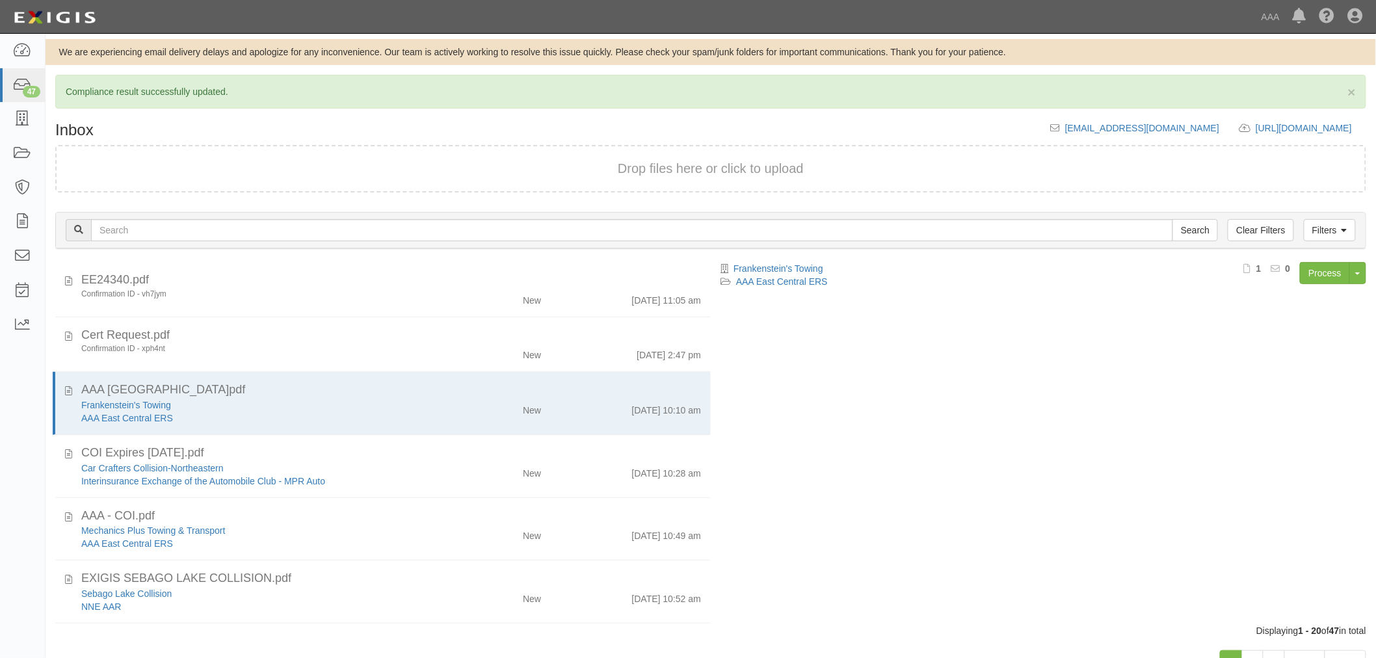
click at [1303, 258] on div "Filters Clear Filters Search Filters Document Status New Transcribed Date Recei…" at bounding box center [711, 232] width 1330 height 60
click at [1311, 269] on link "Process" at bounding box center [1324, 273] width 50 height 22
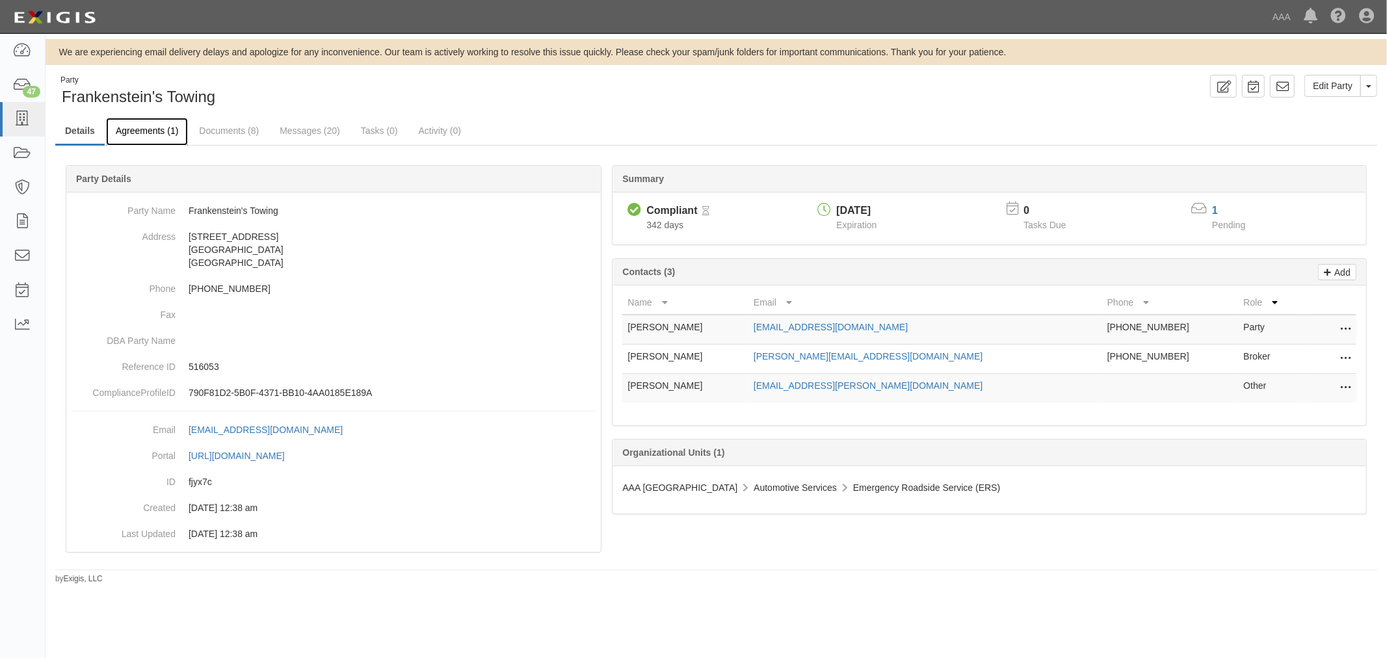
click at [137, 137] on link "Agreements (1)" at bounding box center [147, 132] width 82 height 28
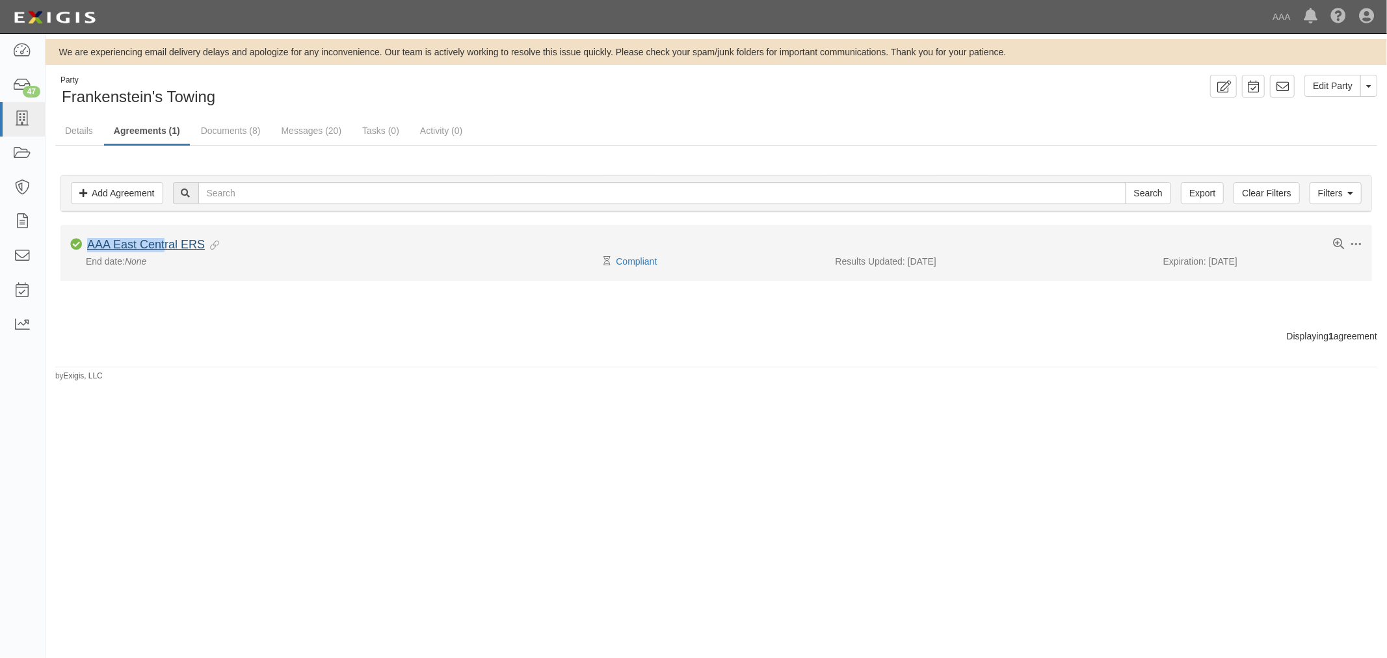
click at [163, 238] on li "Toggle Agreement Dropdown Edit Log activity Add task Send message Archive Compl…" at bounding box center [715, 252] width 1311 height 55
click at [164, 239] on link "AAA East Central ERS" at bounding box center [146, 244] width 118 height 13
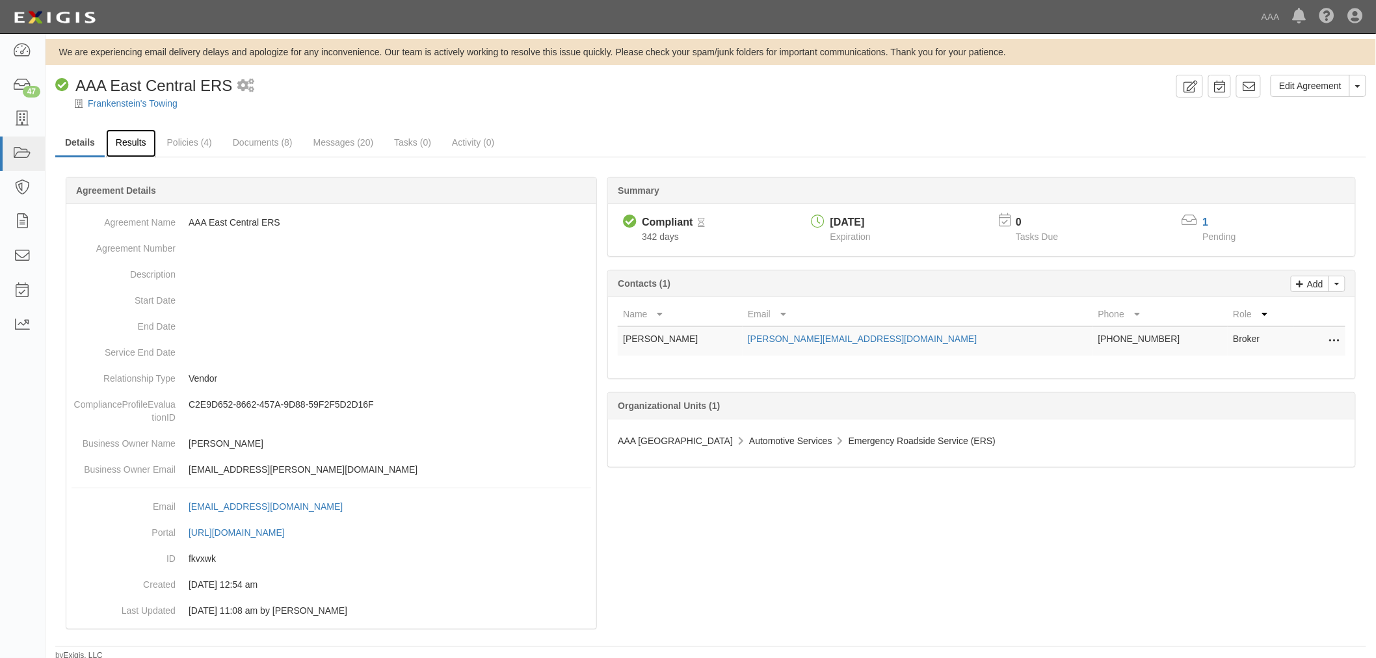
click at [124, 137] on link "Results" at bounding box center [131, 143] width 50 height 28
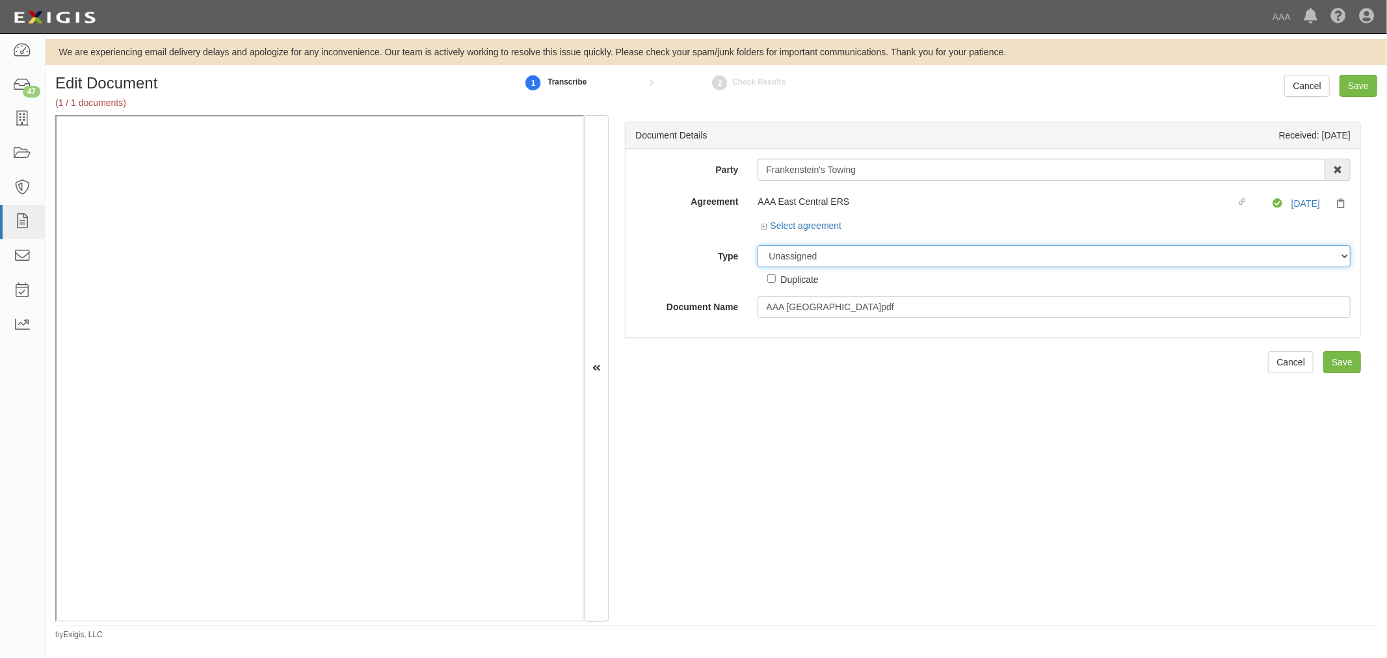
click at [840, 257] on select "Unassigned Binder Cancellation Notice Certificate Contract Endorsement Insuranc…" at bounding box center [1053, 256] width 593 height 22
select select "CertificateDetail"
click at [757, 246] on select "Unassigned Binder Cancellation Notice Certificate Contract Endorsement Insuranc…" at bounding box center [1053, 256] width 593 height 22
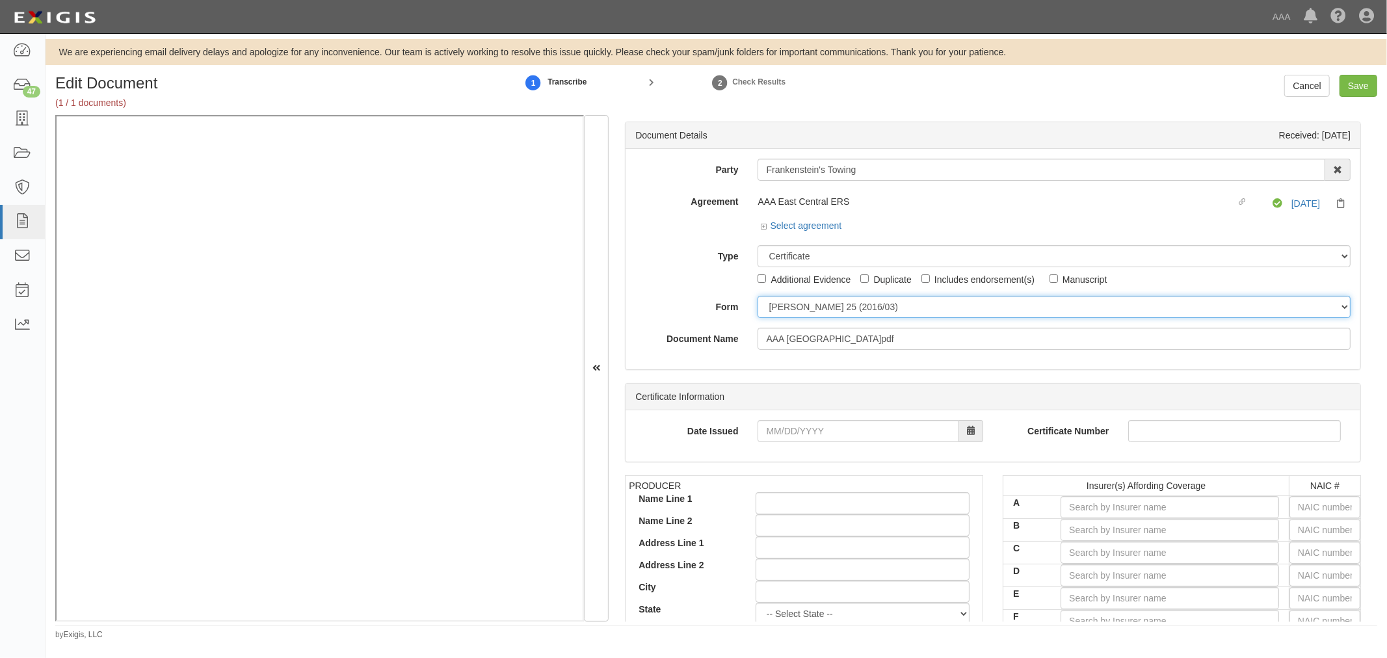
click at [783, 317] on select "[PERSON_NAME] 25 (2016/03) [PERSON_NAME] 101 [PERSON_NAME] 855 NY (2014/05) Gen…" at bounding box center [1053, 307] width 593 height 22
select select "GeneralFormDetail"
click at [757, 296] on select "[PERSON_NAME] 25 (2016/03) [PERSON_NAME] 101 [PERSON_NAME] 855 NY (2014/05) Gen…" at bounding box center [1053, 307] width 593 height 22
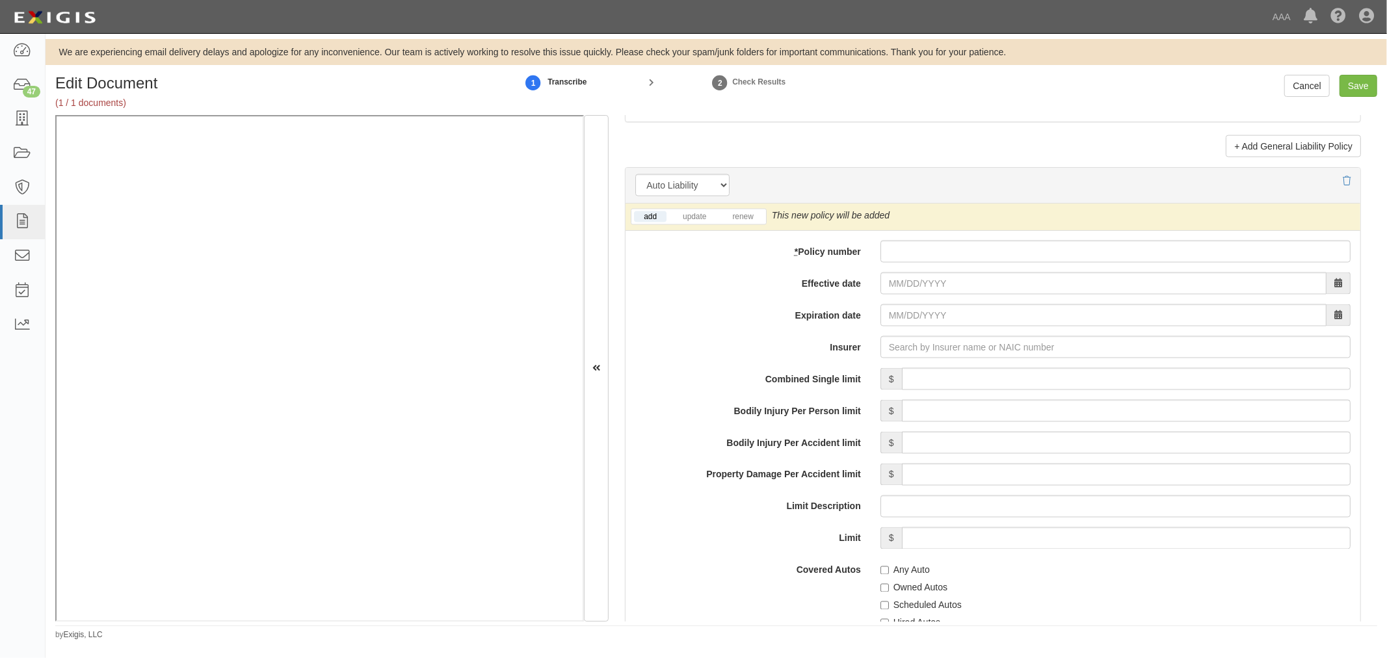
scroll to position [1685, 0]
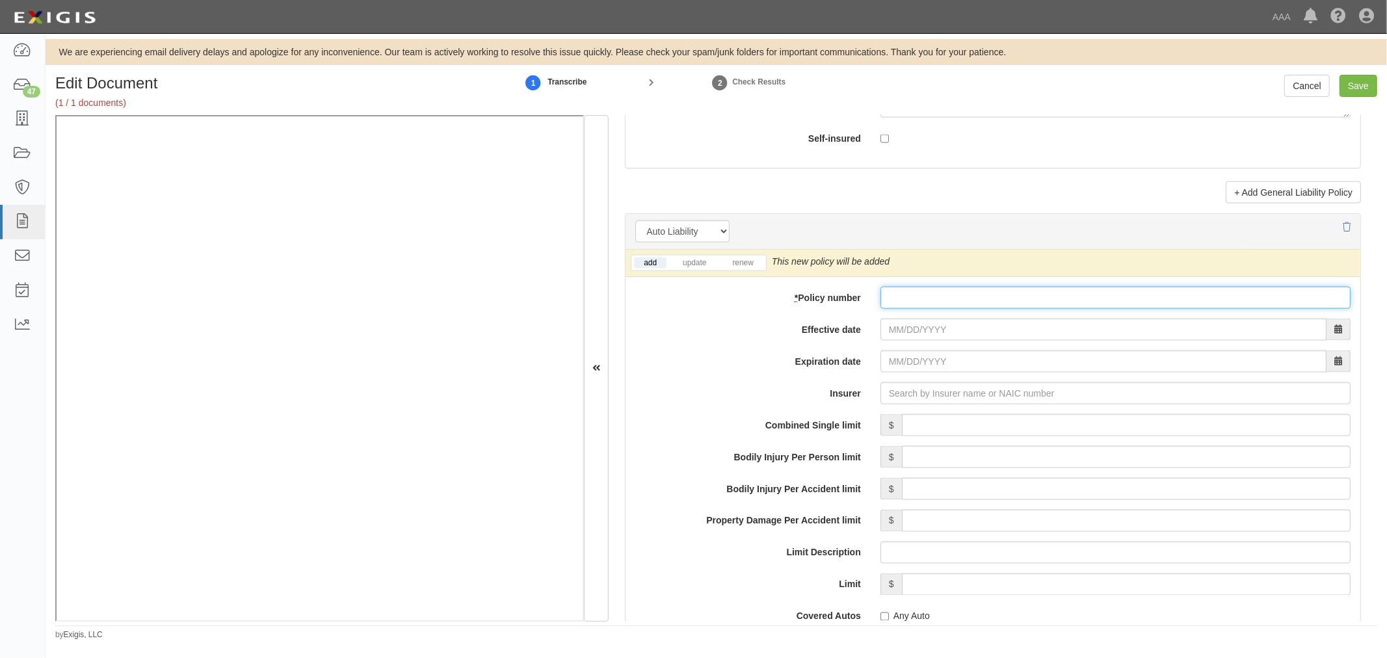
click at [945, 301] on input "* Policy number" at bounding box center [1115, 298] width 470 height 22
paste input "N0170CA000448"
type input "N0170CA000448"
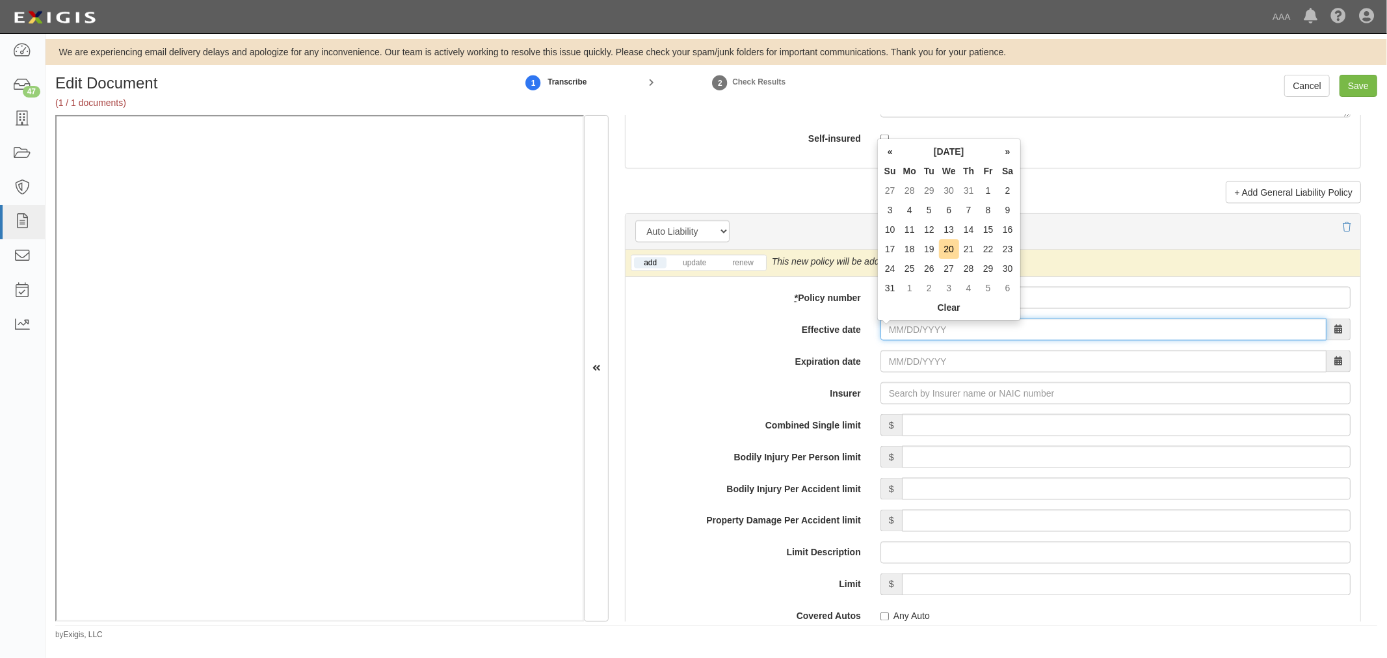
click at [887, 343] on div "add update renew This new policy will be added This new policy will update exis…" at bounding box center [992, 595] width 735 height 691
type input "11/01/2024"
type input "11/01/2025"
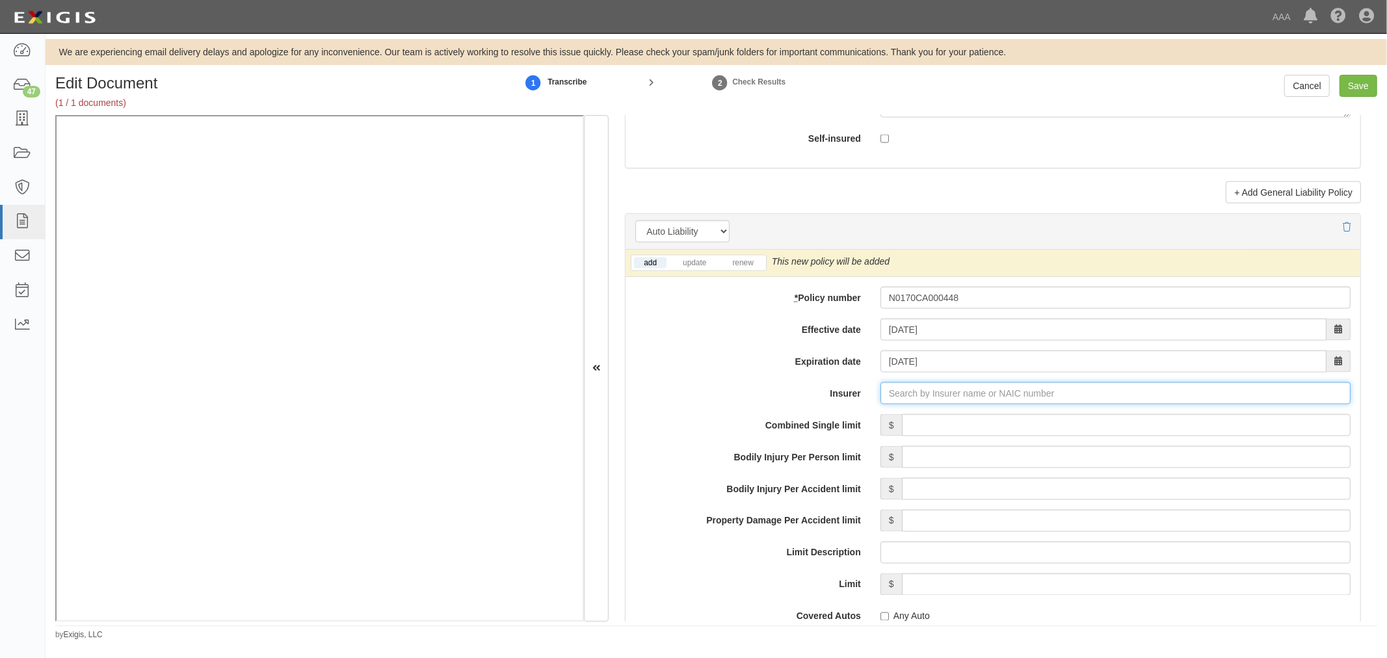
type input "a"
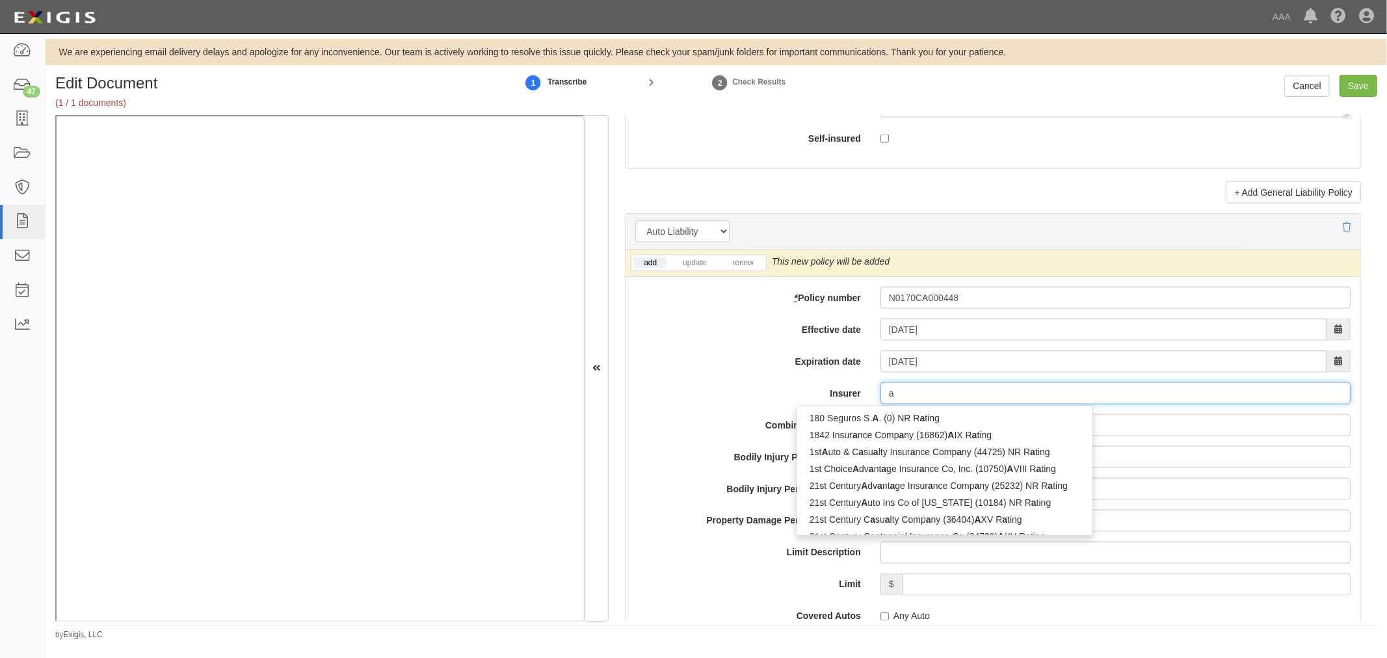
type input "acadia Insurance Company (31325) A+ XV Rating"
type input "acc"
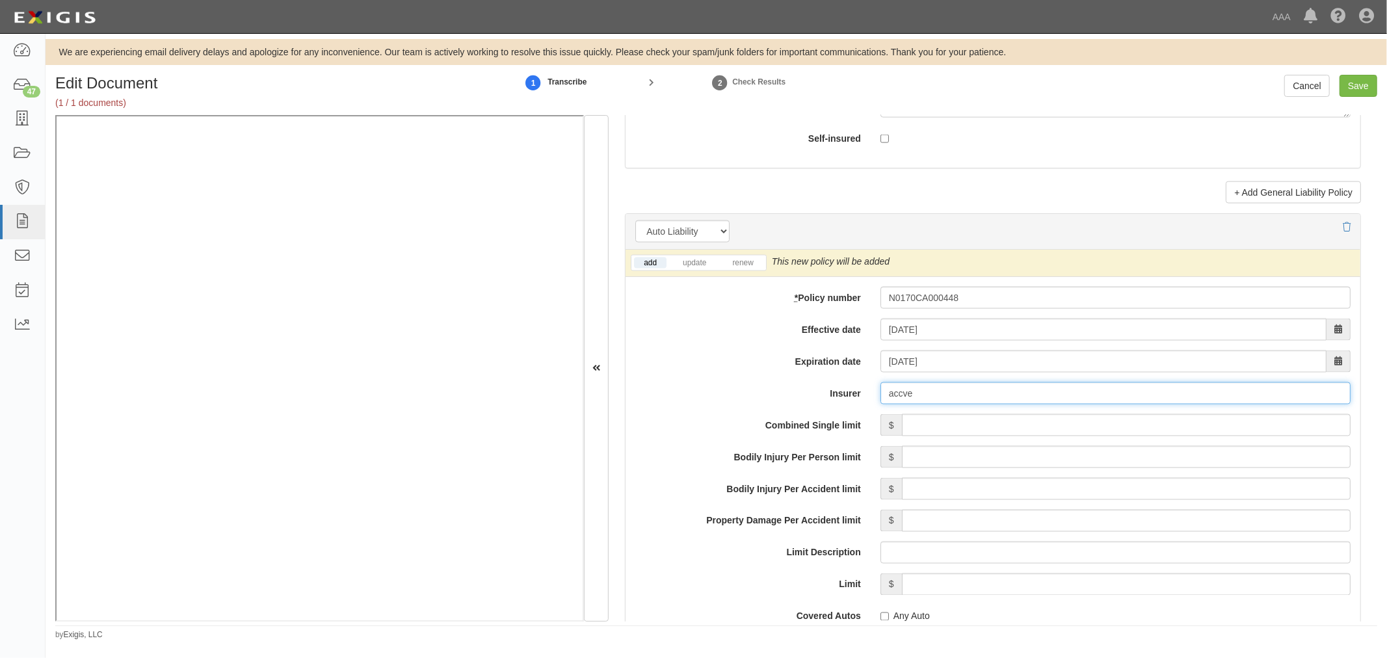
type input "accv"
type input "accelerant Insurance Company of Canada (0) A- IX Rating"
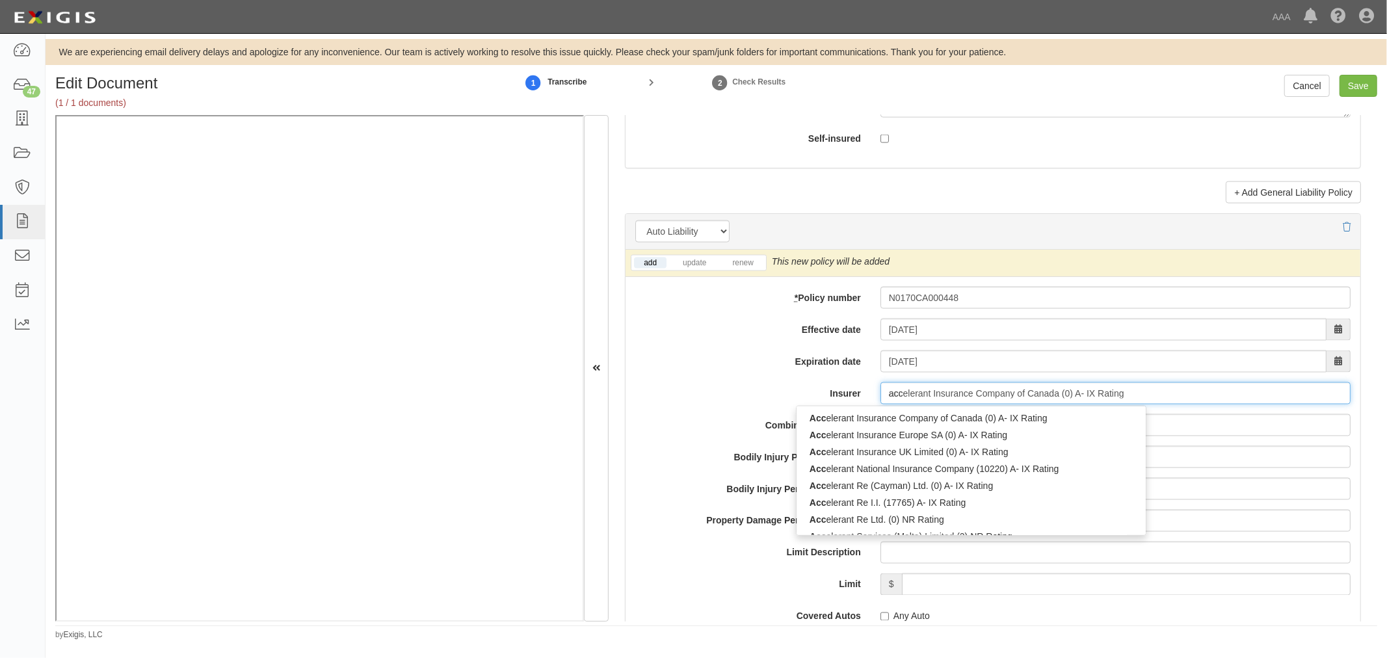
type input "acce"
type input "accer"
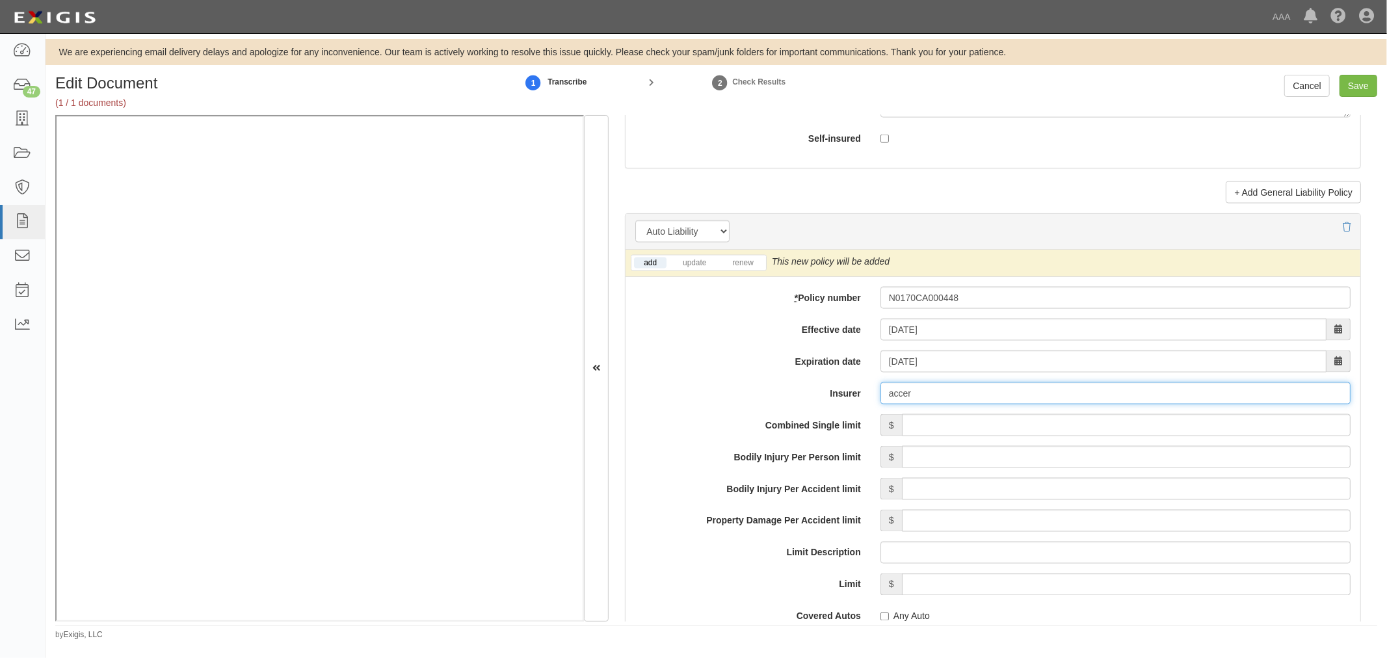
type input "accelerant Insurance Company of Canada (0) A- IX Rating"
type input "acce"
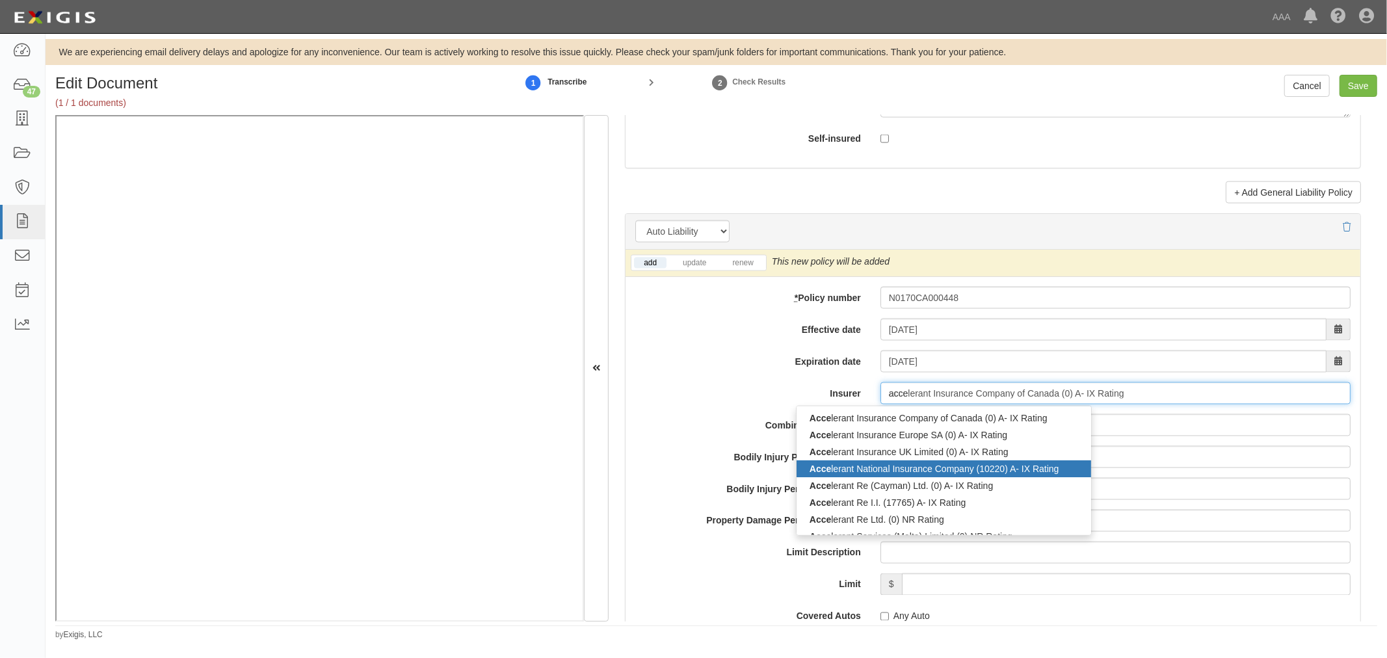
click at [939, 470] on div "Acce lerant National Insurance Company (10220) A- IX Rating" at bounding box center [943, 468] width 294 height 17
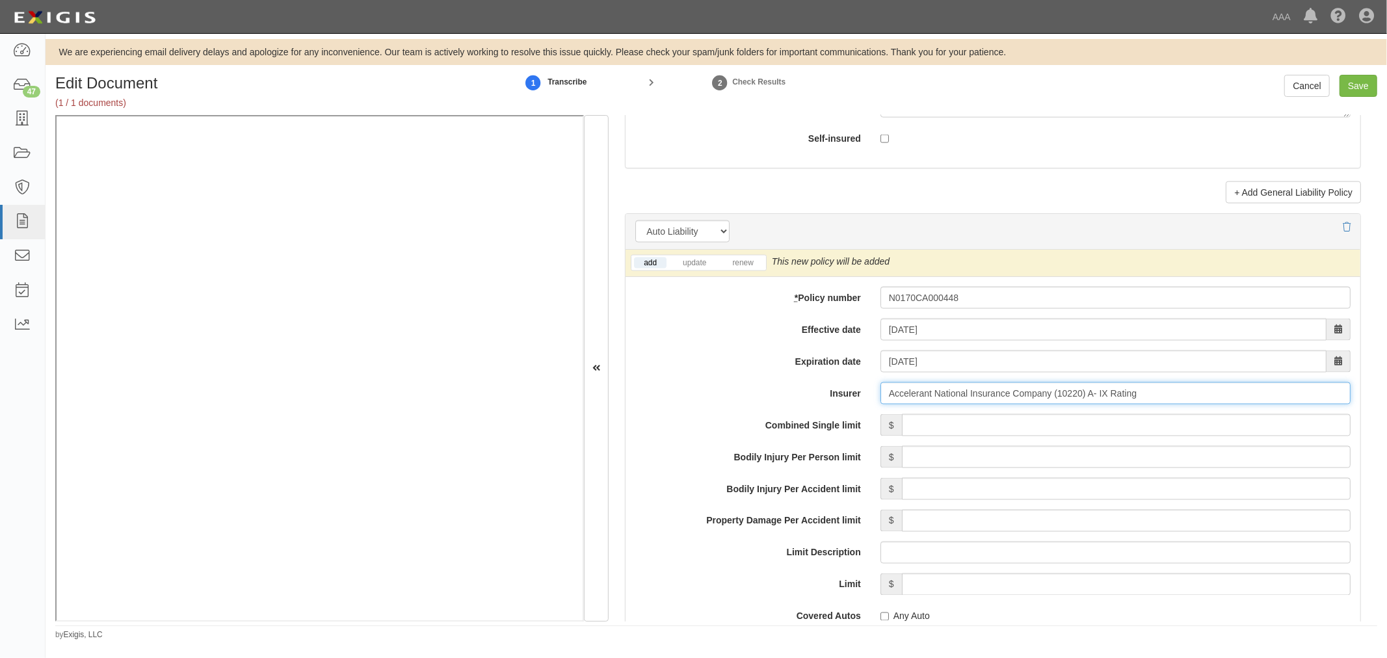
type input "Accelerant National Insurance Company (10220) A- IX Rating"
click at [938, 421] on input "Combined Single limit" at bounding box center [1126, 425] width 449 height 22
click at [745, 265] on link "renew" at bounding box center [742, 262] width 40 height 11
click at [905, 428] on input "Combined Single limit" at bounding box center [1126, 425] width 449 height 22
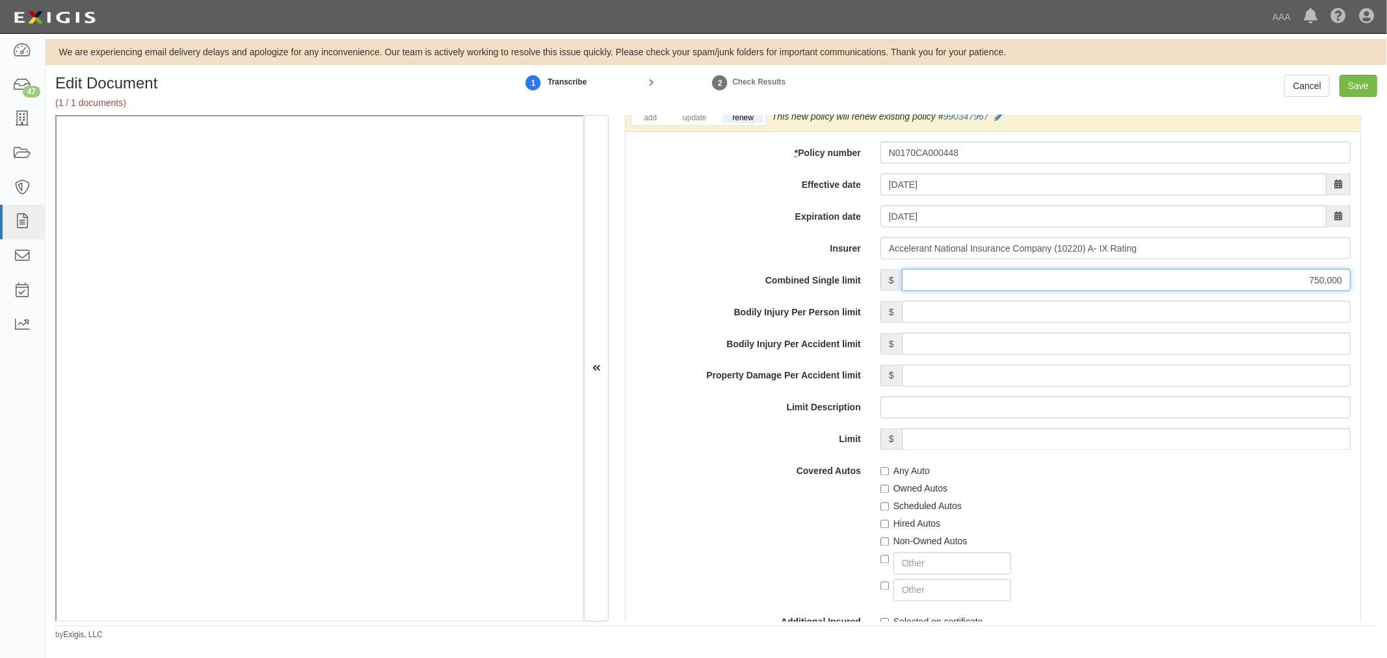
scroll to position [2046, 0]
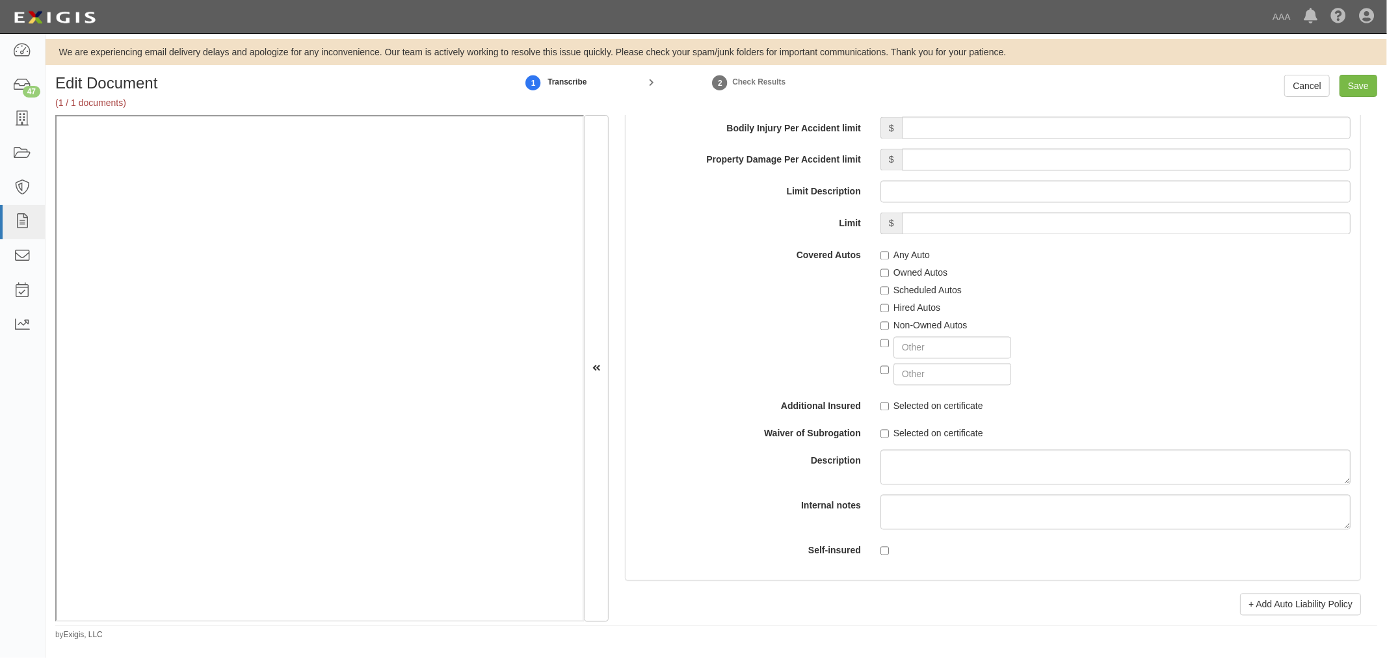
type input "750,000"
click at [904, 257] on label "Any Auto" at bounding box center [904, 255] width 49 height 13
click at [889, 257] on input "Any Auto" at bounding box center [884, 256] width 8 height 8
checkbox input "true"
click at [912, 288] on label "Scheduled Autos" at bounding box center [920, 290] width 81 height 13
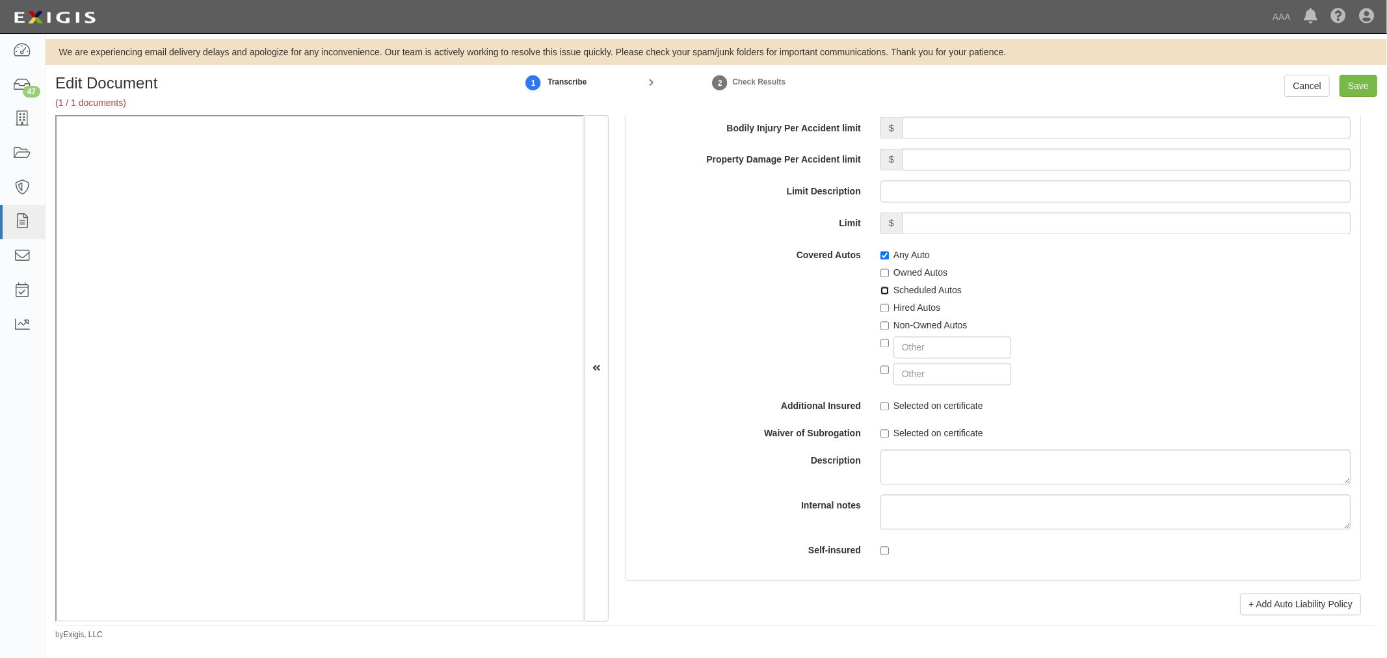
click at [889, 288] on input "Scheduled Autos" at bounding box center [884, 291] width 8 height 8
checkbox input "true"
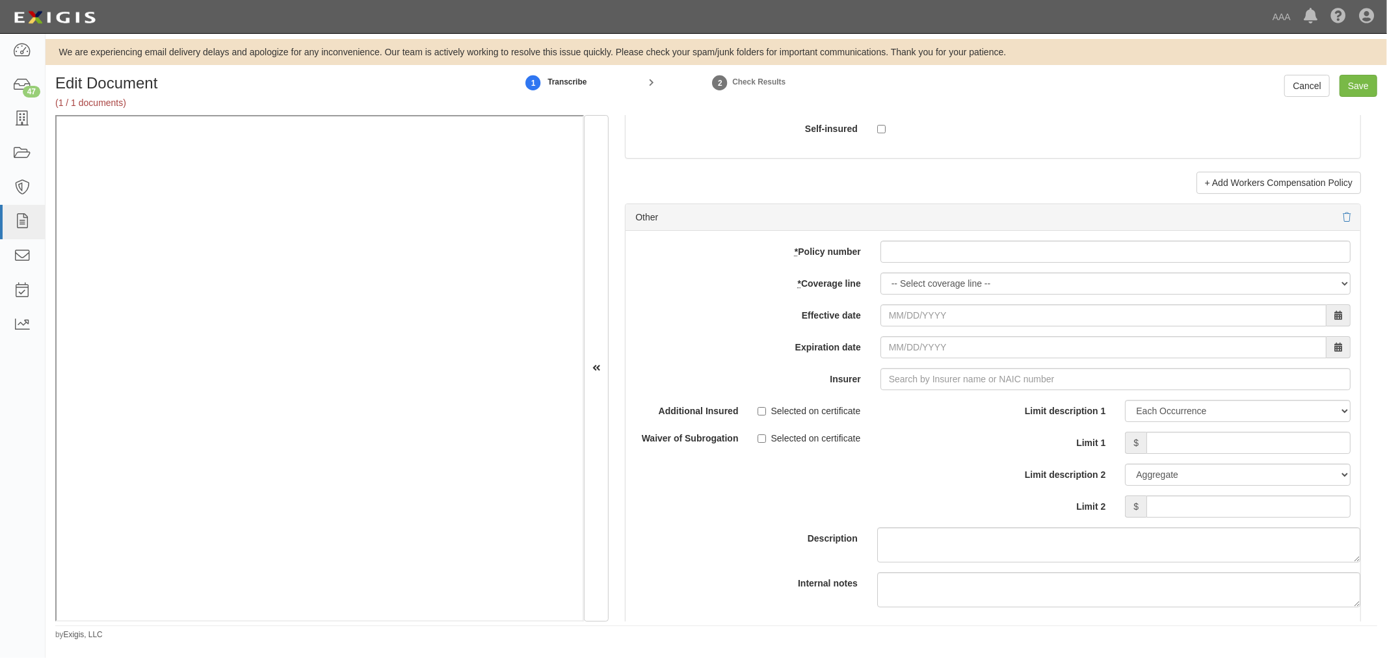
scroll to position [3611, 0]
drag, startPoint x: 939, startPoint y: 248, endPoint x: 935, endPoint y: 255, distance: 7.9
click at [937, 254] on input "* Policy number" at bounding box center [1115, 251] width 470 height 22
paste input "N0170CA000448"
type input "N0170CA000448"
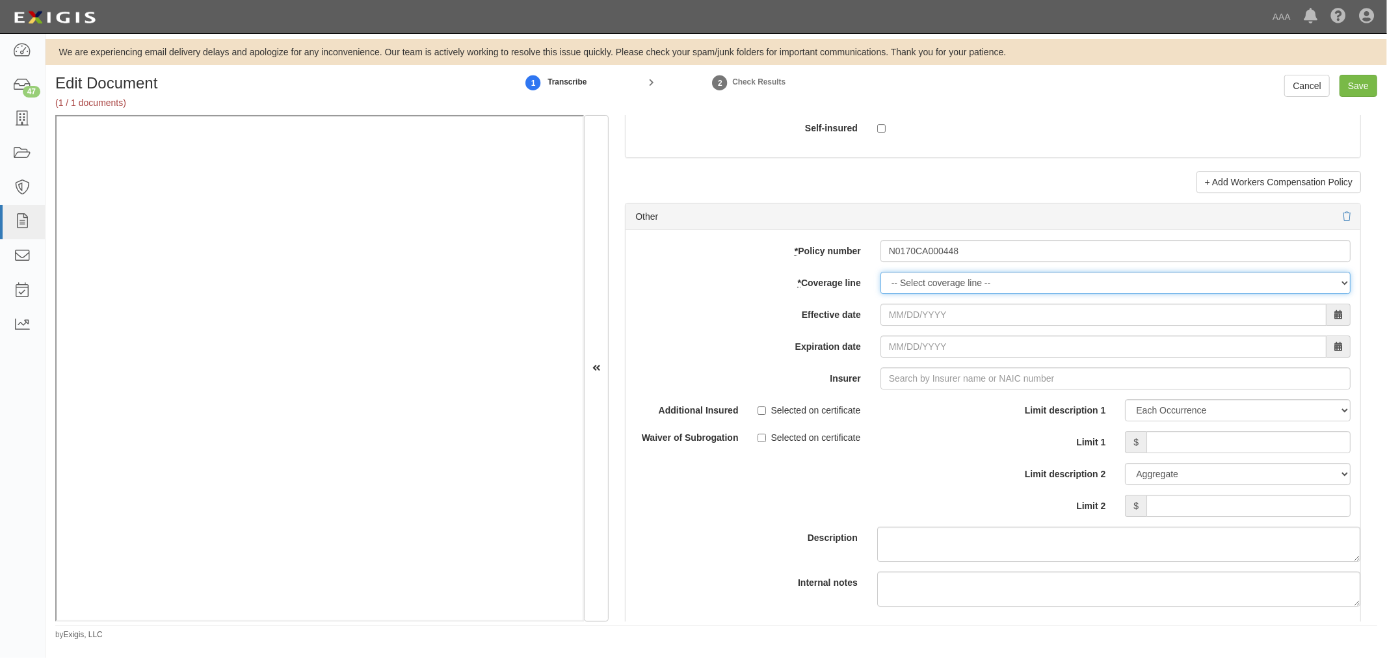
click at [891, 291] on select "-- Select coverage line -- Asbestos Abatement Auto Physical Damage Boiler & Mac…" at bounding box center [1115, 283] width 470 height 22
select select "70"
click at [880, 294] on select "-- Select coverage line -- Asbestos Abatement Auto Physical Damage Boiler & Mac…" at bounding box center [1115, 283] width 470 height 22
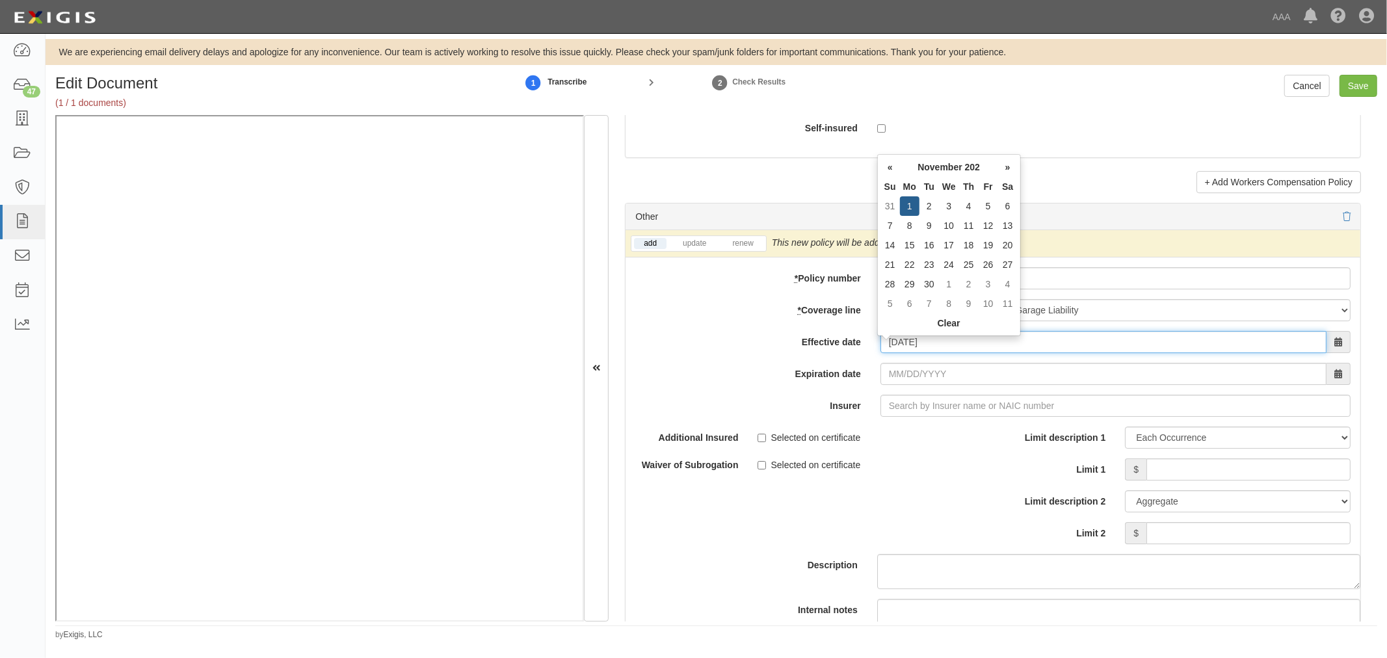
type input "11/01/2024"
type input "11/01/2025"
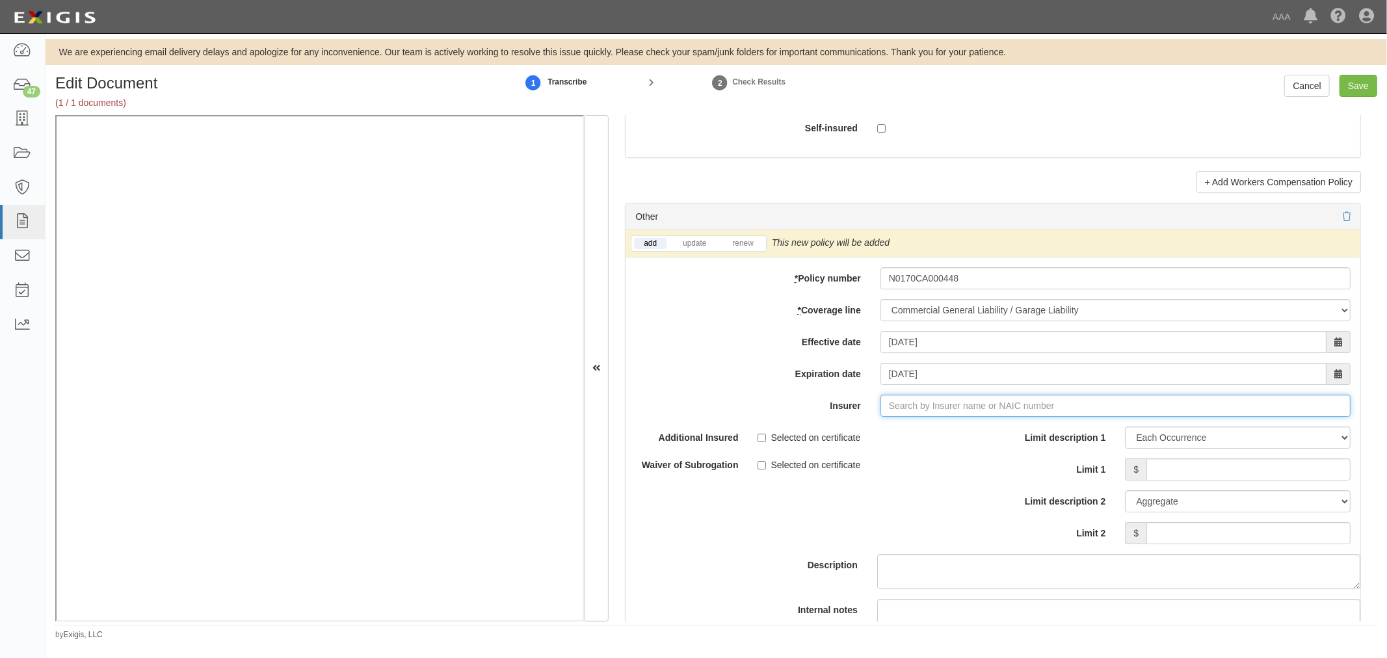
type input "a"
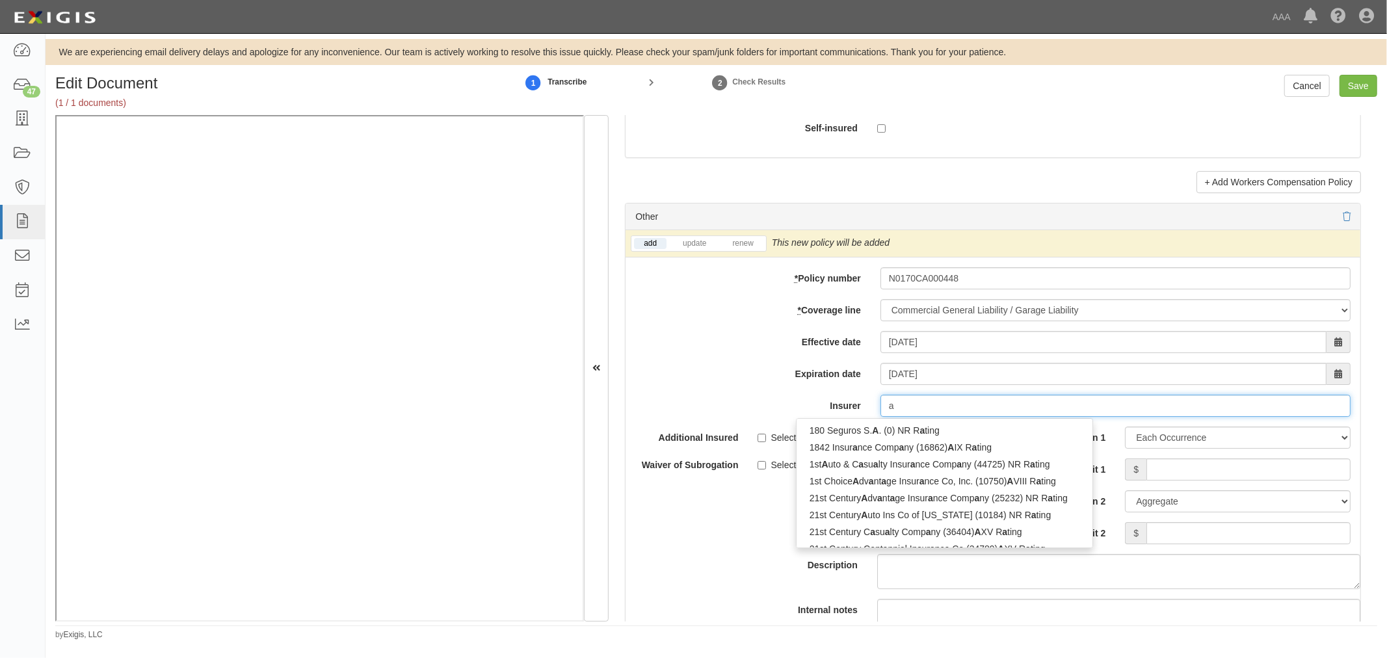
type input "acadia Insurance Company (31325) A+ XV Rating"
type input "ac"
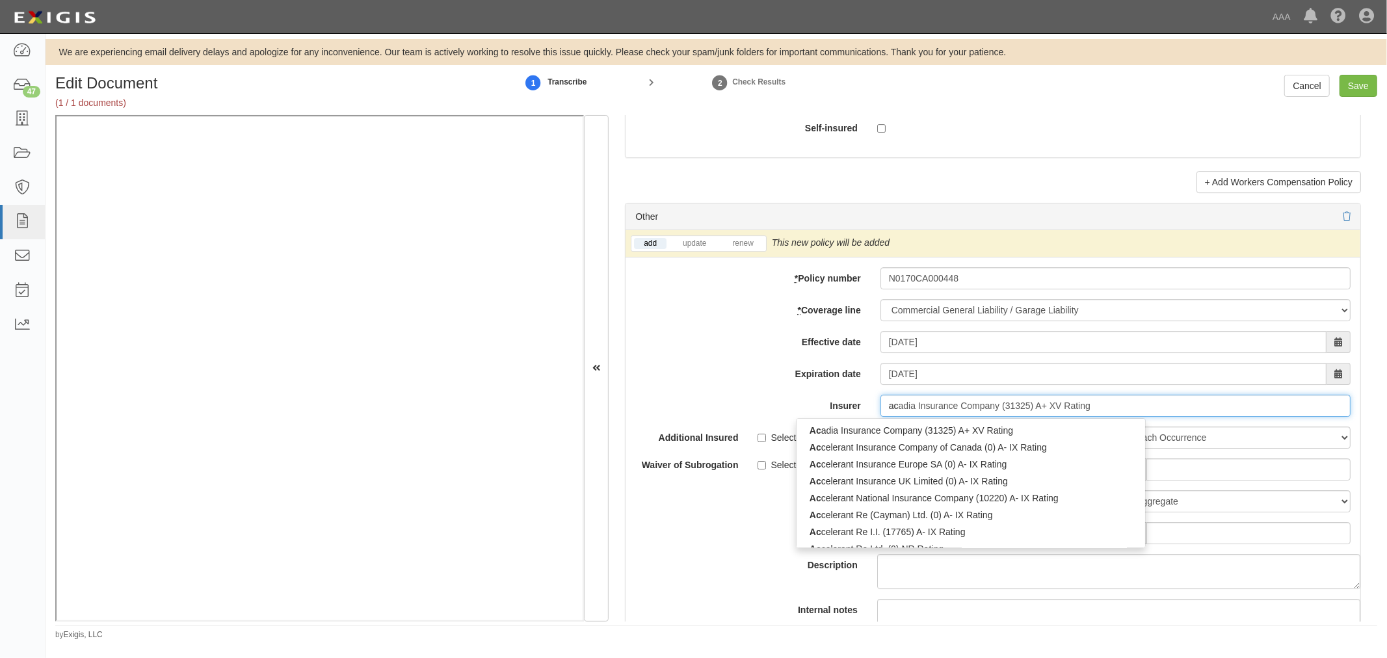
type input "accelerant Insurance Company of Canada (0) A- IX Rating"
type input "acce"
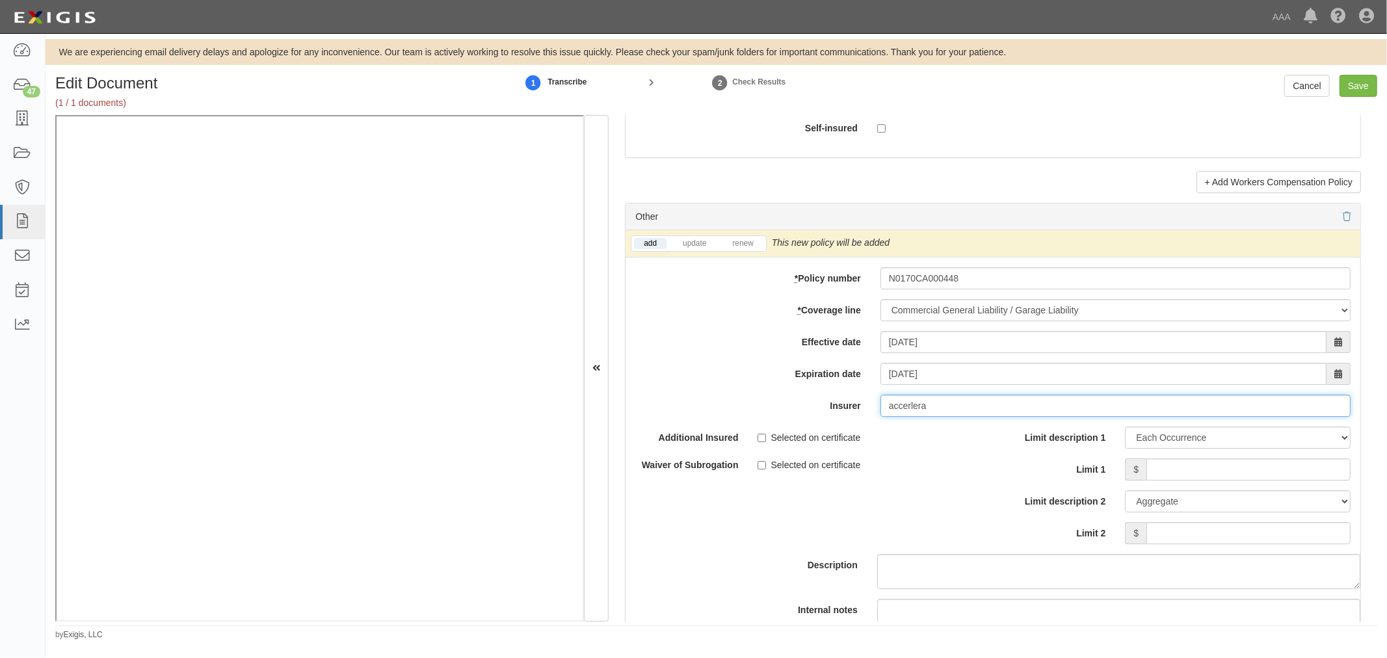
type input "accerleran"
type input "accelerant Insurance Company of Canada (0) A- IX Rating"
type input "accelerant"
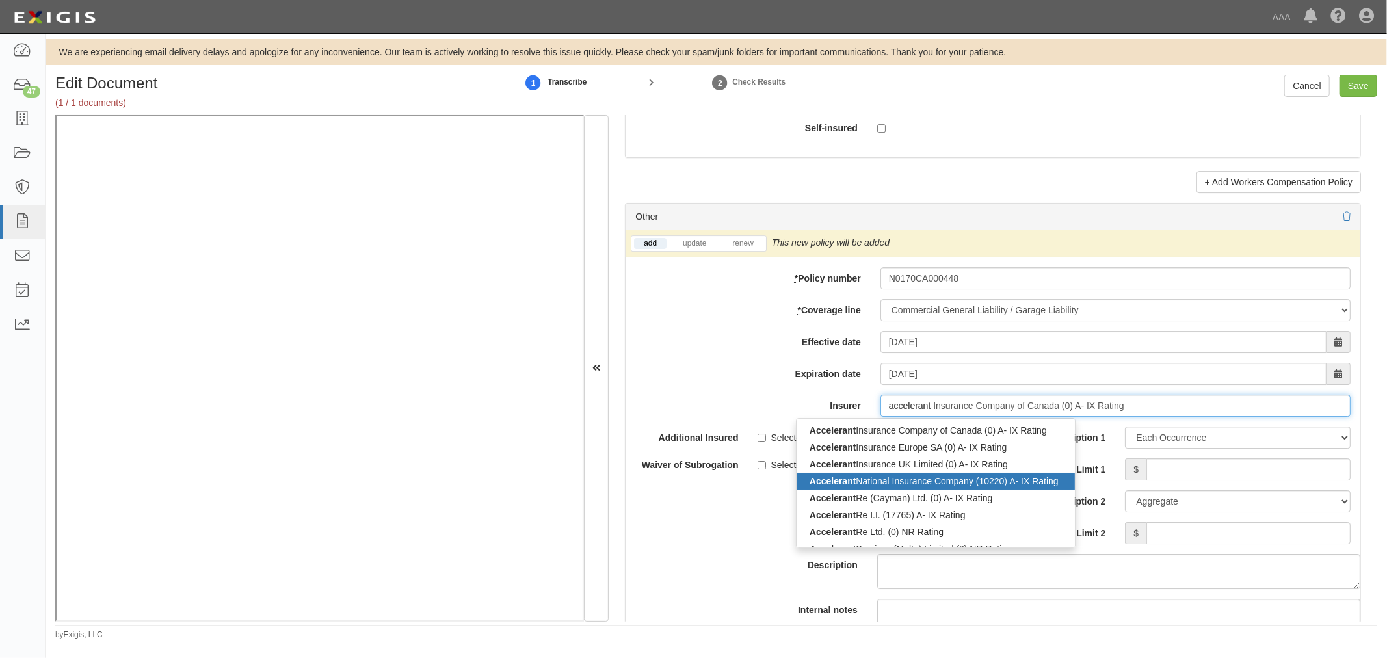
click at [920, 480] on div "Accelerant National Insurance Company (10220) A- IX Rating" at bounding box center [935, 481] width 278 height 17
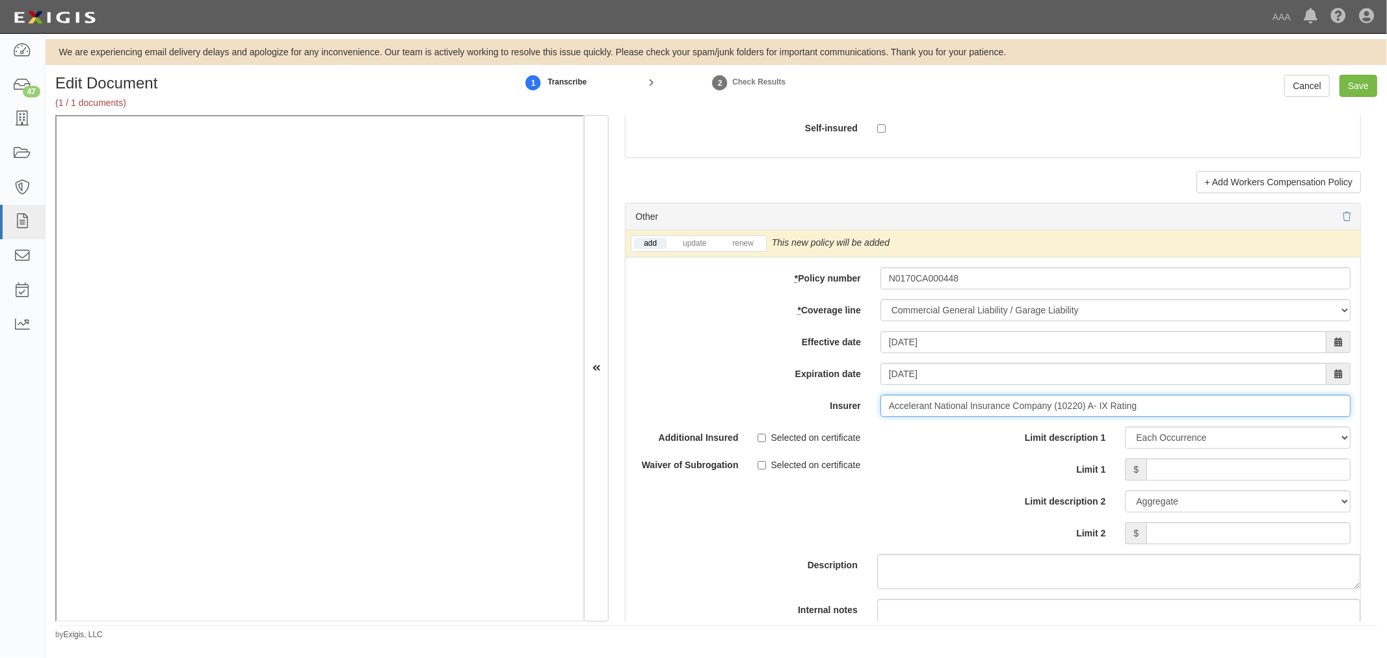
type input "Accelerant National Insurance Company (10220) A- IX Rating"
click at [1146, 476] on input "Limit 1" at bounding box center [1248, 469] width 204 height 22
drag, startPoint x: 746, startPoint y: 248, endPoint x: 765, endPoint y: 261, distance: 22.9
click at [748, 248] on link "renew" at bounding box center [742, 243] width 40 height 11
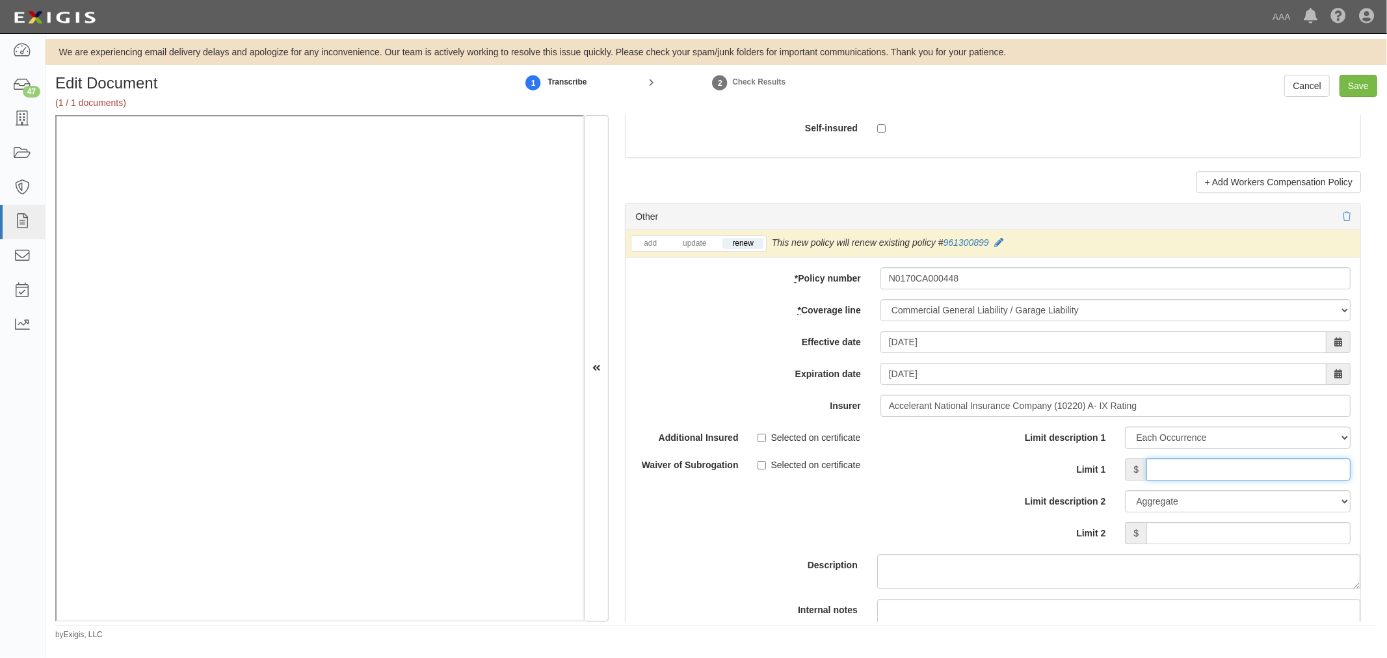
click at [1173, 480] on input "Limit 1" at bounding box center [1248, 469] width 204 height 22
type input "1"
type input "750,000"
click at [1205, 528] on div "Limit description 1 Limit Each Occurrence Each Claim Aggregate Deductible Self-…" at bounding box center [1176, 485] width 348 height 118
click at [1205, 533] on input "Limit 2" at bounding box center [1248, 533] width 204 height 22
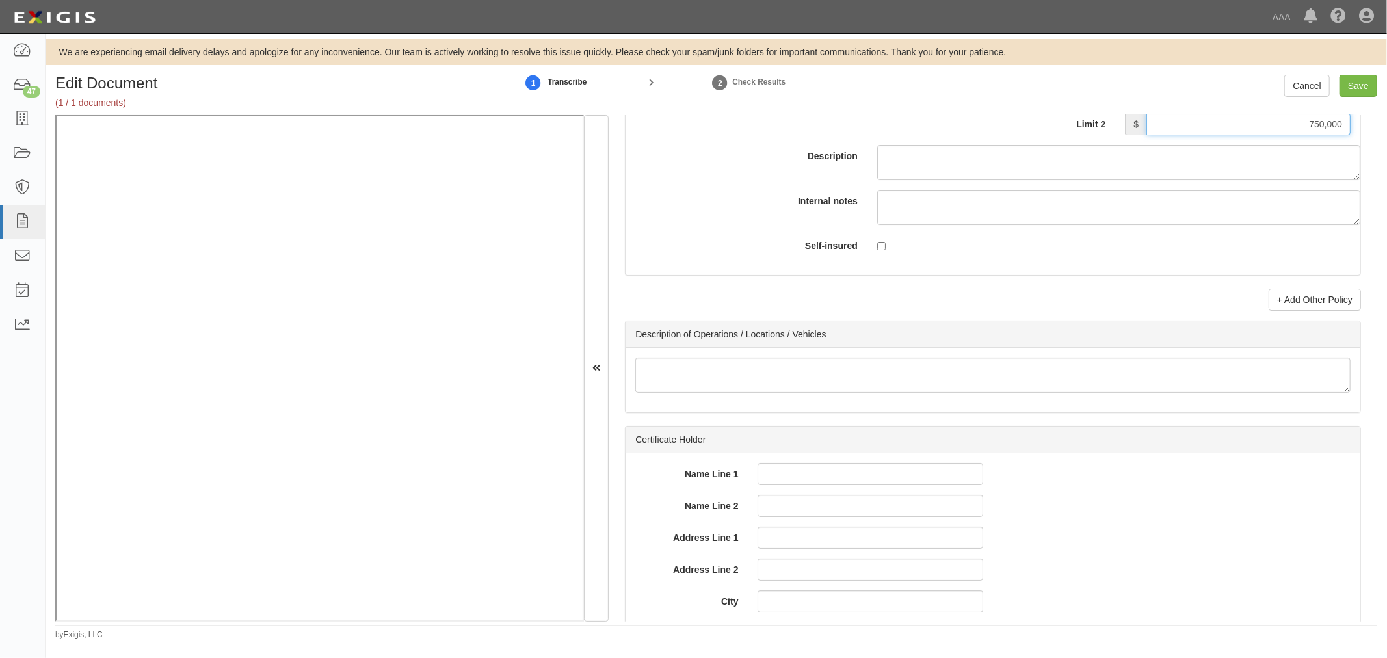
scroll to position [4145, 0]
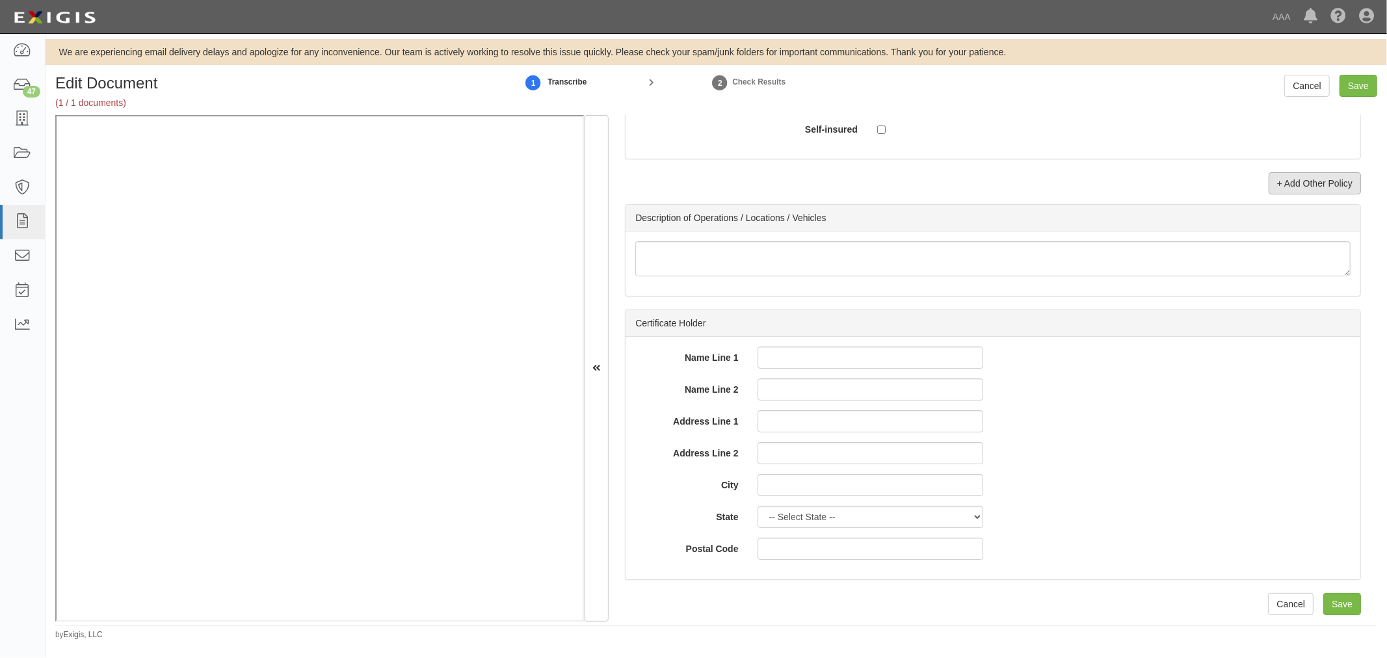
type input "750,000"
click at [1291, 177] on link "+ Add Other Policy" at bounding box center [1314, 183] width 92 height 22
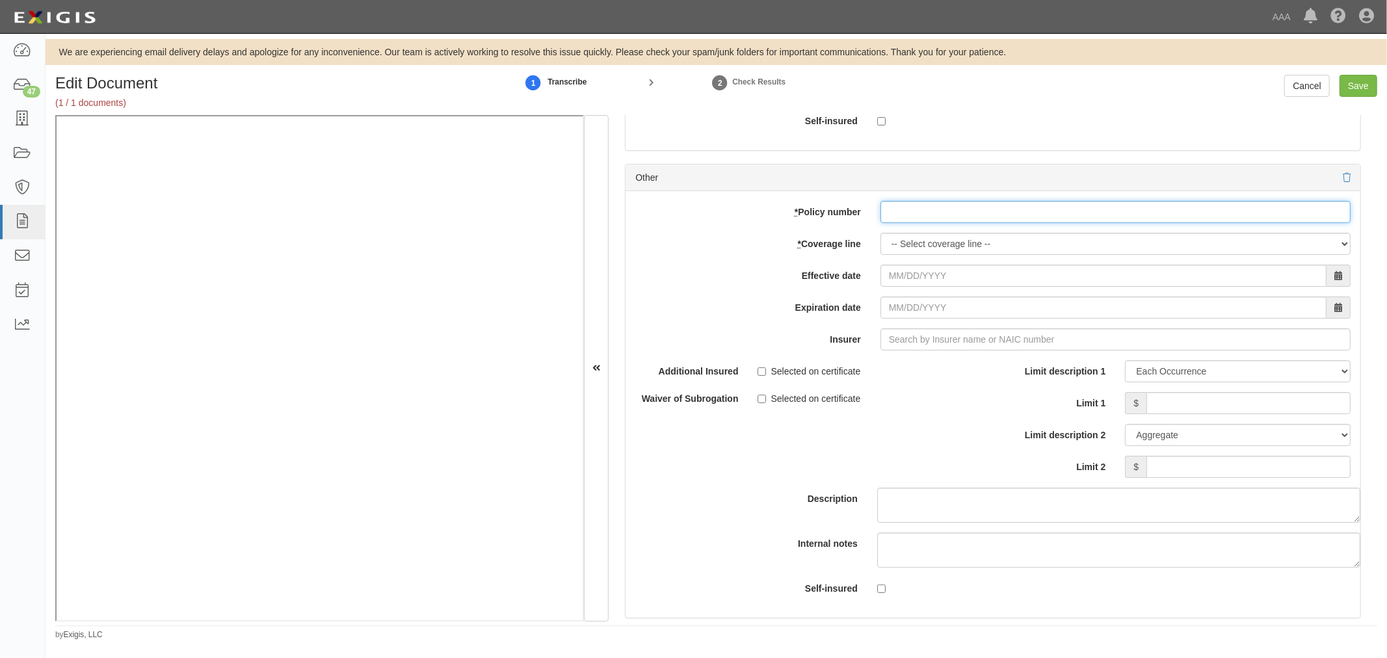
drag, startPoint x: 1039, startPoint y: 229, endPoint x: 971, endPoint y: 231, distance: 67.6
click at [1038, 223] on input "* Policy number" at bounding box center [1115, 212] width 470 height 22
paste input "N0170CA000448"
type input "N0170CA000448"
click at [907, 255] on select "-- Select coverage line -- Asbestos Abatement Auto Physical Damage Boiler & Mac…" at bounding box center [1115, 244] width 470 height 22
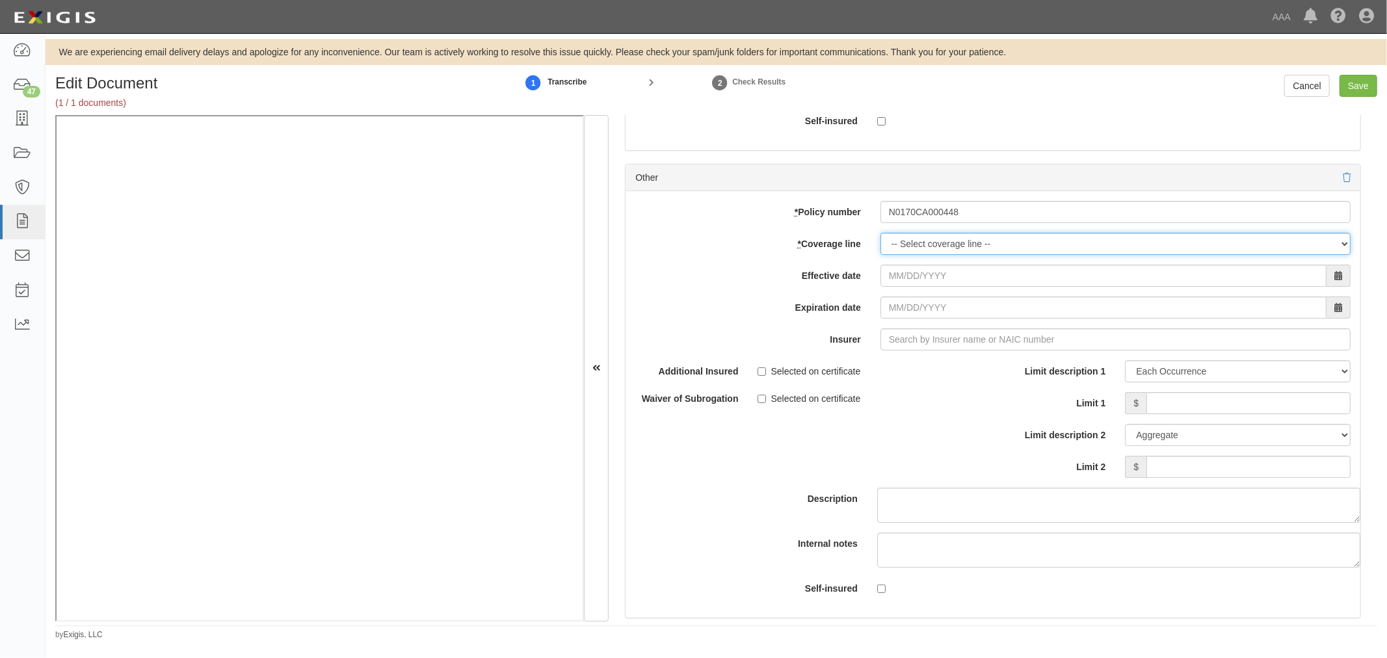
select select "56"
click at [880, 255] on select "-- Select coverage line -- Asbestos Abatement Auto Physical Damage Boiler & Mac…" at bounding box center [1115, 244] width 470 height 22
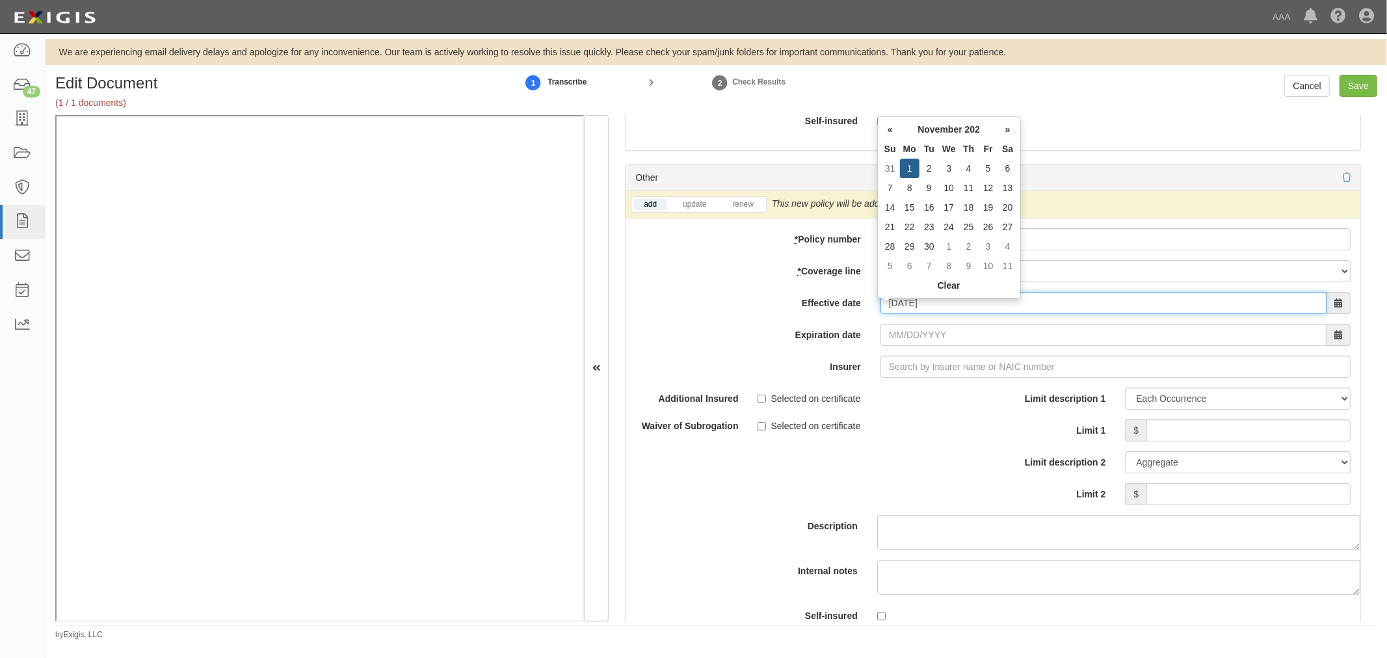
type input "11/01/2024"
type input "11/01/2025"
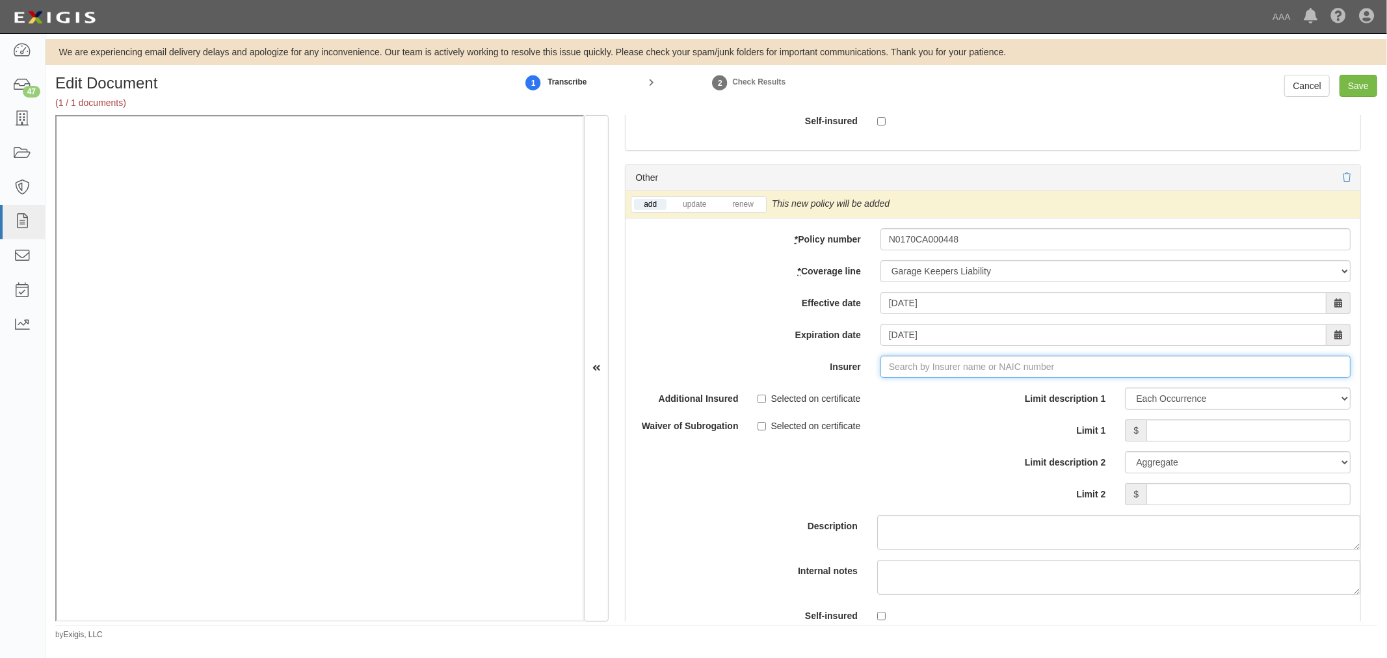
type input "a"
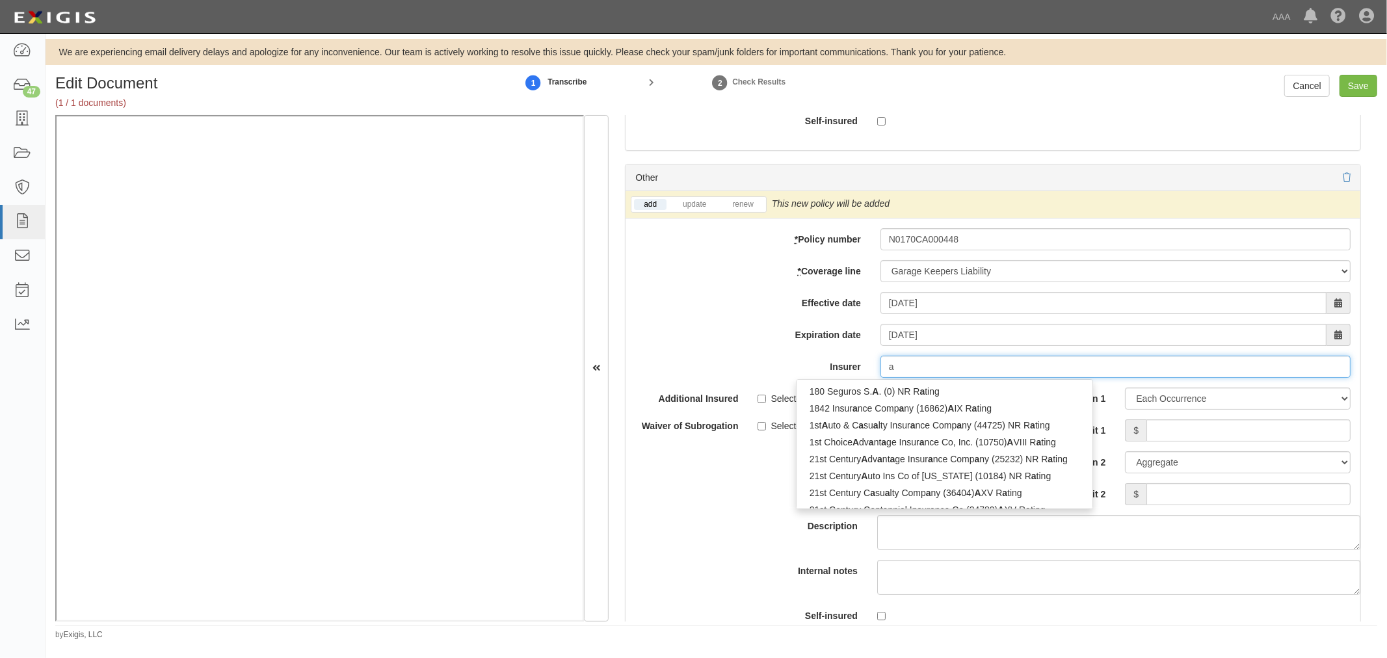
type input "acadia Insurance Company (31325) A+ XV Rating"
type input "ac"
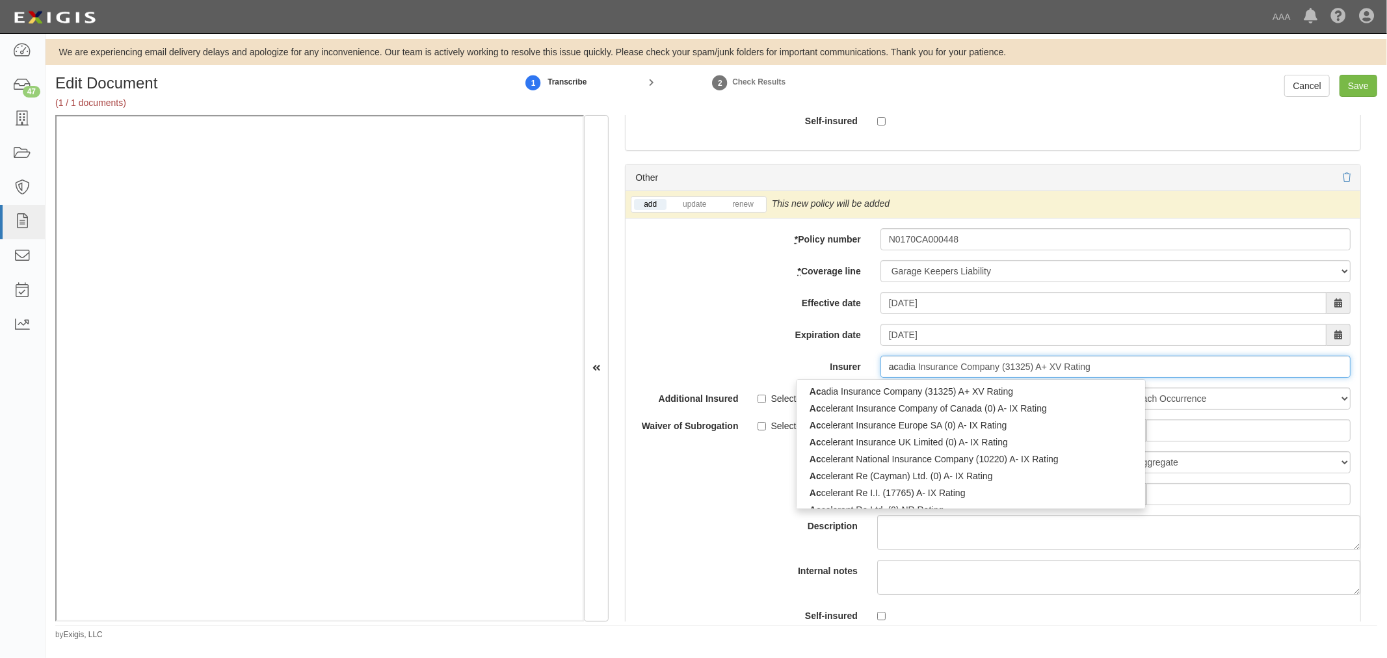
type input "accelerant Insurance Company of Canada (0) A- IX Rating"
type input "acce"
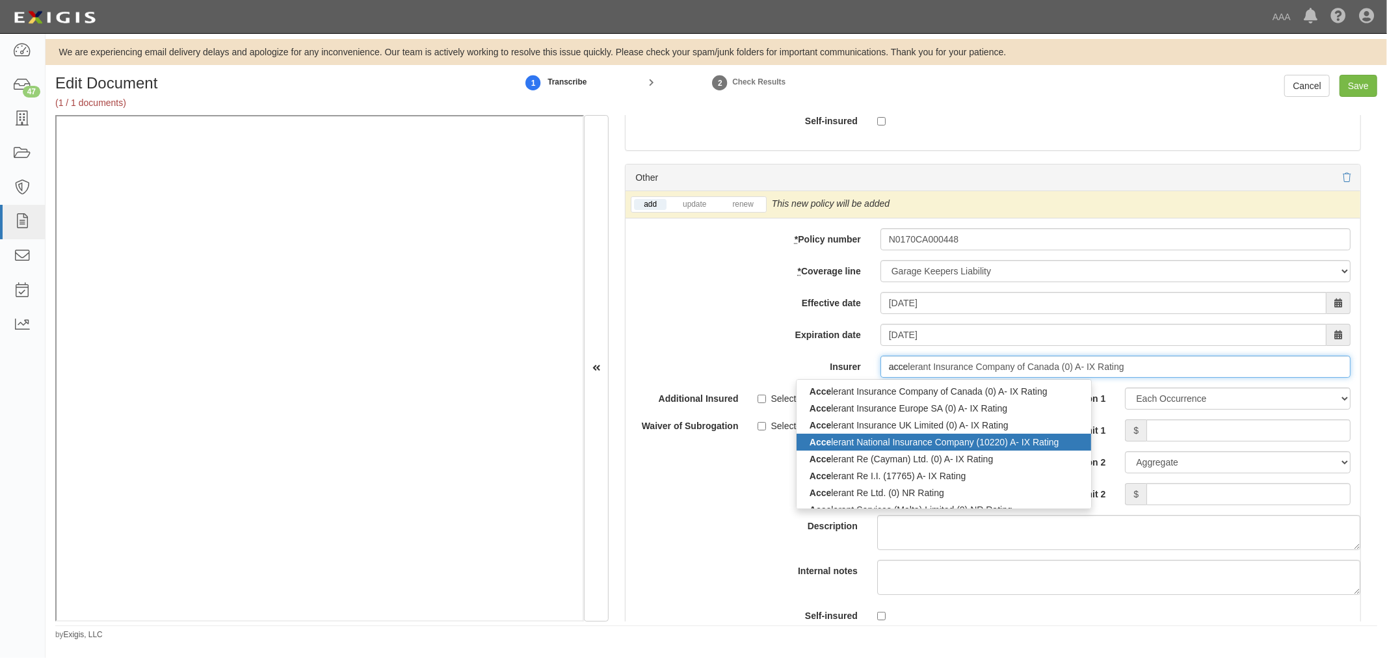
click at [868, 450] on div "Acce lerant National Insurance Company (10220) A- IX Rating" at bounding box center [943, 442] width 294 height 17
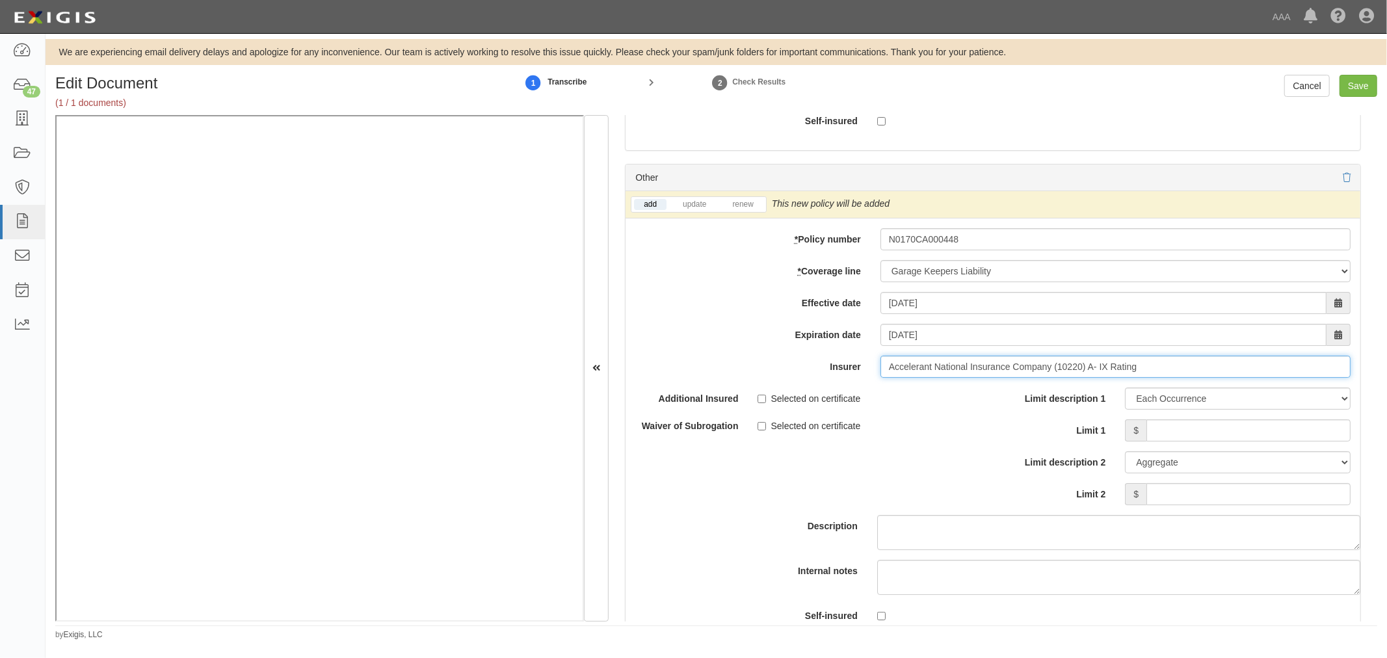
type input "Accelerant National Insurance Company (10220) A- IX Rating"
click at [1153, 437] on input "Limit 1" at bounding box center [1248, 430] width 204 height 22
type input "150,000"
click at [1177, 495] on input "Limit 2" at bounding box center [1248, 494] width 204 height 22
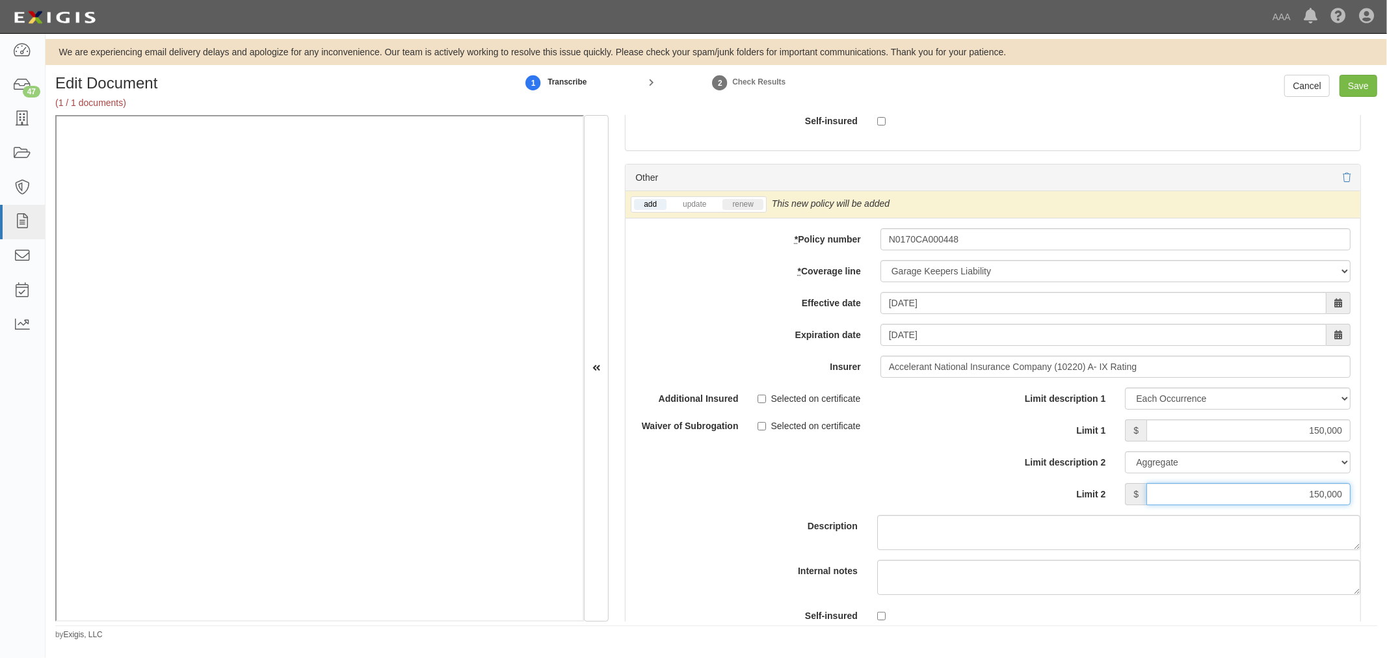
type input "150,000"
click at [744, 210] on link "renew" at bounding box center [742, 204] width 40 height 11
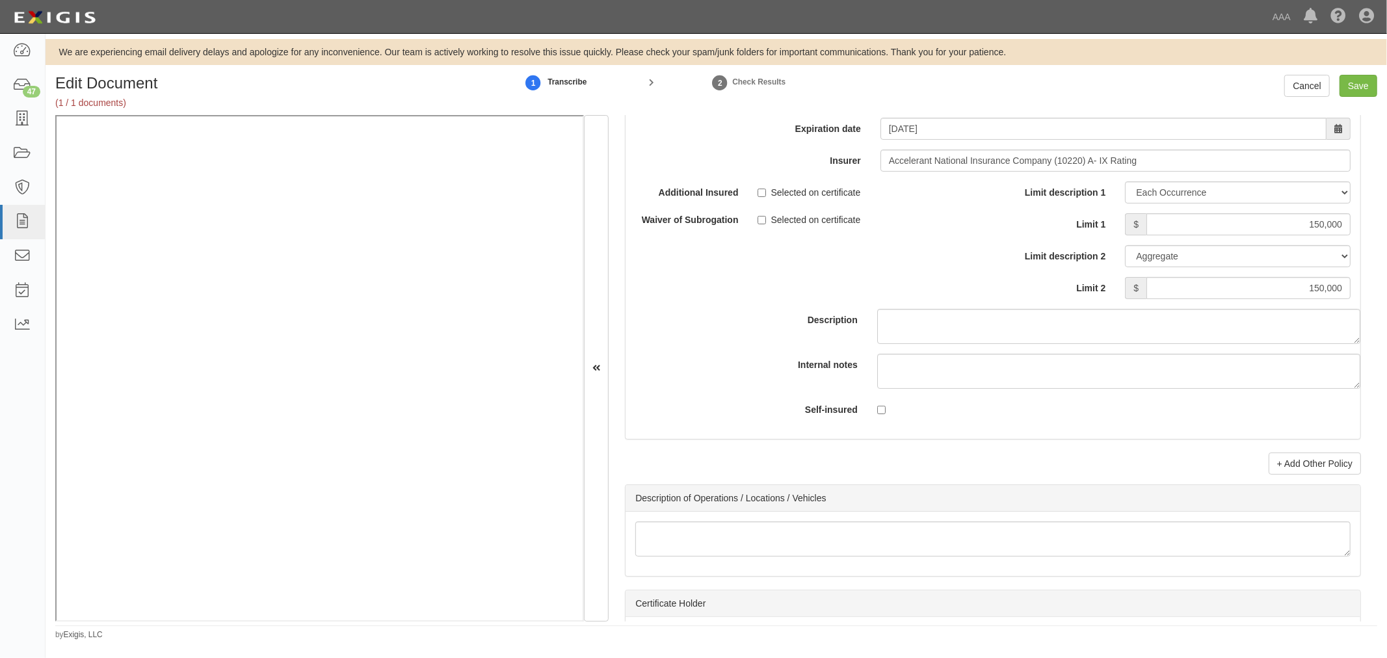
scroll to position [4506, 0]
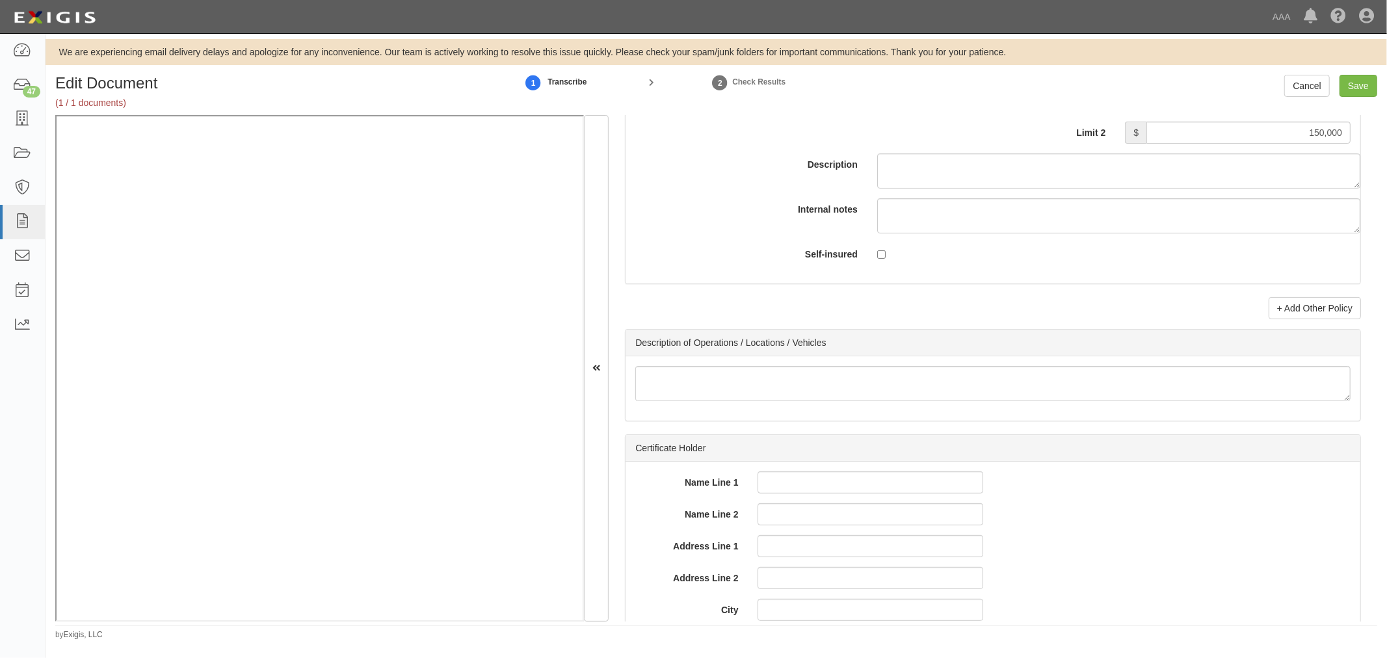
click at [1308, 317] on link "+ Add Other Policy" at bounding box center [1314, 308] width 92 height 22
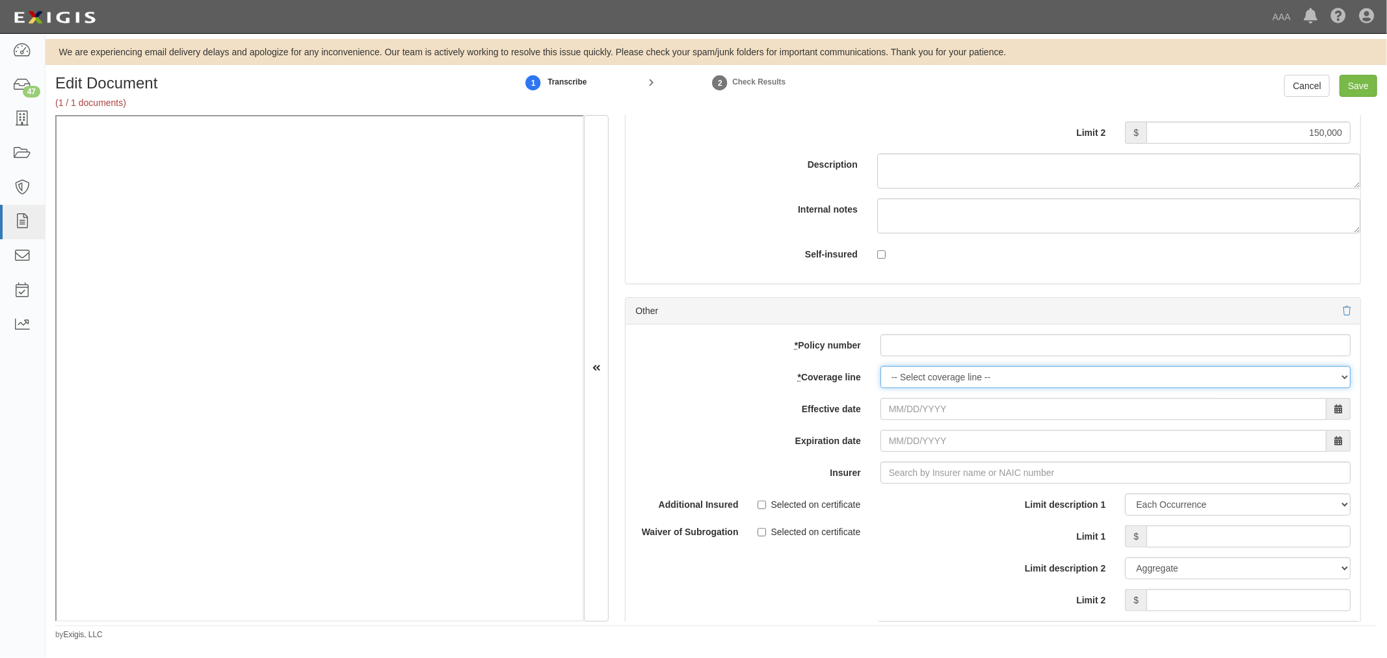
click at [917, 380] on select "-- Select coverage line -- Asbestos Abatement Auto Physical Damage Boiler & Mac…" at bounding box center [1115, 377] width 470 height 22
drag, startPoint x: 798, startPoint y: 354, endPoint x: 948, endPoint y: 339, distance: 150.3
click at [826, 347] on label "* Policy number" at bounding box center [747, 343] width 245 height 18
click at [956, 340] on div "add update renew This new policy will be added This new policy will update exis…" at bounding box center [992, 537] width 735 height 426
paste input "N0170CA000448"
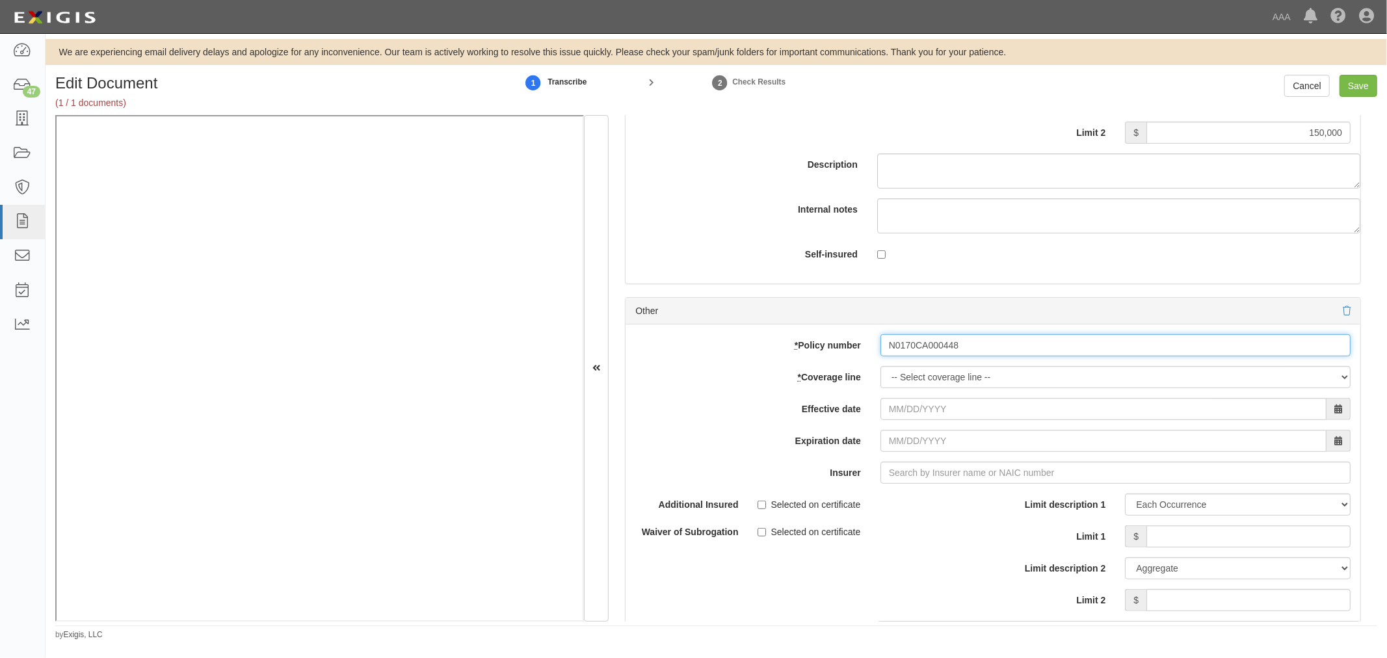
drag, startPoint x: 943, startPoint y: 351, endPoint x: 919, endPoint y: 371, distance: 31.4
click at [943, 352] on input "N0170CA000448" at bounding box center [1115, 345] width 470 height 22
type input "N0170CA000448"
click at [907, 384] on select "-- Select coverage line -- Asbestos Abatement Auto Physical Damage Boiler & Mac…" at bounding box center [1115, 377] width 470 height 22
select select "71"
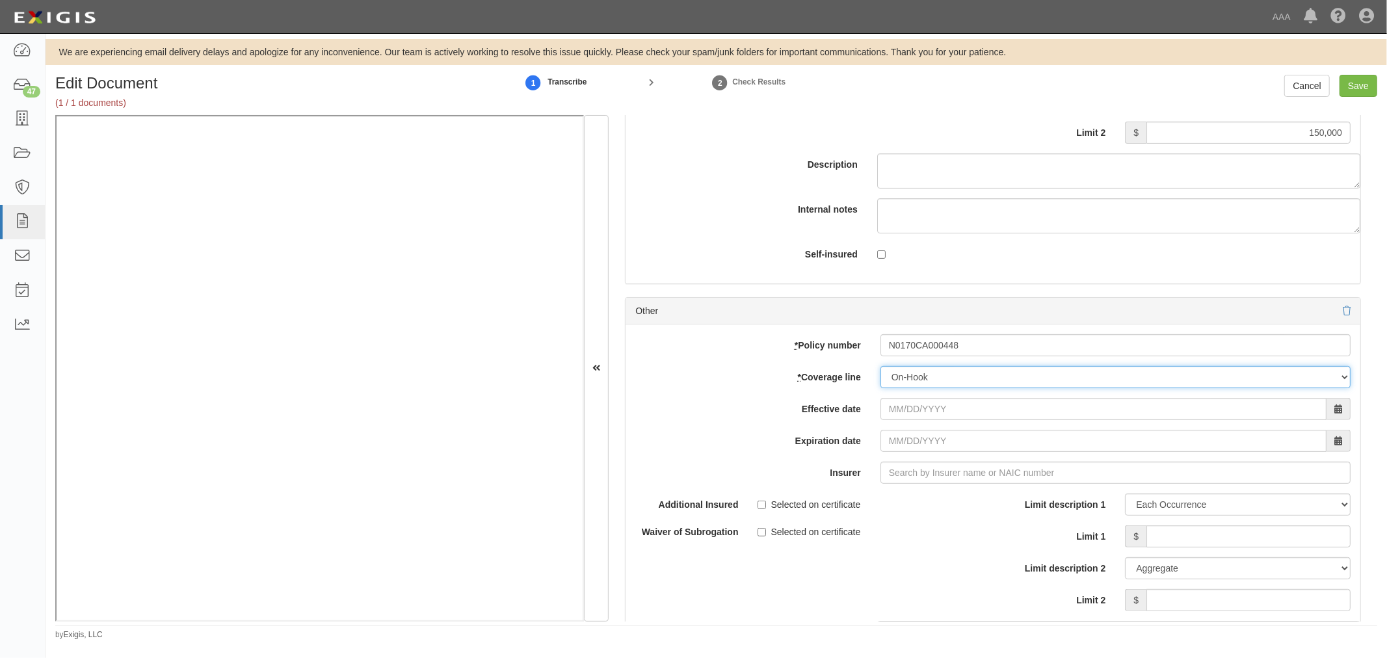
click at [880, 388] on select "-- Select coverage line -- Asbestos Abatement Auto Physical Damage Boiler & Mac…" at bounding box center [1115, 377] width 470 height 22
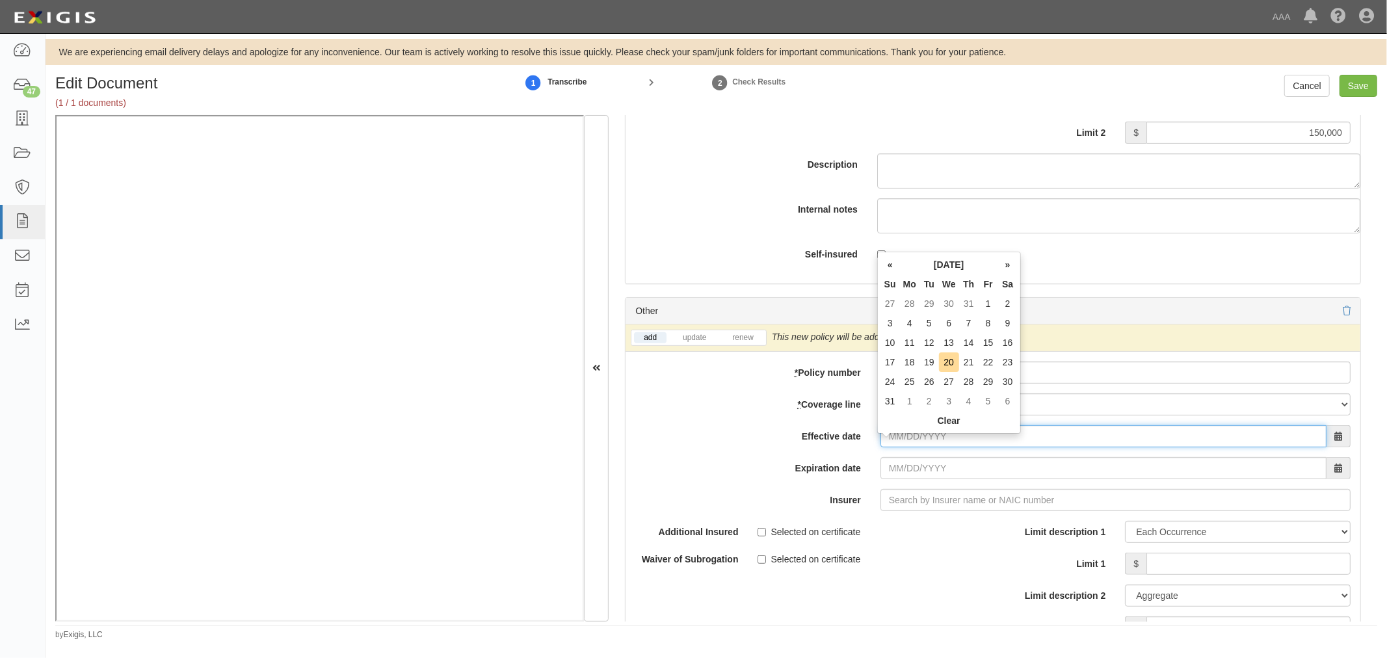
type input "0"
type input "11/01/2024"
type input "11/01/2025"
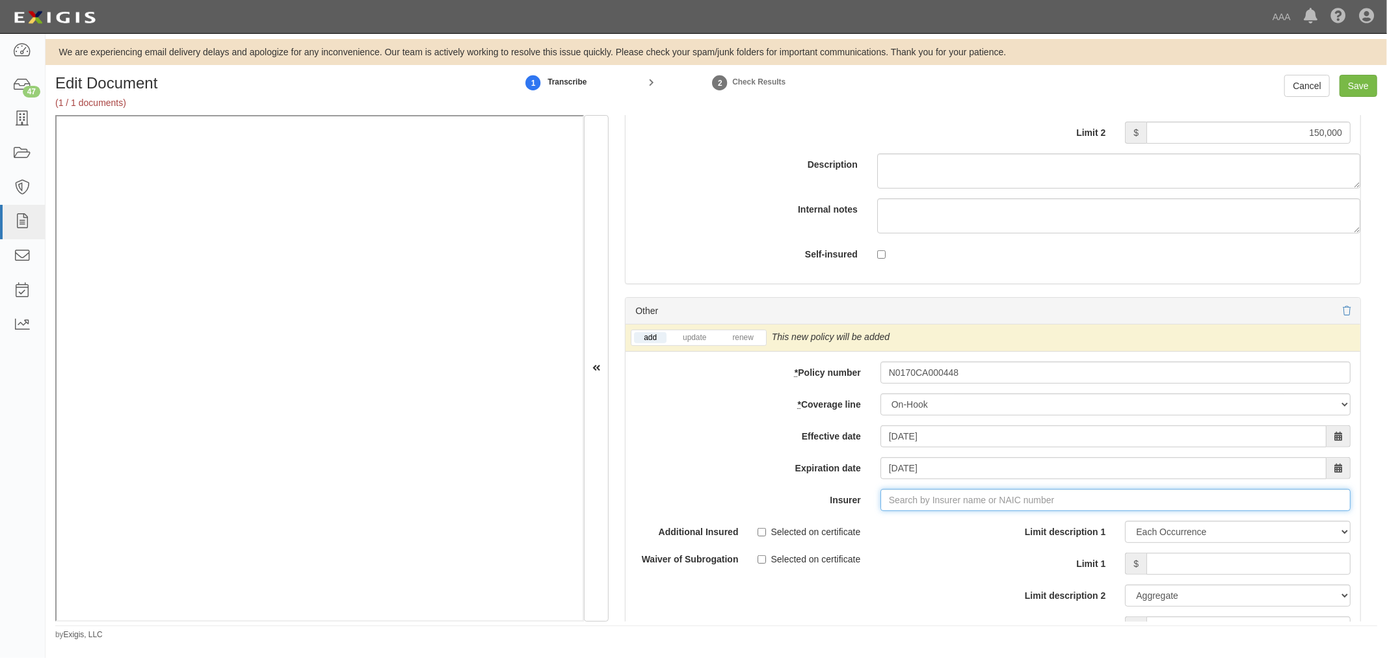
type input "a"
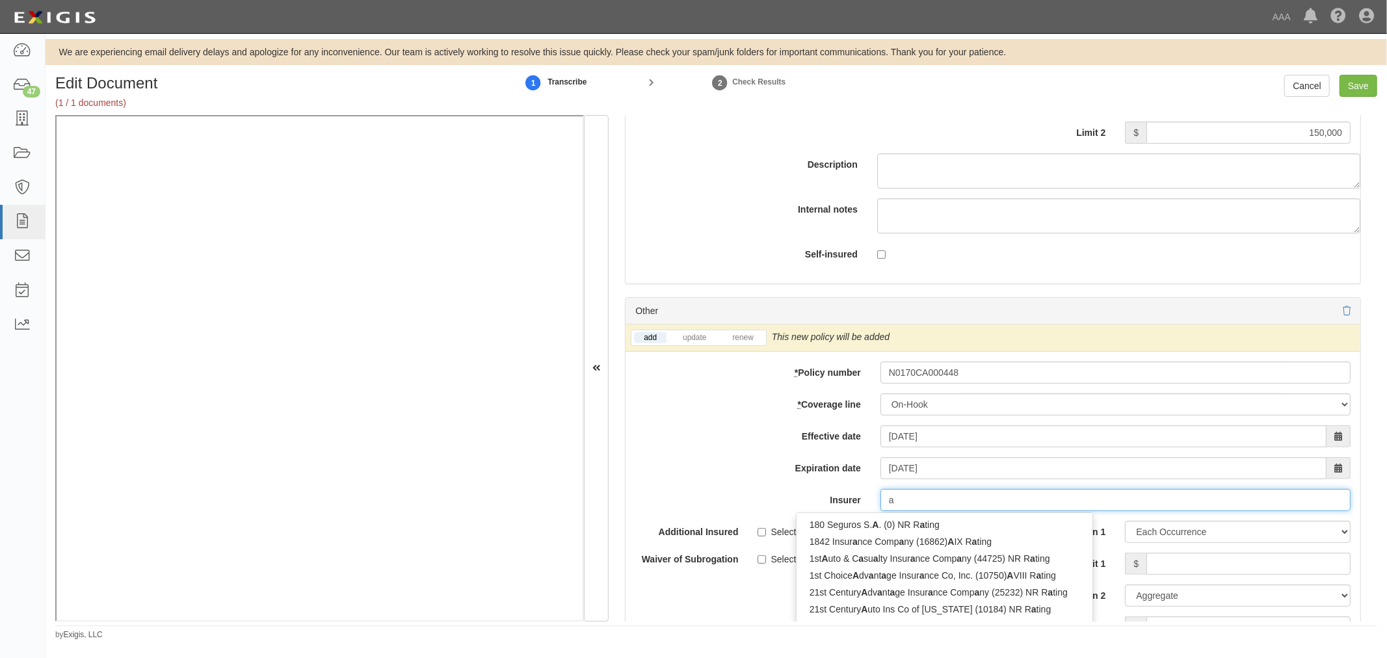
type input "acadia Insurance Company (31325) A+ XV Rating"
type input "ac"
type input "accelerant Insurance Company of Canada (0) A- IX Rating"
type input "acc"
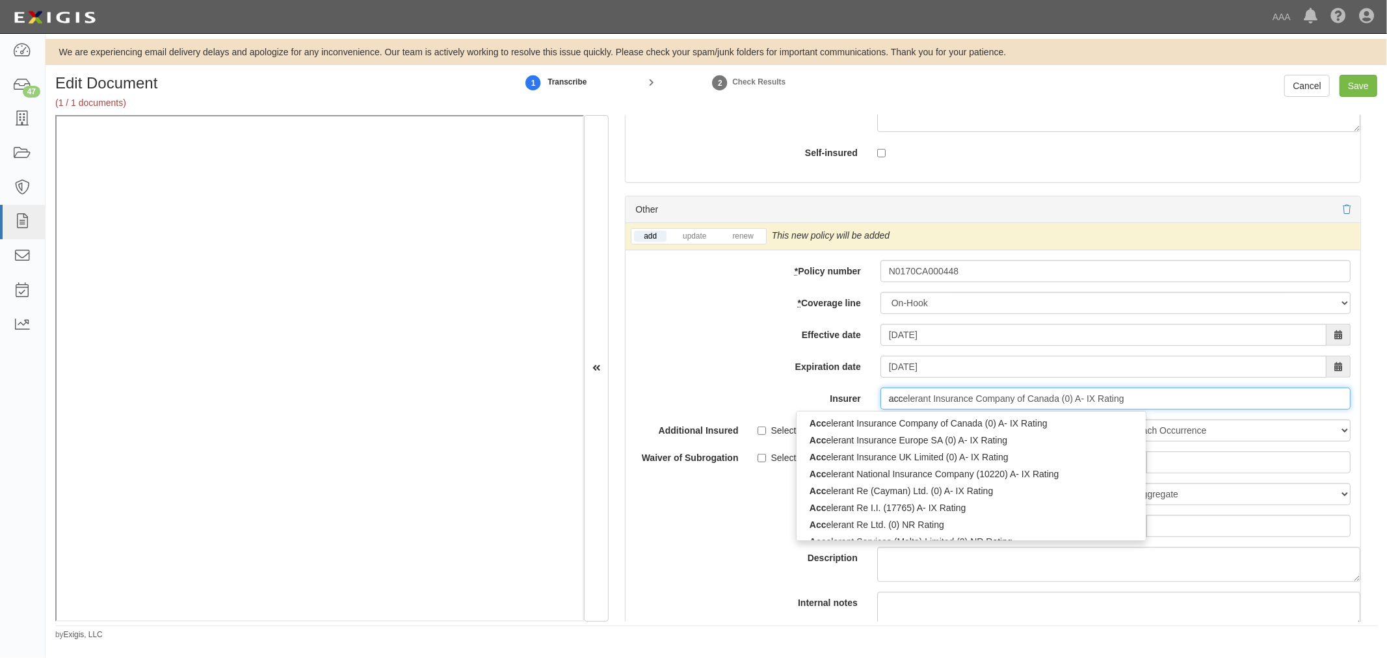
scroll to position [4747, 0]
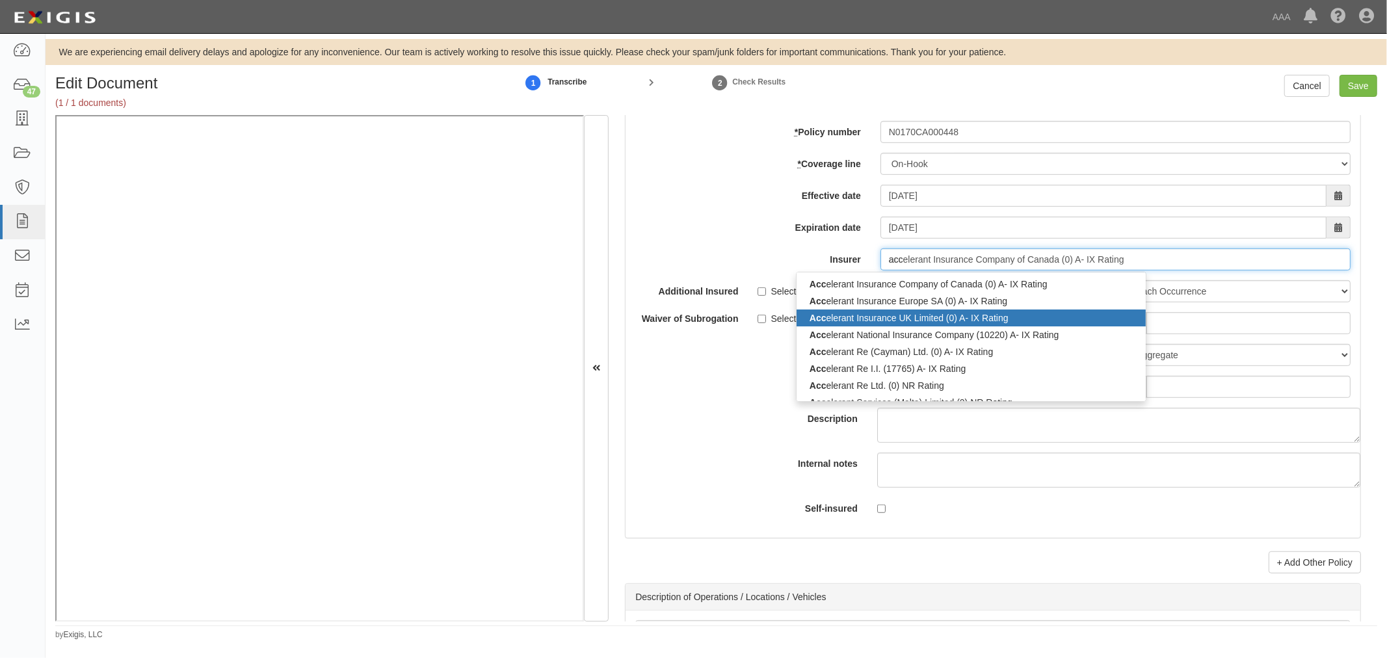
drag, startPoint x: 889, startPoint y: 335, endPoint x: 919, endPoint y: 333, distance: 29.4
click at [902, 333] on div "Acc elerant Insurance Company of Canada (0) A- IX Rating Acc elerant Insurance …" at bounding box center [970, 512] width 349 height 473
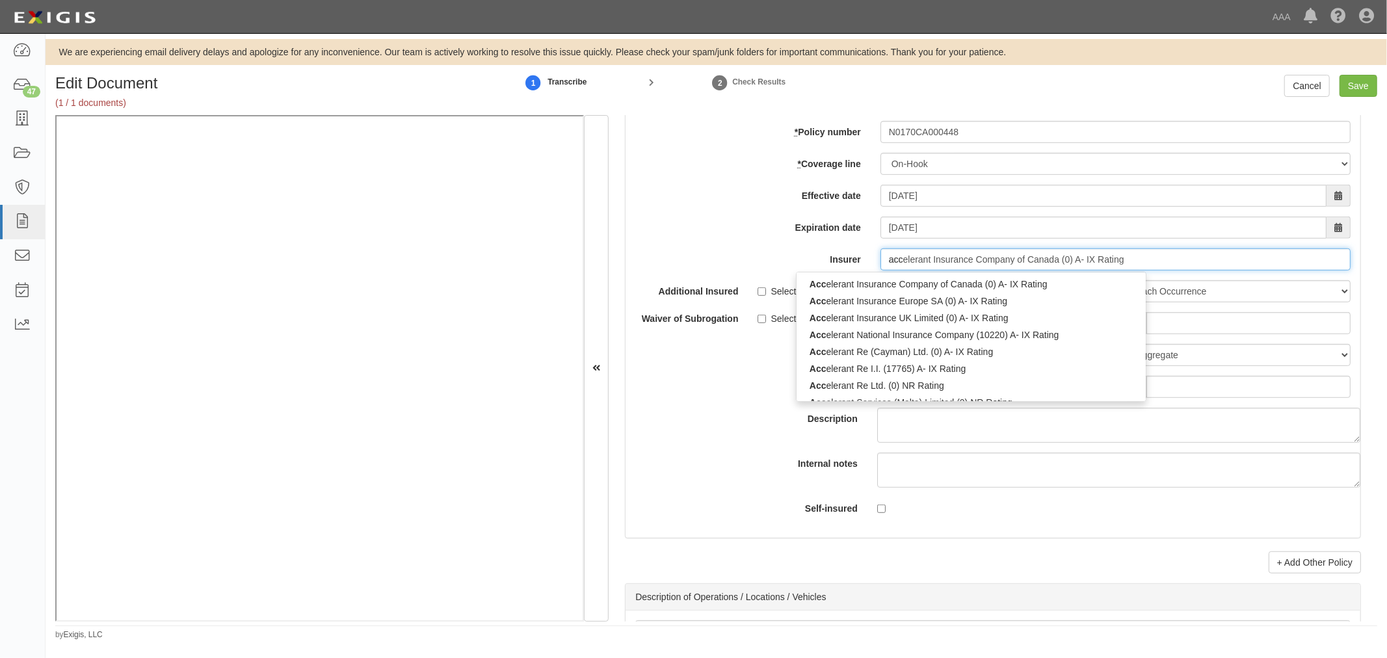
drag, startPoint x: 1014, startPoint y: 338, endPoint x: 1123, endPoint y: 342, distance: 108.6
click at [1023, 335] on div "Acc elerant National Insurance Company (10220) A- IX Rating" at bounding box center [970, 334] width 349 height 17
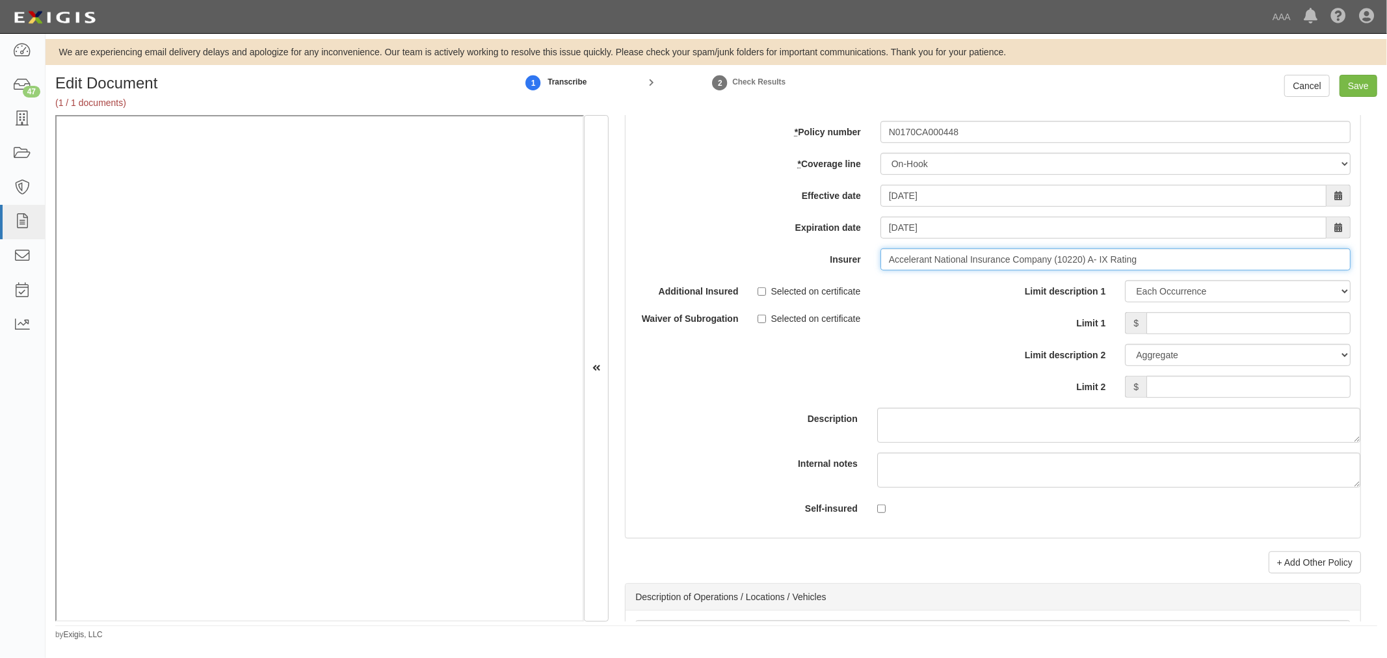
type input "Accelerant National Insurance Company (10220) A- IX Rating"
click at [1203, 334] on input "Limit 1" at bounding box center [1248, 323] width 204 height 22
type input "150,000"
click at [1203, 392] on input "Limit 2" at bounding box center [1248, 387] width 204 height 22
type input "150,000"
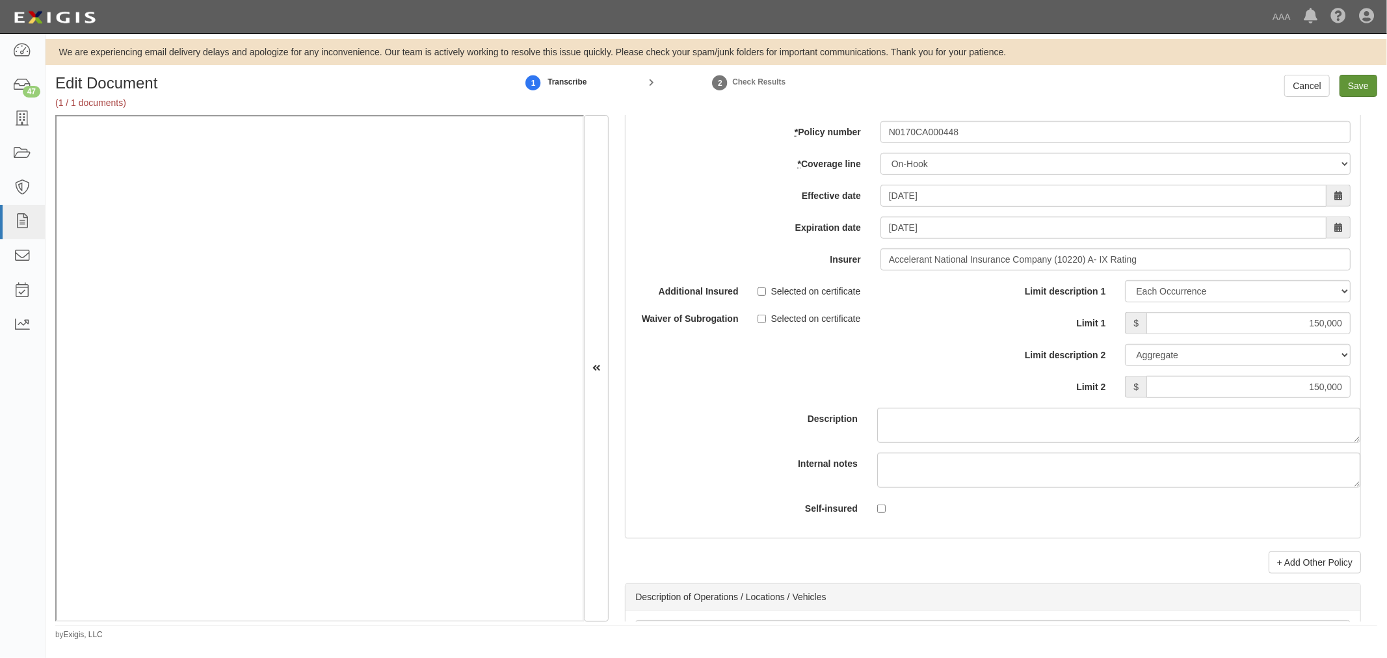
click at [1338, 81] on div "Cancel Save" at bounding box center [1330, 86] width 93 height 22
click at [1365, 73] on div "We are experiencing email delivery delays and apologize for any inconvenience. …" at bounding box center [716, 339] width 1341 height 601
click at [1369, 91] on input "Save" at bounding box center [1358, 86] width 38 height 22
type input "750000"
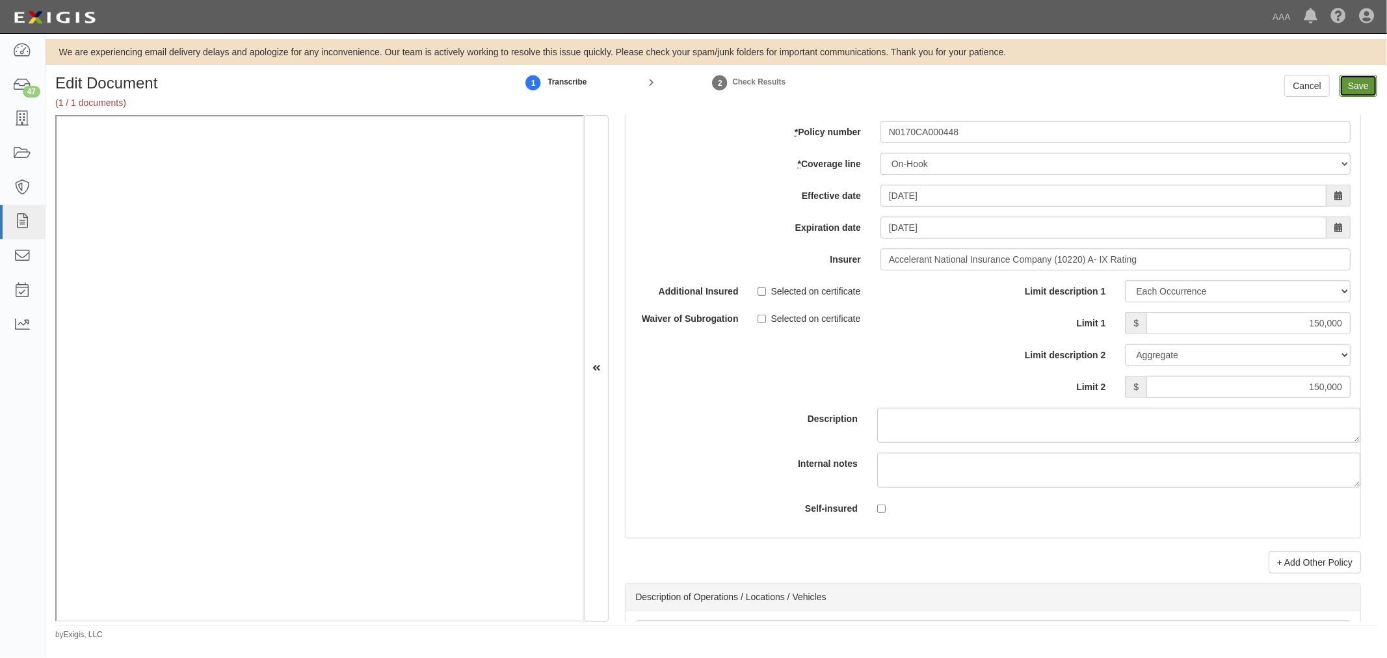
type input "750000"
type input "150000"
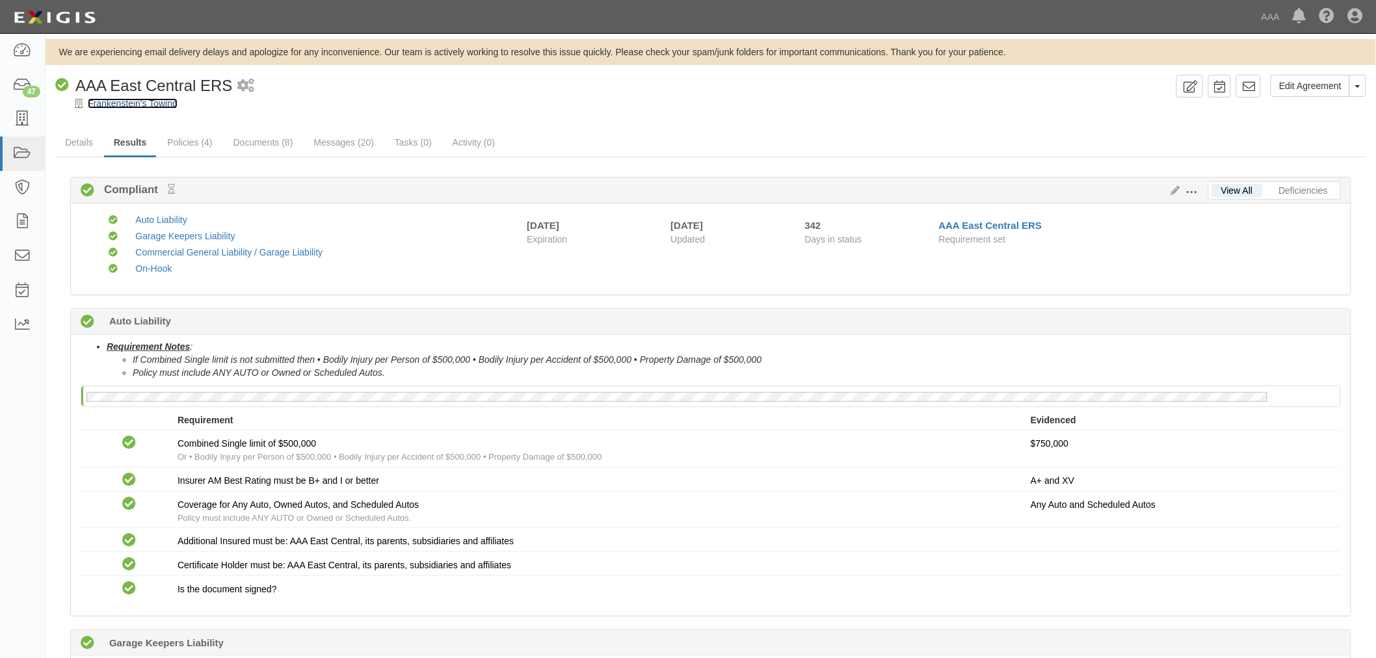
drag, startPoint x: 134, startPoint y: 103, endPoint x: 144, endPoint y: 99, distance: 11.1
click at [184, 142] on link "Policies (4)" at bounding box center [189, 143] width 64 height 28
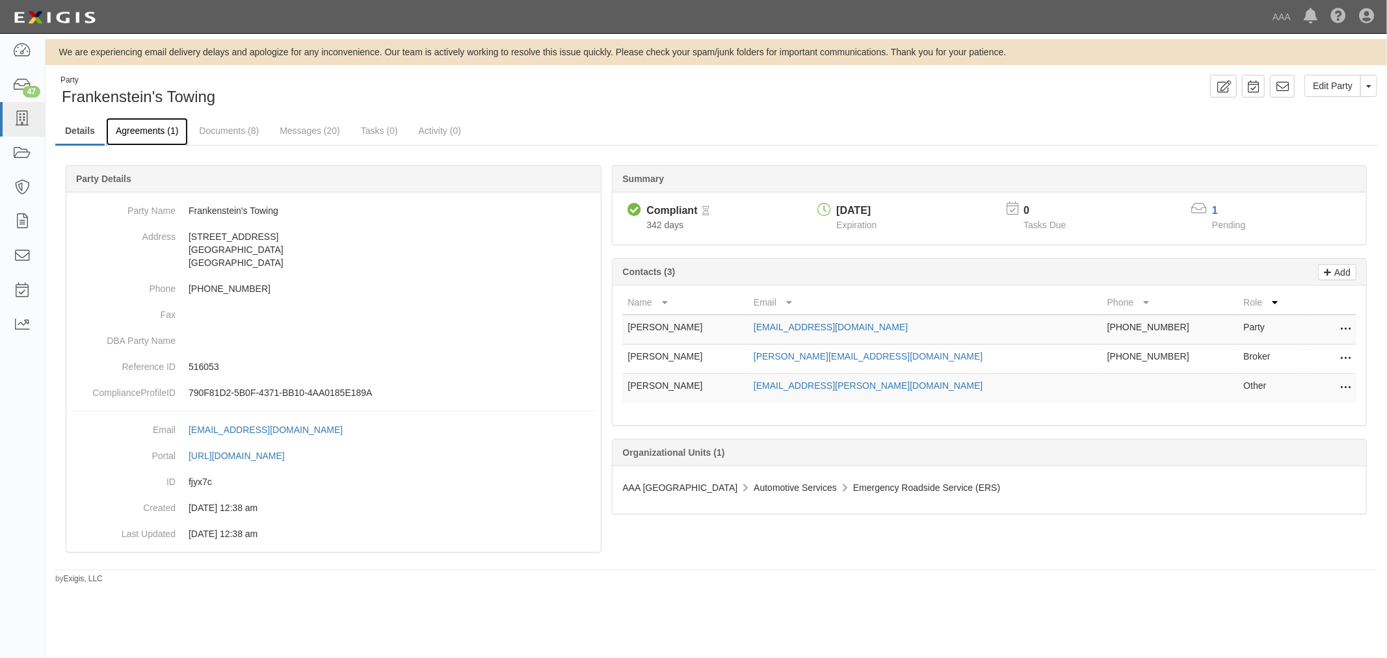
click at [147, 137] on link "Agreements (1)" at bounding box center [147, 132] width 82 height 28
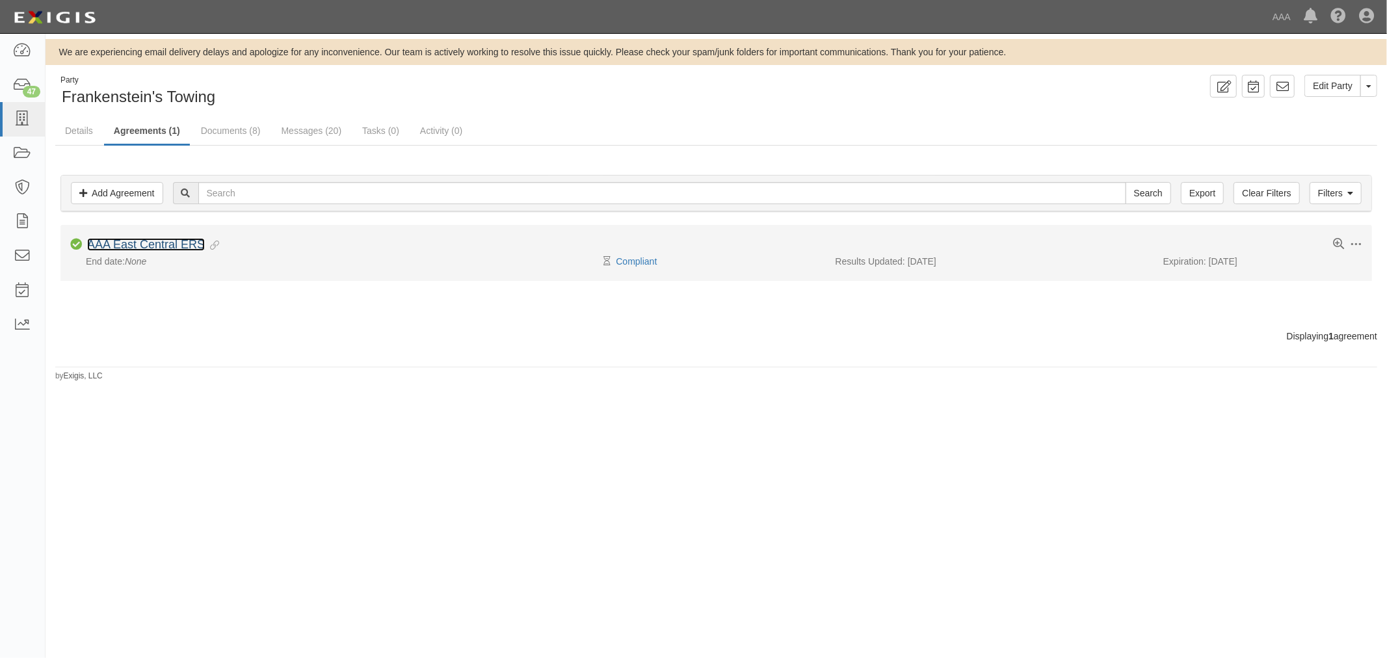
click at [109, 249] on link "AAA East Central ERS" at bounding box center [146, 244] width 118 height 13
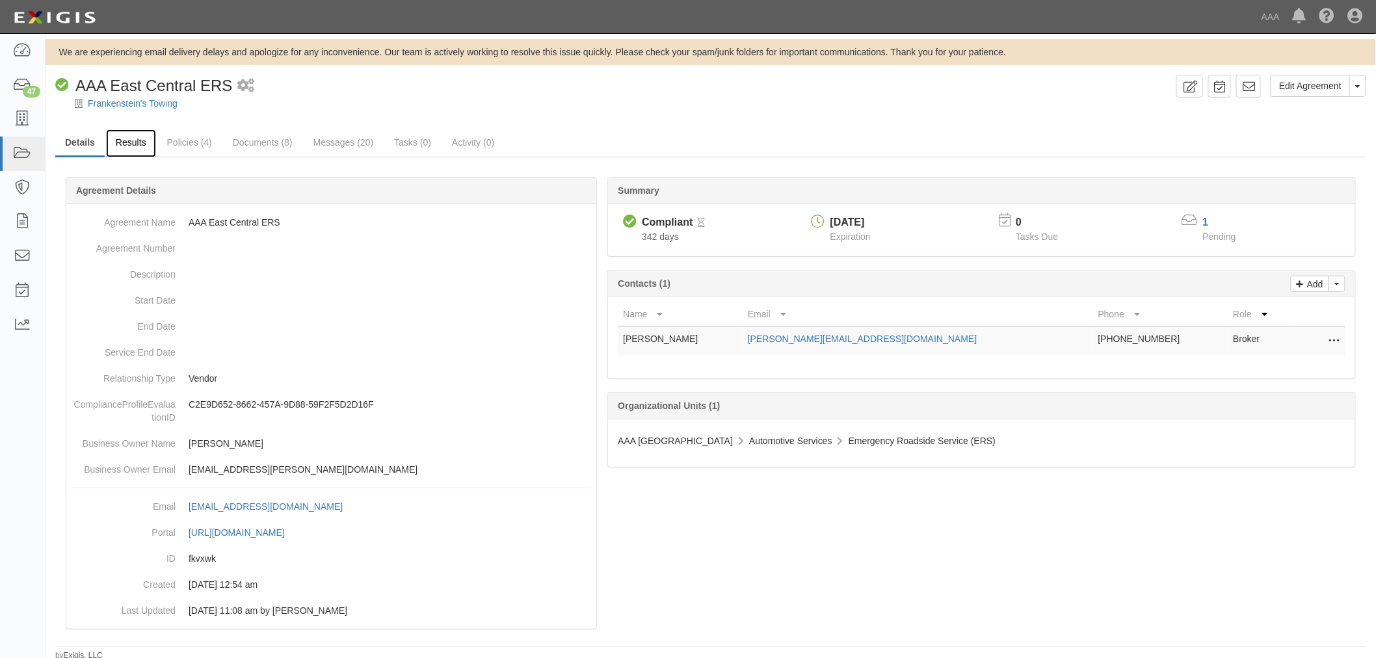
click at [138, 137] on link "Results" at bounding box center [131, 143] width 50 height 28
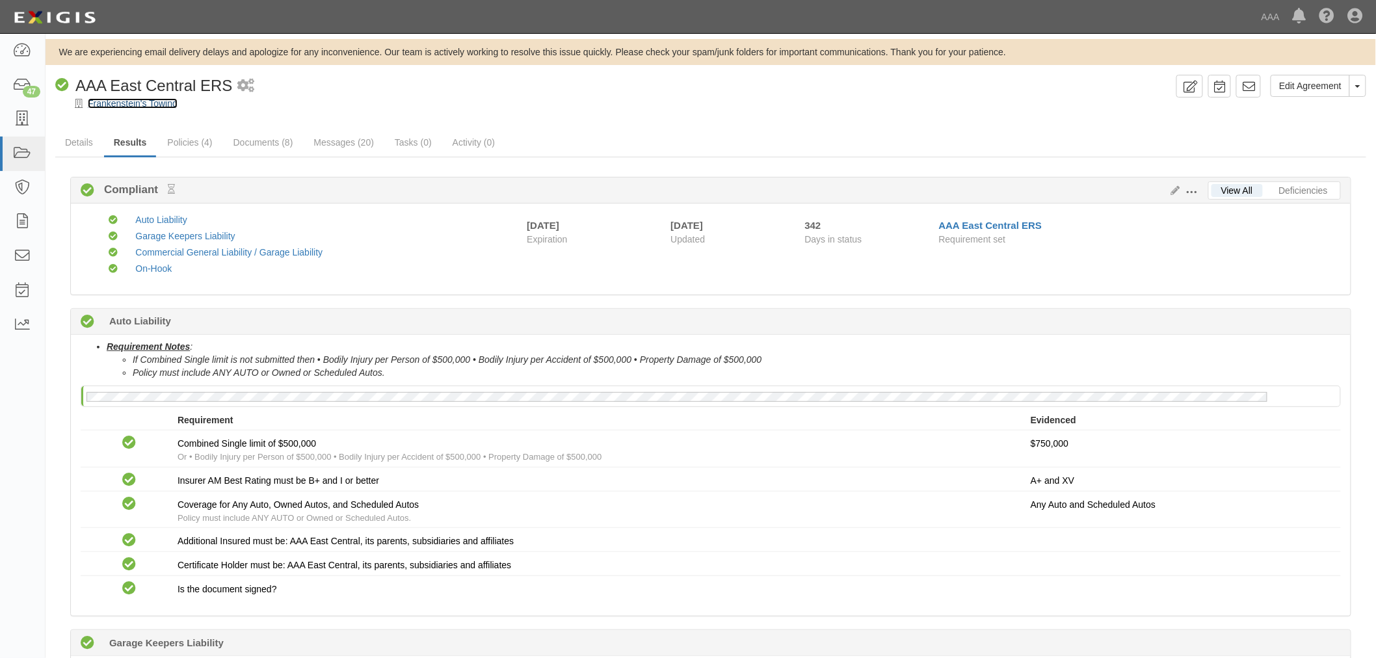
click at [158, 101] on link "Frankenstein's Towing" at bounding box center [133, 103] width 90 height 10
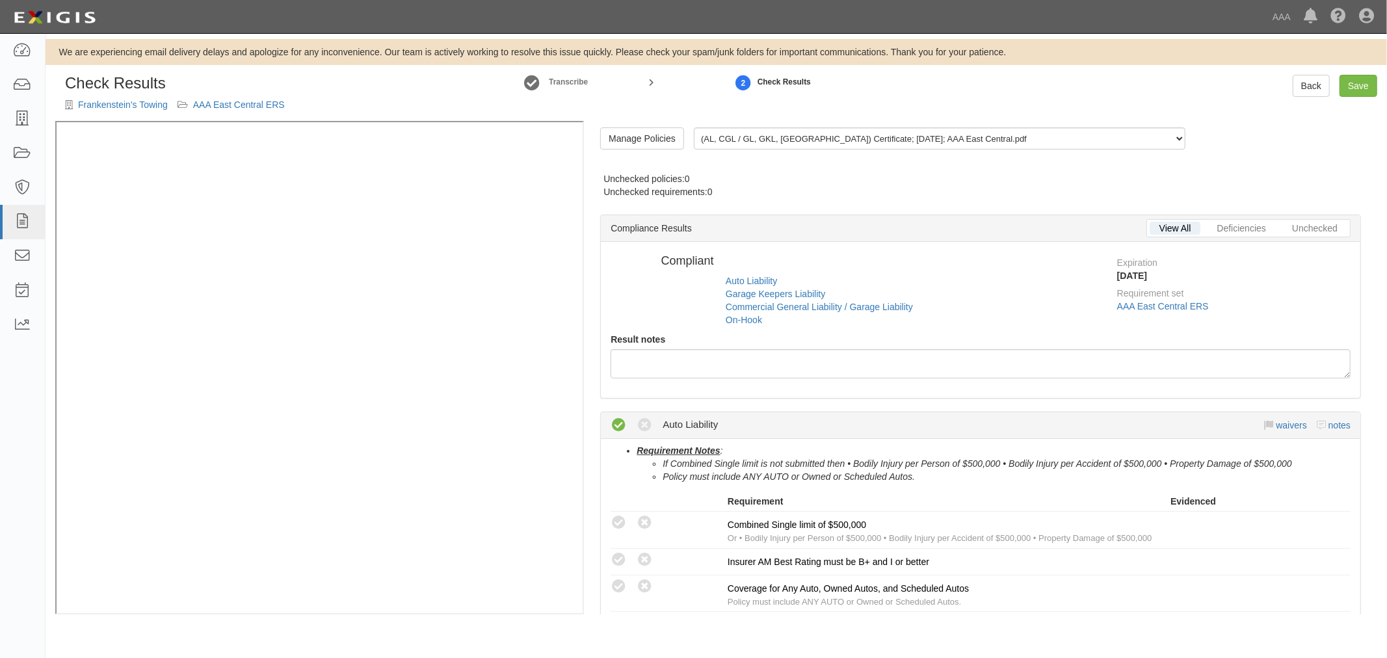
radio input "true"
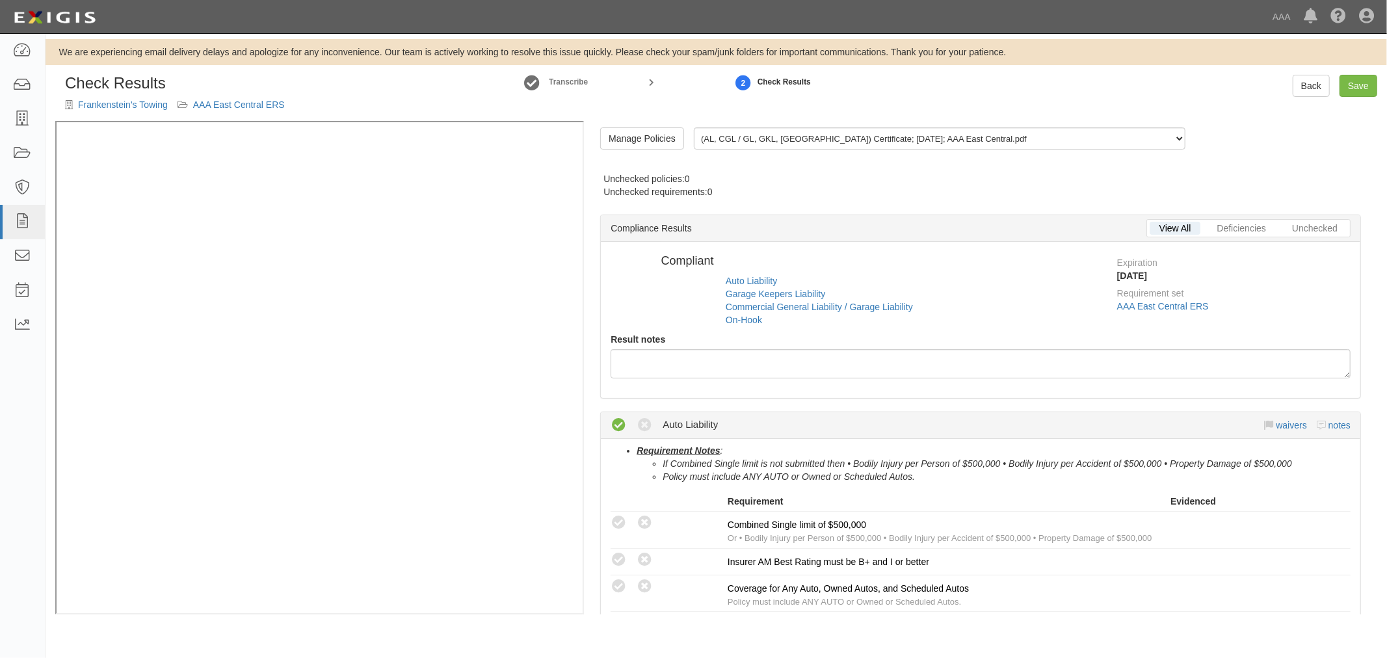
radio input "true"
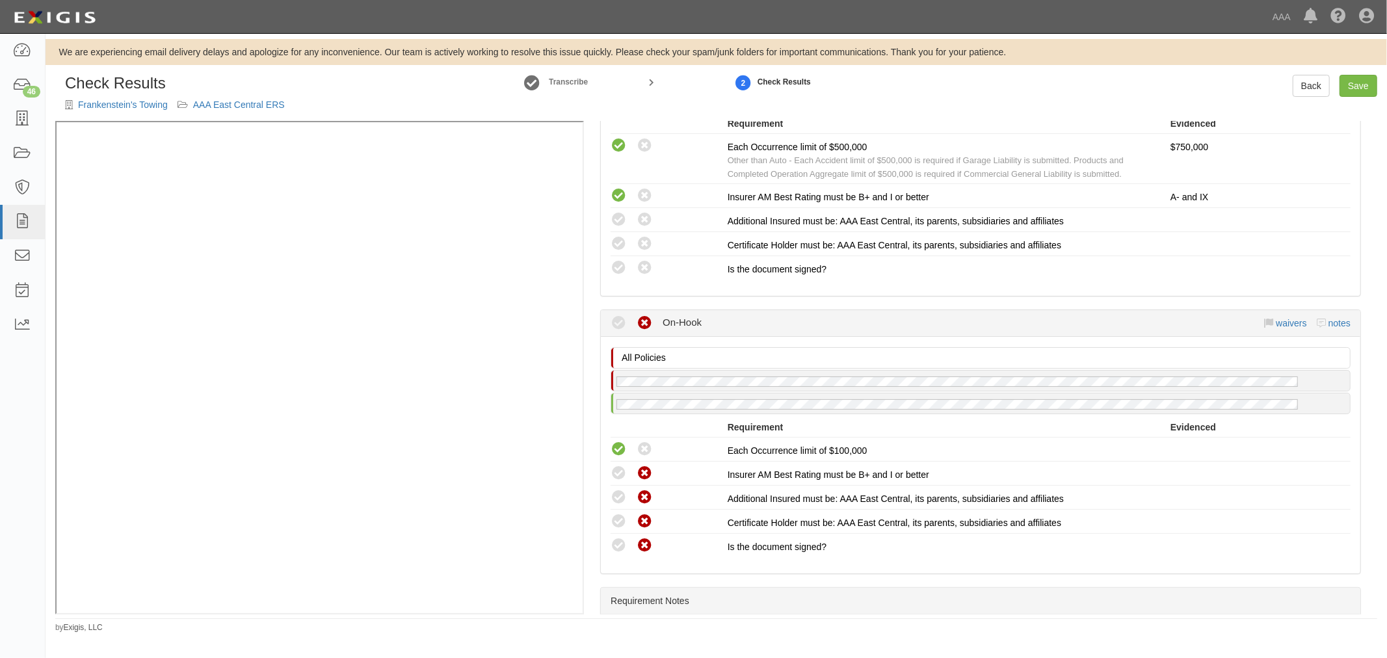
scroll to position [1066, 0]
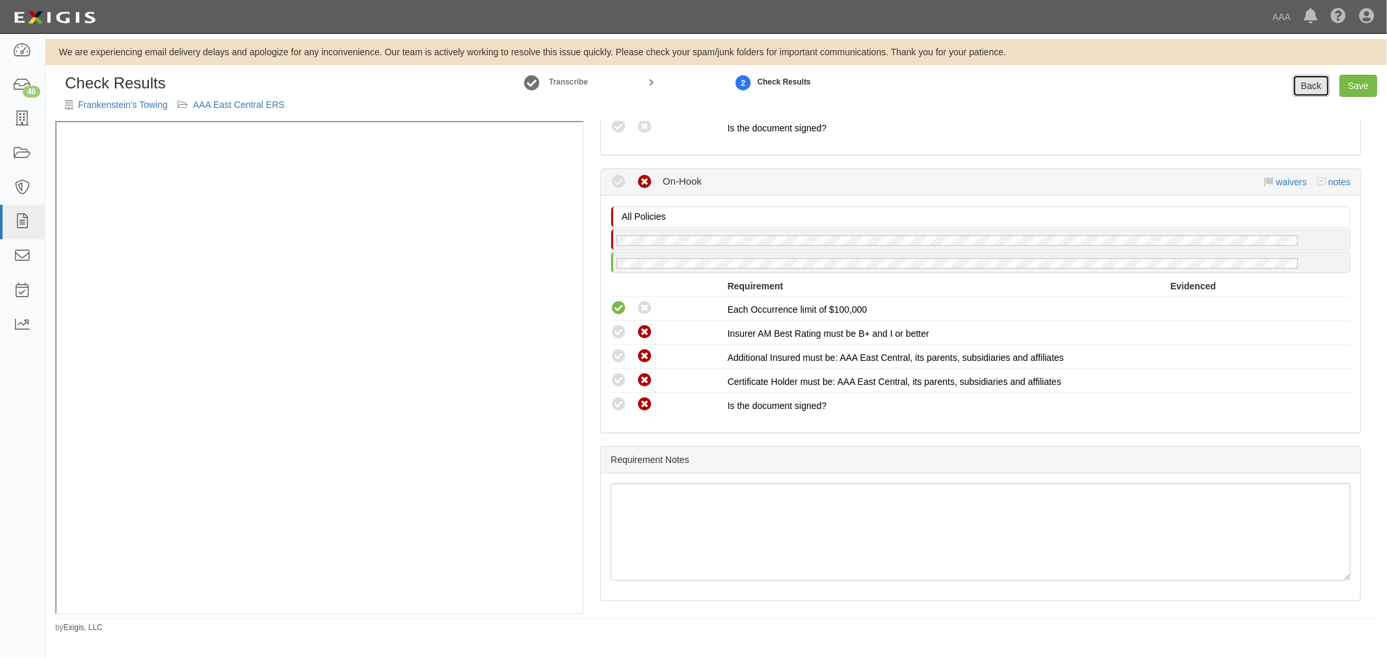
click at [1307, 83] on link "Back" at bounding box center [1310, 86] width 37 height 22
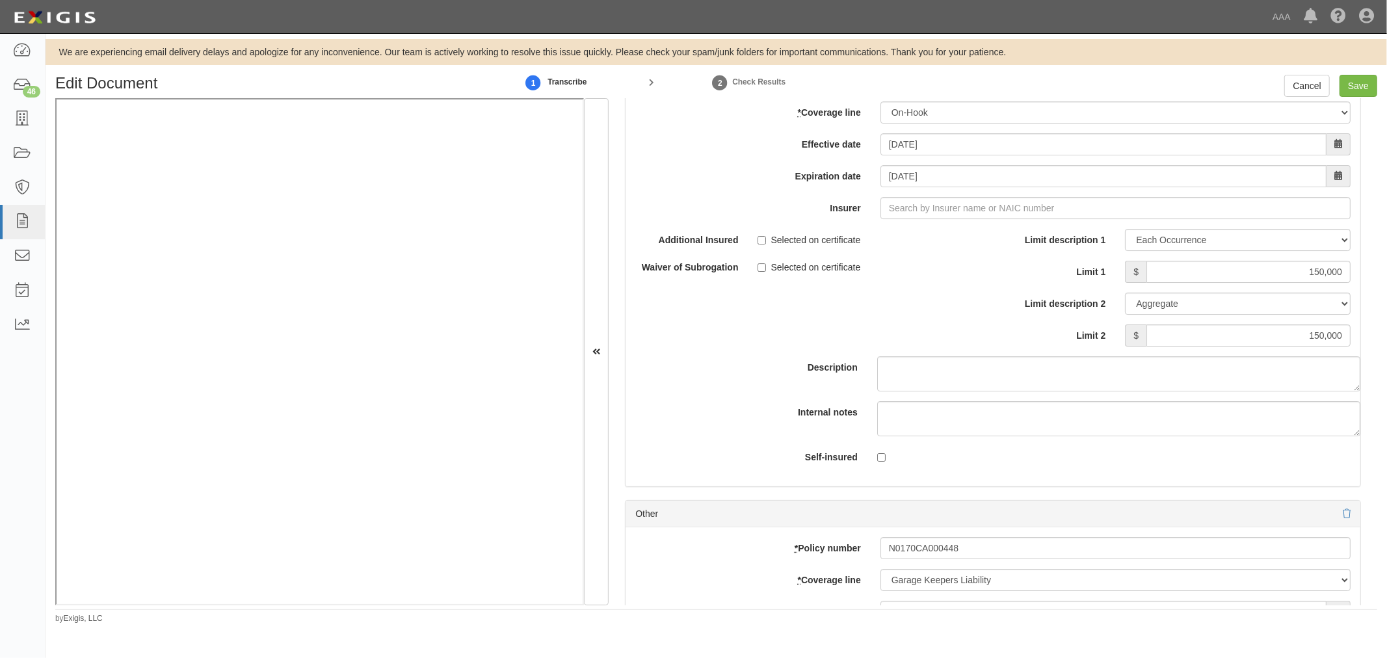
scroll to position [3732, 0]
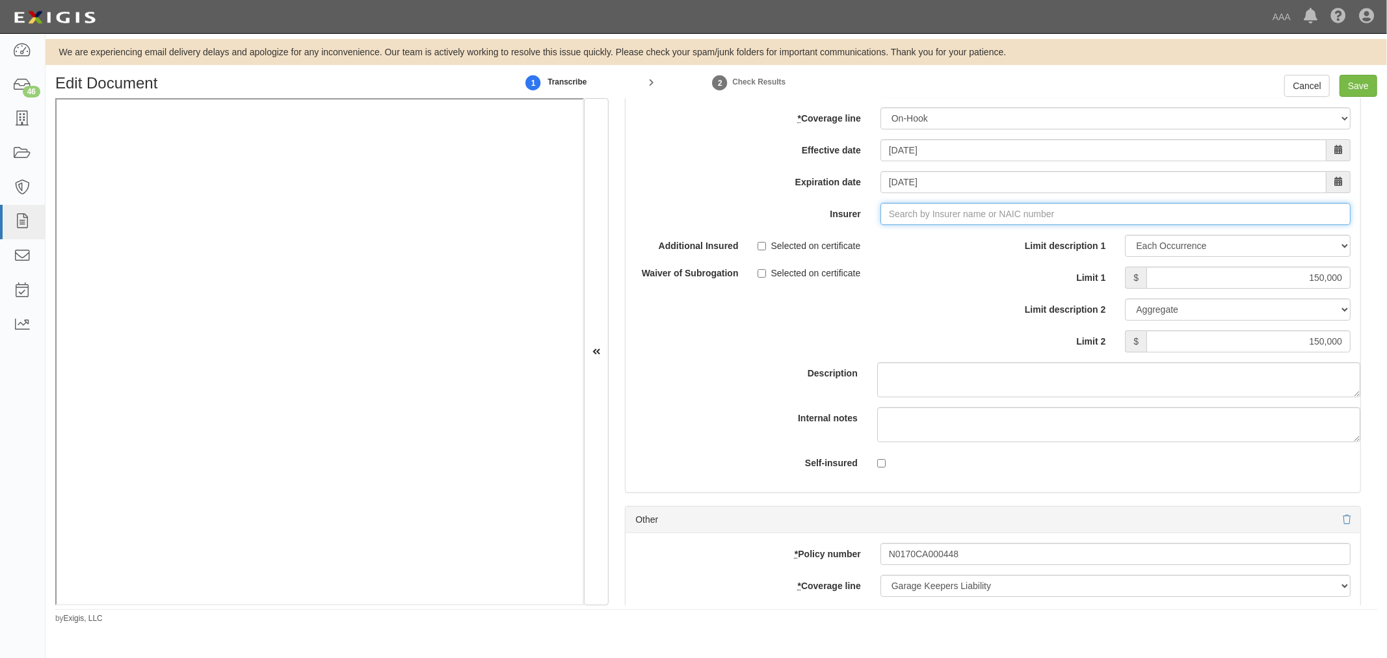
click at [881, 212] on input "Insurer" at bounding box center [1115, 214] width 470 height 22
type input "a"
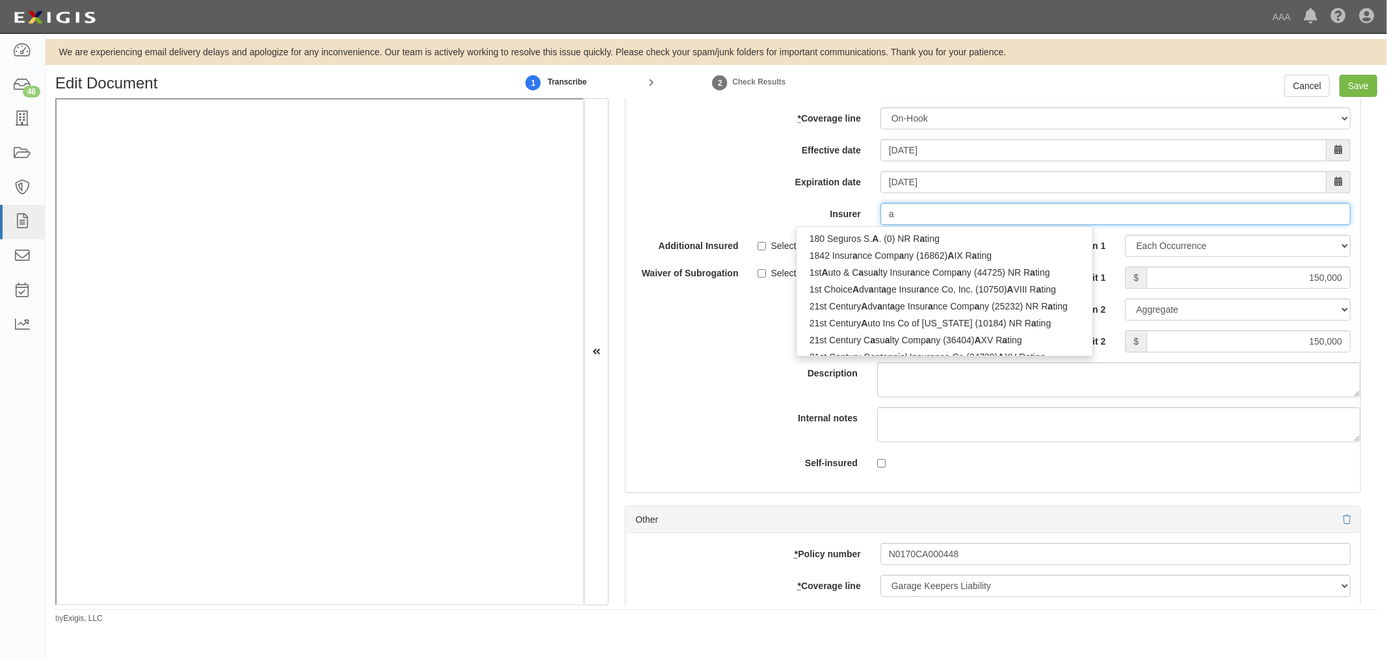
type input "acadia Insurance Company (31325) A+ XV Rating"
type input "ac"
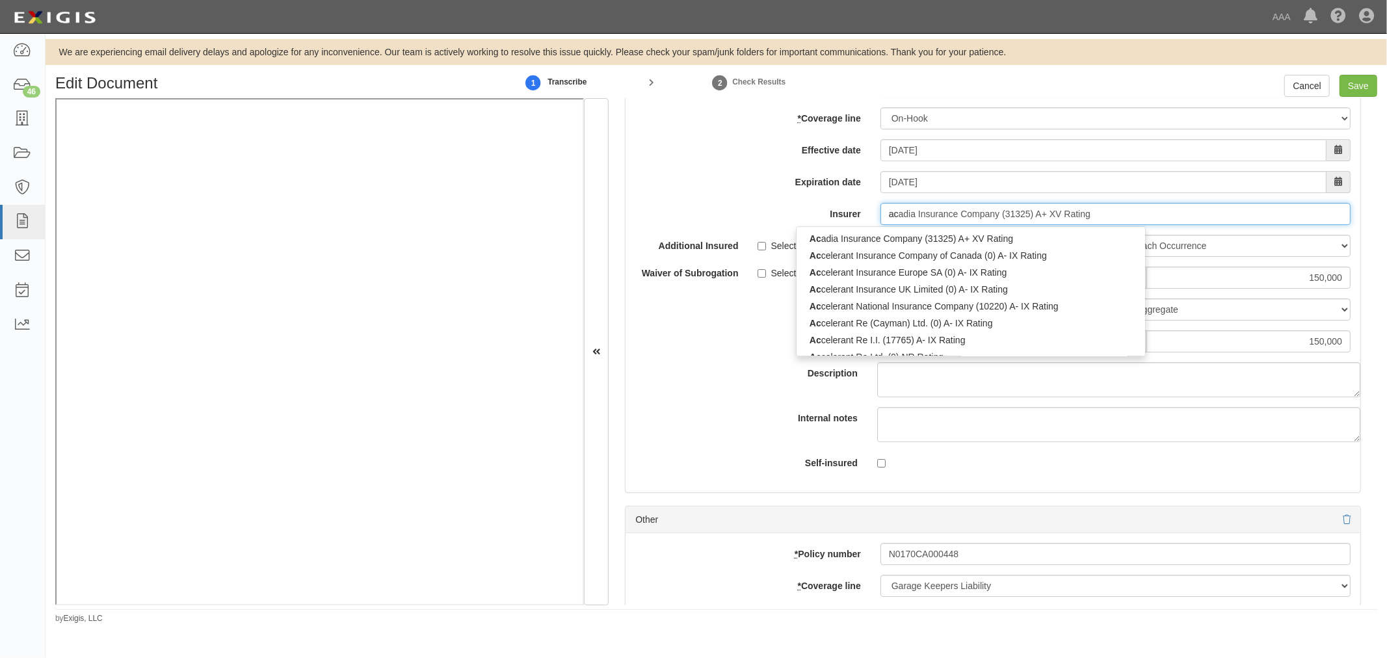
type input "accelerant Insurance Company of Canada (0) A- IX Rating"
type input "acc"
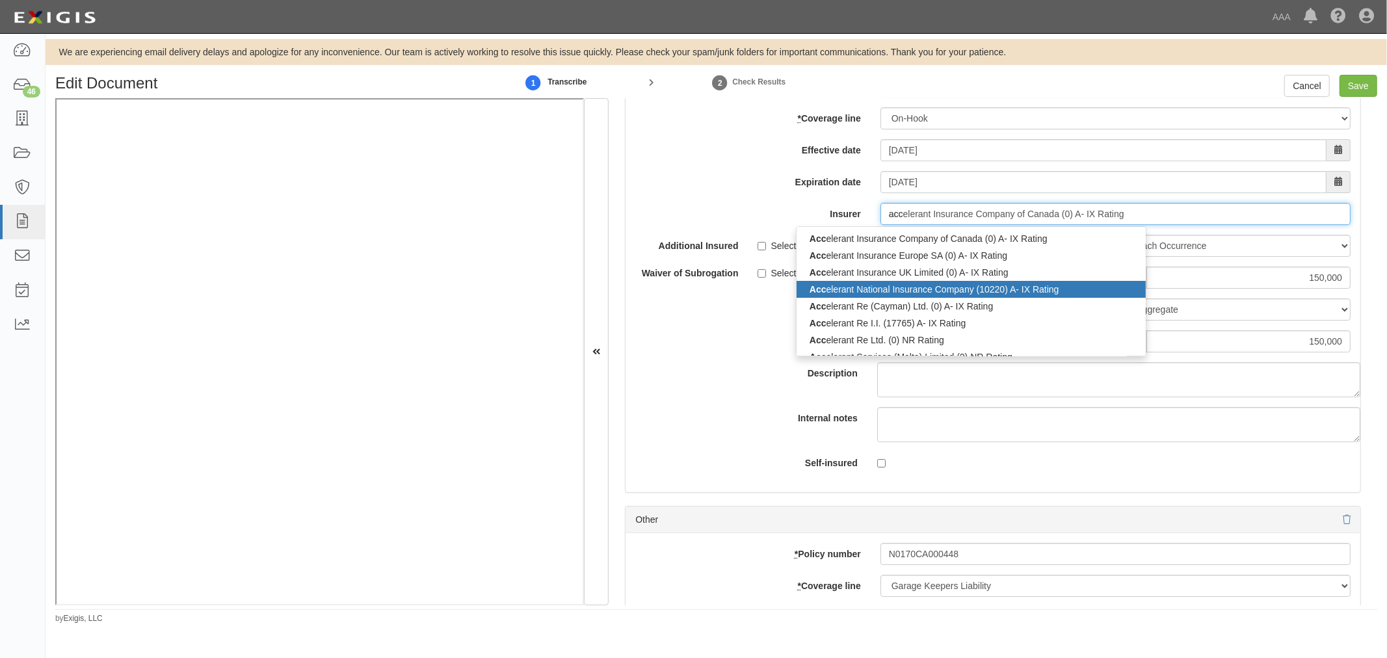
click at [911, 297] on div "Acc elerant National Insurance Company (10220) A- IX Rating" at bounding box center [970, 289] width 349 height 17
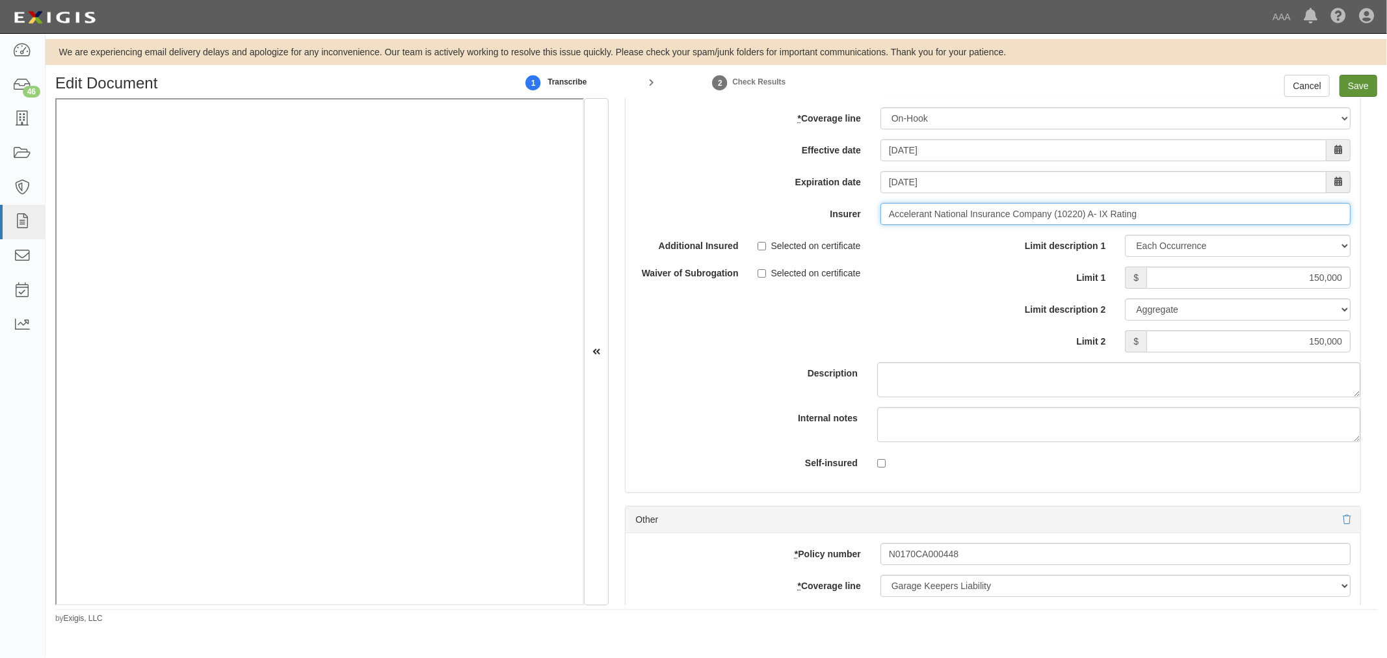
type input "Accelerant National Insurance Company (10220) A- IX Rating"
click at [1348, 86] on input "Save" at bounding box center [1358, 86] width 38 height 22
type input "750000"
type input "150000"
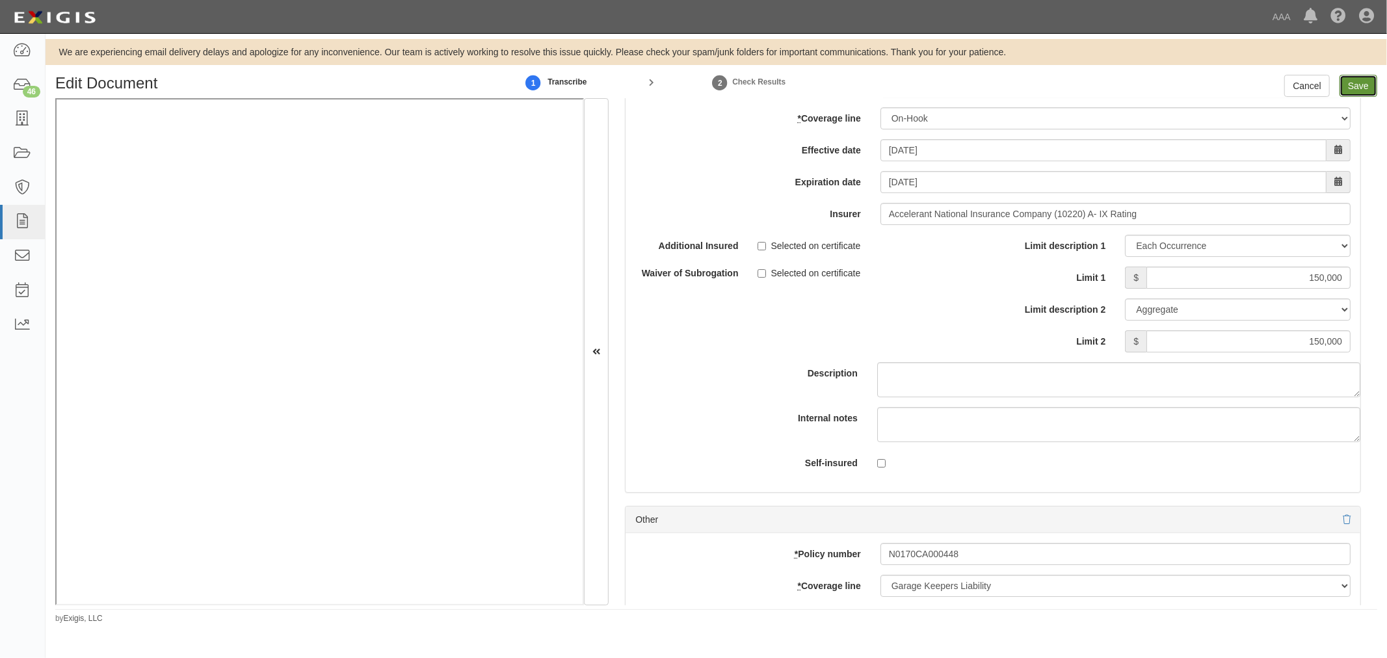
type input "150000"
type input "750000"
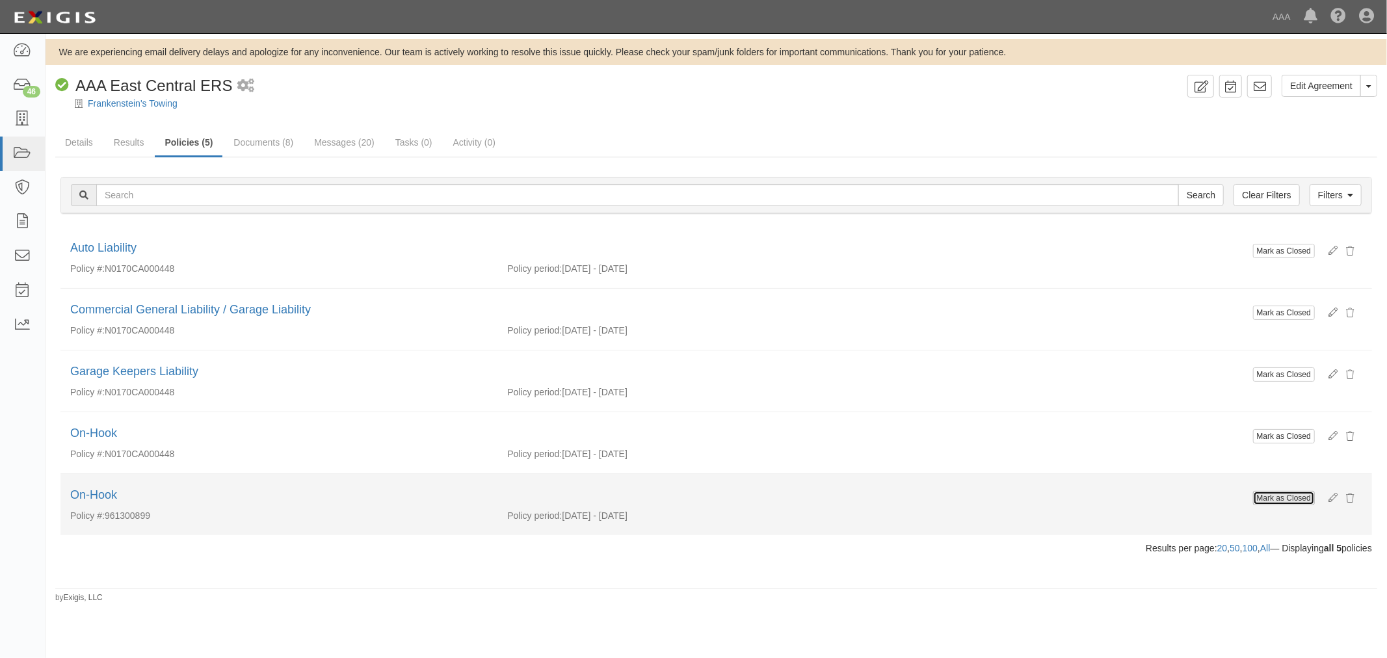
click at [1307, 499] on button "Mark as Closed" at bounding box center [1284, 498] width 62 height 14
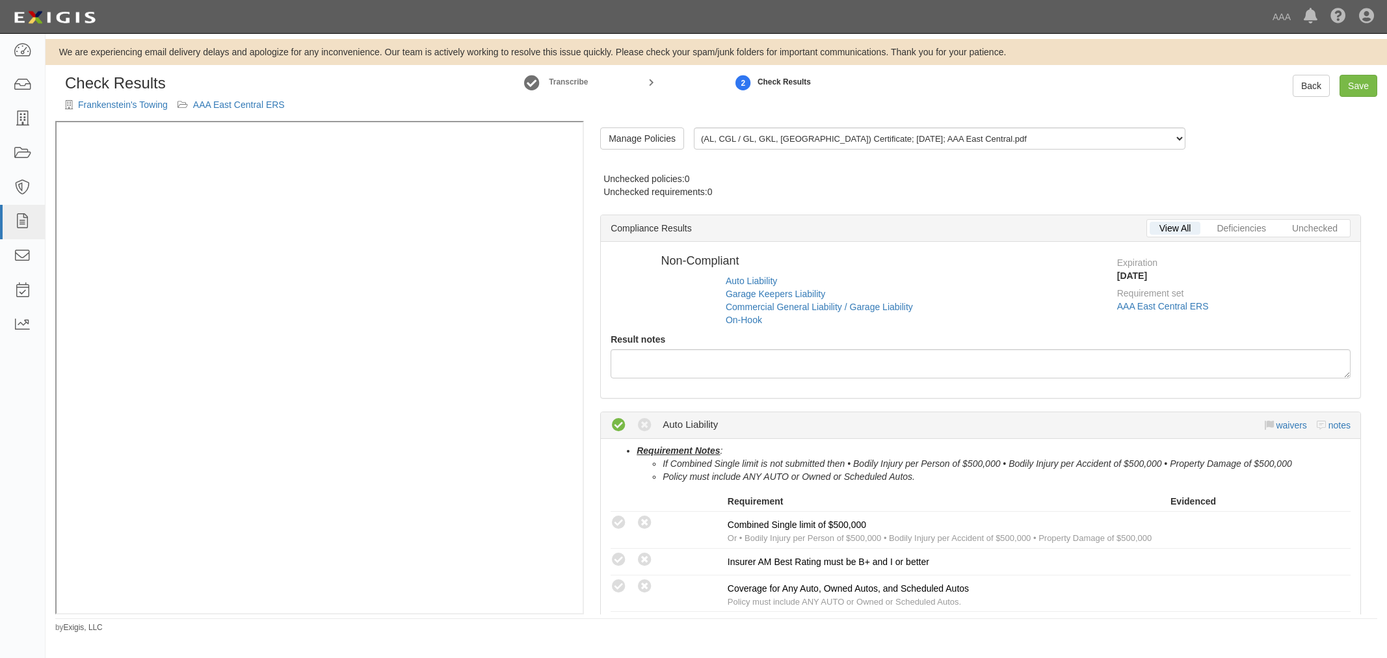
radio input "true"
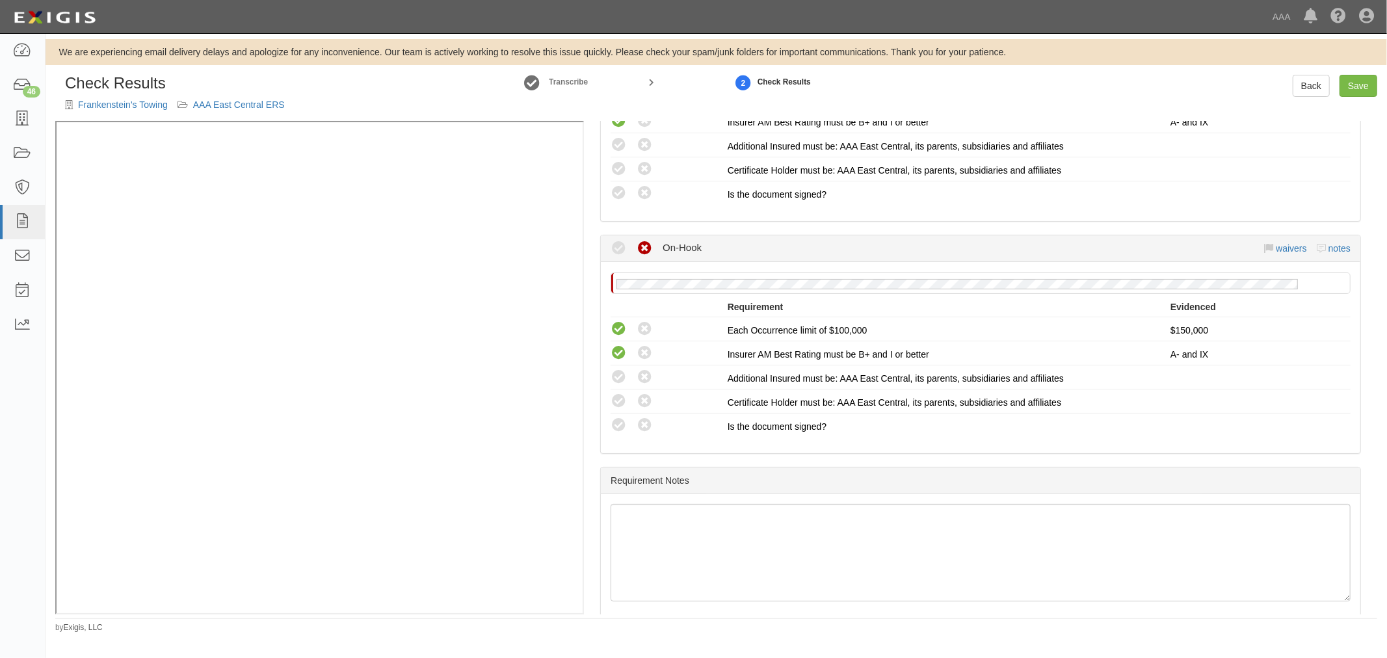
scroll to position [1021, 0]
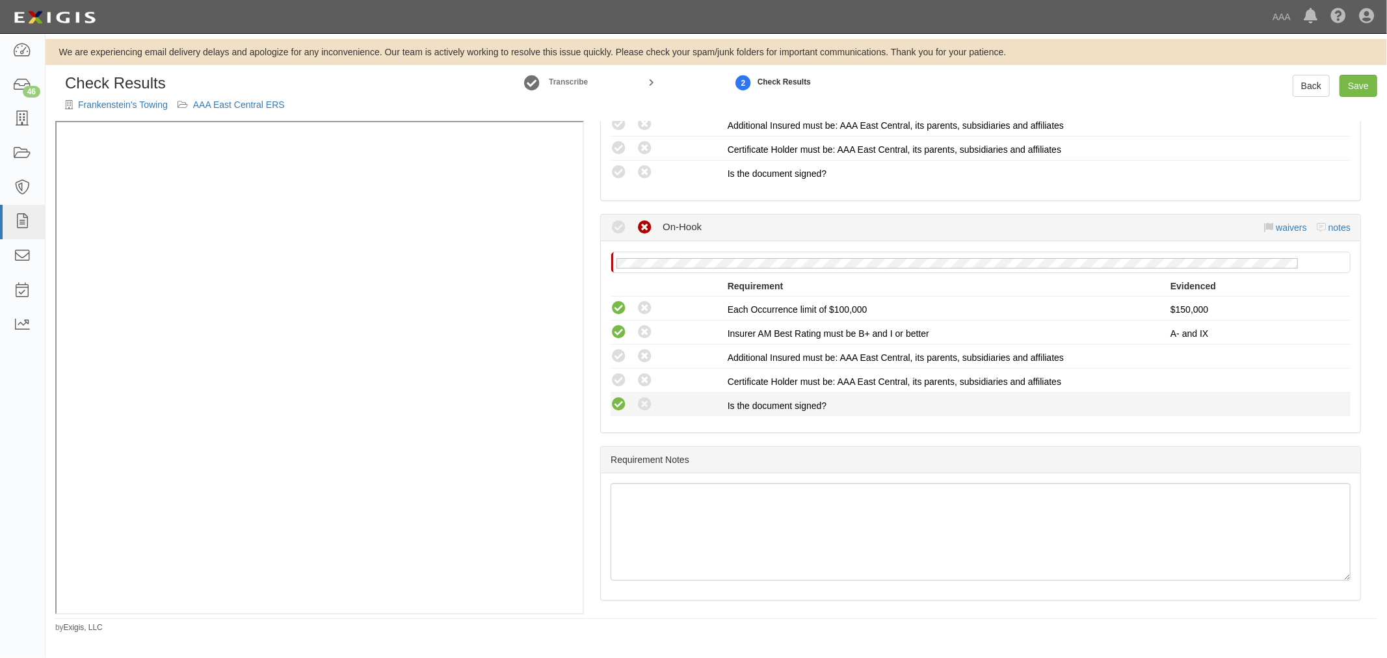
drag, startPoint x: 620, startPoint y: 404, endPoint x: 616, endPoint y: 394, distance: 10.5
click at [618, 398] on icon at bounding box center [618, 405] width 16 height 16
radio input "true"
drag, startPoint x: 605, startPoint y: 374, endPoint x: 608, endPoint y: 368, distance: 7.6
click at [605, 373] on div "Compliant Waived: Non-Compliant" at bounding box center [664, 380] width 127 height 17
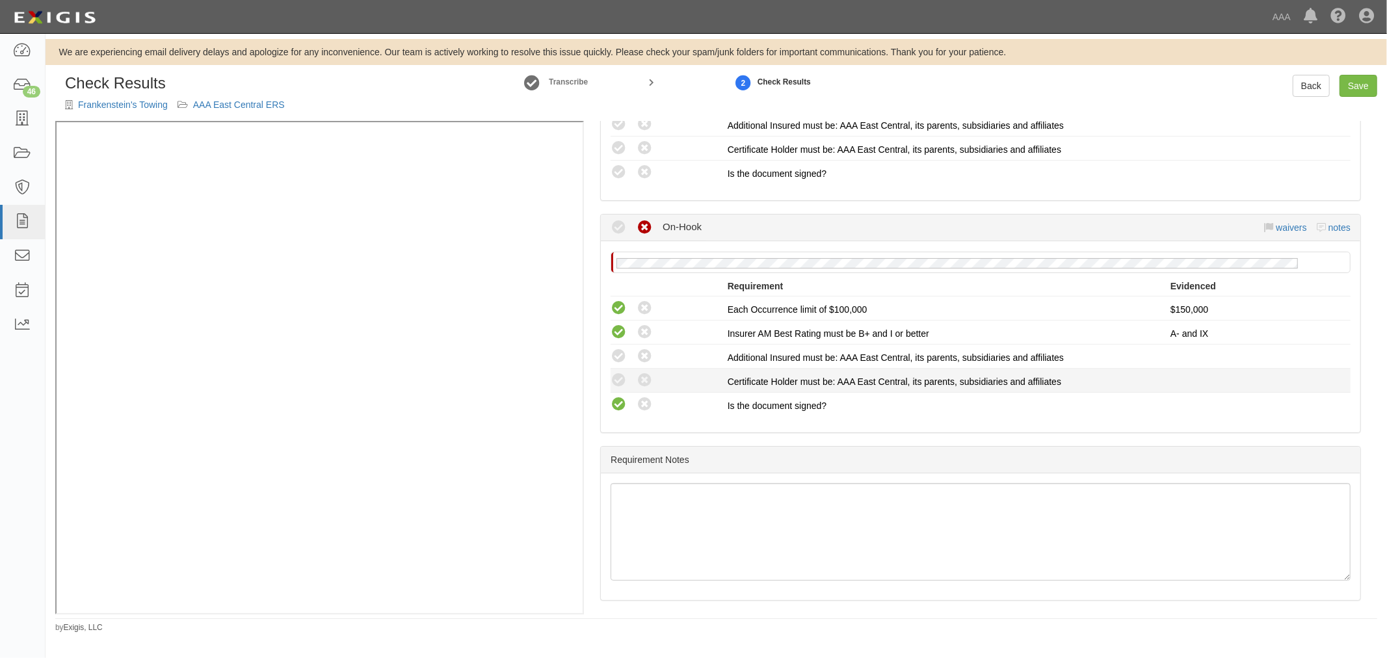
click at [609, 372] on div "Compliant Waived: Non-Compliant" at bounding box center [664, 380] width 127 height 17
drag, startPoint x: 615, startPoint y: 372, endPoint x: 618, endPoint y: 365, distance: 7.3
click at [616, 372] on icon at bounding box center [618, 380] width 16 height 16
radio input "true"
click at [616, 352] on icon at bounding box center [618, 356] width 16 height 16
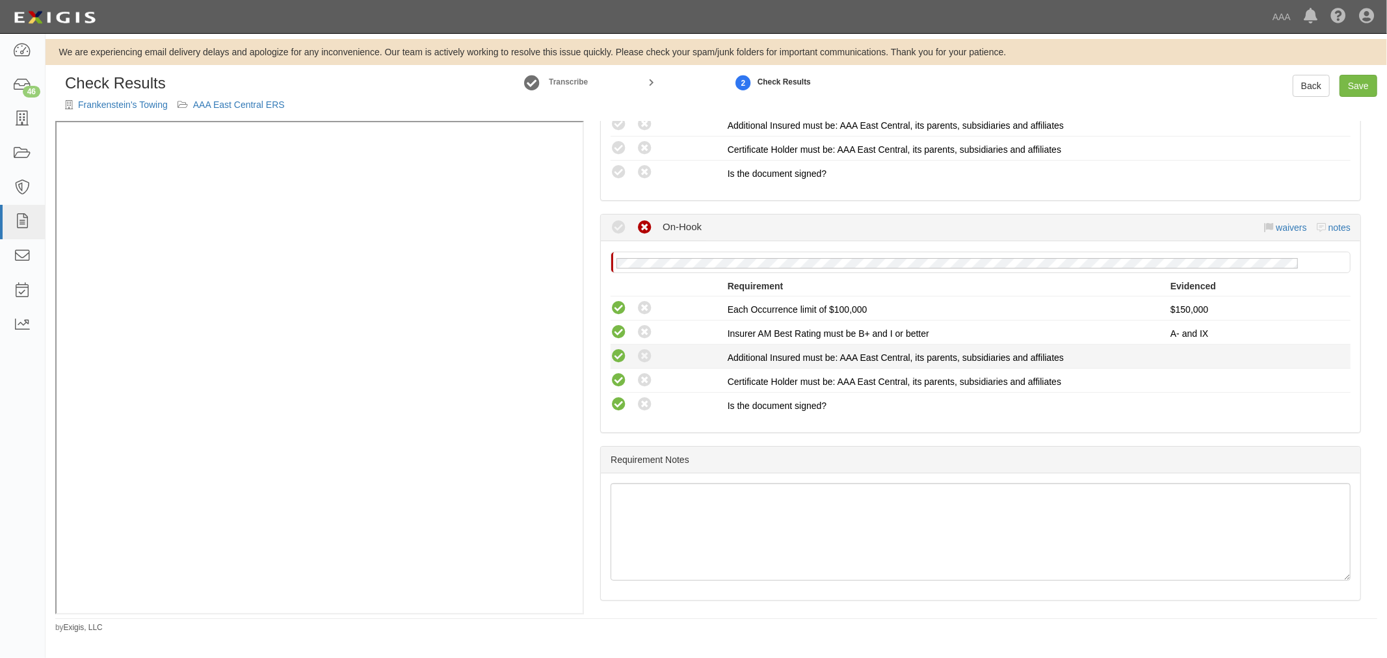
radio input "true"
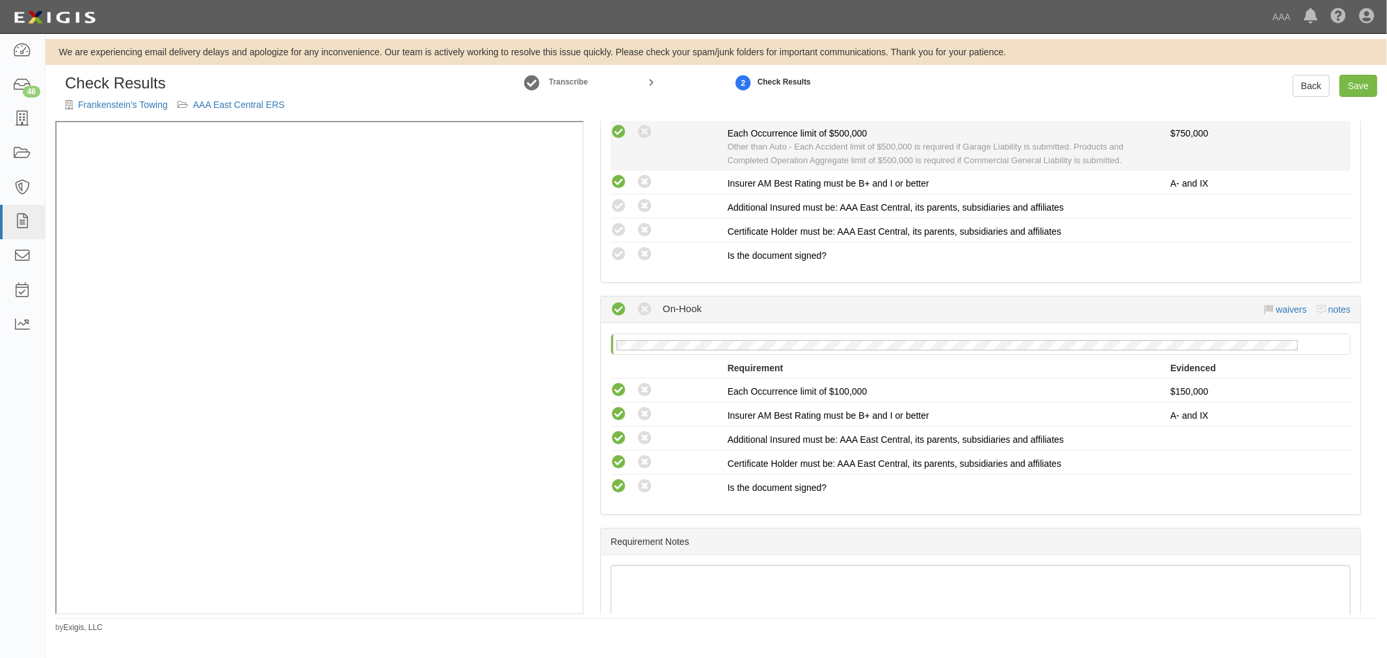
scroll to position [659, 0]
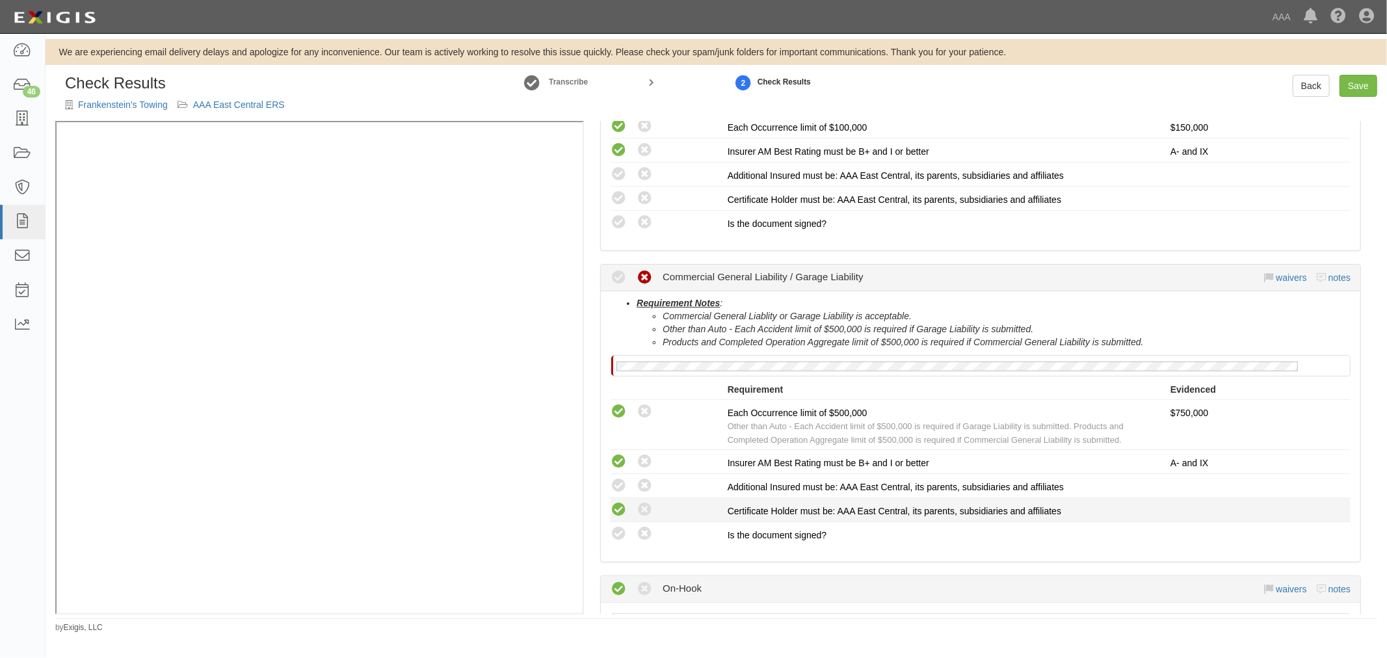
drag, startPoint x: 624, startPoint y: 525, endPoint x: 623, endPoint y: 510, distance: 14.4
click at [624, 526] on icon at bounding box center [618, 534] width 16 height 16
radio input "true"
click at [623, 510] on icon at bounding box center [618, 510] width 16 height 16
radio input "true"
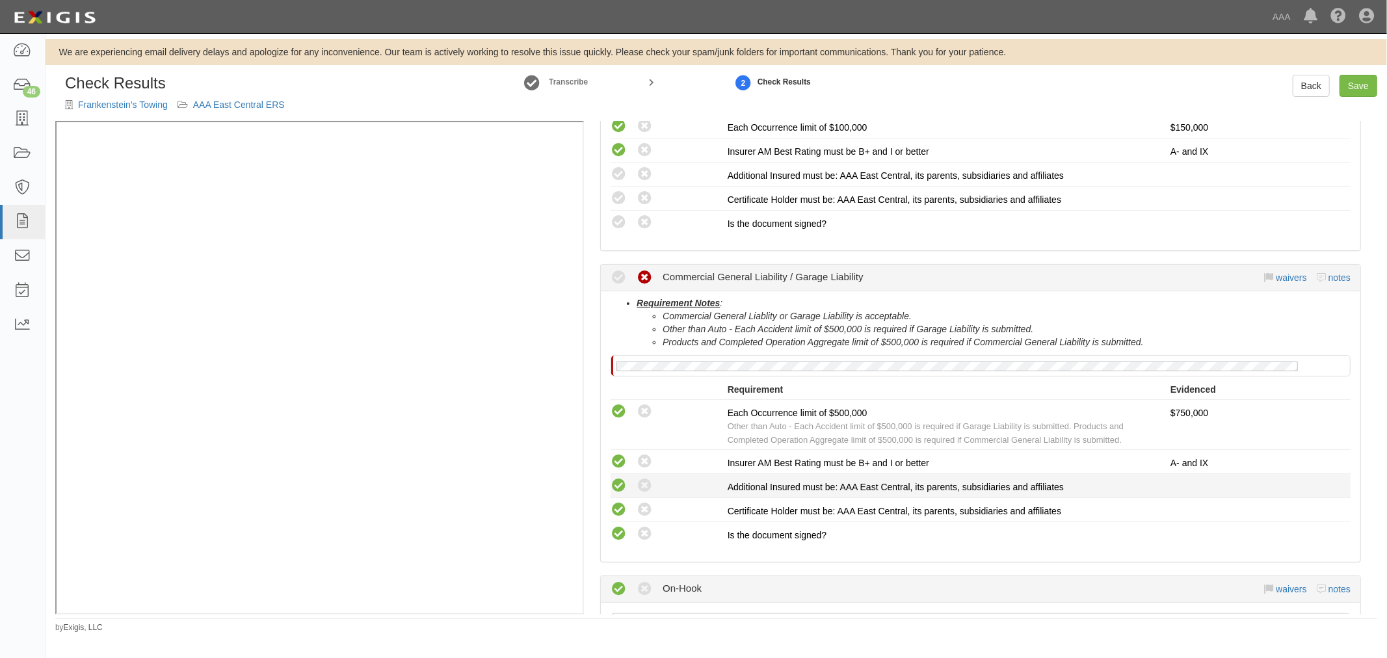
click at [625, 478] on icon at bounding box center [618, 486] width 16 height 16
radio input "true"
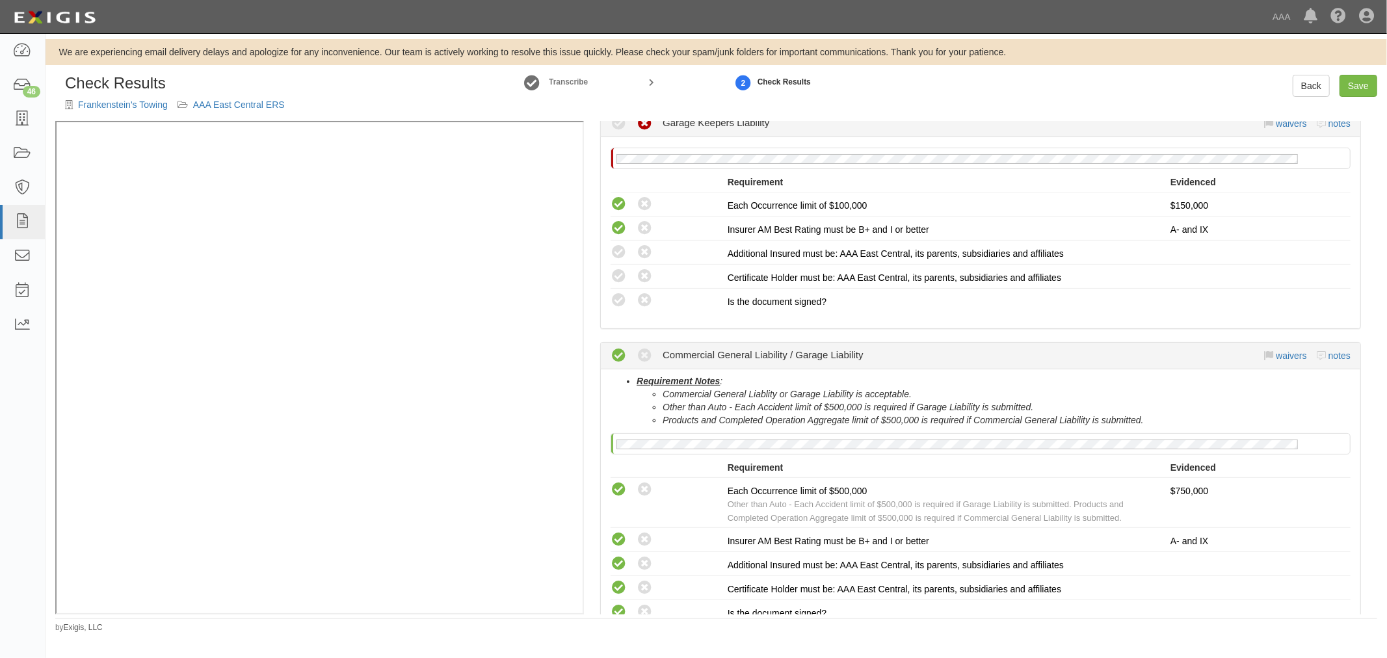
scroll to position [419, 0]
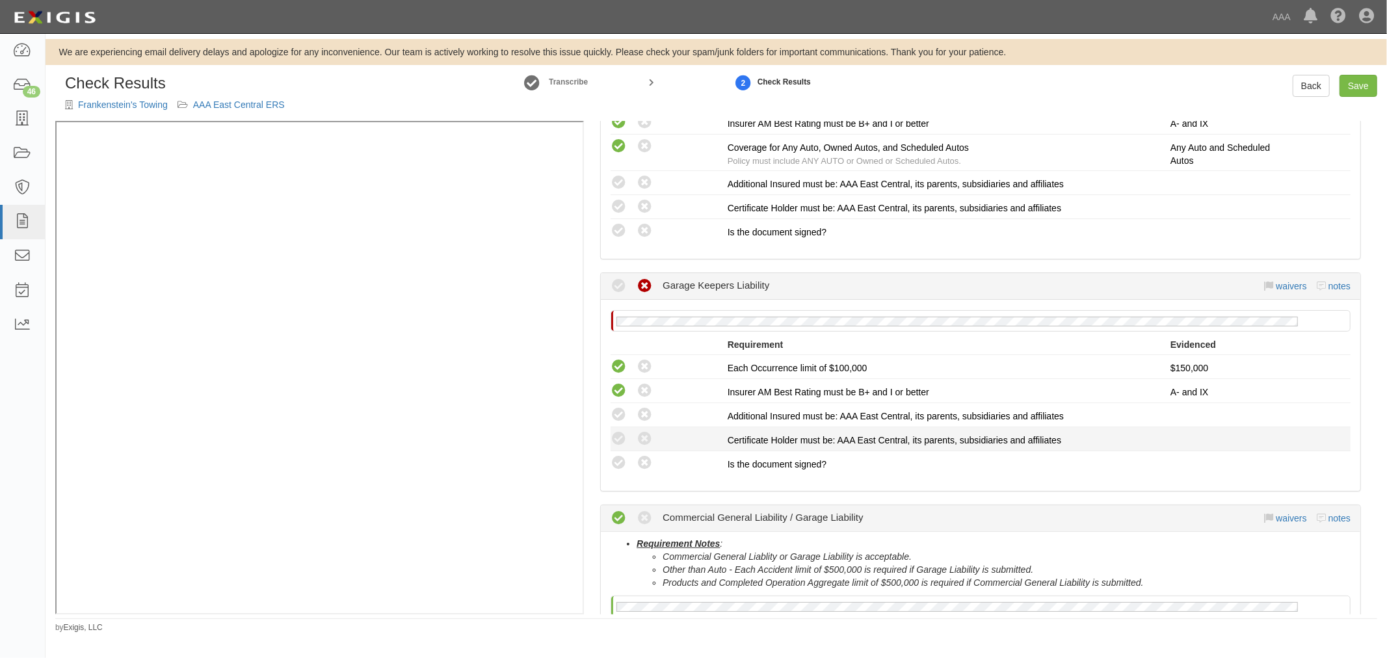
click at [613, 446] on li "Compliant Waived: Non-Compliant Certificate Holder must be: AAA East Central, i…" at bounding box center [980, 439] width 740 height 24
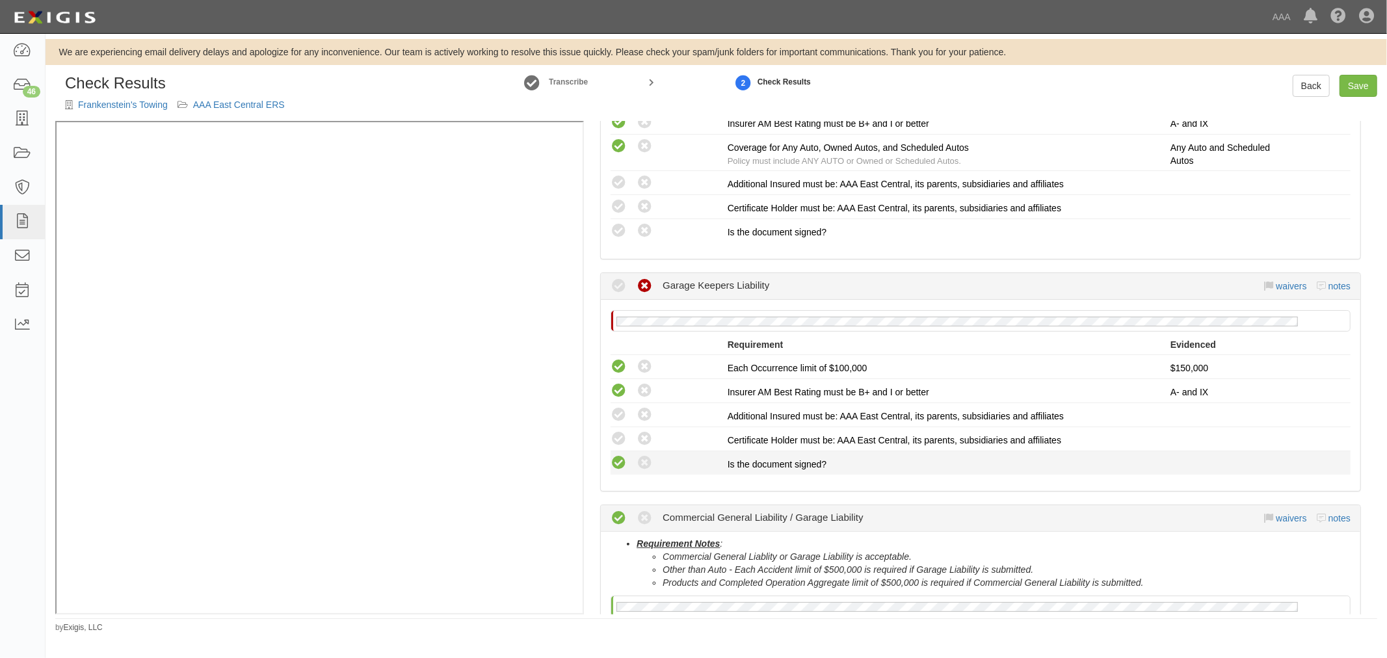
click at [618, 457] on icon at bounding box center [618, 463] width 16 height 16
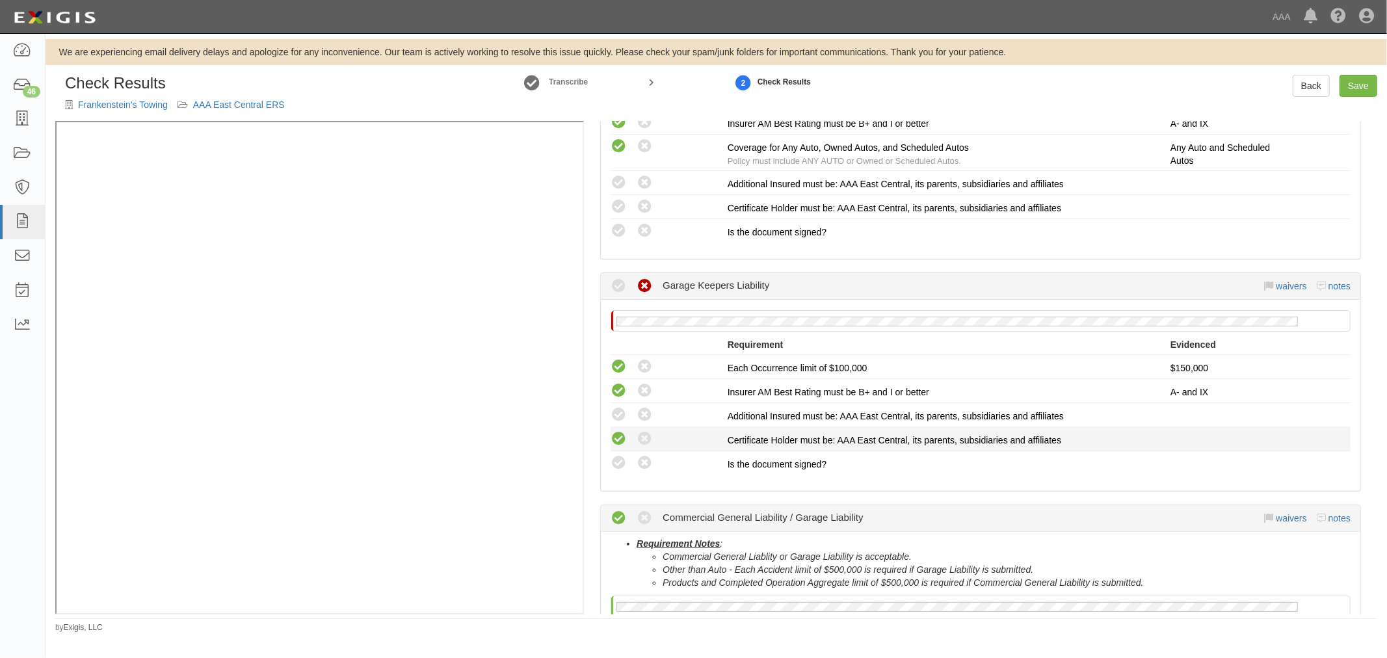
radio input "true"
drag, startPoint x: 623, startPoint y: 439, endPoint x: 616, endPoint y: 412, distance: 28.1
click at [621, 437] on icon at bounding box center [618, 439] width 16 height 16
radio input "true"
click at [616, 411] on icon at bounding box center [618, 415] width 16 height 16
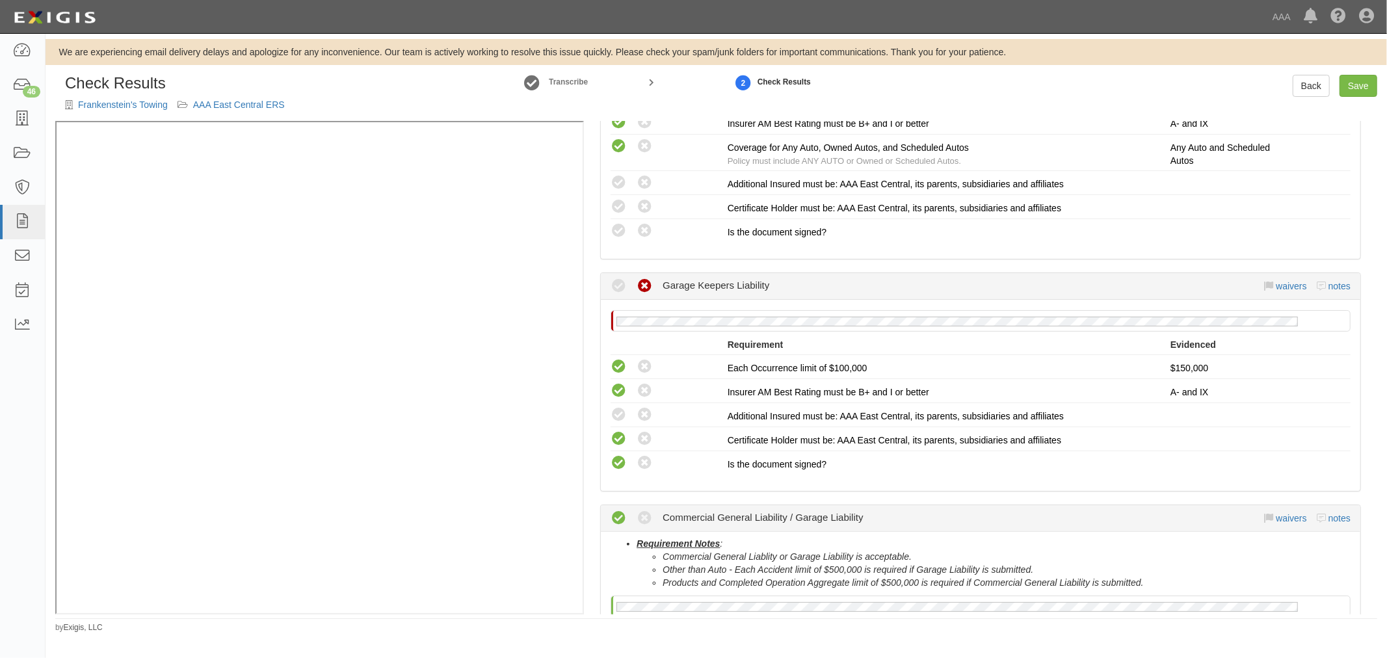
radio input "true"
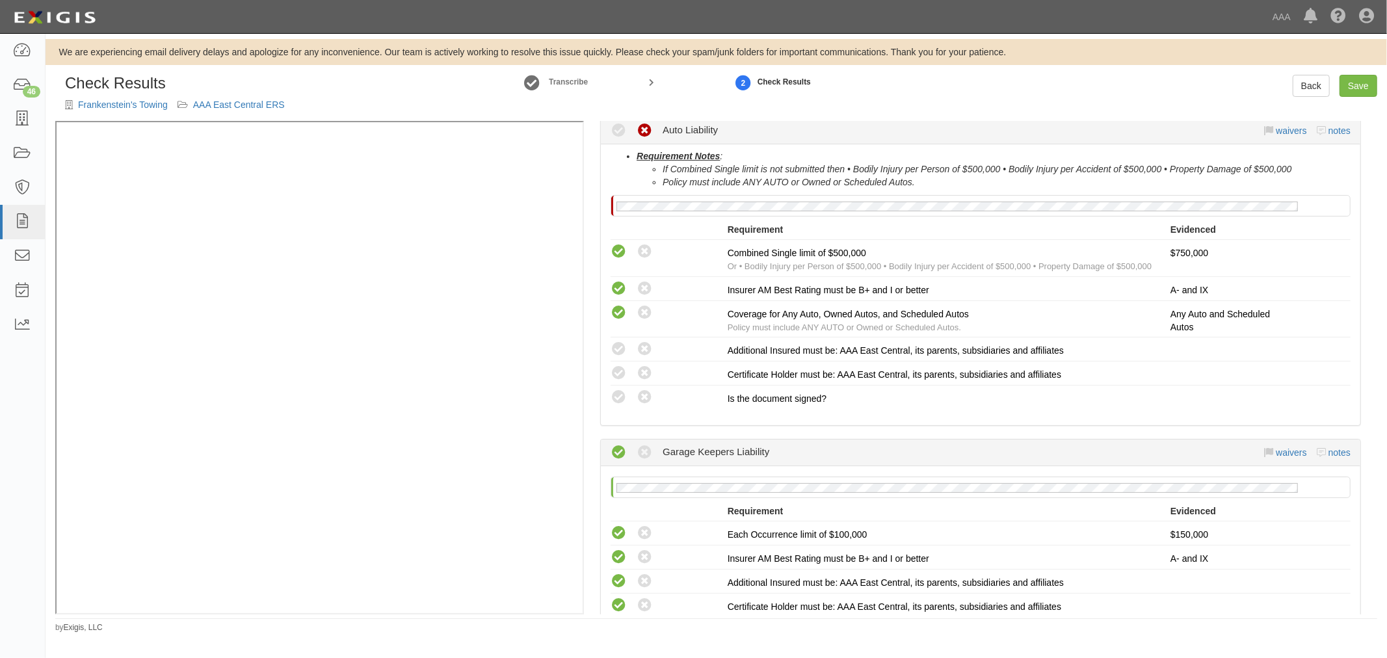
scroll to position [177, 0]
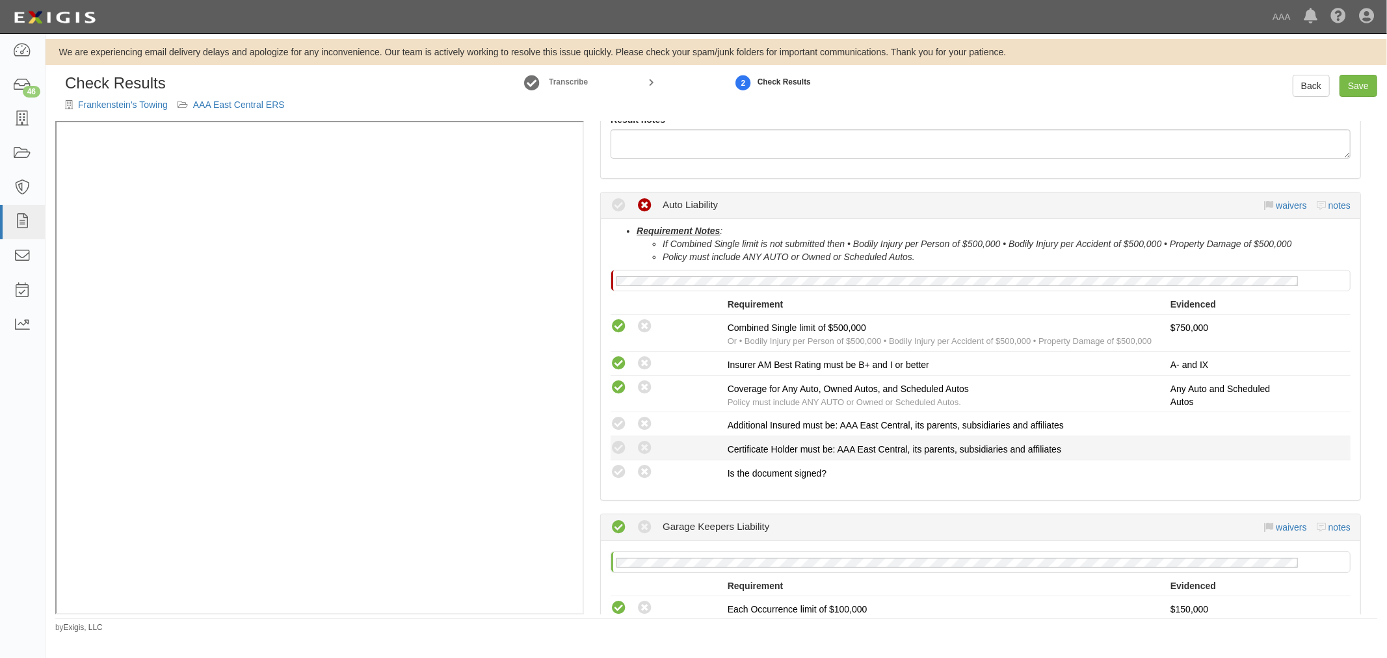
drag, startPoint x: 620, startPoint y: 469, endPoint x: 609, endPoint y: 443, distance: 28.0
click at [616, 465] on icon at bounding box center [618, 472] width 16 height 16
radio input "true"
click at [609, 443] on div "Compliant Waived: Non-Compliant" at bounding box center [664, 447] width 127 height 17
click at [621, 446] on icon at bounding box center [618, 448] width 16 height 16
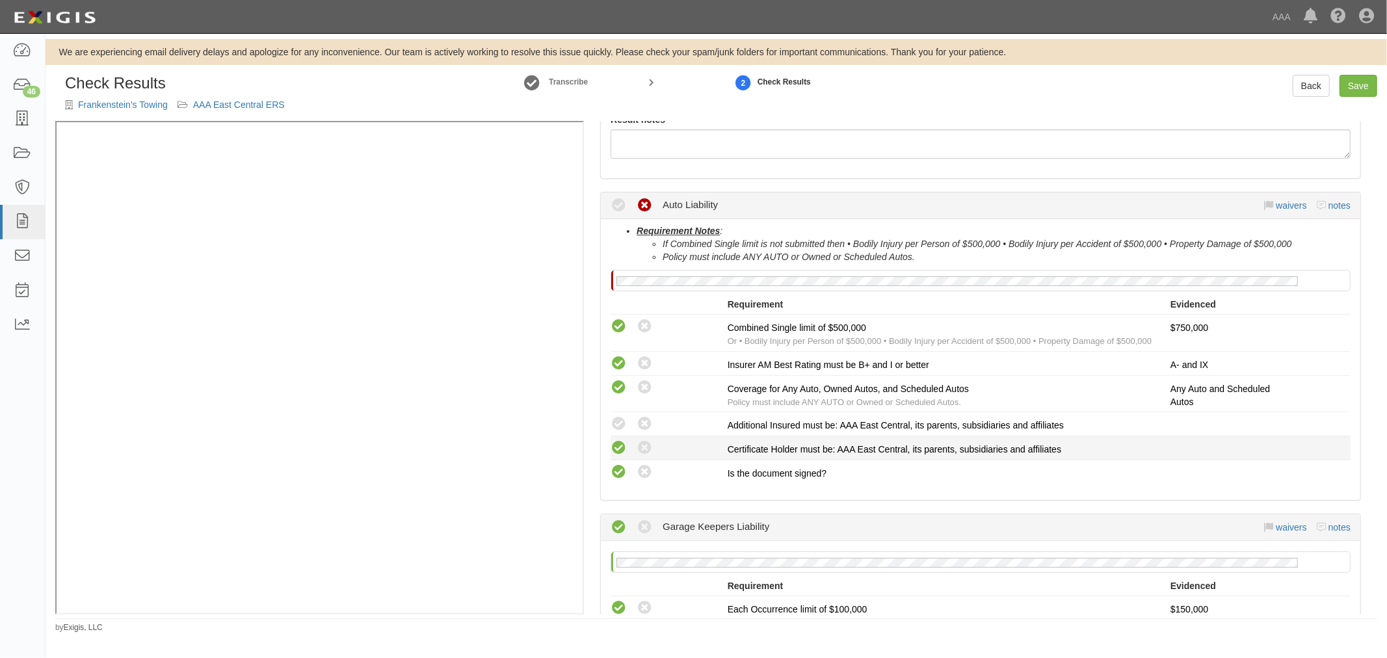
radio input "true"
click at [623, 421] on icon at bounding box center [618, 424] width 16 height 16
radio input "true"
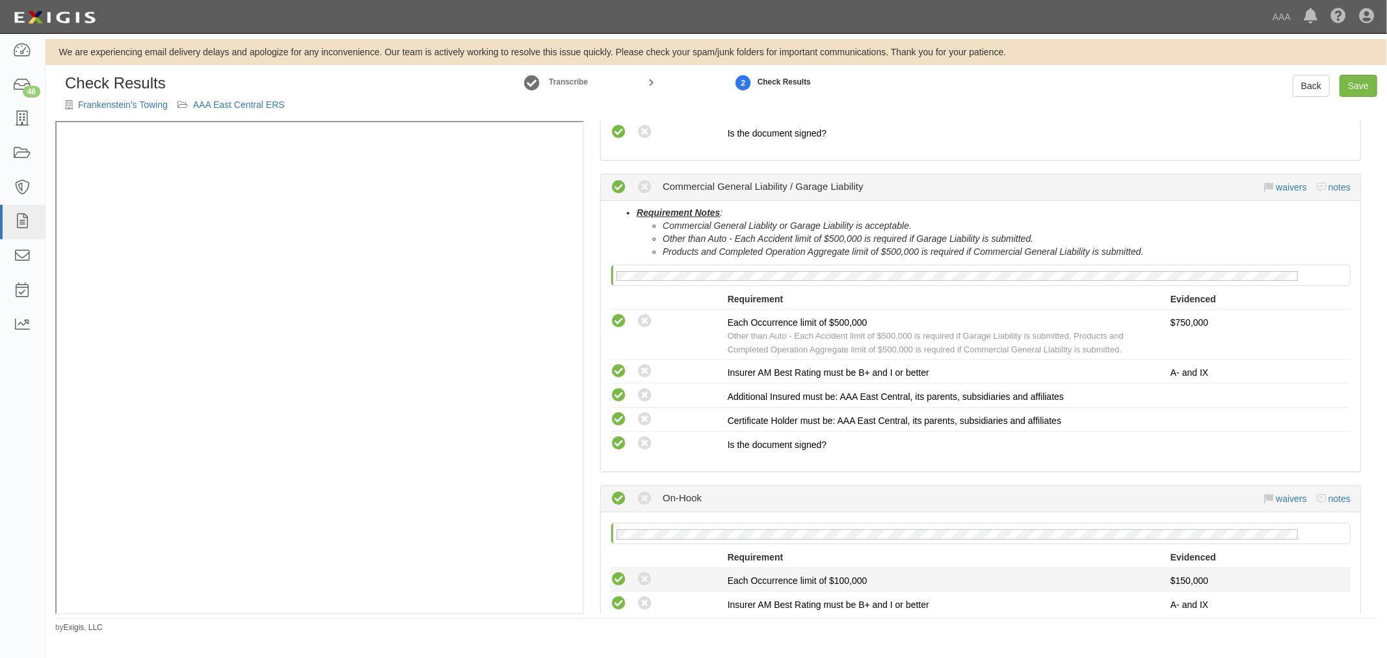
scroll to position [900, 0]
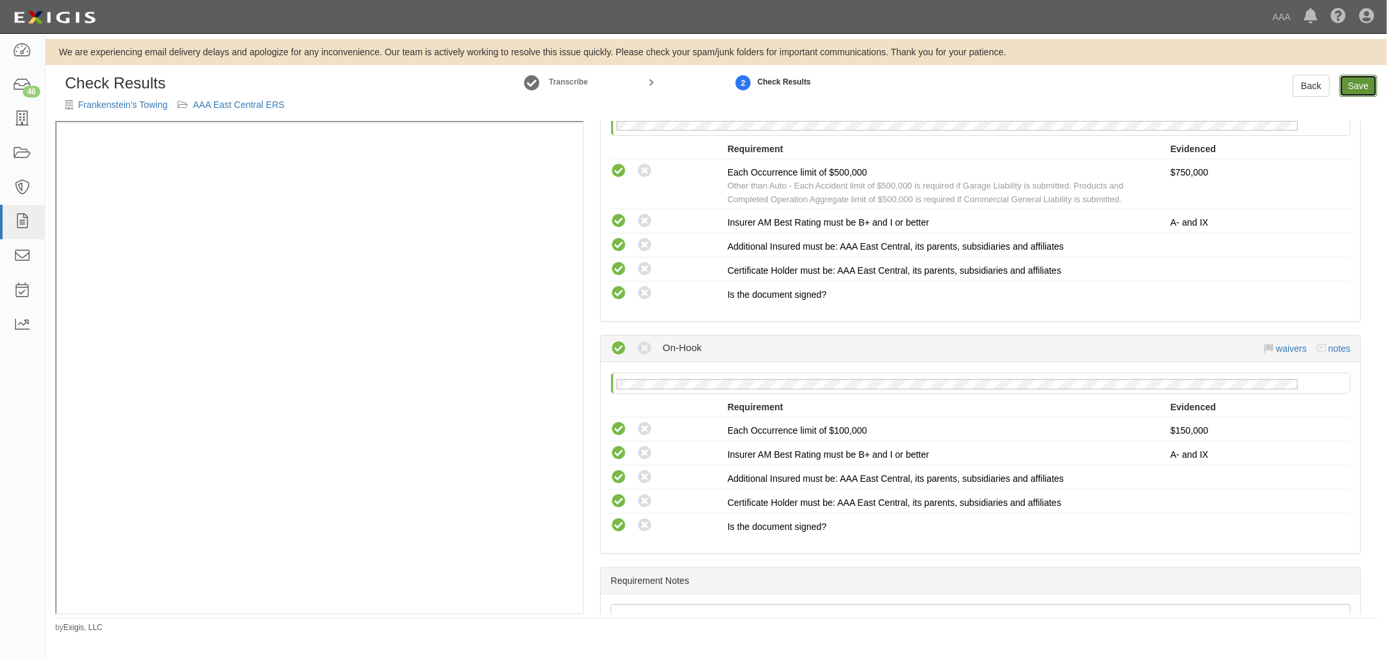
click at [1346, 88] on link "Save" at bounding box center [1358, 86] width 38 height 22
radio input "true"
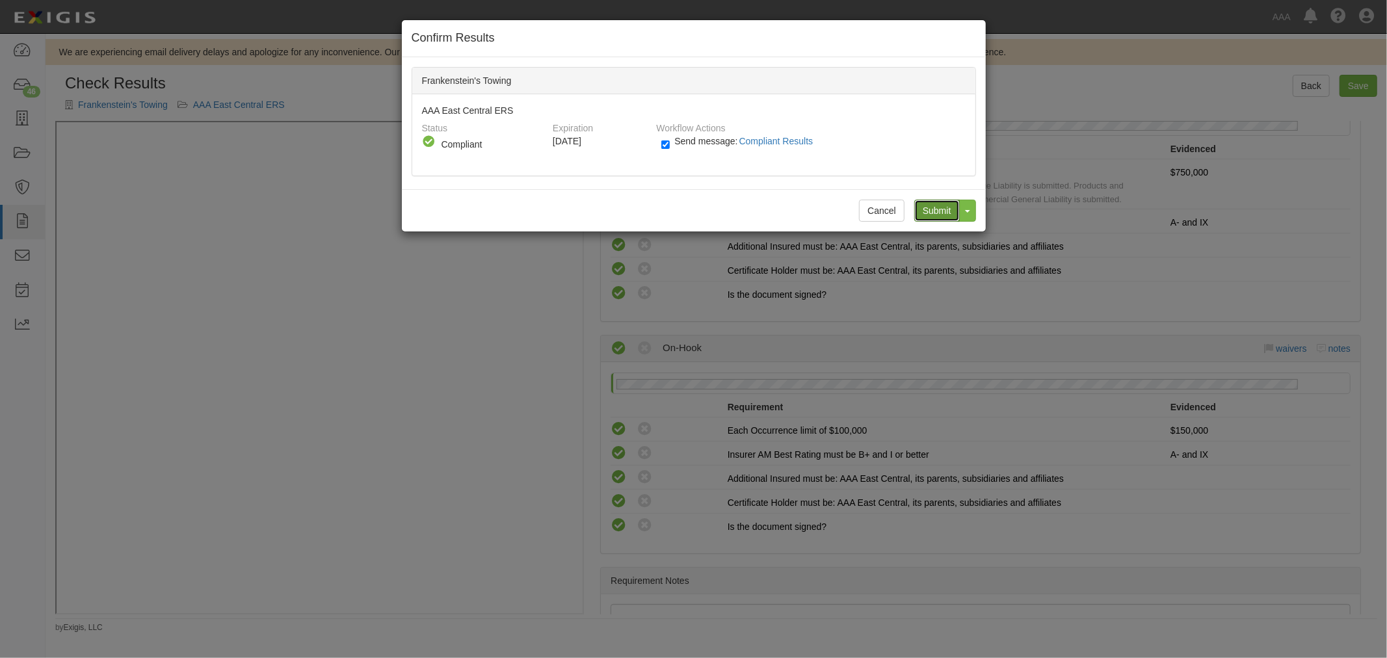
click at [941, 213] on input "Submit" at bounding box center [937, 211] width 46 height 22
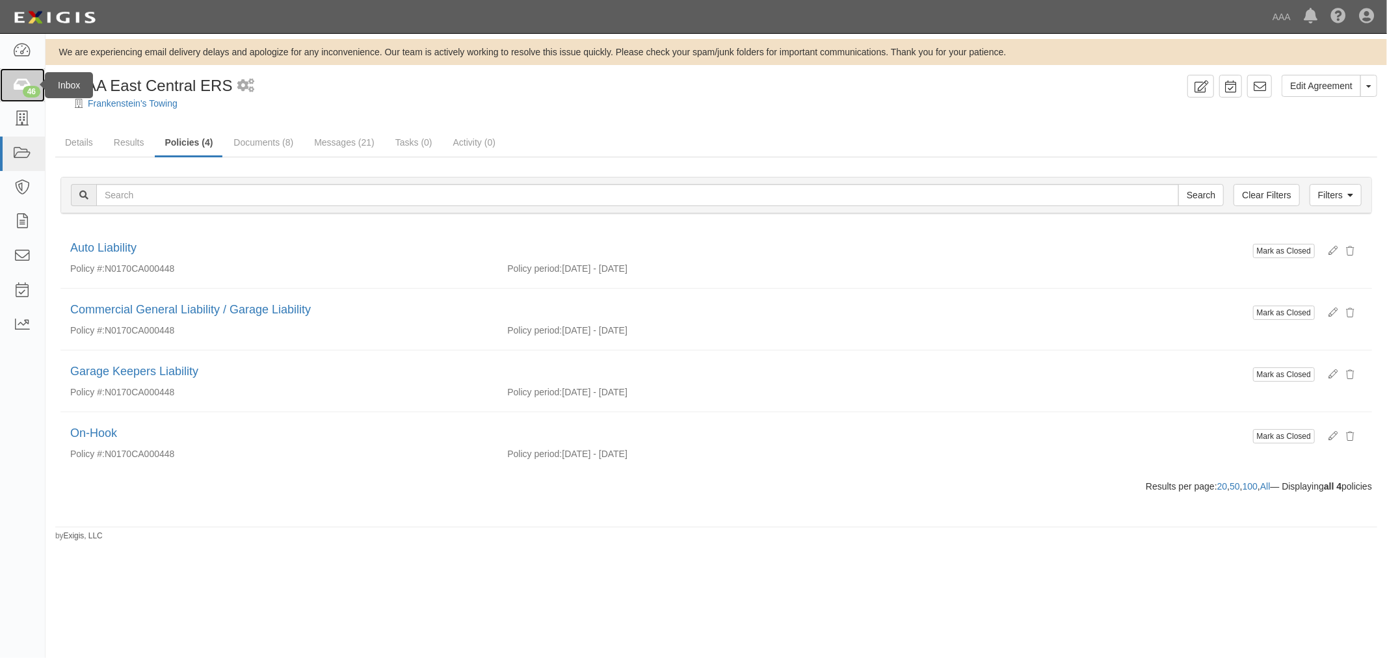
click at [14, 86] on icon at bounding box center [22, 85] width 18 height 15
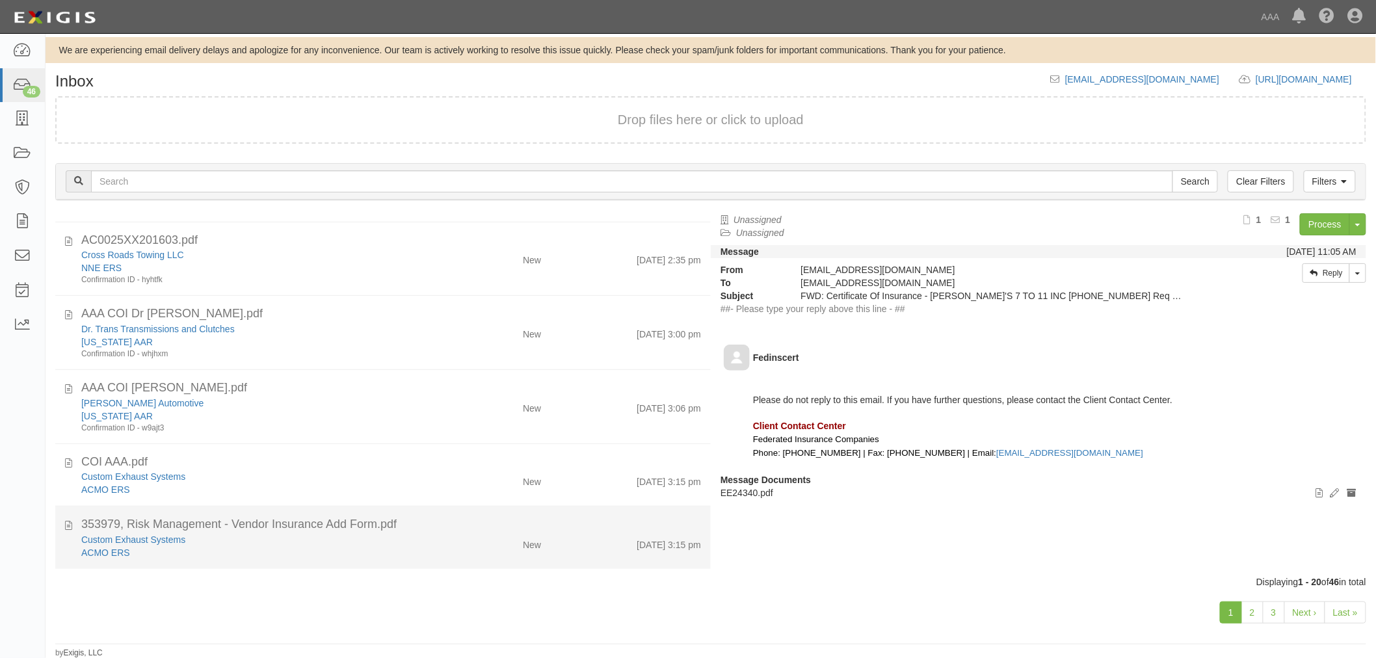
scroll to position [3, 0]
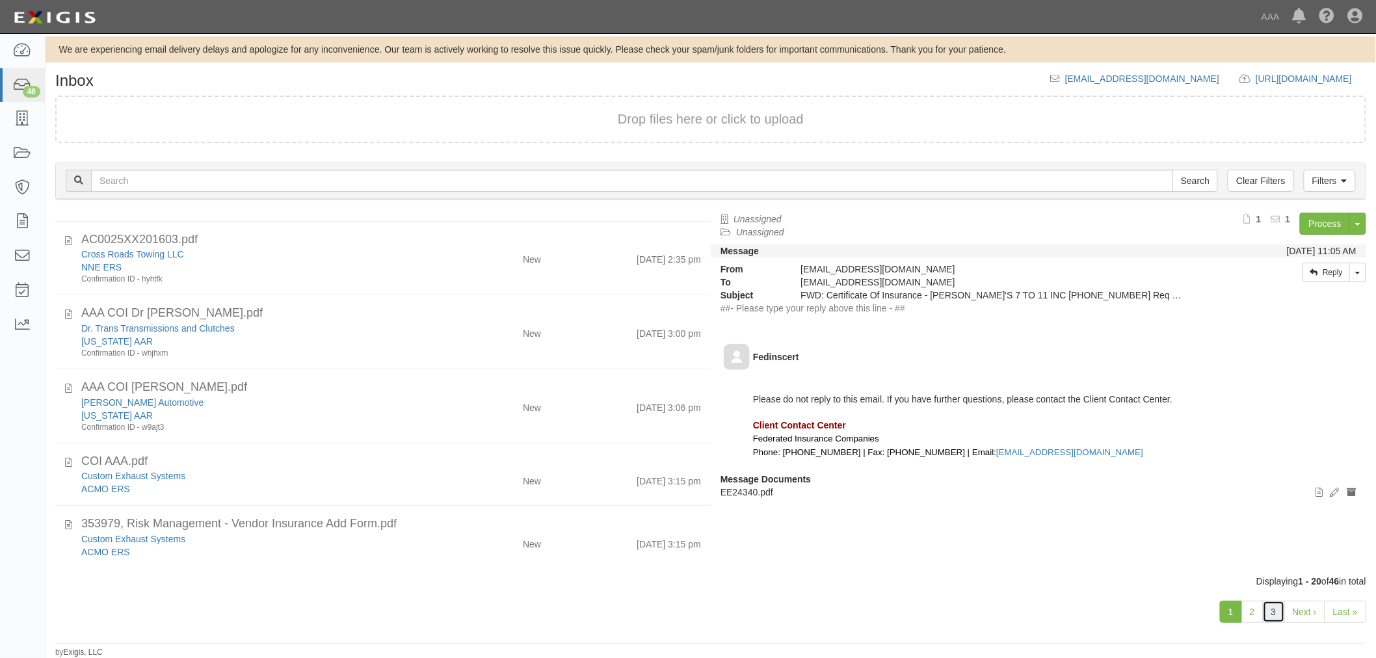
click at [1278, 607] on link "3" at bounding box center [1273, 612] width 22 height 22
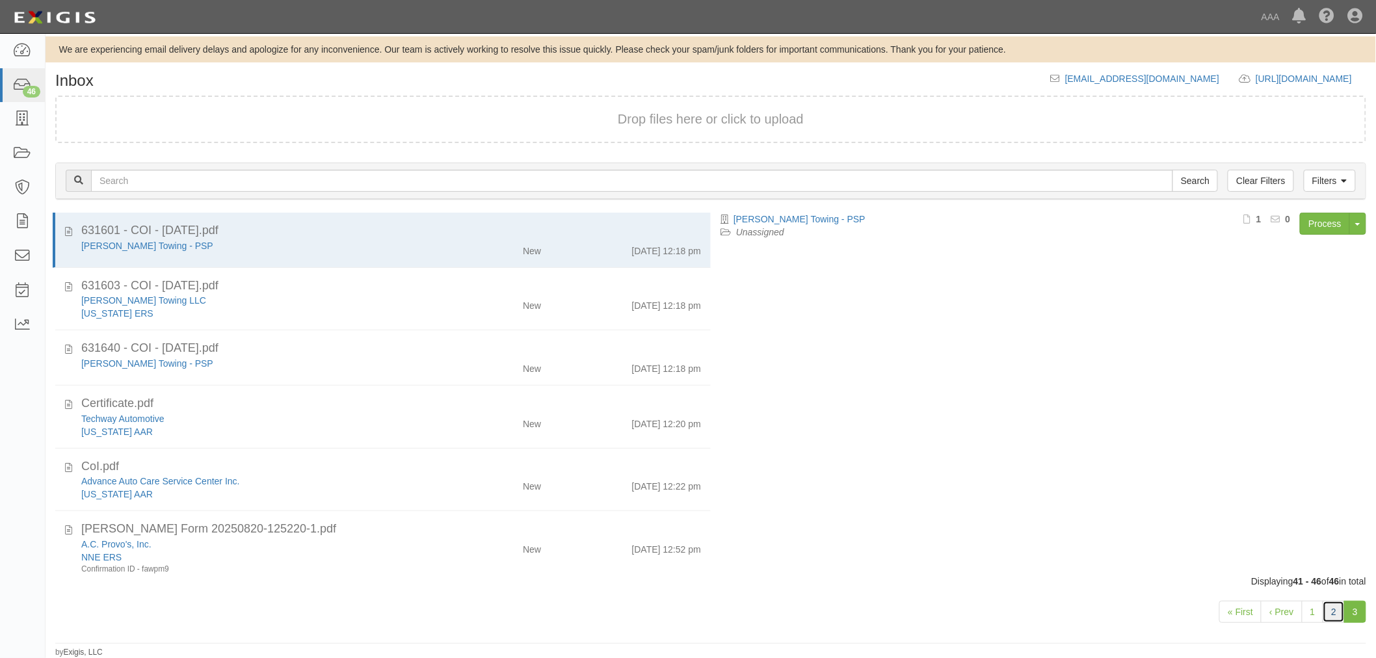
click at [1328, 608] on link "2" at bounding box center [1333, 612] width 22 height 22
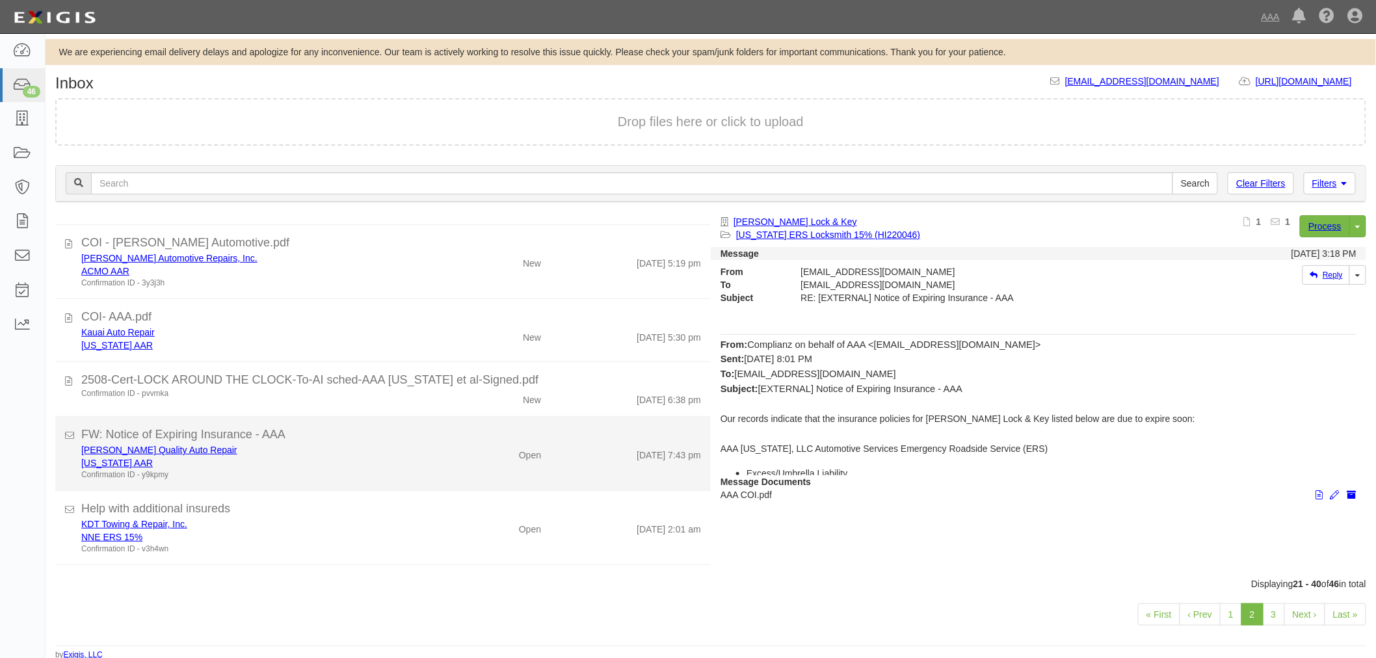
scroll to position [120, 0]
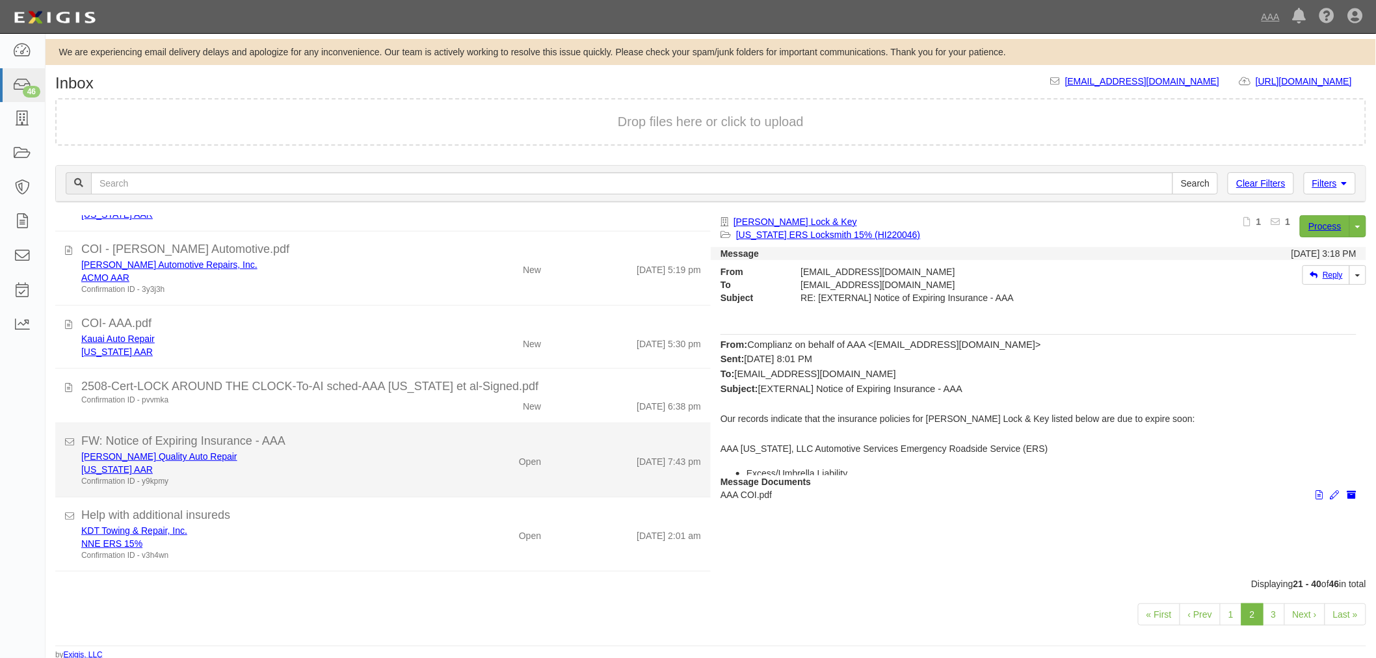
click at [501, 472] on div "[PERSON_NAME] Quality Auto Repair [US_STATE] AAR Confirmation ID - y9kpmy Open …" at bounding box center [391, 468] width 639 height 37
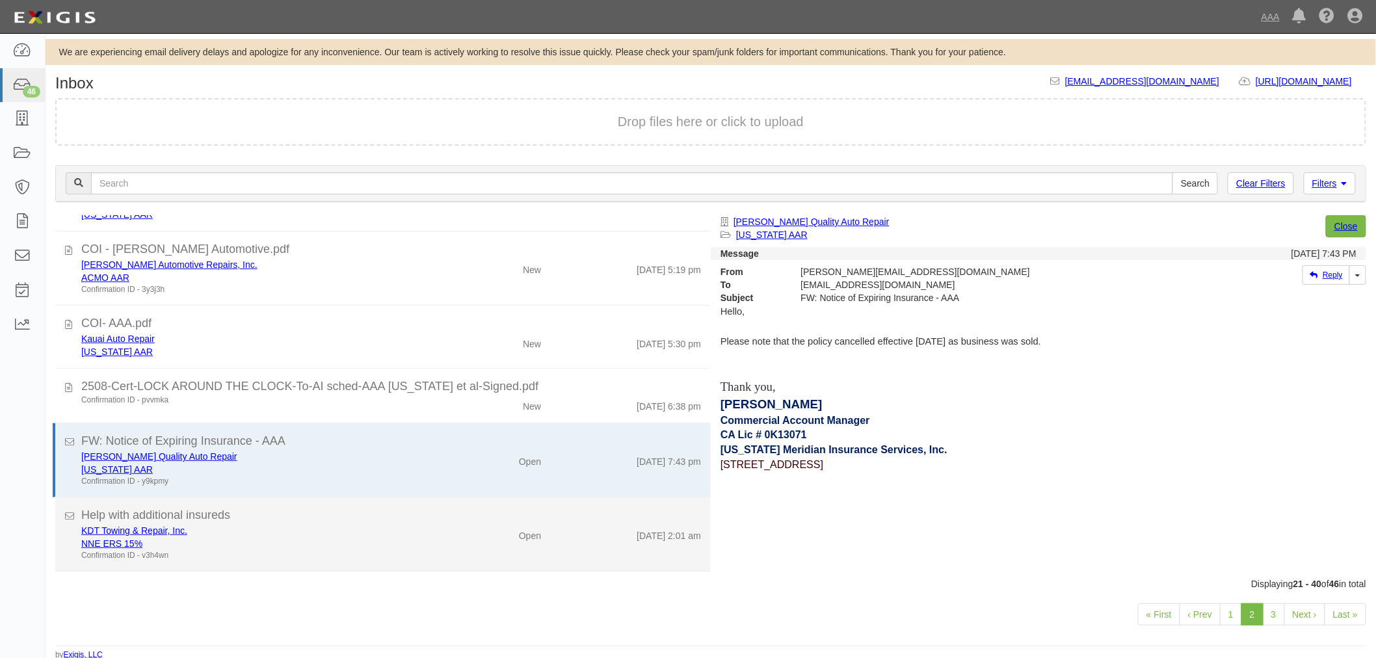
scroll to position [361, 0]
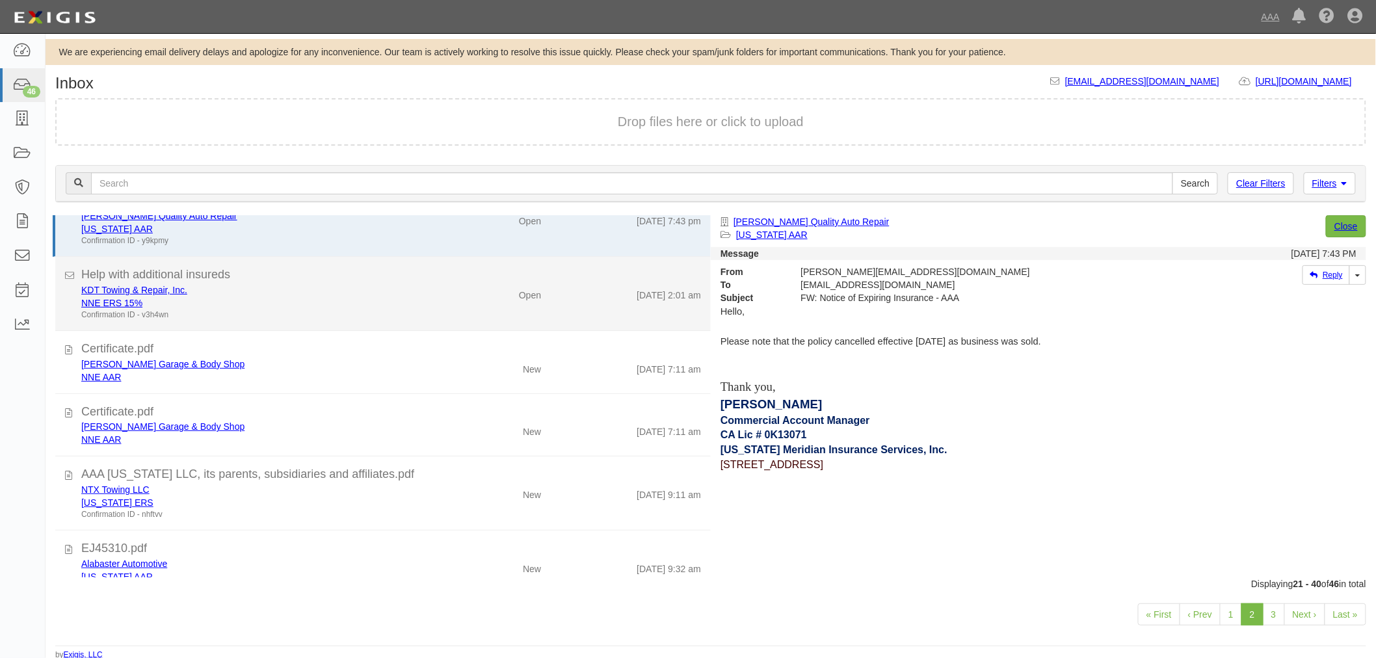
click at [528, 303] on div "KDT Towing & Repair, Inc. NNE ERS 15% Confirmation ID - v3h4wn Open [DATE] 2:01…" at bounding box center [391, 301] width 639 height 37
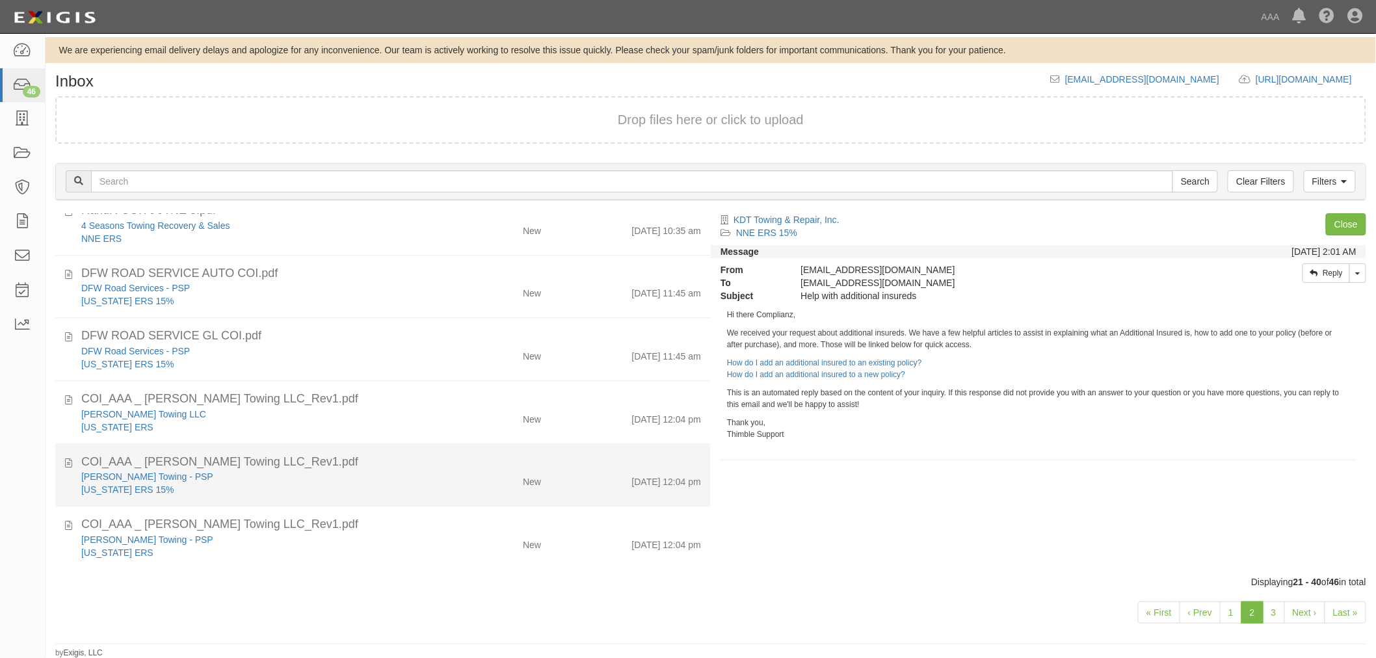
scroll to position [3, 0]
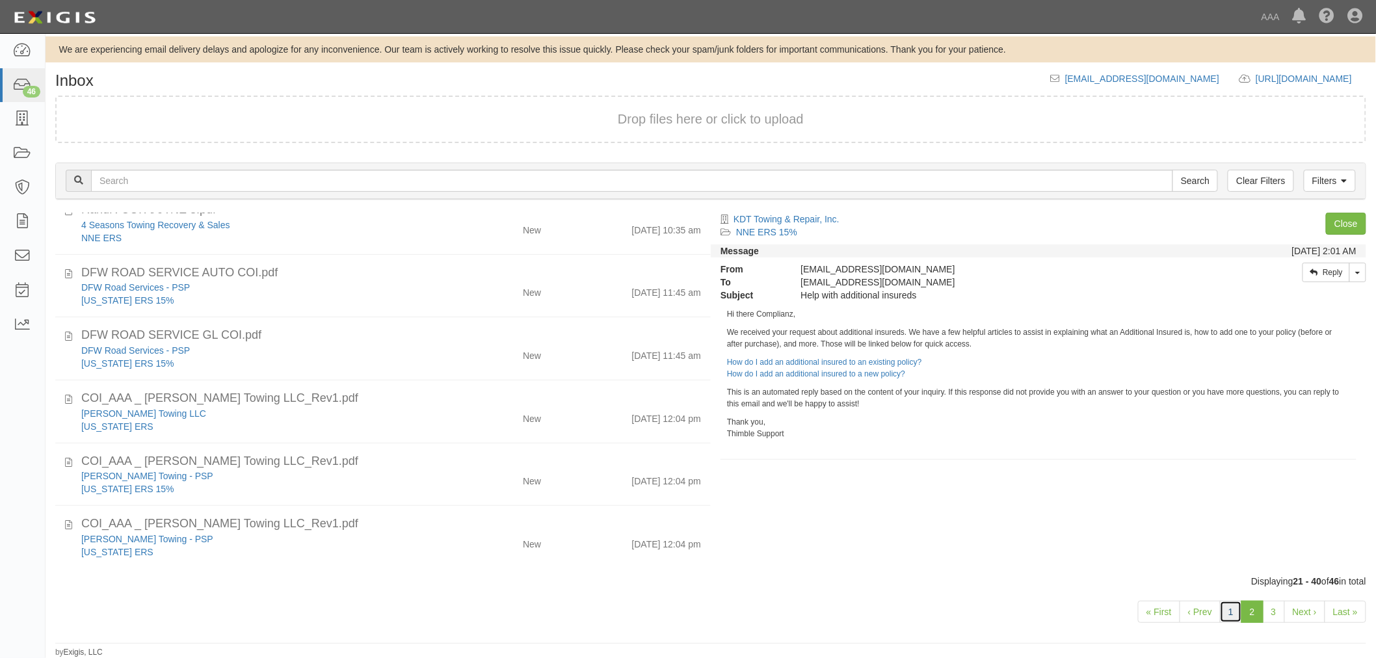
click at [1229, 612] on link "1" at bounding box center [1231, 612] width 22 height 22
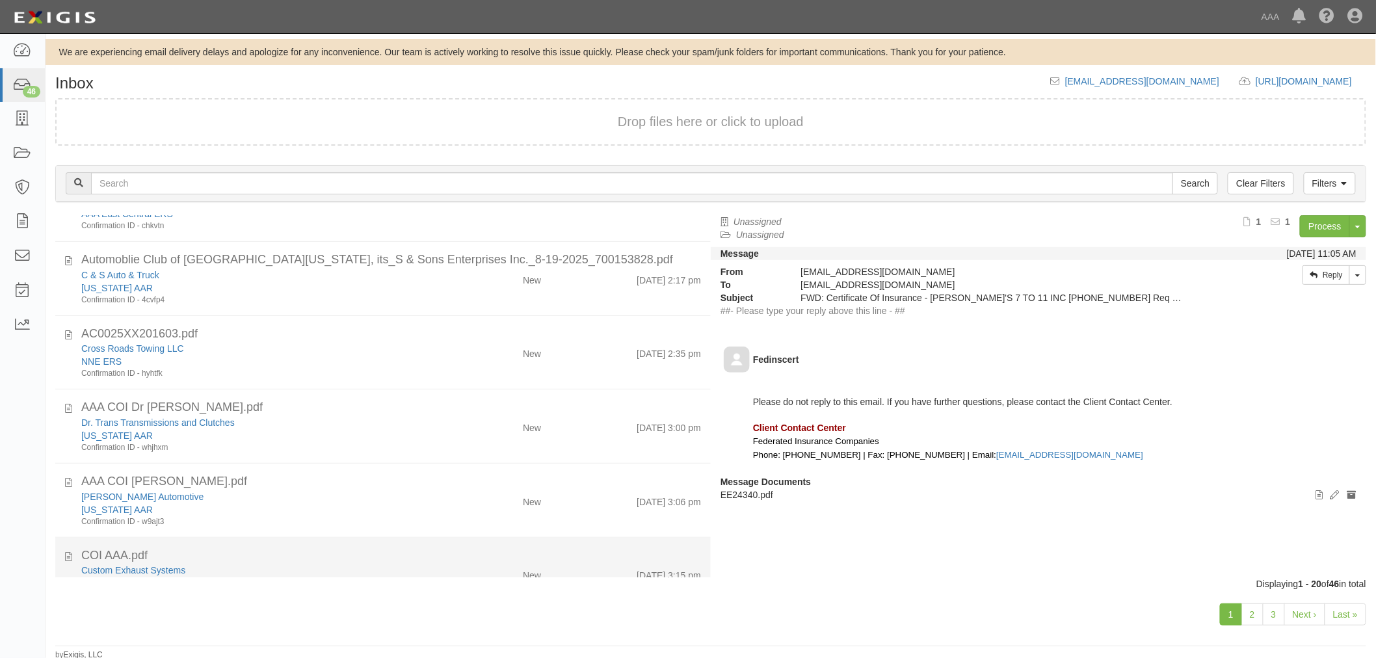
scroll to position [978, 0]
